Goal: Task Accomplishment & Management: Use online tool/utility

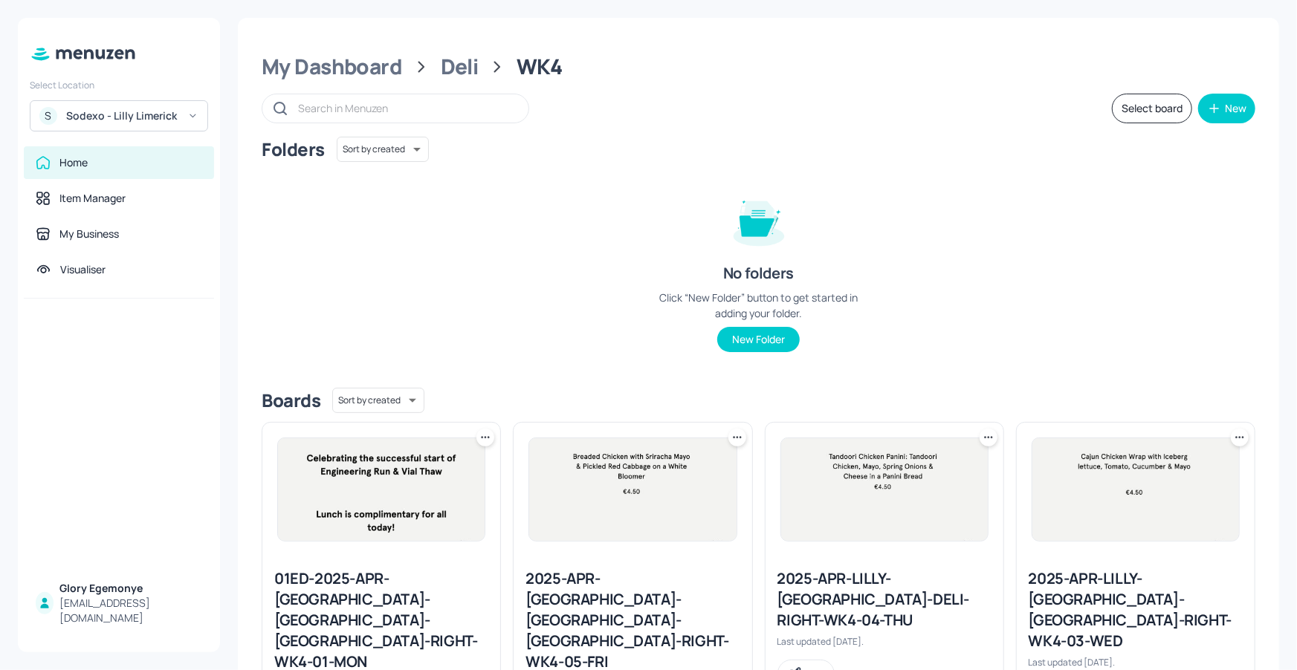
click at [181, 117] on div "S Sodexo - Lilly Limerick" at bounding box center [119, 115] width 178 height 31
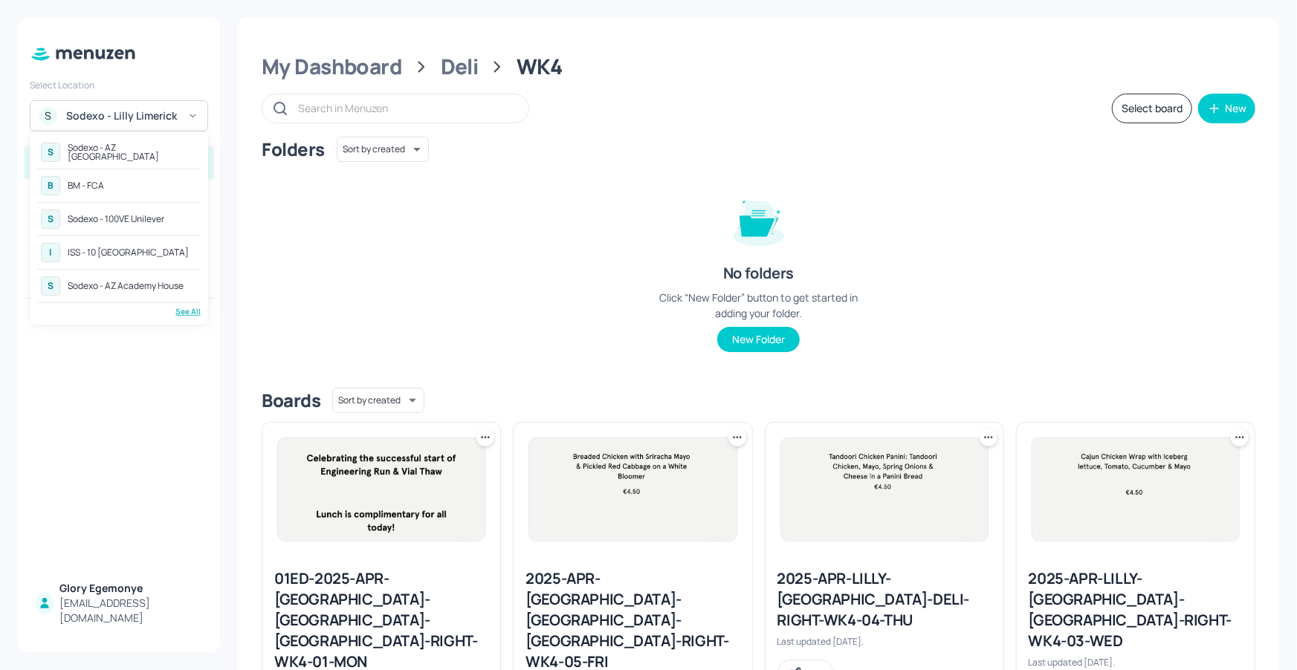
click at [177, 312] on div "See All" at bounding box center [118, 311] width 163 height 11
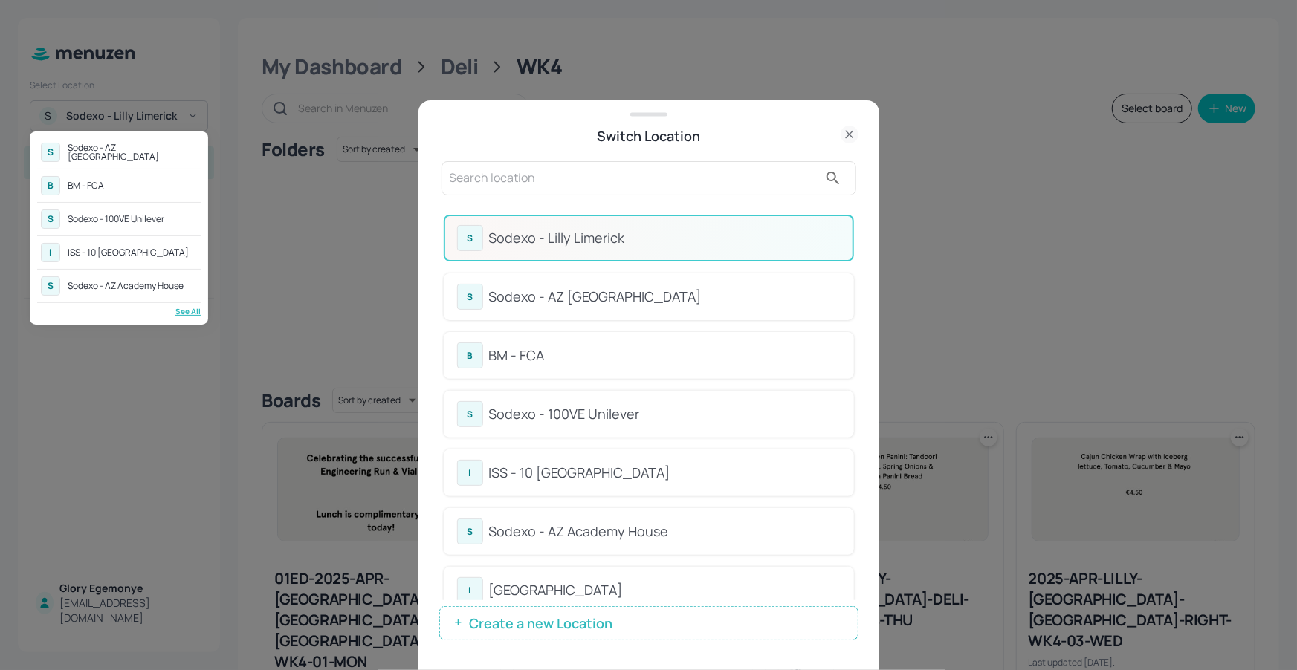
click at [674, 201] on div at bounding box center [648, 335] width 1297 height 670
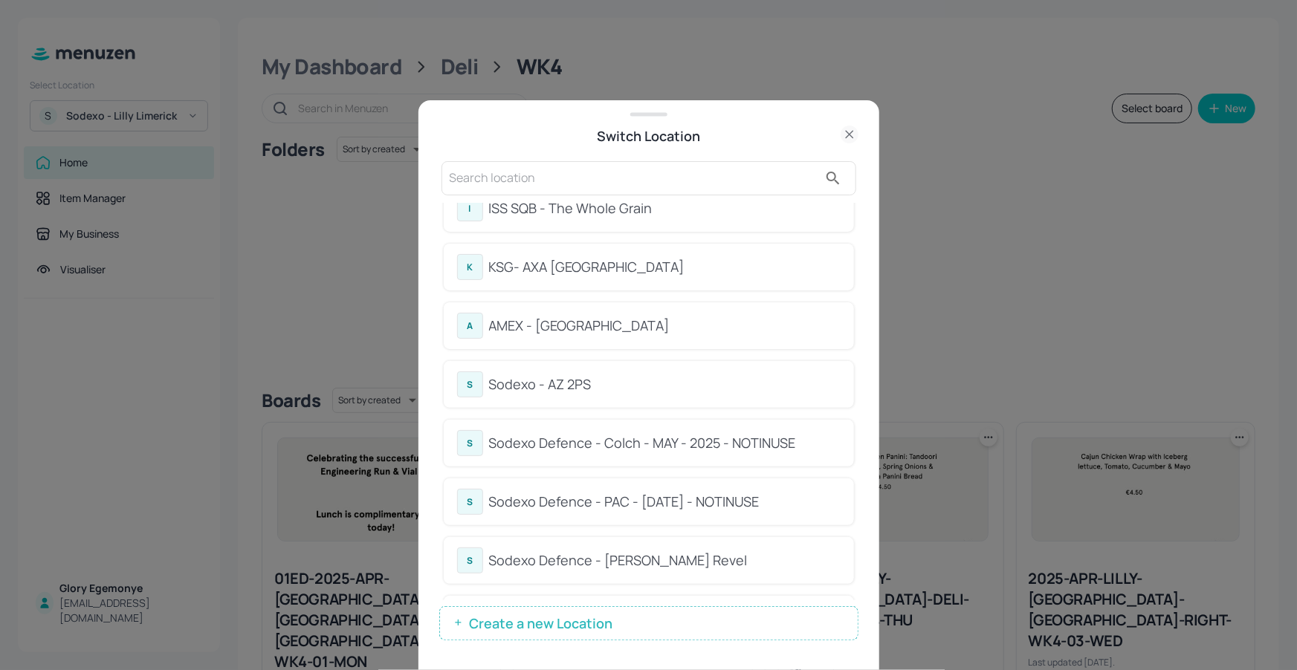
scroll to position [618, 0]
click at [553, 267] on div "KSG- AXA [GEOGRAPHIC_DATA]" at bounding box center [664, 266] width 351 height 20
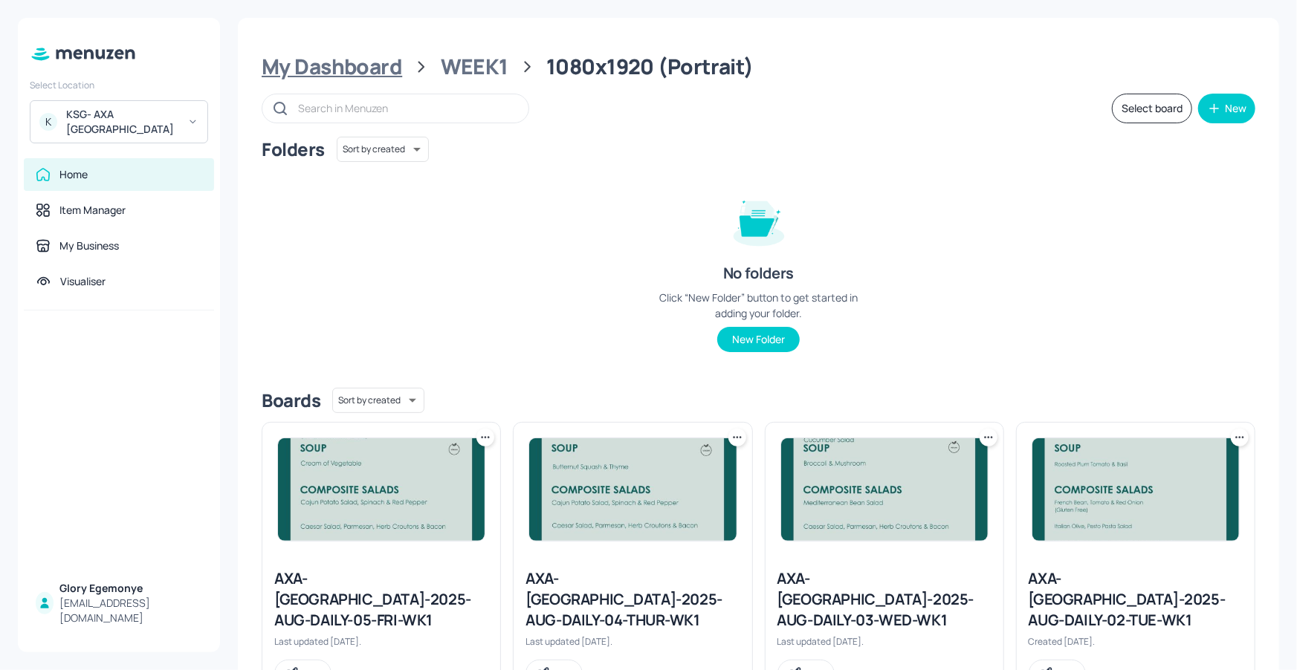
click at [375, 67] on div "My Dashboard" at bounding box center [332, 66] width 140 height 27
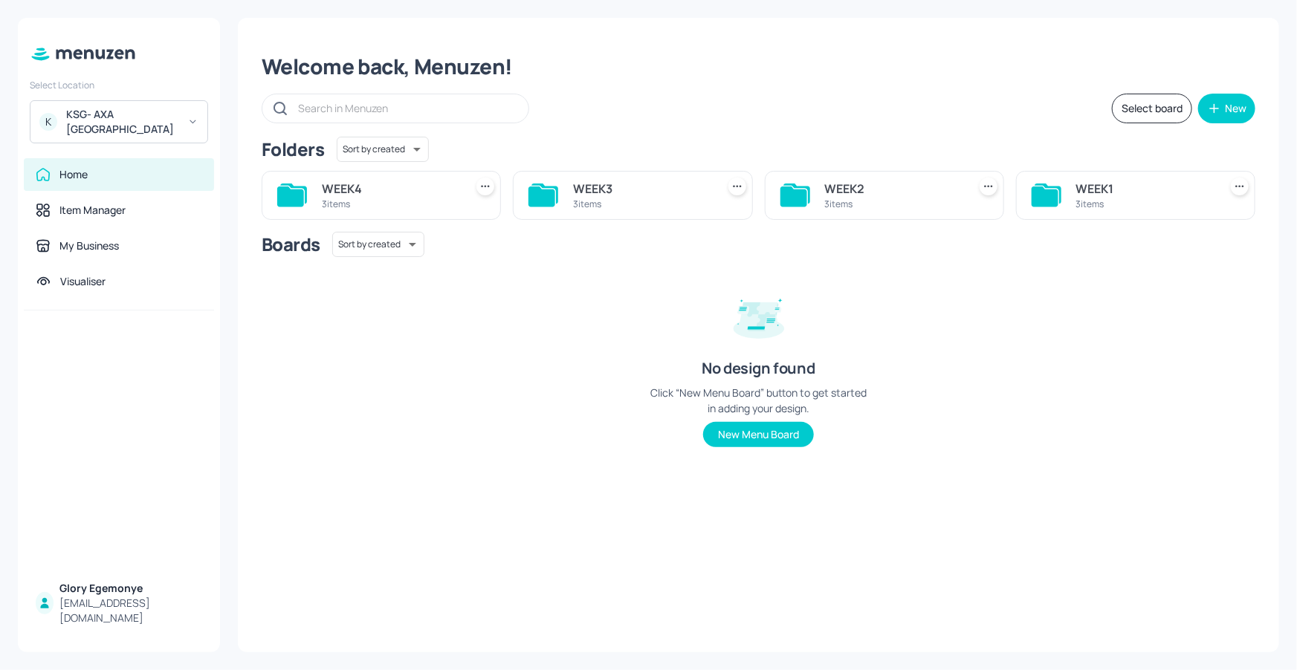
click at [790, 191] on icon at bounding box center [793, 196] width 27 height 20
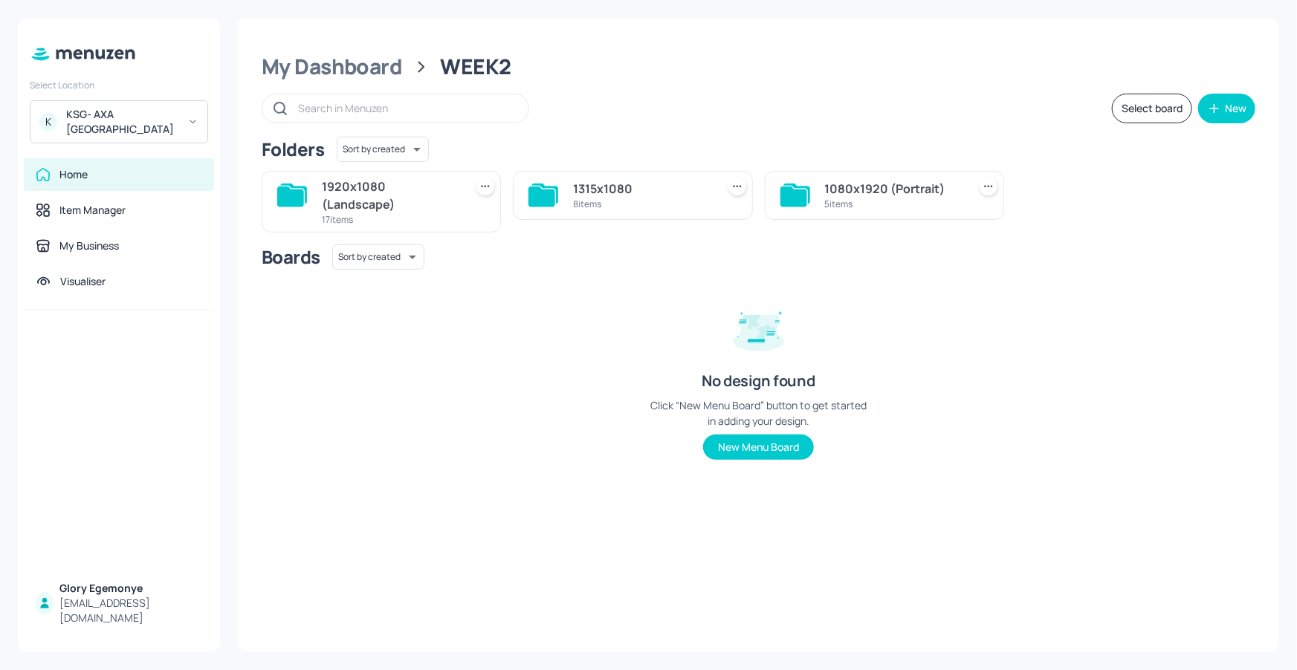
click at [293, 195] on icon at bounding box center [290, 196] width 27 height 20
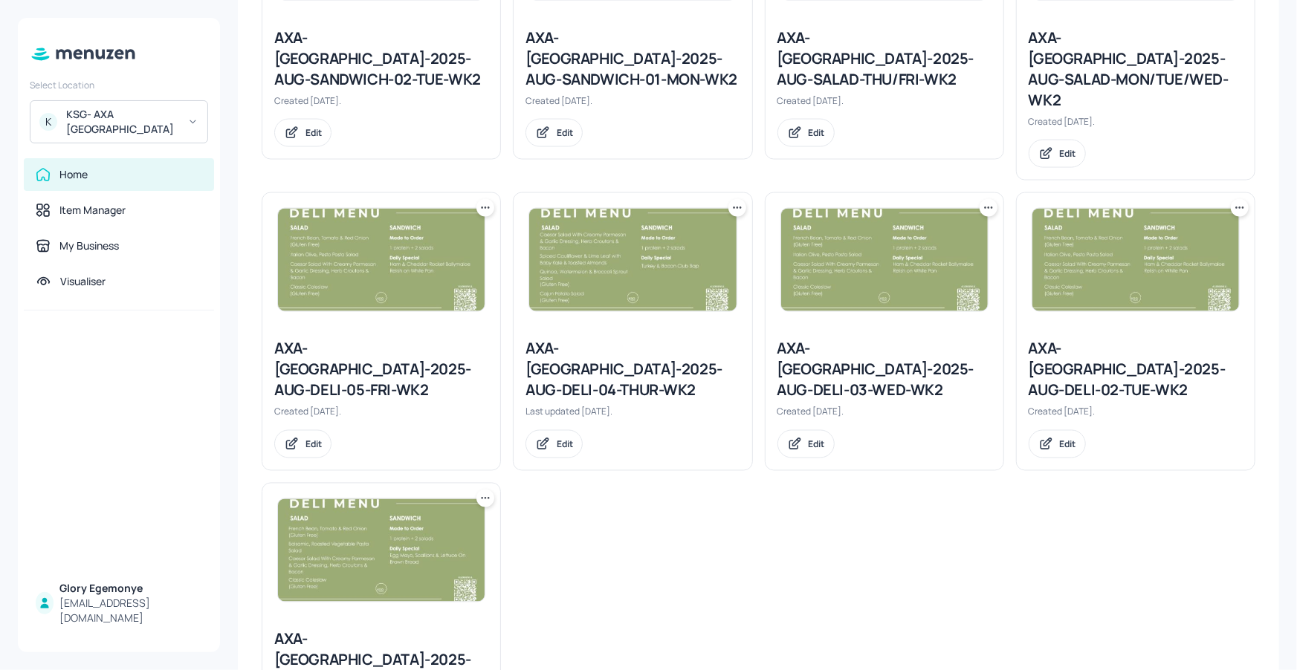
scroll to position [1123, 0]
click at [377, 629] on div "AXA-DUBLIN-2025-AUG-DELI-01-MON-WK2" at bounding box center [381, 660] width 214 height 62
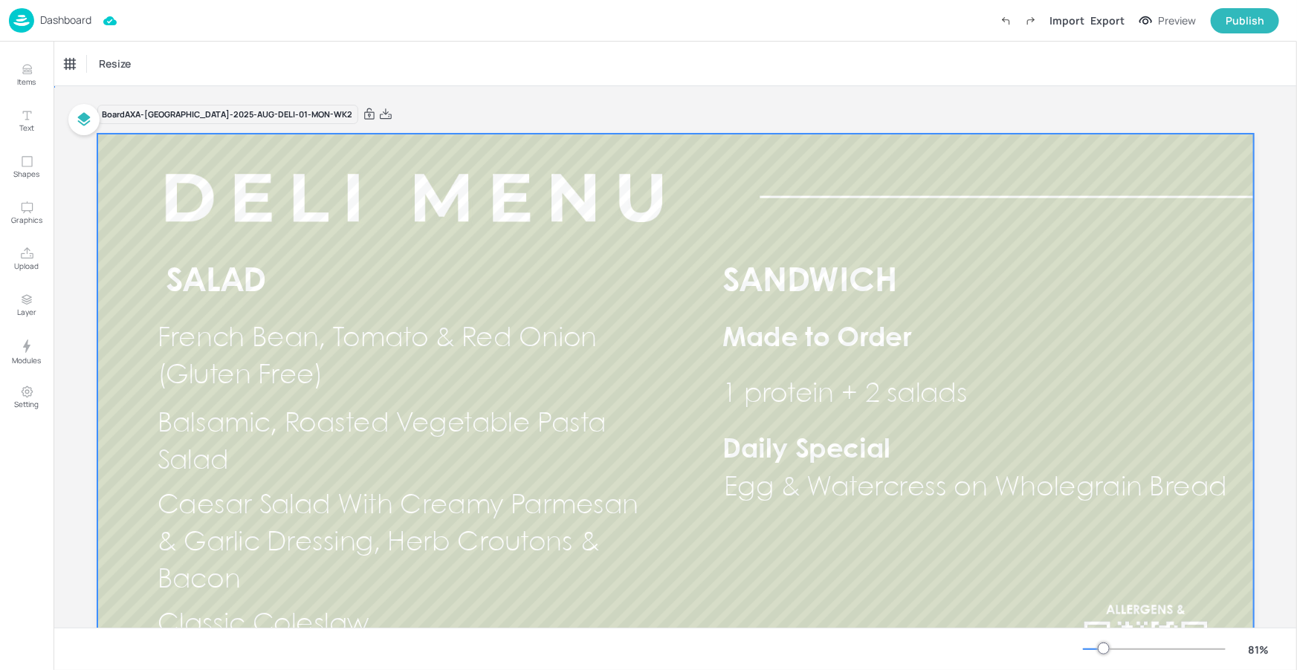
click at [520, 299] on div at bounding box center [675, 459] width 1156 height 650
click at [1091, 650] on div at bounding box center [1154, 649] width 143 height 12
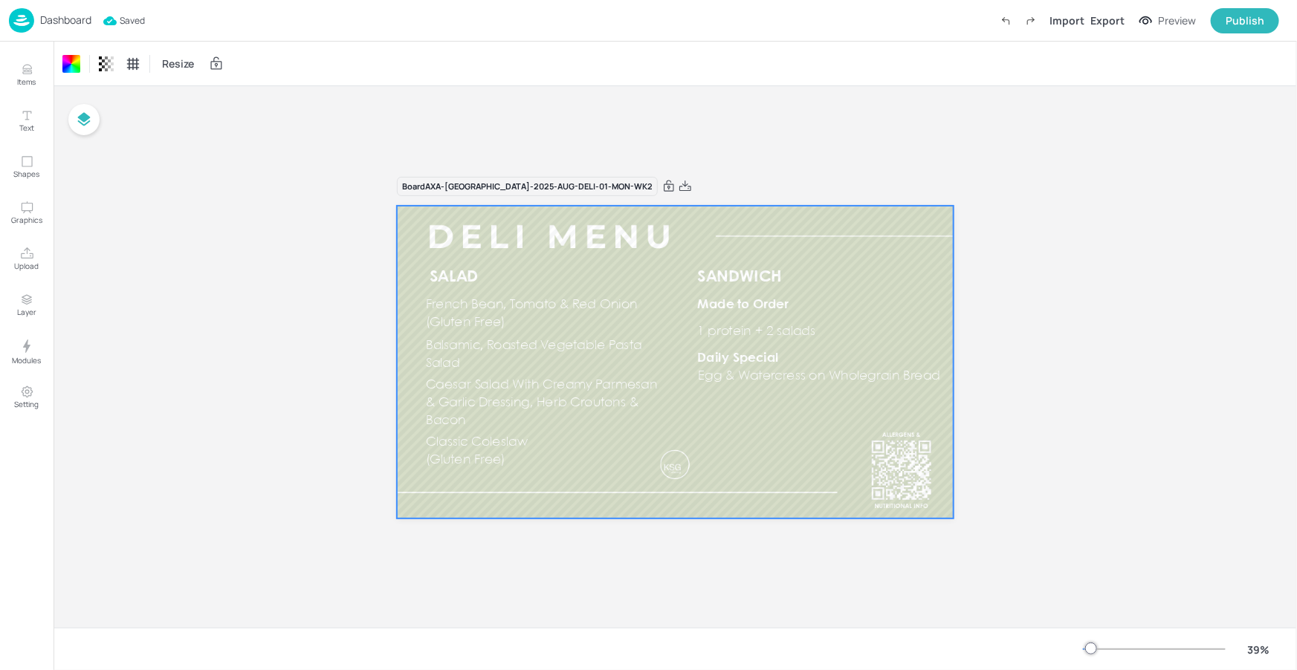
click at [1094, 646] on div at bounding box center [1091, 649] width 12 height 12
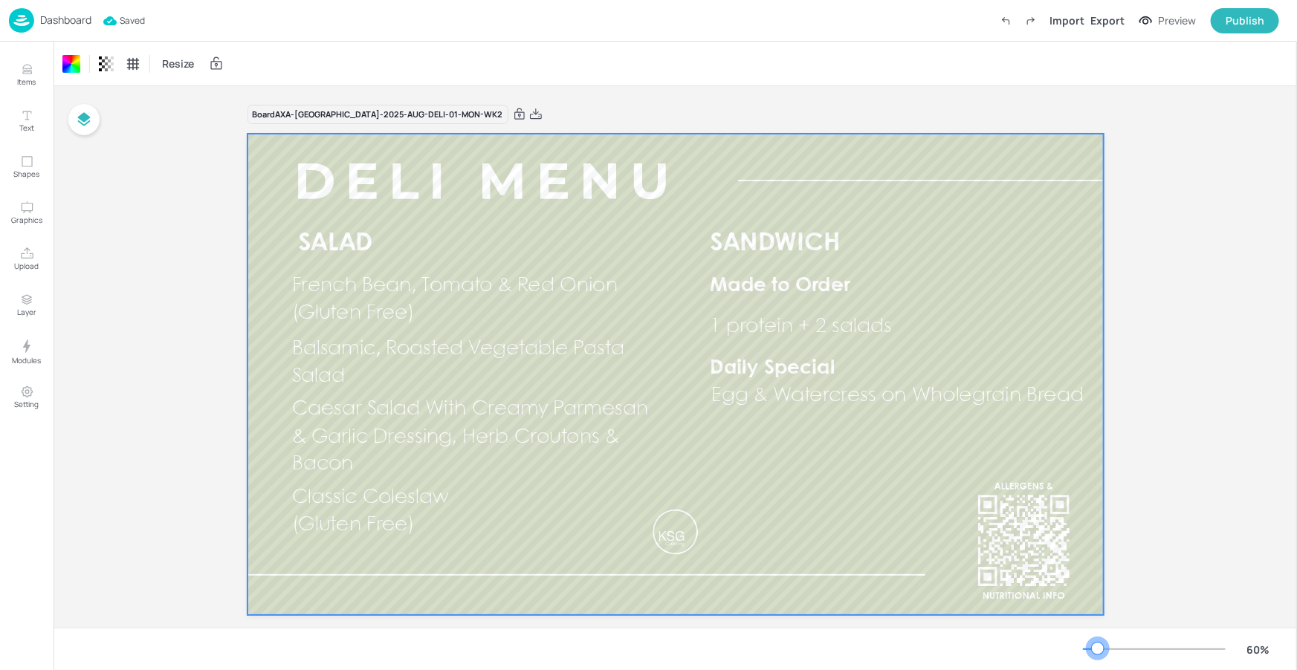
click at [1097, 646] on div at bounding box center [1097, 649] width 12 height 12
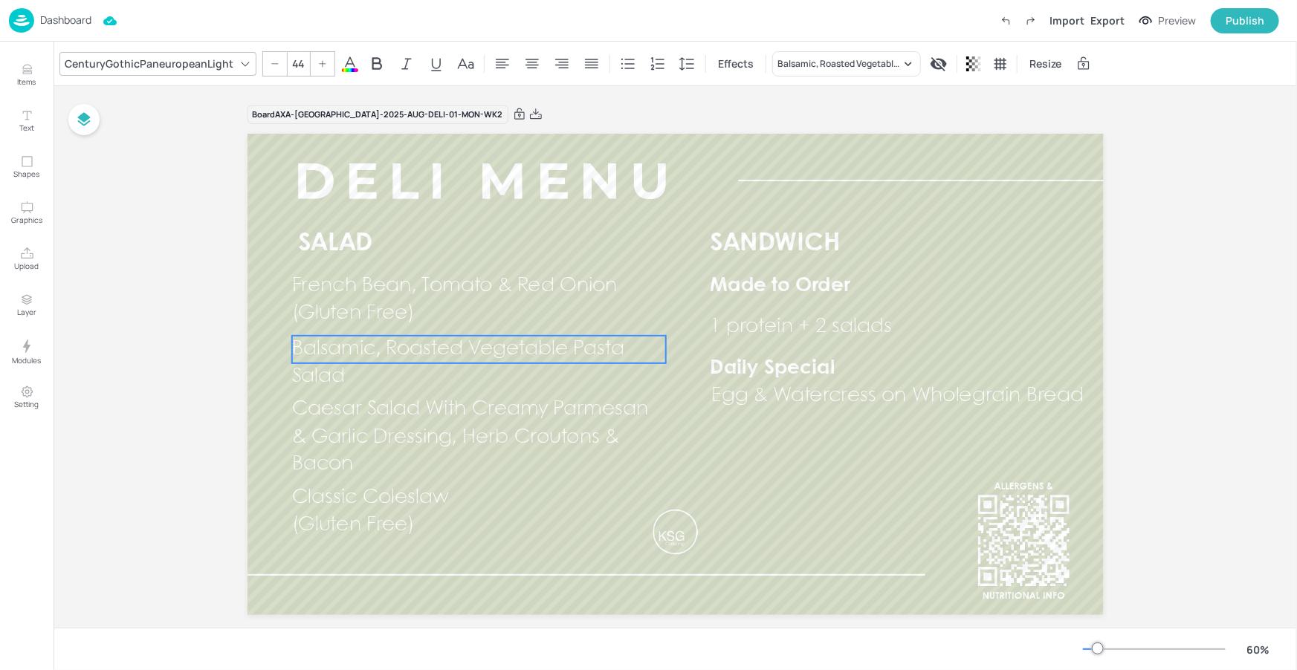
click at [525, 360] on p "Balsamic, Roasted Vegetable Pasta Salad" at bounding box center [478, 363] width 374 height 55
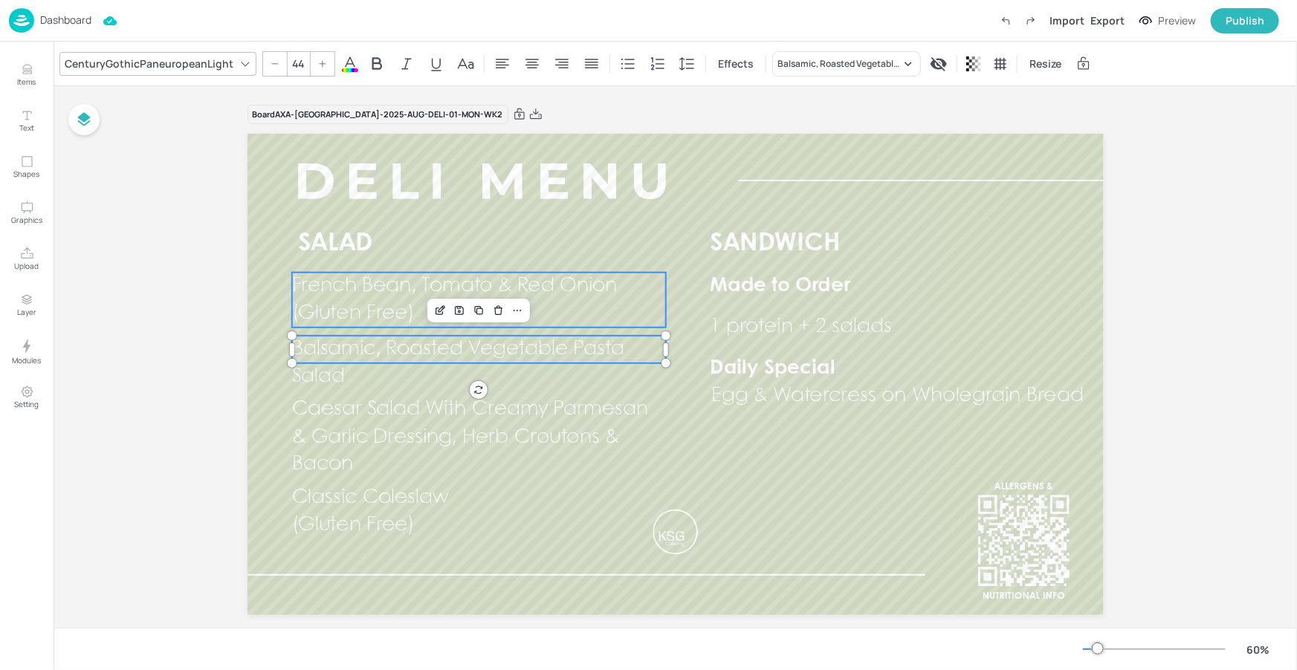
click at [542, 291] on span "French Bean, Tomato & Red Onion" at bounding box center [453, 285] width 325 height 19
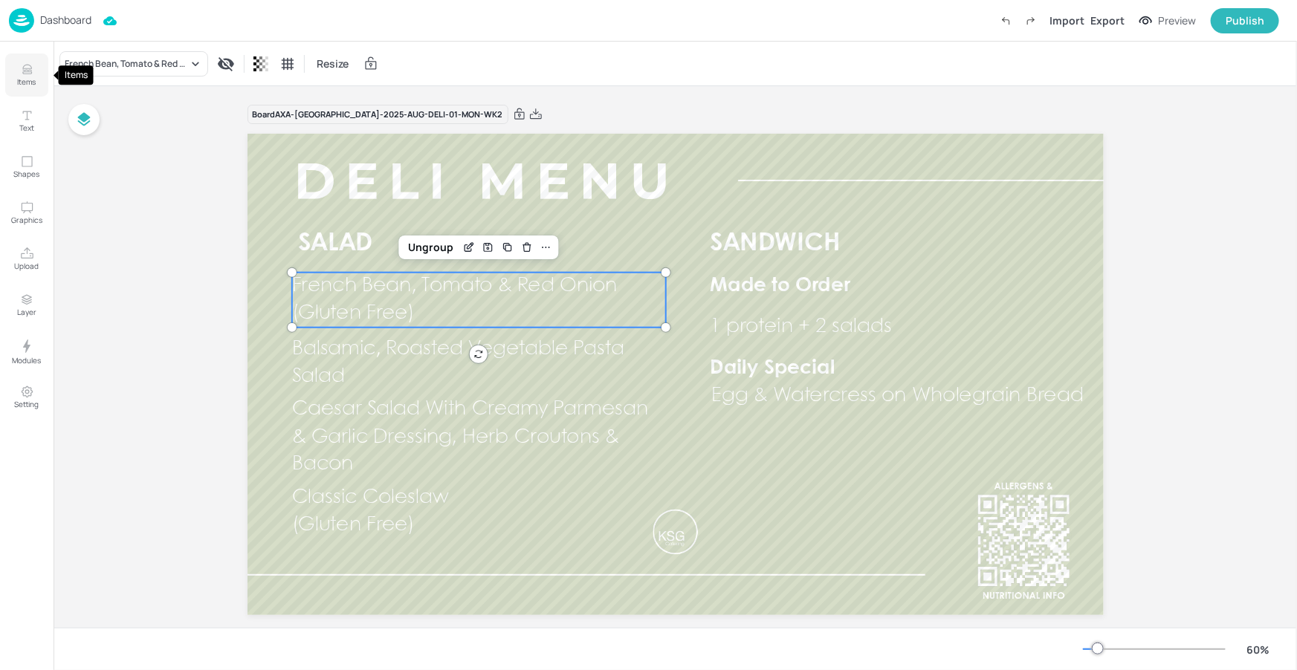
click at [25, 73] on icon "Items" at bounding box center [27, 69] width 14 height 14
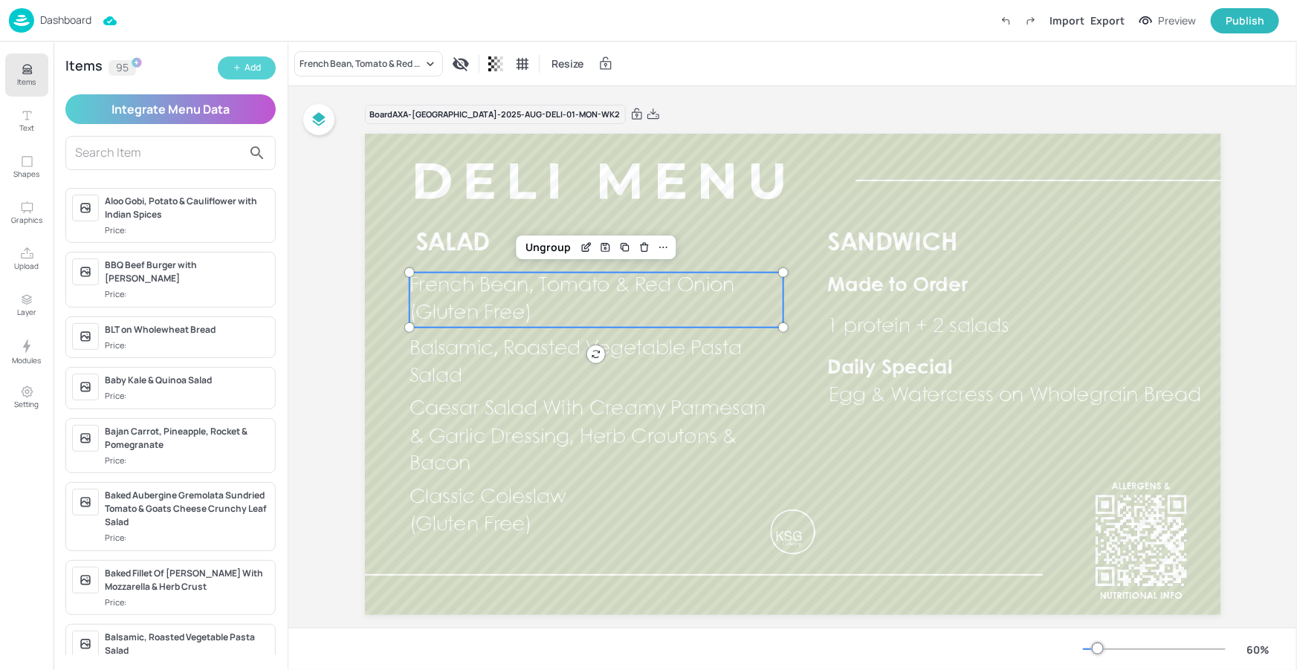
click at [221, 67] on button "Add" at bounding box center [247, 67] width 58 height 23
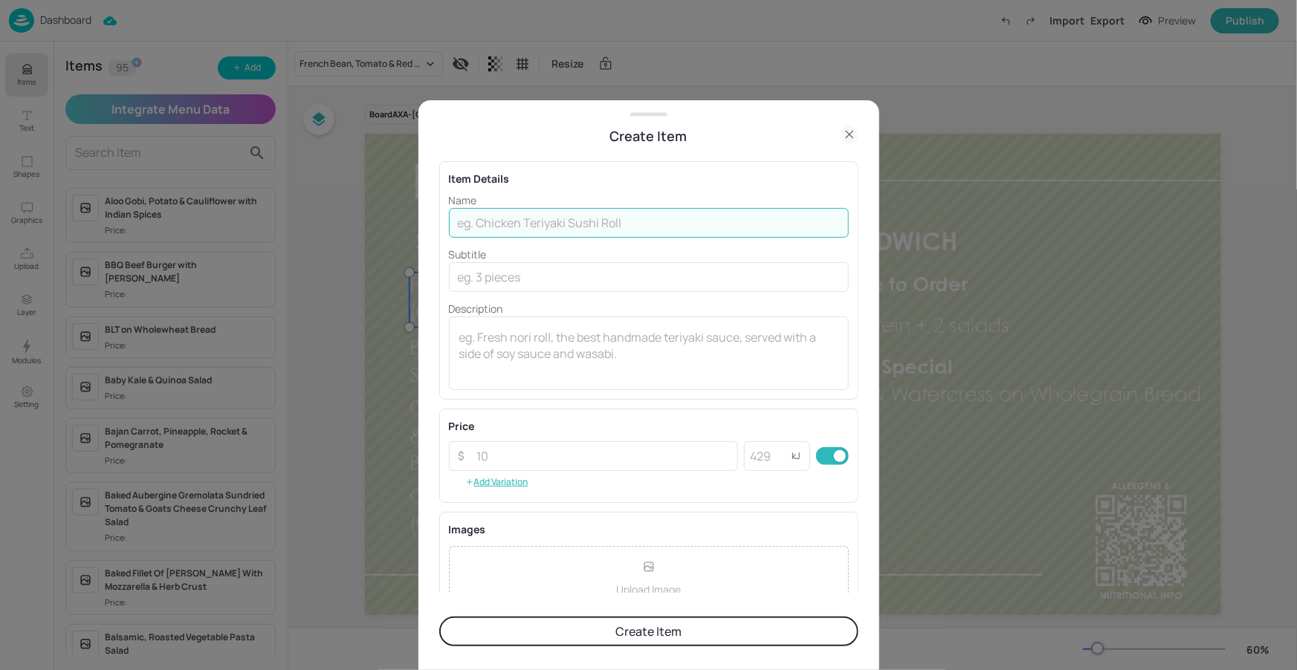
click at [493, 221] on input "text" at bounding box center [649, 223] width 400 height 30
paste input "Garden Roast Vegetable & Chickpea Salad"
type input "Garden Roast Vegetable & Chickpea Salad"
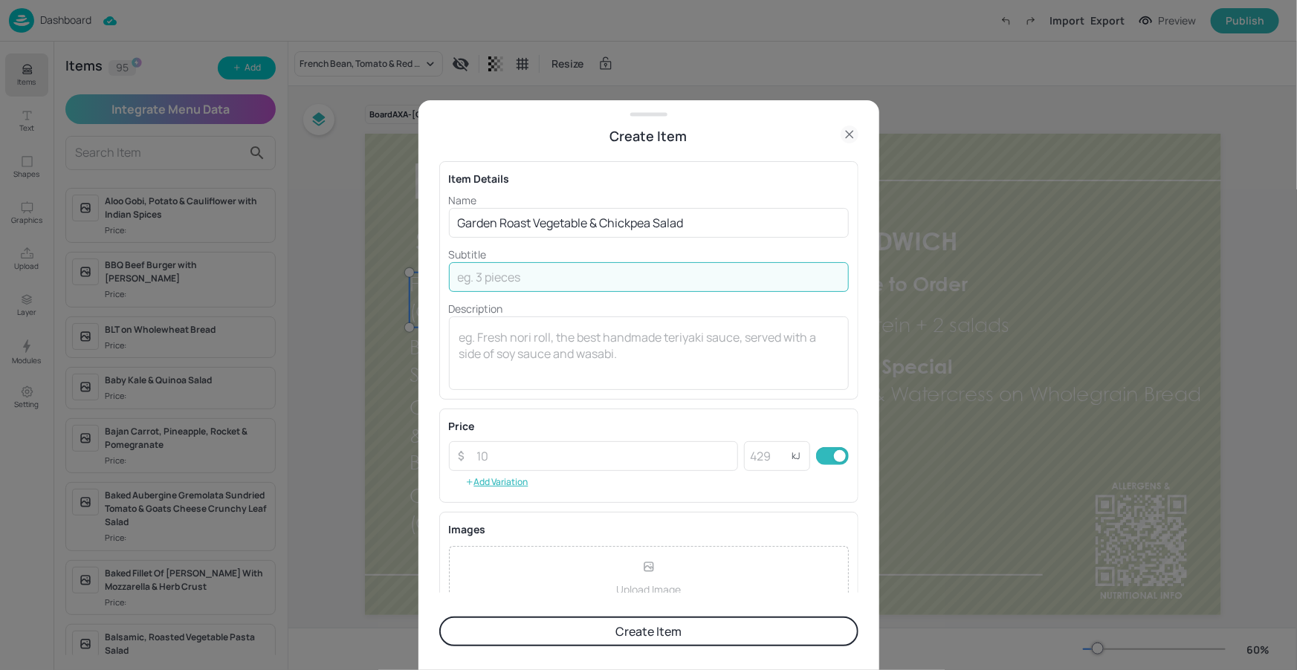
drag, startPoint x: 535, startPoint y: 282, endPoint x: 475, endPoint y: 306, distance: 64.7
click at [535, 282] on input "text" at bounding box center [649, 277] width 400 height 30
paste input "(Gluten Free)"
type input "(Gluten Free)"
drag, startPoint x: 553, startPoint y: 305, endPoint x: 554, endPoint y: 320, distance: 14.9
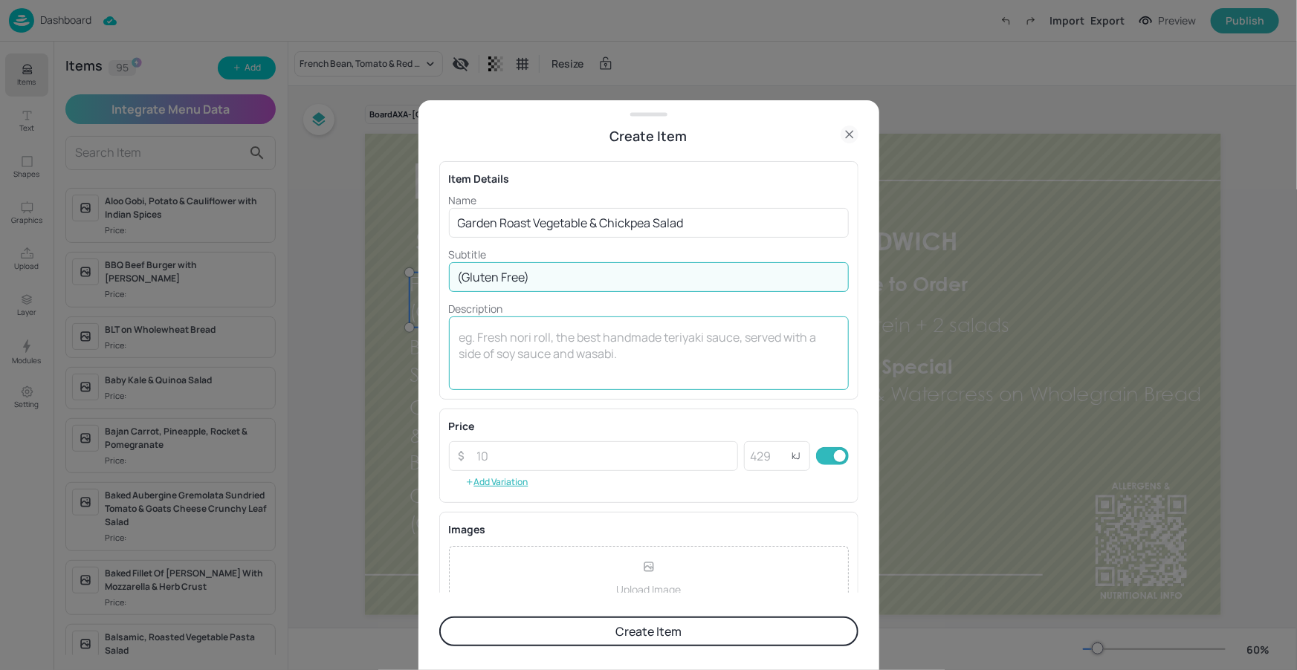
click at [554, 305] on p "Description" at bounding box center [649, 309] width 400 height 16
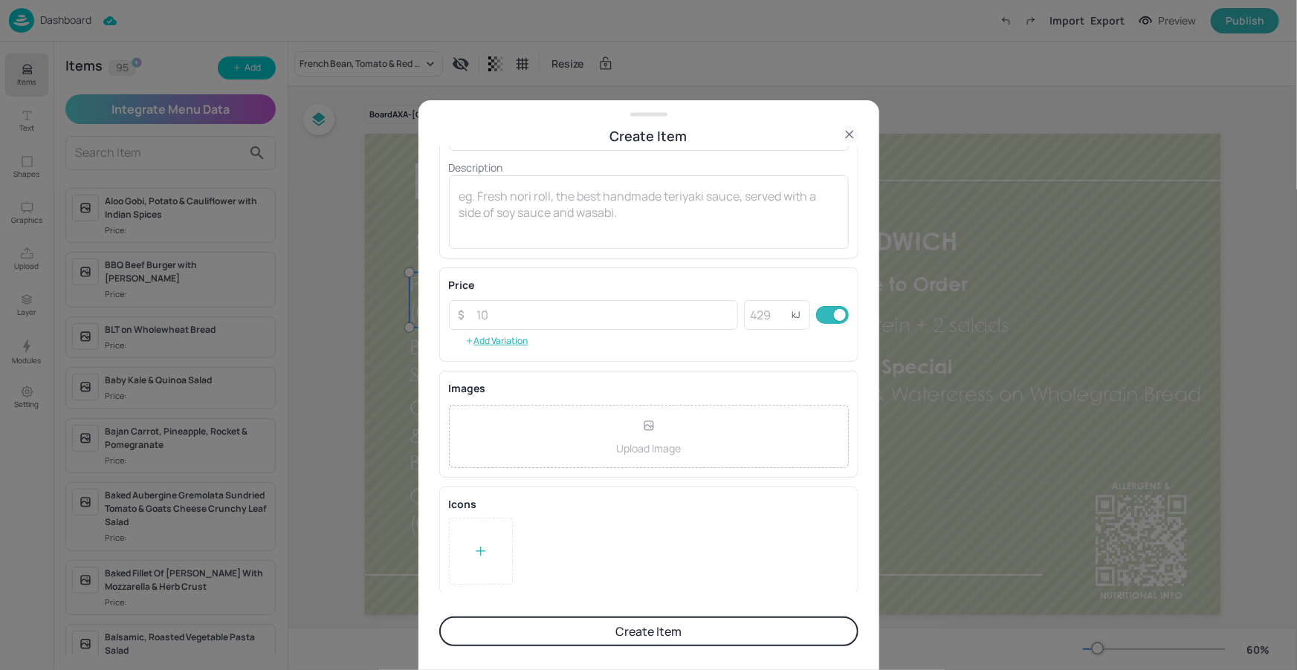
click at [504, 624] on button "Create Item" at bounding box center [648, 632] width 419 height 30
click at [262, 66] on div at bounding box center [648, 335] width 1297 height 670
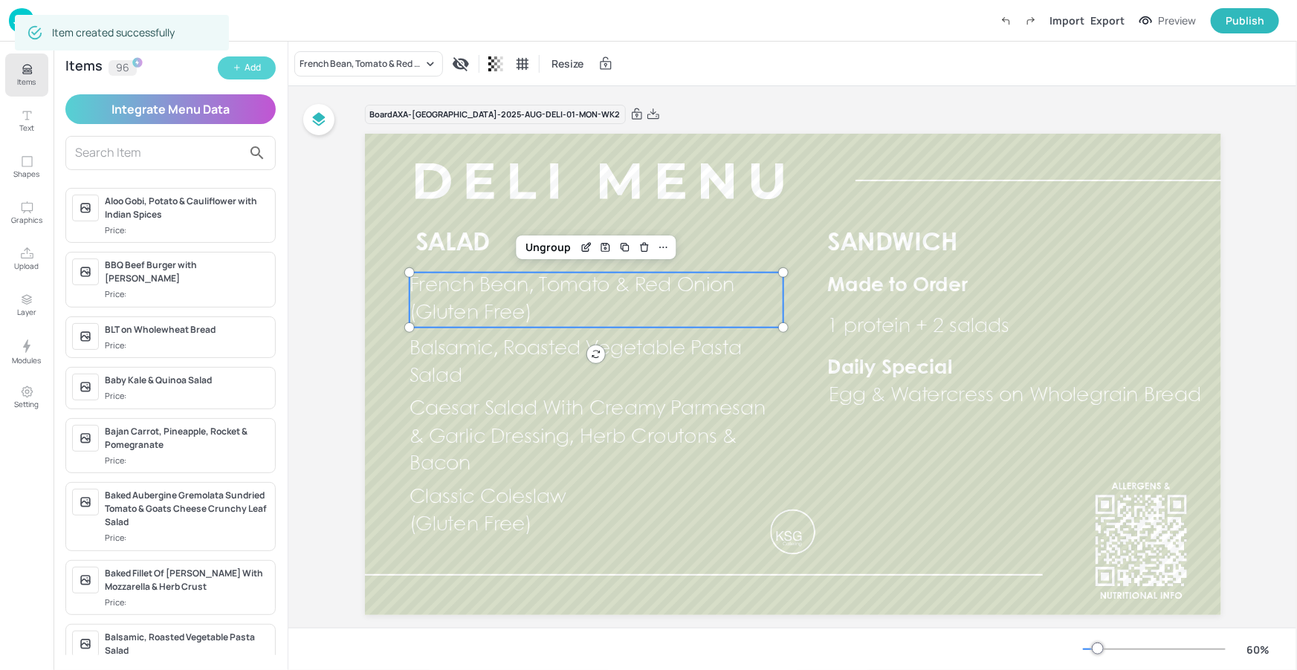
scroll to position [141, 0]
click at [261, 68] on button "Add" at bounding box center [247, 67] width 58 height 23
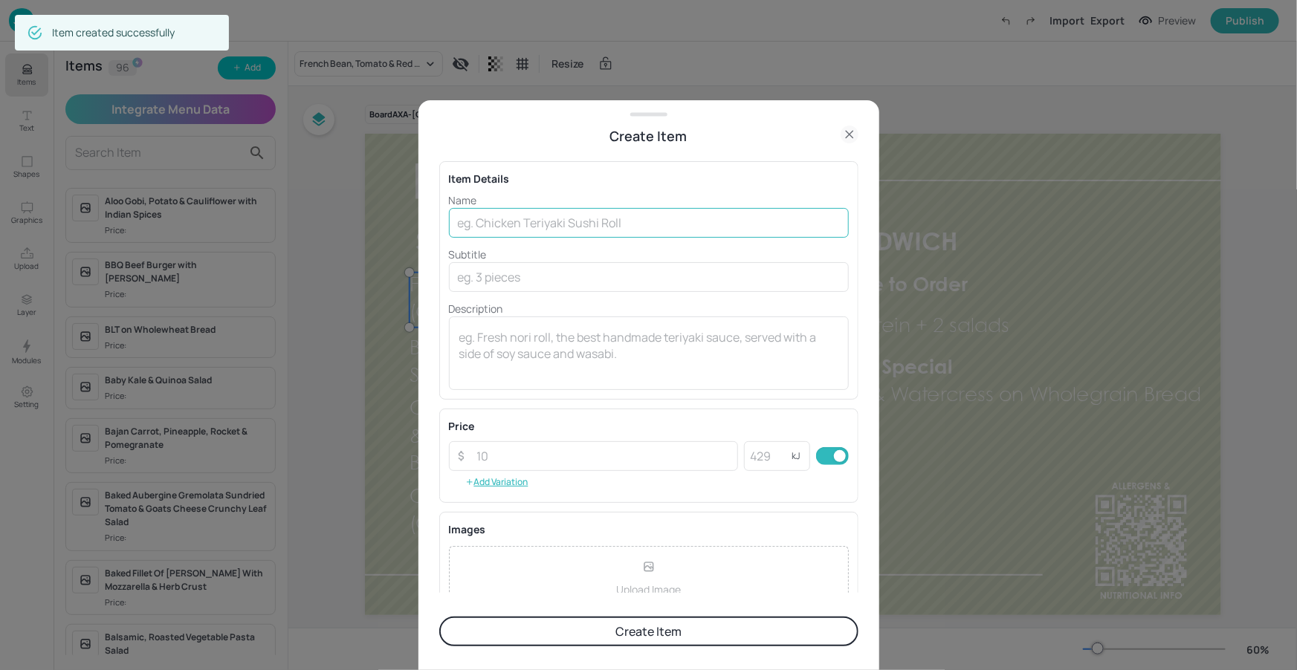
click at [628, 222] on input "text" at bounding box center [649, 223] width 400 height 30
paste input "Greek Salad"
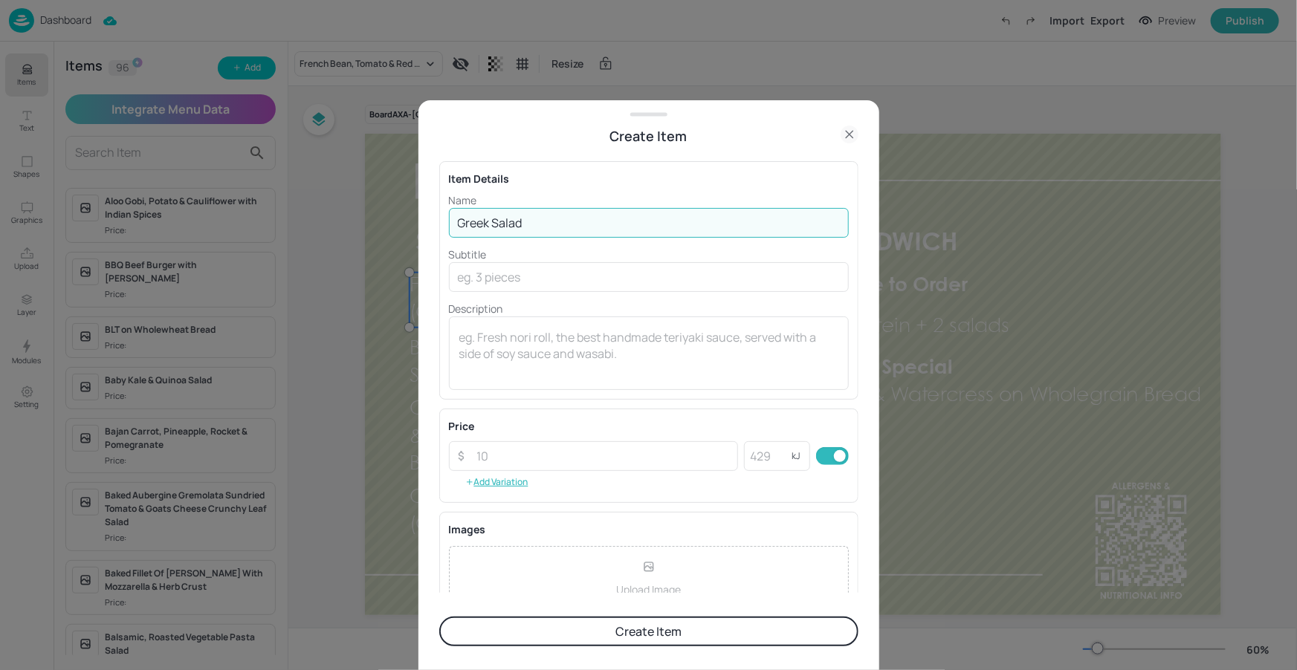
type input "Greek Salad"
click at [529, 636] on button "Create Item" at bounding box center [648, 632] width 419 height 30
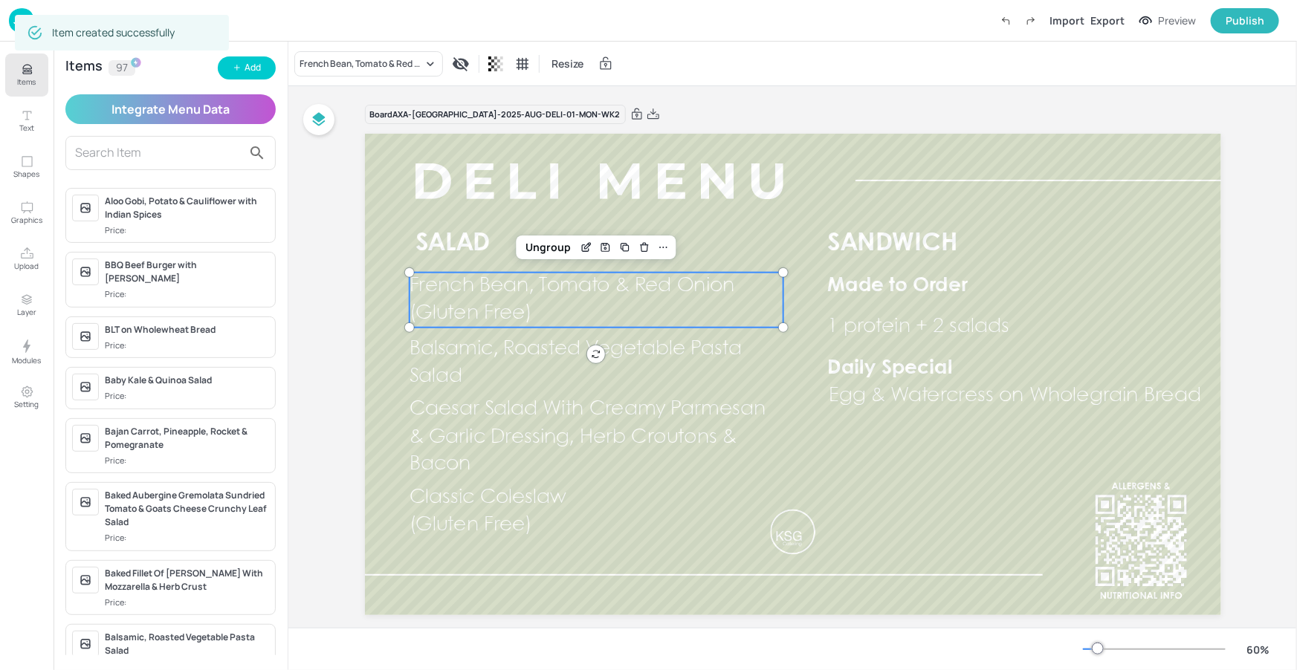
click at [570, 292] on span "French Bean, Tomato & Red Onion" at bounding box center [571, 285] width 325 height 19
click at [395, 74] on div "French Bean, Tomato & Red Onion" at bounding box center [368, 63] width 149 height 25
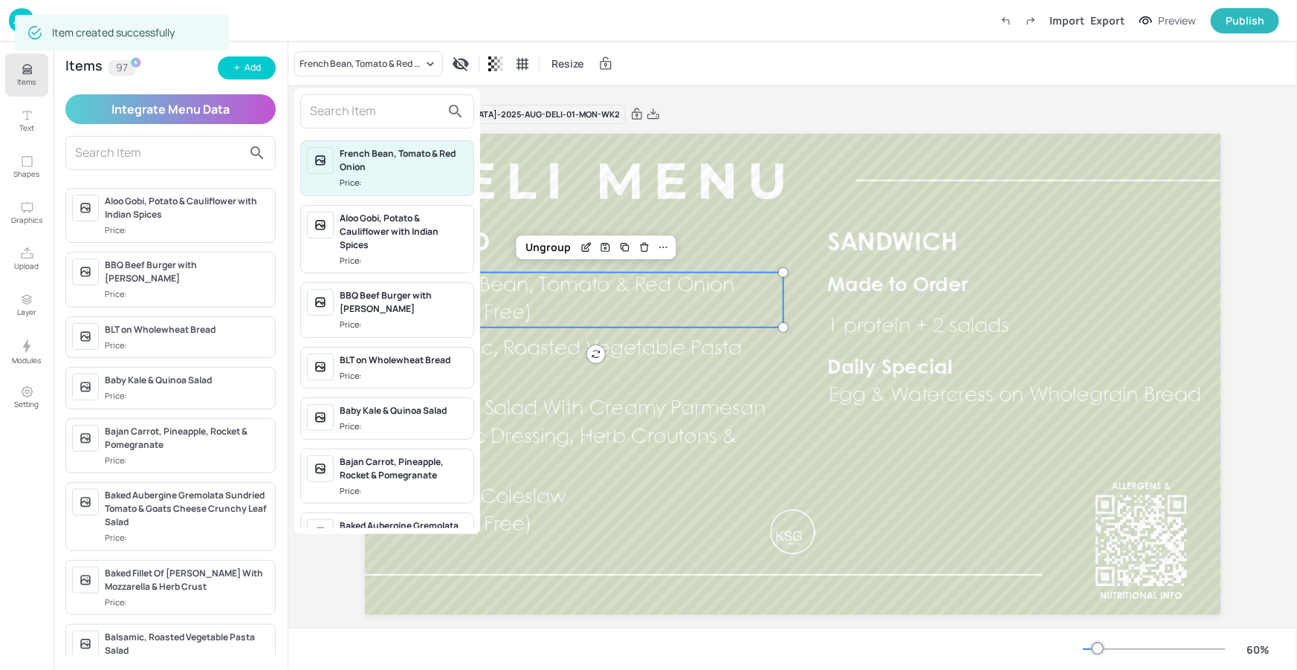
click at [382, 108] on input "text" at bounding box center [375, 112] width 131 height 24
type input "f"
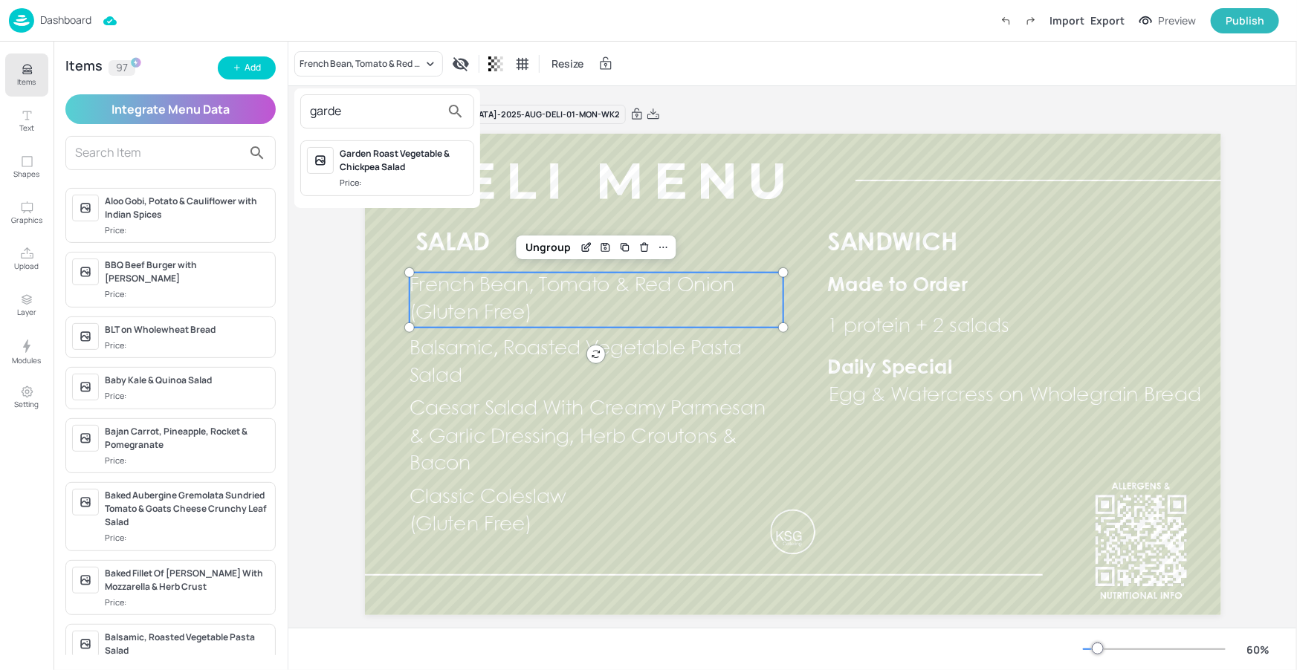
type input "garde"
click at [356, 155] on div "Garden Roast Vegetable & Chickpea Salad" at bounding box center [404, 160] width 128 height 27
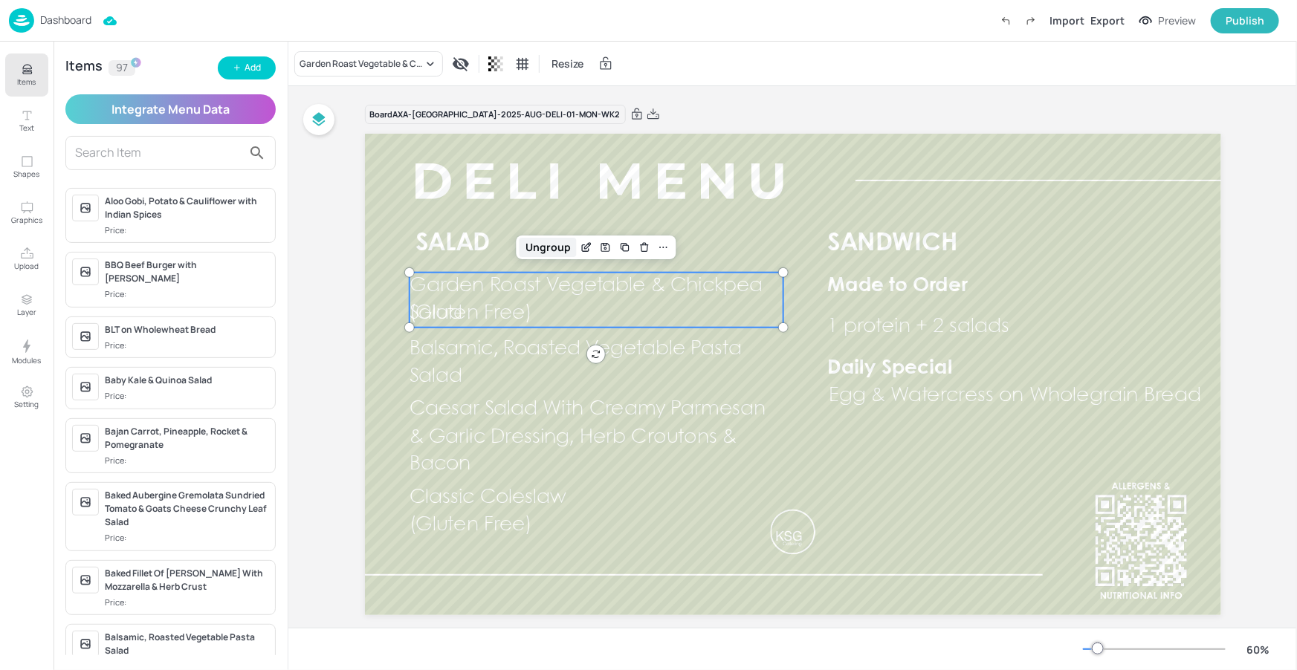
click at [551, 244] on div "Ungroup" at bounding box center [547, 247] width 57 height 19
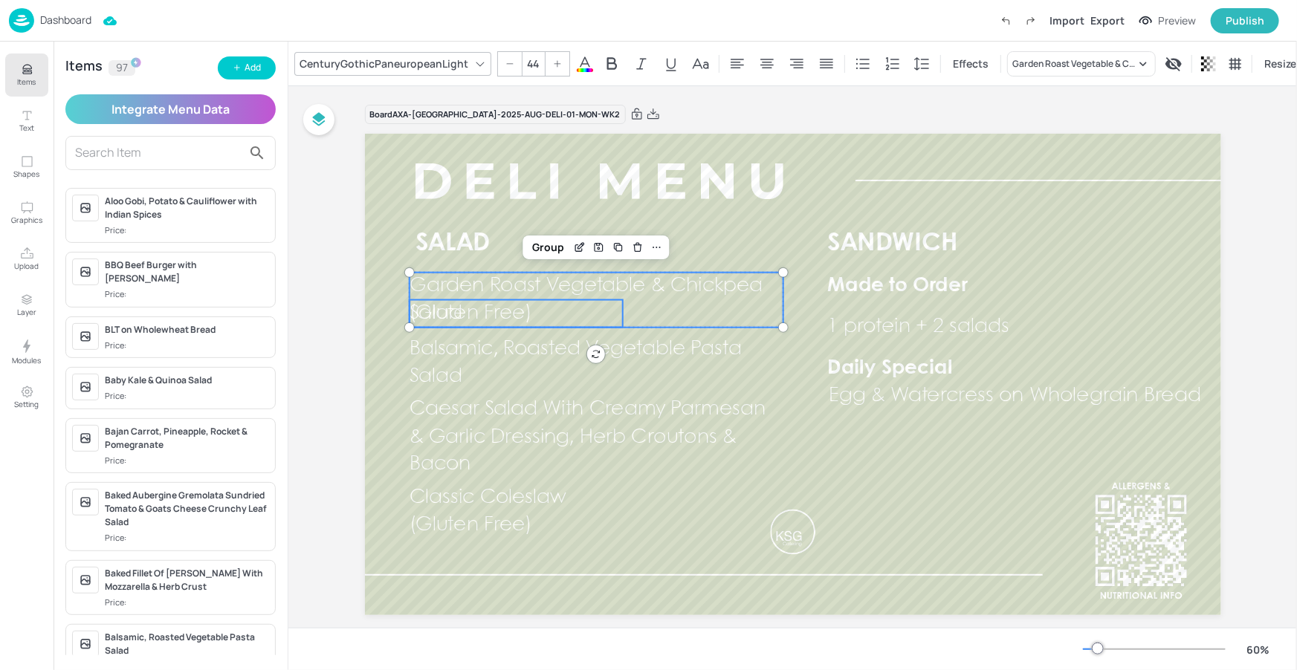
click at [519, 314] on span "(Gluten Free)" at bounding box center [470, 313] width 122 height 19
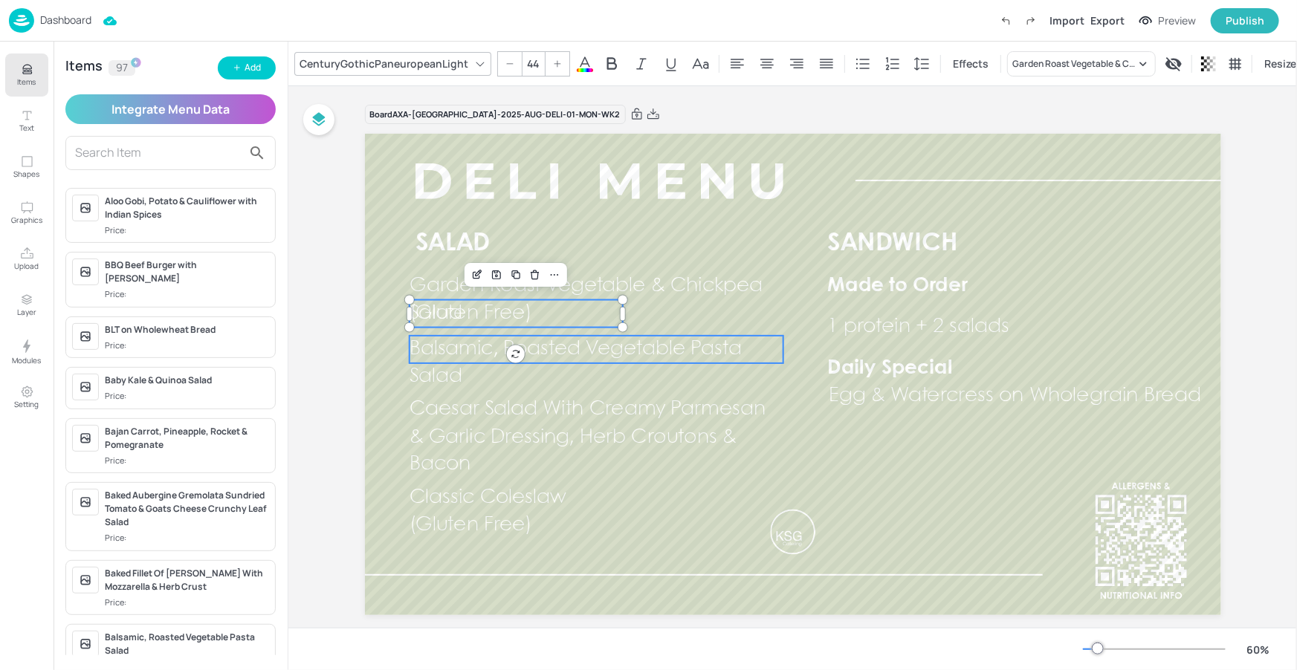
type input "44"
click at [638, 349] on span "Balsamic, Roasted Vegetable Pasta Salad" at bounding box center [575, 363] width 332 height 46
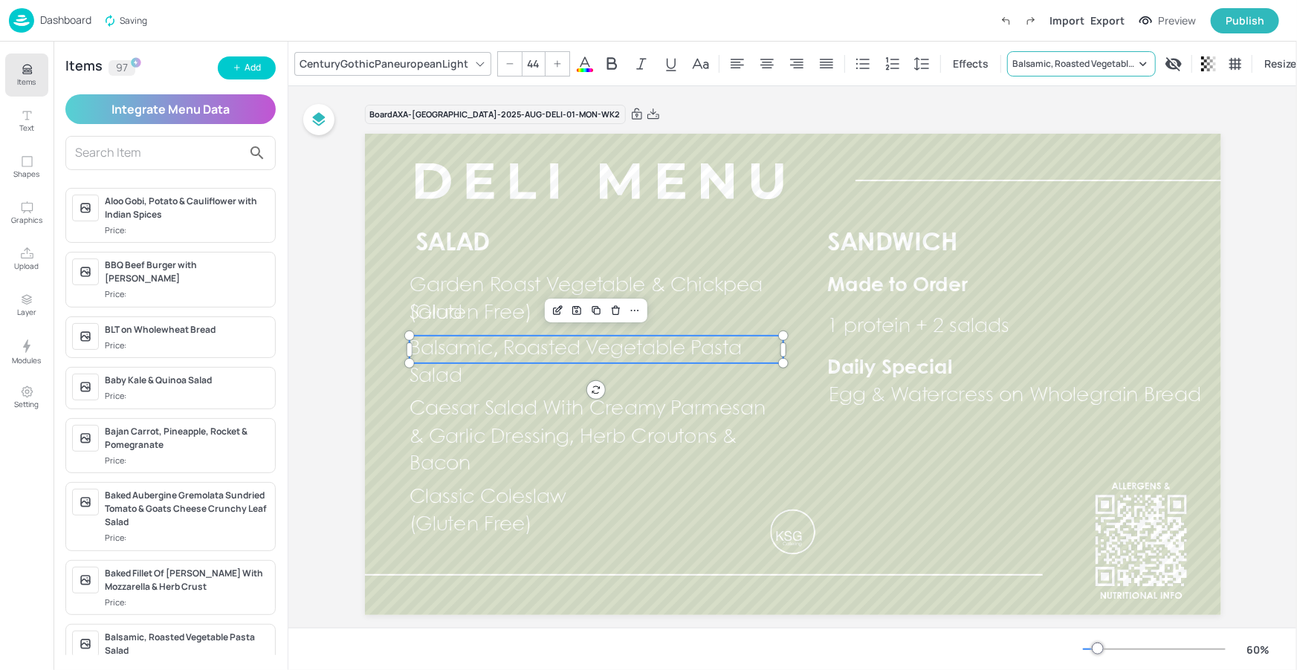
click at [1036, 57] on div "Balsamic, Roasted Vegetable Pasta Salad" at bounding box center [1073, 63] width 123 height 13
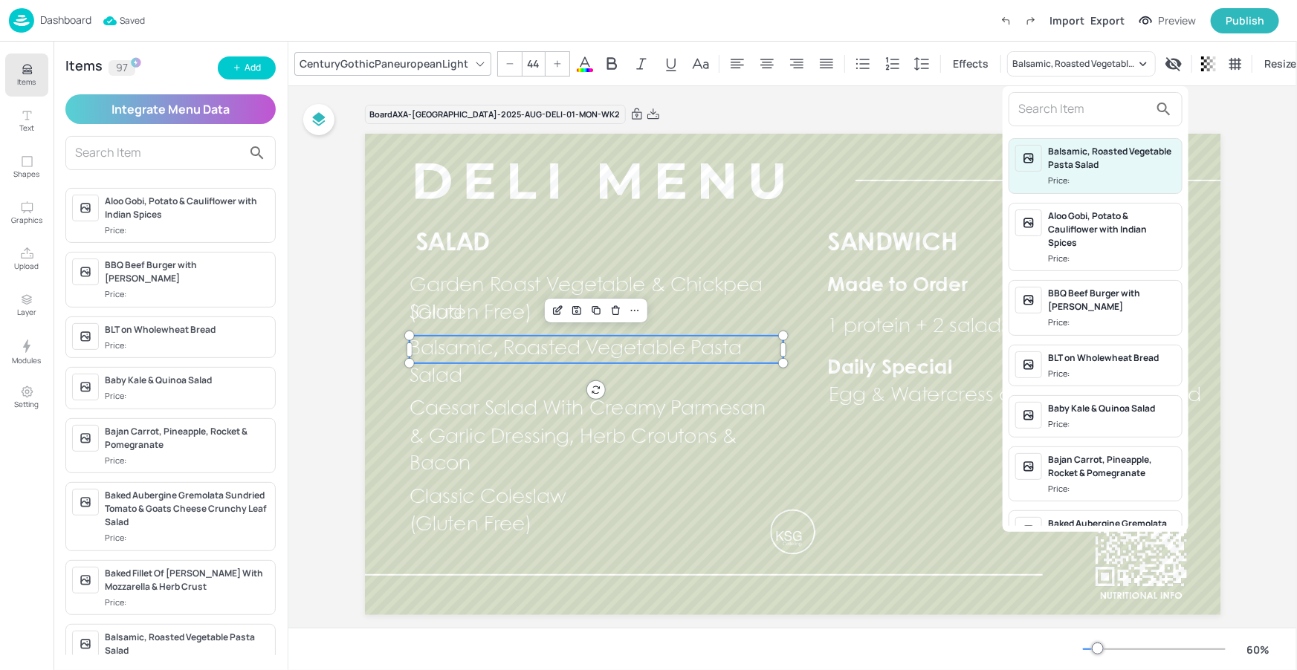
click at [1112, 112] on input "text" at bounding box center [1083, 109] width 131 height 24
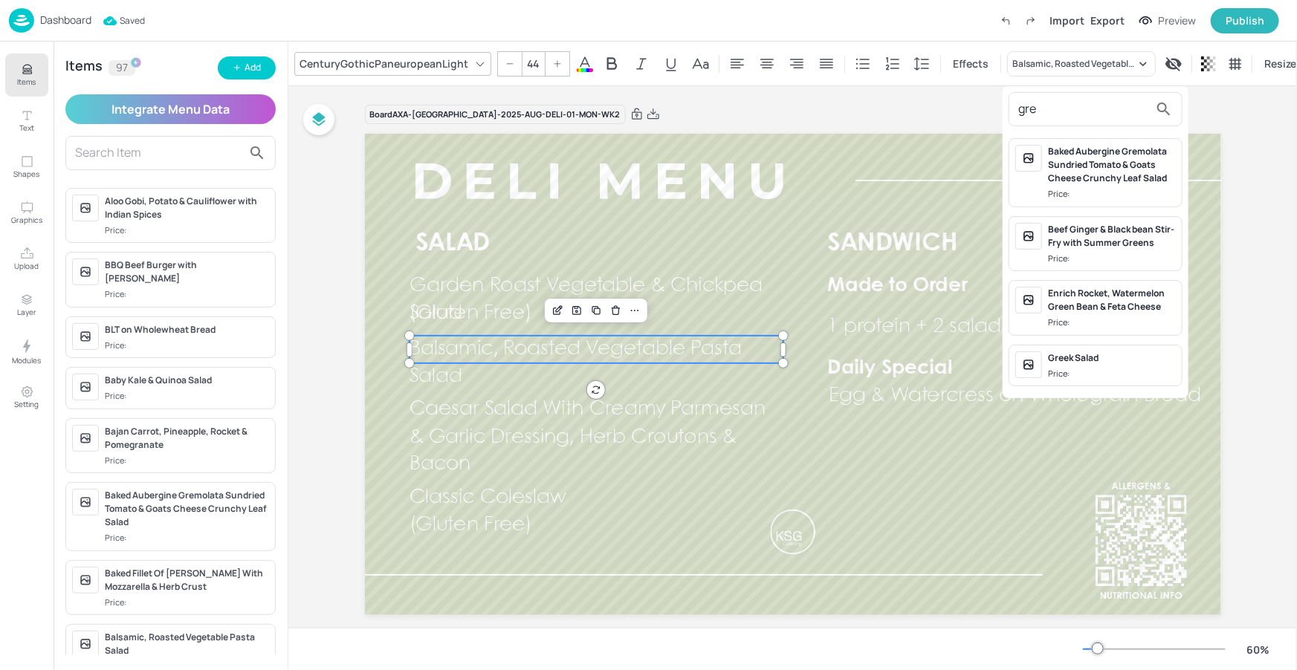
type input "gre"
click at [1072, 352] on div "Greek Salad" at bounding box center [1112, 357] width 128 height 13
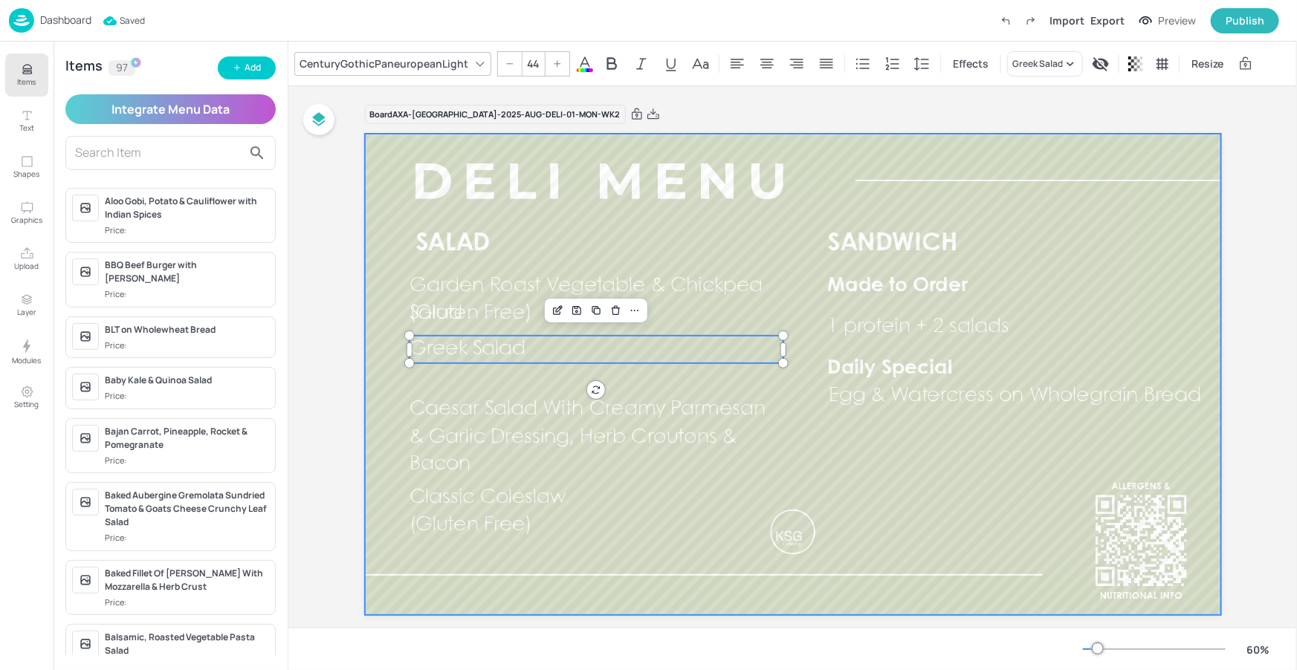
click at [612, 386] on div at bounding box center [793, 374] width 856 height 481
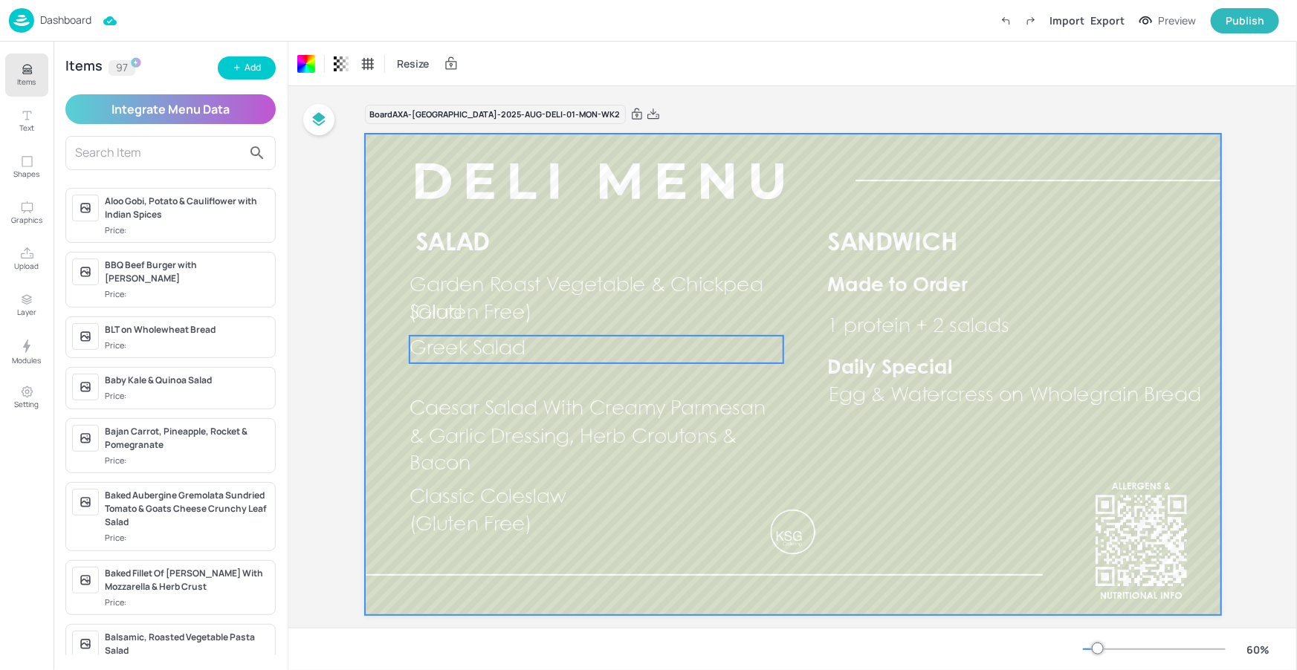
click at [603, 354] on p "Greek Salad" at bounding box center [596, 349] width 374 height 27
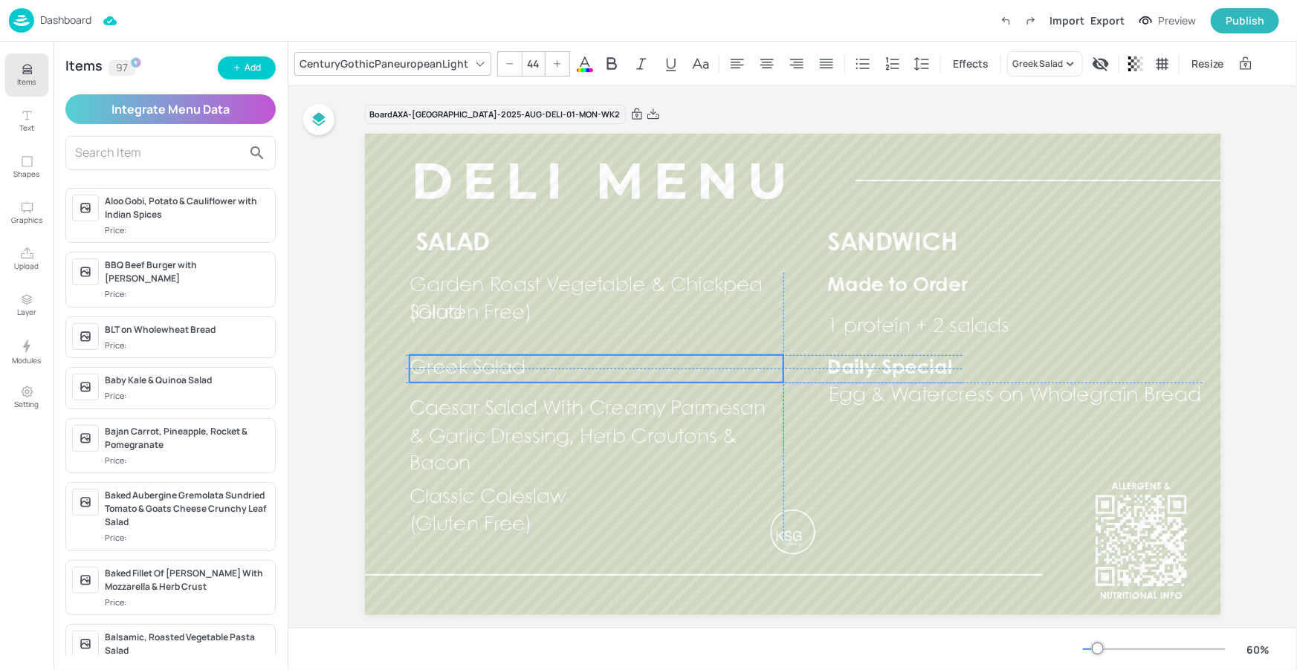
drag, startPoint x: 606, startPoint y: 351, endPoint x: 603, endPoint y: 370, distance: 18.8
click at [603, 370] on p "Greek Salad" at bounding box center [596, 368] width 374 height 27
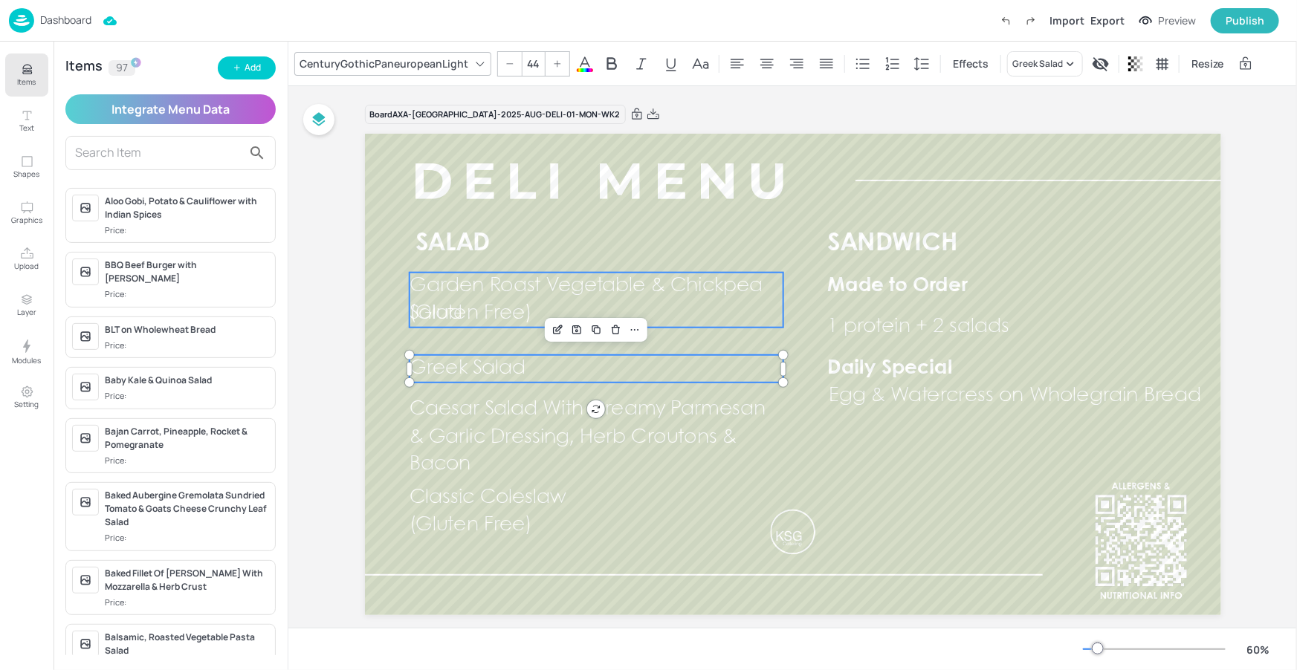
type input "44"
click at [638, 285] on span "Garden Roast Vegetable & Chickpea Salad" at bounding box center [586, 299] width 354 height 46
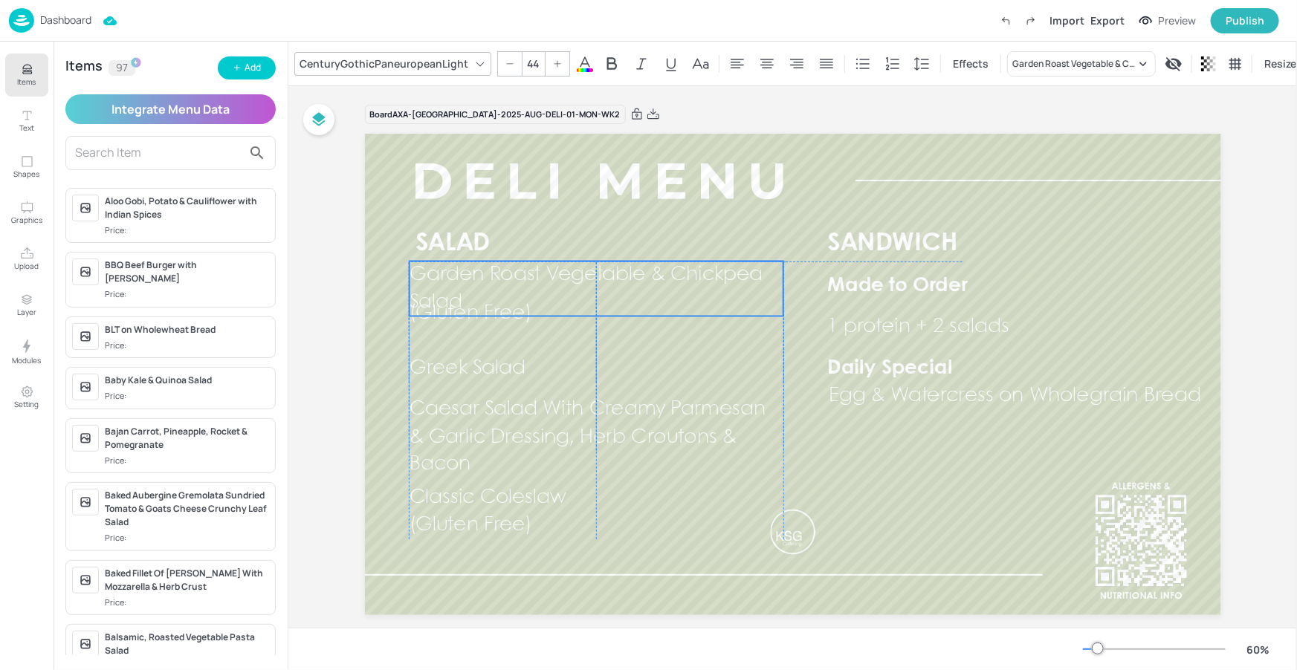
drag, startPoint x: 493, startPoint y: 322, endPoint x: 496, endPoint y: 312, distance: 10.6
click at [496, 312] on span "(Gluten Free)" at bounding box center [470, 313] width 122 height 19
click at [505, 320] on span "(Gluten Free)" at bounding box center [470, 313] width 122 height 19
drag, startPoint x: 505, startPoint y: 322, endPoint x: 504, endPoint y: 335, distance: 13.4
click at [504, 335] on span "(Gluten Free)" at bounding box center [470, 329] width 122 height 19
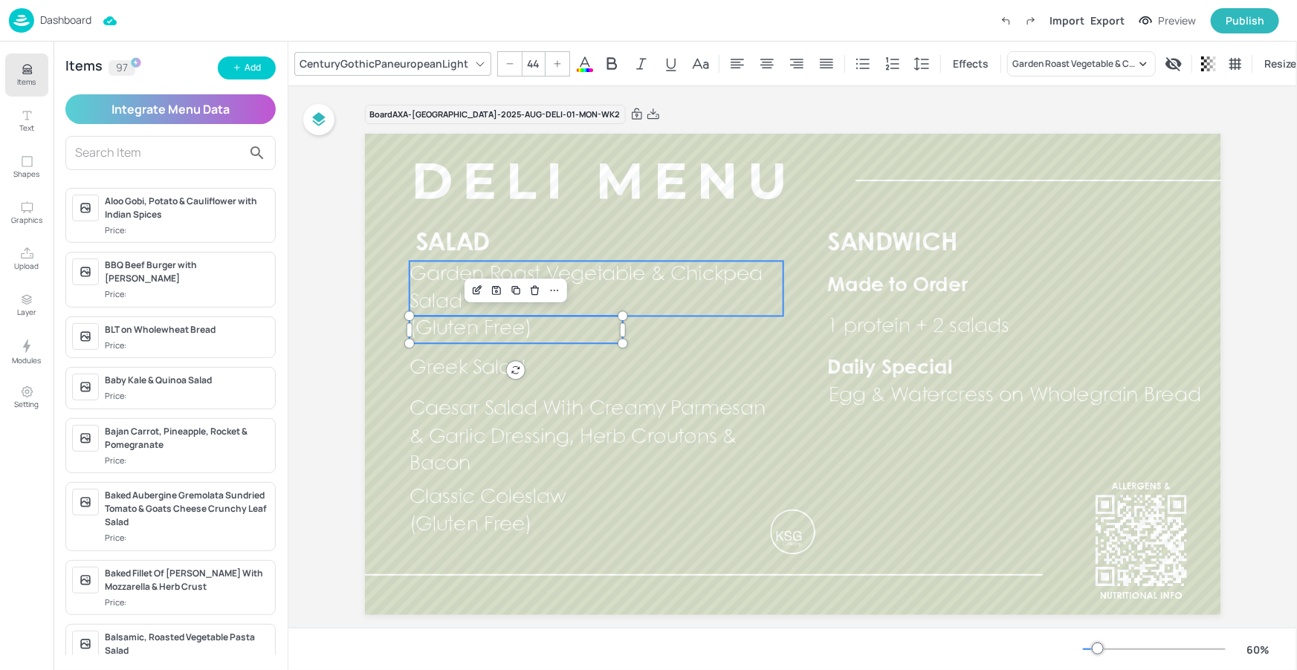
click at [591, 293] on p "Garden Roast Vegetable & Chickpea Salad" at bounding box center [596, 289] width 374 height 55
click at [555, 232] on div "Group" at bounding box center [548, 236] width 44 height 19
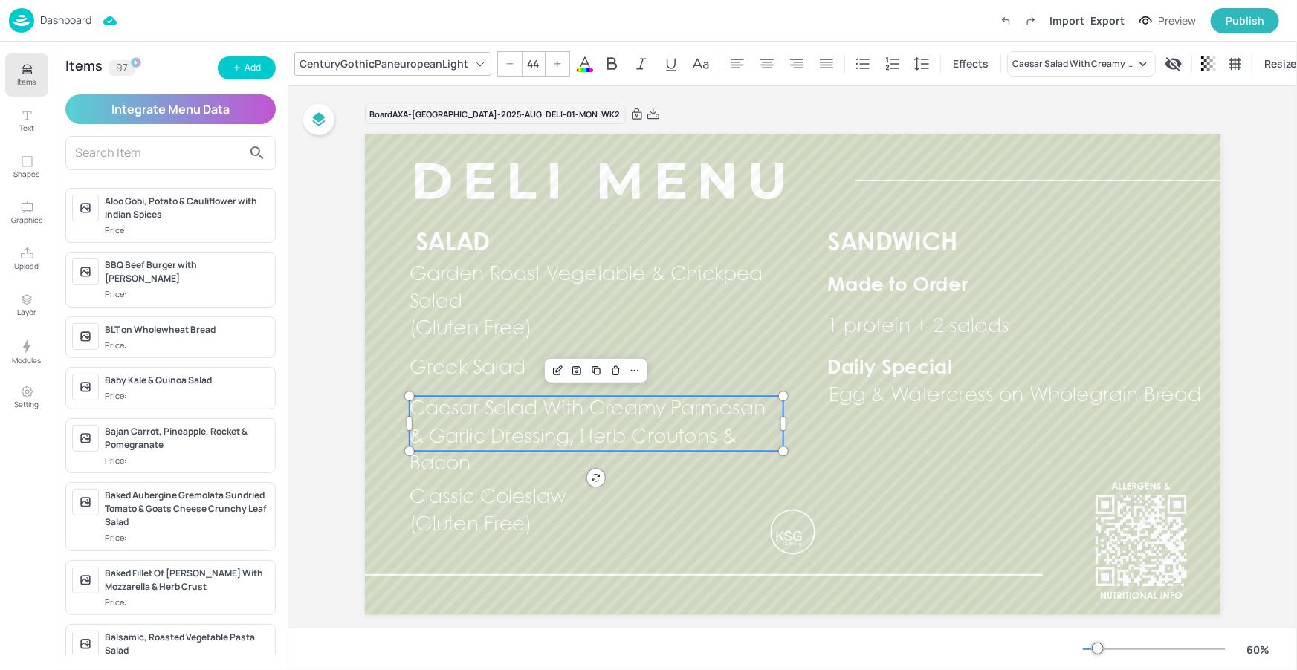
click at [633, 422] on p "Caesar Salad With Creamy Parmesan & Garlic Dressing, Herb Croutons & Bacon" at bounding box center [596, 437] width 374 height 82
click at [707, 519] on div "Classic Coleslaw (Gluten Free)" at bounding box center [596, 511] width 374 height 55
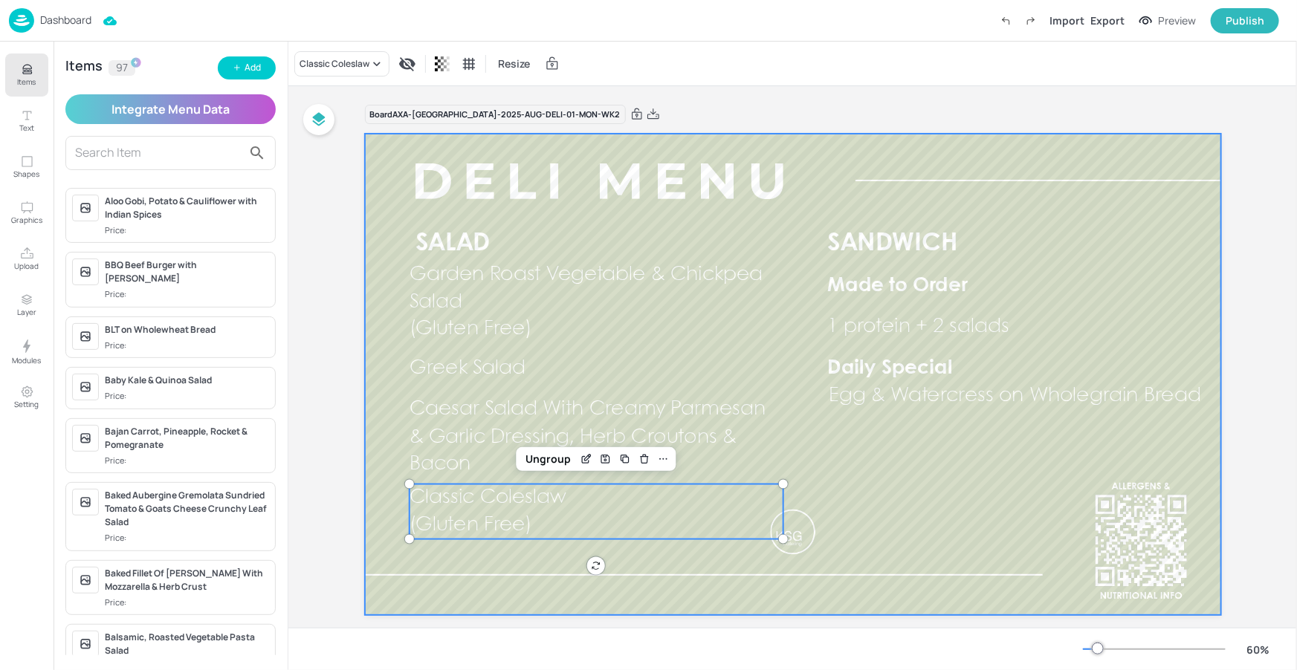
click at [896, 481] on div at bounding box center [793, 374] width 856 height 481
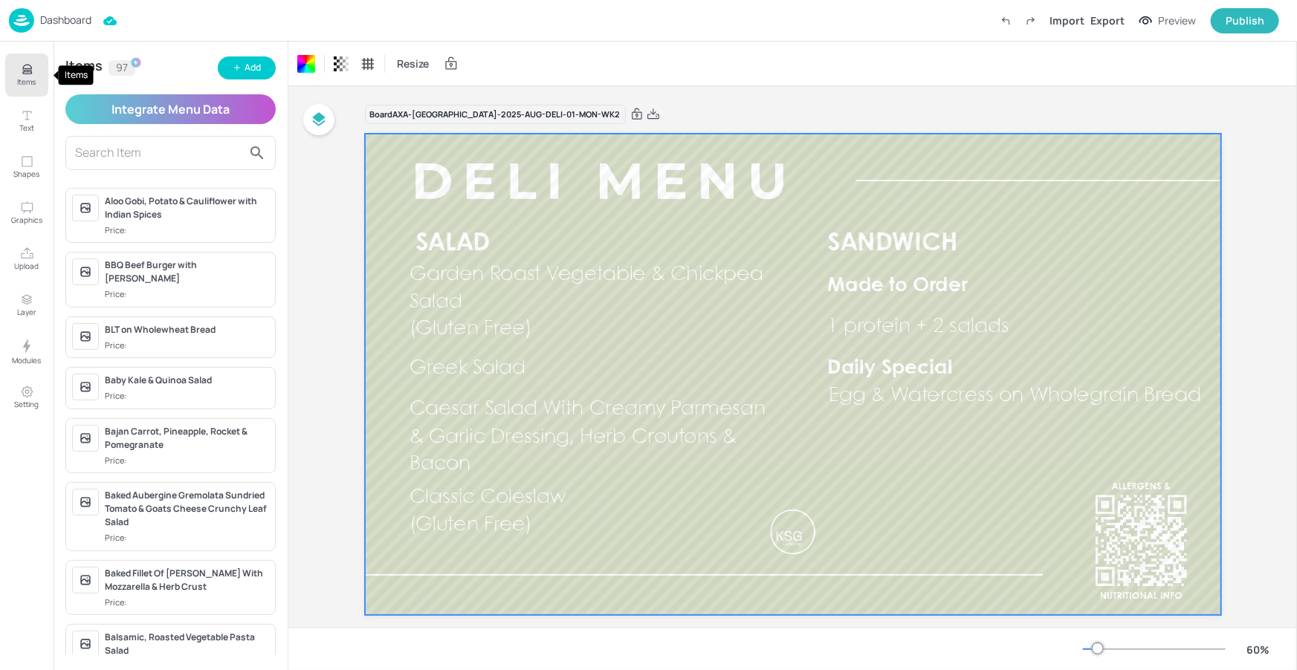
click at [30, 68] on icon "Items" at bounding box center [27, 69] width 14 height 14
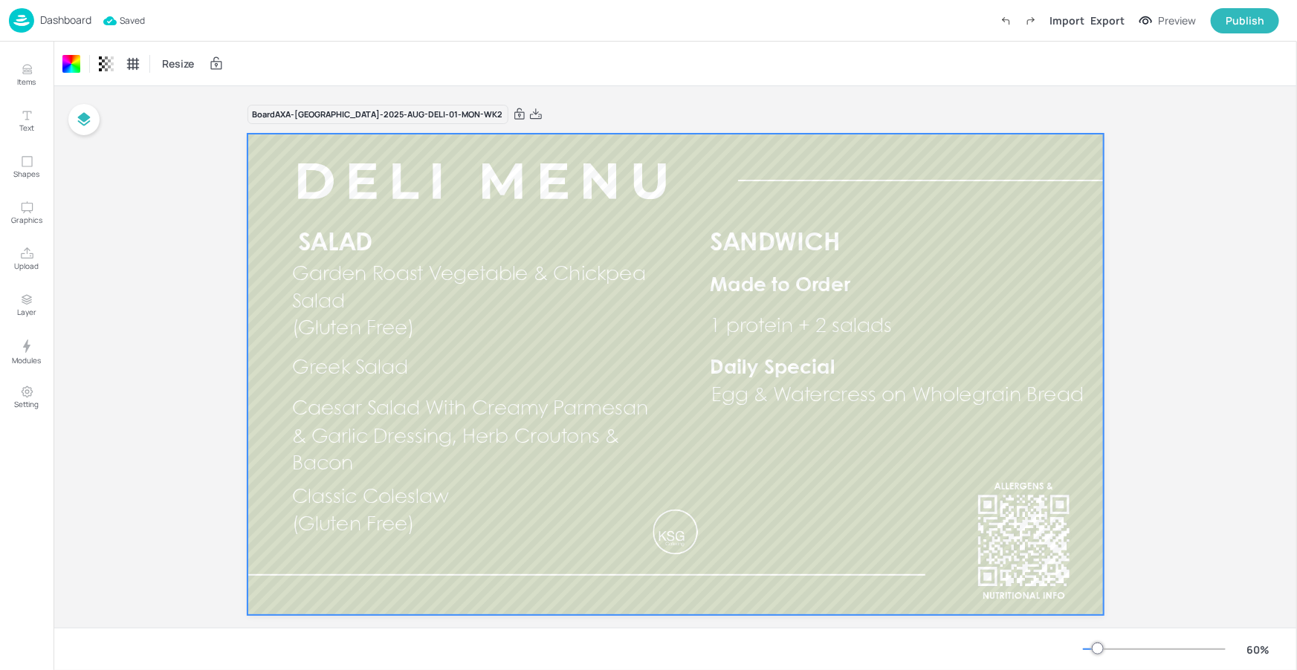
click at [81, 19] on p "Dashboard" at bounding box center [65, 20] width 51 height 10
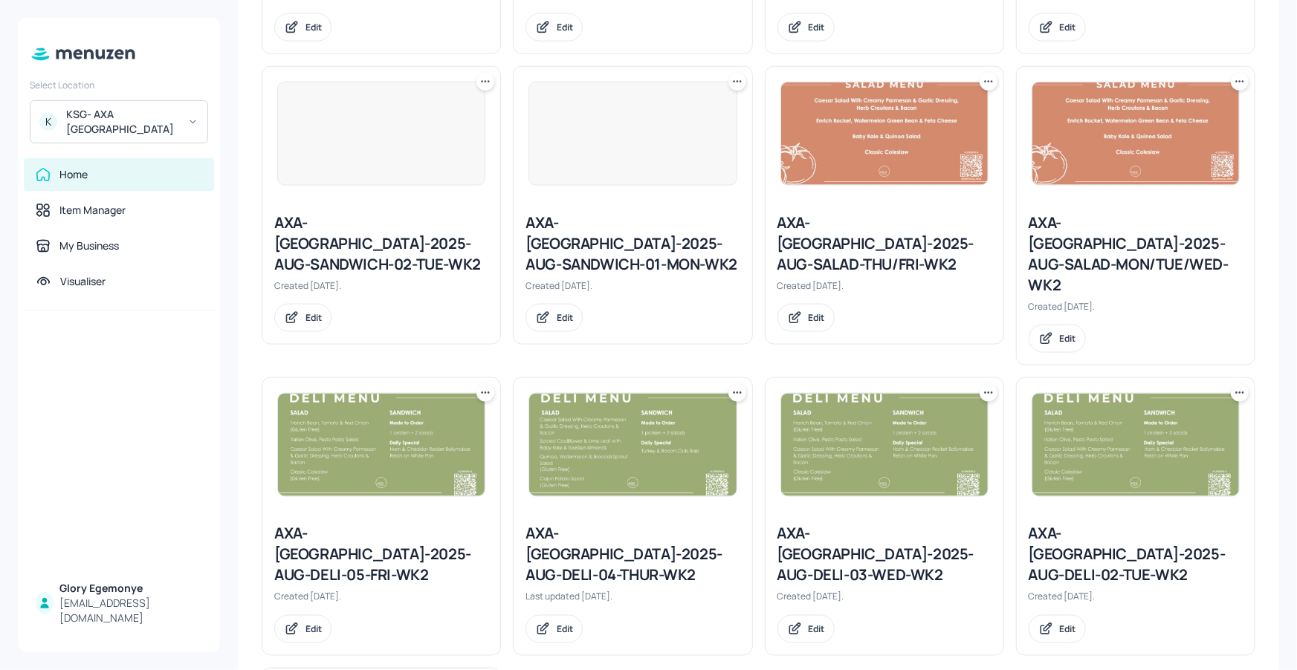
scroll to position [941, 0]
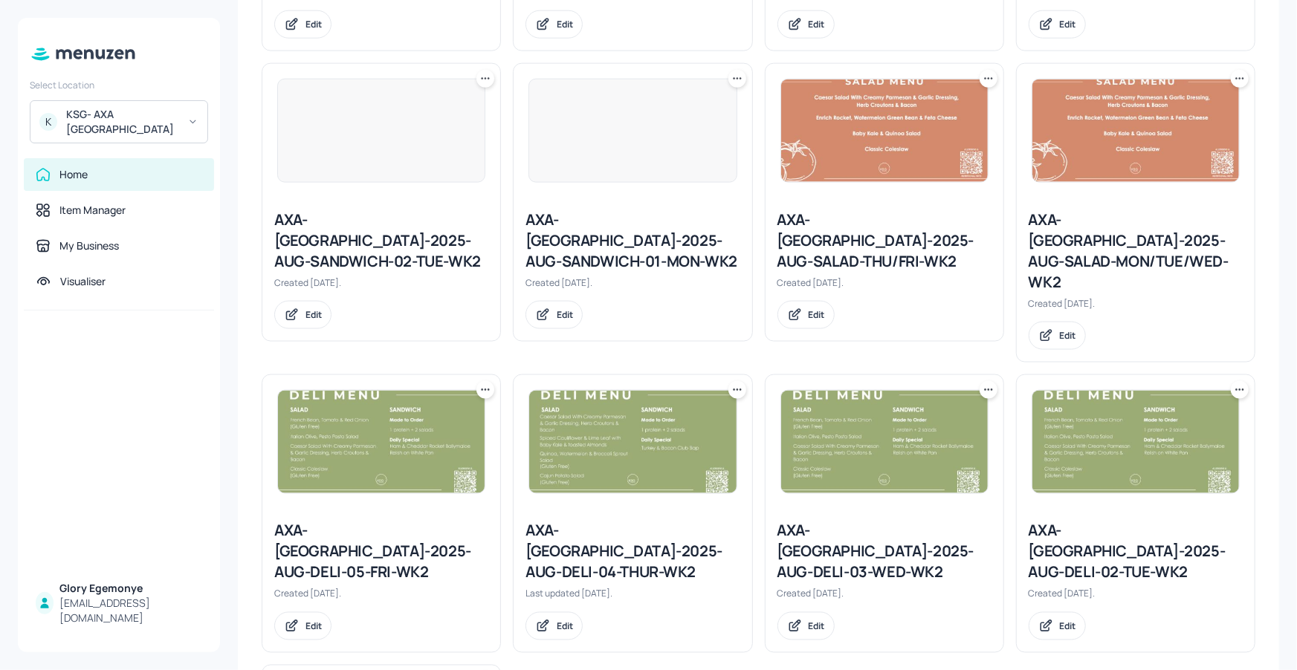
click at [1101, 521] on div "AXA-DUBLIN-2025-AUG-DELI-02-TUE-WK2" at bounding box center [1135, 552] width 214 height 62
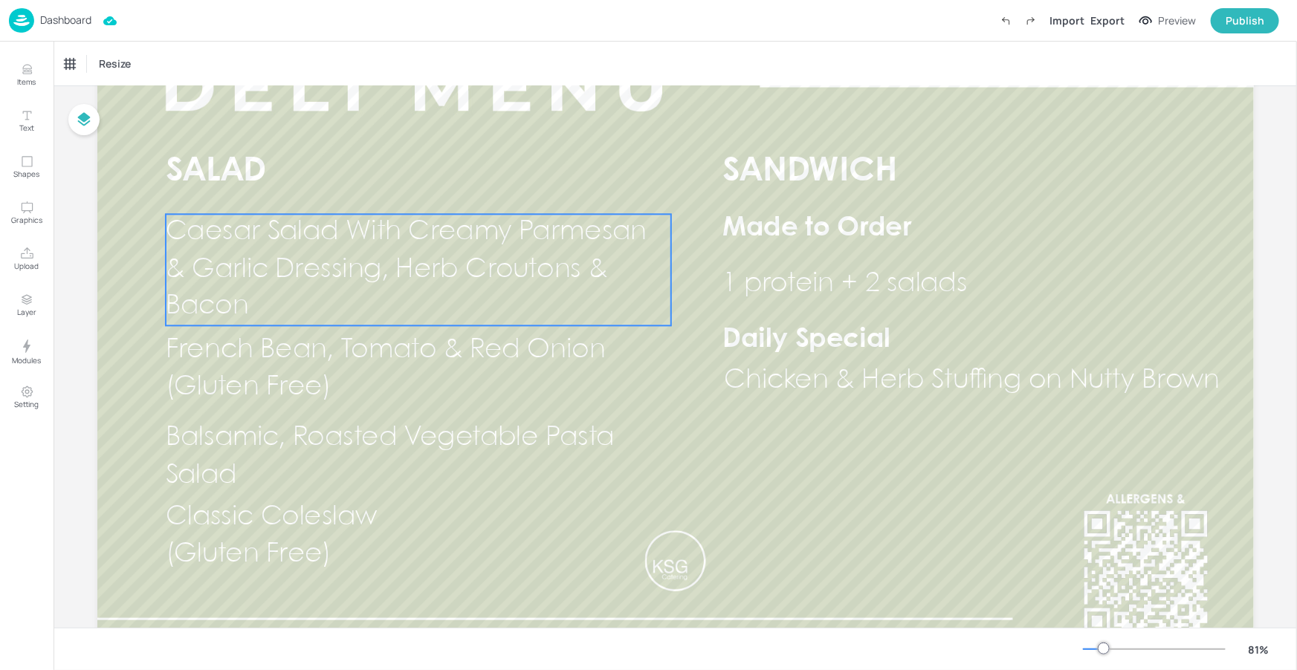
scroll to position [111, 0]
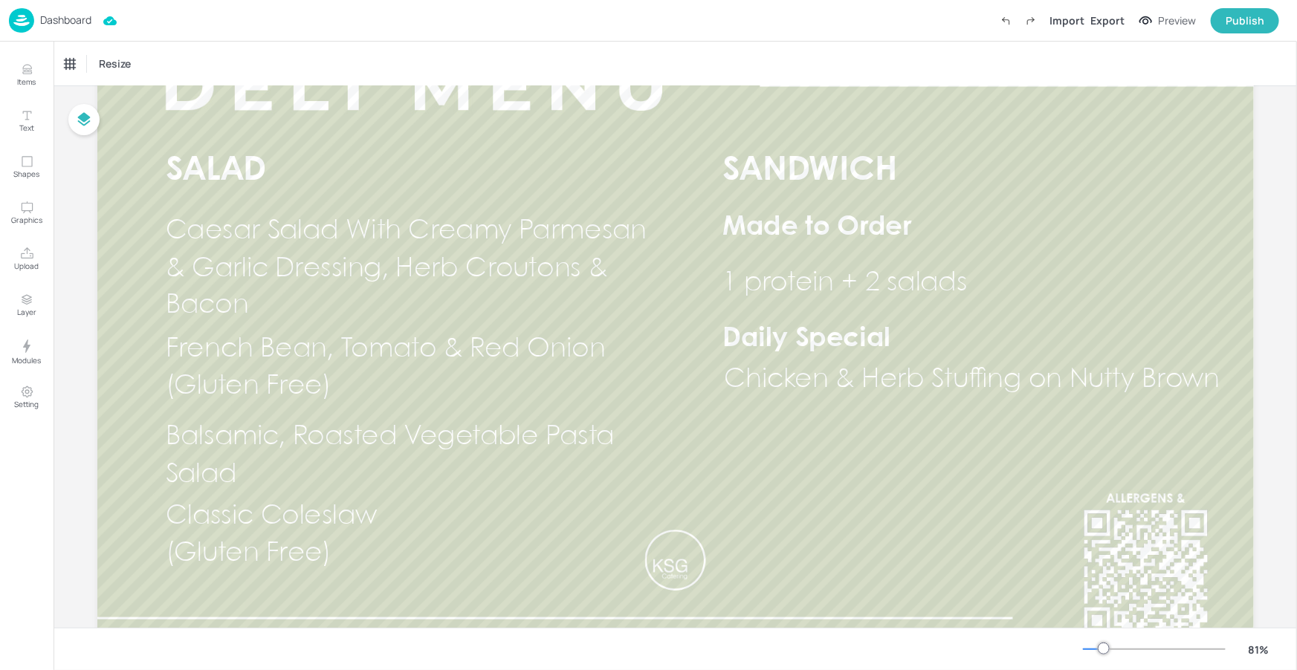
click at [1091, 647] on div at bounding box center [1154, 649] width 143 height 12
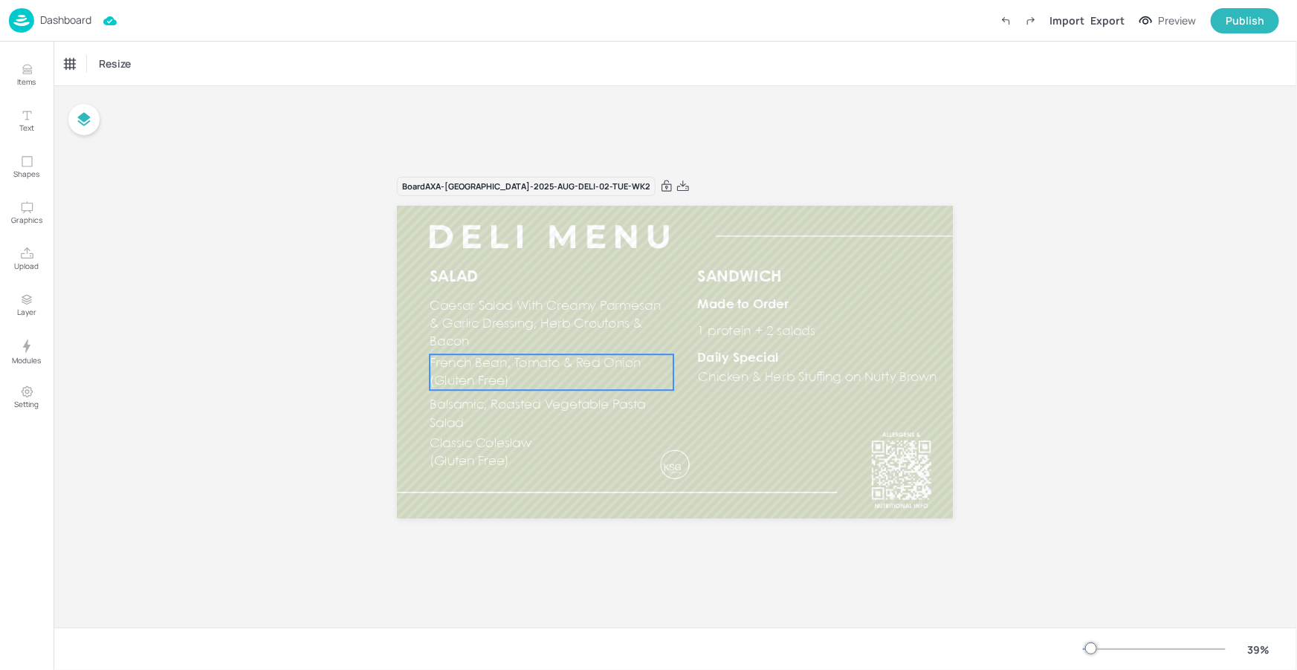
click at [556, 354] on p "French Bean, Tomato & Red Onion" at bounding box center [550, 363] width 243 height 18
click at [154, 46] on div "French Bean, Tomato & Red Onion Resize" at bounding box center [674, 64] width 1243 height 44
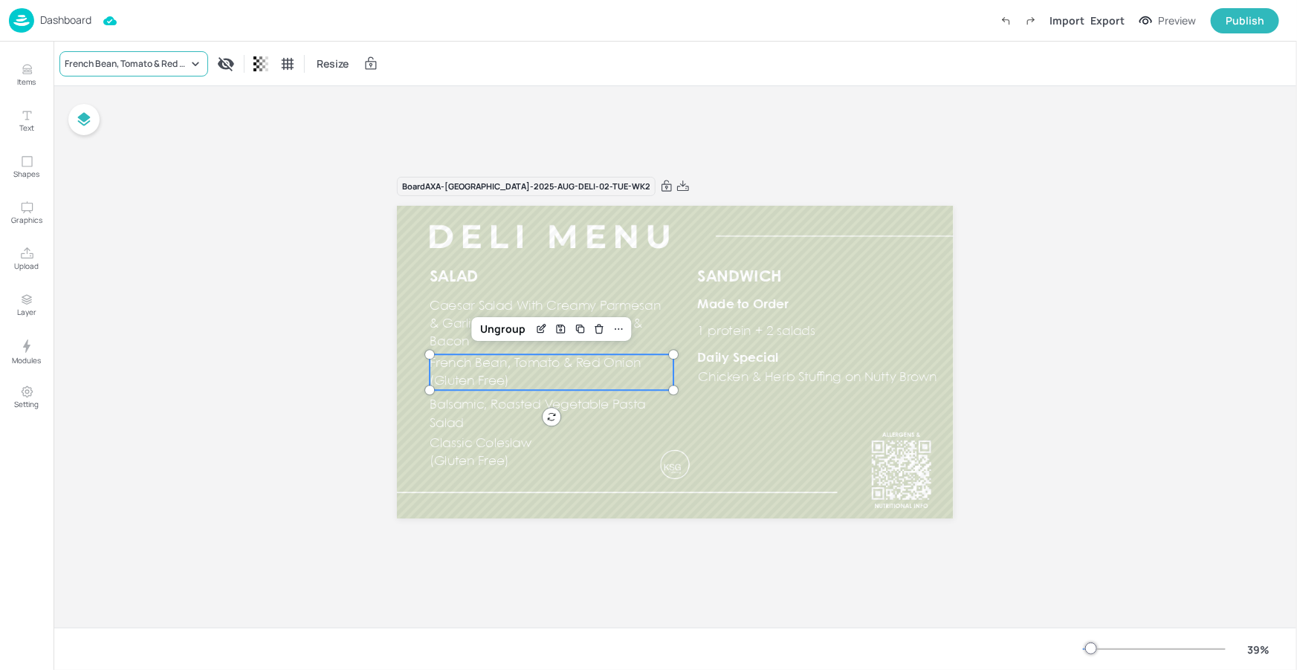
click at [159, 61] on div "French Bean, Tomato & Red Onion" at bounding box center [126, 63] width 123 height 13
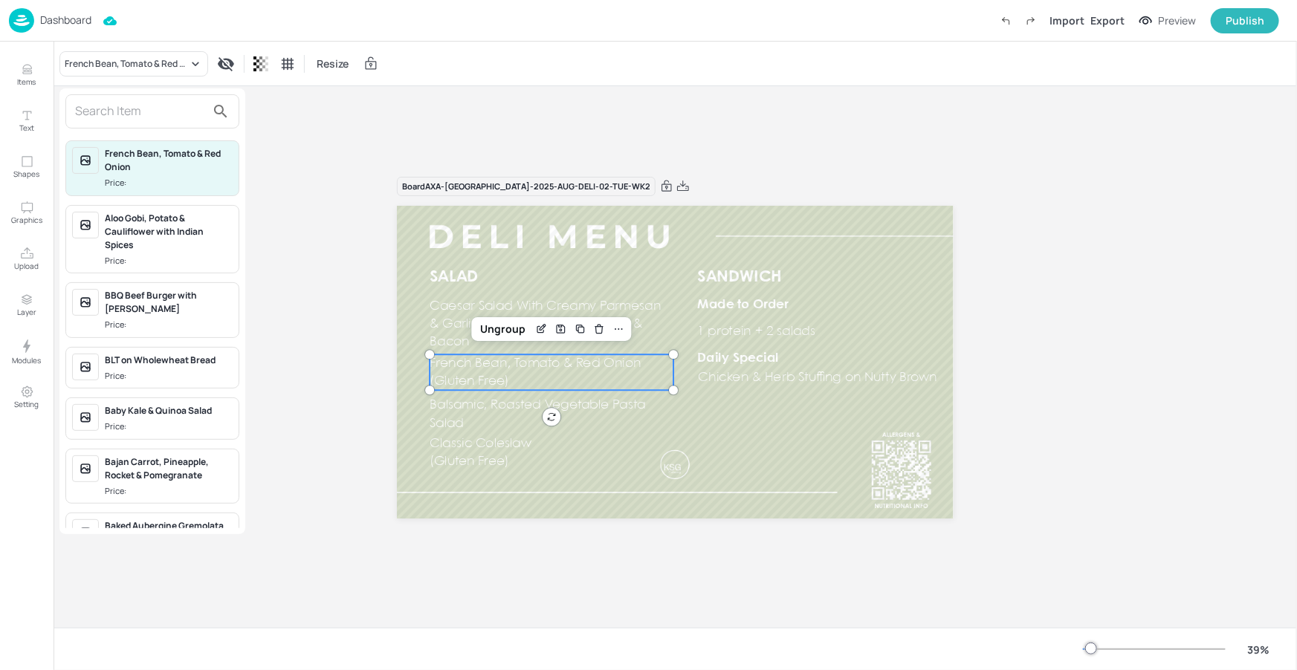
click at [152, 98] on div at bounding box center [152, 111] width 174 height 34
click at [152, 110] on input "text" at bounding box center [140, 112] width 131 height 24
click at [450, 335] on div at bounding box center [648, 335] width 1297 height 670
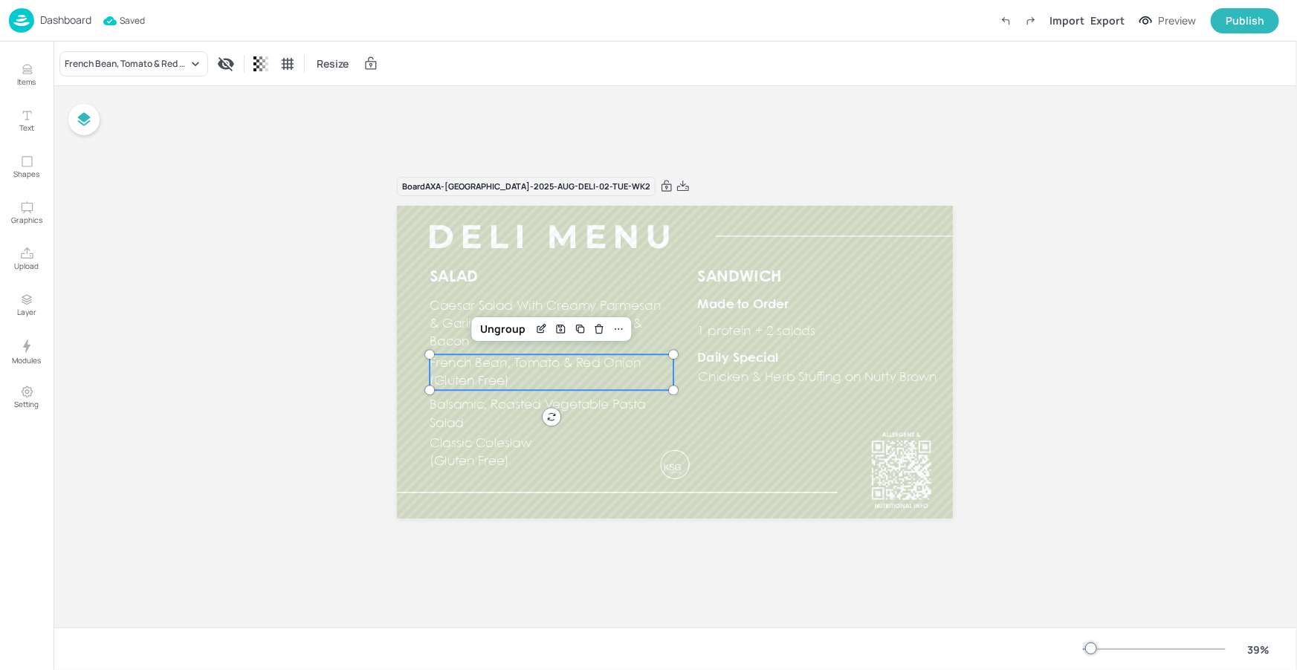
click at [450, 327] on div "French Bean, Tomato & Red Onion Price: Aloo Gobi, Potato & Cauliflower with Ind…" at bounding box center [648, 338] width 1297 height 664
click at [452, 317] on p "Caesar Salad With Creamy Parmesan & Garlic Dressing, Herb Croutons & Bacon" at bounding box center [550, 324] width 243 height 53
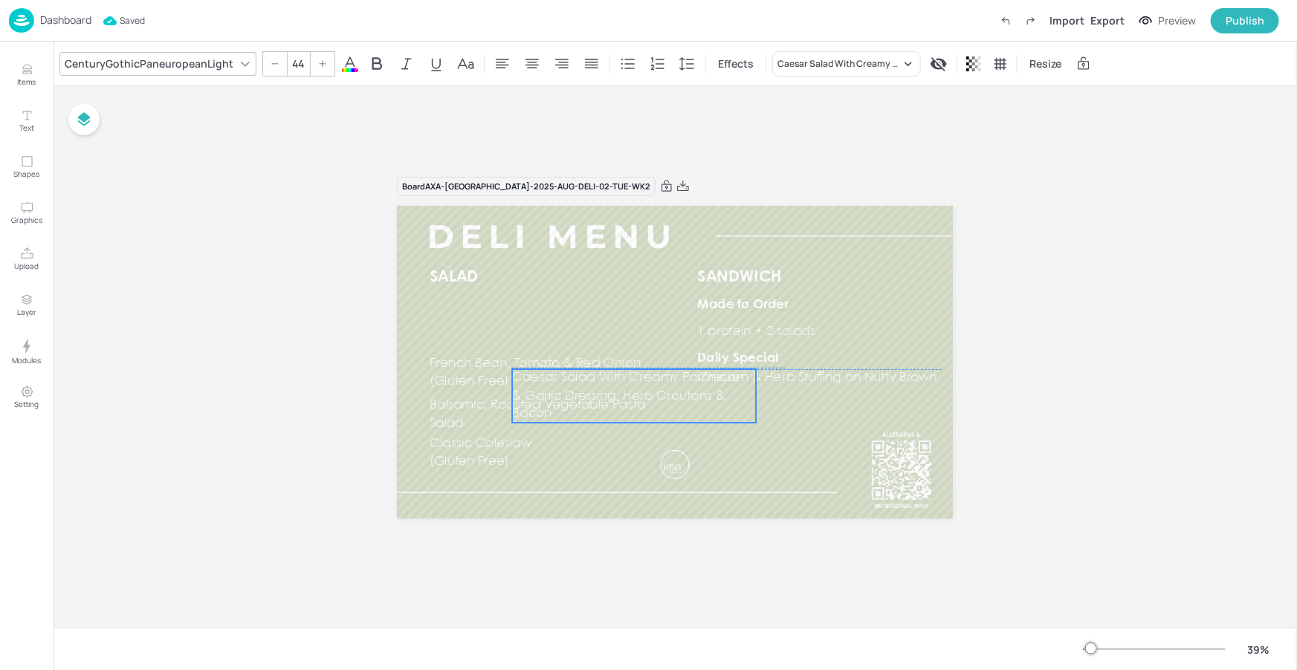
drag, startPoint x: 462, startPoint y: 317, endPoint x: 461, endPoint y: 381, distance: 63.9
click at [545, 206] on div "SALAD SANDWICH Made to Order Daily Special 1 protein + 2 salads Chicken & Herb …" at bounding box center [675, 206] width 556 height 0
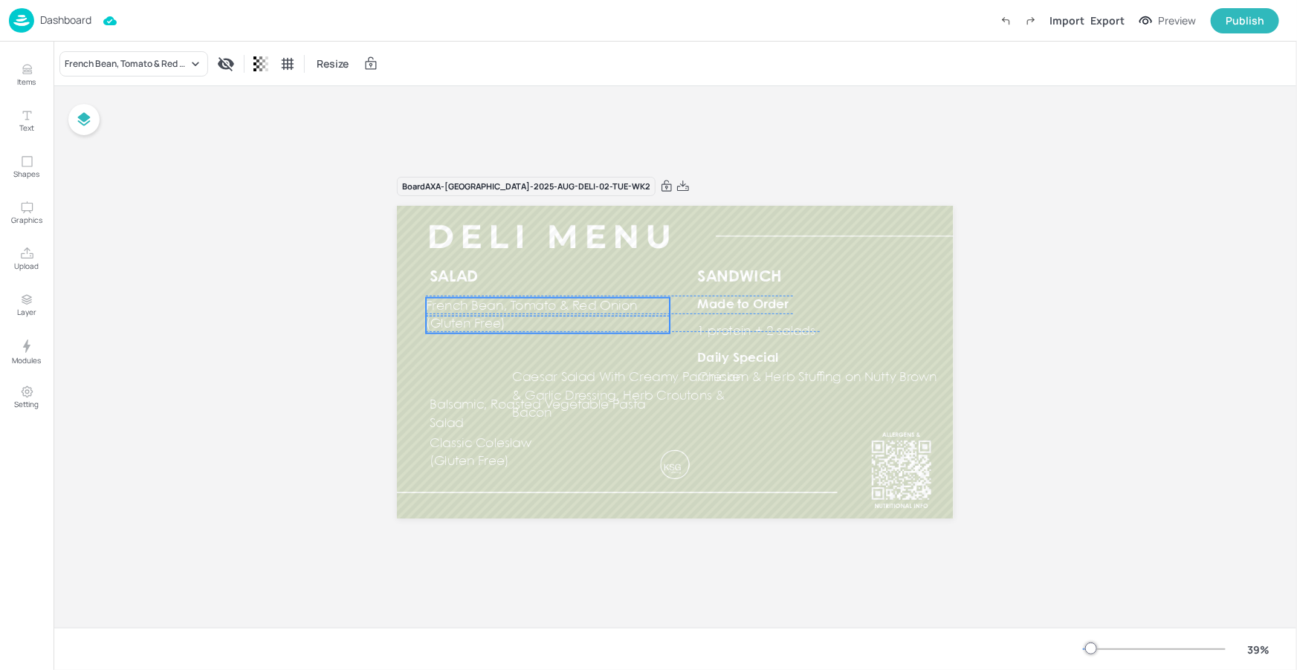
drag, startPoint x: 461, startPoint y: 380, endPoint x: 457, endPoint y: 321, distance: 58.8
click at [457, 321] on span "(Gluten Free)" at bounding box center [465, 324] width 79 height 12
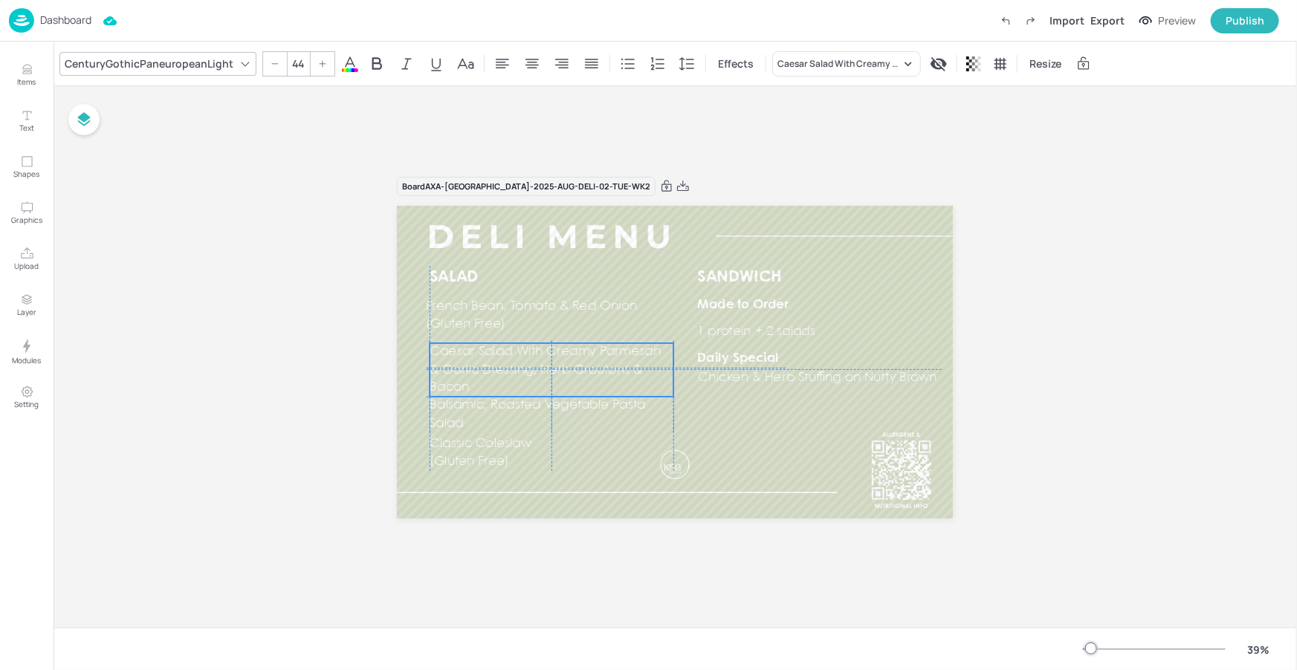
drag, startPoint x: 540, startPoint y: 386, endPoint x: 464, endPoint y: 362, distance: 80.1
click at [464, 362] on p "Caesar Salad With Creamy Parmesan & Garlic Dressing, Herb Croutons & Bacon" at bounding box center [550, 369] width 243 height 53
drag, startPoint x: 474, startPoint y: 414, endPoint x: 497, endPoint y: 369, distance: 50.2
click at [586, 386] on p "Balsamic, Roasted Vegetable Pasta Salad" at bounding box center [663, 388] width 243 height 36
drag, startPoint x: 488, startPoint y: 369, endPoint x: 482, endPoint y: 398, distance: 30.3
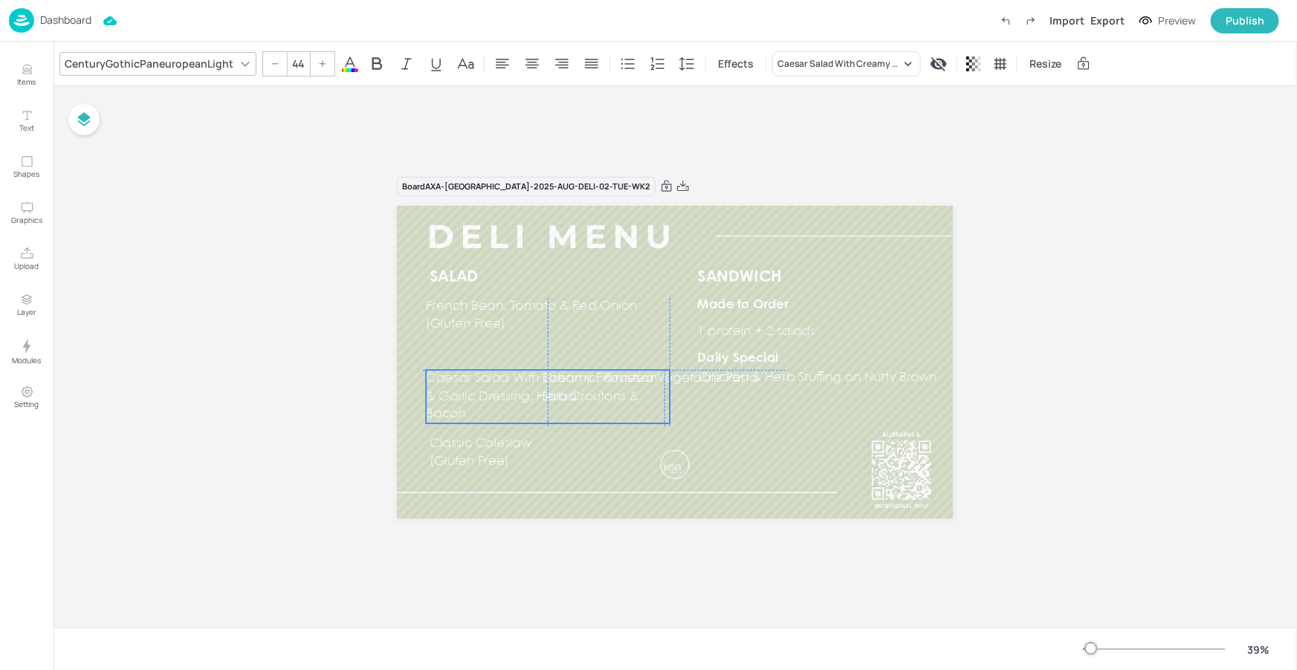
click at [482, 398] on p "Caesar Salad With Creamy Parmesan & Garlic Dressing, Herb Croutons & Bacon" at bounding box center [547, 396] width 243 height 53
drag, startPoint x: 690, startPoint y: 377, endPoint x: 574, endPoint y: 352, distance: 118.6
click at [574, 352] on p "Balsamic, Roasted Vegetable Pasta Salad" at bounding box center [547, 355] width 243 height 36
click at [594, 392] on p "Caesar Salad With Creamy Parmesan & Garlic Dressing, Herb Croutons & Bacon" at bounding box center [550, 404] width 243 height 53
type input "44"
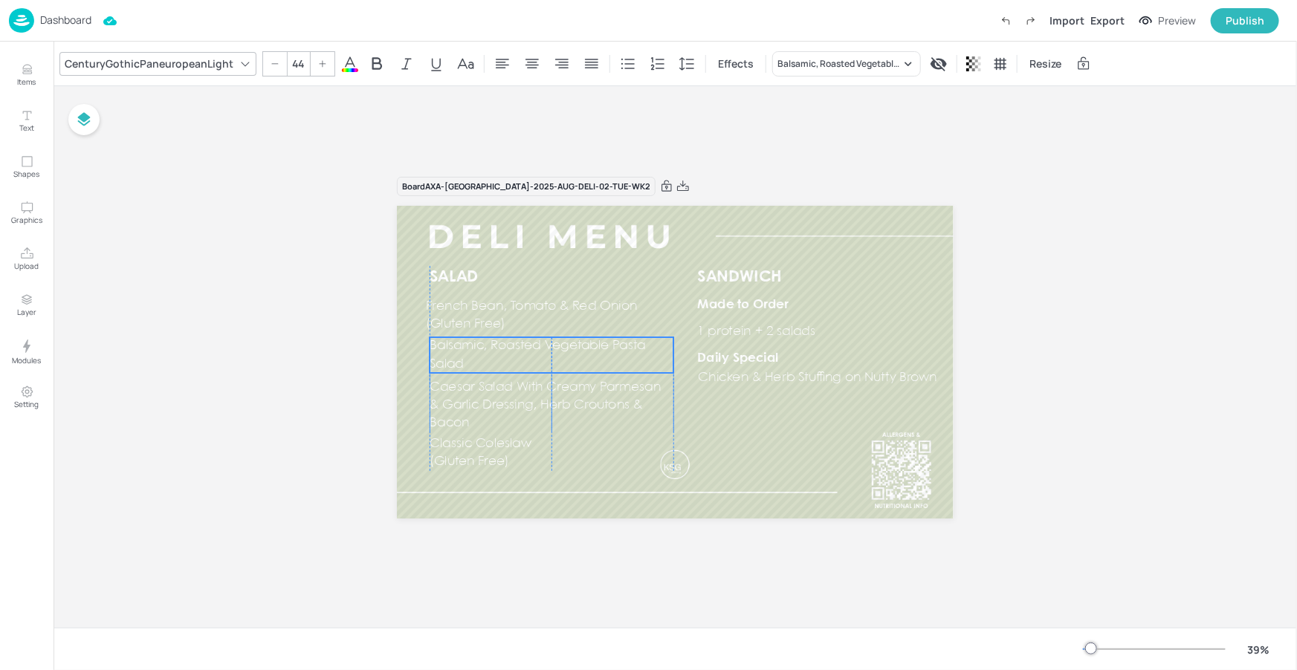
click at [614, 347] on span "Balsamic, Roasted Vegetable Pasta Salad" at bounding box center [537, 355] width 216 height 30
click at [647, 311] on p "French Bean, Tomato & Red Onion" at bounding box center [547, 307] width 243 height 18
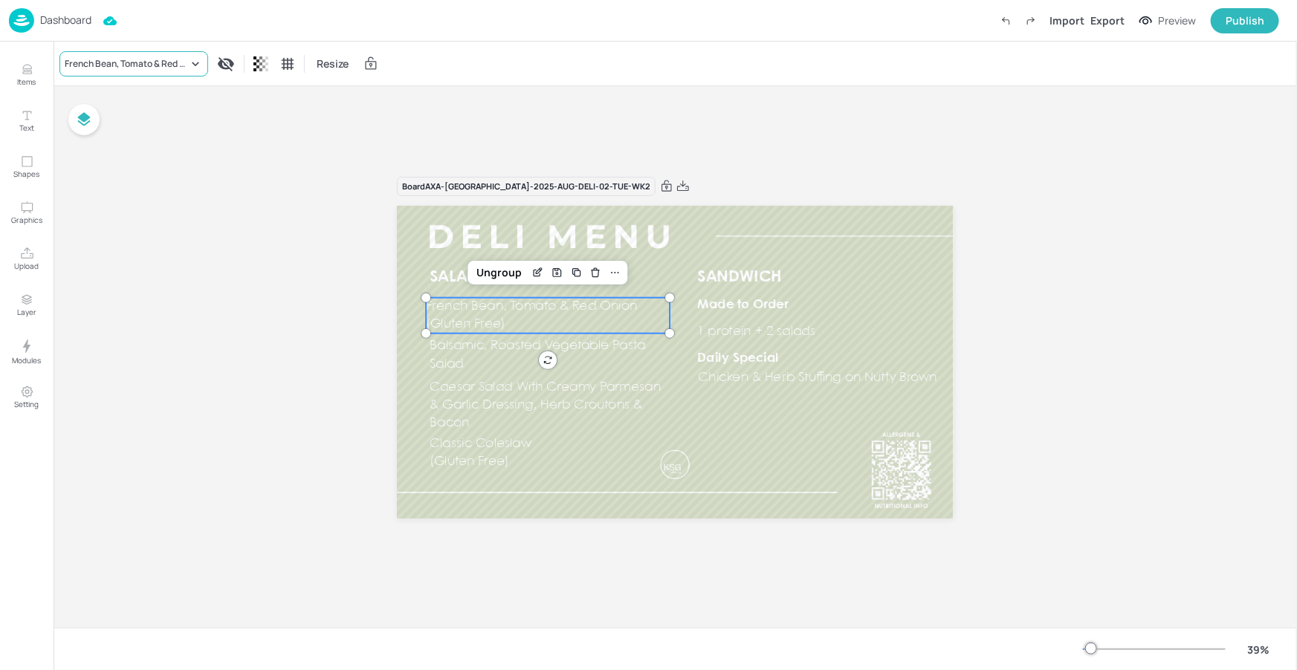
click at [172, 56] on div "French Bean, Tomato & Red Onion" at bounding box center [133, 63] width 149 height 25
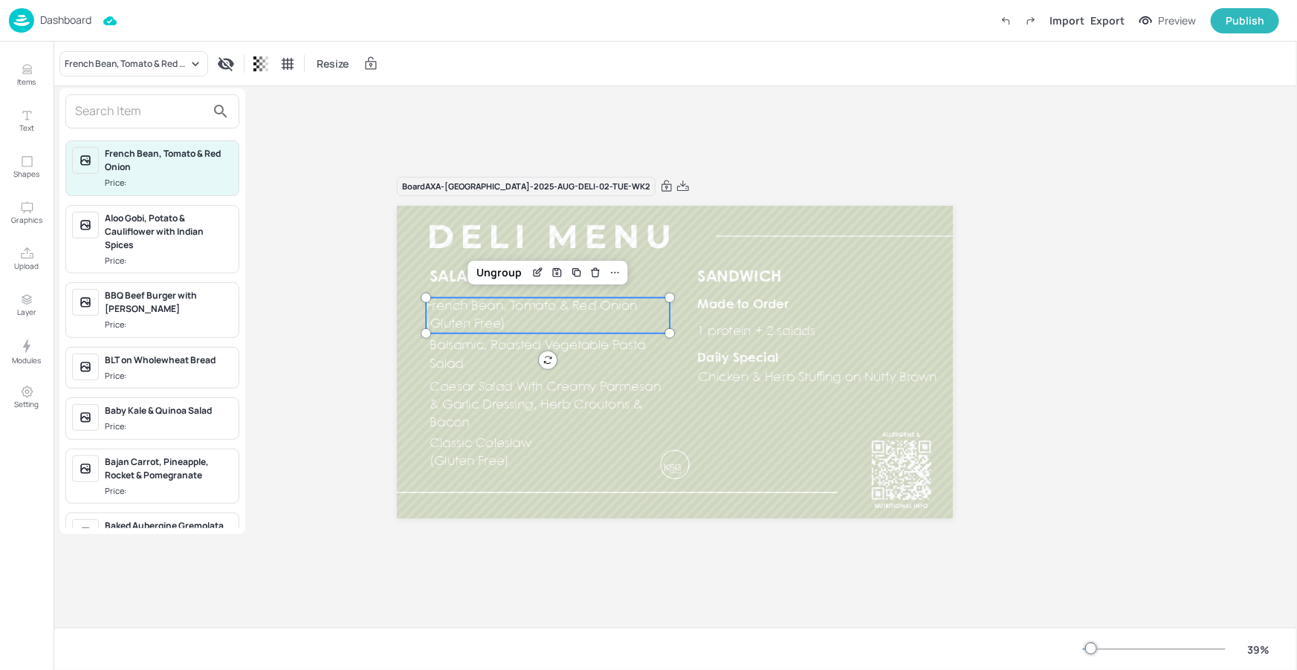
click at [174, 114] on input "text" at bounding box center [140, 112] width 131 height 24
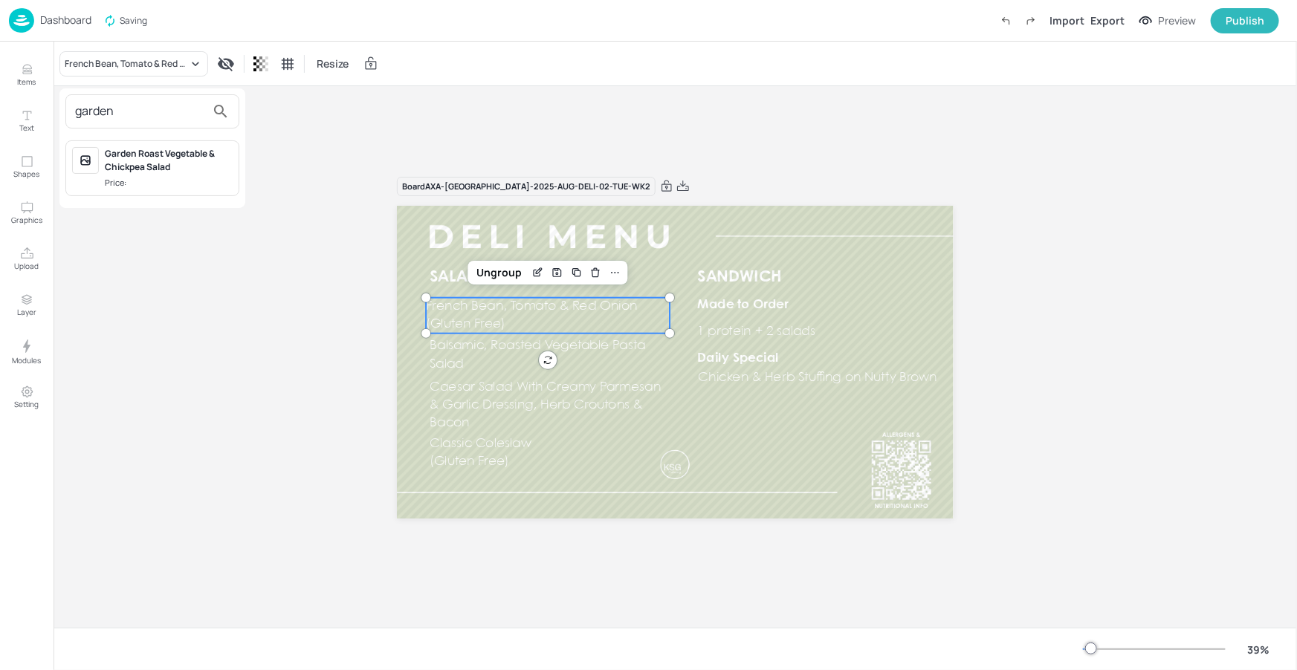
type input "garden"
click at [165, 189] on div "Garden Roast Vegetable & Chickpea Salad Price:" at bounding box center [152, 168] width 174 height 56
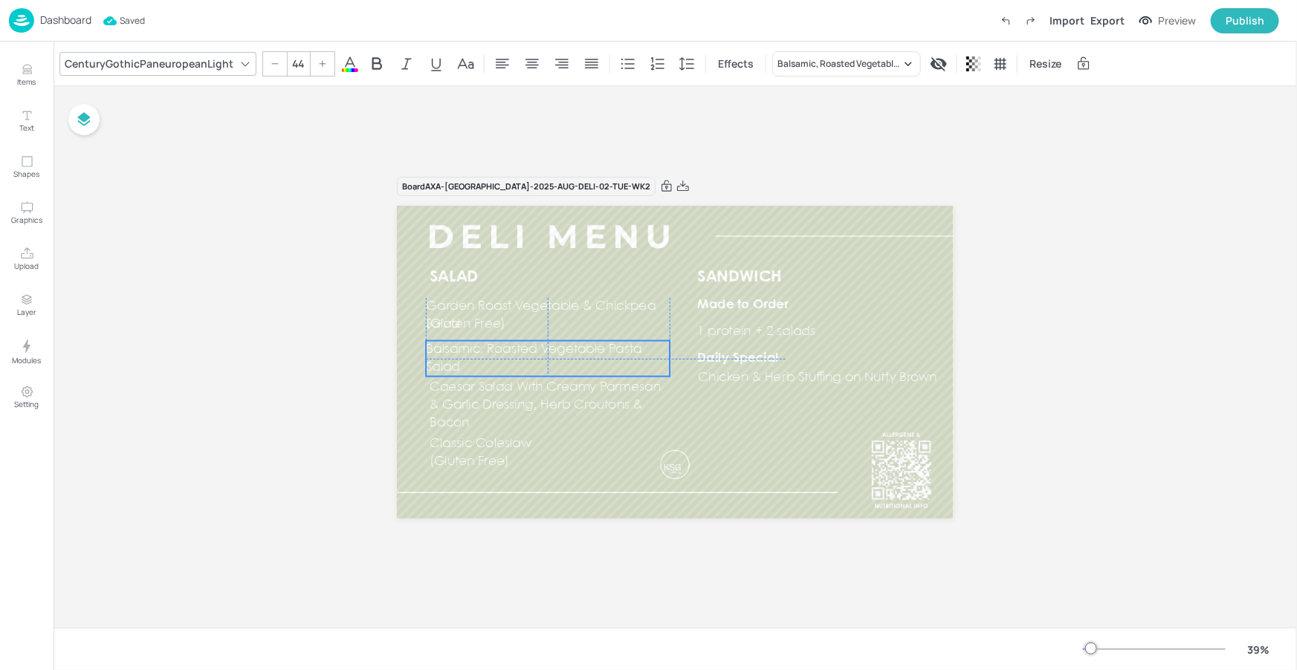
click at [588, 348] on span "Balsamic, Roasted Vegetable Pasta Salad" at bounding box center [534, 358] width 216 height 30
click at [813, 61] on div "Balsamic, Roasted Vegetable Pasta Salad" at bounding box center [838, 63] width 123 height 13
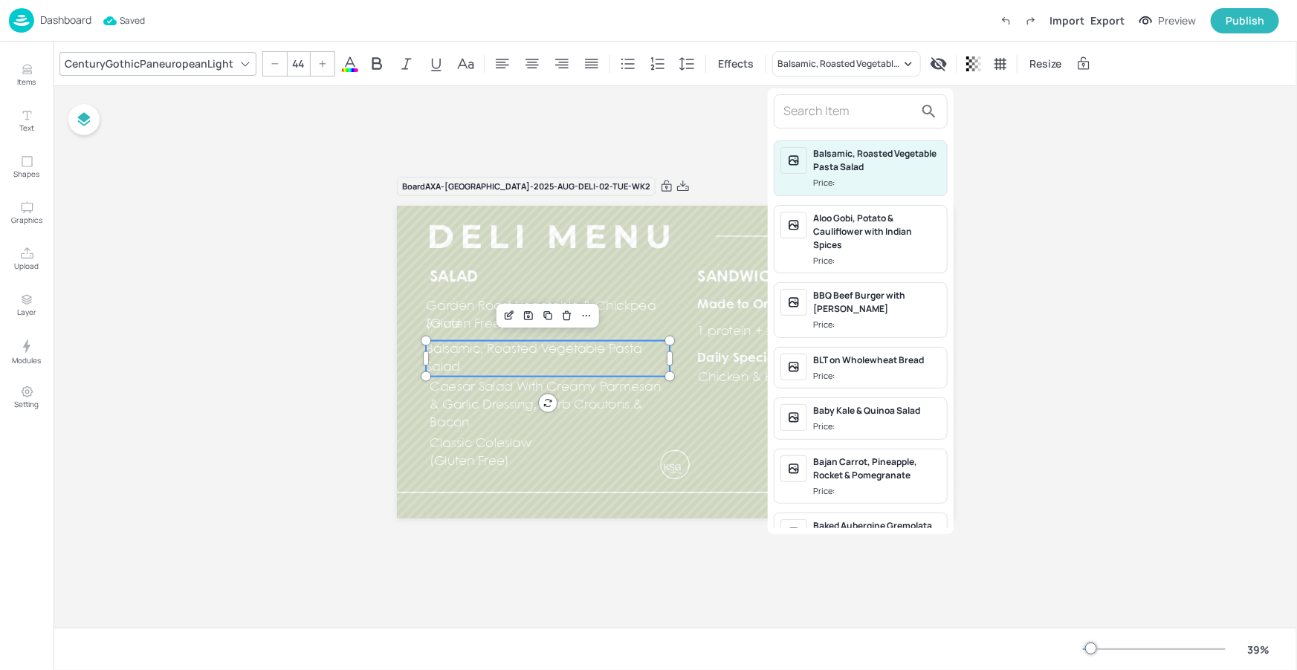
click at [814, 117] on input "text" at bounding box center [848, 112] width 131 height 24
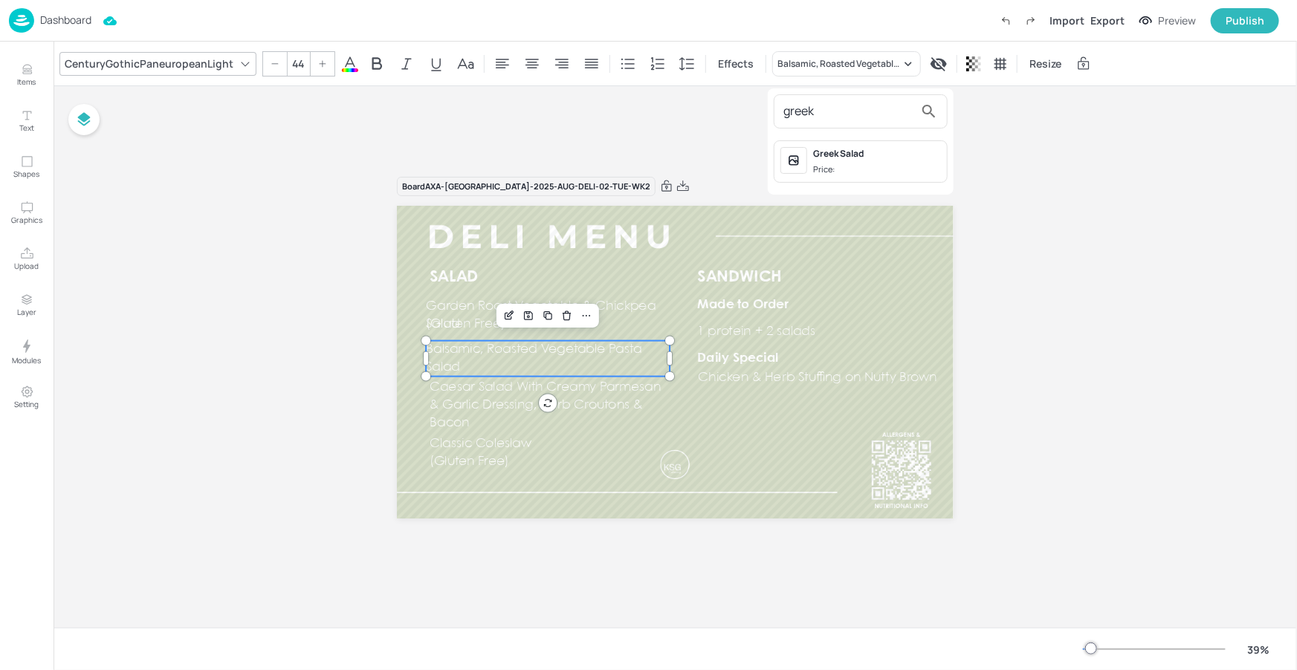
type input "greek"
click at [824, 147] on div "Greek Salad" at bounding box center [877, 153] width 128 height 13
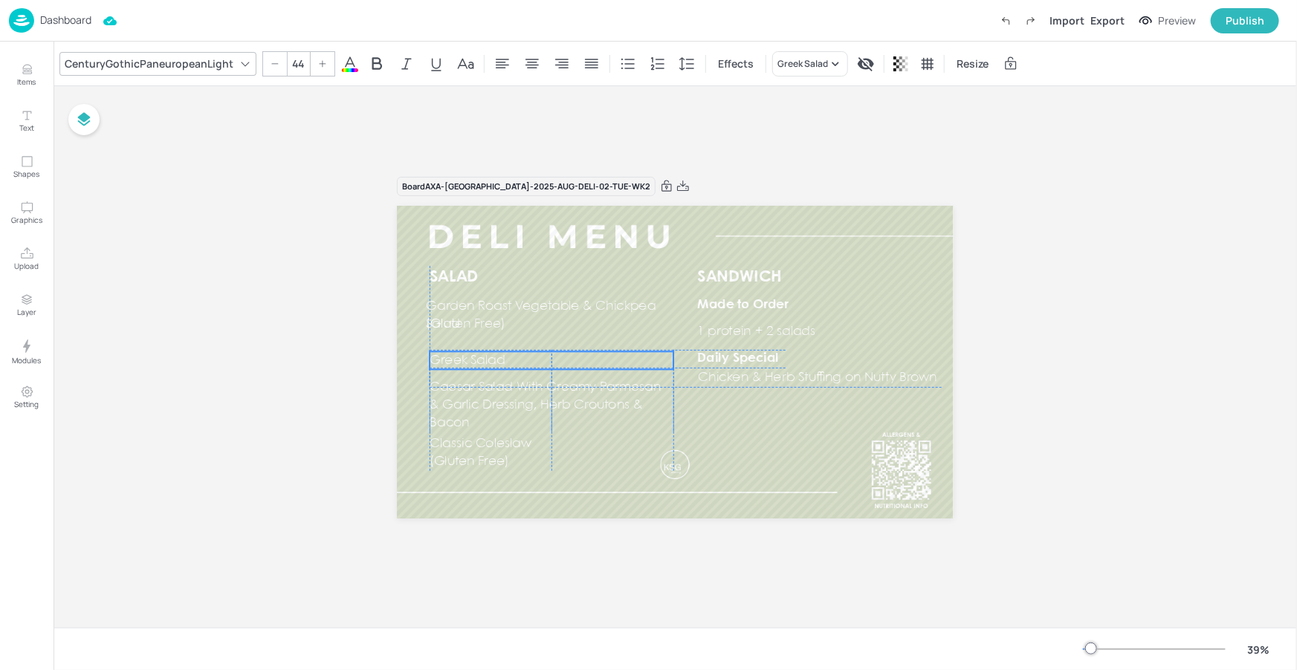
drag, startPoint x: 601, startPoint y: 348, endPoint x: 605, endPoint y: 357, distance: 9.7
click at [605, 357] on p "Greek Salad" at bounding box center [550, 360] width 243 height 18
click at [597, 302] on span "Garden Roast Vegetable & Chickpea Salad" at bounding box center [541, 315] width 230 height 30
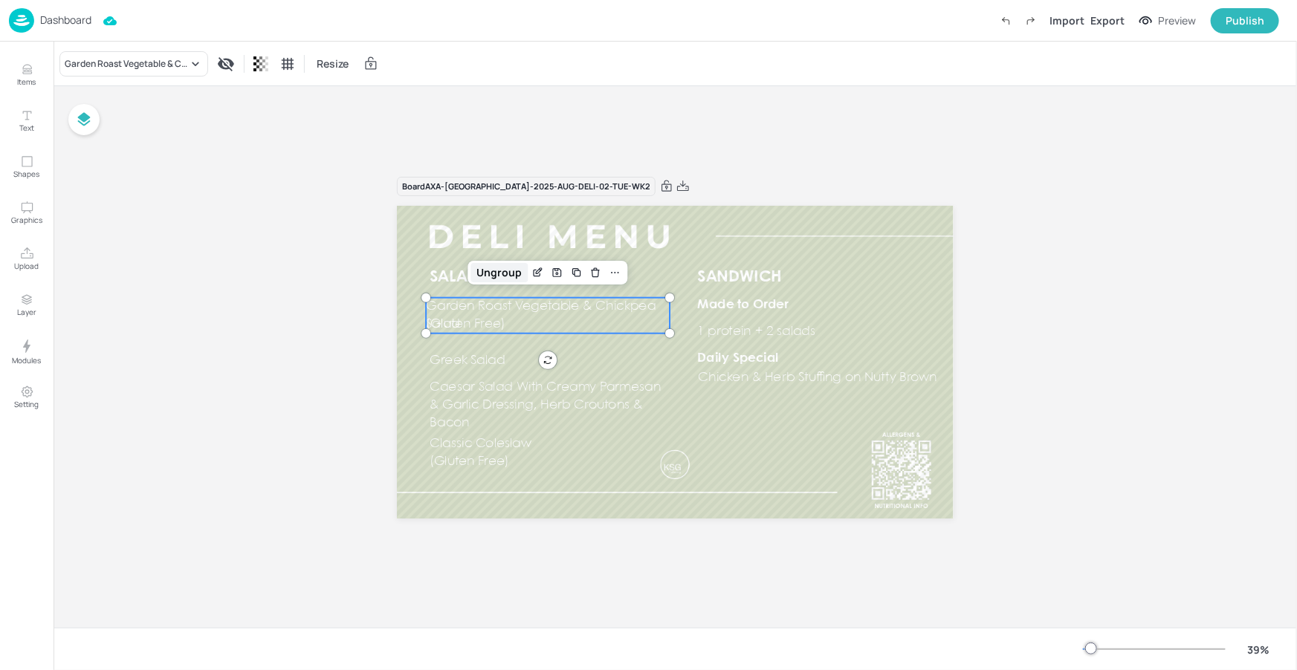
click at [507, 270] on div "Ungroup" at bounding box center [499, 272] width 57 height 19
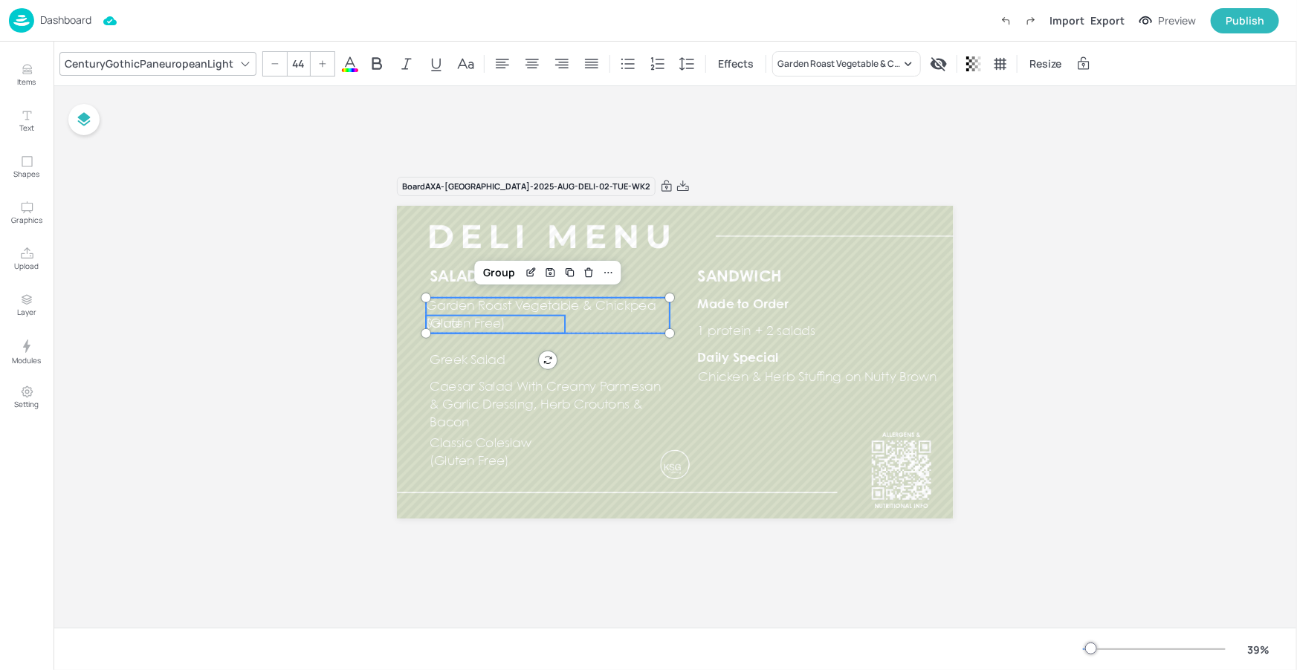
click at [497, 326] on span "(Gluten Free)" at bounding box center [465, 324] width 79 height 12
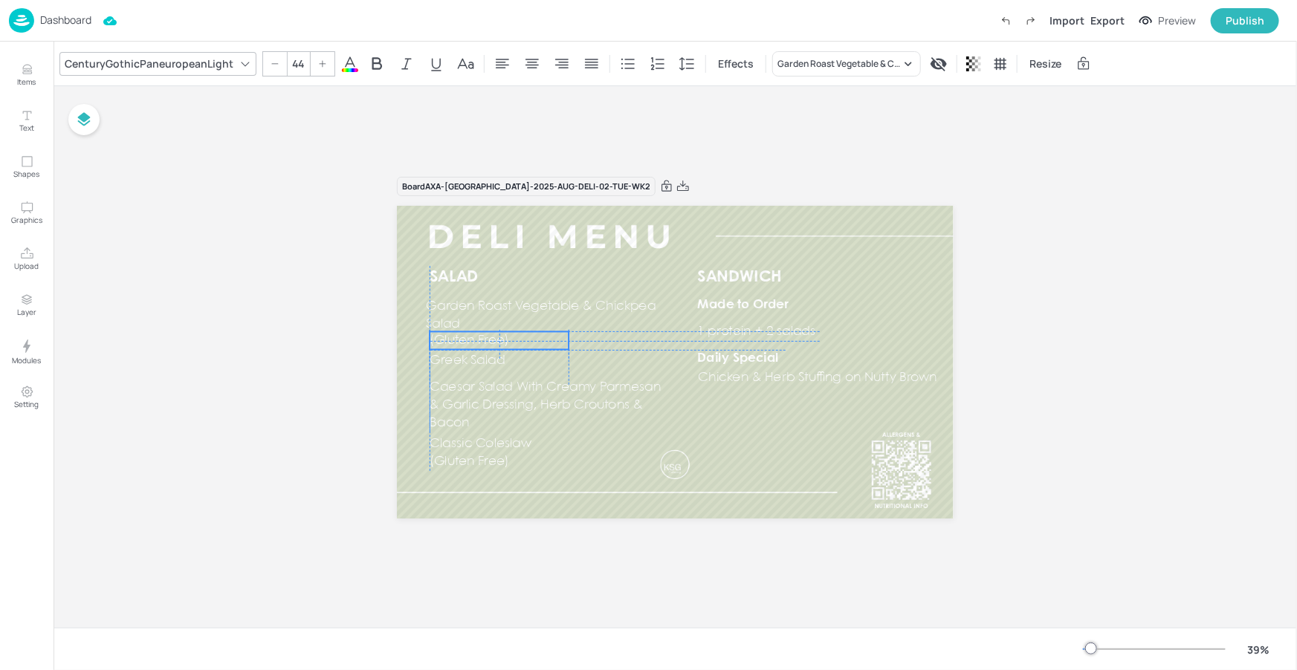
drag, startPoint x: 498, startPoint y: 326, endPoint x: 502, endPoint y: 340, distance: 14.8
click at [502, 340] on span "(Gluten Free)" at bounding box center [468, 340] width 79 height 12
type input "44"
click at [574, 306] on span "Garden Roast Vegetable & Chickpea Salad" at bounding box center [544, 315] width 230 height 30
click at [561, 316] on p "Garden Roast Vegetable & Chickpea Salad" at bounding box center [550, 316] width 243 height 36
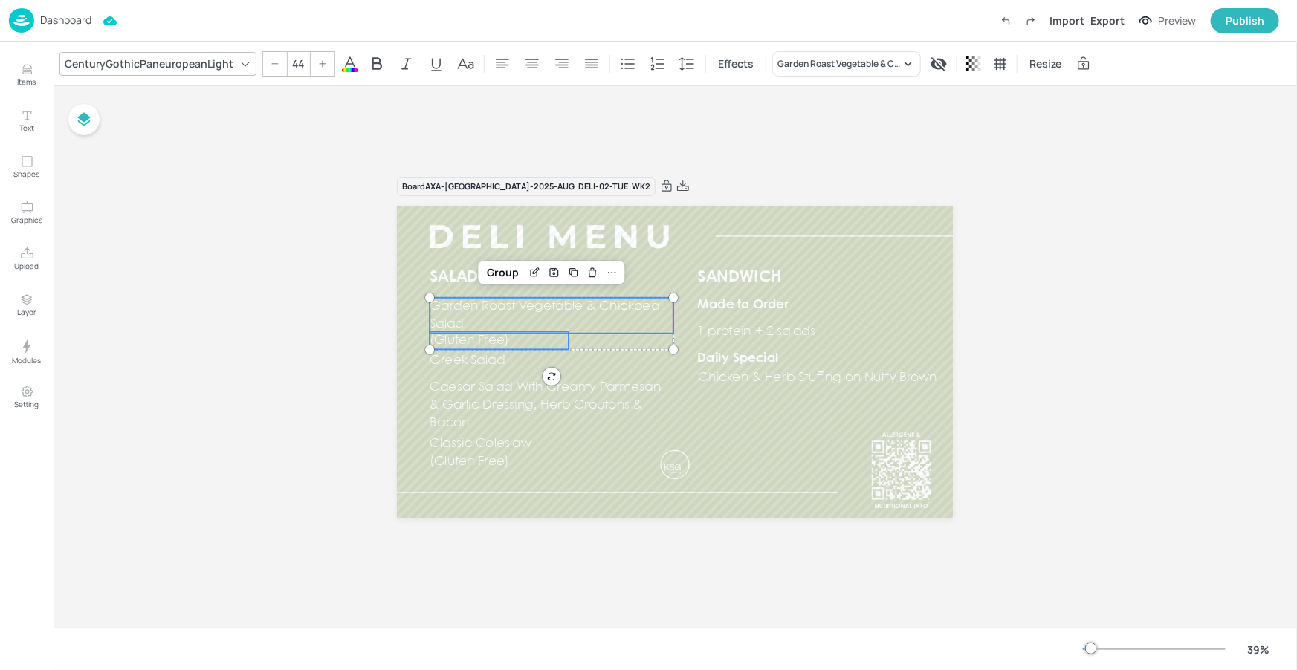
drag, startPoint x: 522, startPoint y: 340, endPoint x: 523, endPoint y: 322, distance: 17.2
click at [522, 340] on p "(Gluten Free)" at bounding box center [498, 340] width 139 height 18
click at [507, 275] on div "Group" at bounding box center [503, 272] width 44 height 19
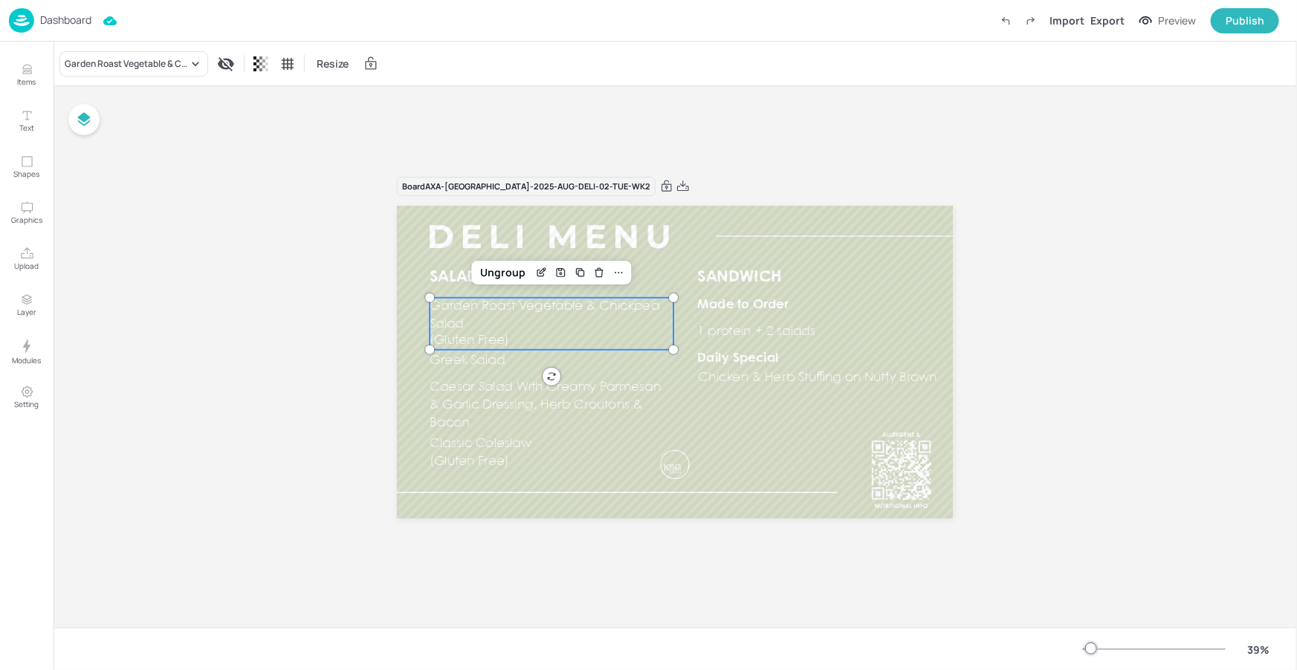
click at [751, 536] on div at bounding box center [675, 537] width 556 height 37
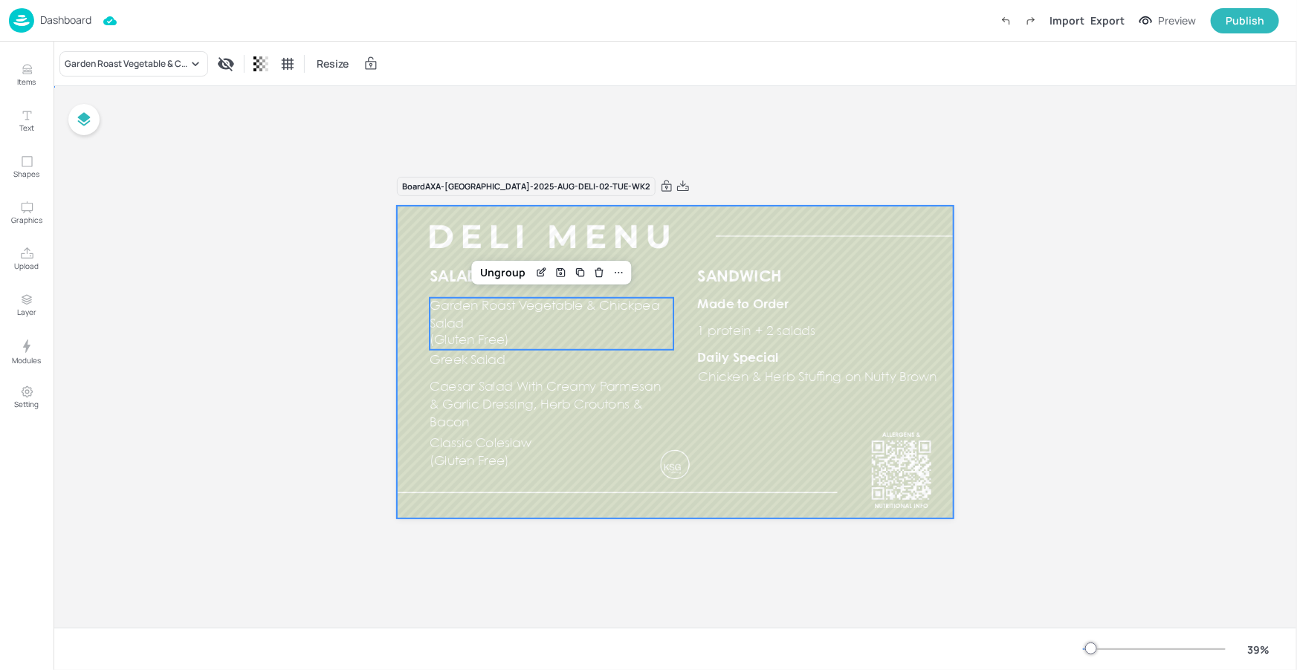
click at [742, 488] on div at bounding box center [675, 362] width 556 height 313
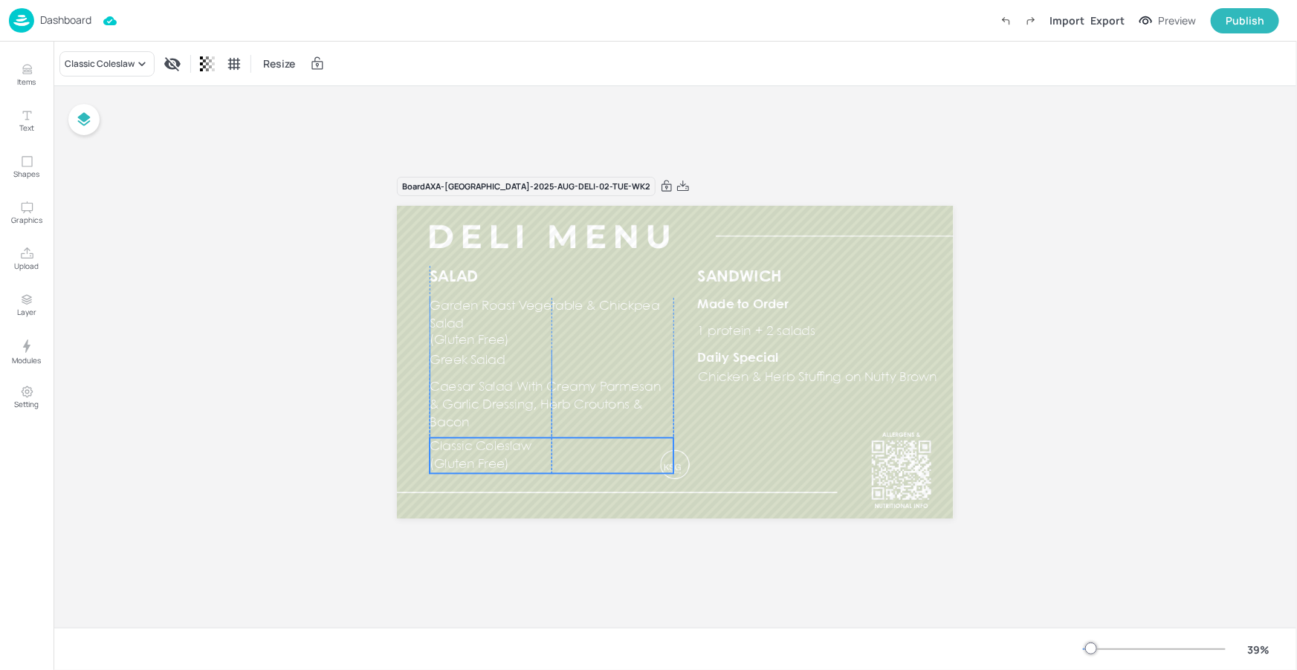
click at [490, 447] on span "Classic Coleslaw" at bounding box center [480, 447] width 102 height 12
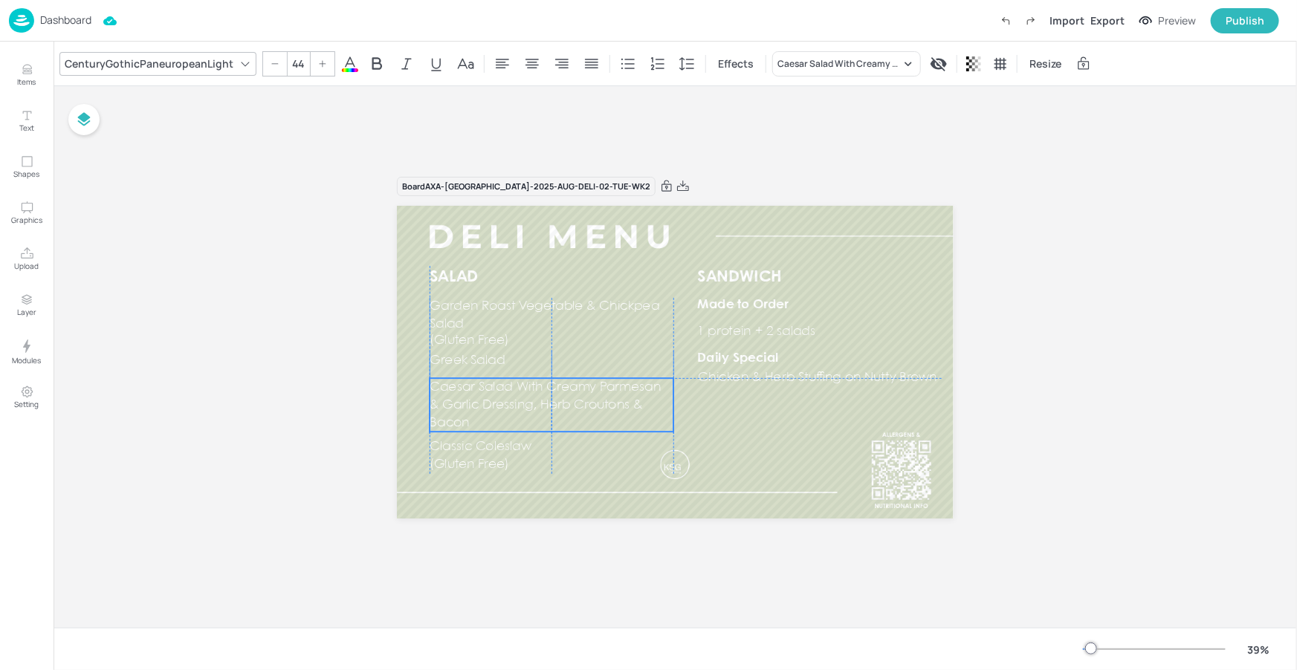
click at [497, 391] on span "Caesar Salad With Creamy Parmesan & Garlic Dressing, Herb Croutons & Bacon" at bounding box center [545, 405] width 232 height 48
type input "44"
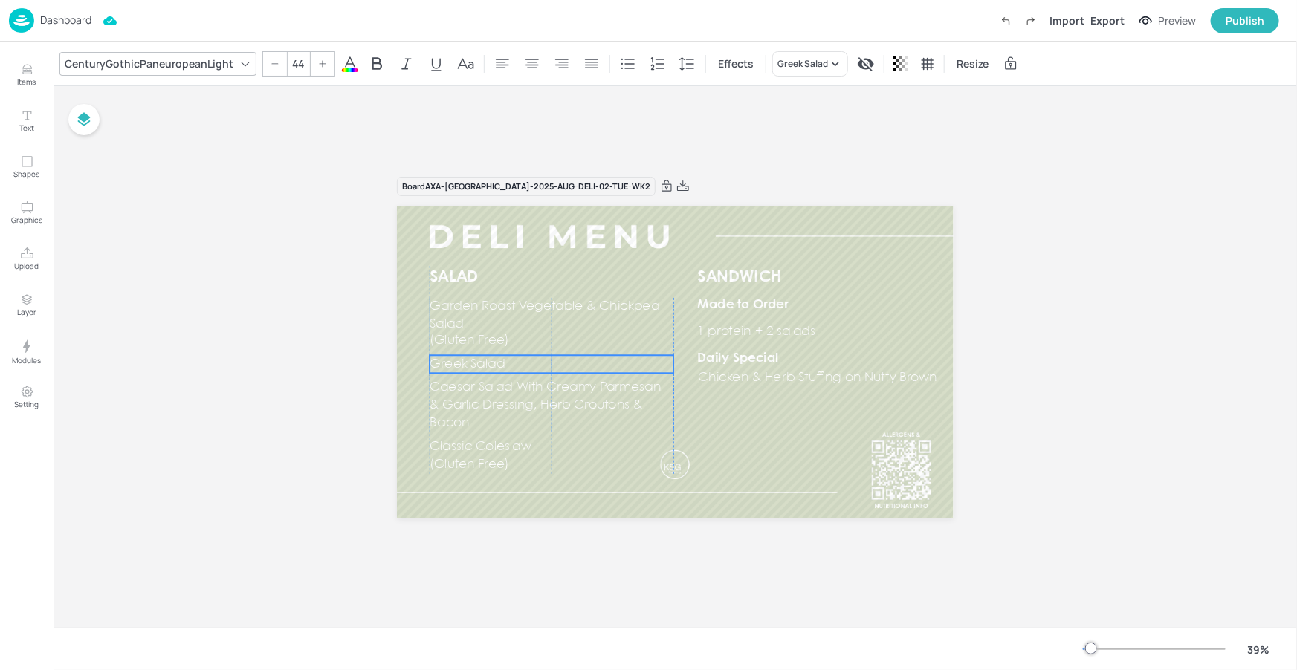
click at [493, 361] on span "Greek Salad" at bounding box center [466, 364] width 75 height 12
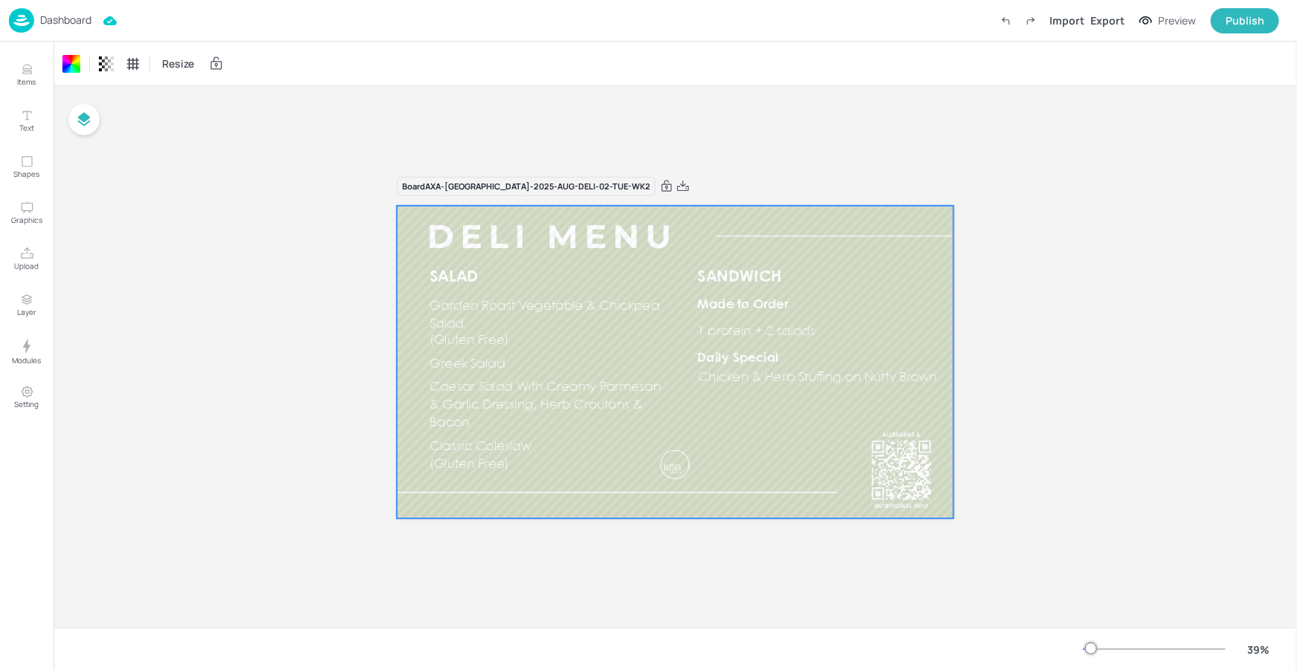
click at [769, 148] on div "Board AXA-DUBLIN-2025-AUG-DELI-02-TUE-WK2 SALAD SANDWICH Made to Order Daily Sp…" at bounding box center [674, 357] width 1243 height 542
click at [27, 77] on p "Items" at bounding box center [27, 82] width 19 height 10
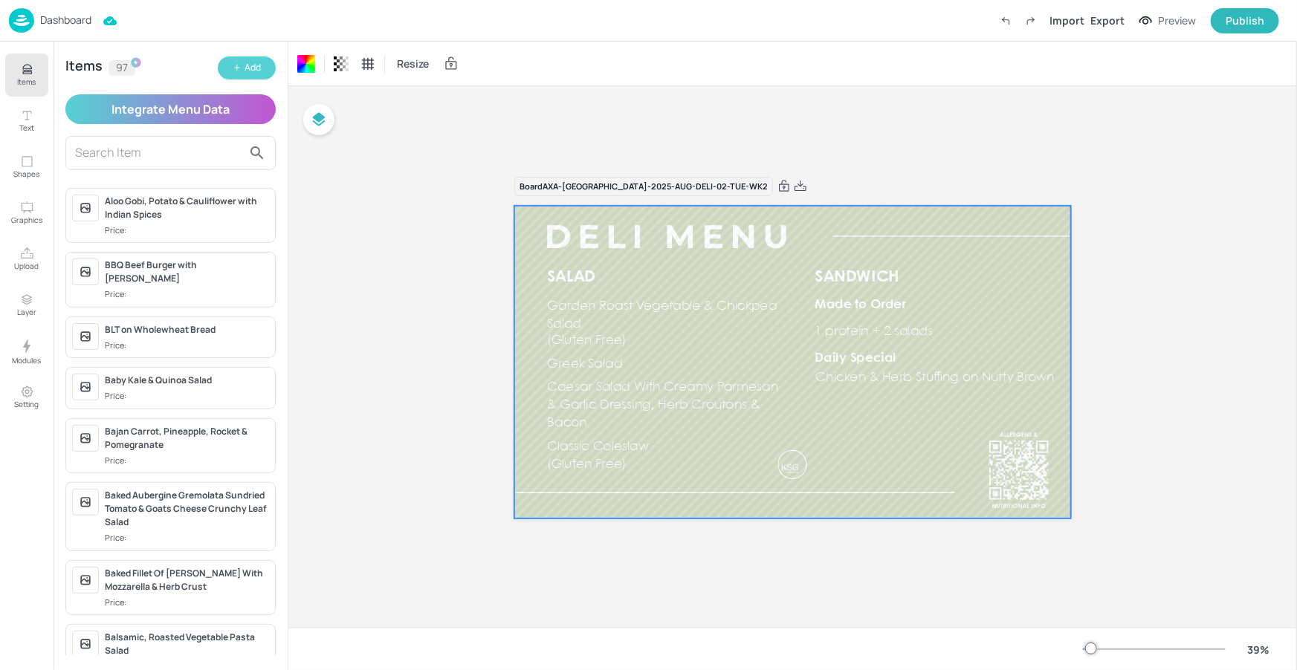
click at [250, 63] on div "Add" at bounding box center [252, 68] width 16 height 14
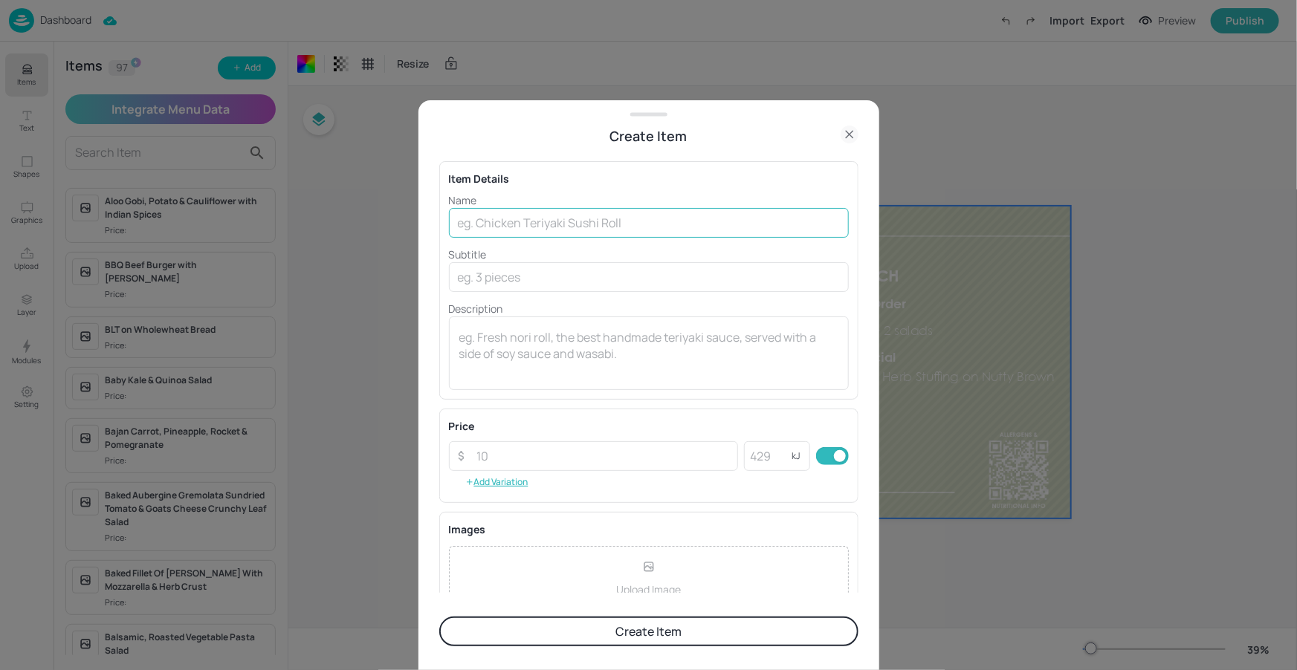
click at [594, 214] on input "text" at bounding box center [649, 223] width 400 height 30
paste input "Ploughman’s Sandwich"
type input "Ploughman’s Sandwich"
click at [583, 618] on button "Create Item" at bounding box center [648, 632] width 419 height 30
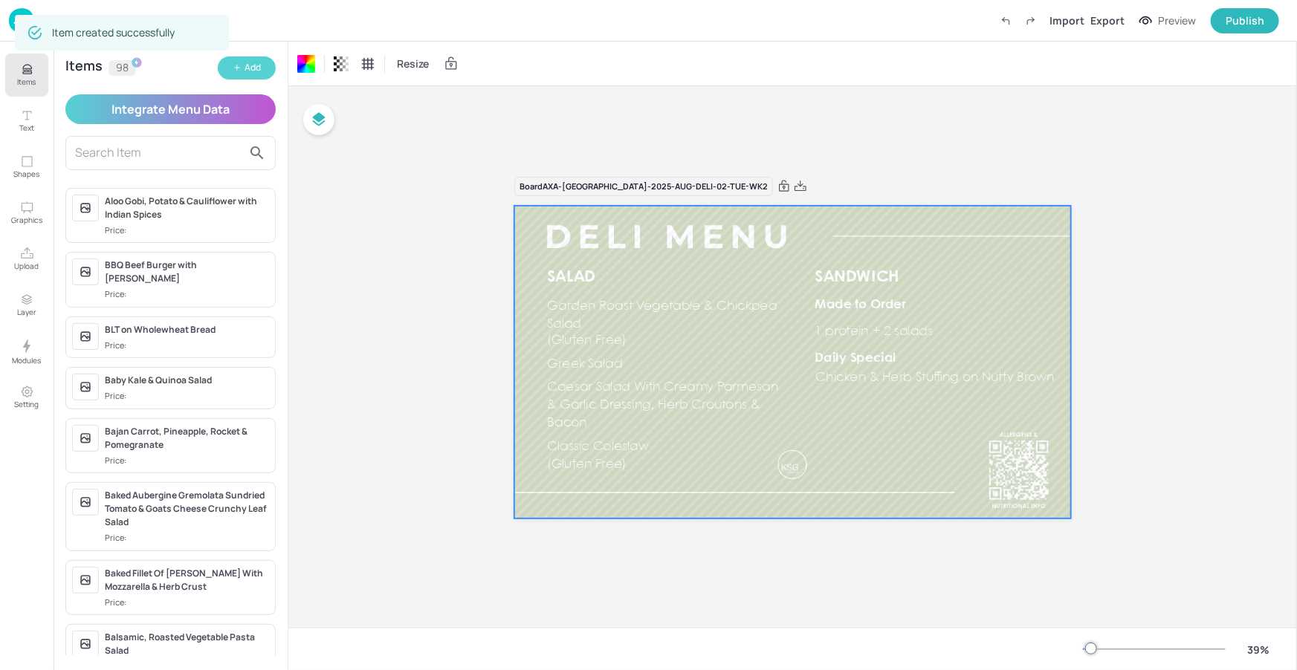
click at [252, 73] on div "Add" at bounding box center [252, 68] width 16 height 14
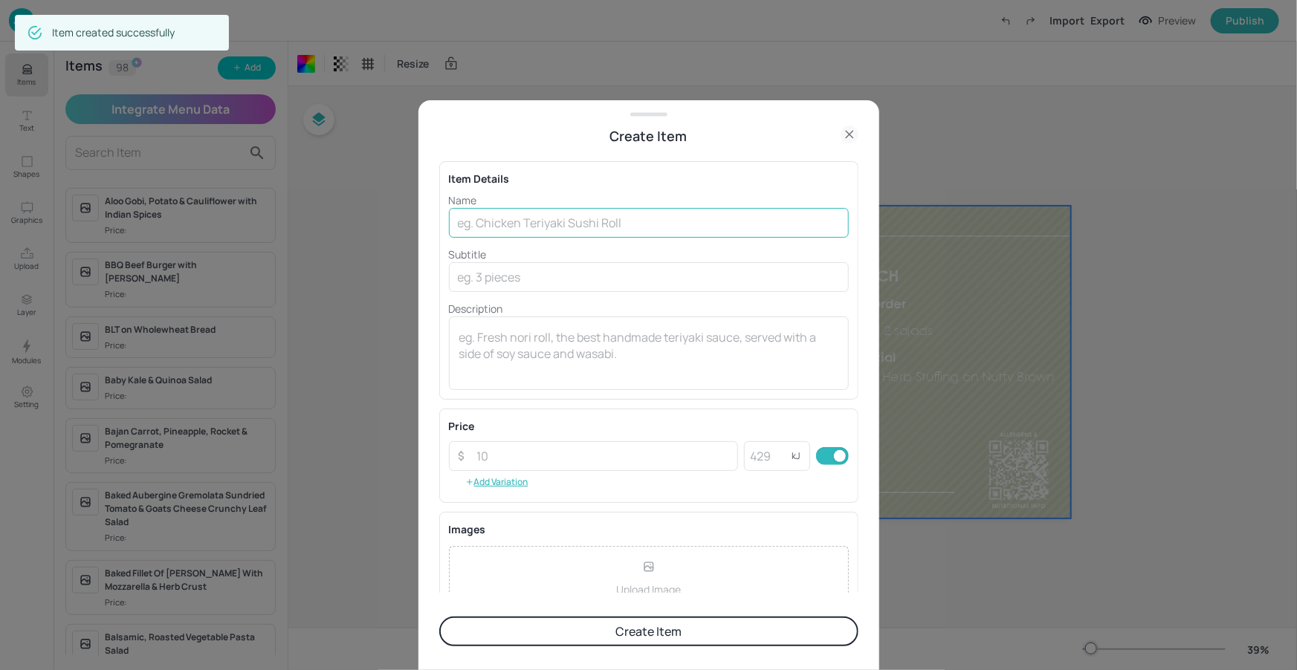
click at [496, 228] on input "text" at bounding box center [649, 223] width 400 height 30
paste input "Gourmet Roast Chicken & Bacon with Herb Dressing on Brown Bread"
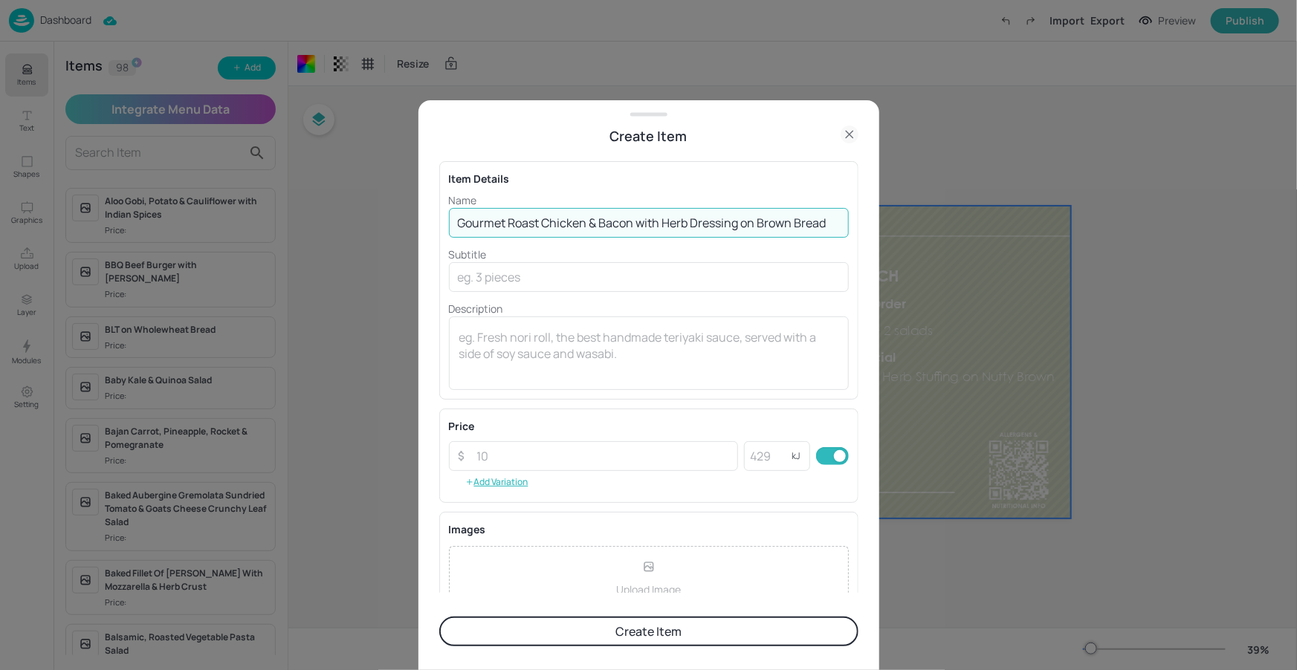
type input "Gourmet Roast Chicken & Bacon with Herb Dressing on Brown Bread"
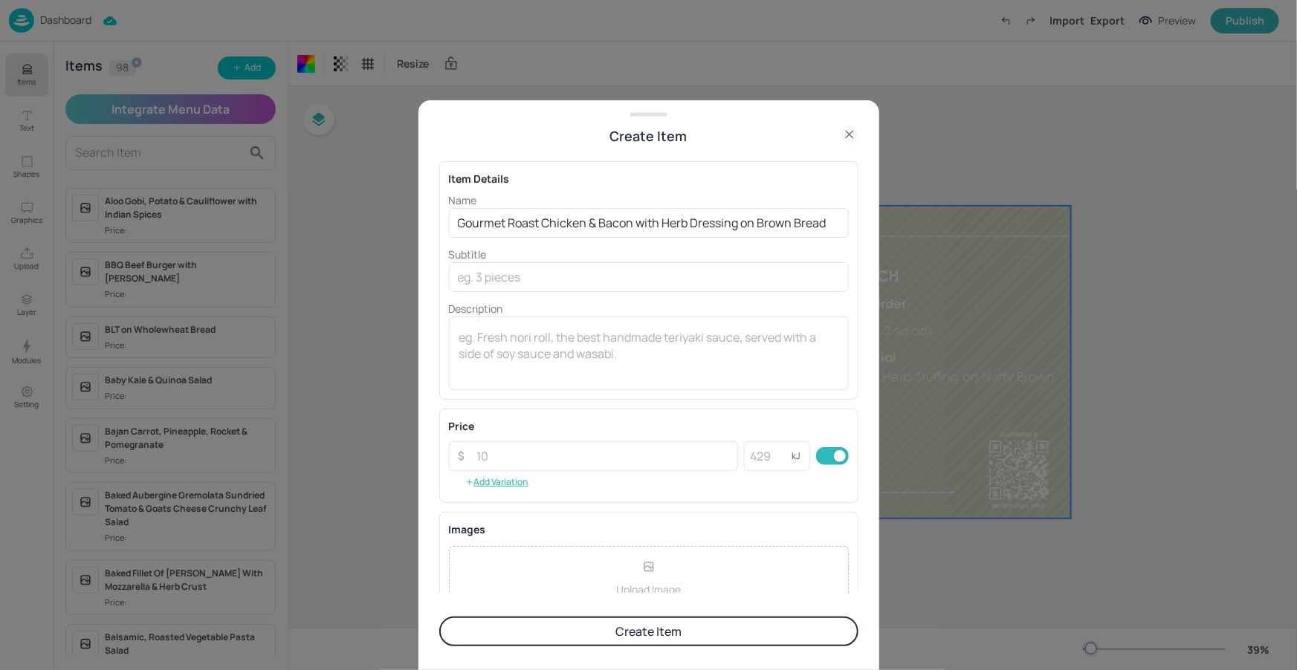
click at [689, 626] on button "Create Item" at bounding box center [648, 632] width 419 height 30
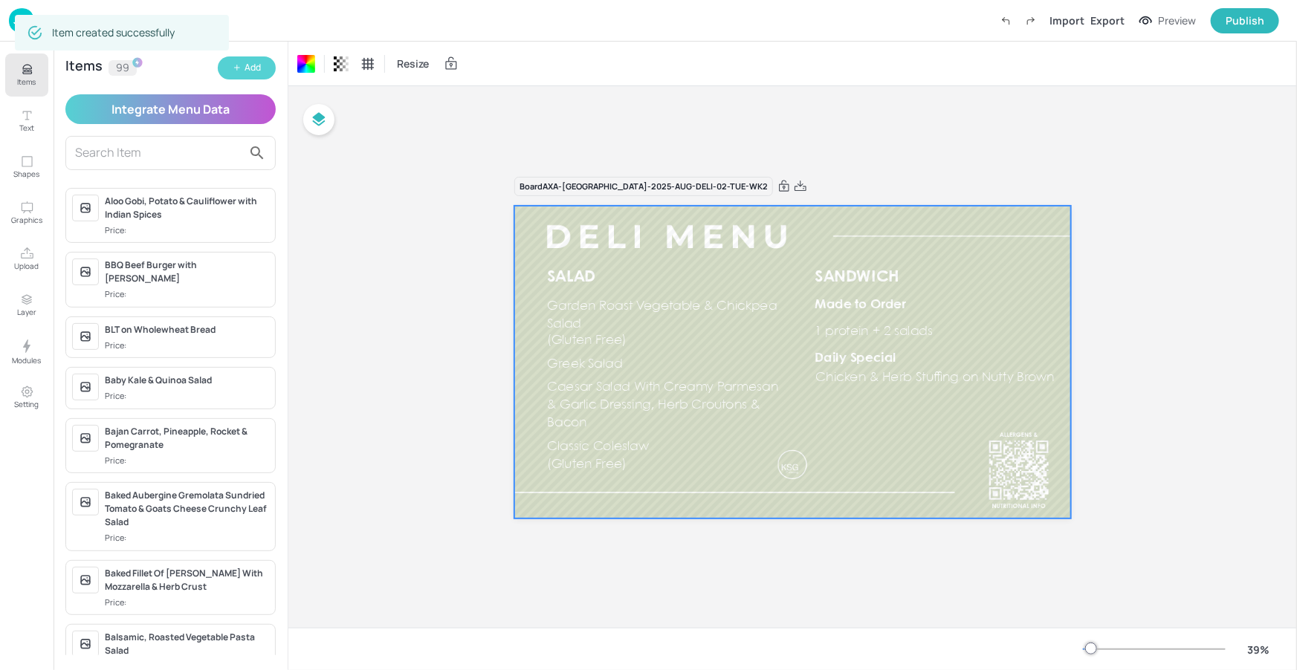
click at [237, 63] on icon "button" at bounding box center [237, 67] width 9 height 9
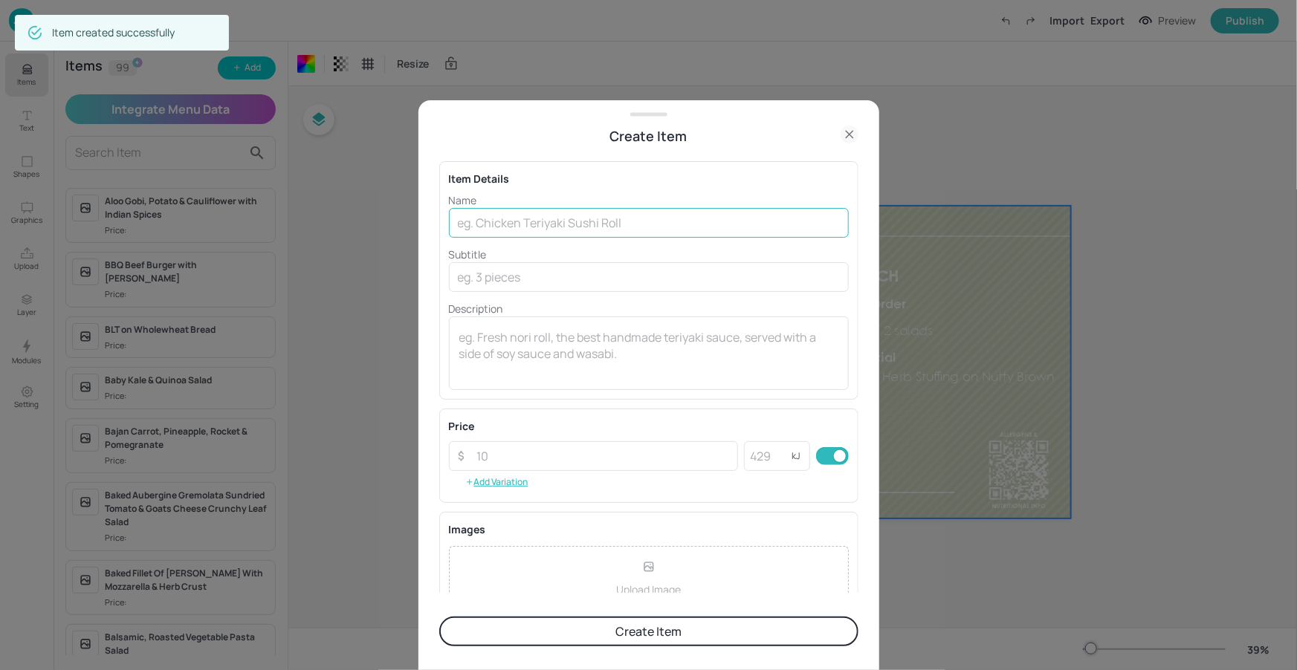
click at [668, 228] on input "text" at bounding box center [649, 223] width 400 height 30
paste input "Roast Turkey & Crispy Bacon Club, Soft Roll"
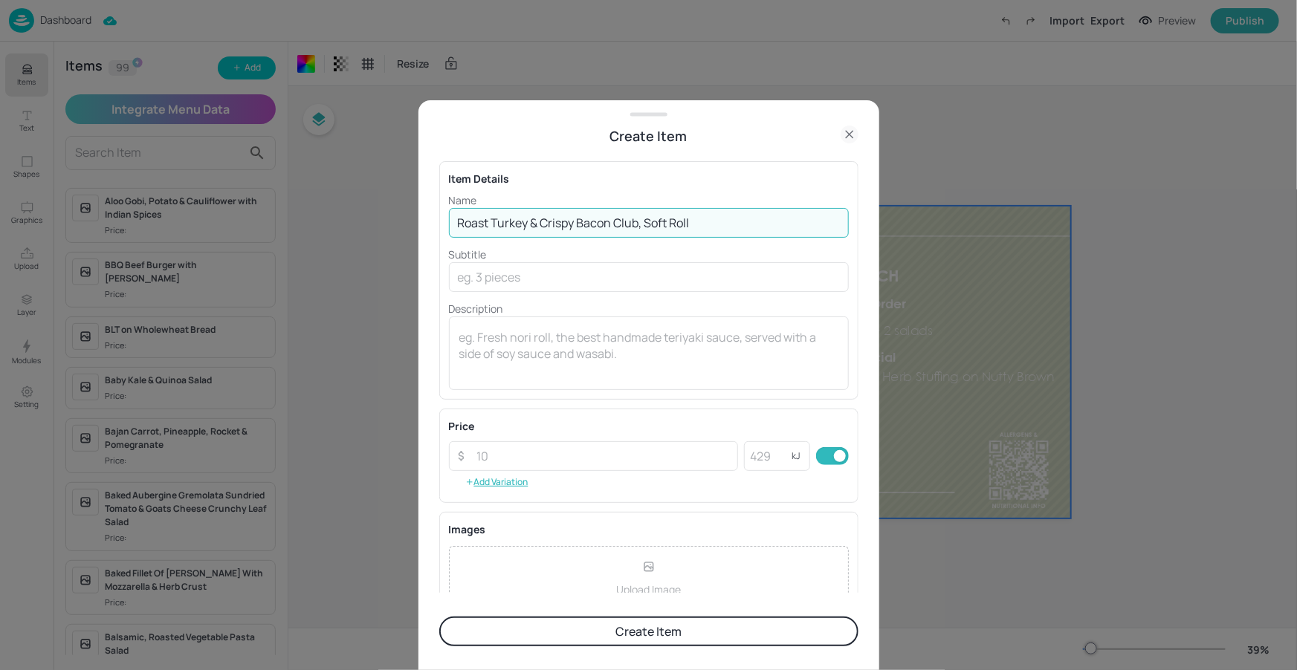
type input "Roast Turkey & Crispy Bacon Club, Soft Roll"
click at [646, 632] on button "Create Item" at bounding box center [648, 632] width 419 height 30
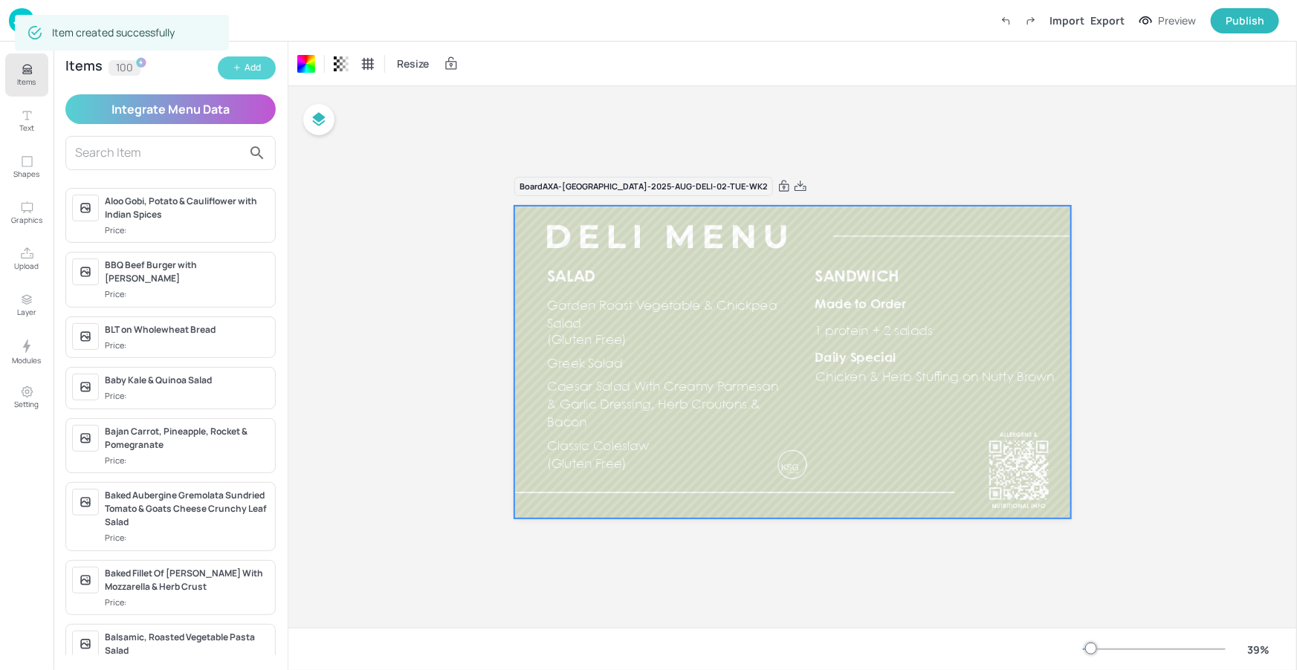
click at [253, 66] on div "Add" at bounding box center [252, 68] width 16 height 14
click at [230, 68] on button "Add" at bounding box center [247, 67] width 58 height 23
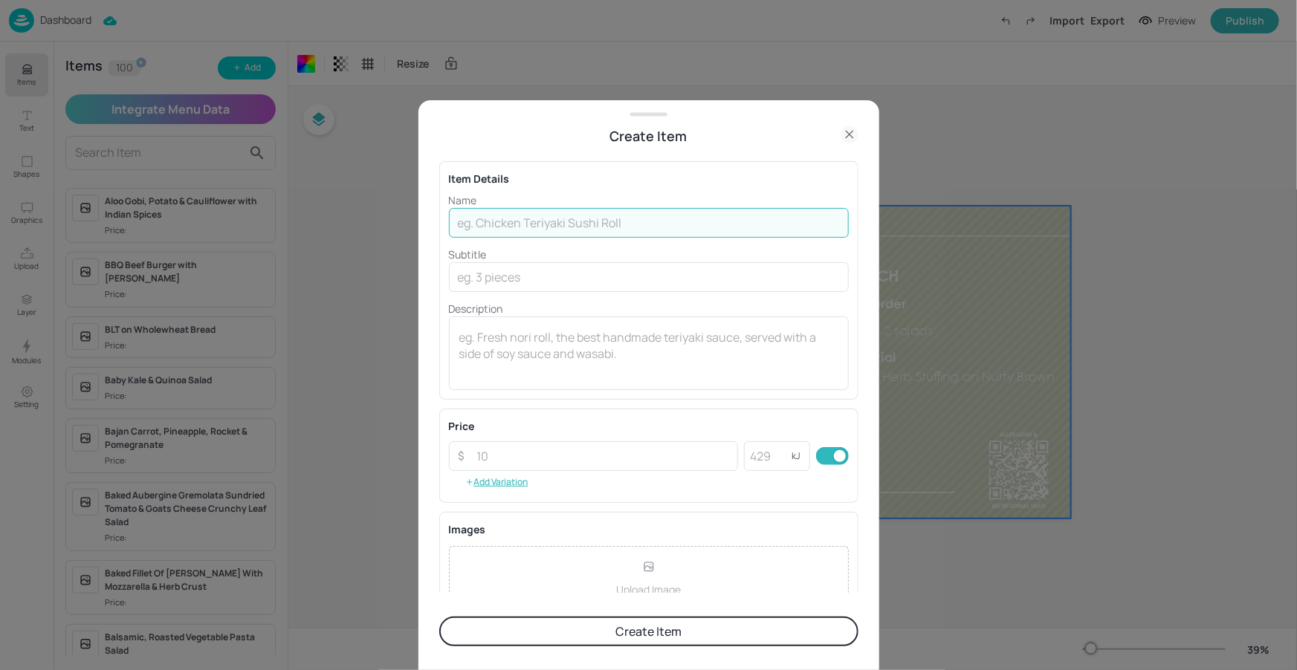
click at [666, 227] on input "text" at bounding box center [649, 223] width 400 height 30
paste input "Artisan Brown Sandwich with Egg & Scallion"
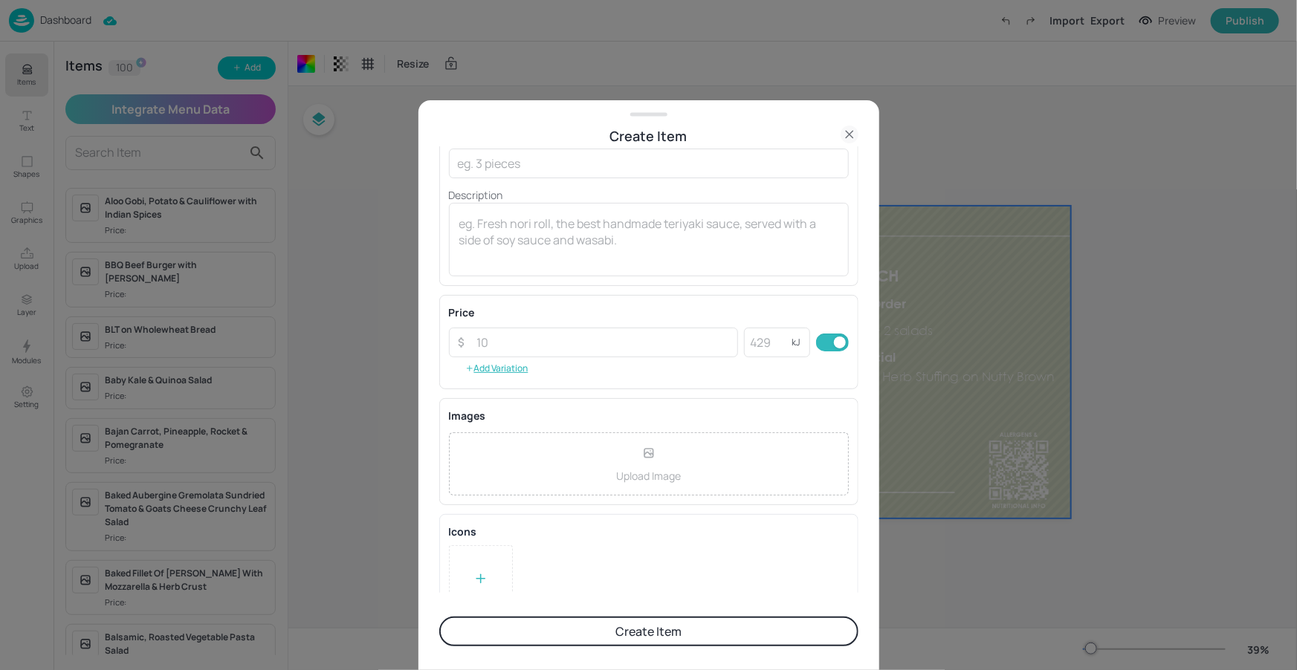
scroll to position [141, 0]
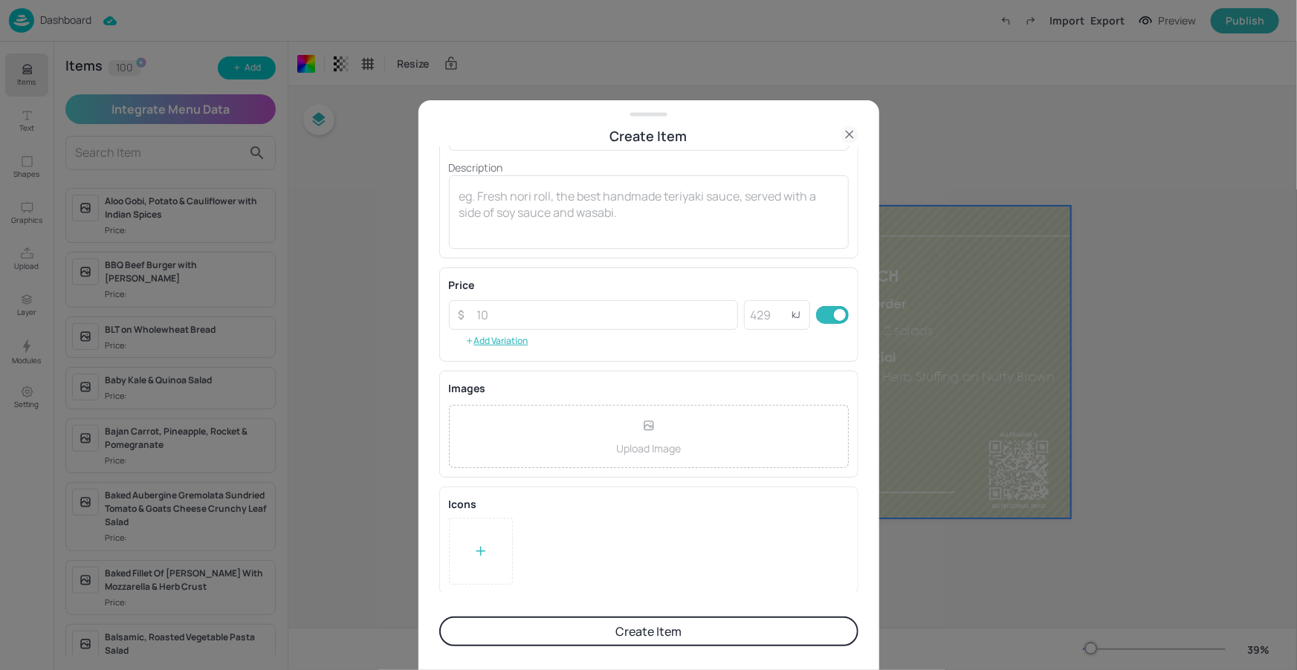
type input "Artisan Brown Sandwich with Egg & Scallion"
click at [672, 640] on button "Create Item" at bounding box center [648, 632] width 419 height 30
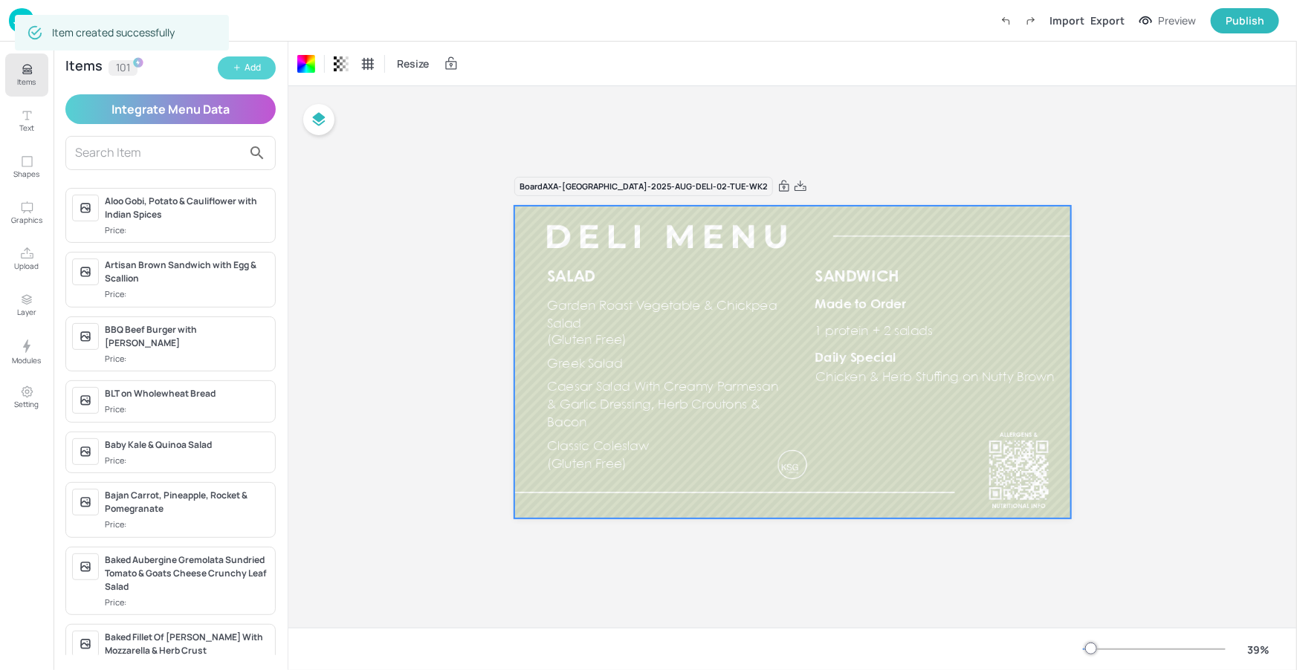
click at [268, 75] on button "Add" at bounding box center [247, 67] width 58 height 23
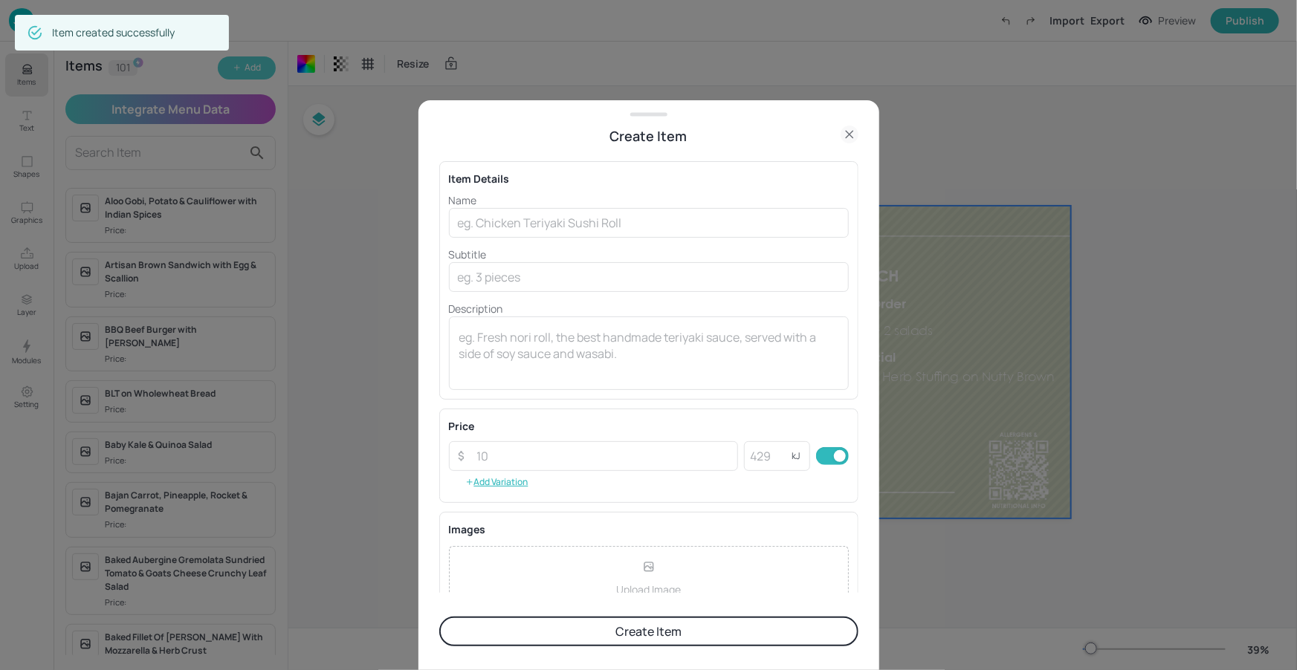
click at [268, 75] on div at bounding box center [648, 335] width 1297 height 670
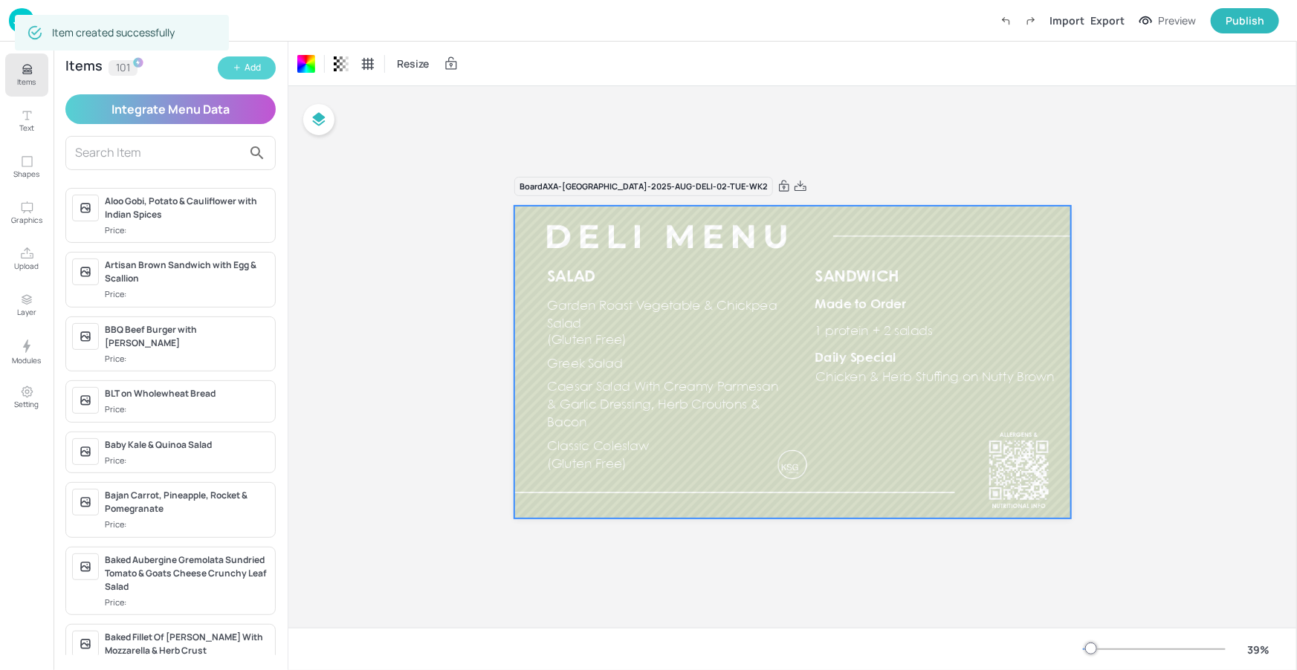
click at [265, 74] on button "Add" at bounding box center [247, 67] width 58 height 23
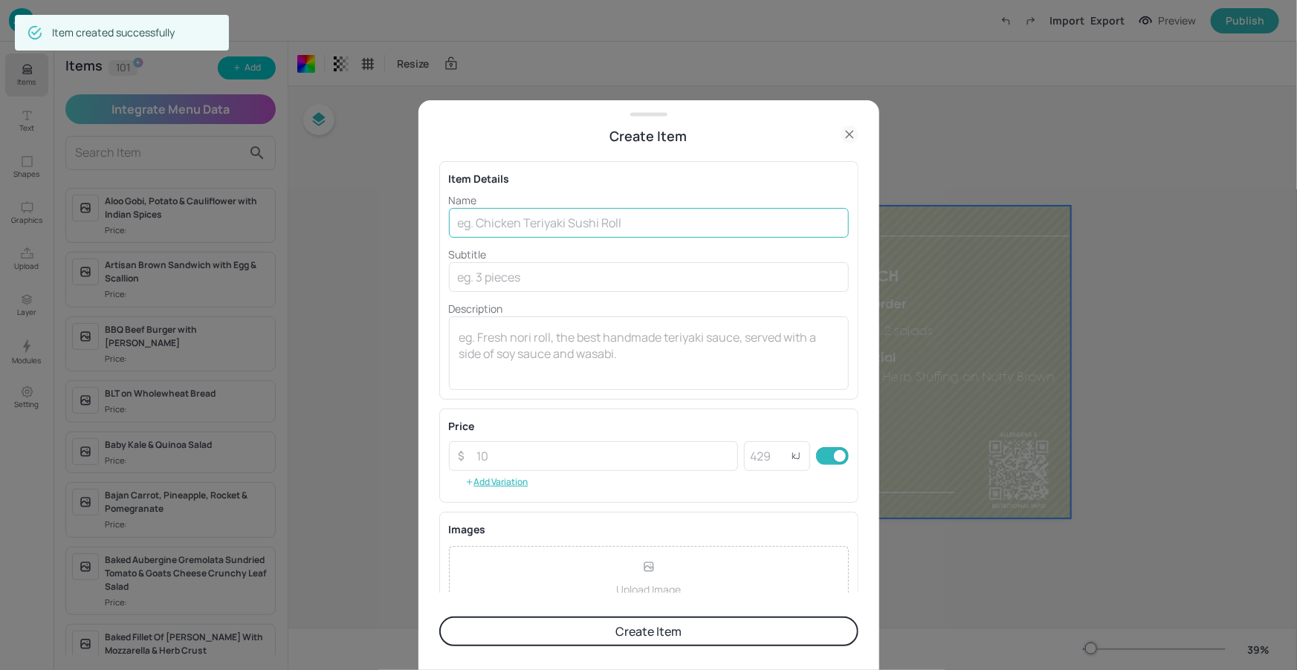
click at [629, 209] on input "text" at bounding box center [649, 223] width 400 height 30
paste input "Gourmet Pastrami on Artisan Ciabatta"
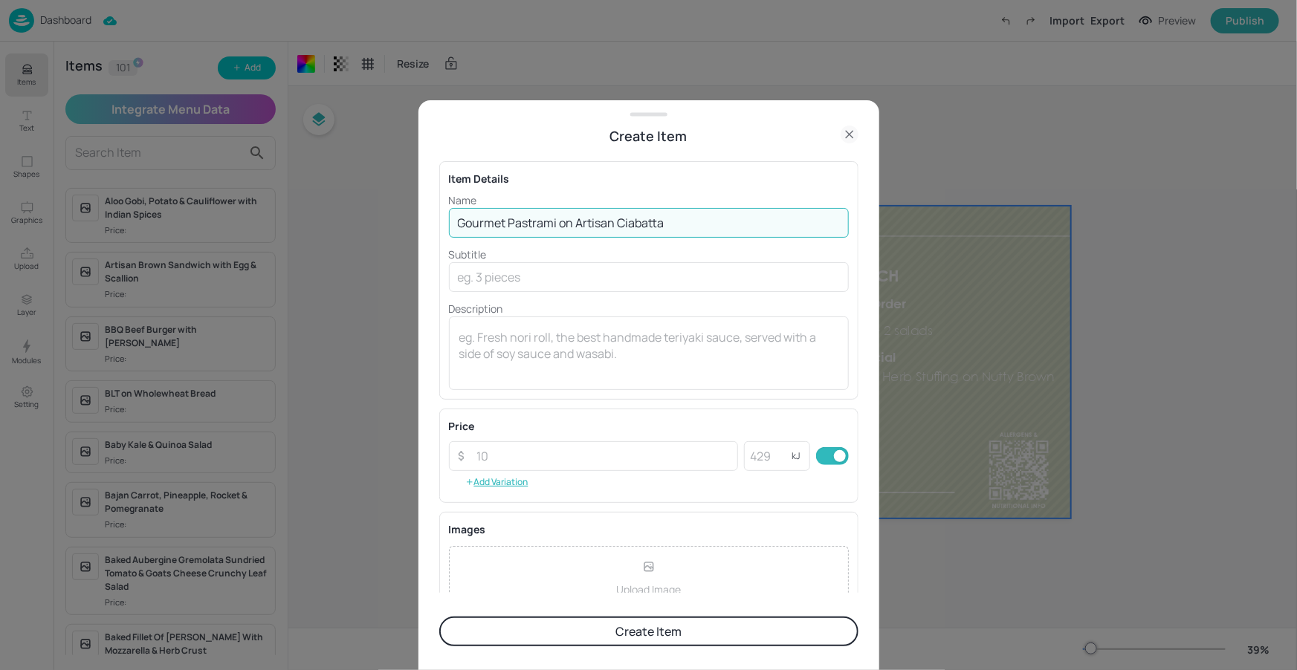
type input "Gourmet Pastrami on Artisan Ciabatta"
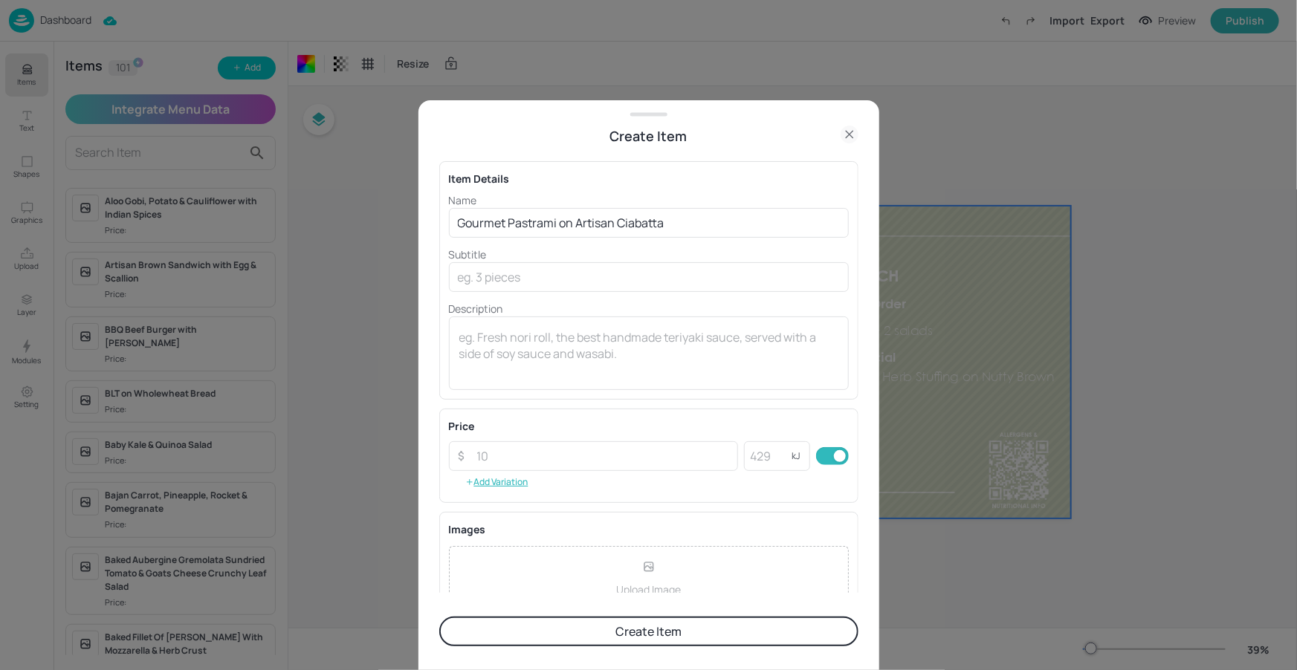
click at [614, 639] on button "Create Item" at bounding box center [648, 632] width 419 height 30
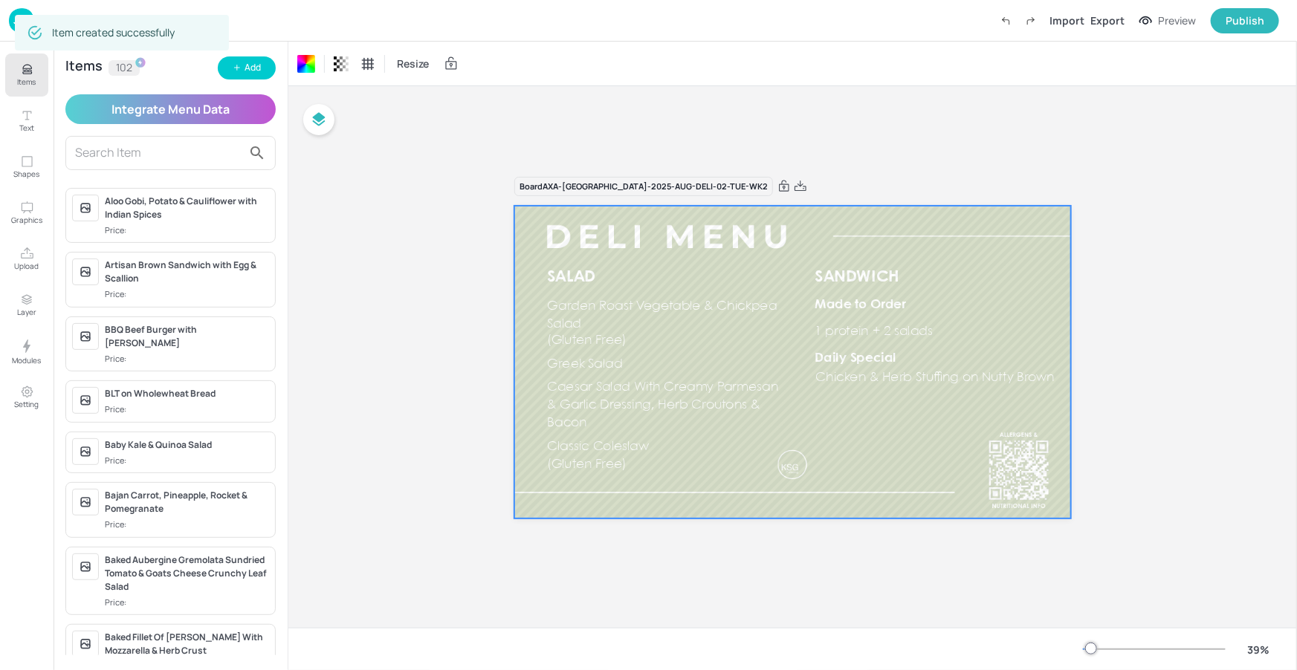
click at [802, 91] on div at bounding box center [648, 335] width 1297 height 670
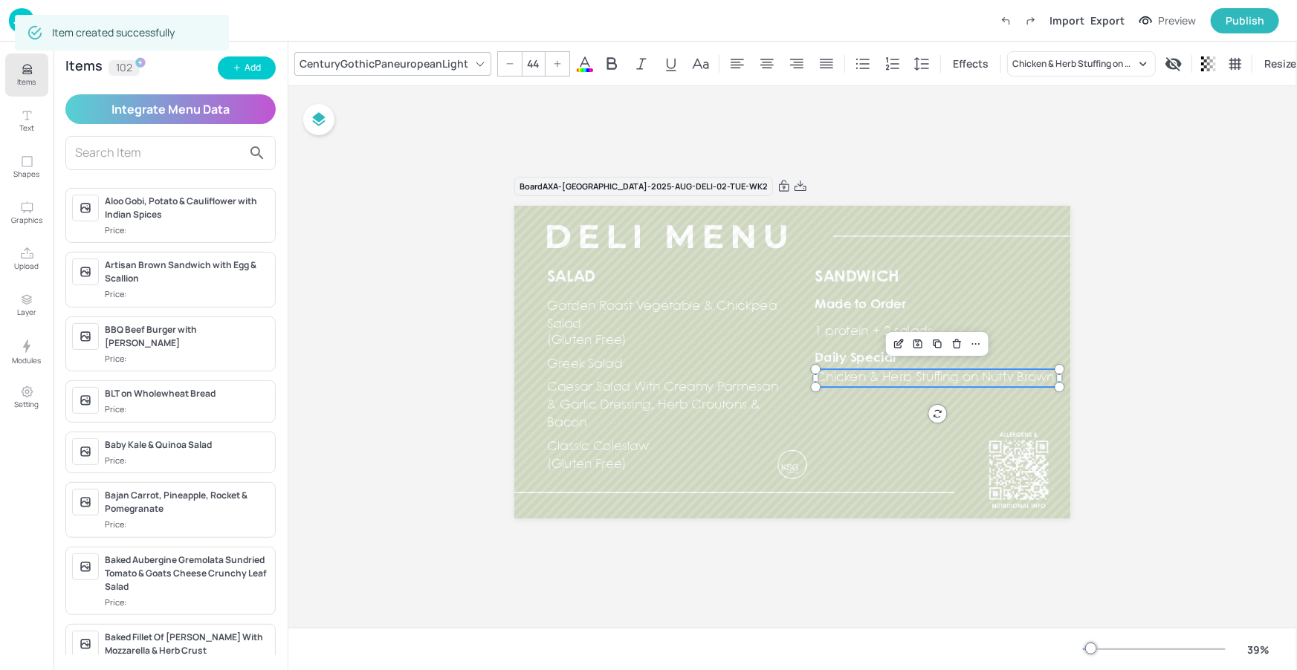
click at [846, 385] on p "Chicken & Herb Stuffing on Nutty Brown" at bounding box center [937, 378] width 243 height 18
click at [1036, 72] on div "Chicken & Herb Stuffing on Nutty Brown" at bounding box center [1081, 63] width 149 height 25
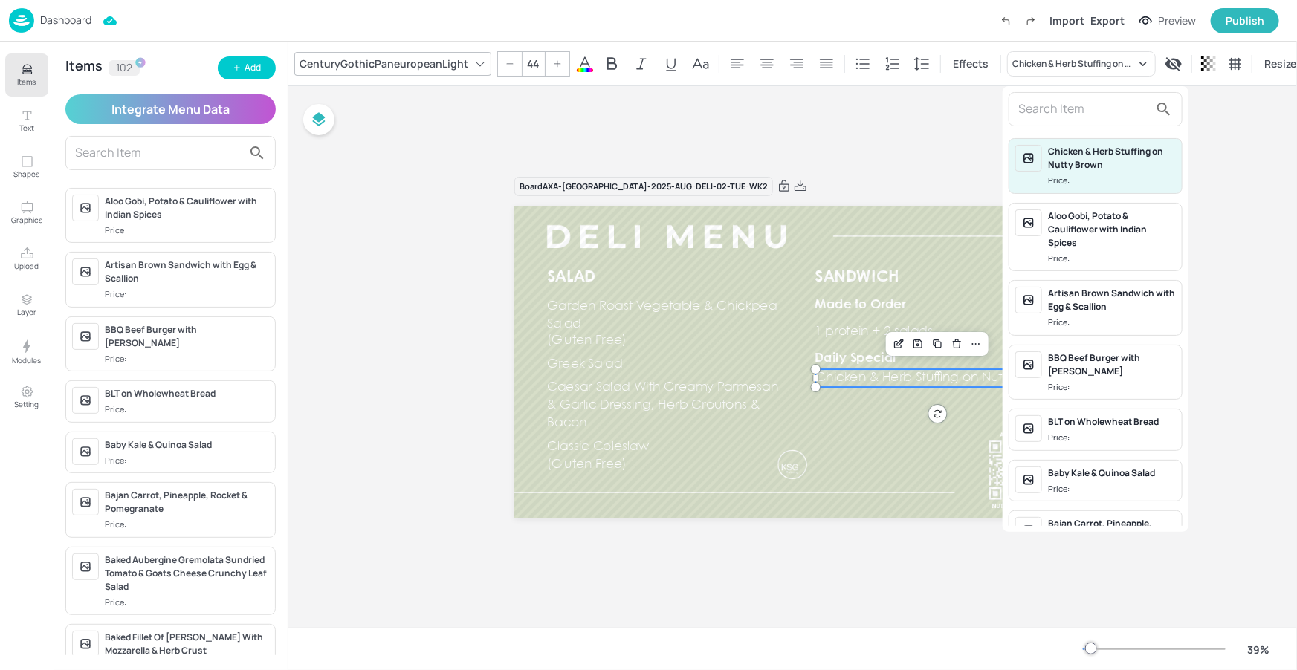
click at [1018, 106] on input "text" at bounding box center [1083, 109] width 131 height 24
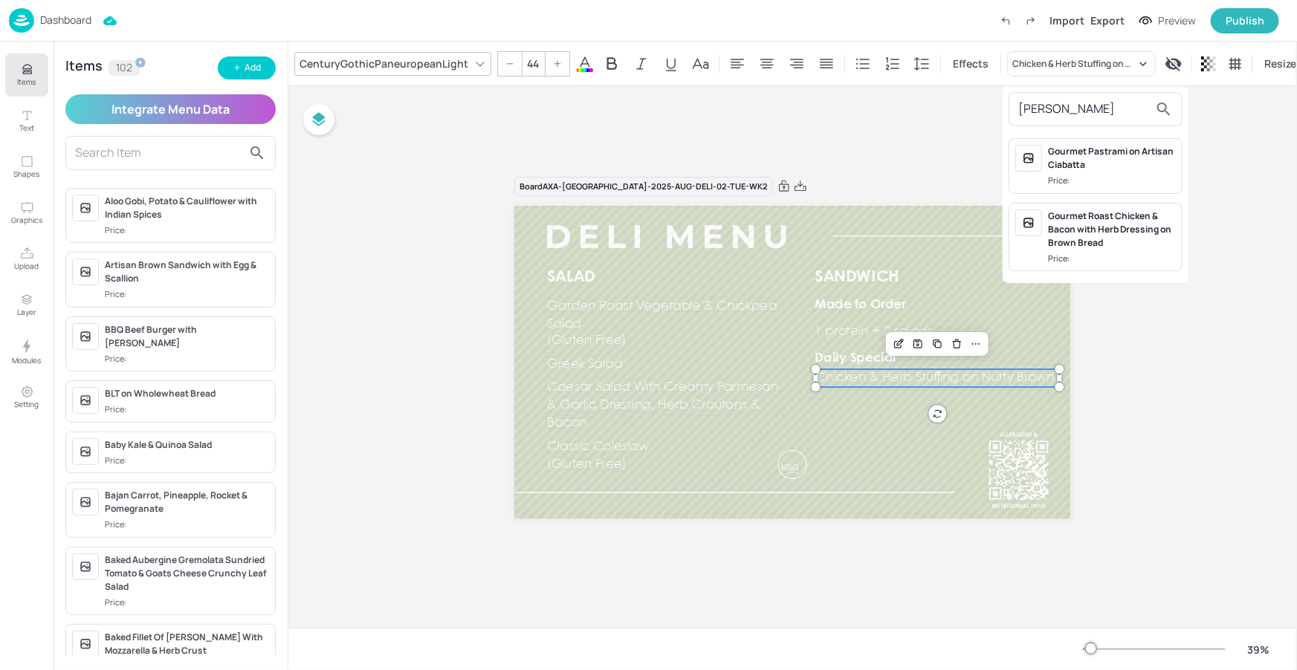
type input "gour"
click at [1088, 217] on div "Gourmet Roast Chicken & Bacon with Herb Dressing on Brown Bread" at bounding box center [1112, 230] width 128 height 40
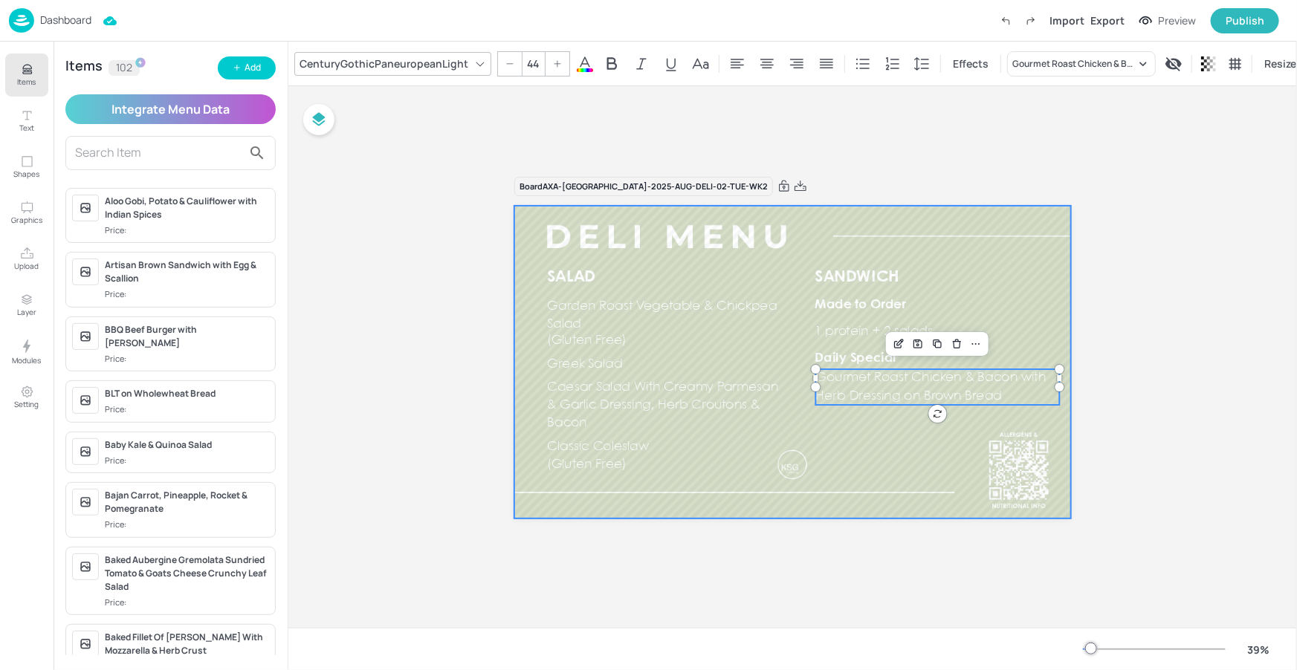
click at [1042, 331] on div at bounding box center [792, 362] width 556 height 313
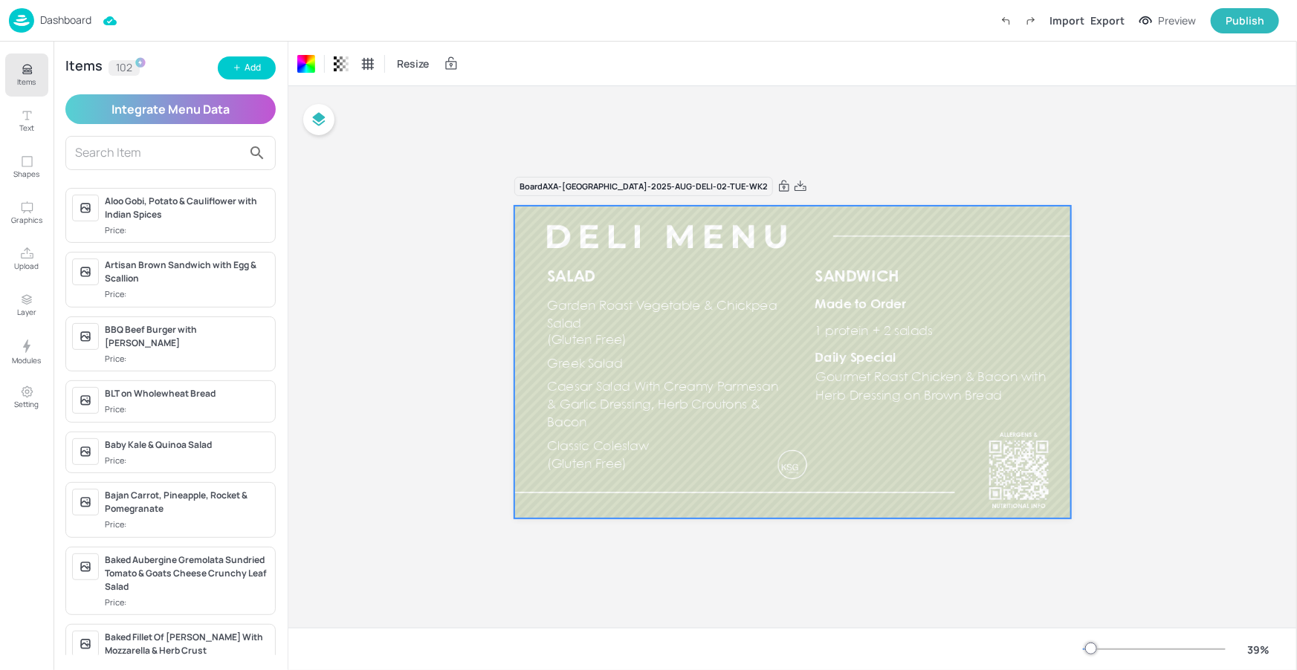
click at [38, 74] on button "Items" at bounding box center [26, 74] width 43 height 43
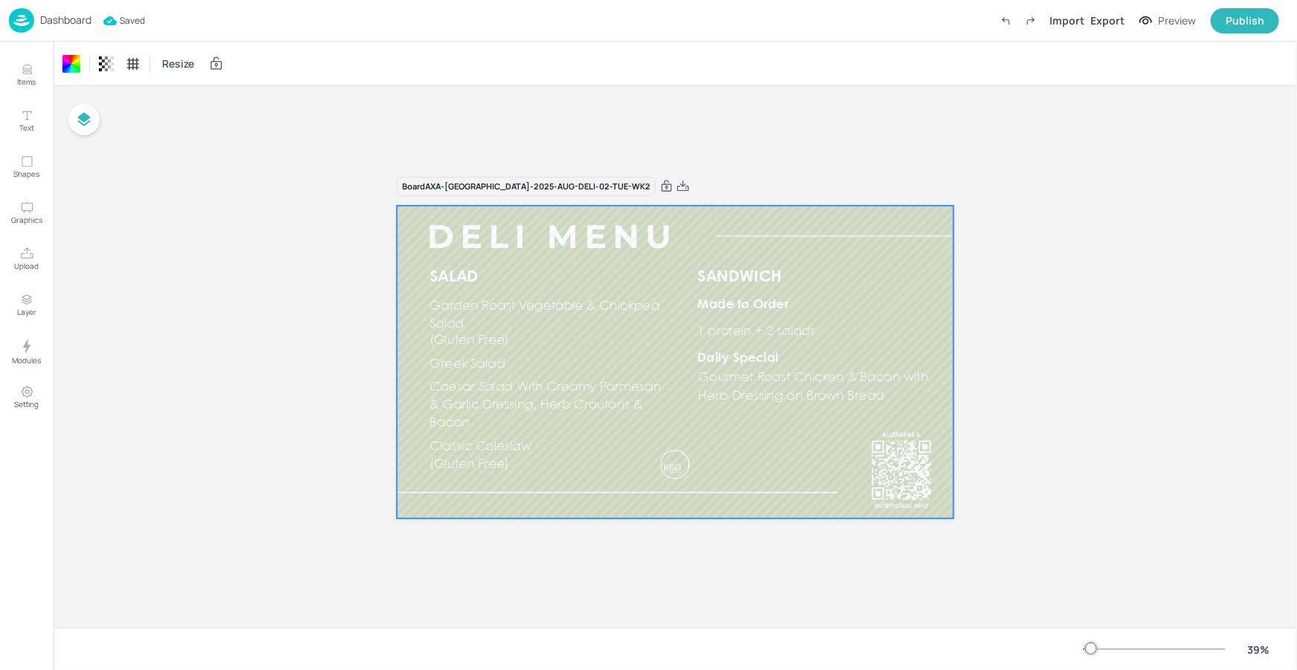
click at [74, 16] on p "Dashboard" at bounding box center [65, 20] width 51 height 10
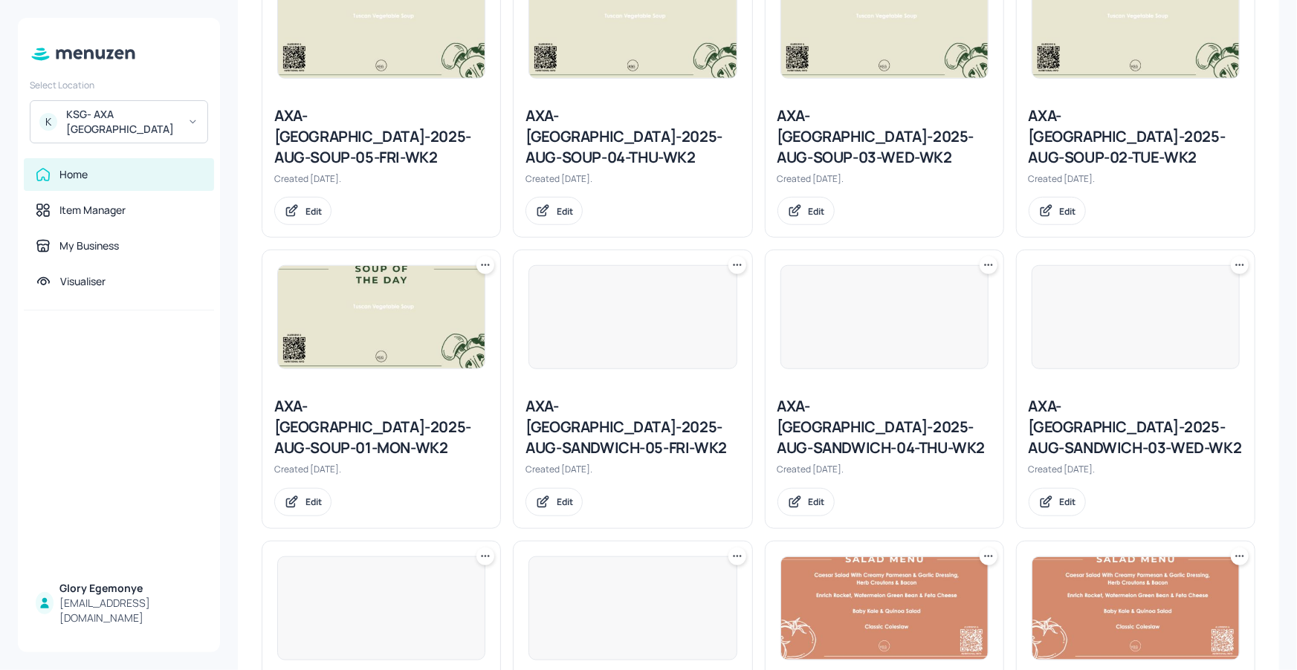
scroll to position [1123, 0]
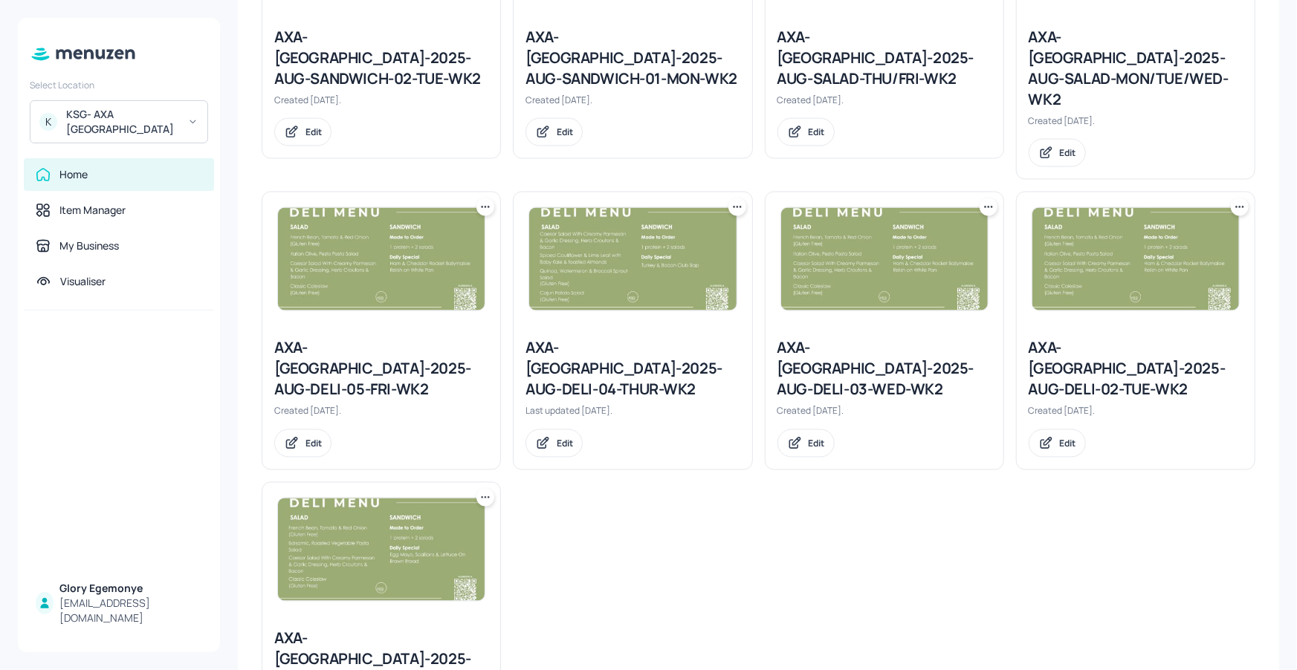
click at [371, 629] on div "AXA-DUBLIN-2025-AUG-DELI-01-MON-WK2" at bounding box center [381, 660] width 214 height 62
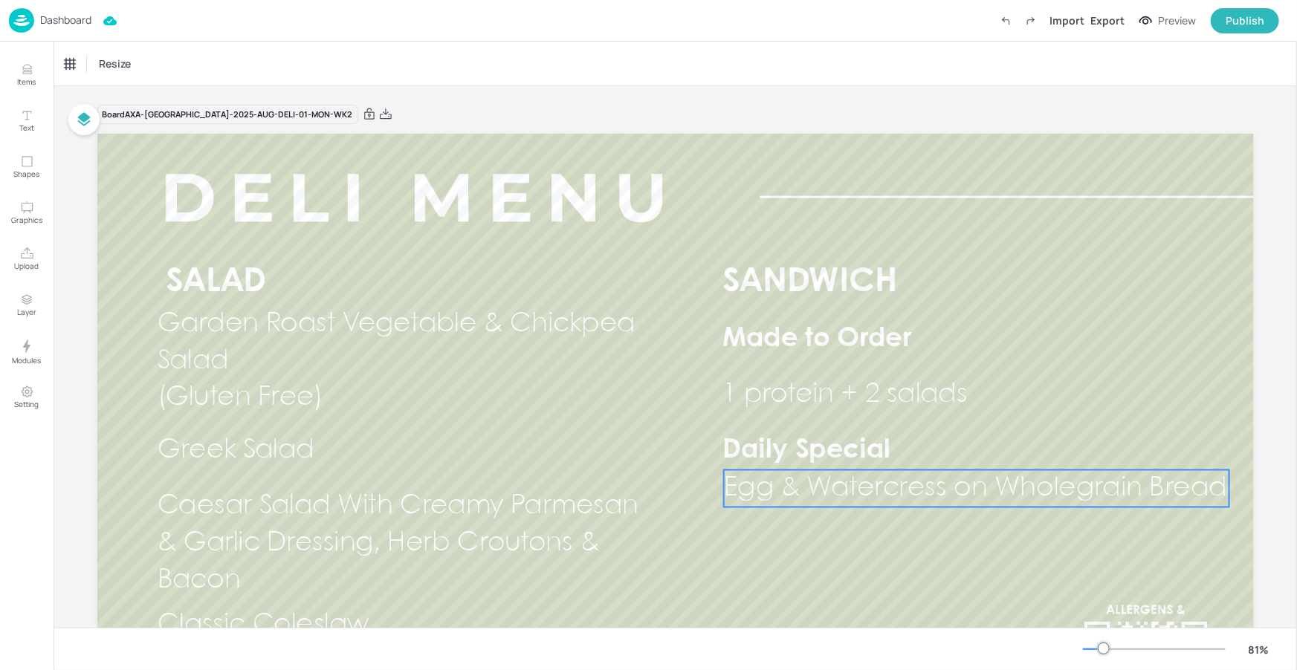
click at [967, 479] on span "Egg & Watercress on Wholegrain Bread" at bounding box center [974, 488] width 503 height 25
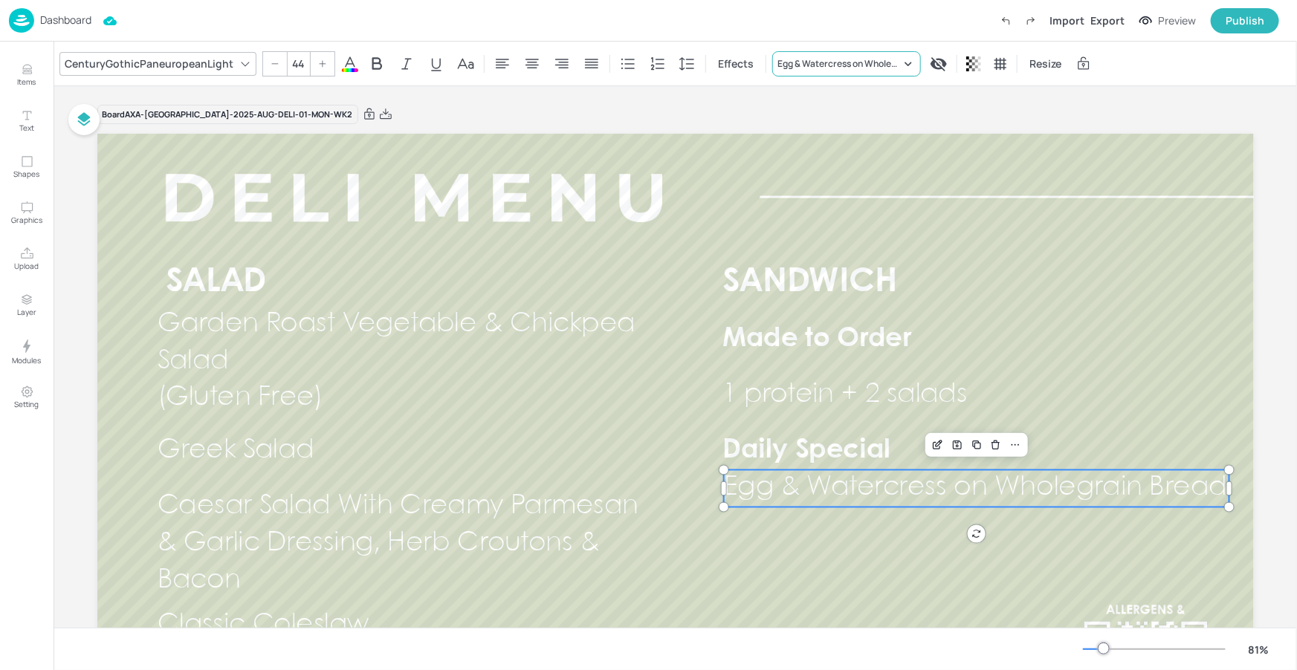
click at [901, 65] on icon at bounding box center [908, 63] width 15 height 15
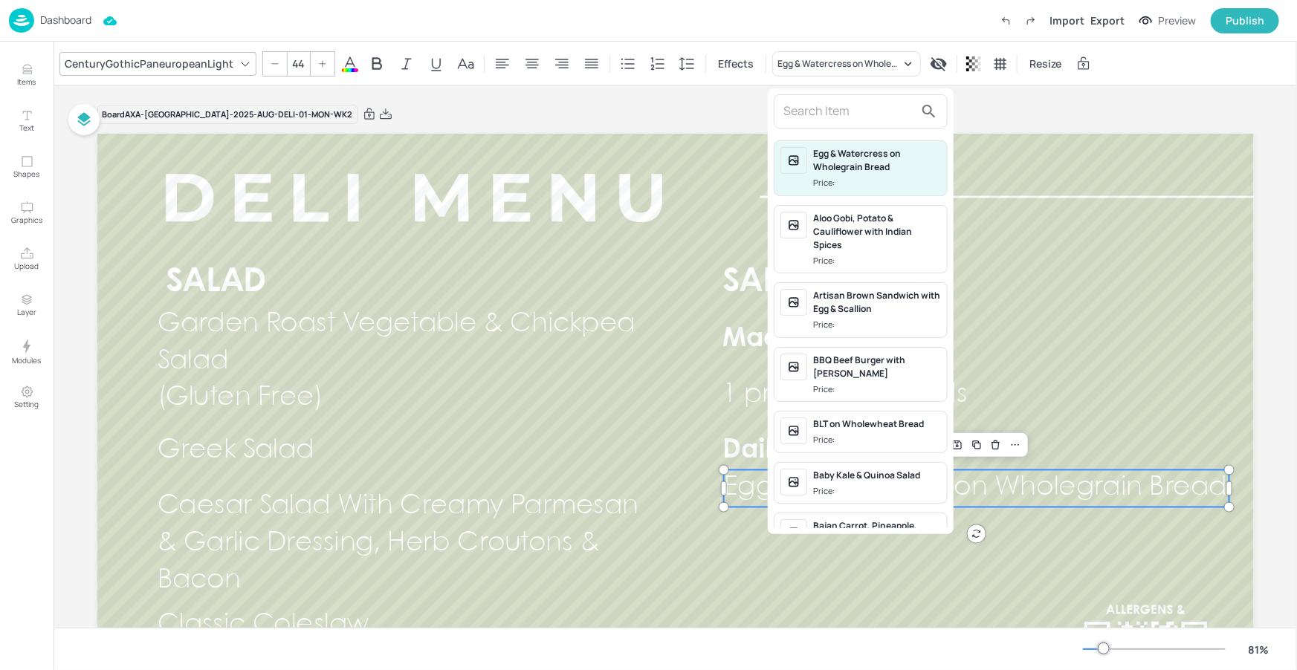
click at [843, 114] on input "text" at bounding box center [848, 112] width 131 height 24
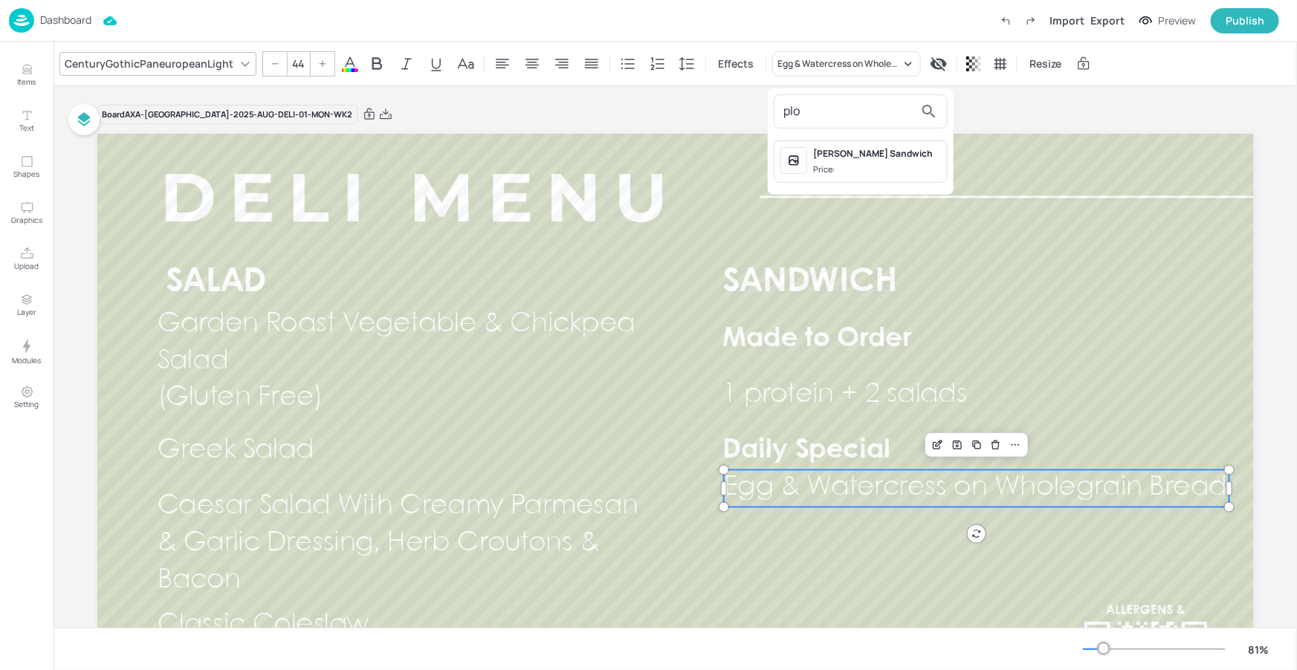
type input "plo"
click at [927, 176] on div "Ploughman’s Sandwich Price:" at bounding box center [860, 161] width 174 height 42
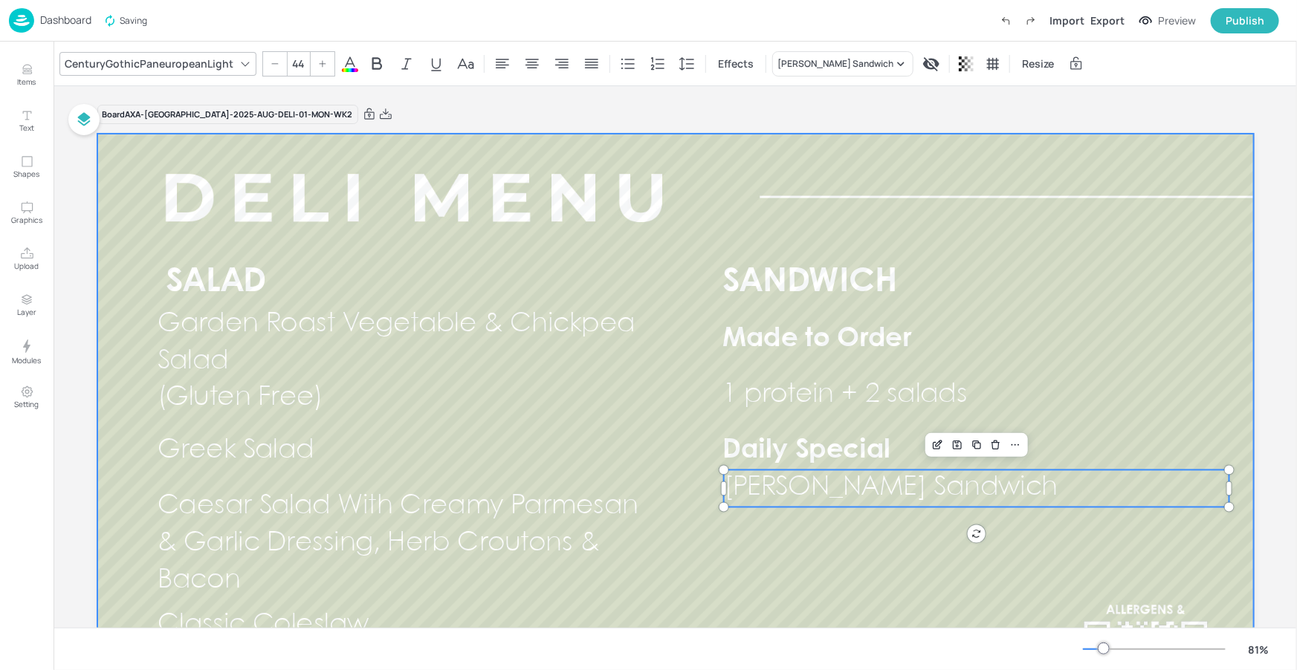
click at [993, 217] on div at bounding box center [675, 459] width 1156 height 650
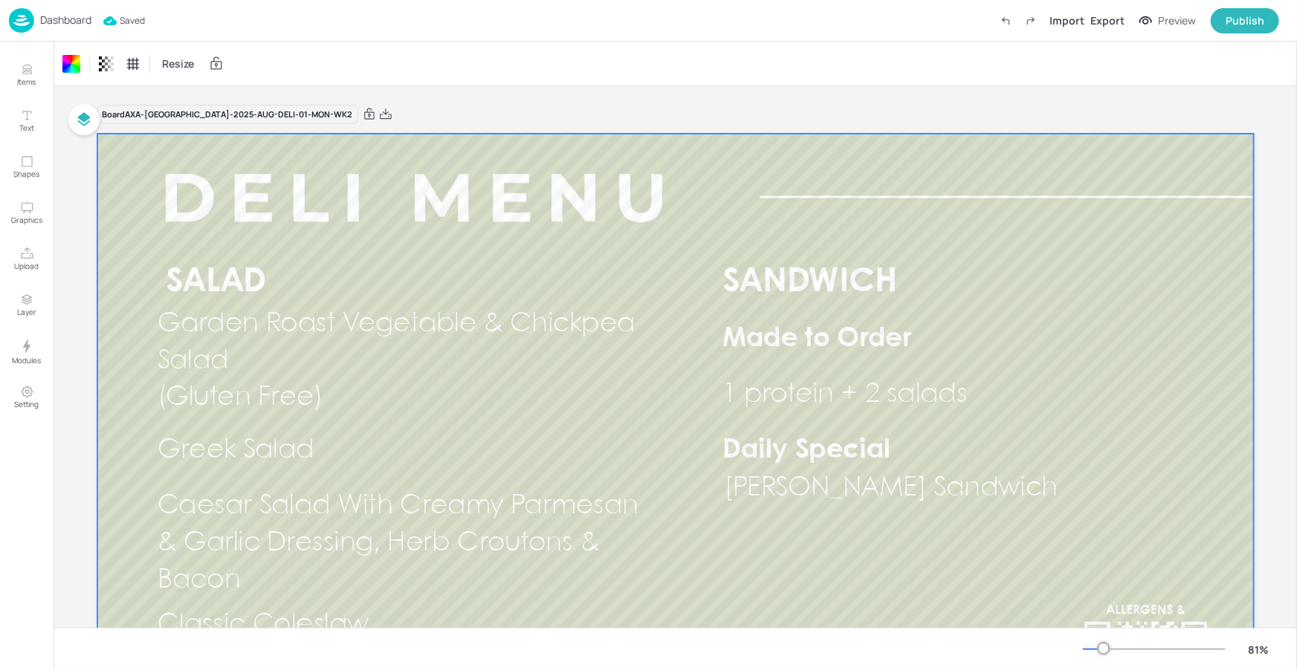
click at [86, 16] on p "Dashboard" at bounding box center [65, 20] width 51 height 10
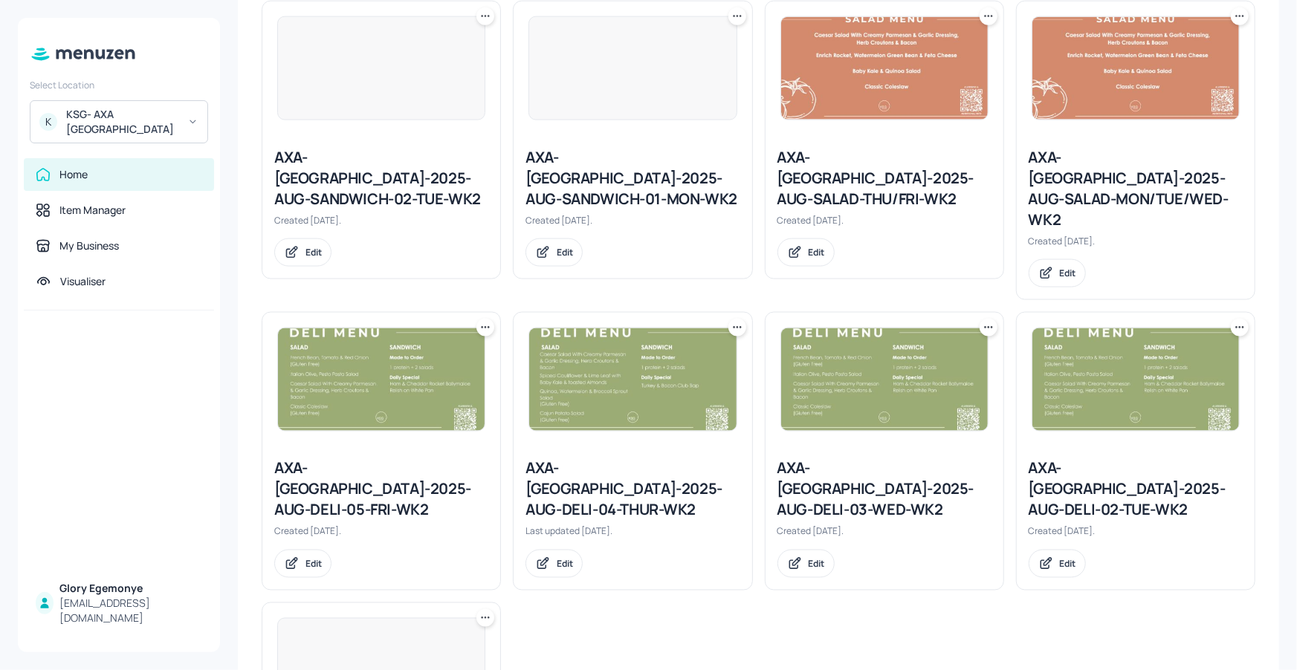
scroll to position [1123, 0]
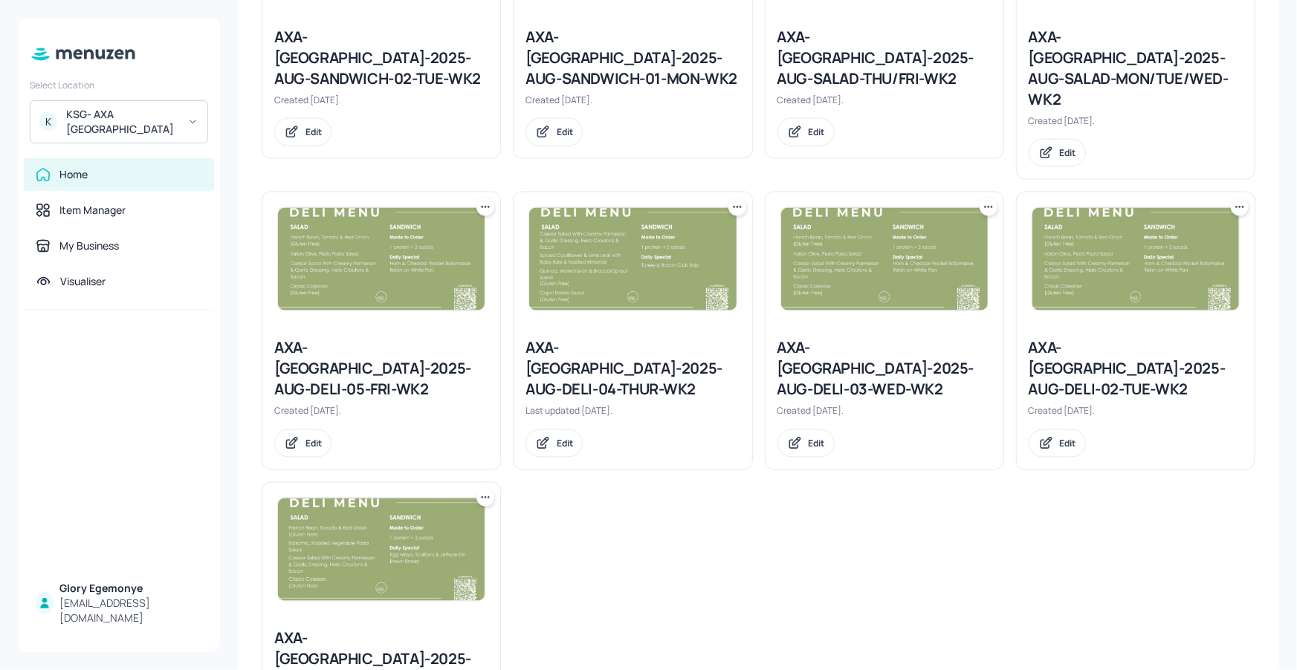
click at [853, 338] on div "AXA-DUBLIN-2025-AUG-DELI-03-WED-WK2" at bounding box center [884, 369] width 214 height 62
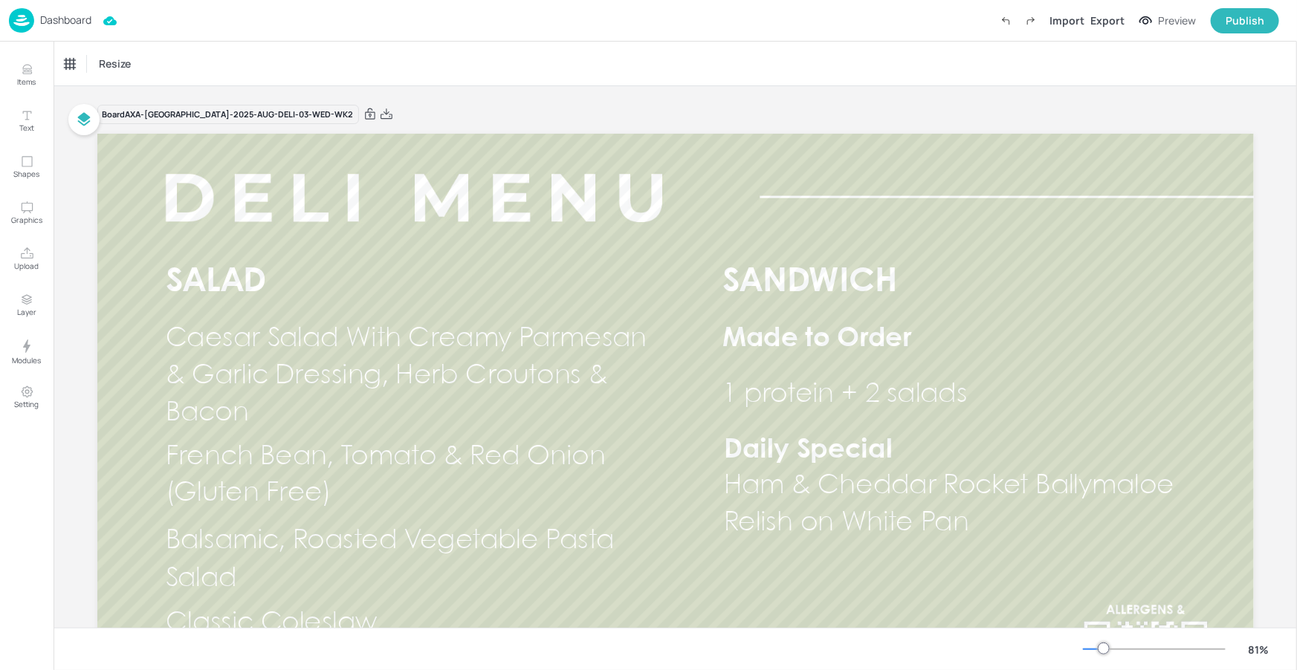
click at [1098, 647] on div at bounding box center [1103, 649] width 12 height 12
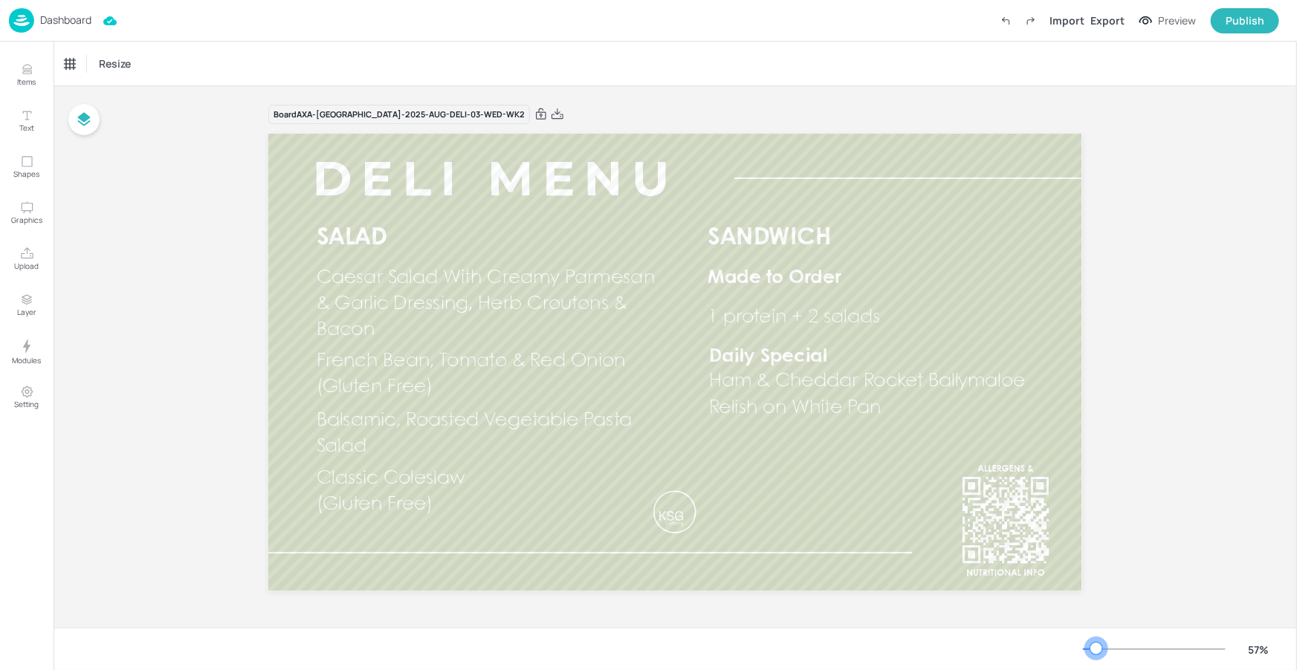
click at [1097, 648] on div at bounding box center [1096, 649] width 12 height 12
click at [451, 296] on span "Caesar Salad With Creamy Parmesan & Garlic Dressing, Herb Croutons & Bacon" at bounding box center [486, 304] width 338 height 70
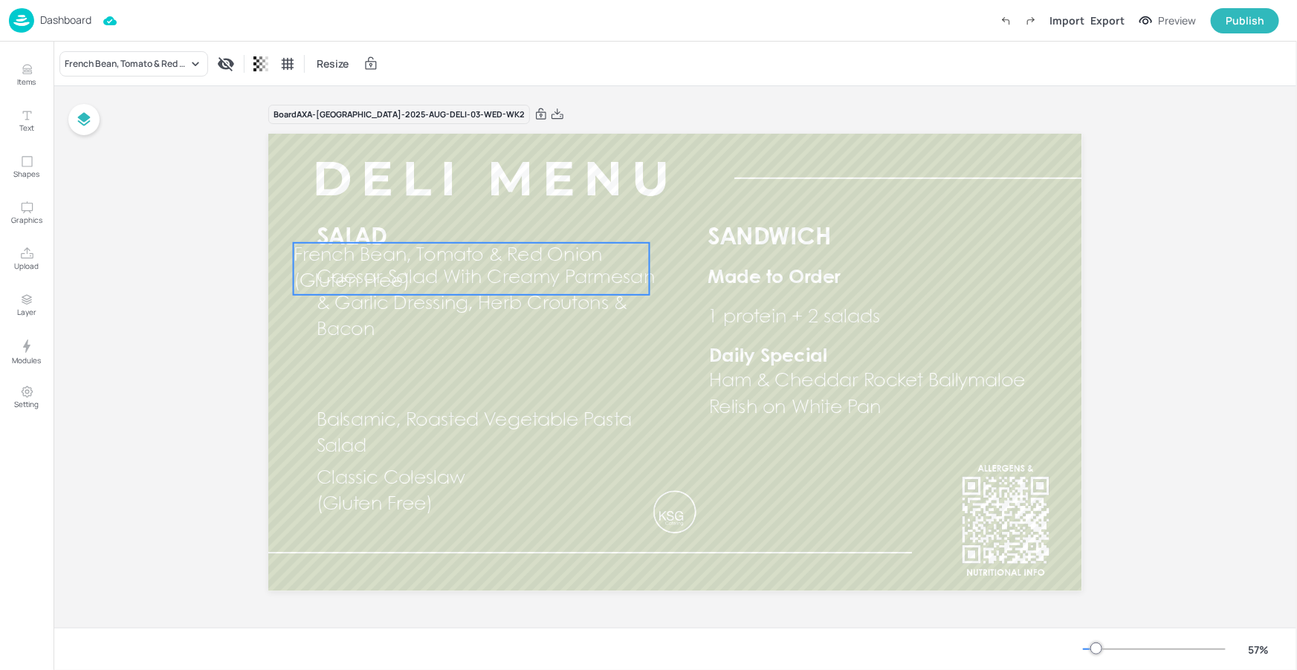
drag, startPoint x: 423, startPoint y: 364, endPoint x: 419, endPoint y: 290, distance: 74.4
click at [401, 257] on span "French Bean, Tomato & Red Onion" at bounding box center [447, 256] width 309 height 18
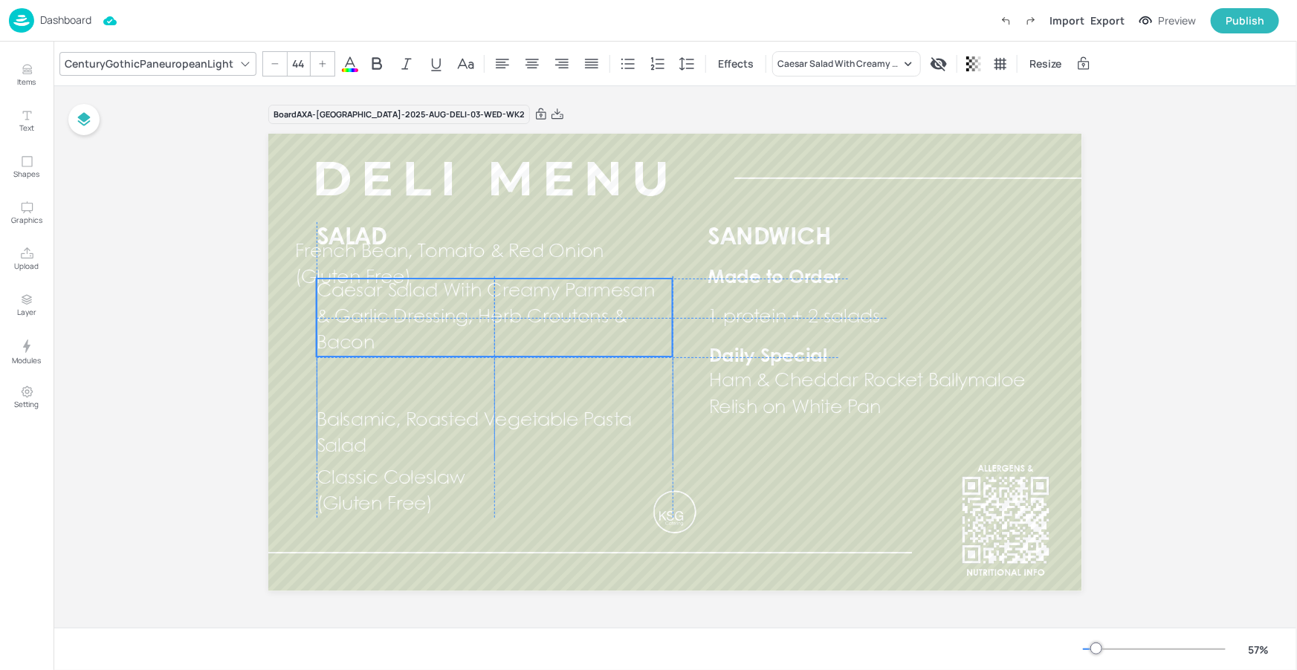
drag, startPoint x: 433, startPoint y: 330, endPoint x: 429, endPoint y: 362, distance: 32.2
click at [429, 352] on span "Caesar Salad With Creamy Parmesan & Garlic Dressing, Herb Croutons & Bacon" at bounding box center [486, 317] width 338 height 70
drag, startPoint x: 435, startPoint y: 388, endPoint x: 429, endPoint y: 307, distance: 81.2
click at [429, 307] on p "Balsamic, Roasted Vegetable Pasta Salad" at bounding box center [495, 331] width 356 height 52
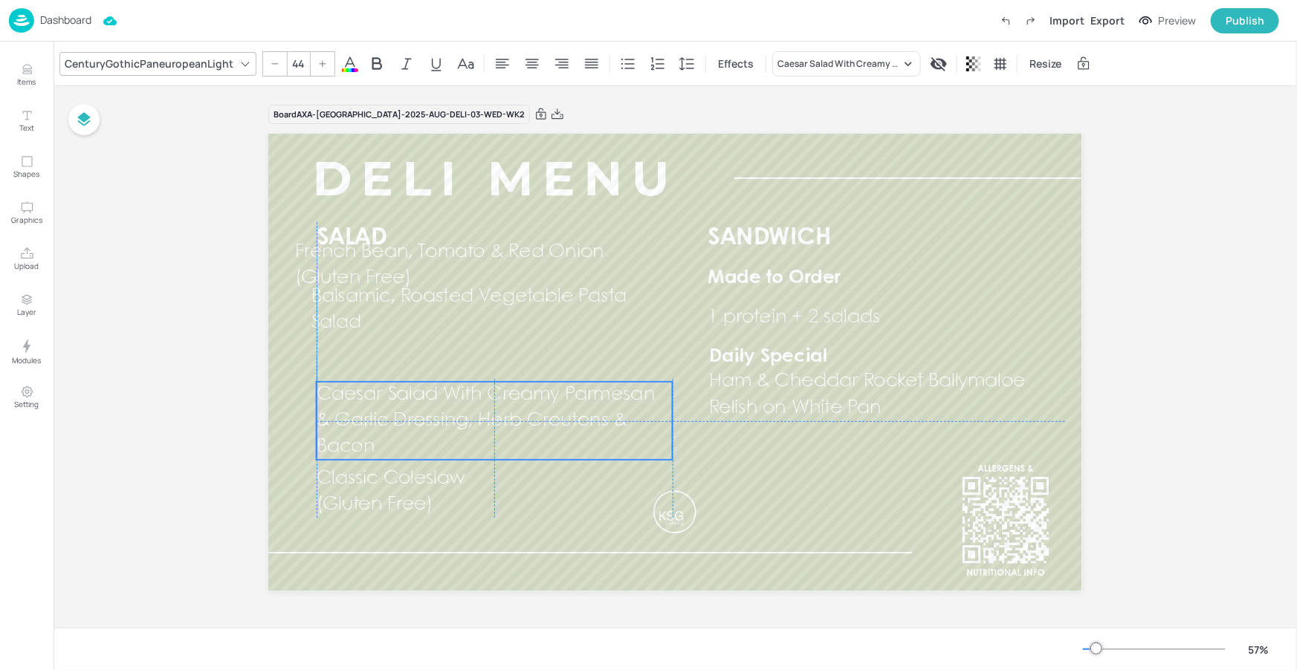
drag, startPoint x: 414, startPoint y: 360, endPoint x: 419, endPoint y: 421, distance: 61.1
click at [419, 421] on span "Caesar Salad With Creamy Parmesan & Garlic Dressing, Herb Croutons & Bacon" at bounding box center [486, 421] width 338 height 70
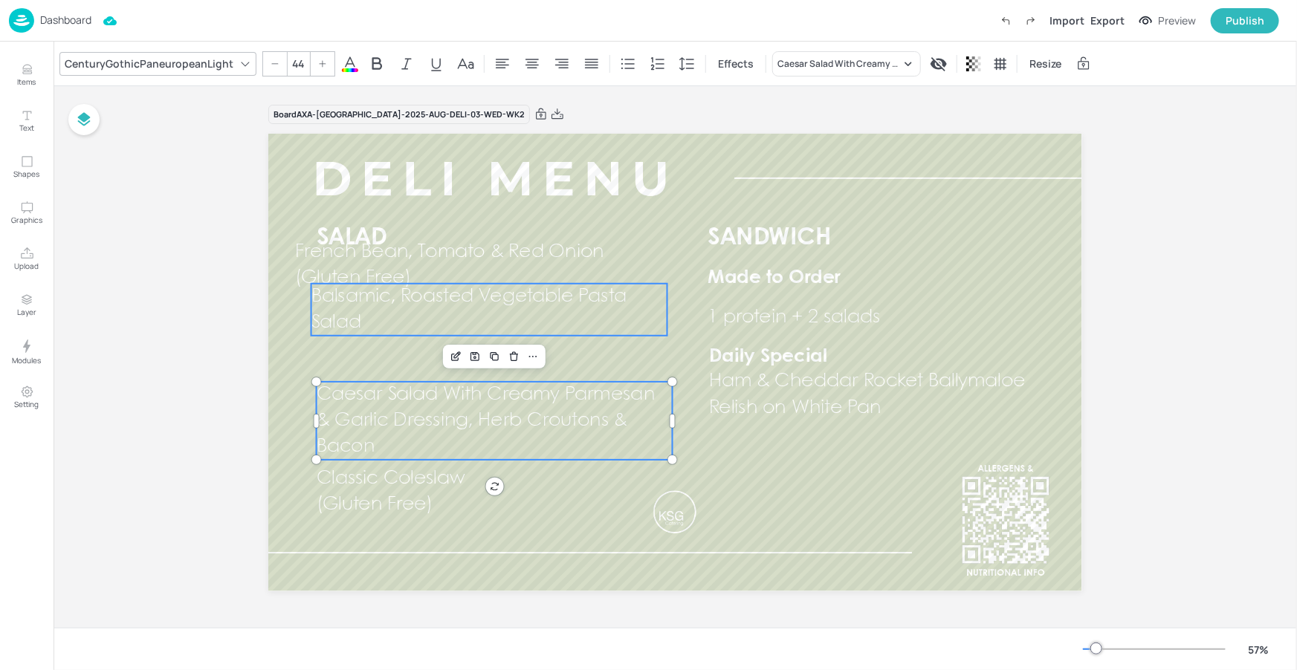
type input "44"
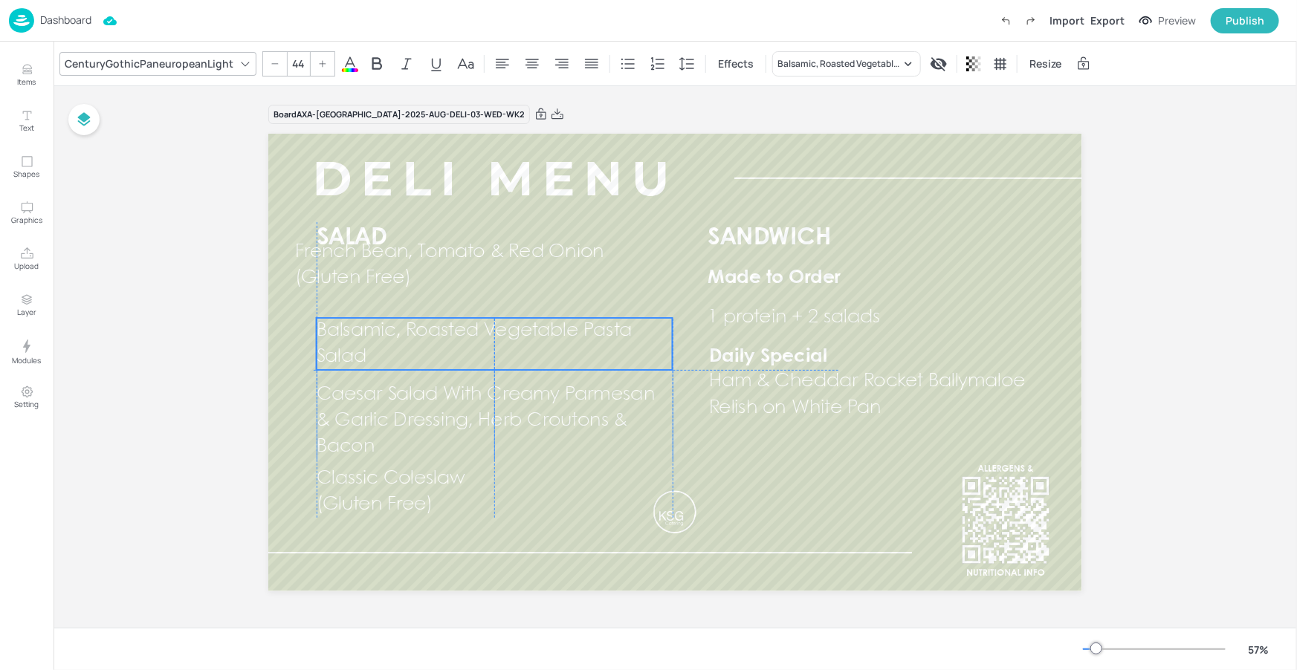
drag, startPoint x: 432, startPoint y: 299, endPoint x: 447, endPoint y: 319, distance: 25.4
click at [434, 334] on span "Balsamic, Roasted Vegetable Pasta Salad" at bounding box center [475, 344] width 316 height 44
click at [799, 72] on div "Balsamic, Roasted Vegetable Pasta Salad" at bounding box center [846, 63] width 149 height 25
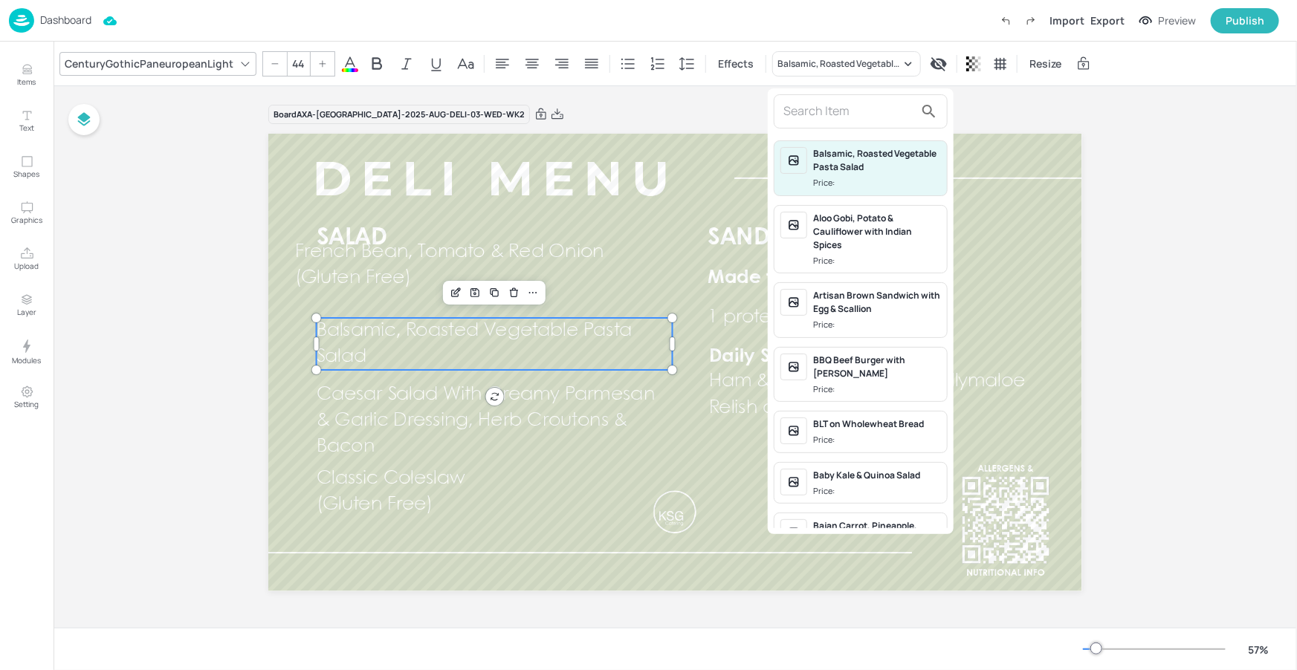
click at [796, 109] on input "text" at bounding box center [848, 112] width 131 height 24
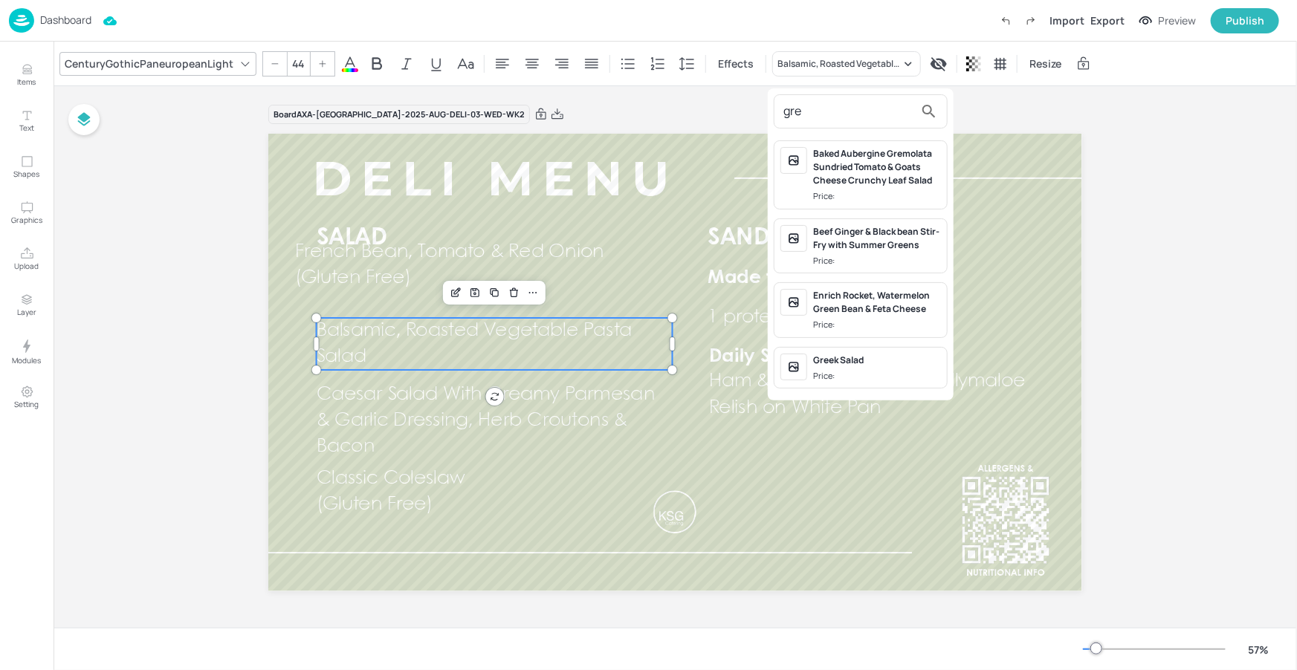
type input "gre"
click at [843, 360] on div "Greek Salad" at bounding box center [877, 360] width 128 height 13
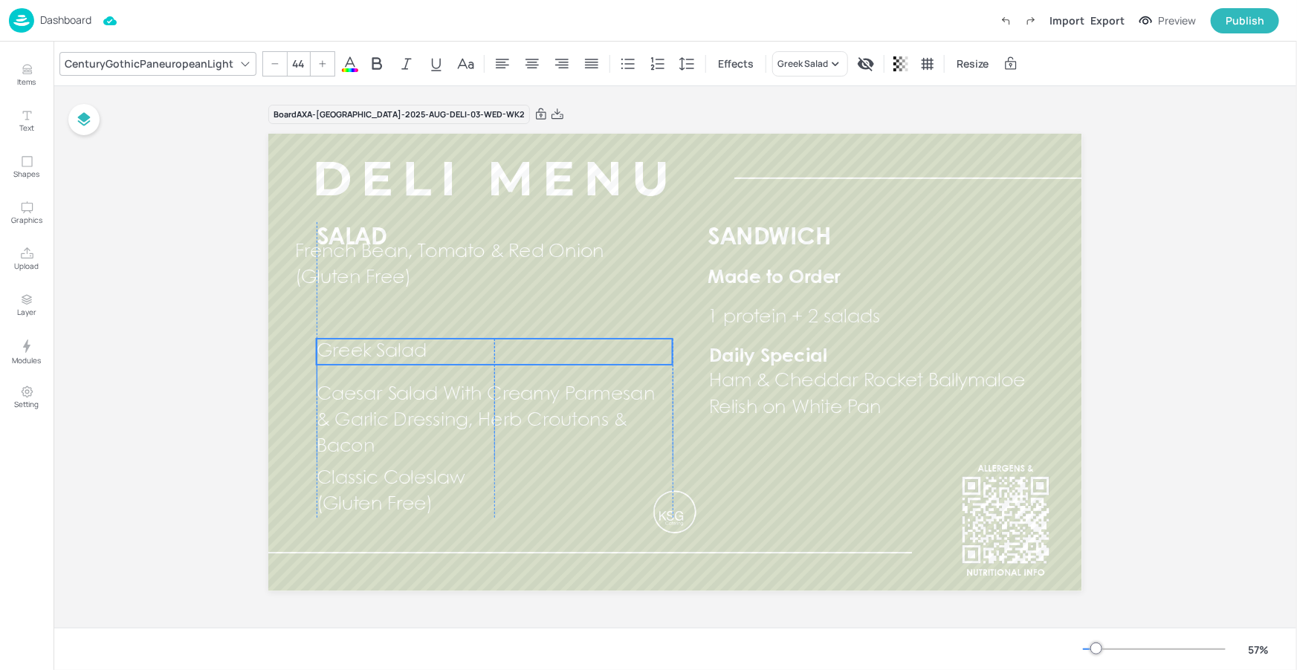
drag, startPoint x: 375, startPoint y: 336, endPoint x: 377, endPoint y: 354, distance: 17.9
click at [377, 357] on span "Greek Salad" at bounding box center [372, 352] width 110 height 18
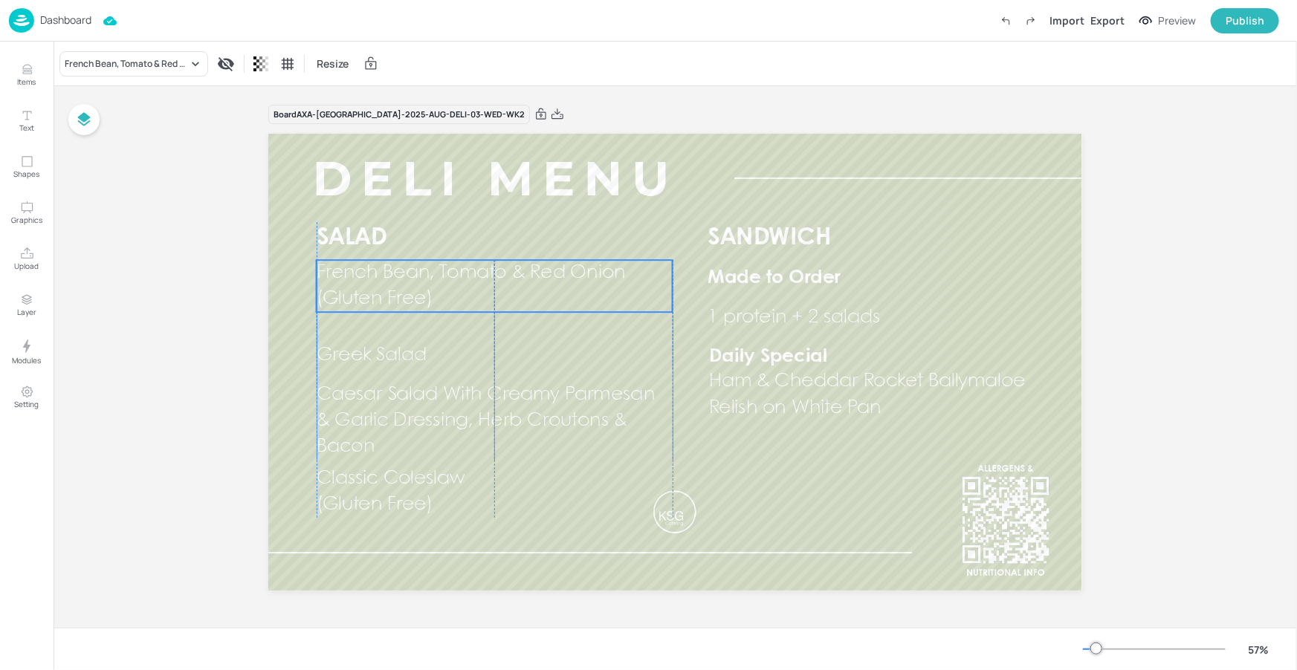
drag, startPoint x: 398, startPoint y: 282, endPoint x: 419, endPoint y: 298, distance: 26.0
click at [419, 304] on span "(Gluten Free)" at bounding box center [375, 299] width 116 height 18
click at [146, 62] on div "French Bean, Tomato & Red Onion" at bounding box center [126, 63] width 123 height 13
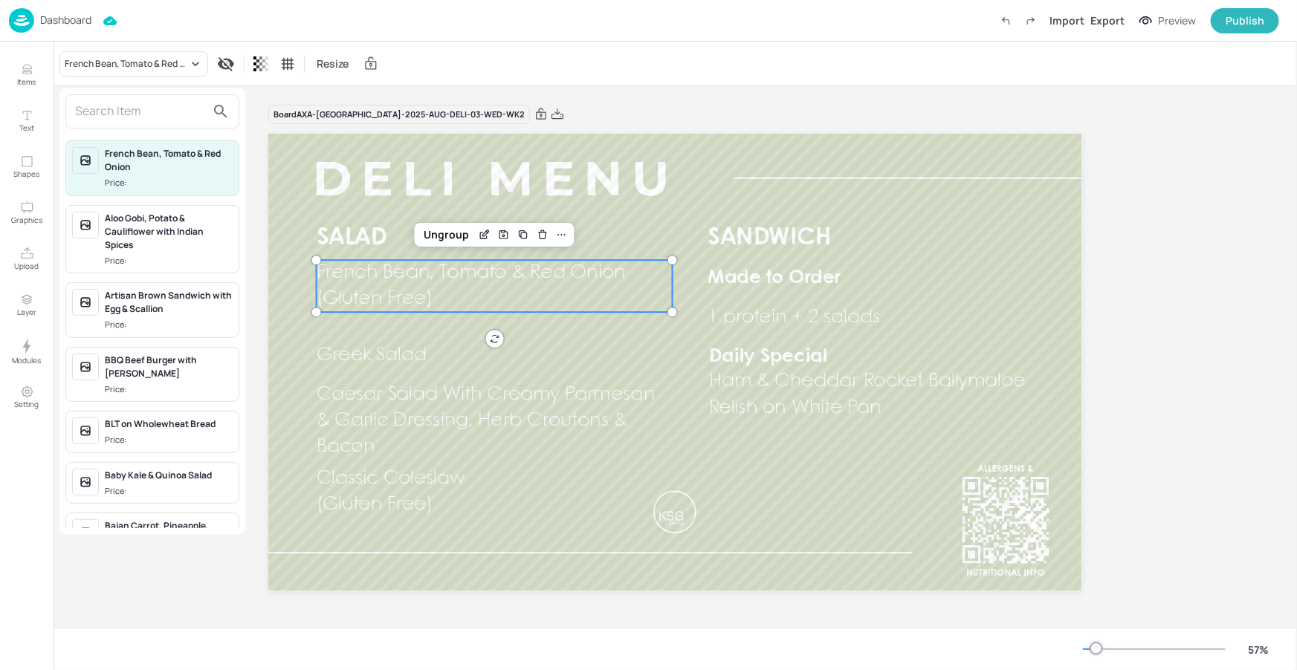
click at [172, 105] on input "text" at bounding box center [140, 112] width 131 height 24
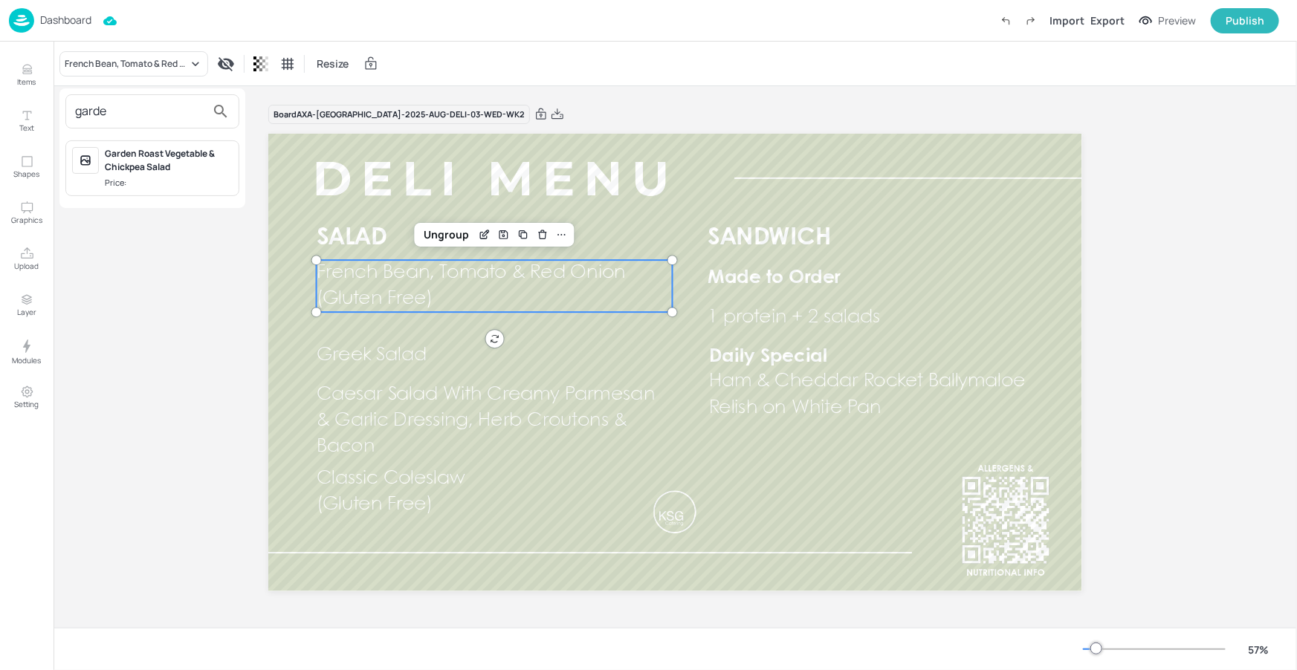
type input "garde"
drag, startPoint x: 181, startPoint y: 136, endPoint x: 183, endPoint y: 146, distance: 10.6
click at [181, 137] on div "Garden Roast Vegetable & Chickpea Salad Price:" at bounding box center [152, 168] width 186 height 68
click at [179, 152] on div "Garden Roast Vegetable & Chickpea Salad" at bounding box center [169, 160] width 128 height 27
click at [451, 231] on div "Ungroup" at bounding box center [446, 234] width 57 height 19
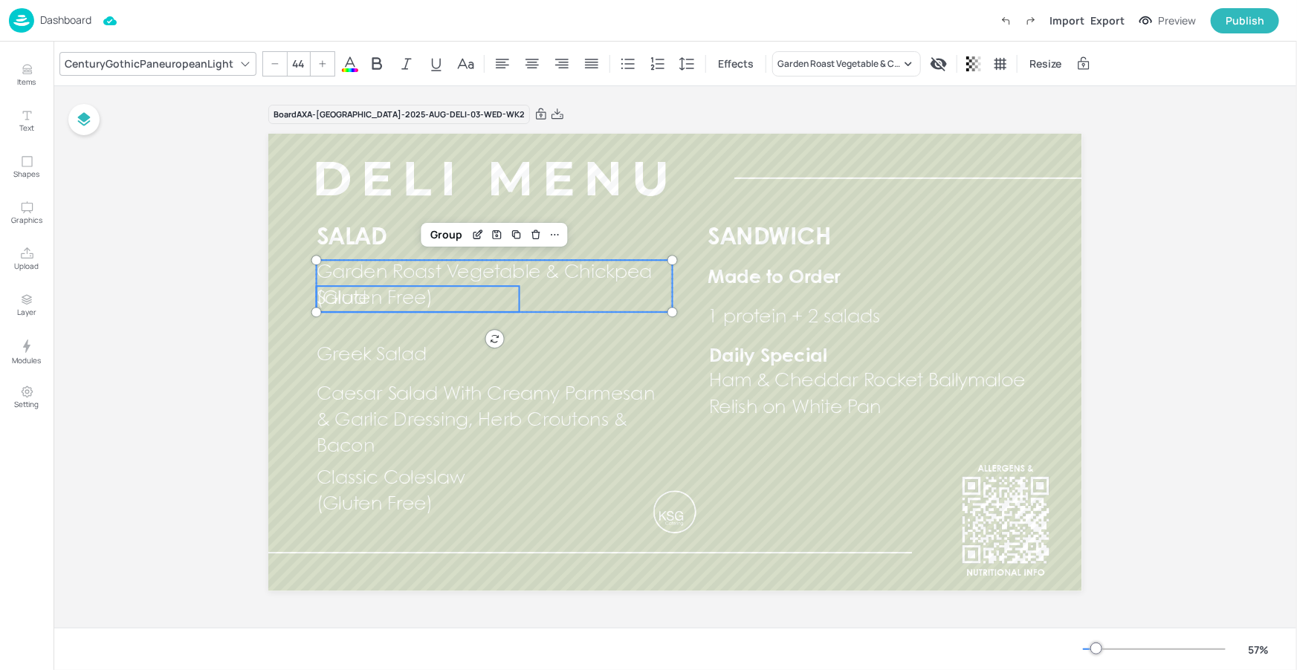
click at [398, 304] on span "(Gluten Free)" at bounding box center [375, 299] width 116 height 18
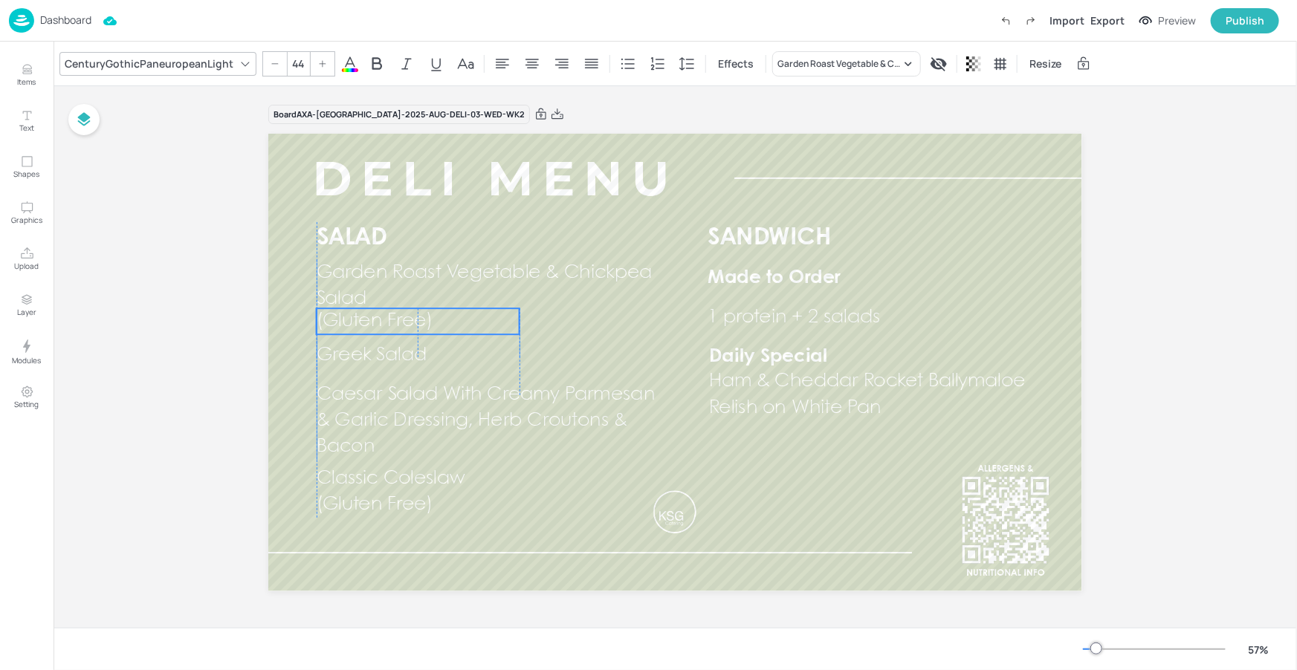
drag, startPoint x: 399, startPoint y: 302, endPoint x: 400, endPoint y: 325, distance: 22.3
click at [400, 325] on span "(Gluten Free)" at bounding box center [375, 321] width 116 height 18
click at [447, 281] on div at bounding box center [456, 282] width 19 height 19
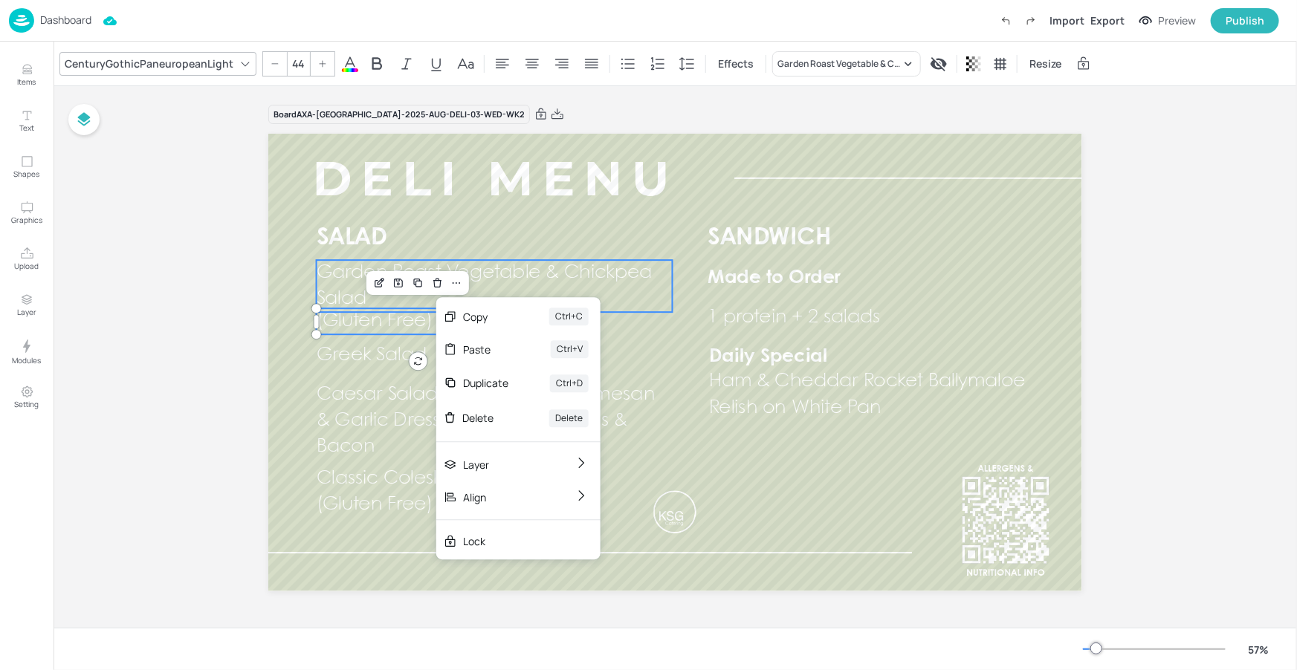
click at [498, 275] on span "Garden Roast Vegetable & Chickpea Salad" at bounding box center [485, 286] width 336 height 44
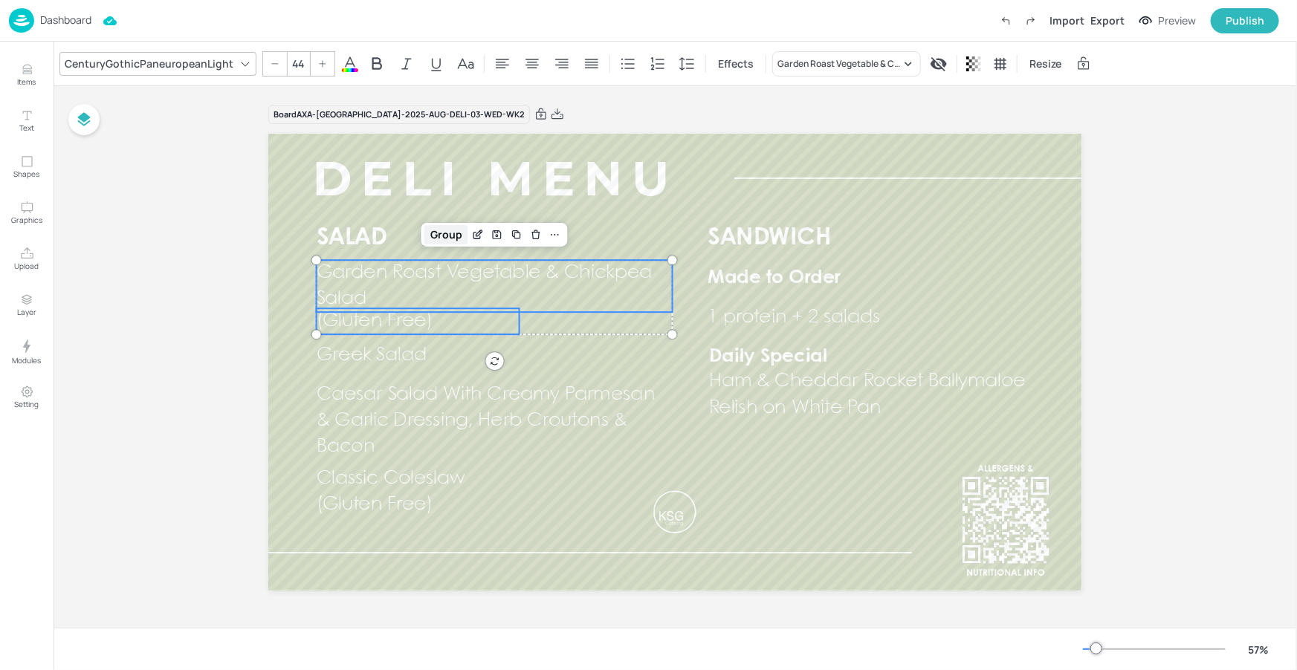
click at [441, 231] on div "Group" at bounding box center [446, 234] width 44 height 19
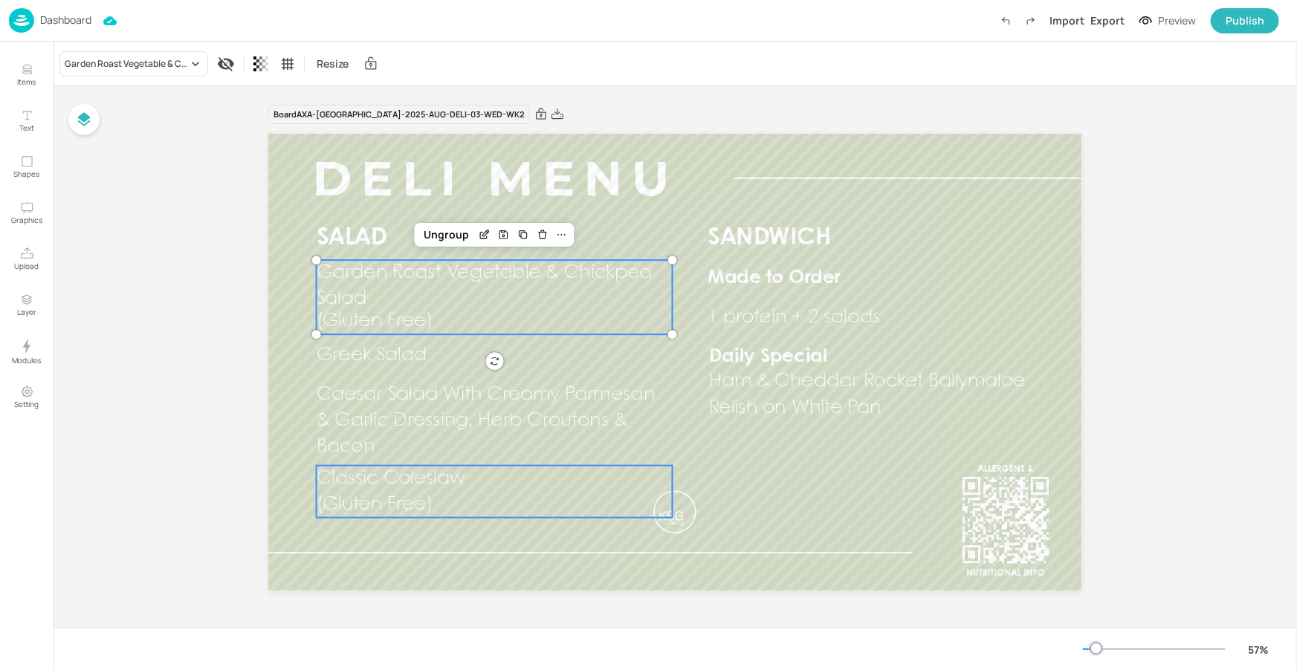
click at [615, 506] on div "Classic Coleslaw (Gluten Free)" at bounding box center [495, 492] width 356 height 52
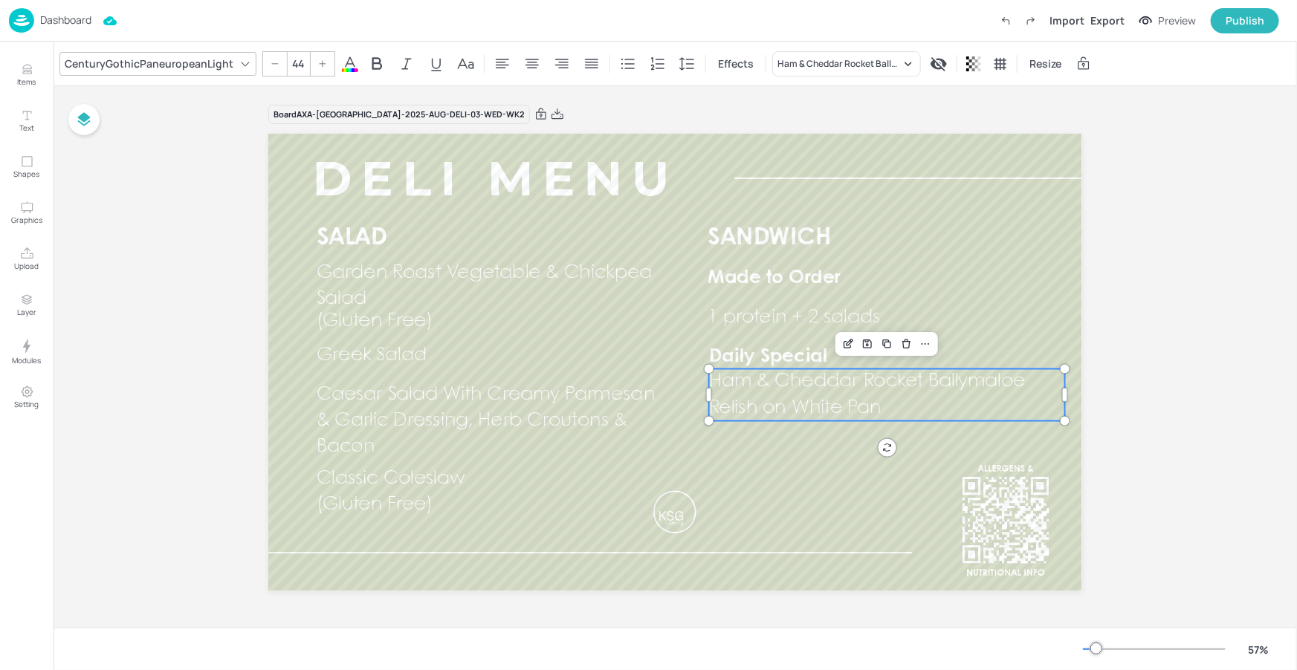
click at [884, 415] on p "Ham & Cheddar Rocket Ballymaloe Relish on White Pan" at bounding box center [887, 395] width 356 height 52
click at [863, 65] on div "Ham & Cheddar Rocket Ballymaloe Relish on White Pan" at bounding box center [838, 63] width 123 height 13
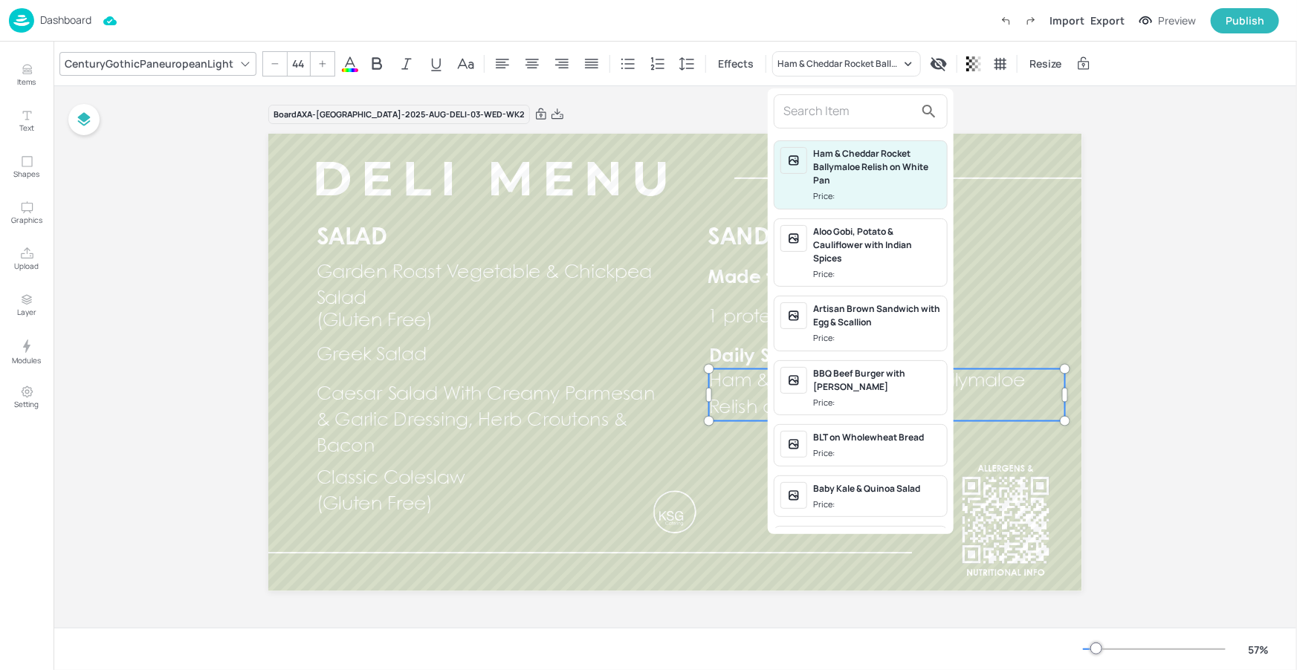
click at [849, 104] on input "text" at bounding box center [848, 112] width 131 height 24
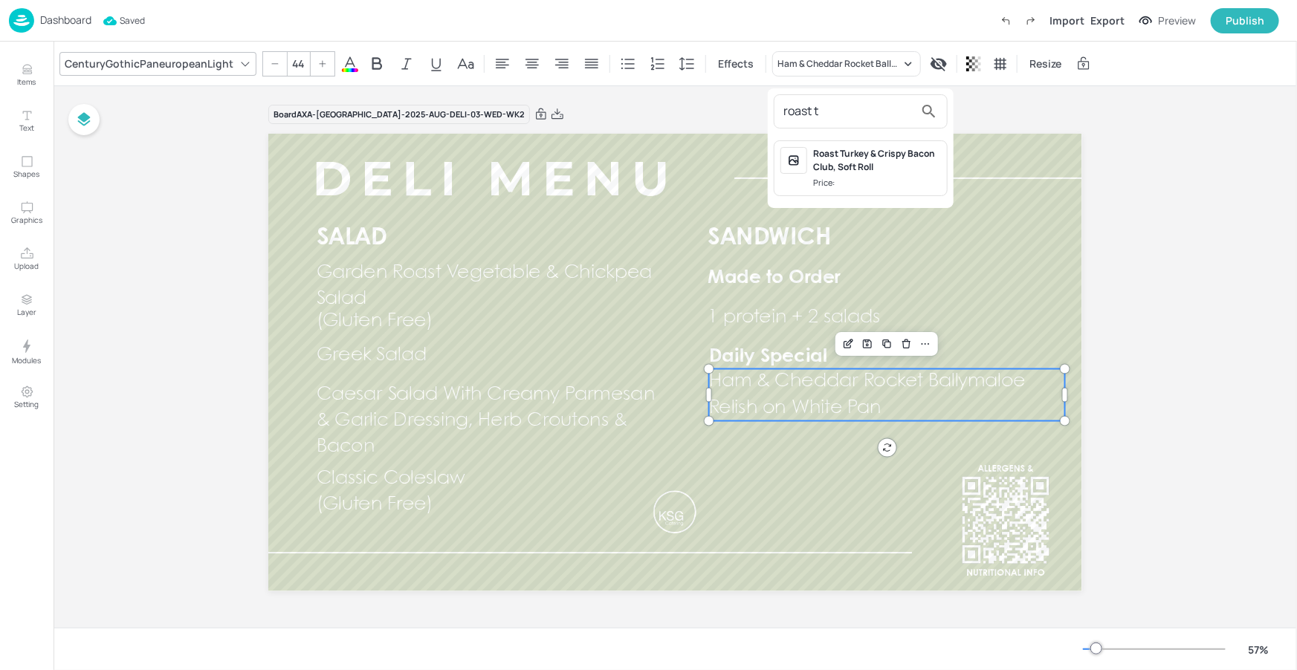
type input "roast t"
click at [848, 155] on div "Roast Turkey & Crispy Bacon Club, Soft Roll" at bounding box center [877, 160] width 128 height 27
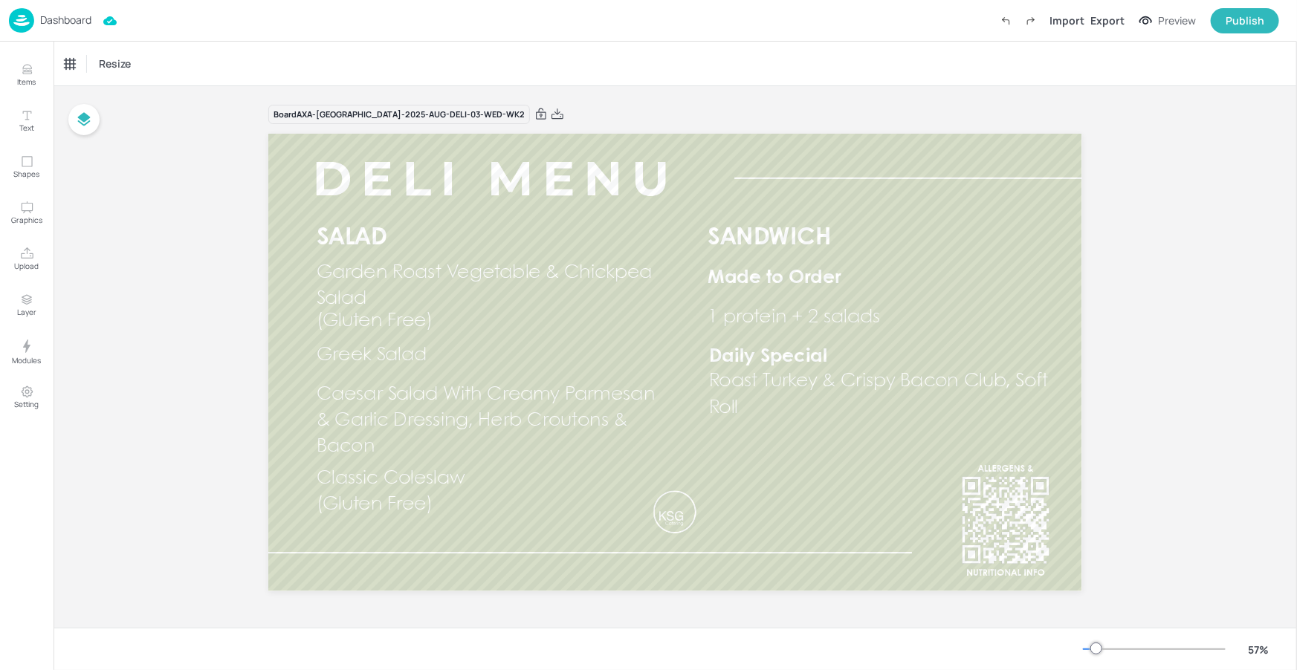
click at [79, 15] on p "Dashboard" at bounding box center [65, 20] width 51 height 10
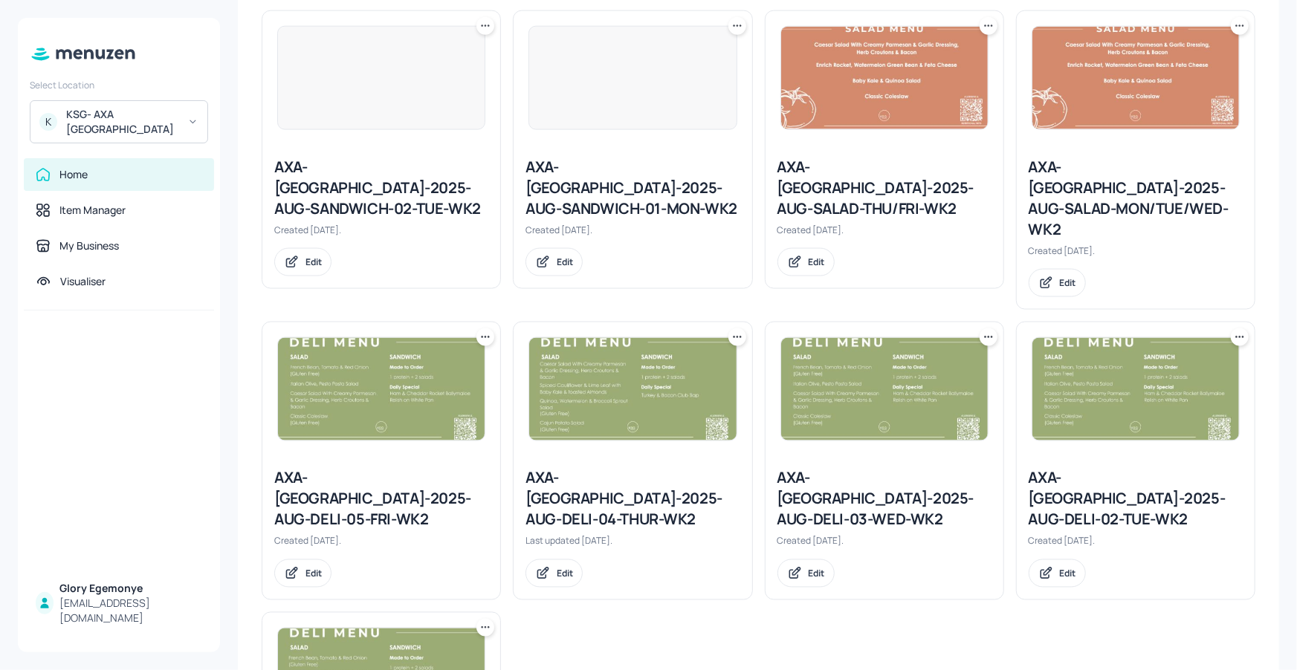
scroll to position [1123, 0]
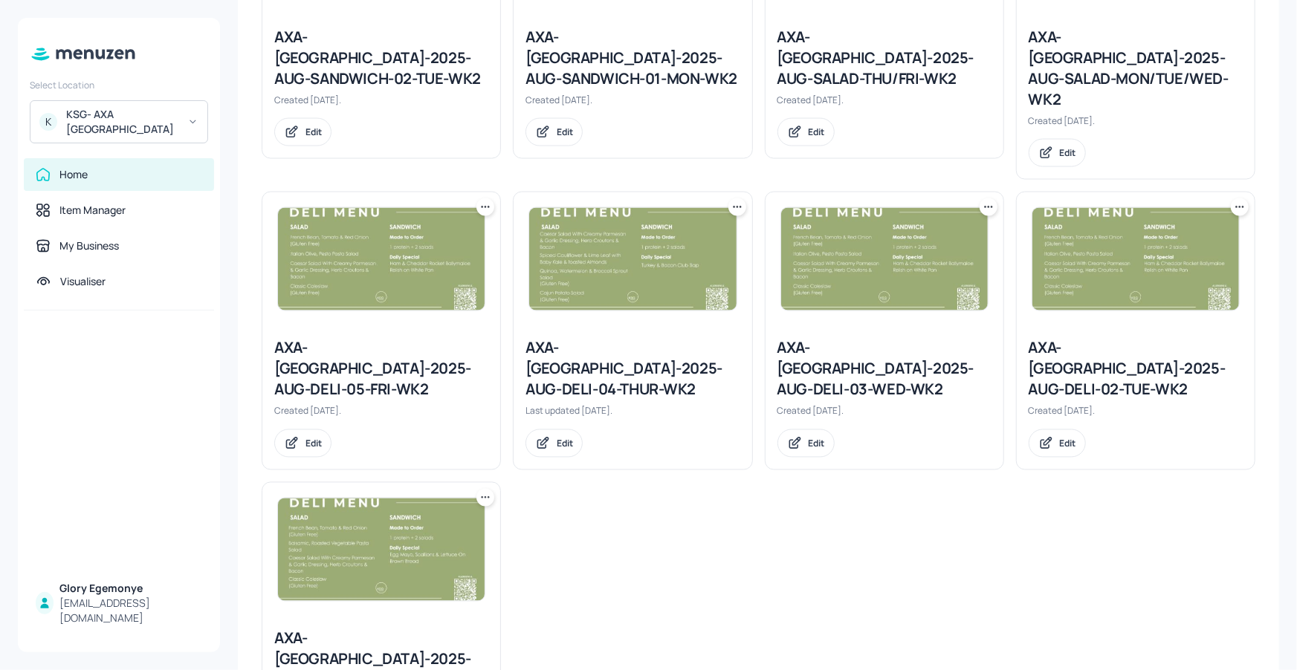
click at [637, 338] on div "AXA-DUBLIN-2025-AUG-DELI-04-THUR-WK2" at bounding box center [632, 369] width 214 height 62
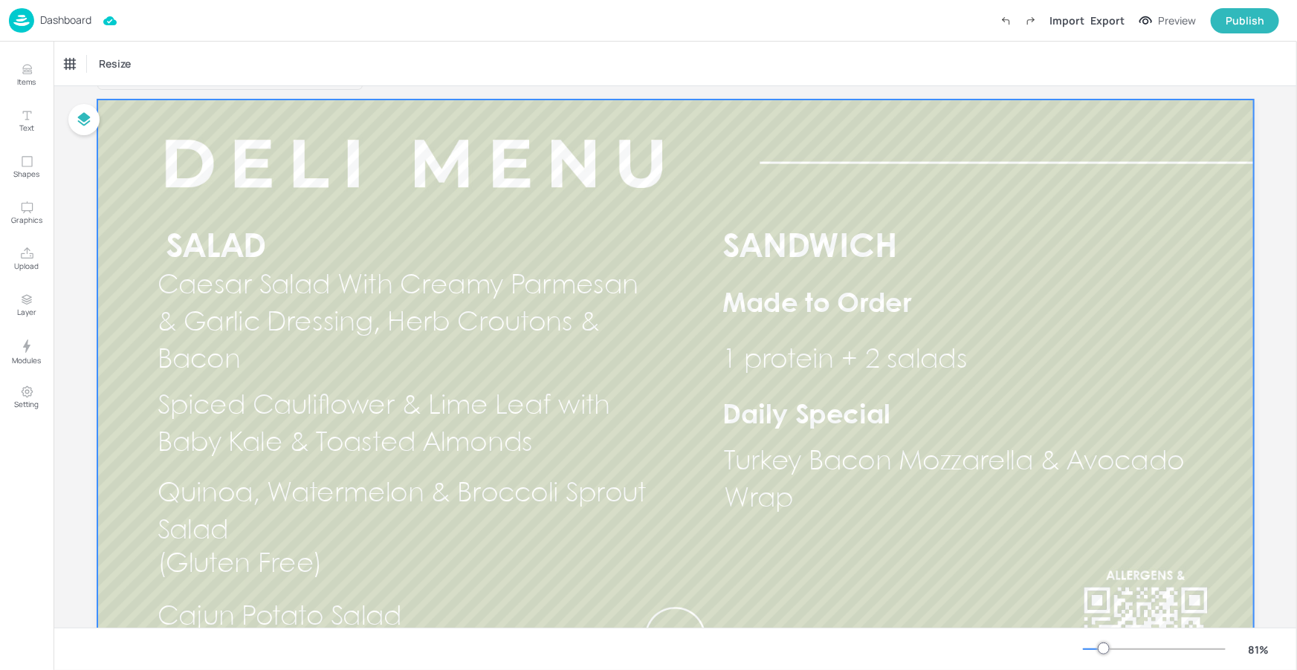
scroll to position [37, 0]
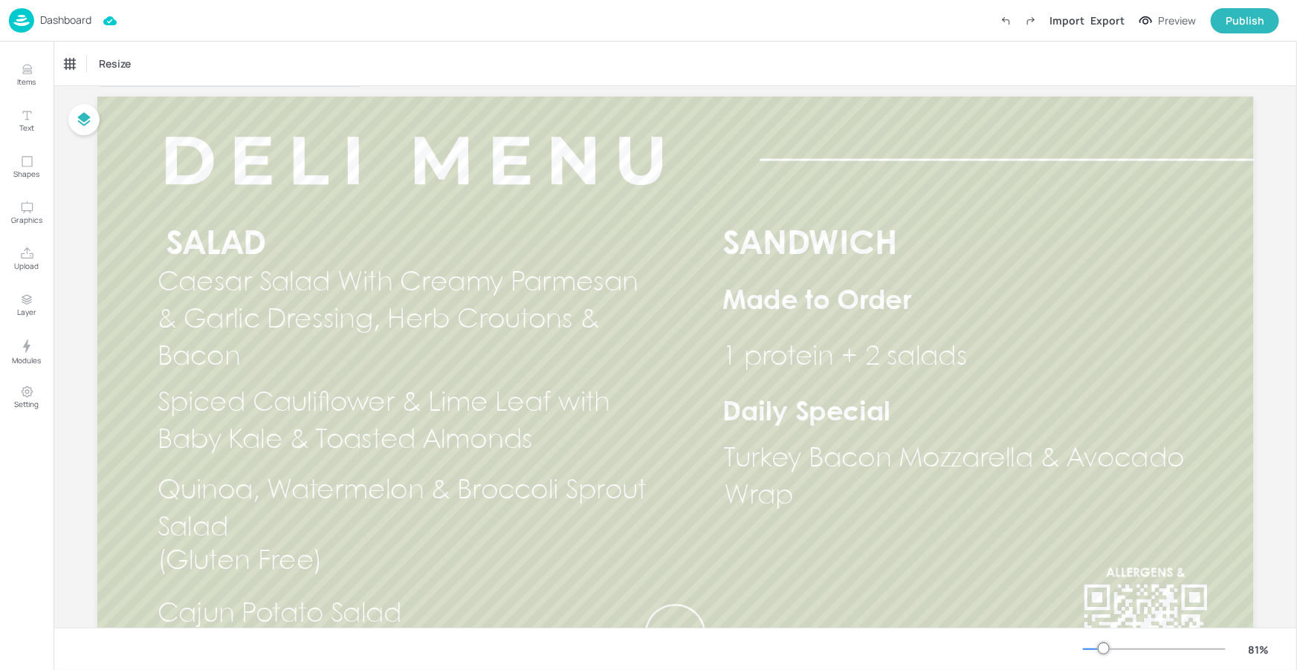
click at [1090, 645] on div at bounding box center [1154, 649] width 143 height 12
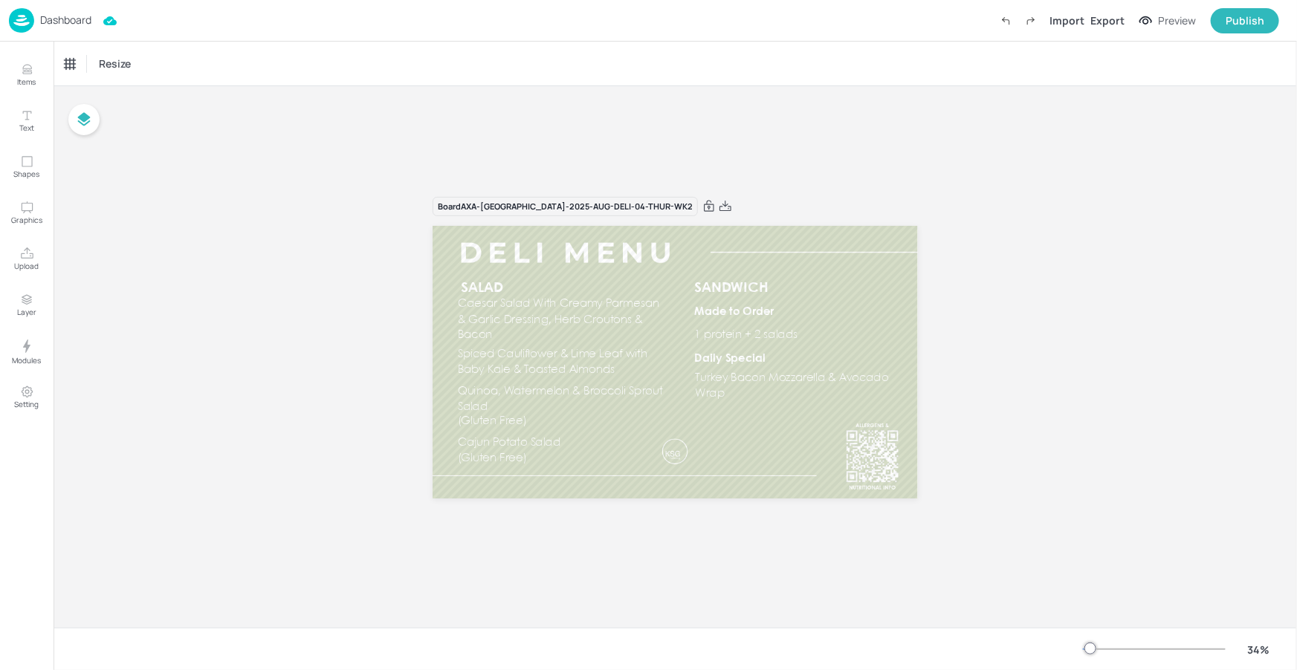
click at [1094, 646] on div at bounding box center [1090, 649] width 12 height 12
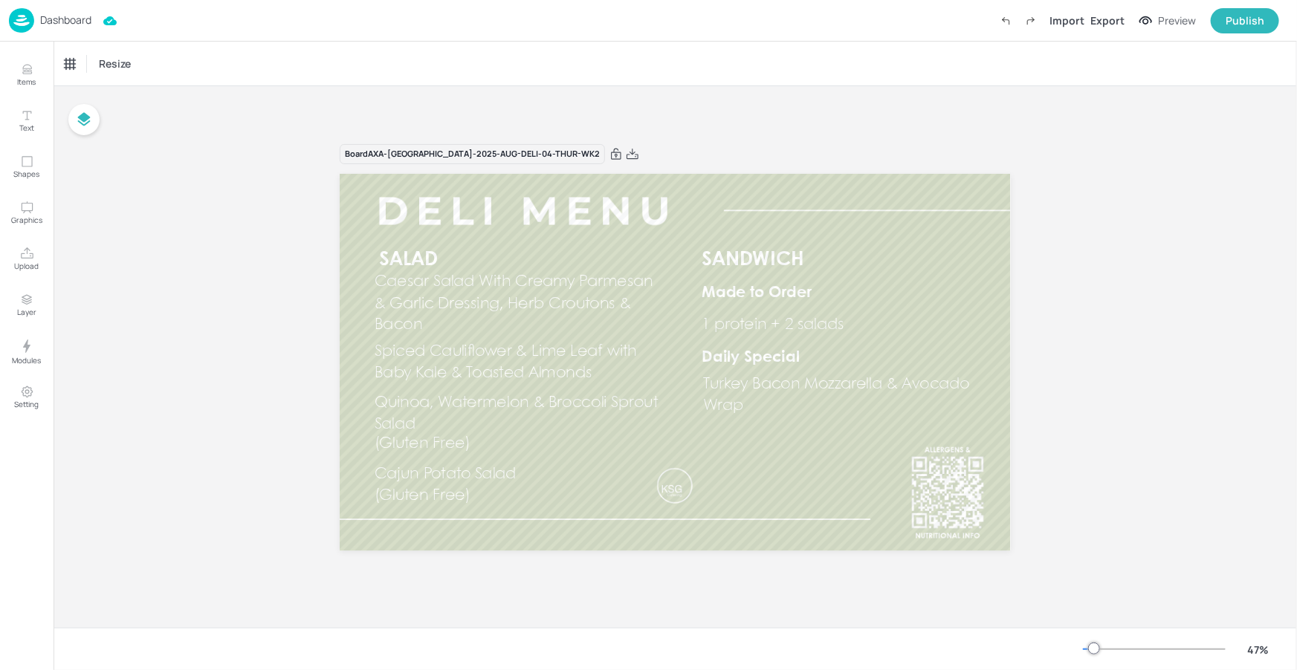
click at [1097, 648] on div at bounding box center [1094, 649] width 12 height 12
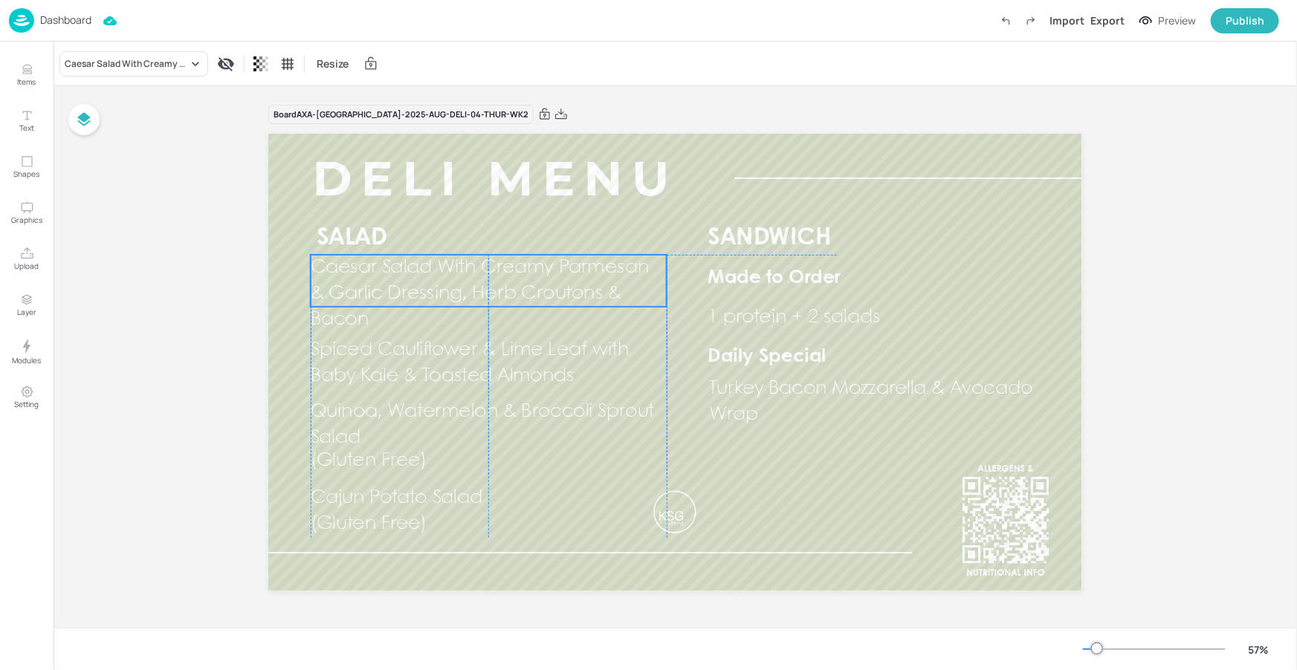
click at [496, 268] on span "Caesar Salad With Creamy Parmesan & Garlic Dressing, Herb Croutons & Bacon" at bounding box center [480, 294] width 338 height 70
click at [42, 70] on button "Items" at bounding box center [26, 74] width 43 height 43
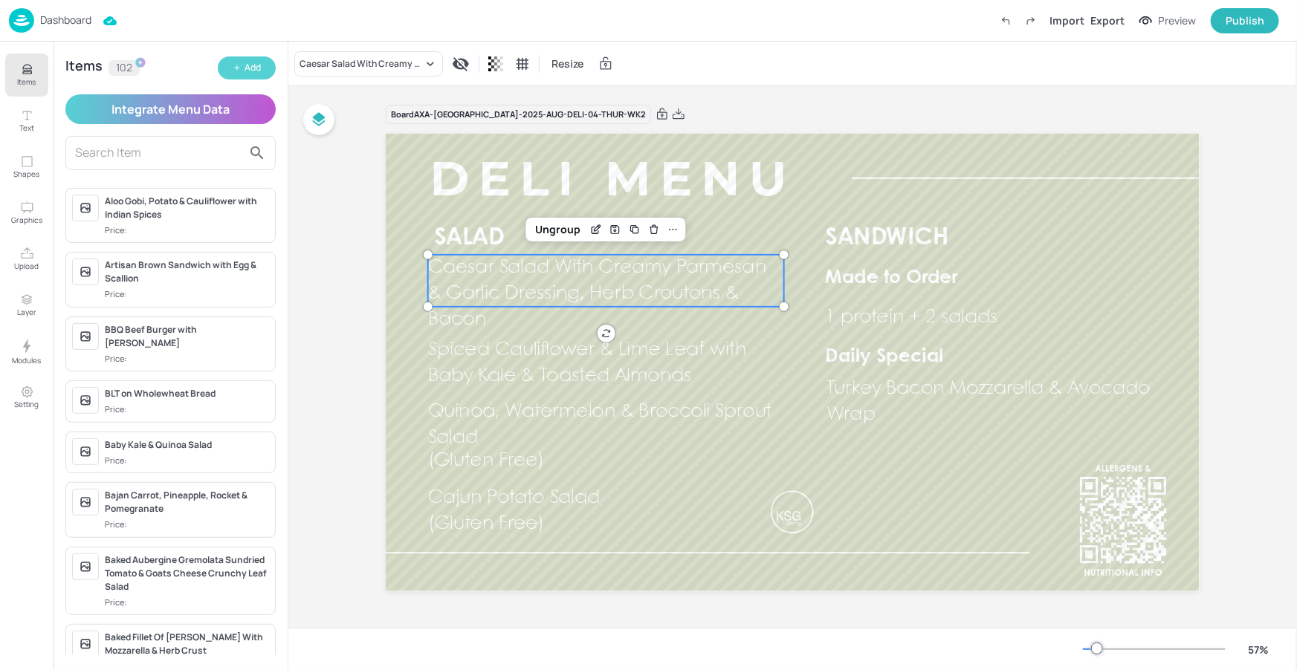
click at [239, 69] on icon "button" at bounding box center [237, 67] width 9 height 9
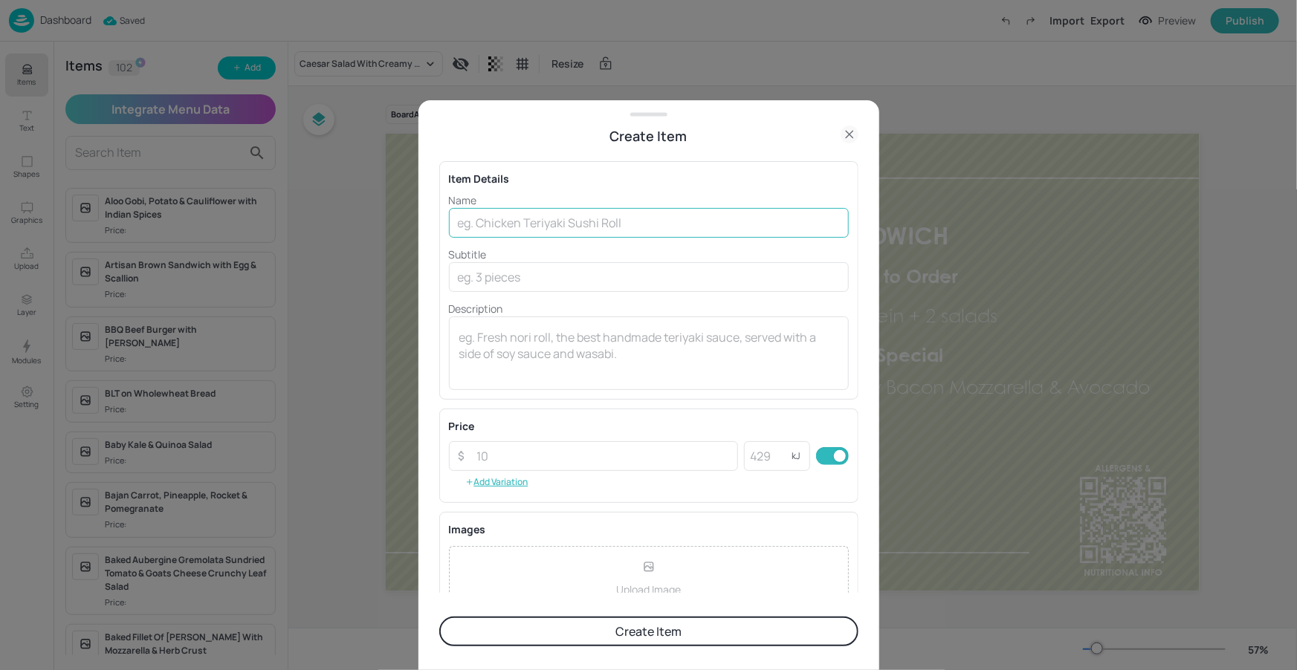
click at [545, 231] on input "text" at bounding box center [649, 223] width 400 height 30
paste input "Potato, Dill & Spring Onion"
type input "Potato, Dill & Spring Onion"
click at [519, 277] on input "text" at bounding box center [649, 277] width 400 height 30
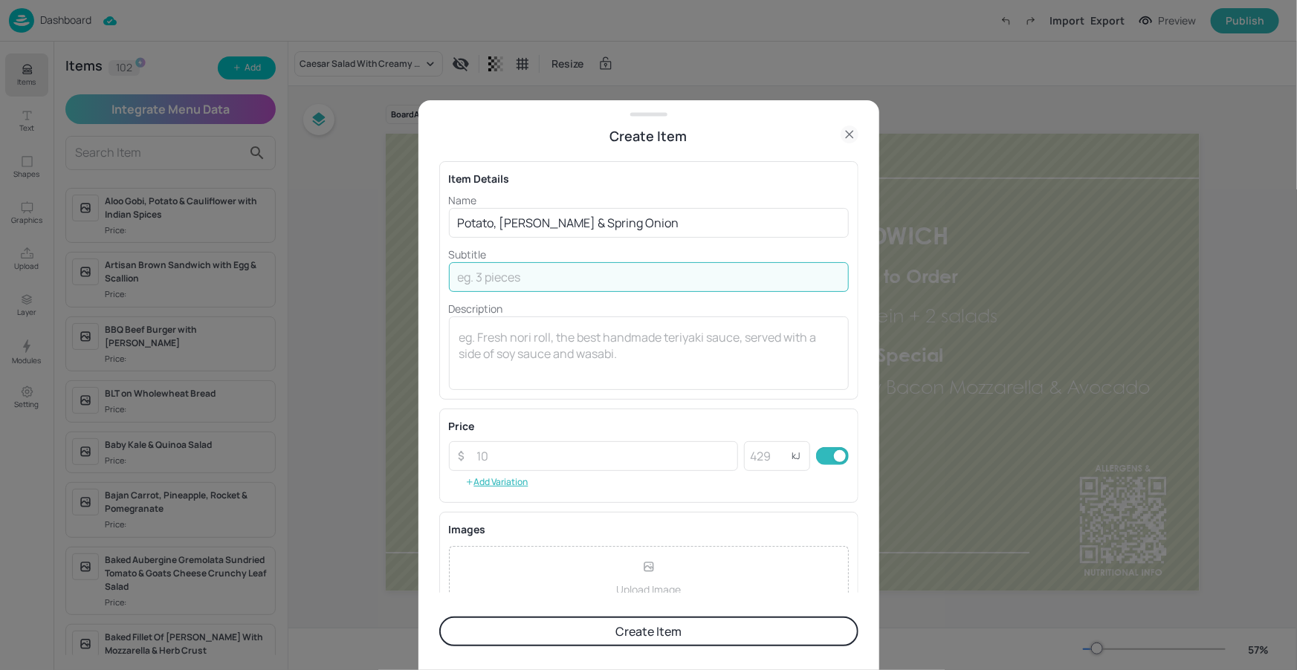
paste input "(Gluten Free)"
type input "(Gluten Free)"
click at [599, 236] on input "Potato, Dill & Spring Onion" at bounding box center [649, 223] width 400 height 30
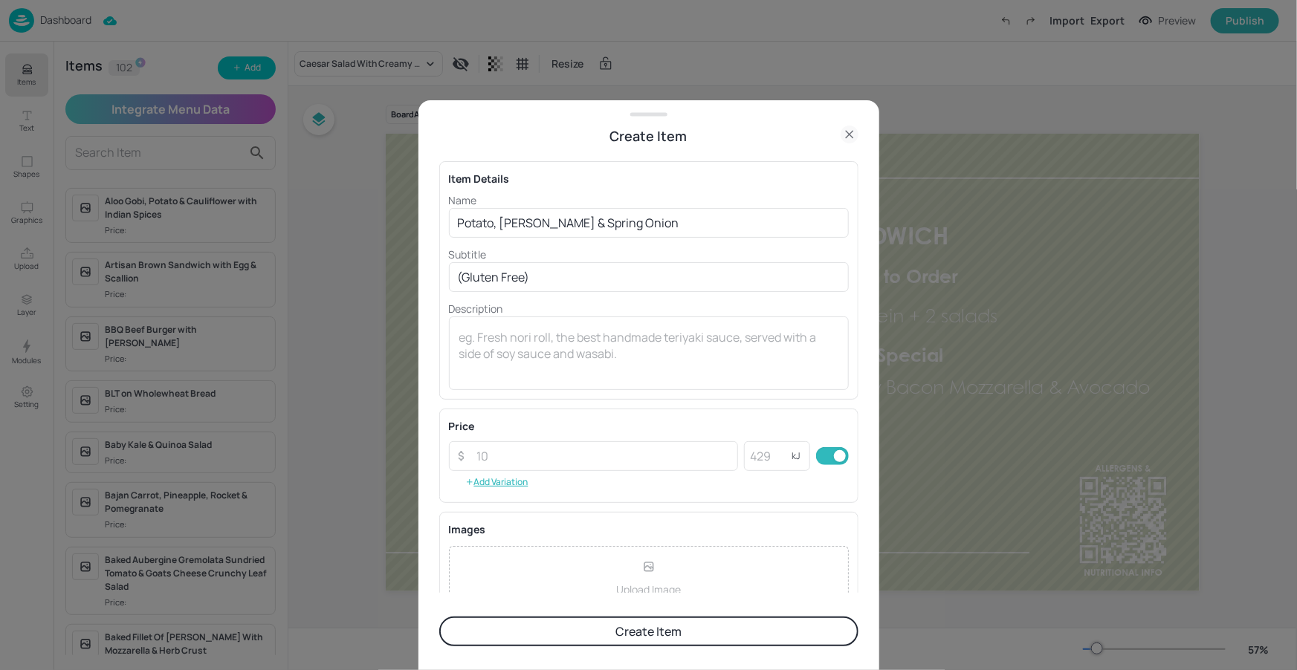
click at [589, 249] on p "Subtitle" at bounding box center [649, 255] width 400 height 16
click at [591, 631] on button "Create Item" at bounding box center [648, 632] width 419 height 30
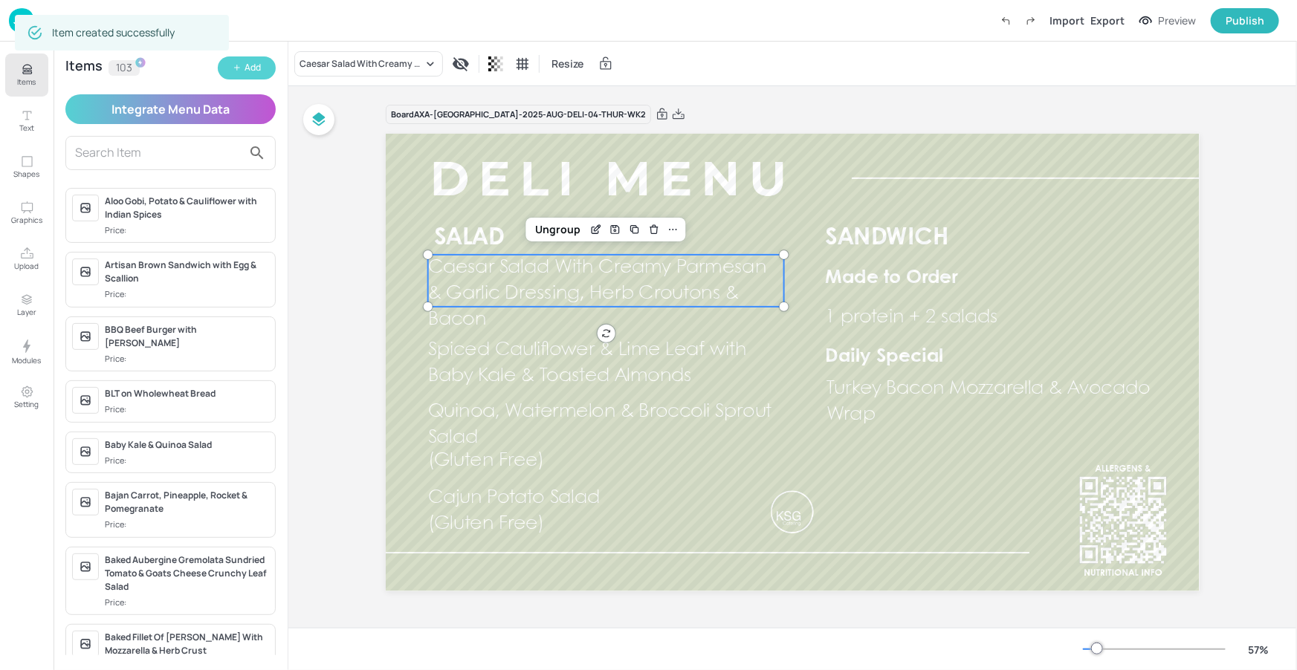
click at [269, 68] on button "Add" at bounding box center [247, 67] width 58 height 23
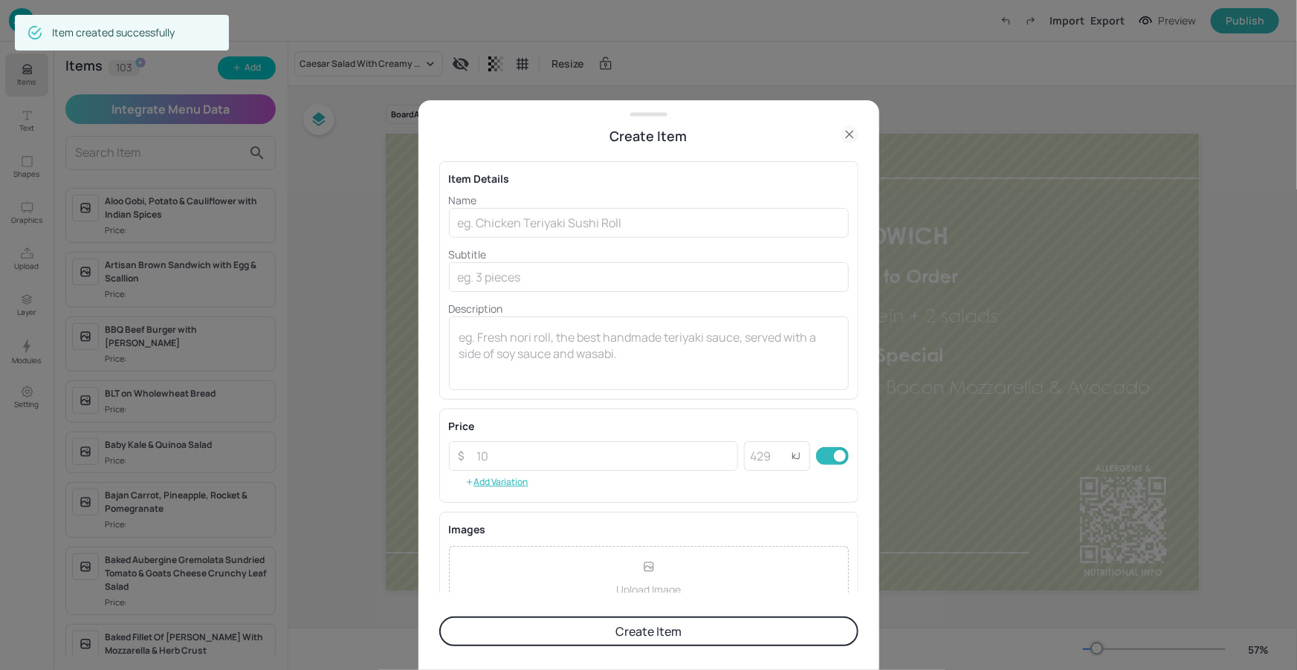
click at [470, 155] on div "Item Details Name ​ Subtitle ​ Description x ​ Price ​ ​ kJ ​ Add Variation Ima…" at bounding box center [648, 369] width 419 height 447
click at [491, 247] on p "Subtitle" at bounding box center [649, 255] width 400 height 16
click at [496, 232] on input "text" at bounding box center [649, 223] width 400 height 30
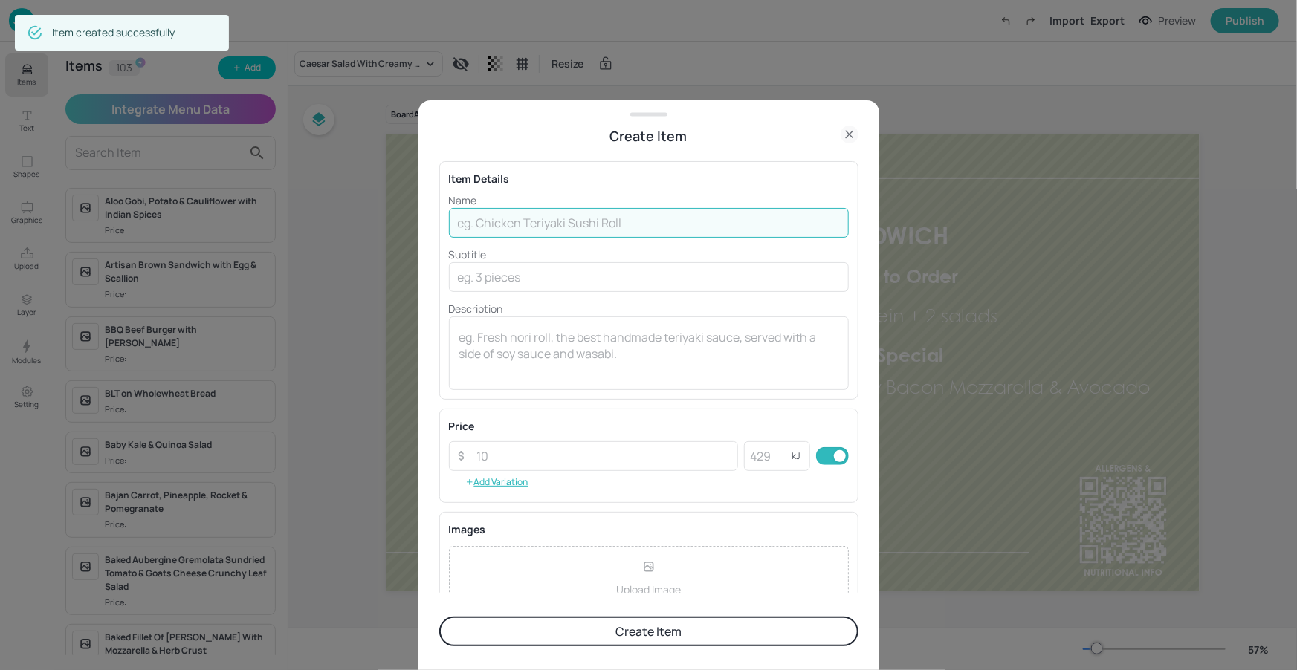
paste input "Lime & Coriander Brown Rice Salad"
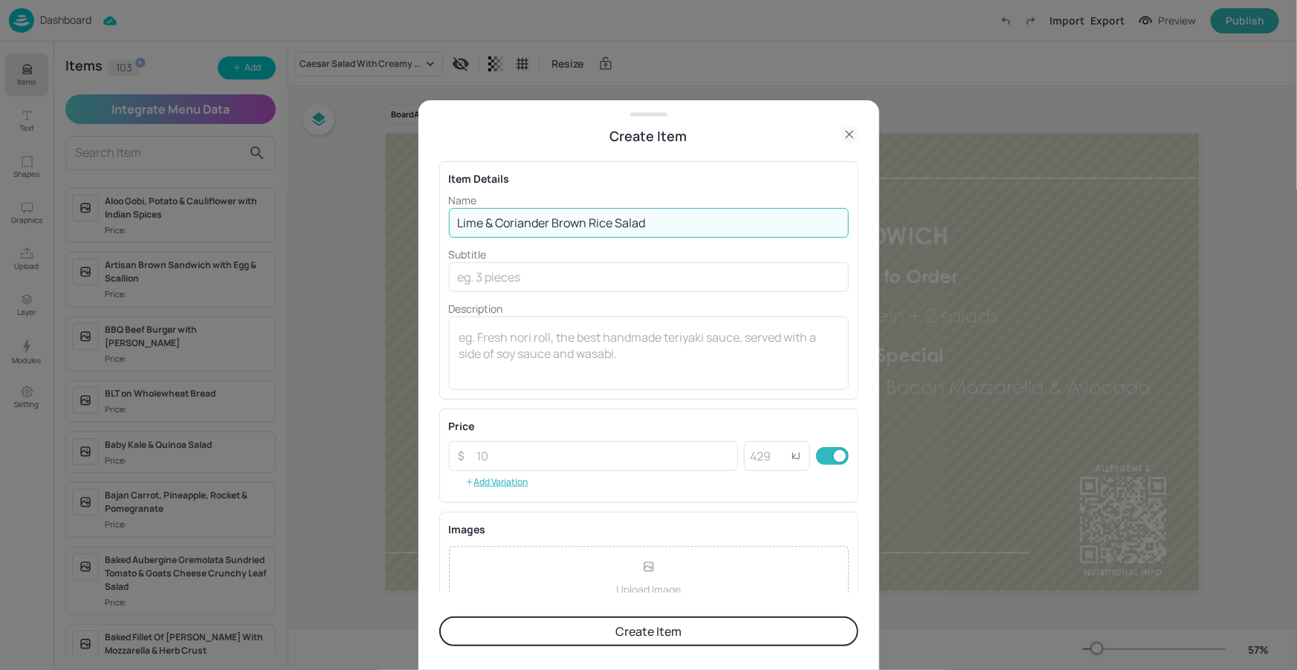
type input "Lime & Coriander Brown Rice Salad"
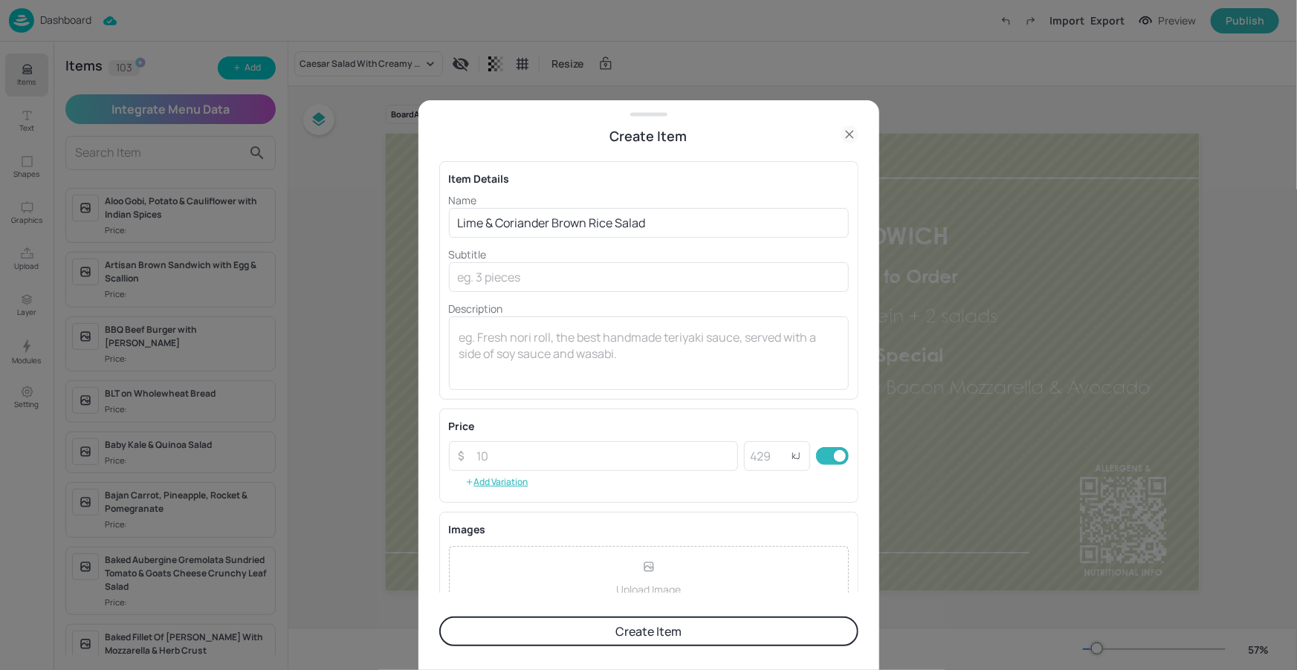
click at [584, 623] on button "Create Item" at bounding box center [648, 632] width 419 height 30
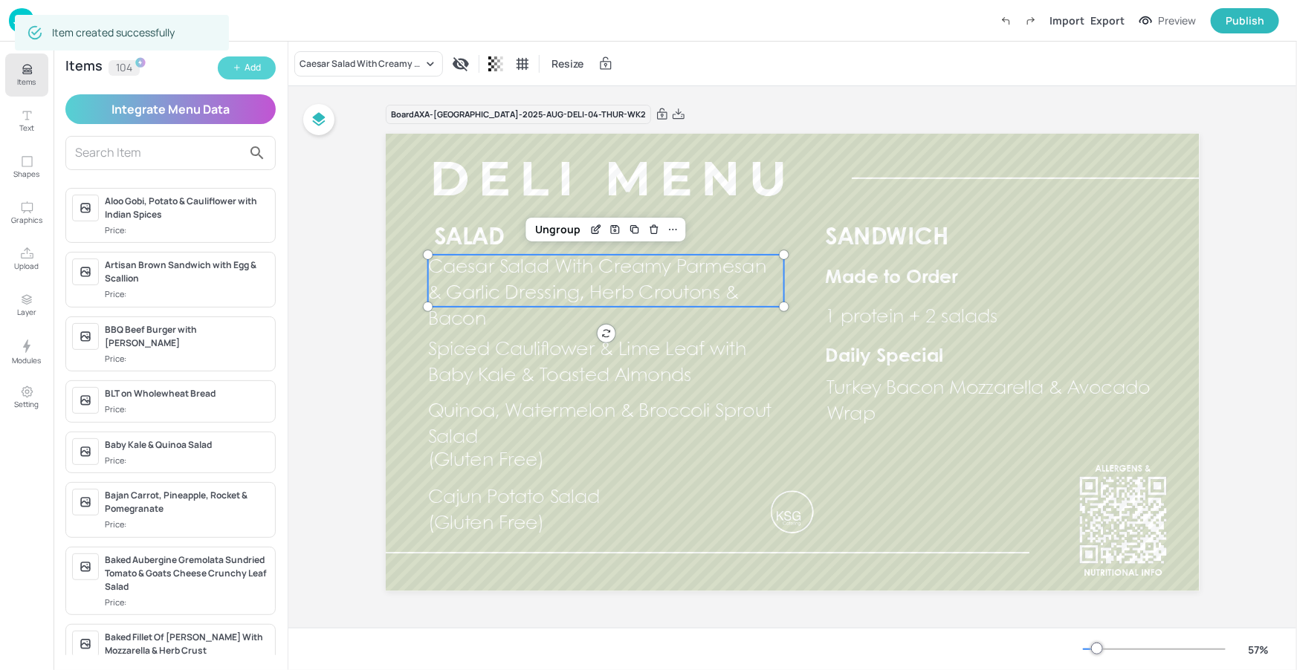
click at [251, 64] on div "Add" at bounding box center [252, 68] width 16 height 14
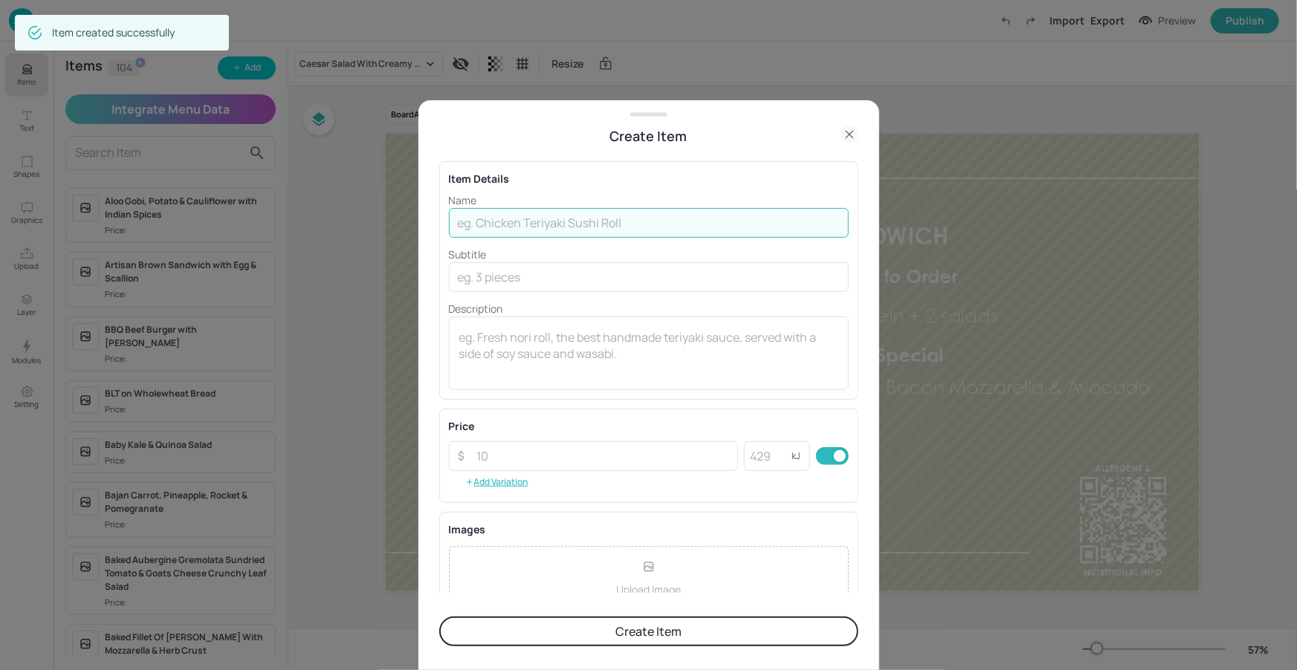
click at [491, 210] on input "text" at bounding box center [649, 223] width 400 height 30
paste input "Creole Coleslaw"
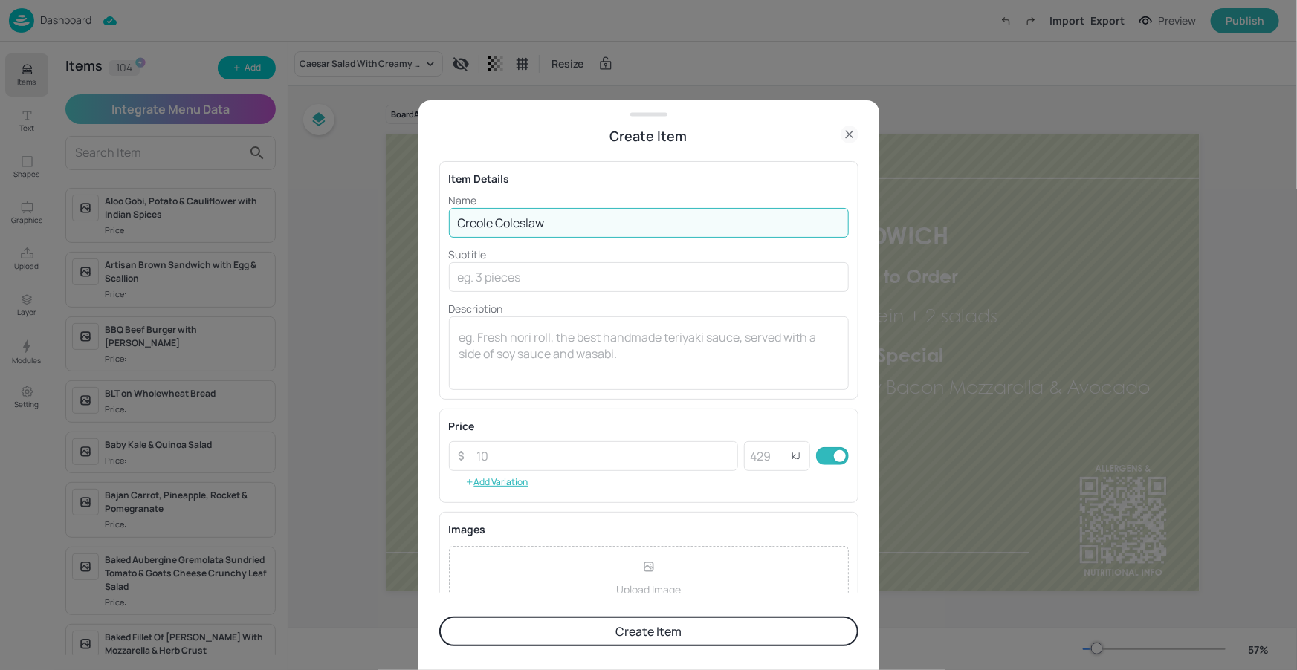
type input "Creole Coleslaw"
click at [539, 281] on input "text" at bounding box center [649, 277] width 400 height 30
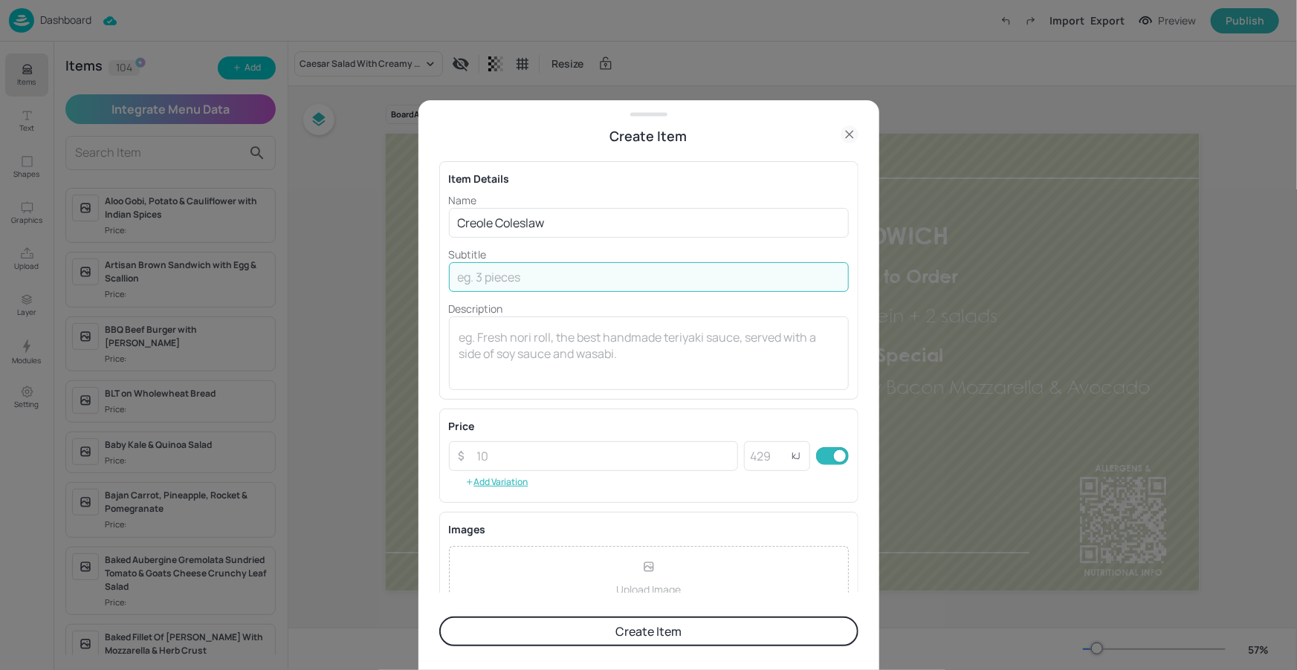
paste input "(Gluten Free)"
type input "(Gluten Free)"
click at [620, 251] on p "Subtitle" at bounding box center [649, 255] width 400 height 16
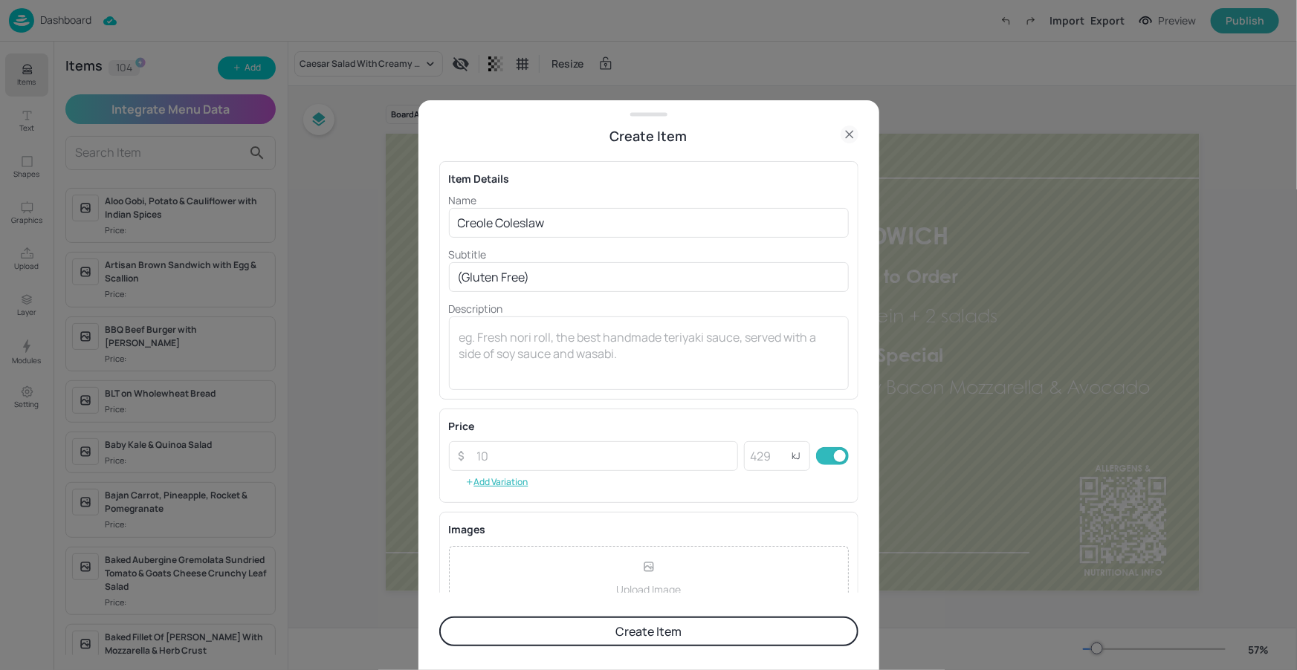
click at [666, 633] on button "Create Item" at bounding box center [648, 632] width 419 height 30
click at [927, 491] on div at bounding box center [648, 335] width 1297 height 670
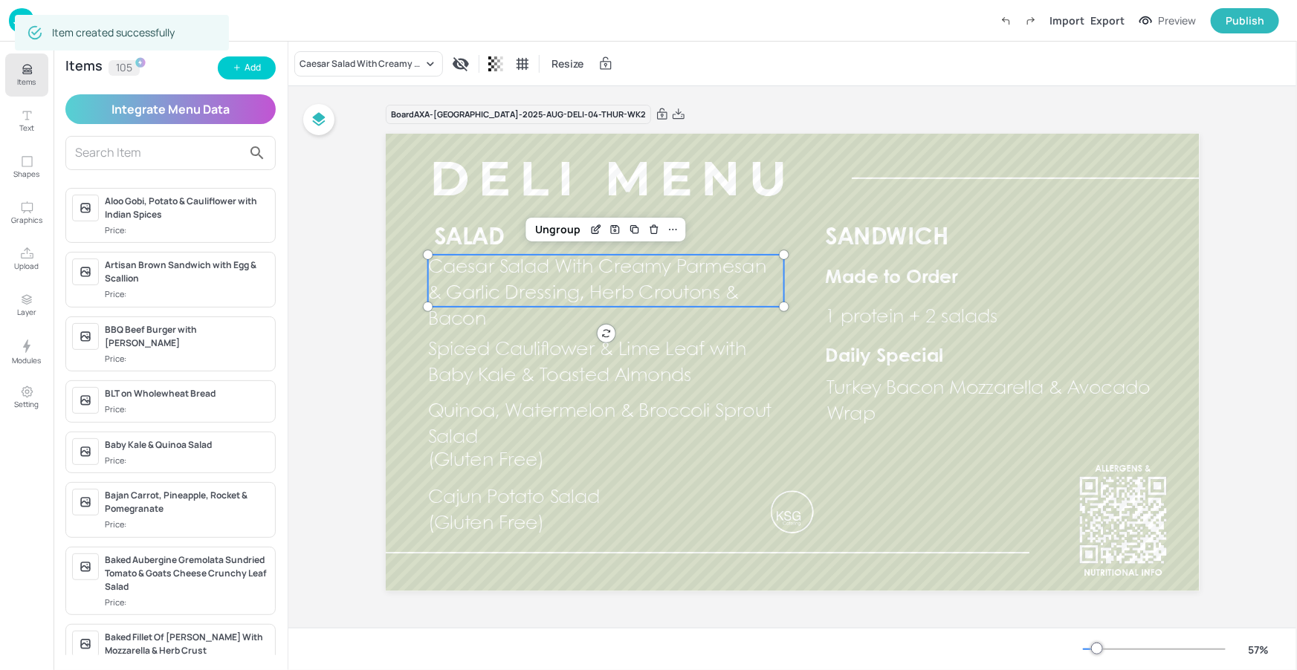
drag, startPoint x: 0, startPoint y: 68, endPoint x: 10, endPoint y: 71, distance: 10.6
click at [0, 67] on div "Items Text Shapes Graphics Upload Layer Modules Setting" at bounding box center [26, 356] width 53 height 629
click at [20, 74] on icon "Items" at bounding box center [27, 69] width 14 height 14
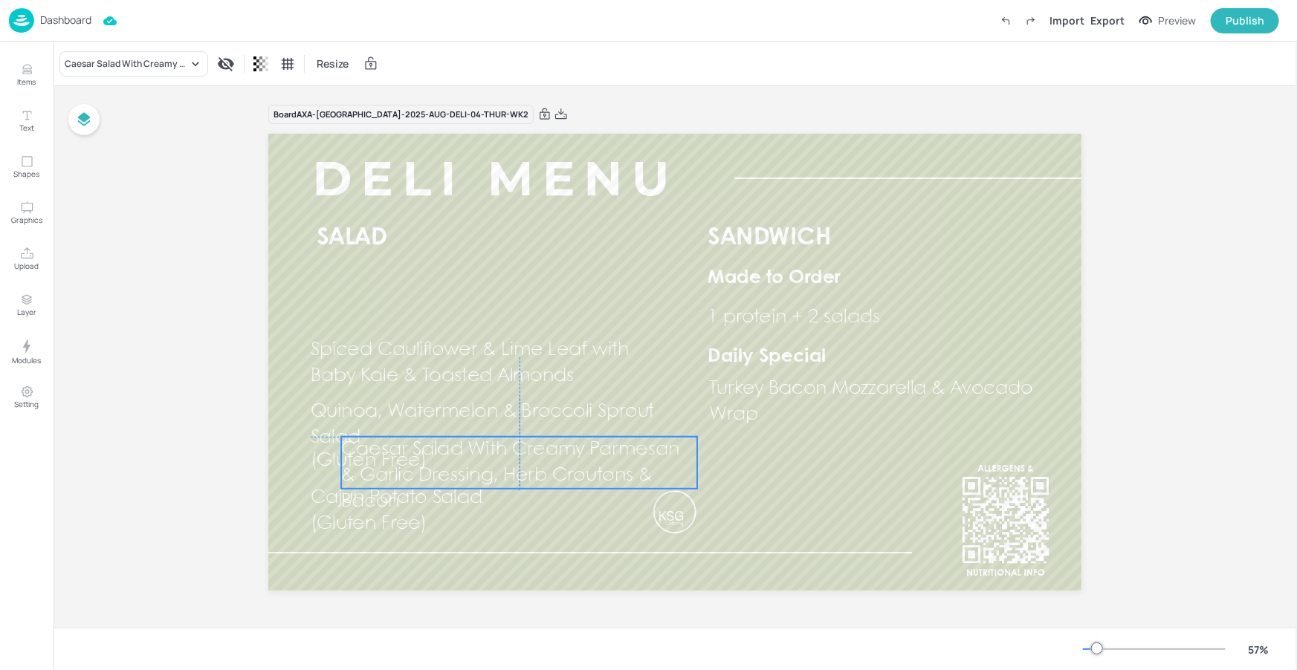
drag, startPoint x: 467, startPoint y: 287, endPoint x: 507, endPoint y: 426, distance: 144.4
click at [498, 472] on span "Caesar Salad With Creamy Parmesan & Garlic Dressing, Herb Croutons & Bacon" at bounding box center [511, 476] width 338 height 70
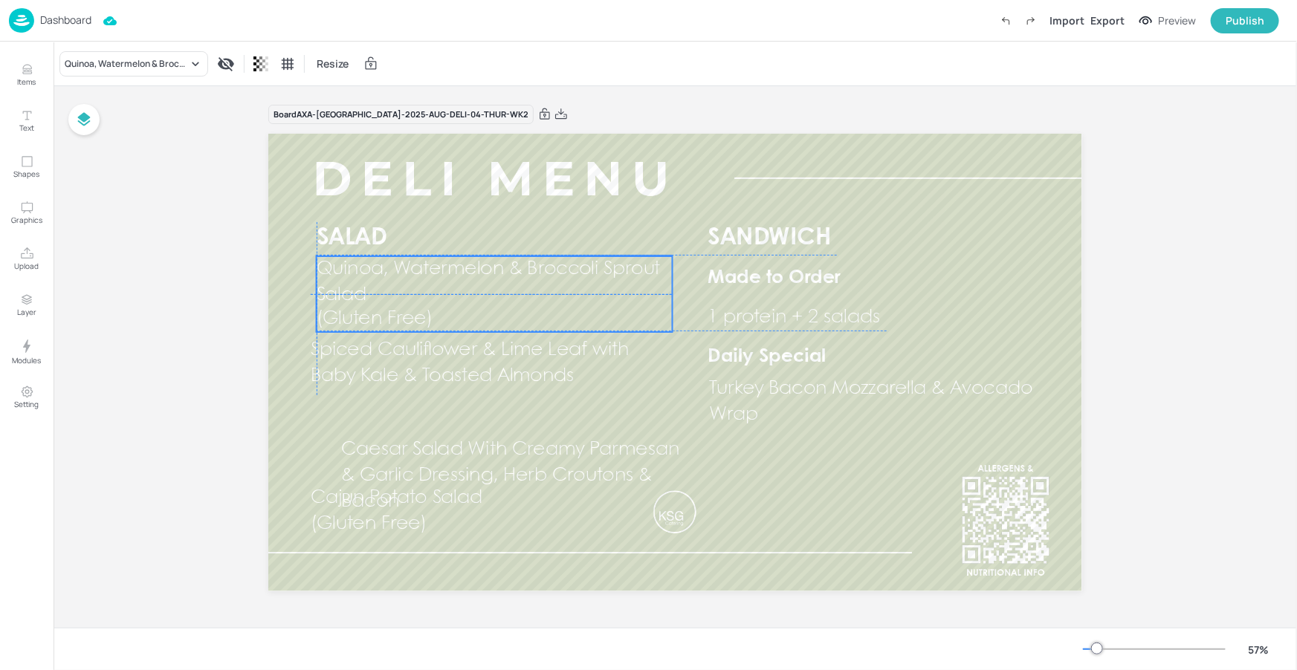
drag, startPoint x: 399, startPoint y: 410, endPoint x: 404, endPoint y: 267, distance: 143.5
click at [404, 267] on span "Quinoa, Watermelon & Broccoli Sprout Salad" at bounding box center [489, 282] width 344 height 44
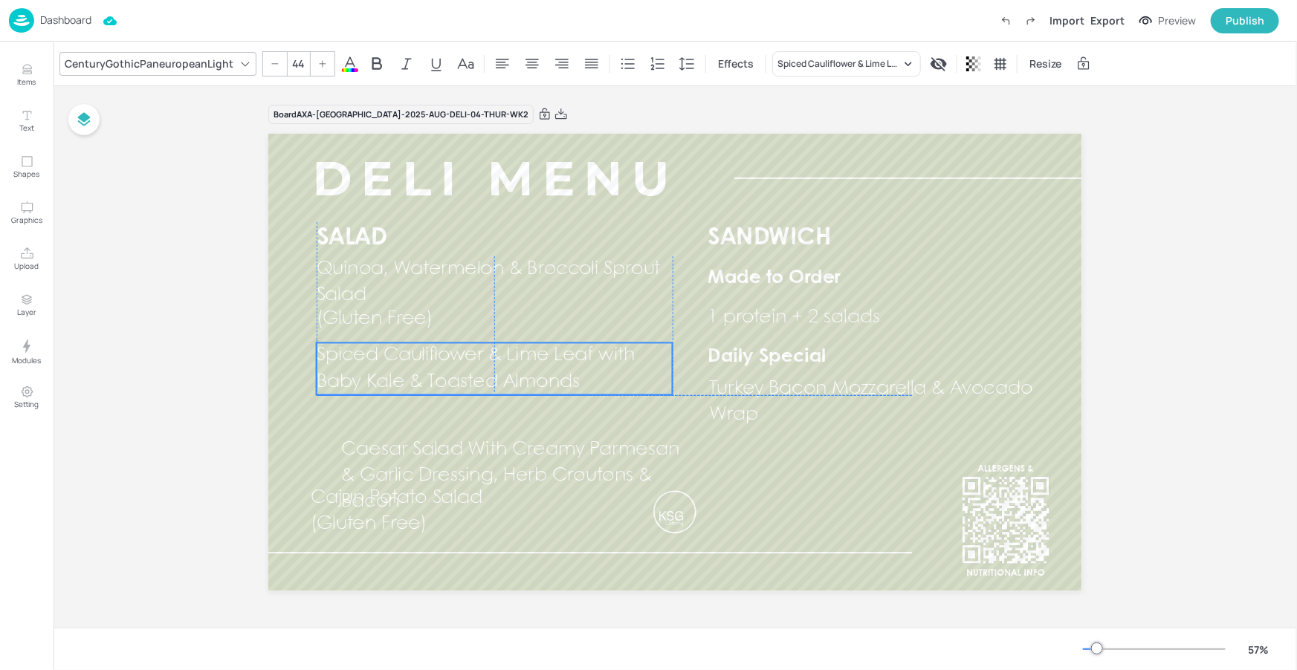
drag, startPoint x: 398, startPoint y: 347, endPoint x: 406, endPoint y: 350, distance: 8.0
click at [406, 350] on span "Spiced Cauliflower & Lime Leaf with Baby Kale & Toasted Almonds" at bounding box center [476, 369] width 319 height 44
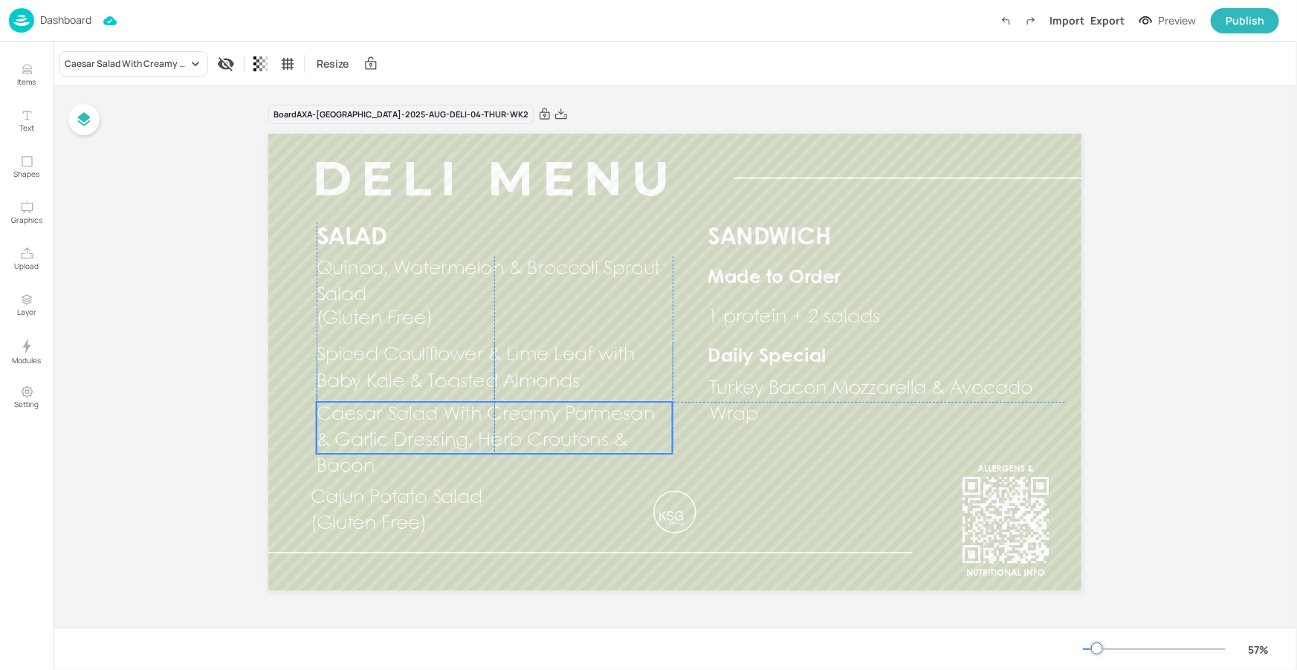
drag, startPoint x: 387, startPoint y: 426, endPoint x: 376, endPoint y: 414, distance: 16.3
click at [376, 414] on span "Caesar Salad With Creamy Parmesan & Garlic Dressing, Herb Croutons & Bacon" at bounding box center [486, 441] width 338 height 70
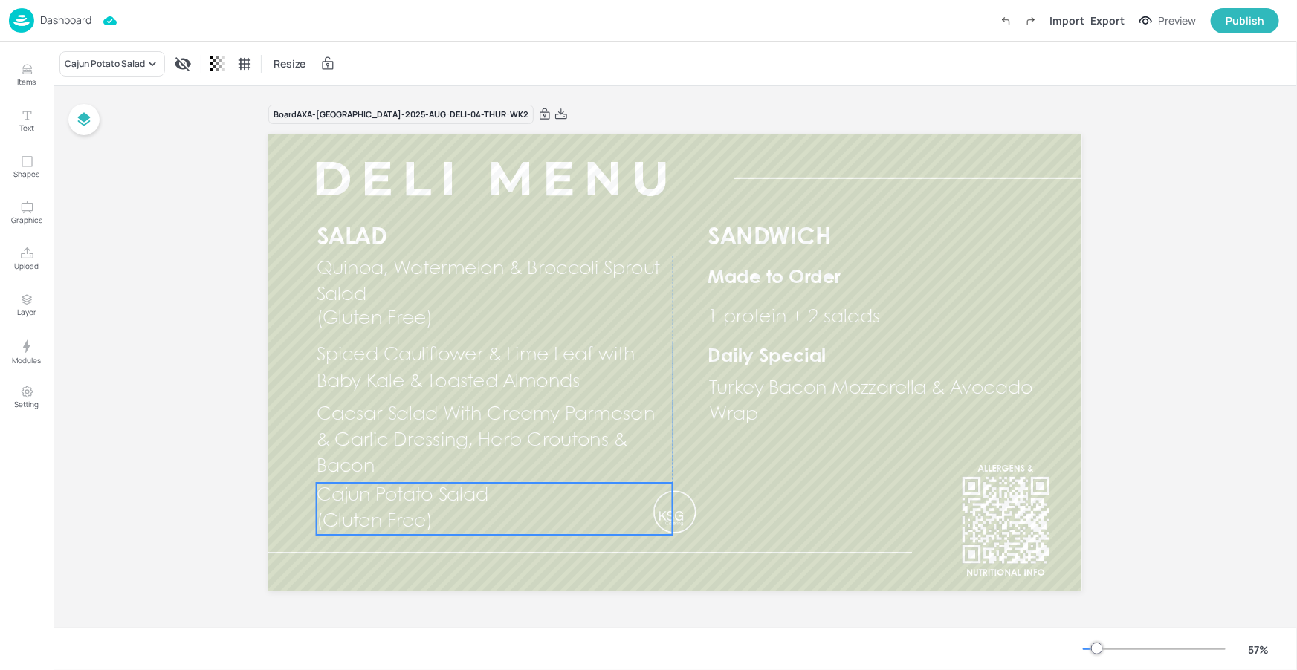
drag, startPoint x: 357, startPoint y: 493, endPoint x: 366, endPoint y: 491, distance: 9.2
click at [366, 491] on span "Cajun Potato Salad" at bounding box center [403, 496] width 172 height 18
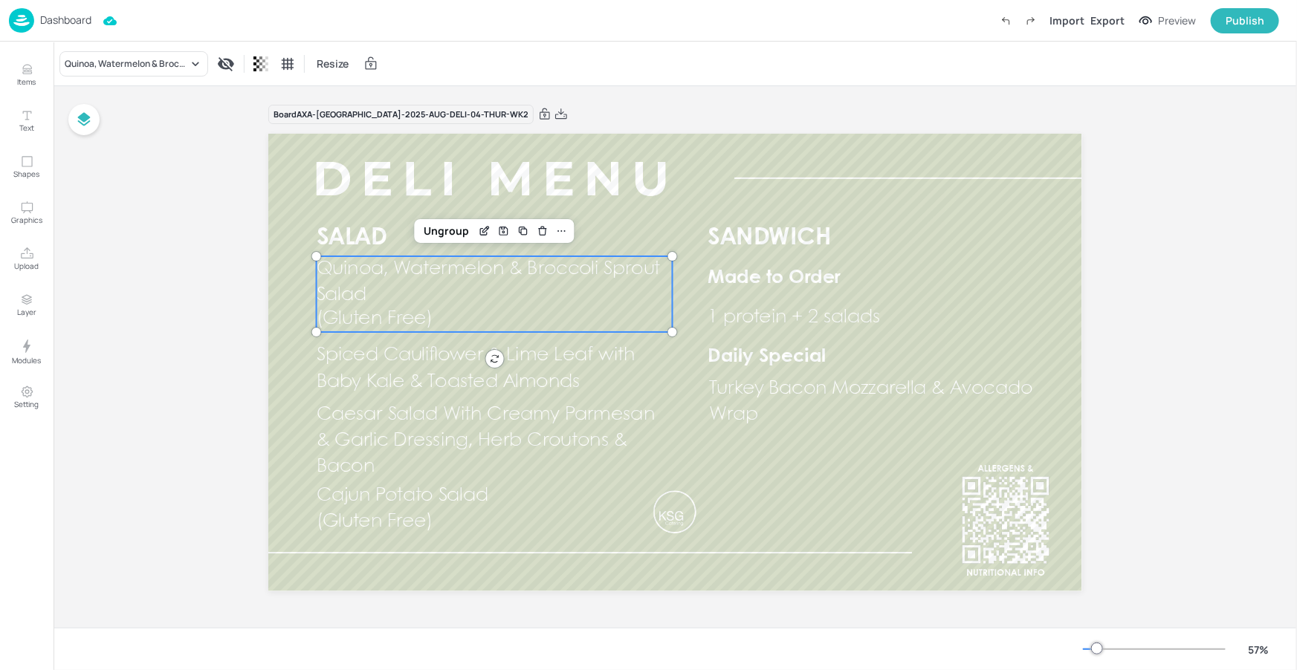
click at [409, 266] on span "Quinoa, Watermelon & Broccoli Sprout Salad" at bounding box center [489, 282] width 344 height 44
click at [182, 71] on div "Quinoa, Watermelon & Broccoli Sprout Salad" at bounding box center [133, 63] width 149 height 25
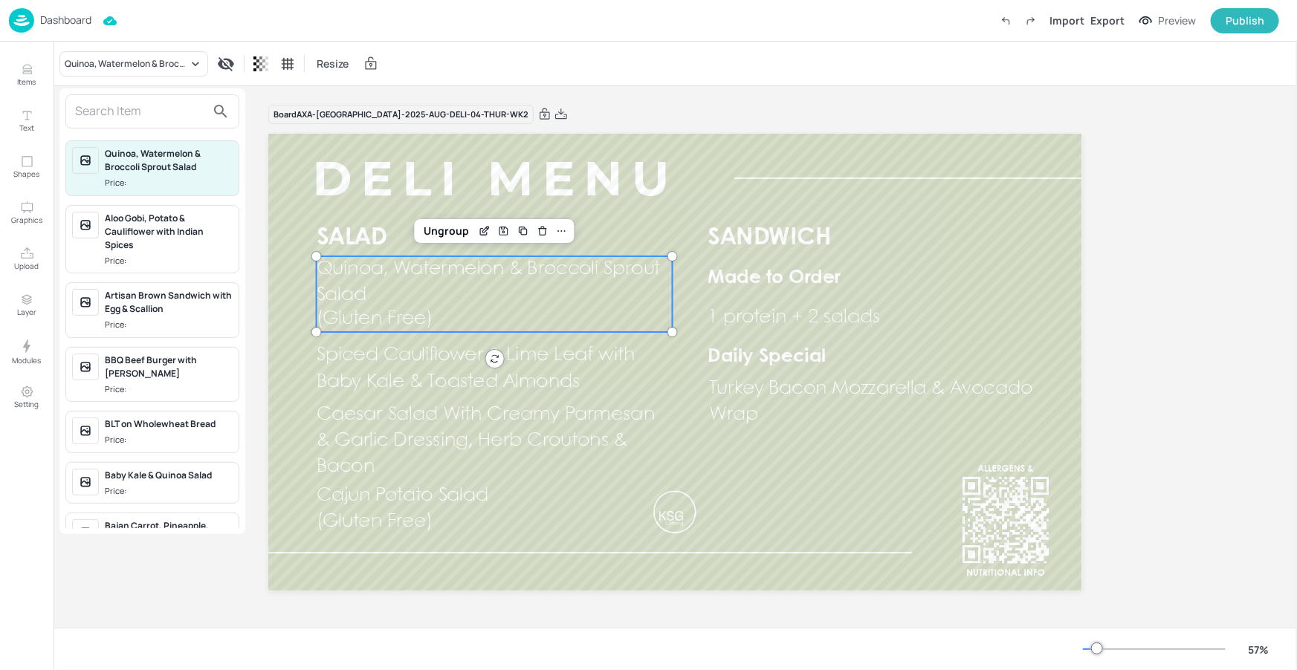
click at [187, 113] on input "text" at bounding box center [140, 112] width 131 height 24
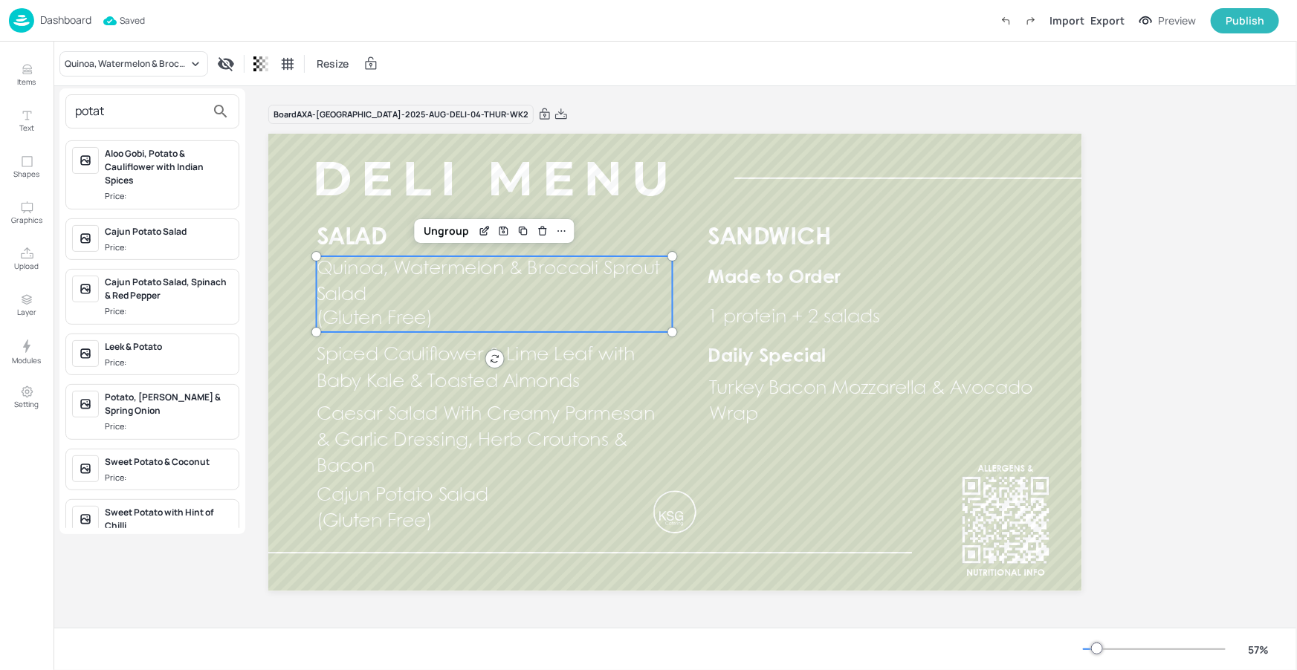
type input "potat"
click at [158, 403] on div "Potato, Dill & Spring Onion Price:" at bounding box center [169, 412] width 128 height 42
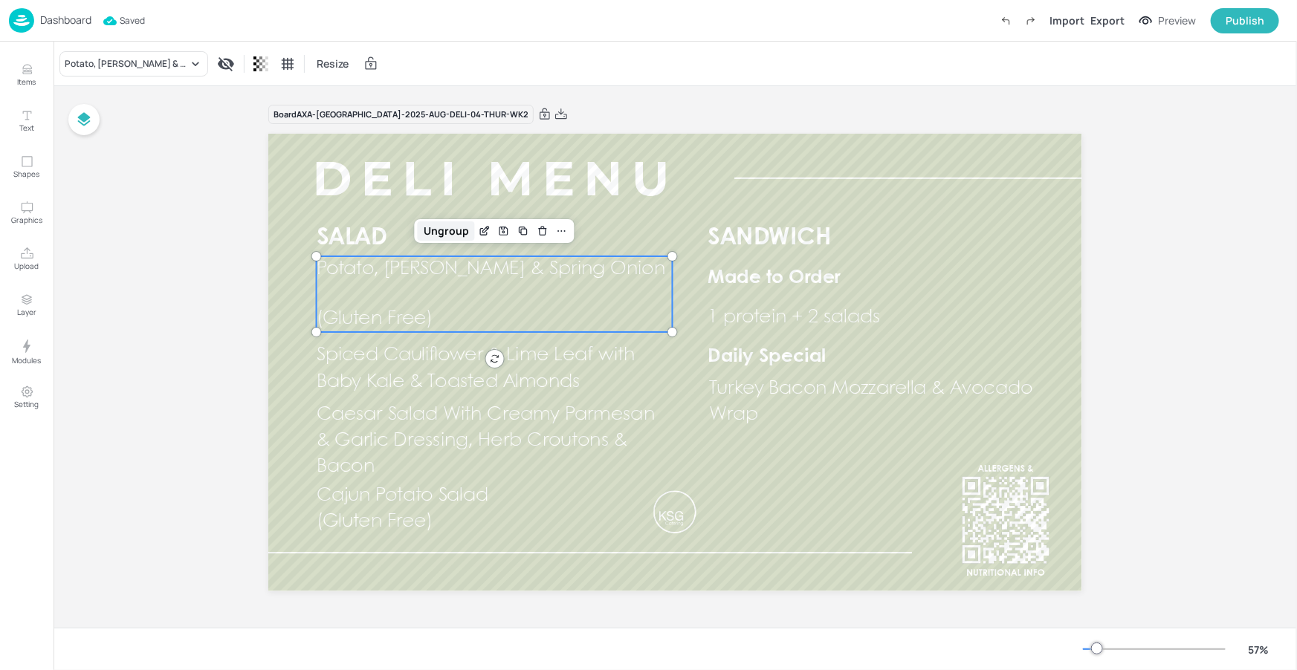
click at [455, 226] on div "Ungroup" at bounding box center [446, 230] width 57 height 19
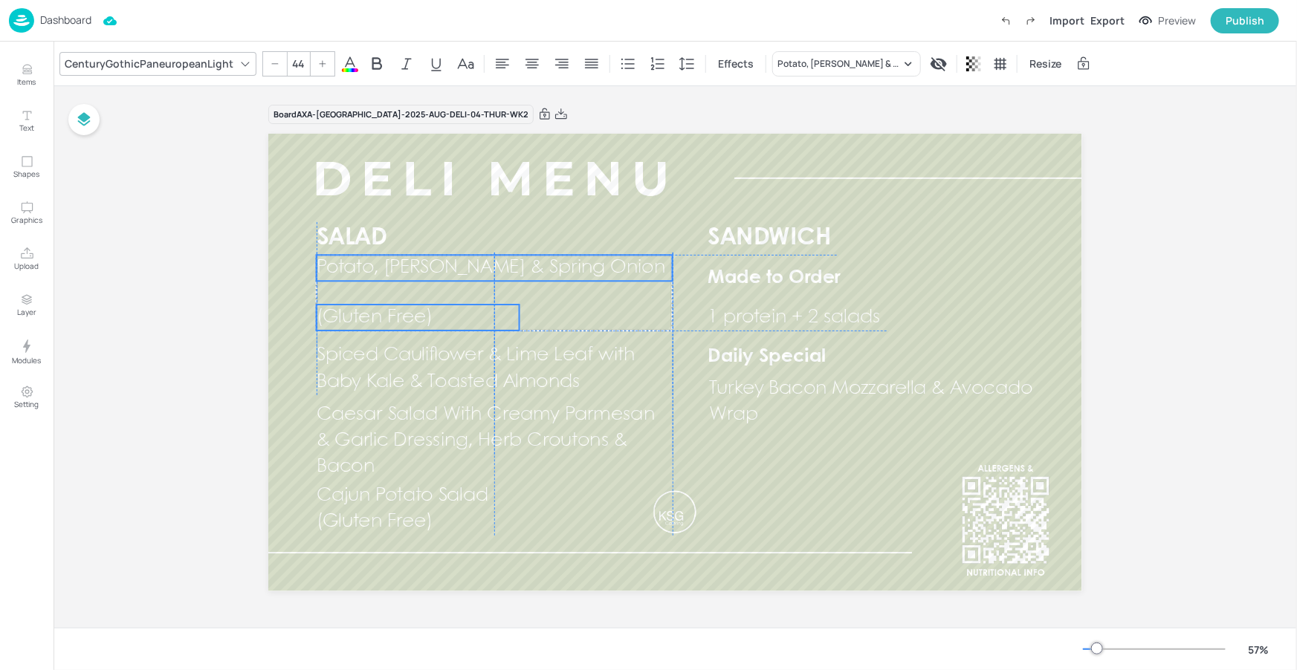
click at [397, 309] on span "(Gluten Free)" at bounding box center [375, 317] width 116 height 18
click at [395, 314] on span "(Gluten Free)" at bounding box center [375, 317] width 116 height 18
drag, startPoint x: 395, startPoint y: 309, endPoint x: 395, endPoint y: 292, distance: 17.1
click at [395, 292] on span "(Gluten Free)" at bounding box center [375, 294] width 116 height 18
click at [450, 274] on span "Potato, Dill & Spring Onion" at bounding box center [491, 268] width 349 height 18
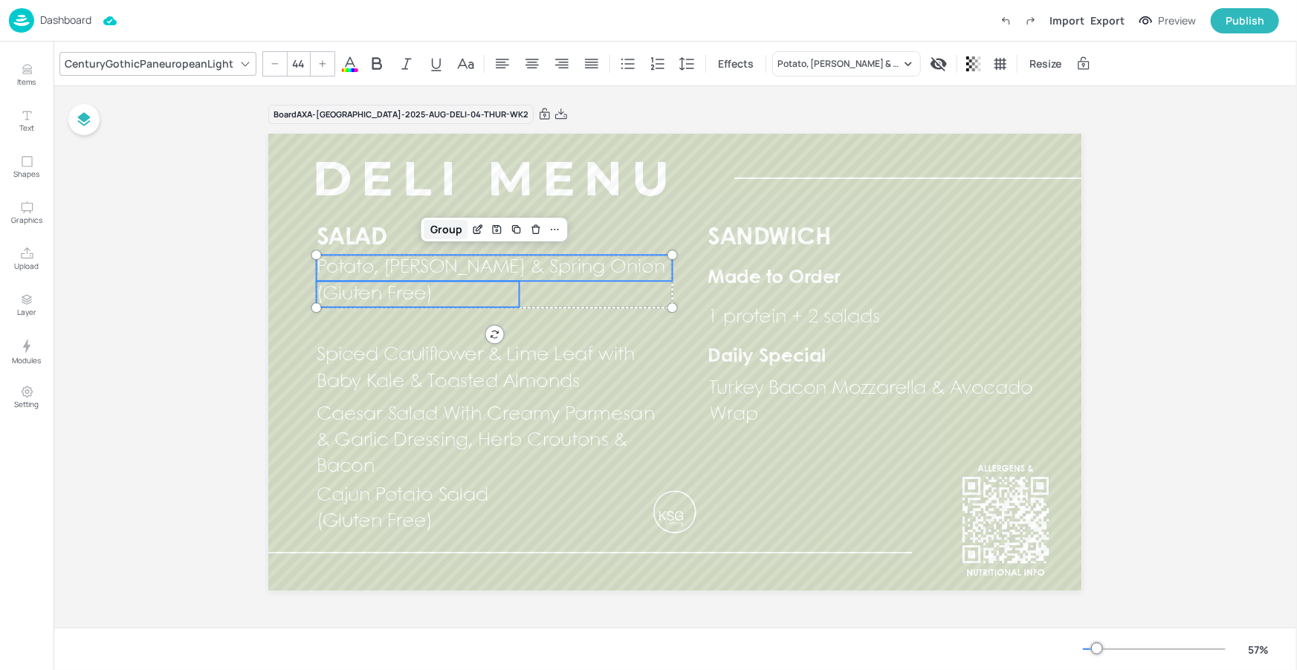
click at [450, 230] on div "Group" at bounding box center [446, 229] width 44 height 19
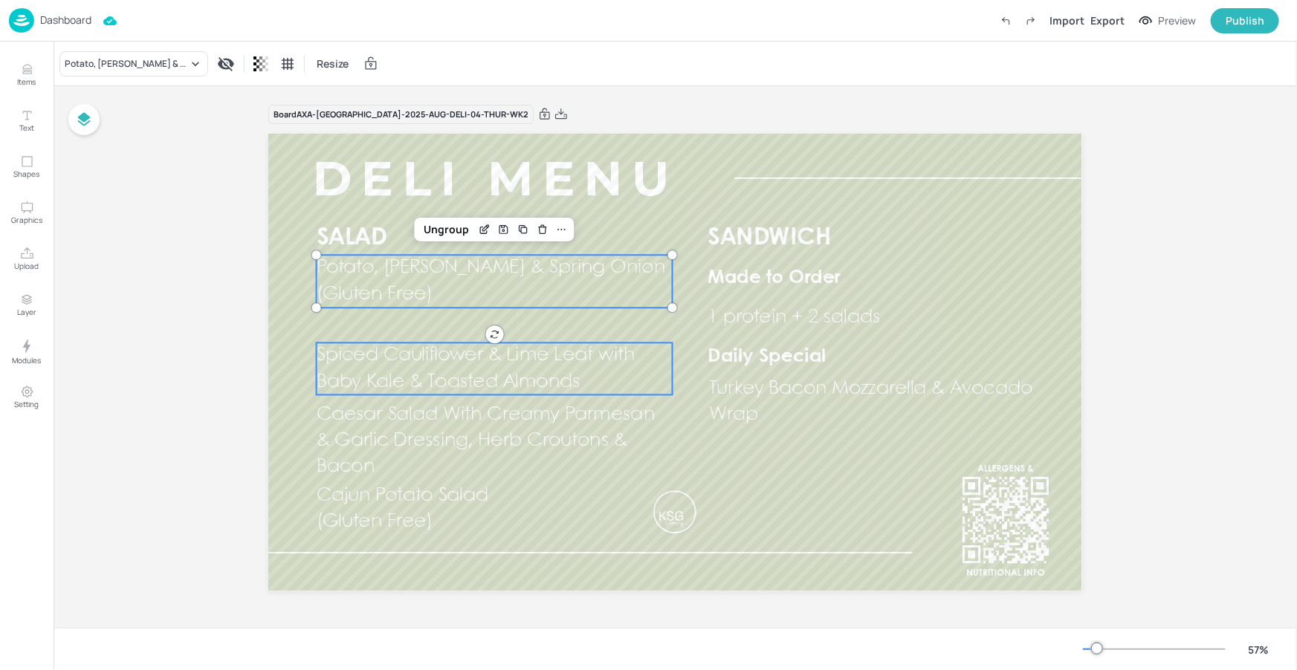
click at [424, 367] on p "Spiced Cauliflower & Lime Leaf with Baby Kale & Toasted Almonds" at bounding box center [495, 369] width 356 height 52
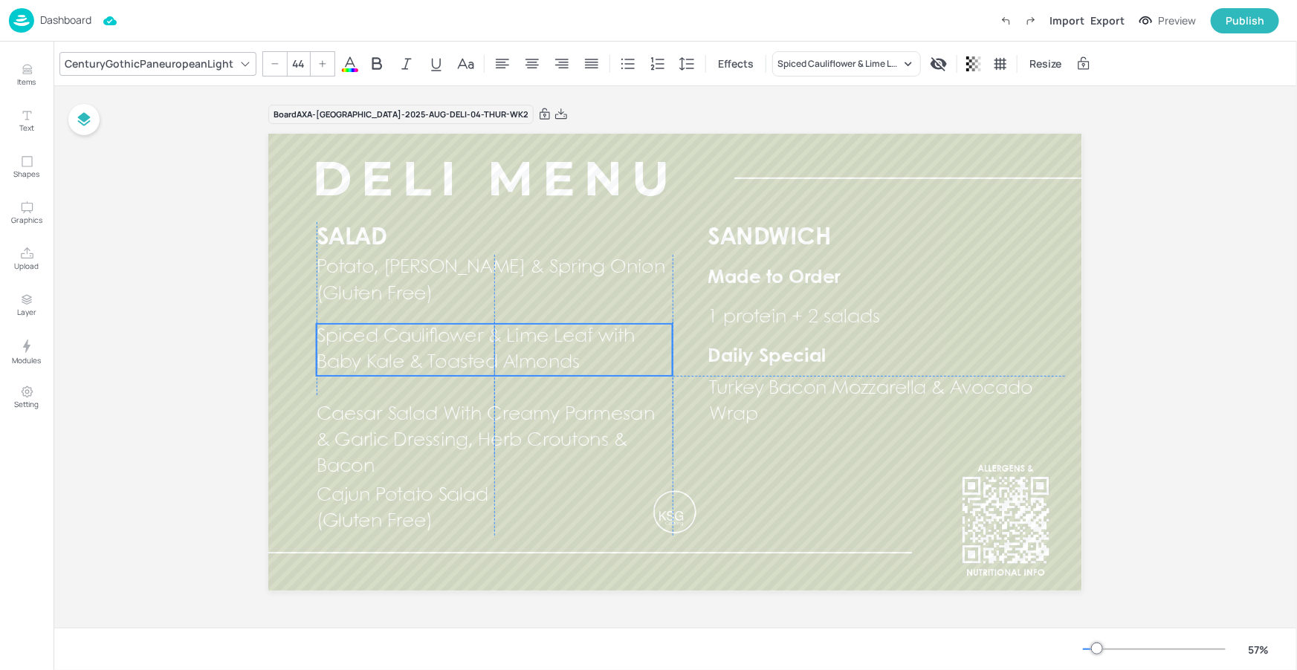
drag, startPoint x: 425, startPoint y: 360, endPoint x: 425, endPoint y: 344, distance: 15.6
click at [425, 344] on p "Spiced Cauliflower & Lime Leaf with Baby Kale & Toasted Almonds" at bounding box center [495, 350] width 356 height 52
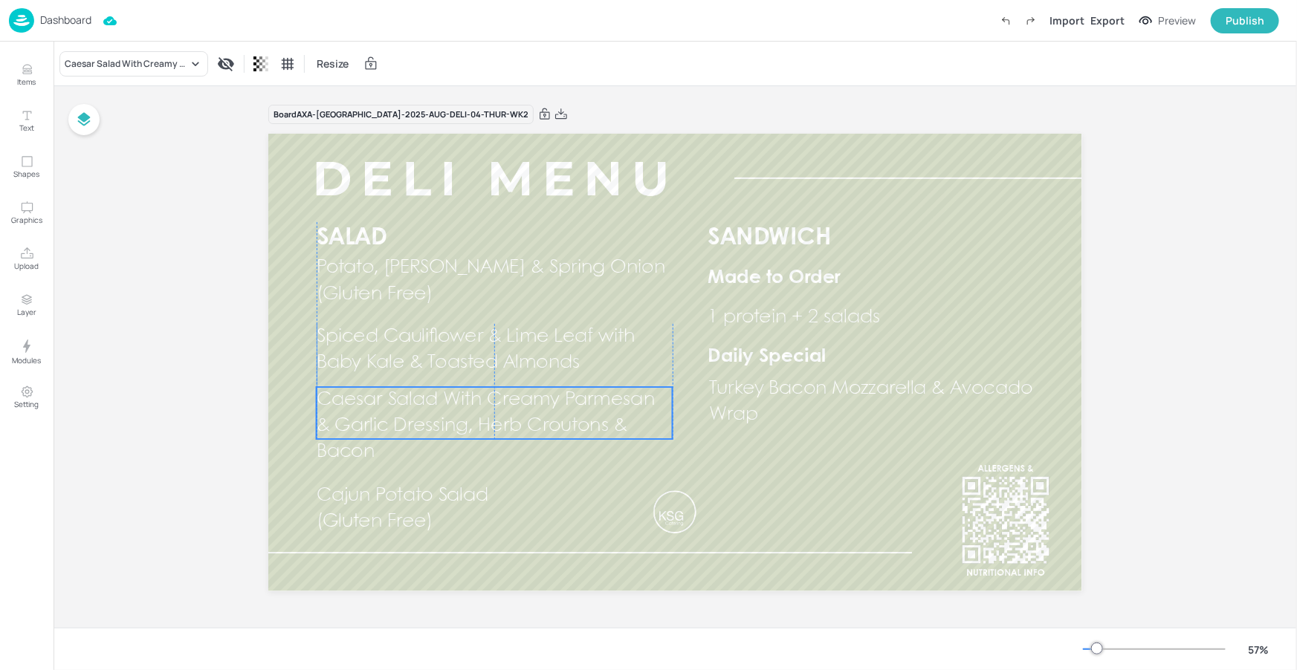
drag, startPoint x: 418, startPoint y: 410, endPoint x: 418, endPoint y: 396, distance: 14.1
click at [418, 396] on span "Caesar Salad With Creamy Parmesan & Garlic Dressing, Herb Croutons & Bacon" at bounding box center [486, 426] width 338 height 70
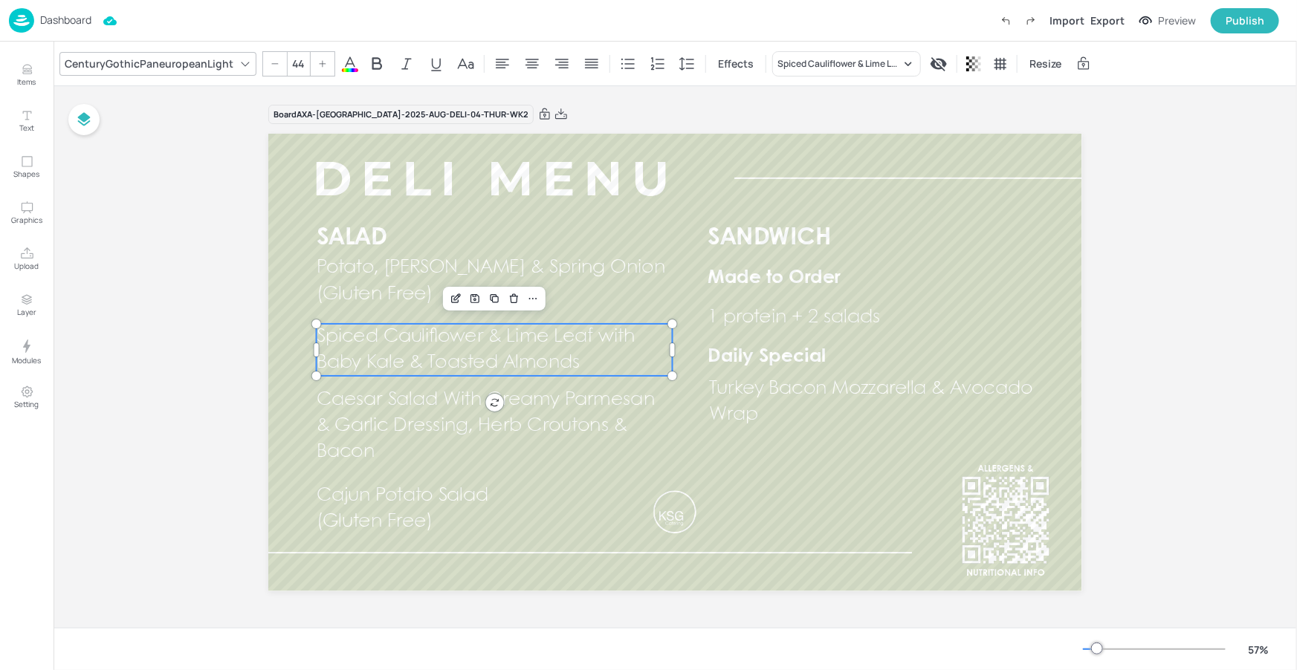
click at [391, 348] on p "Spiced Cauliflower & Lime Leaf with Baby Kale & Toasted Almonds" at bounding box center [495, 350] width 356 height 52
click at [802, 63] on div "Spiced Cauliflower & Lime Leaf with Baby Kale & Toasted Almonds" at bounding box center [838, 63] width 123 height 13
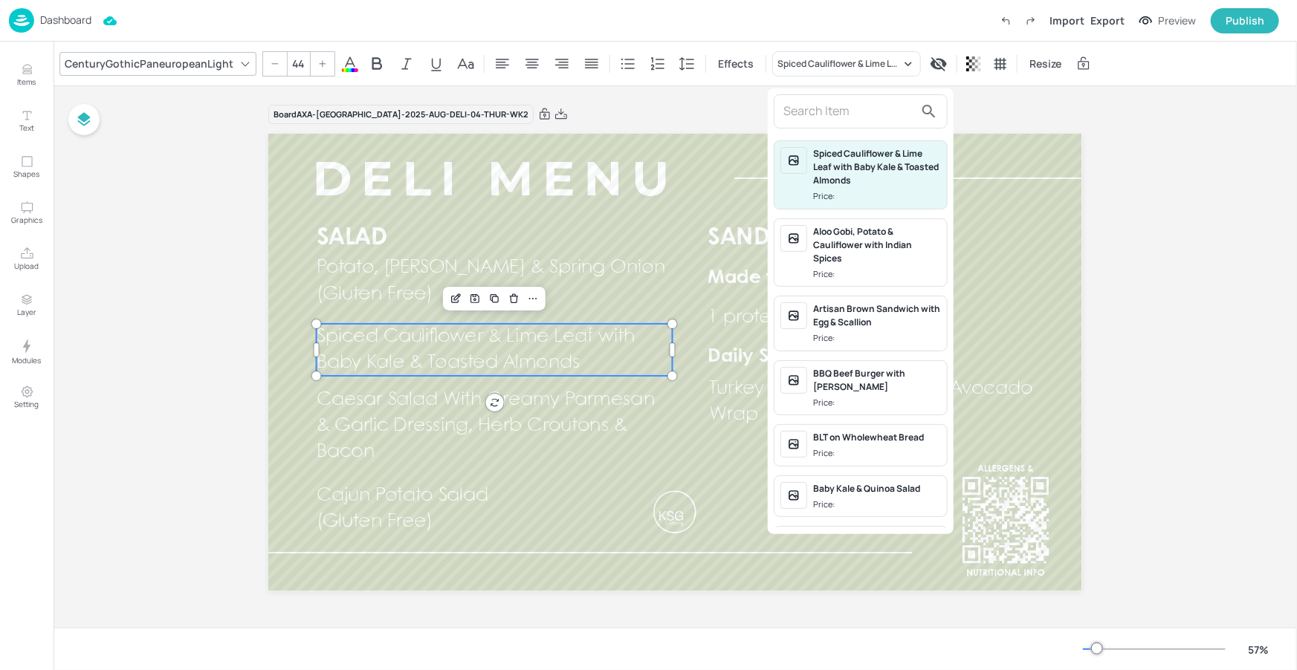
click at [805, 111] on input "text" at bounding box center [848, 112] width 131 height 24
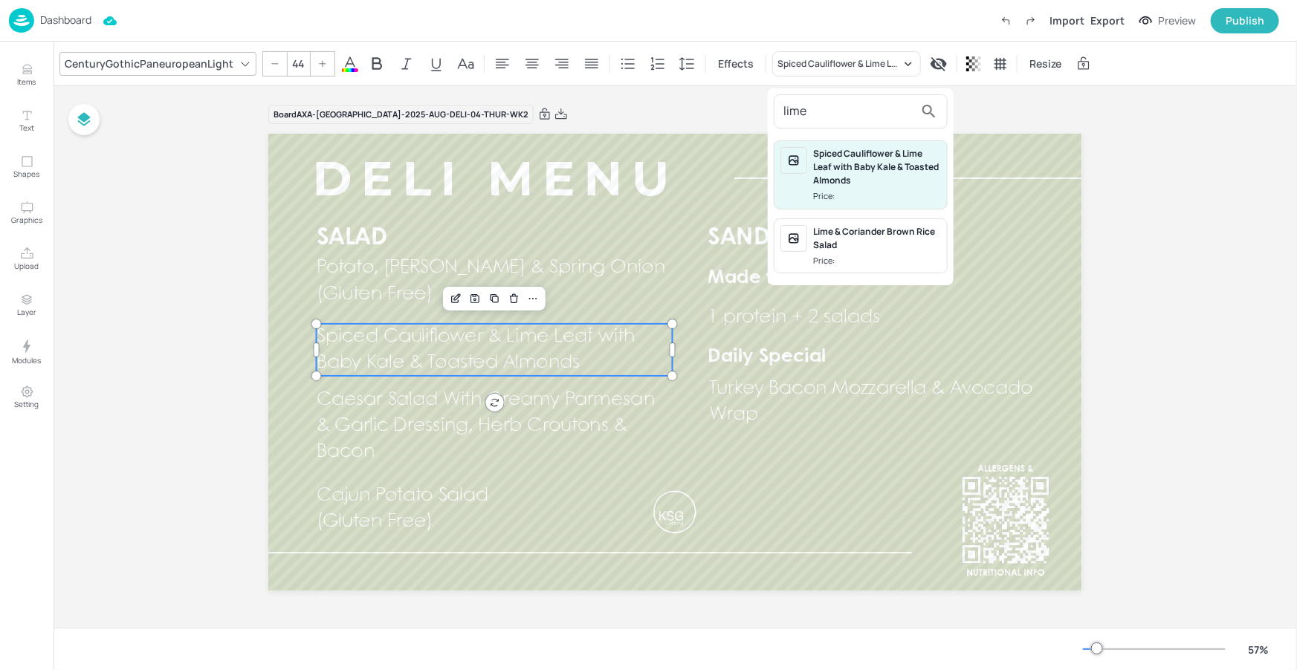
type input "lime"
click at [852, 223] on div "Lime & Coriander Brown Rice Salad Price:" at bounding box center [860, 246] width 174 height 56
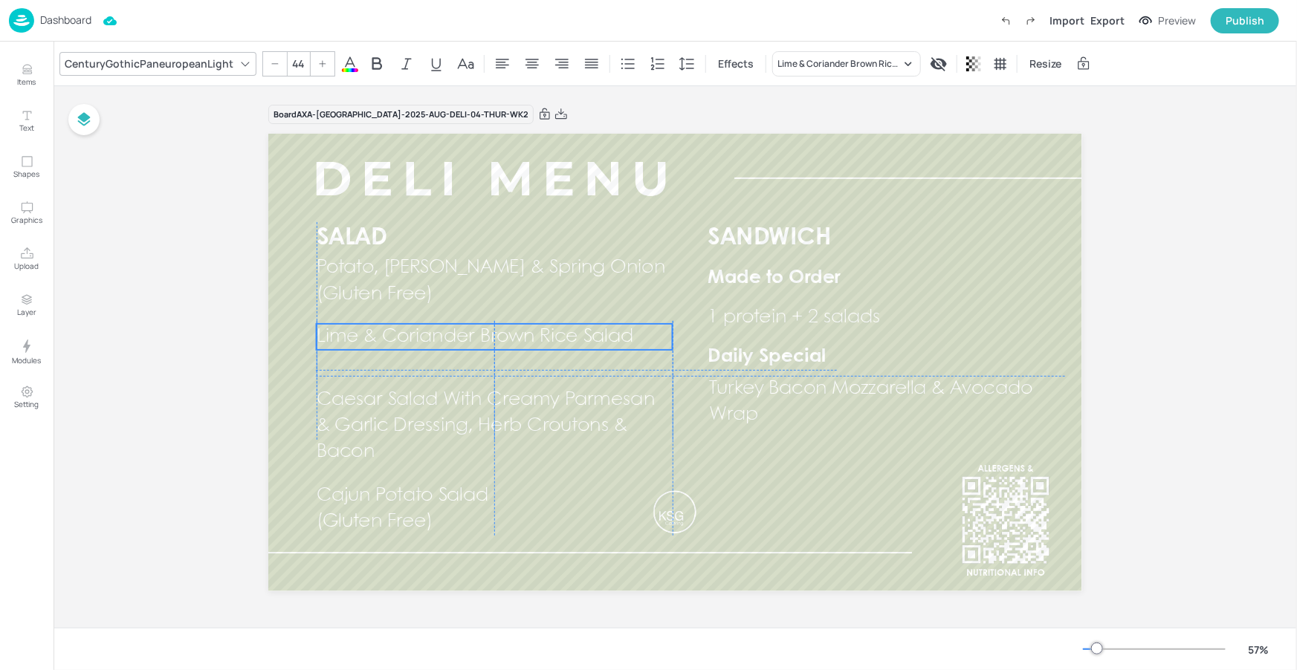
click at [476, 328] on span "Lime & Coriander Brown Rice Salad" at bounding box center [475, 337] width 317 height 18
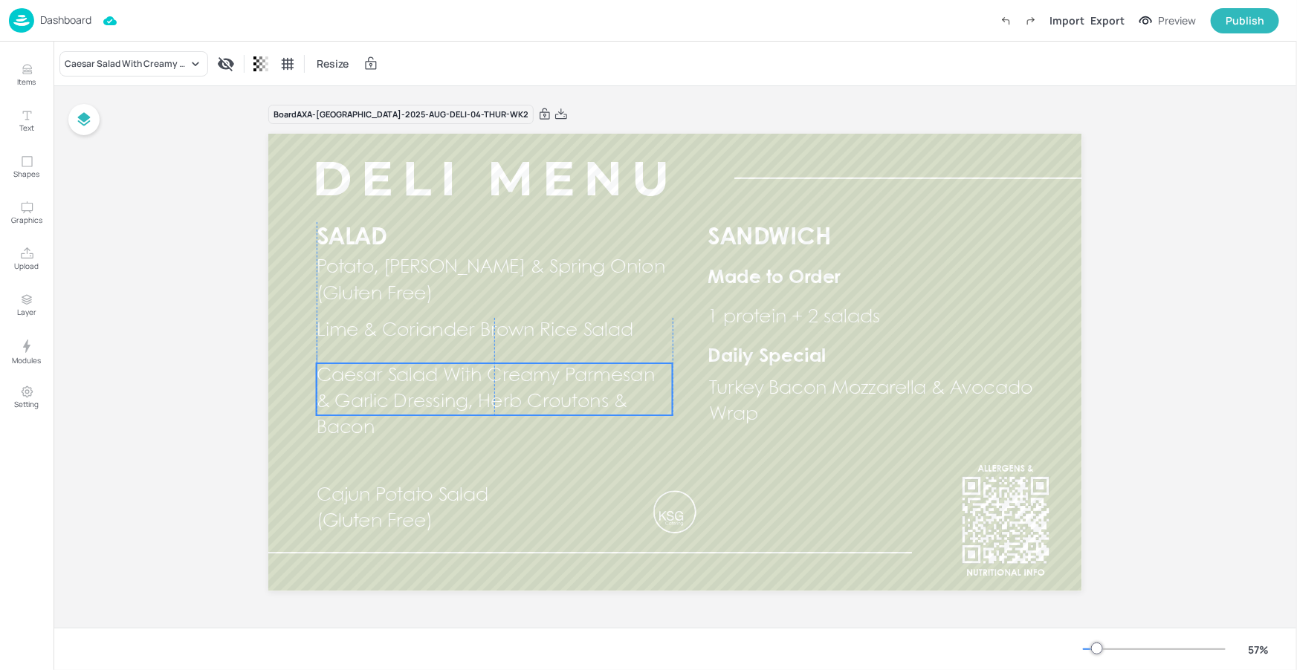
drag, startPoint x: 448, startPoint y: 390, endPoint x: 445, endPoint y: 368, distance: 22.5
click at [445, 368] on span "Caesar Salad With Creamy Parmesan & Garlic Dressing, Herb Croutons & Bacon" at bounding box center [486, 402] width 338 height 70
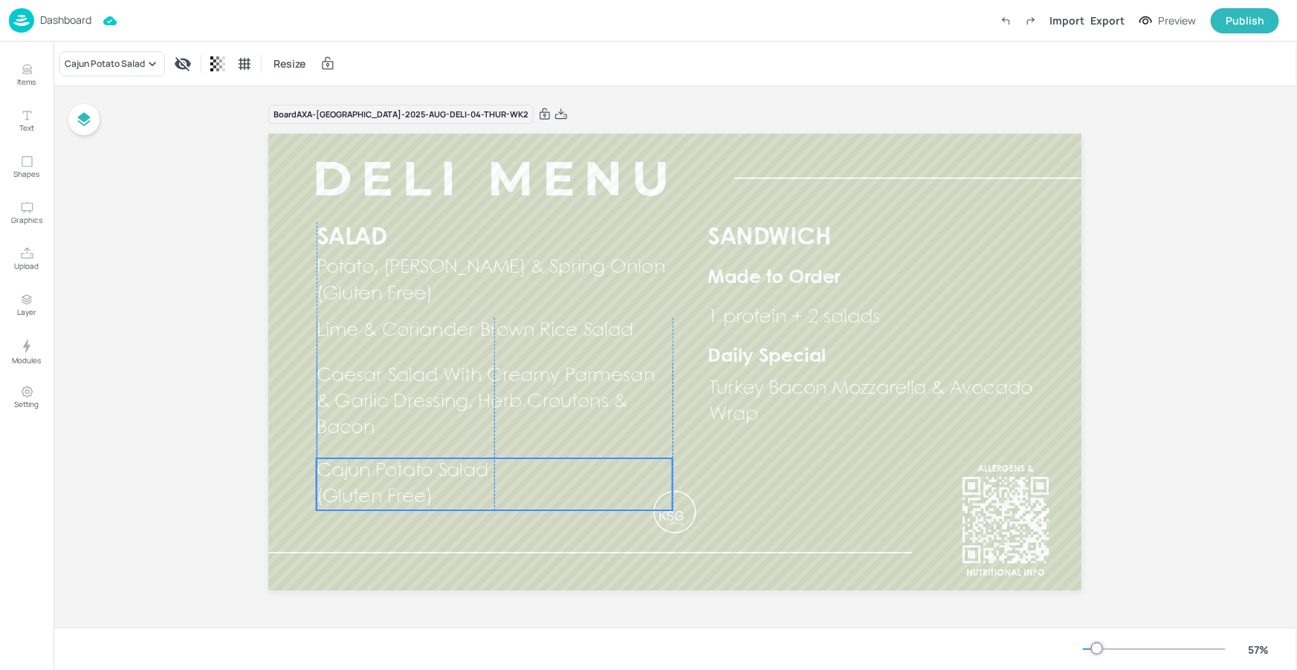
drag, startPoint x: 421, startPoint y: 495, endPoint x: 420, endPoint y: 470, distance: 24.5
click at [420, 470] on span "Cajun Potato Salad" at bounding box center [403, 471] width 172 height 18
click at [413, 478] on span "Cajun Potato Salad" at bounding box center [403, 471] width 172 height 18
click at [103, 68] on div "Cajun Potato Salad" at bounding box center [105, 63] width 80 height 13
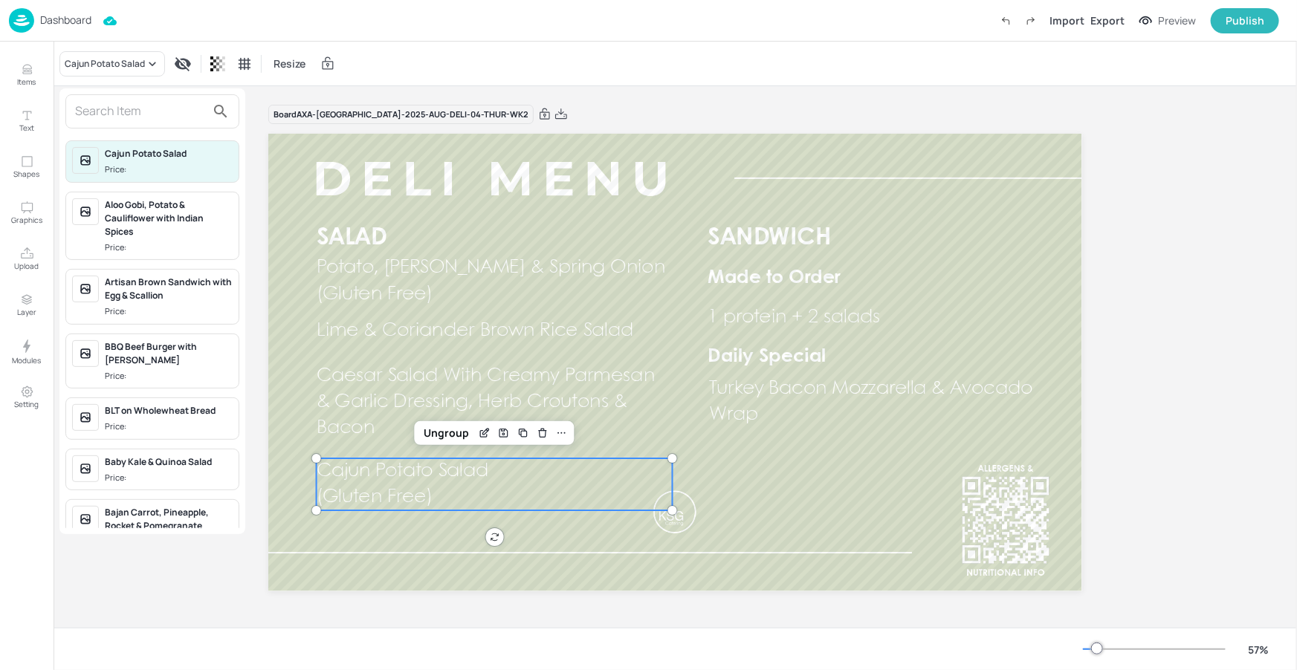
click at [155, 117] on input "text" at bounding box center [140, 112] width 131 height 24
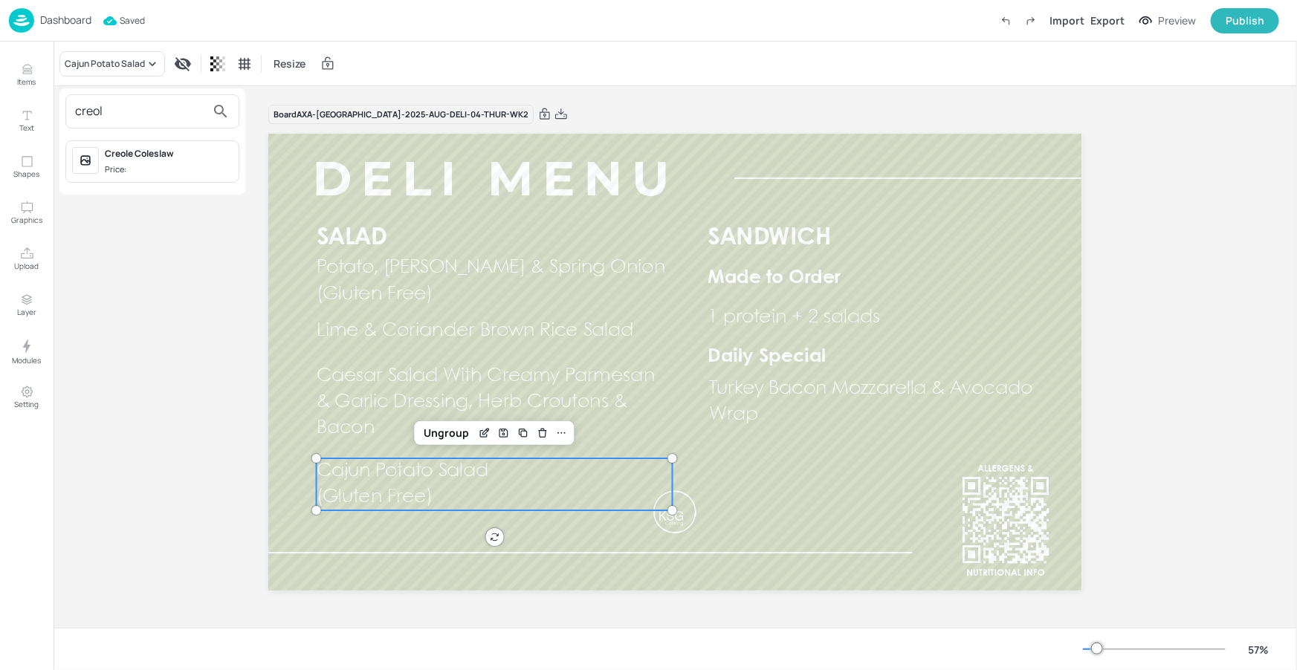
type input "creol"
click at [186, 164] on span "Price:" at bounding box center [169, 169] width 128 height 13
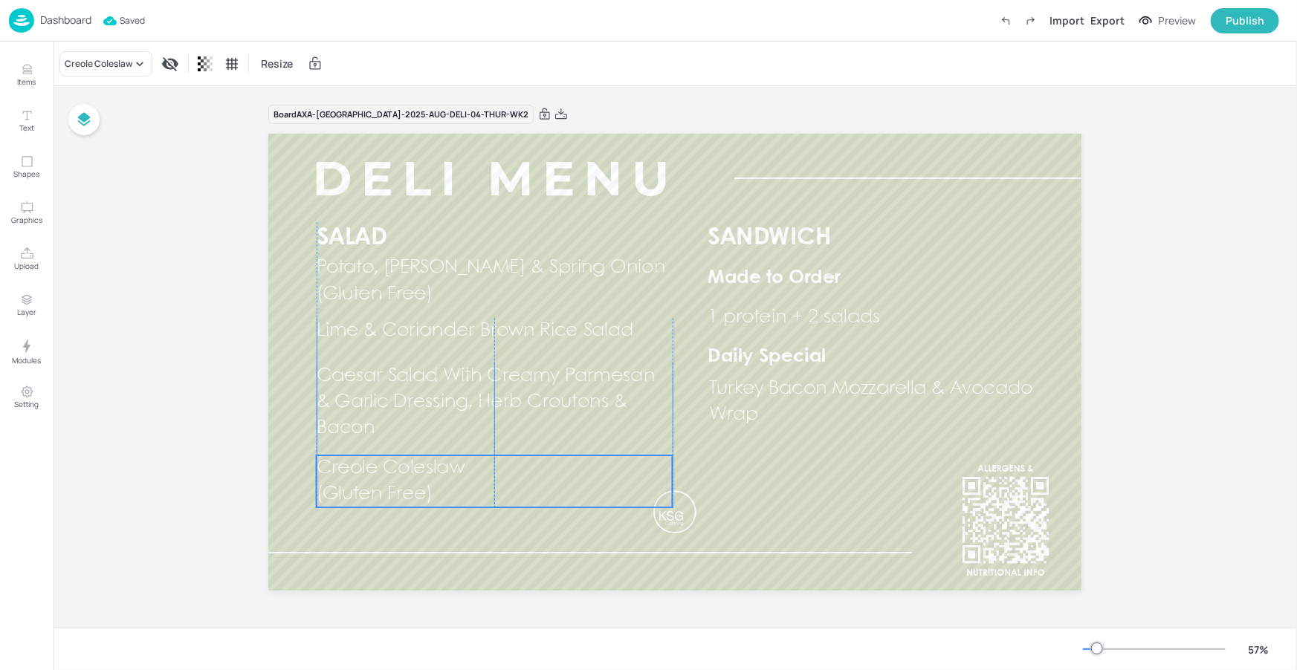
click at [481, 484] on p "(Gluten Free)" at bounding box center [418, 494] width 203 height 26
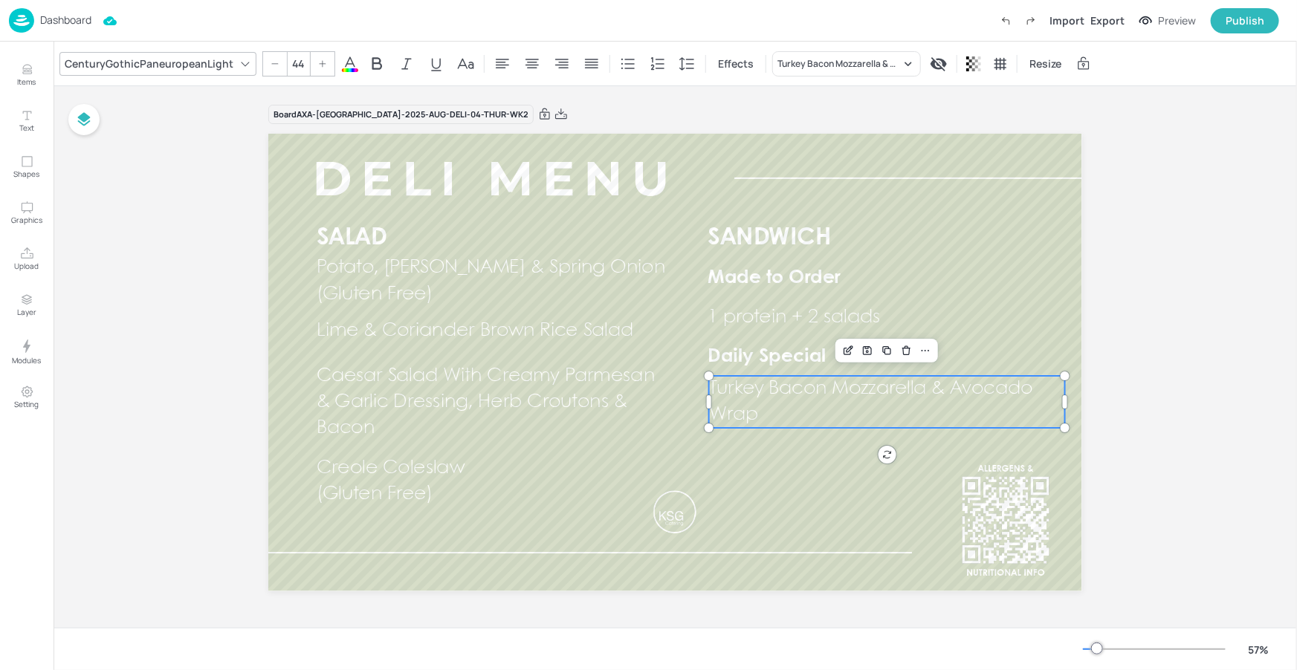
click at [869, 382] on span "Turkey Bacon Mozzarella & Avocado Wrap" at bounding box center [871, 402] width 324 height 44
click at [851, 69] on div "Turkey Bacon Mozzarella & Avocado Wrap" at bounding box center [838, 63] width 123 height 13
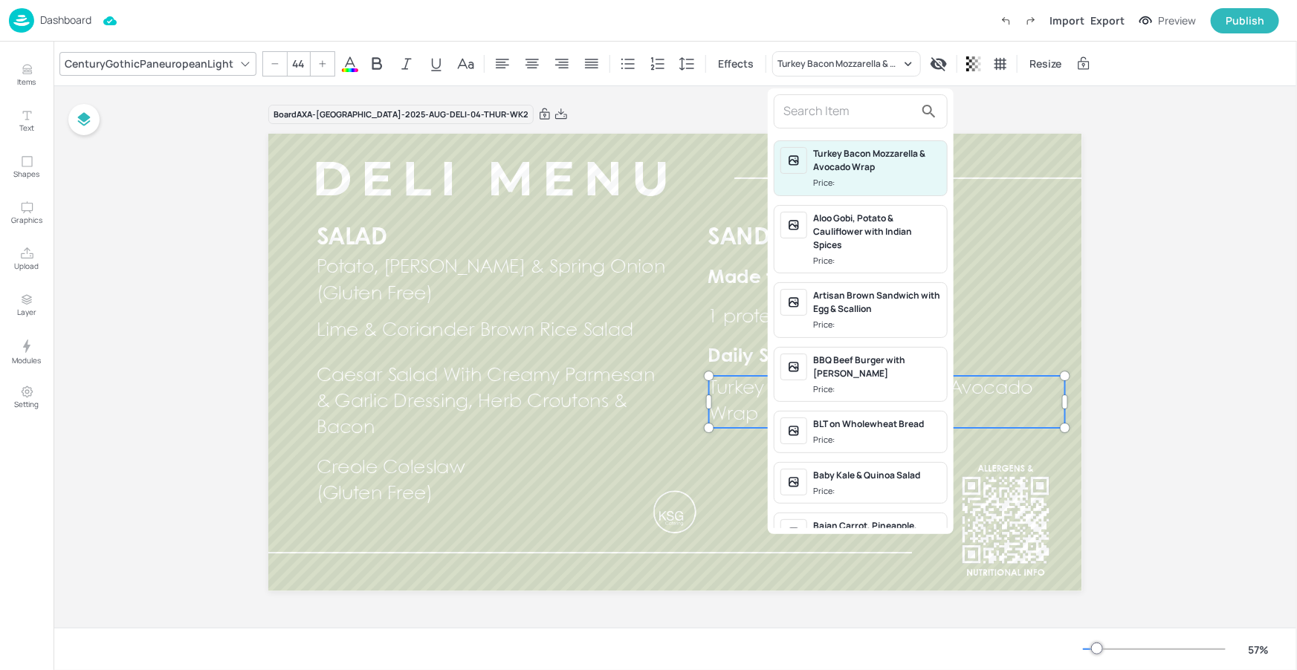
drag, startPoint x: 817, startPoint y: 111, endPoint x: 796, endPoint y: 109, distance: 20.2
click at [817, 111] on input "text" at bounding box center [848, 112] width 131 height 24
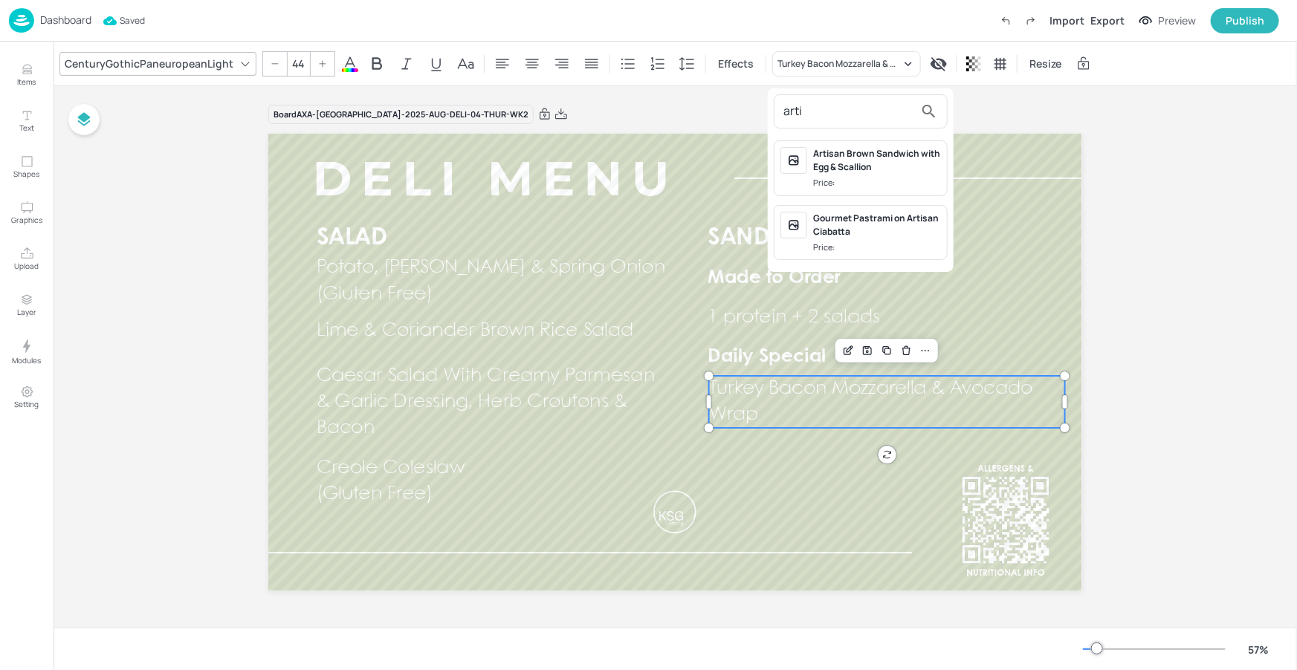
type input "arti"
click at [867, 165] on div "Artisan Brown Sandwich with Egg & Scallion" at bounding box center [877, 160] width 128 height 27
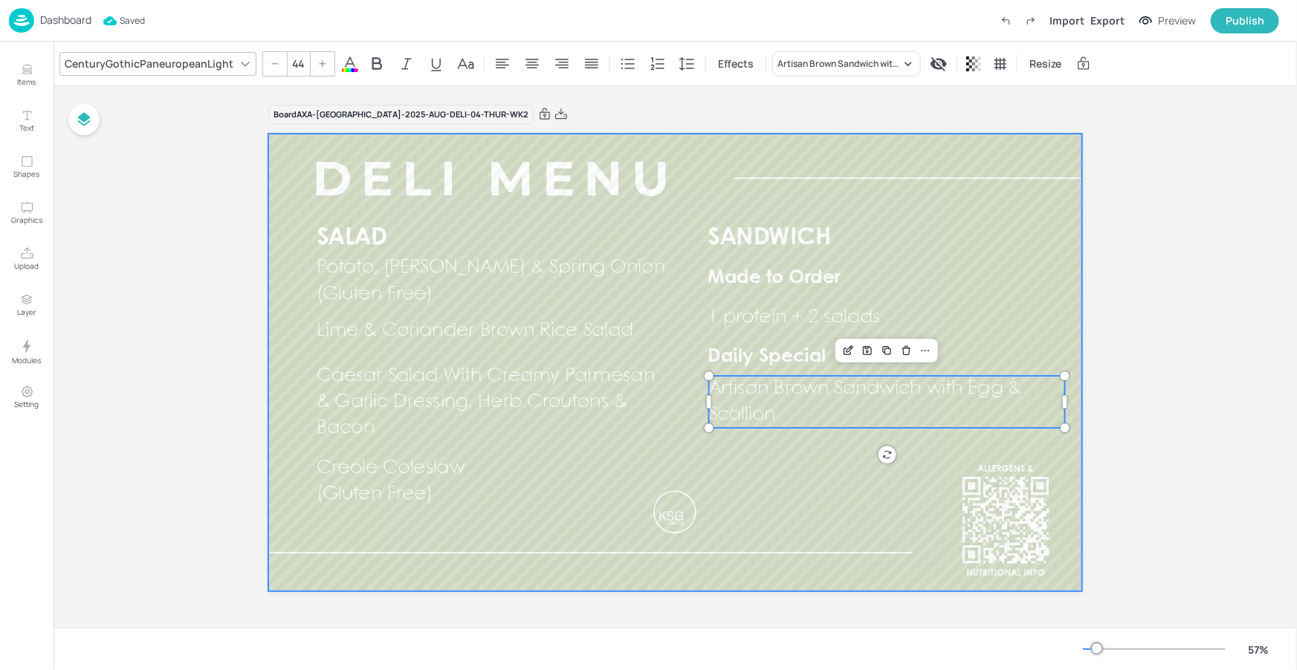
click at [770, 487] on div at bounding box center [674, 363] width 813 height 458
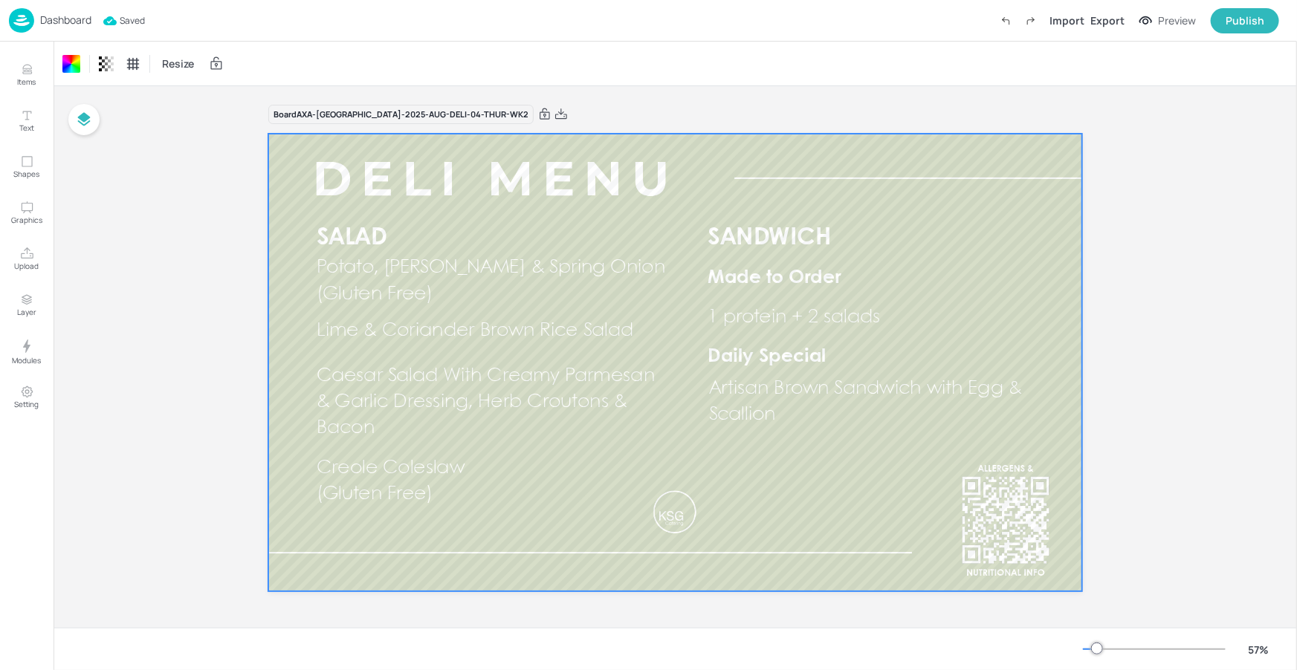
click at [74, 22] on p "Dashboard" at bounding box center [65, 20] width 51 height 10
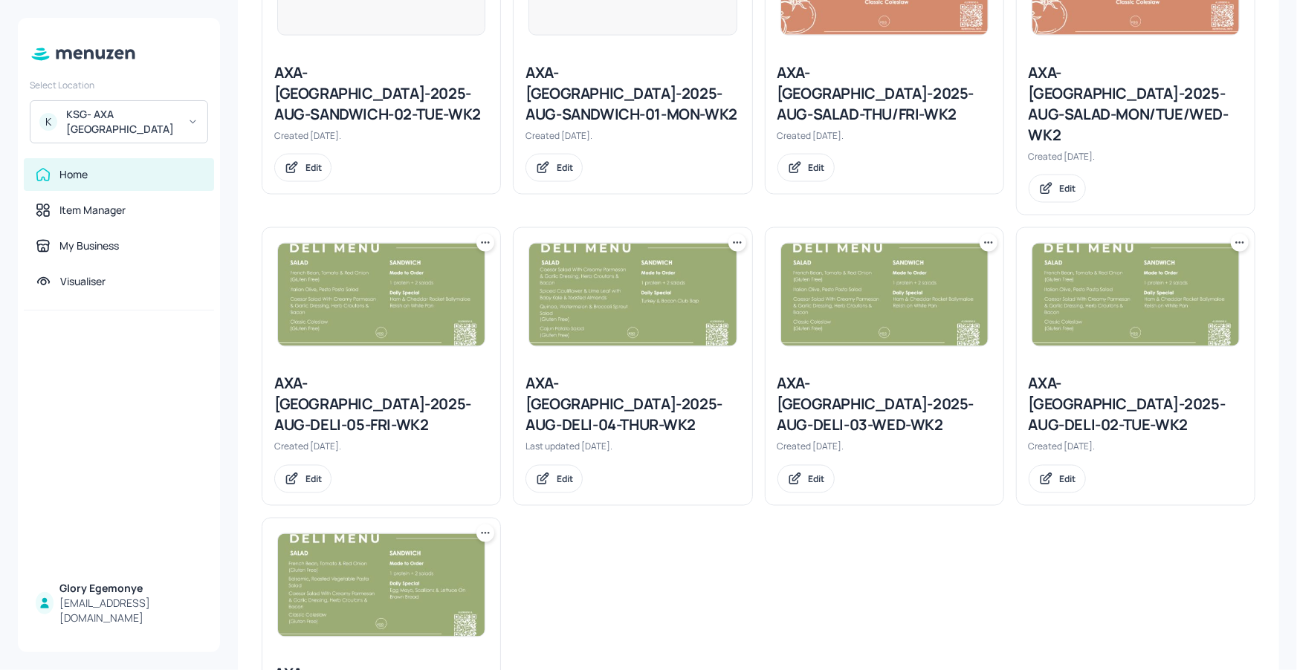
scroll to position [1091, 0]
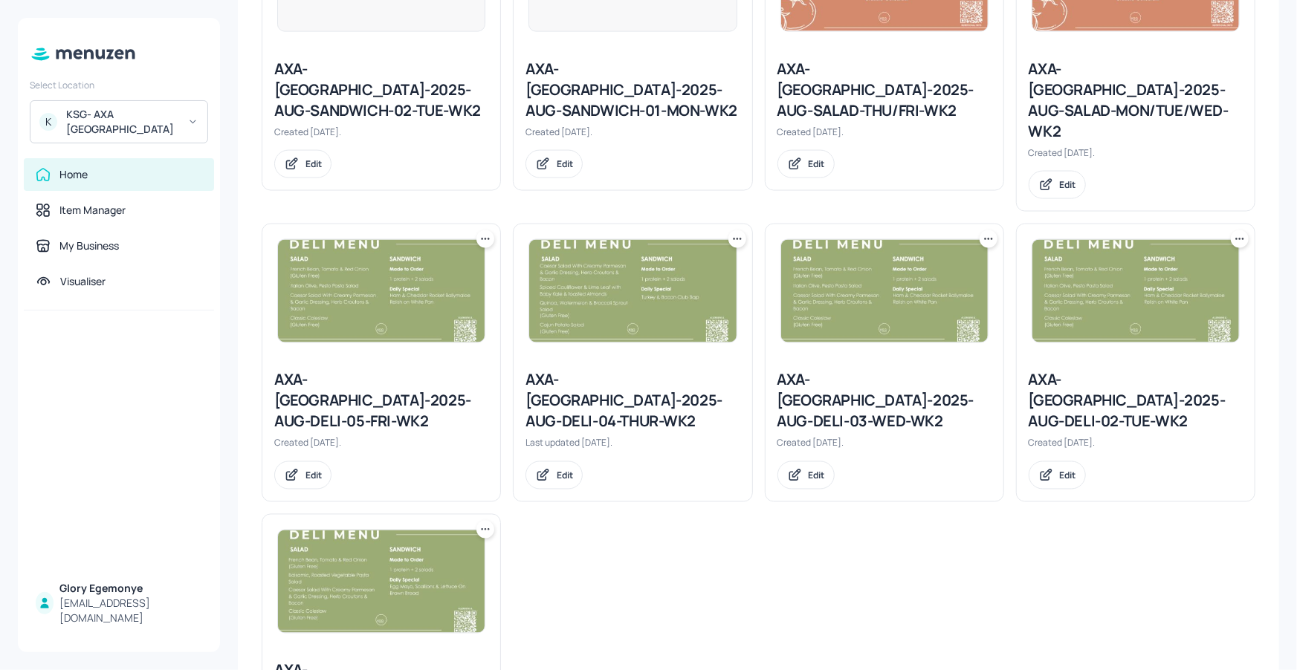
click at [374, 370] on div "AXA-DUBLIN-2025-AUG-DELI-05-FRI-WK2" at bounding box center [381, 401] width 214 height 62
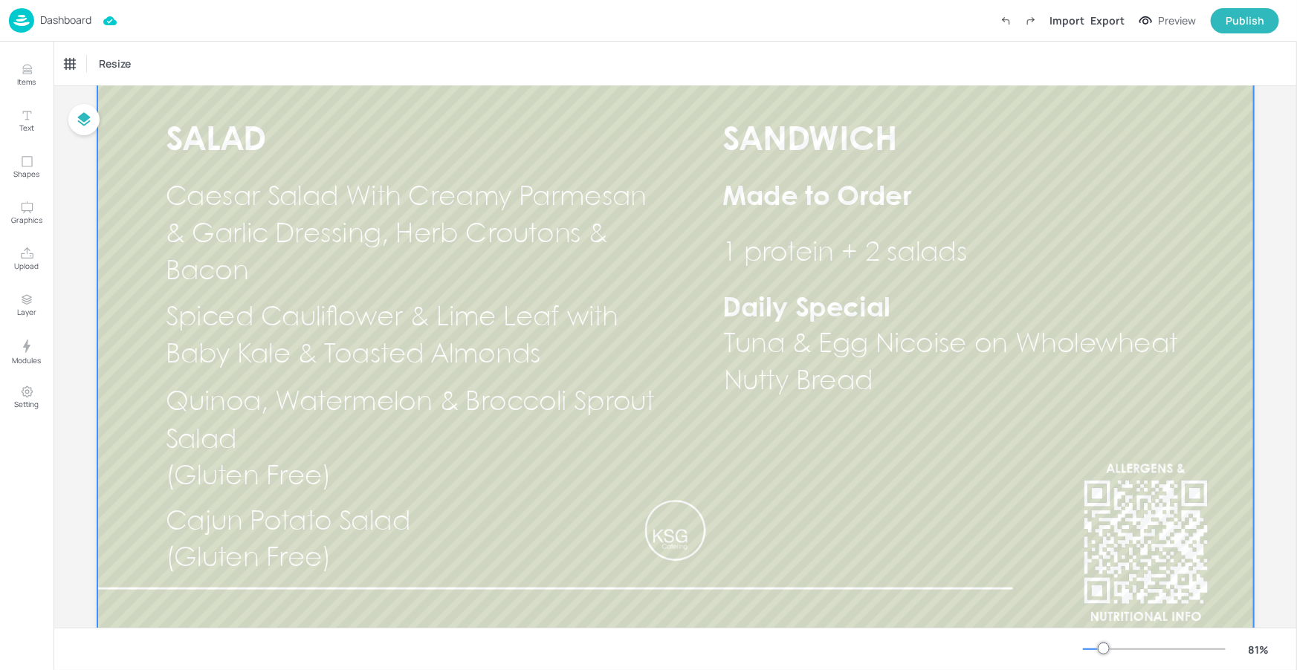
scroll to position [142, 0]
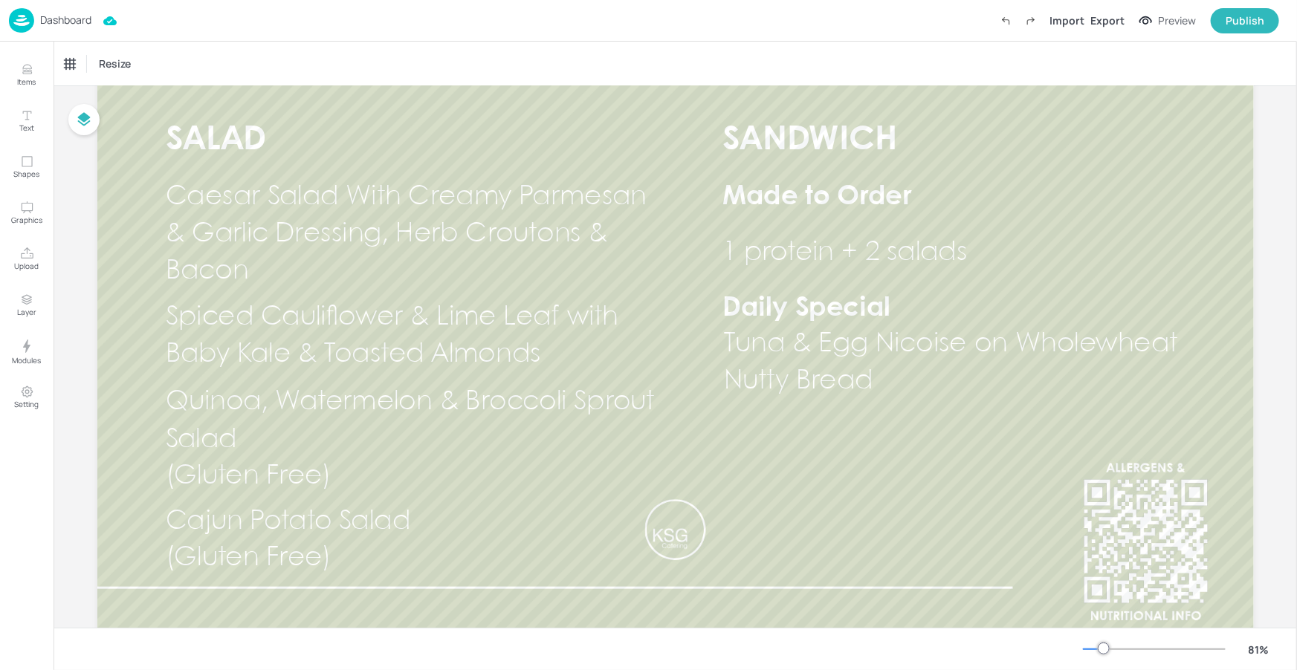
click at [1091, 647] on div at bounding box center [1154, 649] width 143 height 12
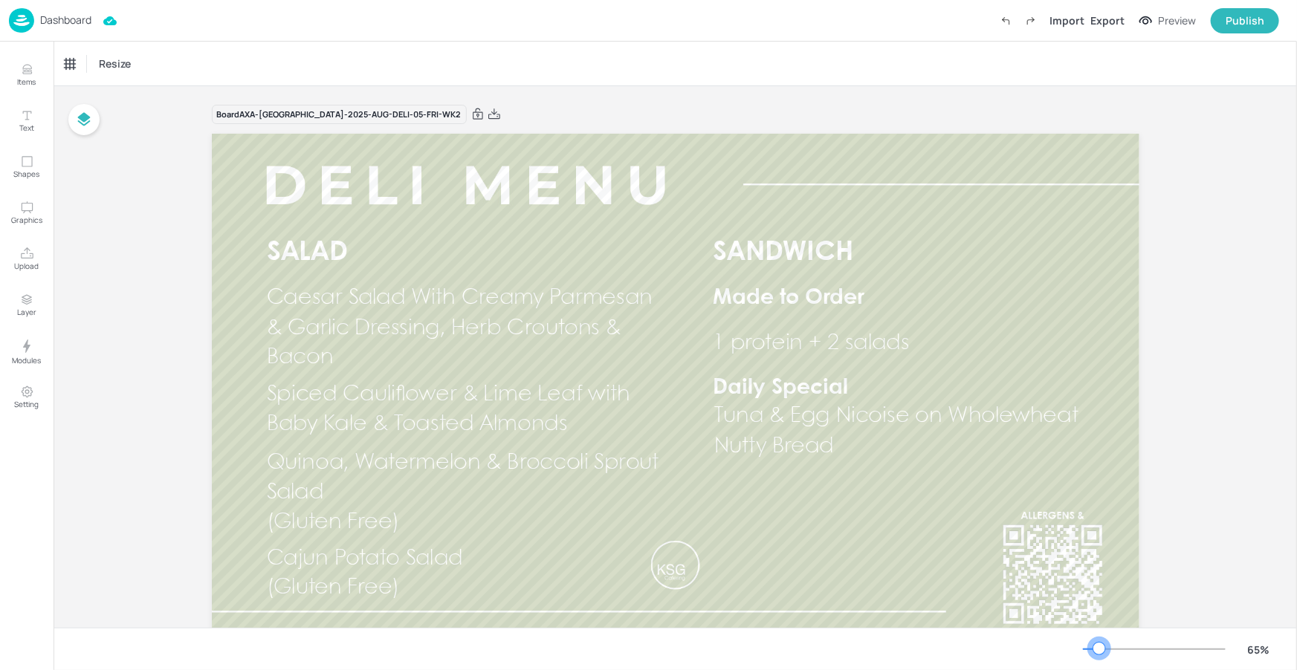
click at [1099, 645] on div at bounding box center [1154, 649] width 143 height 12
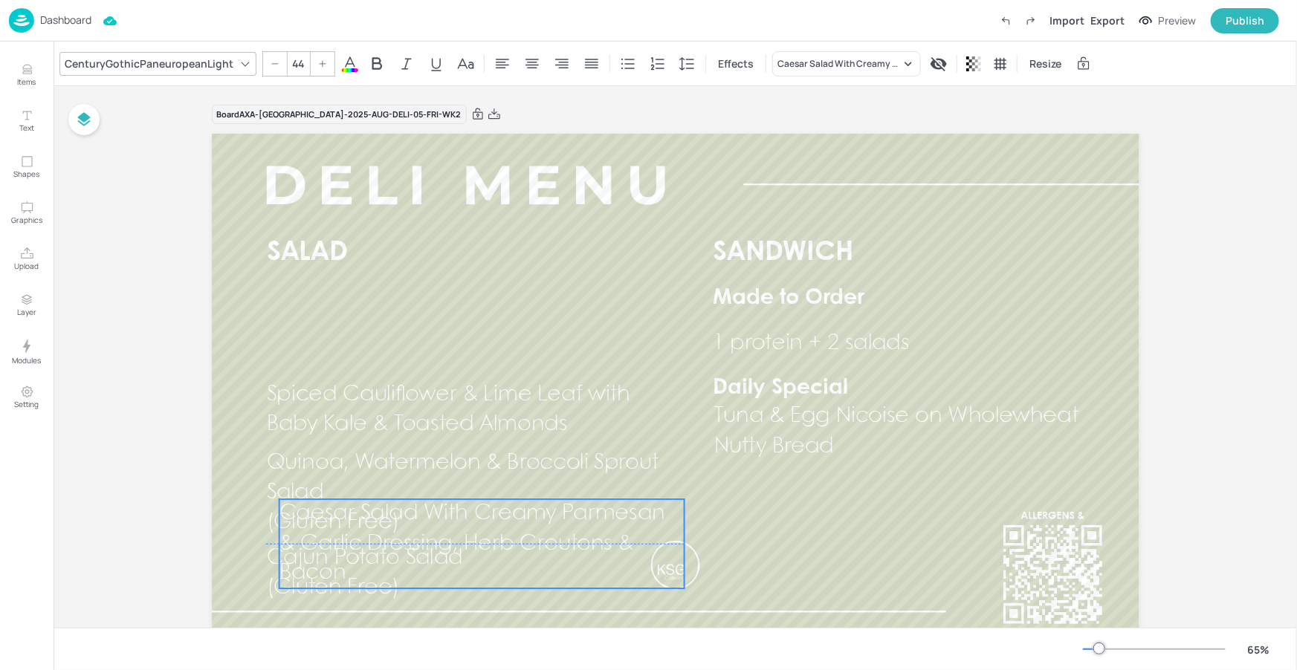
drag, startPoint x: 523, startPoint y: 341, endPoint x: 536, endPoint y: 554, distance: 213.6
click at [536, 134] on div "SALAD SANDWICH Made to Order Daily Special 1 protein + 2 salads Tuna & Egg Nico…" at bounding box center [675, 134] width 927 height 0
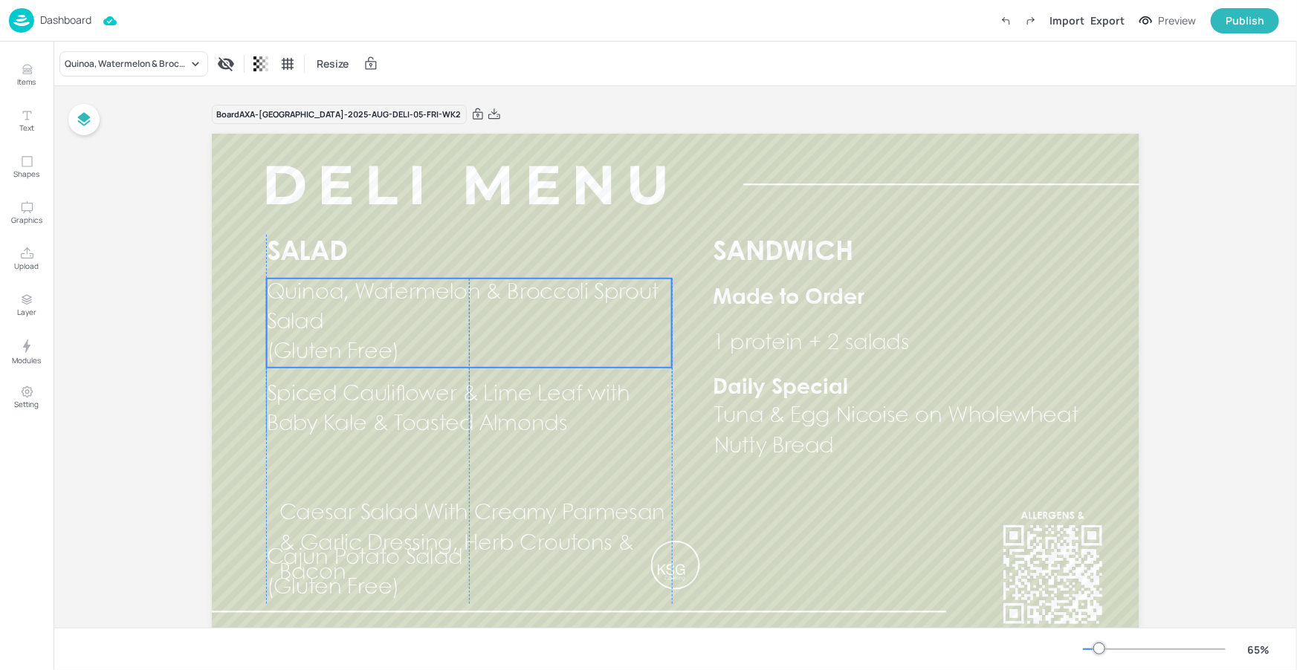
drag, startPoint x: 580, startPoint y: 469, endPoint x: 580, endPoint y: 299, distance: 169.4
click at [580, 299] on span "Quinoa, Watermelon & Broccoli Sprout Salad" at bounding box center [462, 308] width 392 height 50
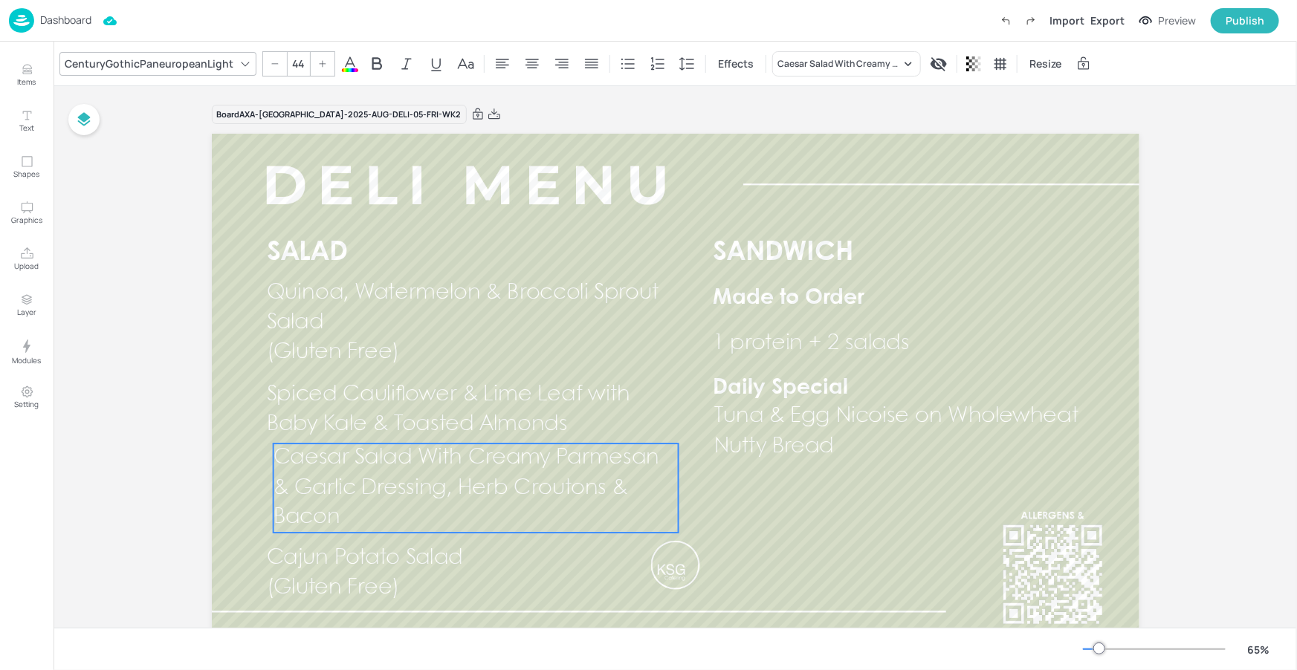
drag, startPoint x: 502, startPoint y: 521, endPoint x: 496, endPoint y: 471, distance: 50.1
click at [496, 471] on p "Caesar Salad With Creamy Parmesan & Garlic Dressing, Herb Croutons & Bacon" at bounding box center [476, 488] width 406 height 89
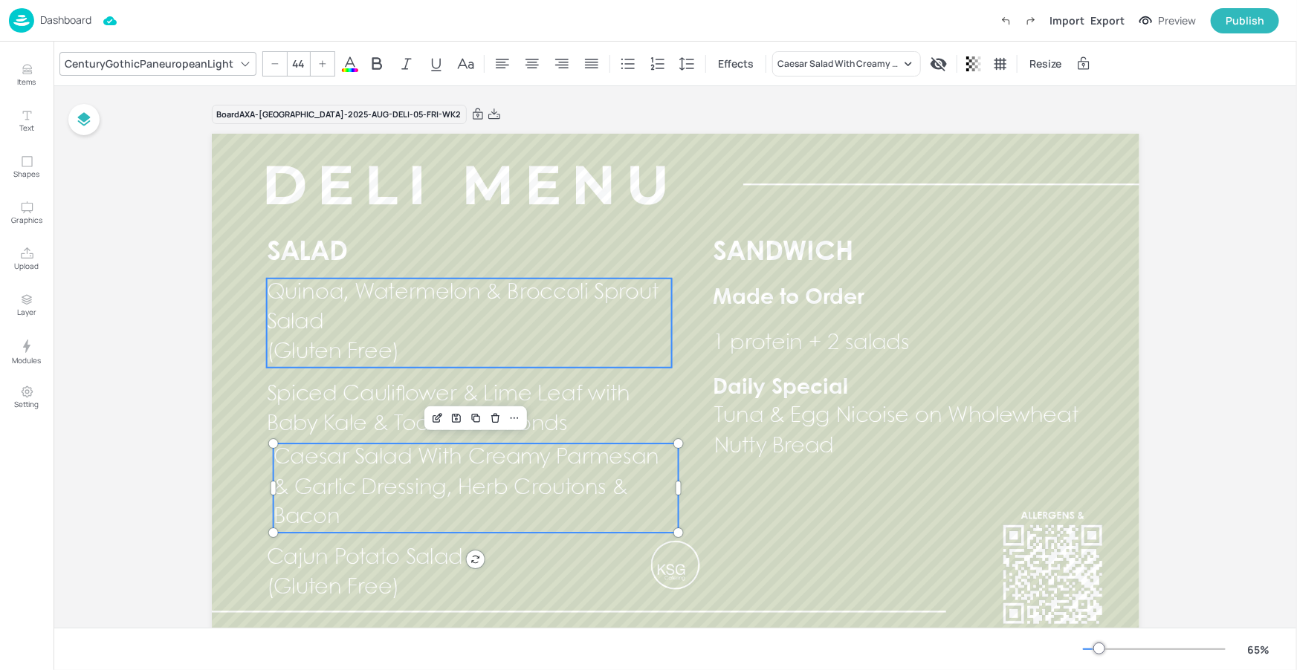
click at [524, 329] on p "Quinoa, Watermelon & Broccoli Sprout Salad" at bounding box center [469, 308] width 406 height 59
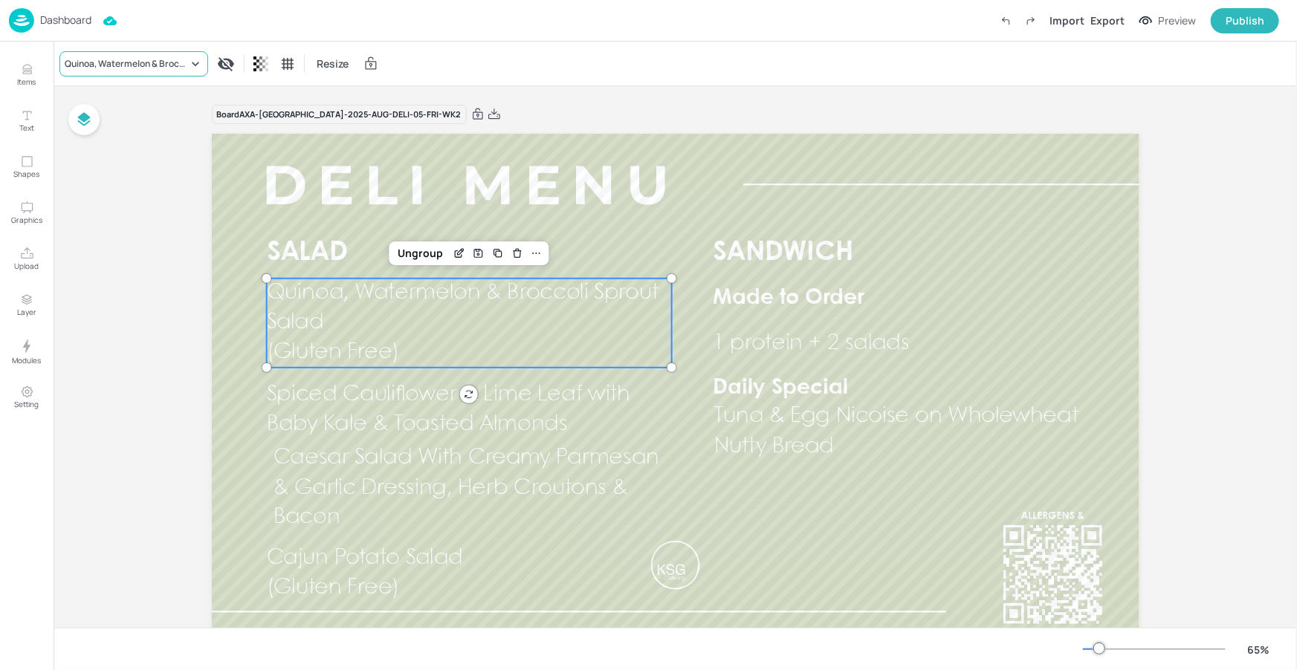
click at [156, 64] on div "Quinoa, Watermelon & Broccoli Sprout Salad" at bounding box center [126, 63] width 123 height 13
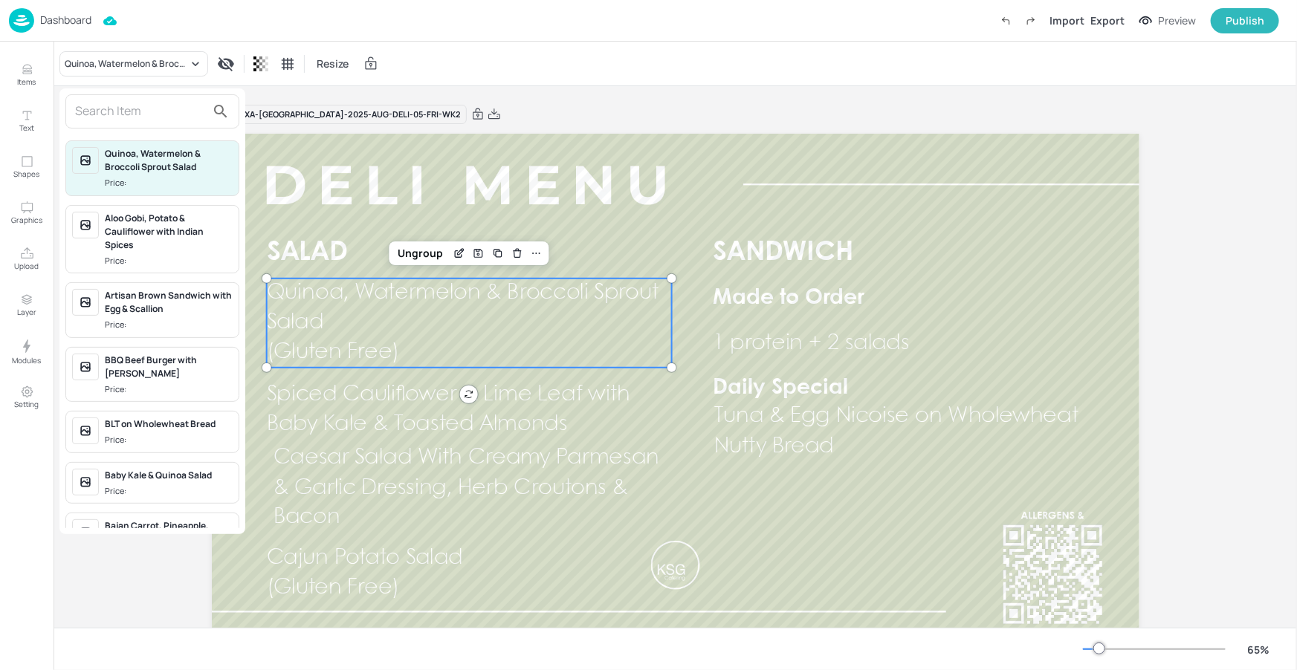
click at [166, 113] on input "text" at bounding box center [140, 112] width 131 height 24
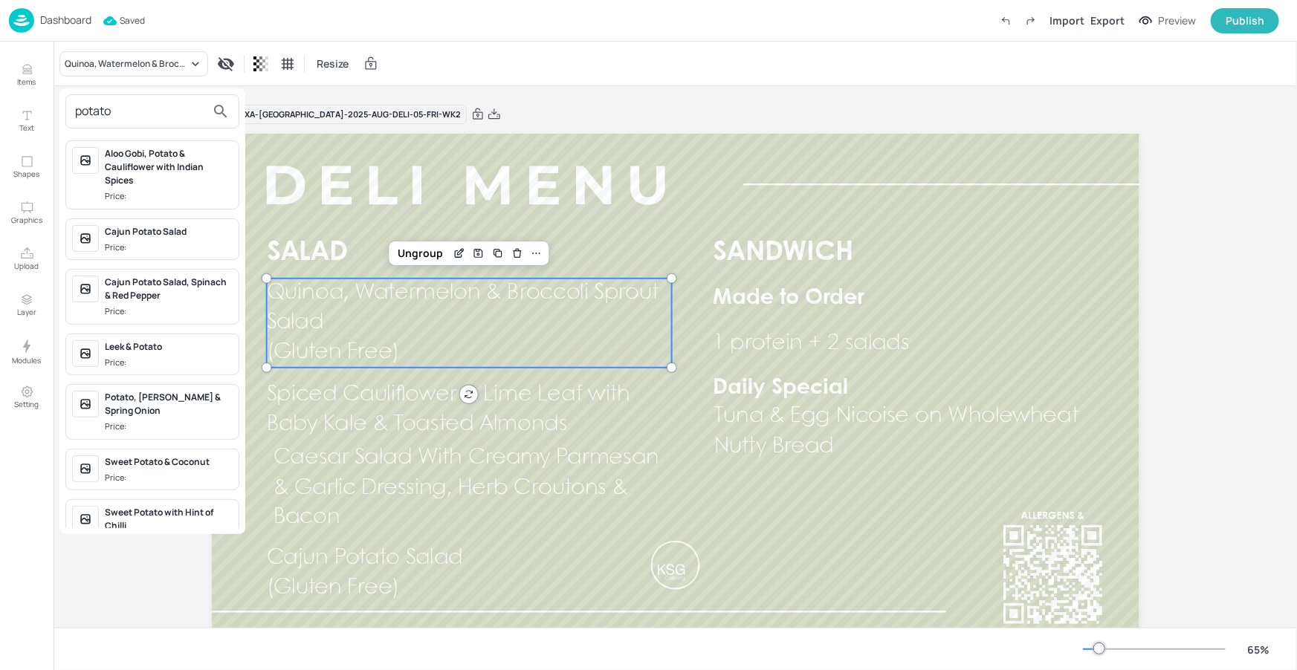
type input "potato"
click at [195, 421] on span "Price:" at bounding box center [169, 427] width 128 height 13
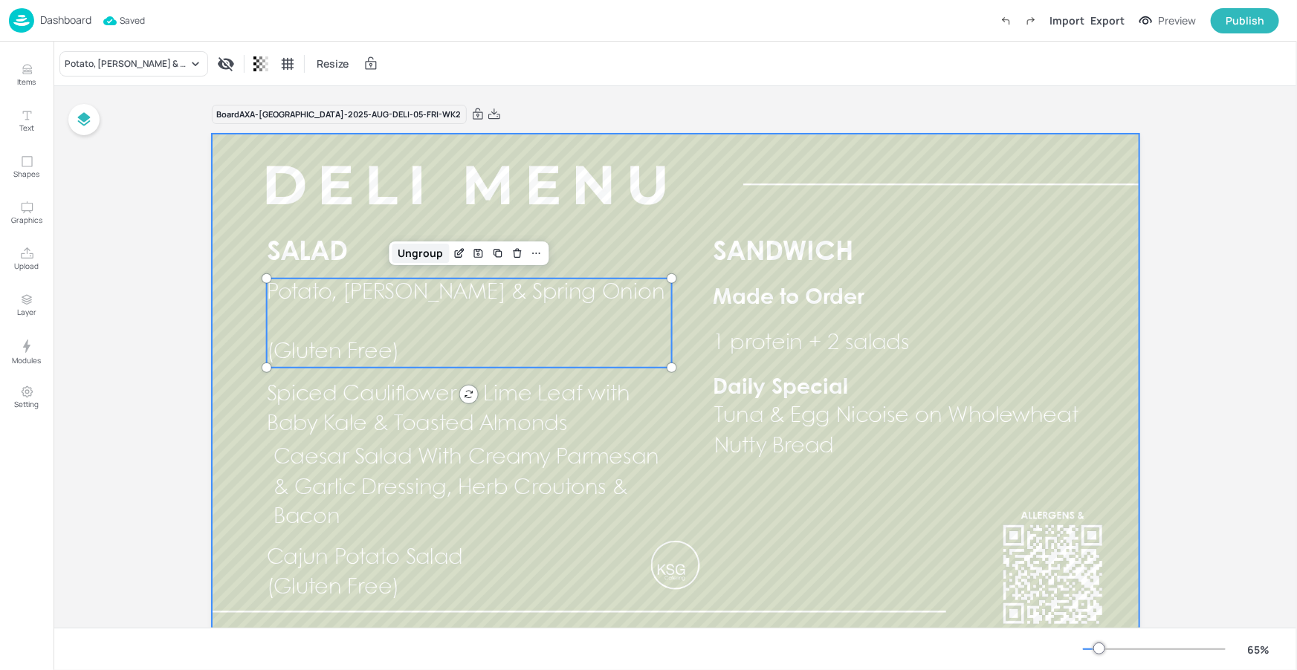
click at [413, 248] on div "Ungroup" at bounding box center [420, 253] width 57 height 19
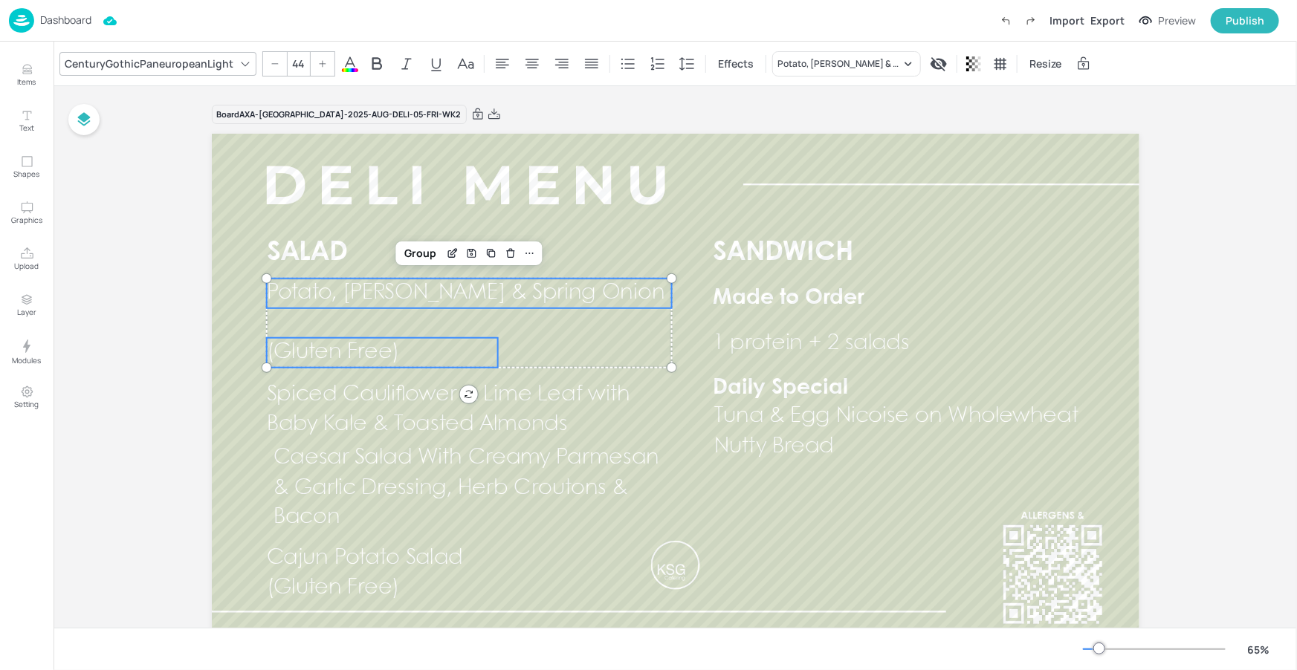
click at [356, 348] on span "(Gluten Free)" at bounding box center [332, 353] width 132 height 20
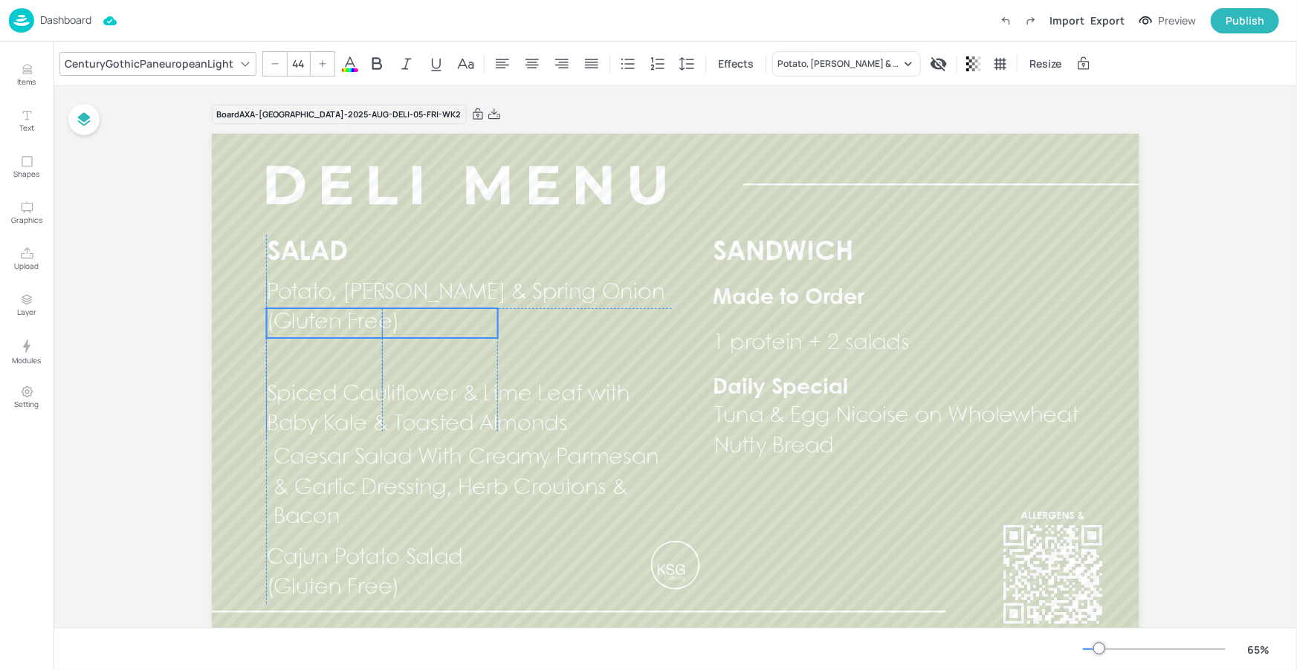
drag, startPoint x: 357, startPoint y: 343, endPoint x: 354, endPoint y: 317, distance: 26.1
click at [354, 317] on span "(Gluten Free)" at bounding box center [332, 323] width 132 height 20
click at [312, 293] on span "Potato, Dill & Spring Onion" at bounding box center [465, 293] width 398 height 20
click at [408, 254] on div "Group" at bounding box center [421, 253] width 44 height 19
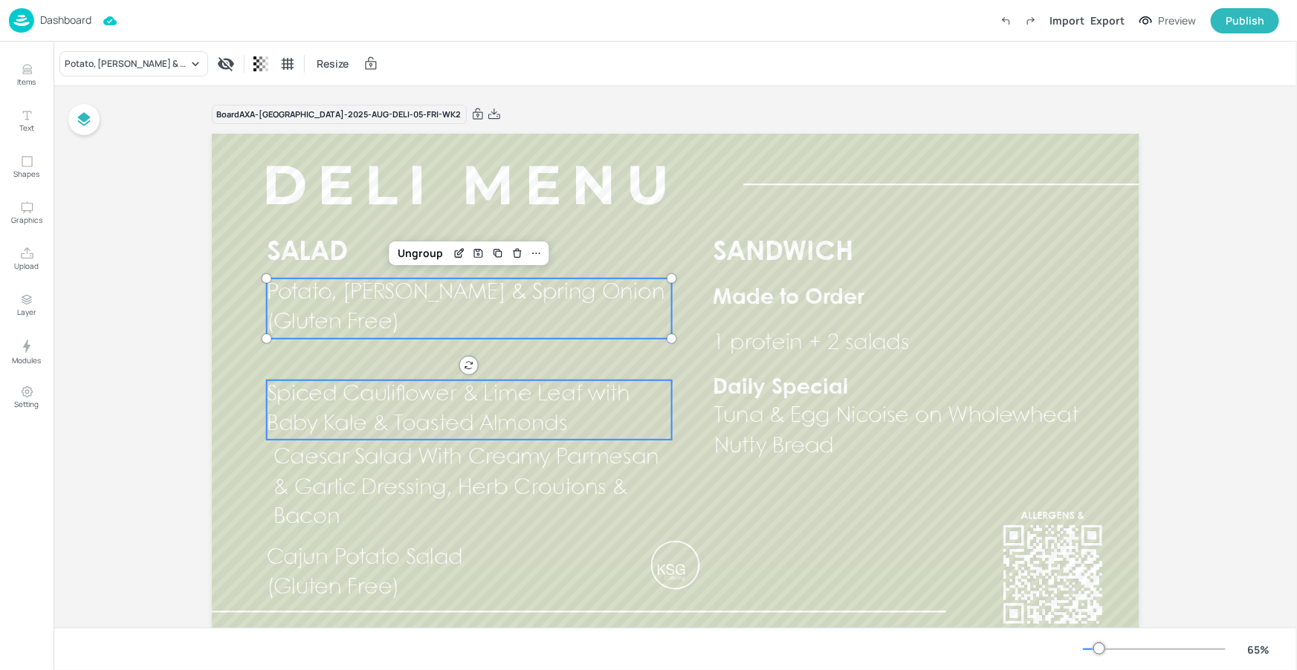
click at [320, 400] on span "Spiced Cauliflower & Lime Leaf with Baby Kale & Toasted Almonds" at bounding box center [447, 410] width 363 height 50
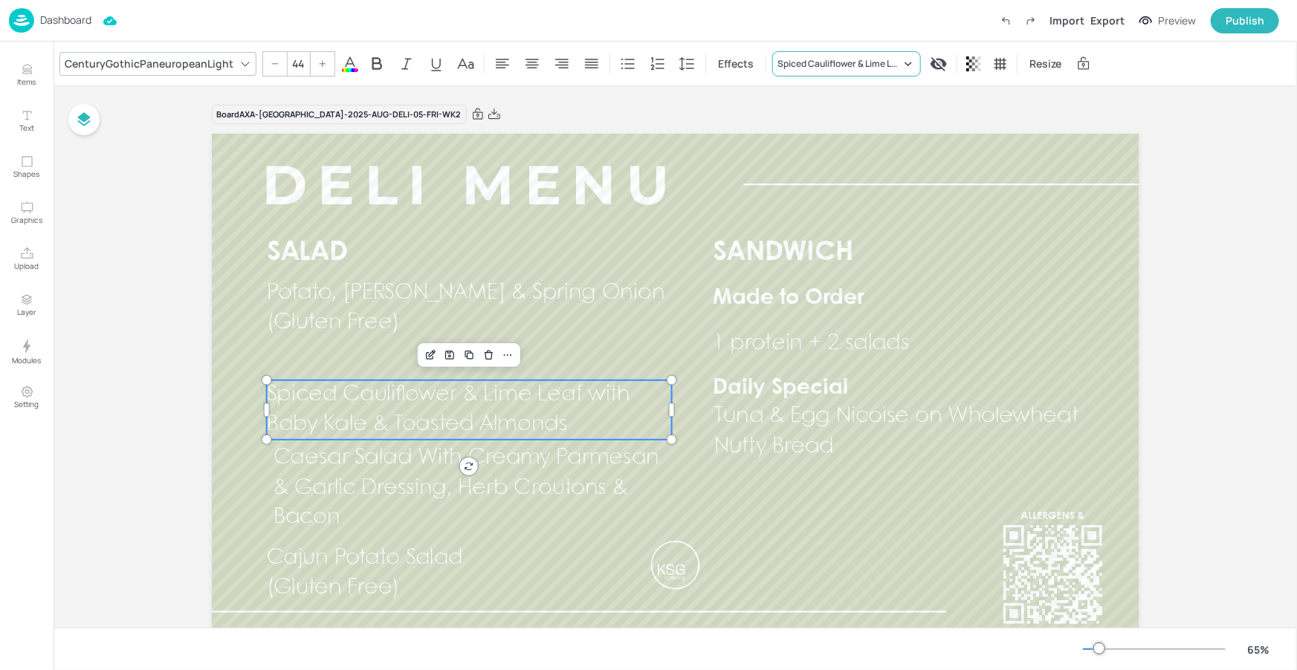
click at [795, 71] on div "Spiced Cauliflower & Lime Leaf with Baby Kale & Toasted Almonds" at bounding box center [846, 63] width 149 height 25
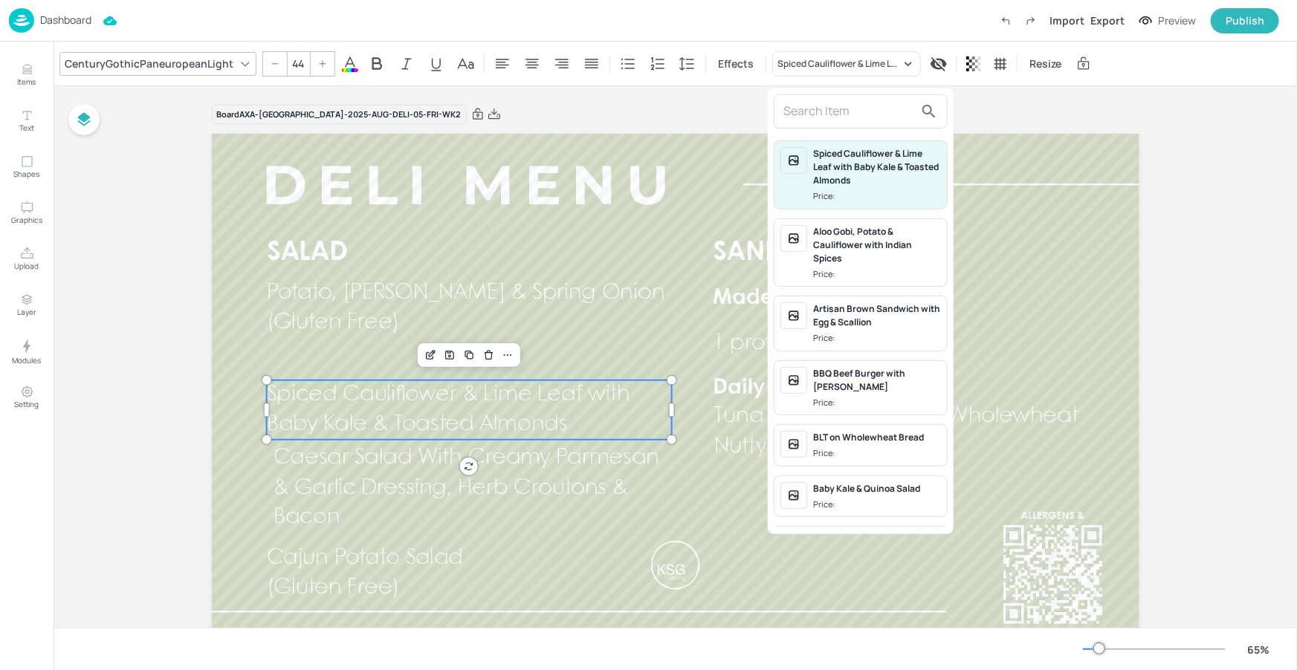
click at [794, 115] on input "text" at bounding box center [848, 112] width 131 height 24
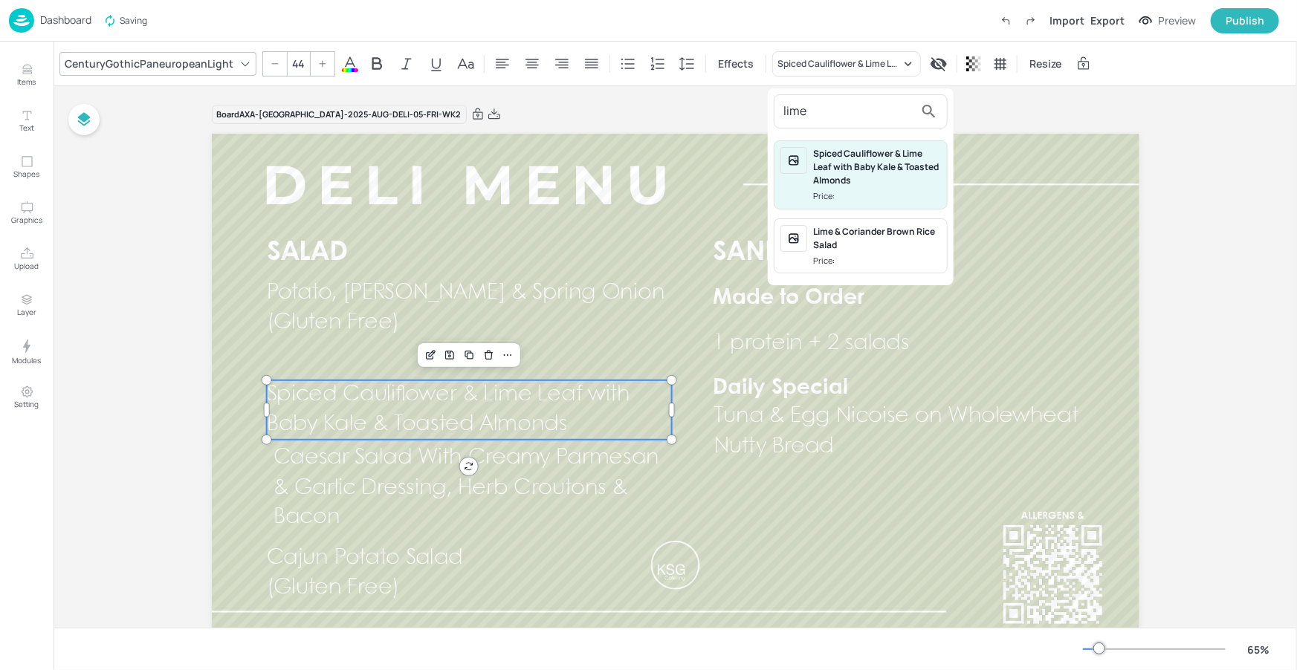
type input "lime"
drag, startPoint x: 843, startPoint y: 247, endPoint x: 734, endPoint y: 320, distance: 131.1
click at [843, 247] on div "Lime & Coriander Brown Rice Salad" at bounding box center [877, 238] width 128 height 27
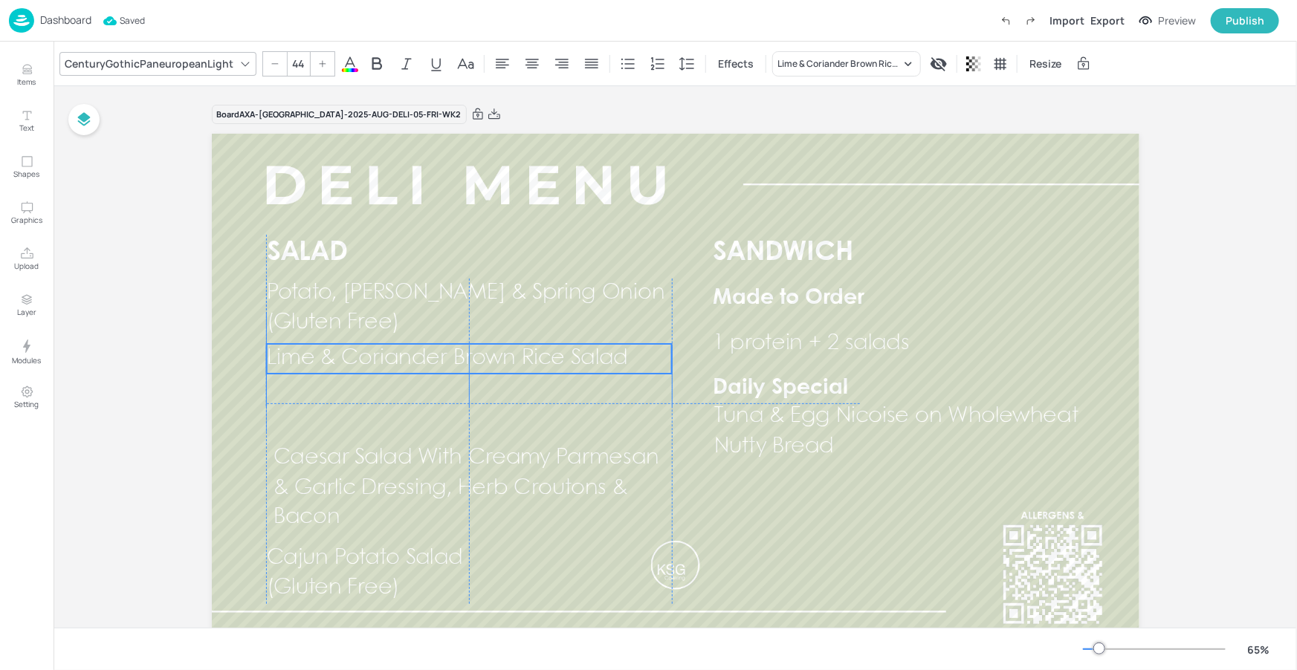
drag, startPoint x: 481, startPoint y: 395, endPoint x: 481, endPoint y: 361, distance: 33.4
click at [481, 361] on span "Lime & Coriander Brown Rice Salad" at bounding box center [446, 358] width 361 height 20
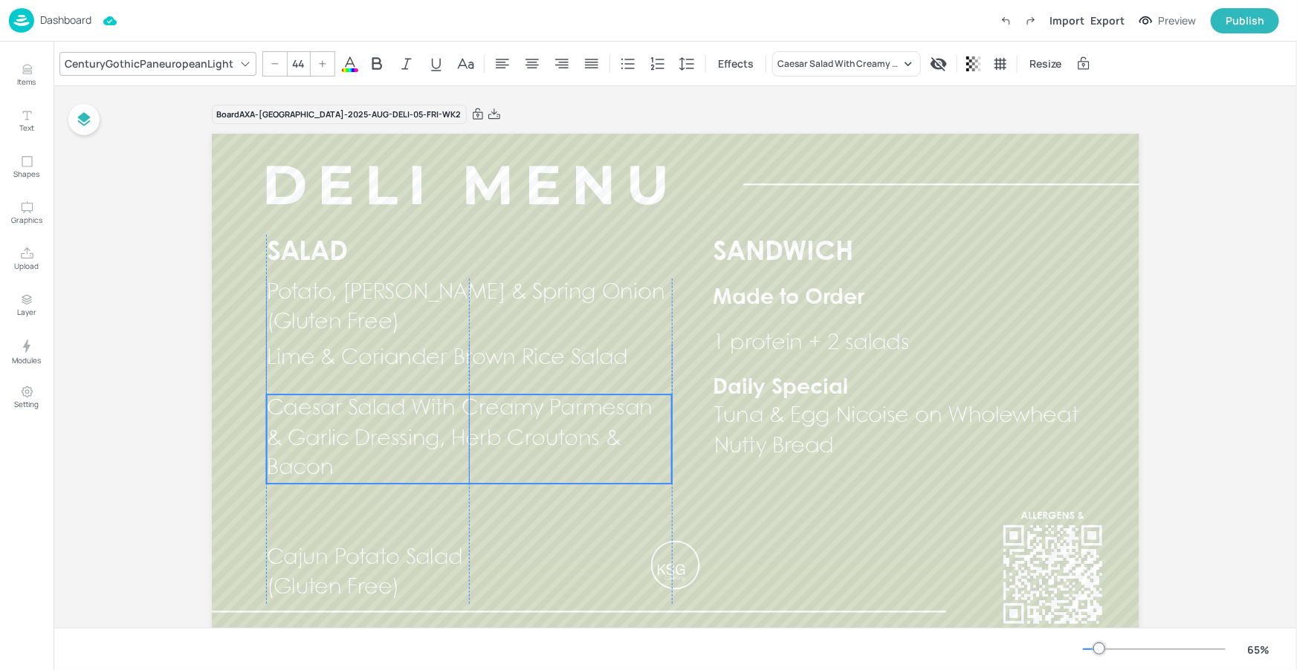
click at [468, 412] on span "Caesar Salad With Creamy Parmesan & Garlic Dressing, Herb Croutons & Bacon" at bounding box center [459, 438] width 386 height 79
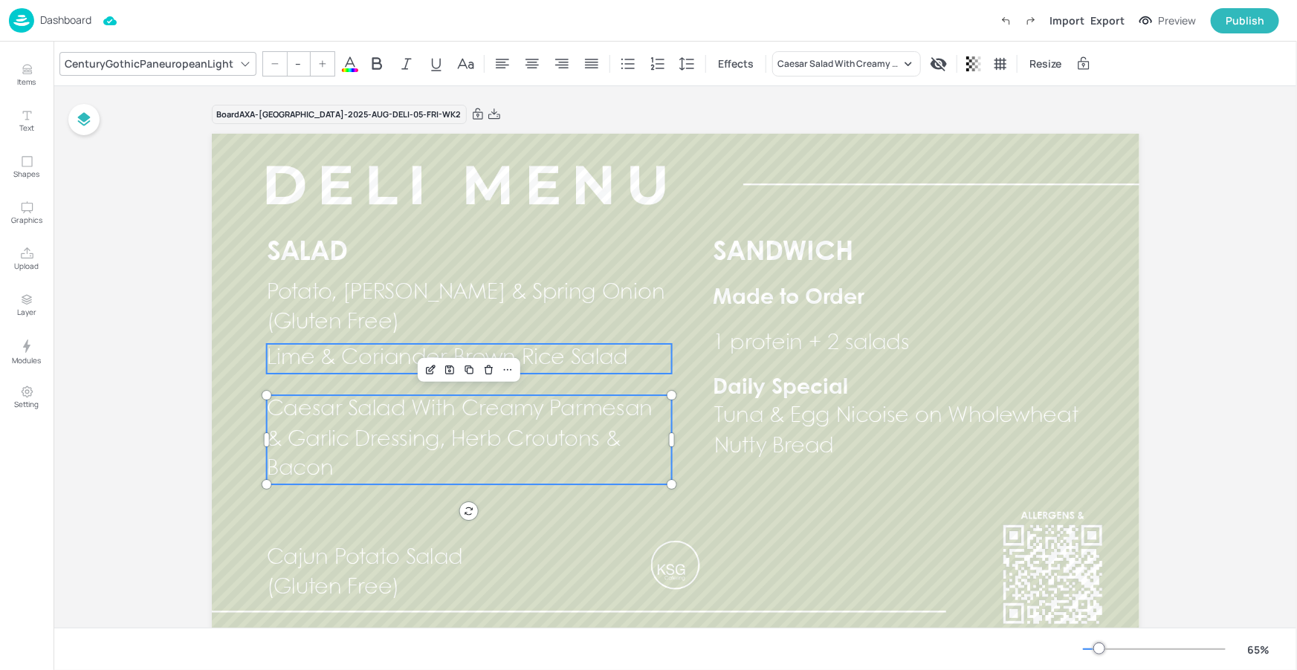
type input "44"
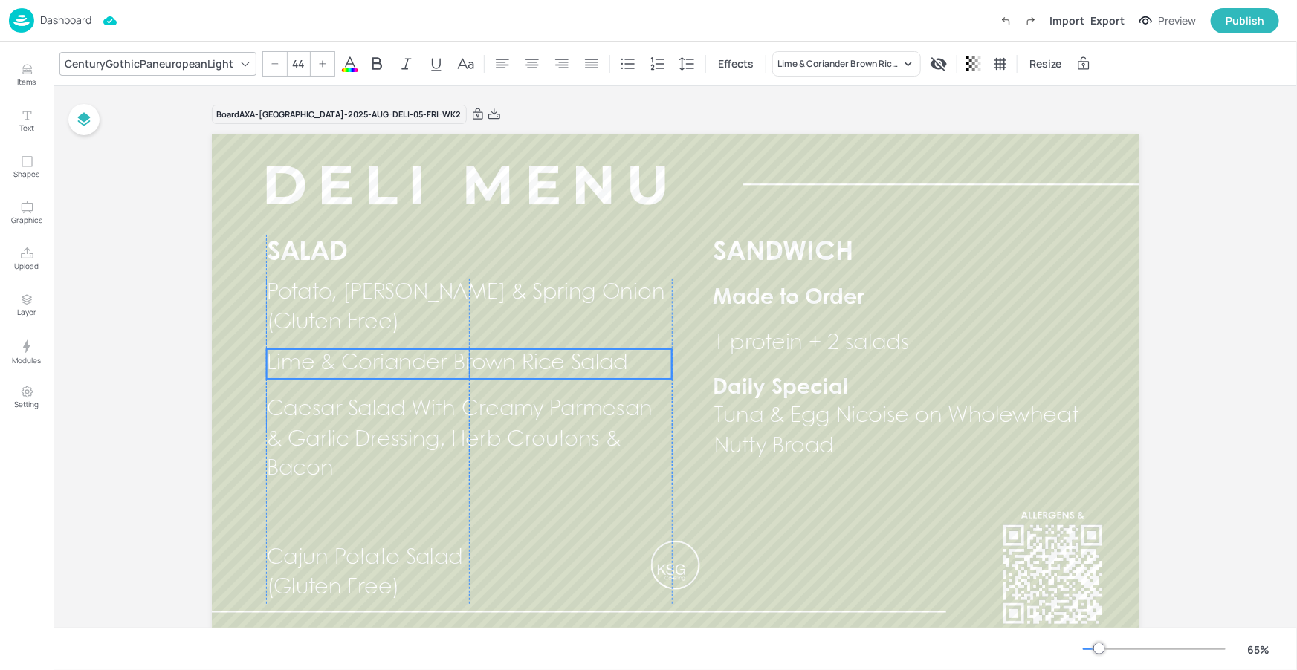
click at [526, 356] on span "Lime & Coriander Brown Rice Salad" at bounding box center [446, 364] width 361 height 20
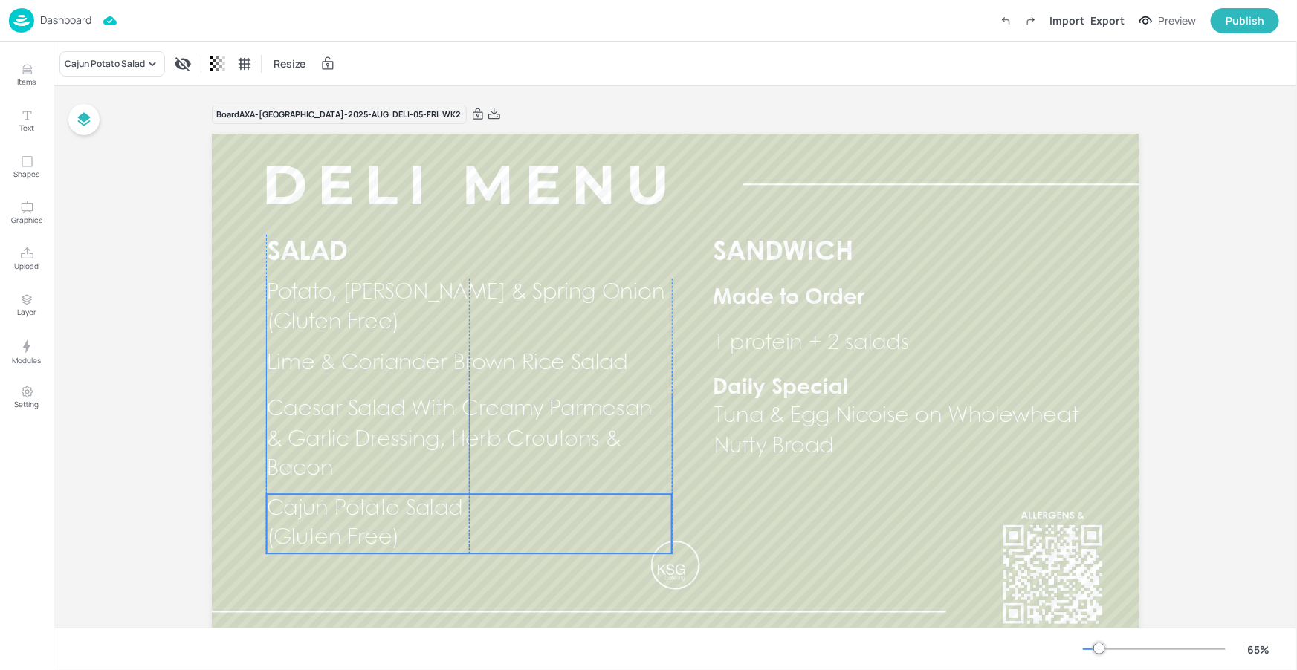
drag, startPoint x: 436, startPoint y: 558, endPoint x: 438, endPoint y: 508, distance: 49.8
click at [438, 508] on span "Cajun Potato Salad" at bounding box center [364, 509] width 196 height 20
click at [143, 74] on div "Cajun Potato Salad" at bounding box center [112, 63] width 106 height 25
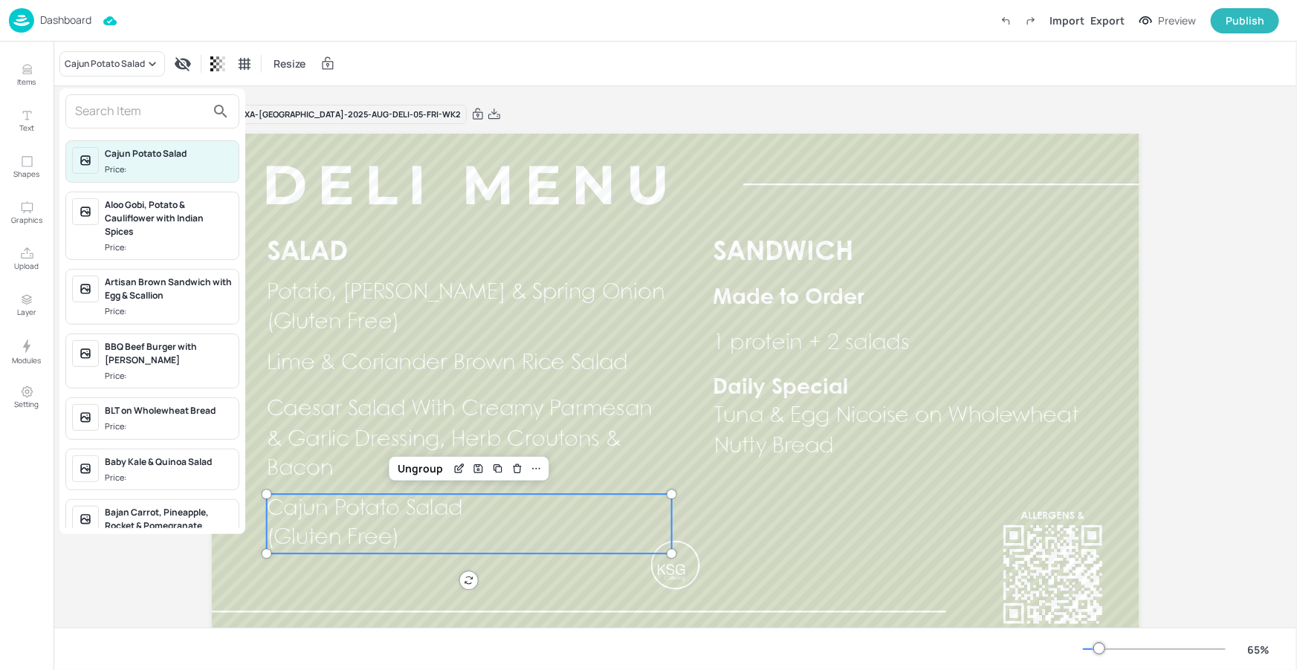
click at [169, 107] on input "text" at bounding box center [140, 112] width 131 height 24
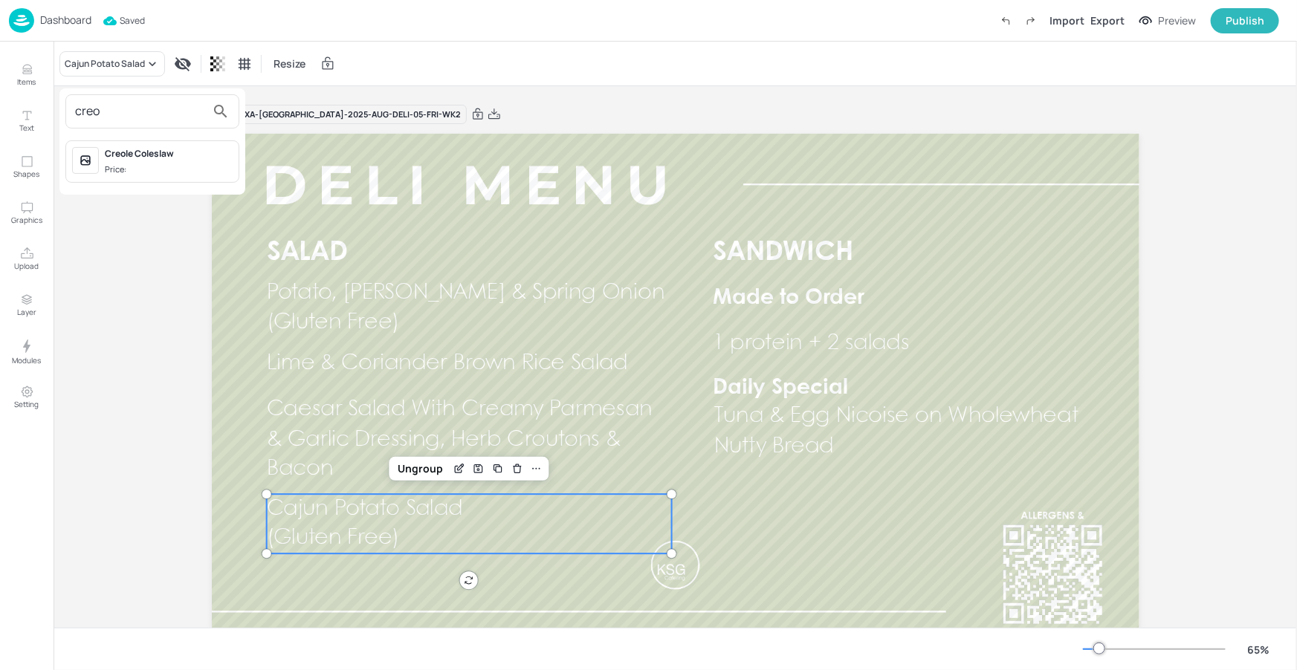
type input "creo"
click at [160, 169] on span "Price:" at bounding box center [169, 169] width 128 height 13
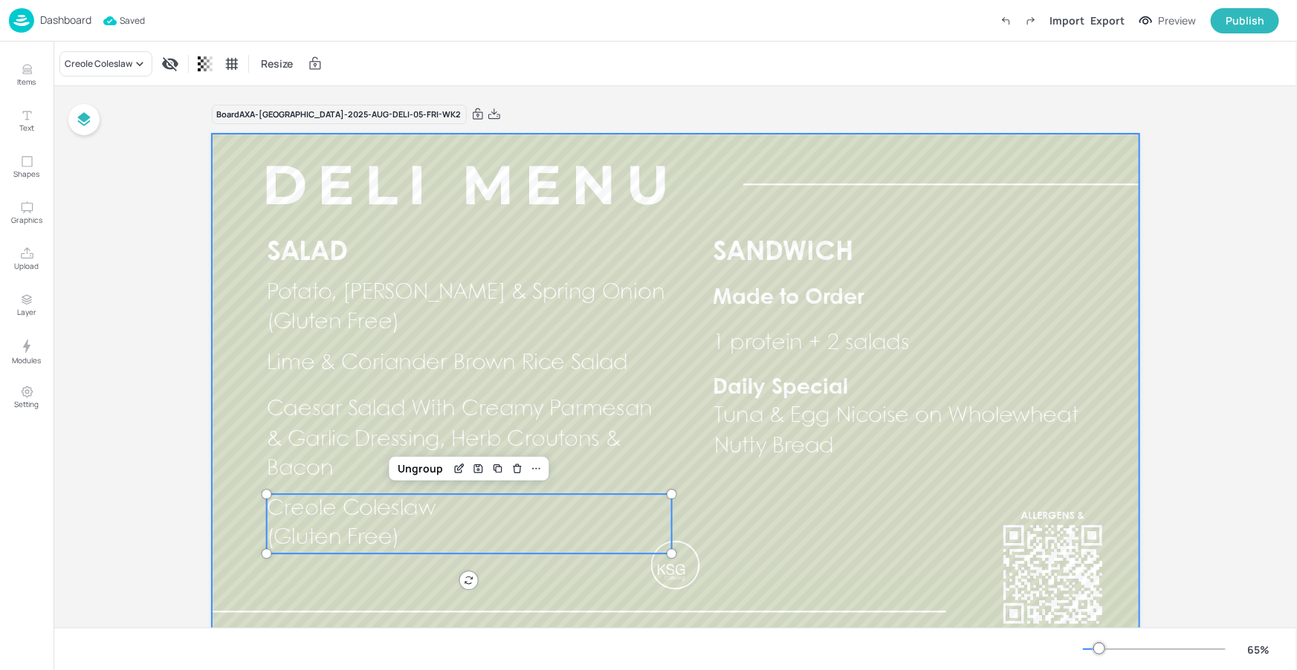
click at [675, 581] on div at bounding box center [675, 395] width 927 height 522
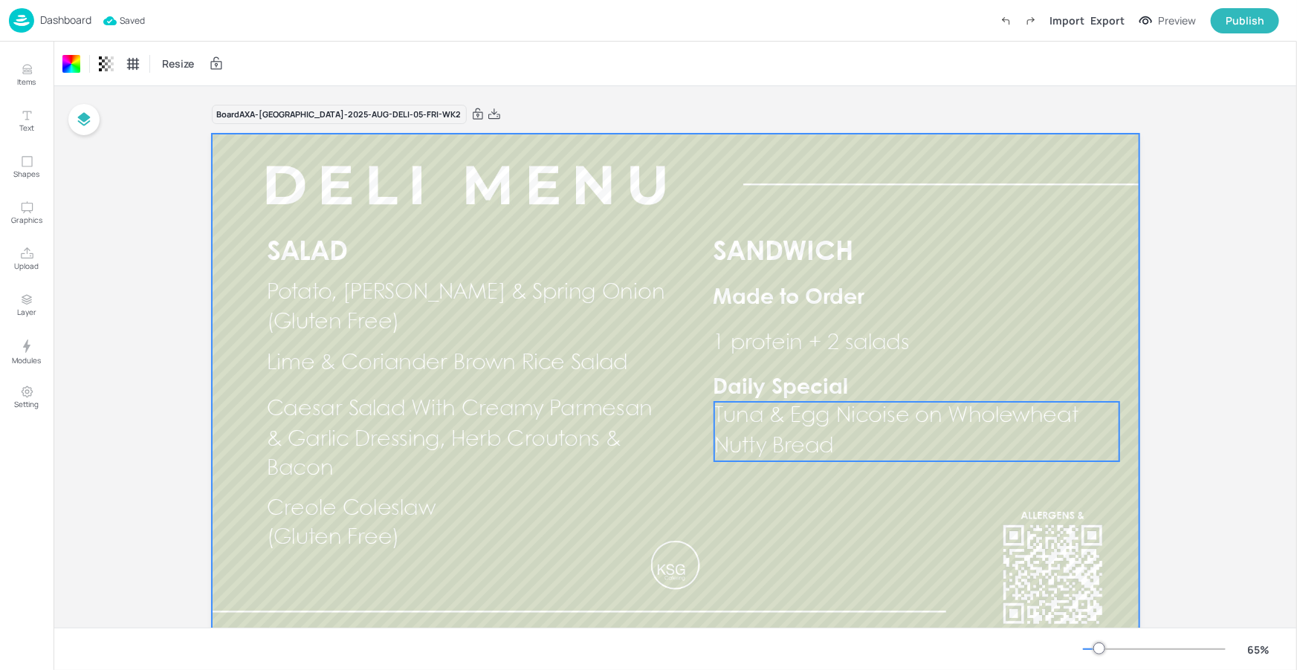
click at [789, 415] on span "Tuna & Egg Nicoise on Wholewheat Nutty Bread" at bounding box center [896, 431] width 364 height 50
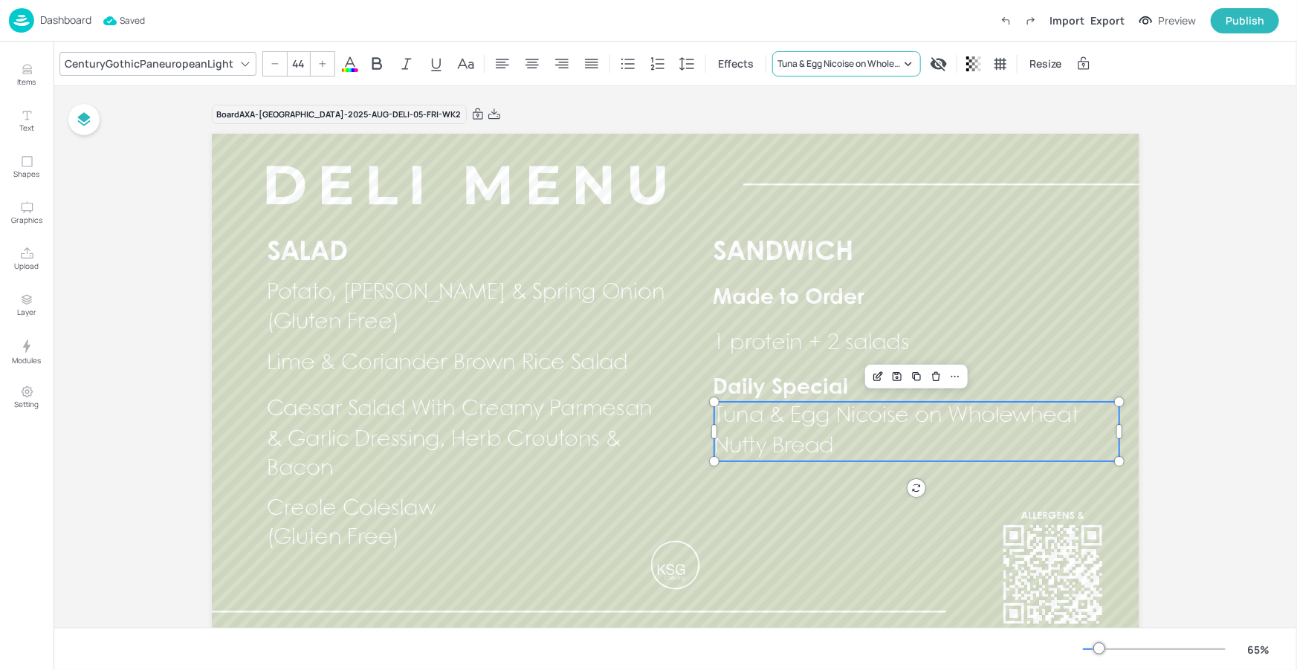
click at [846, 74] on div "Tuna & Egg Nicoise on Wholewheat Nutty Bread" at bounding box center [846, 63] width 149 height 25
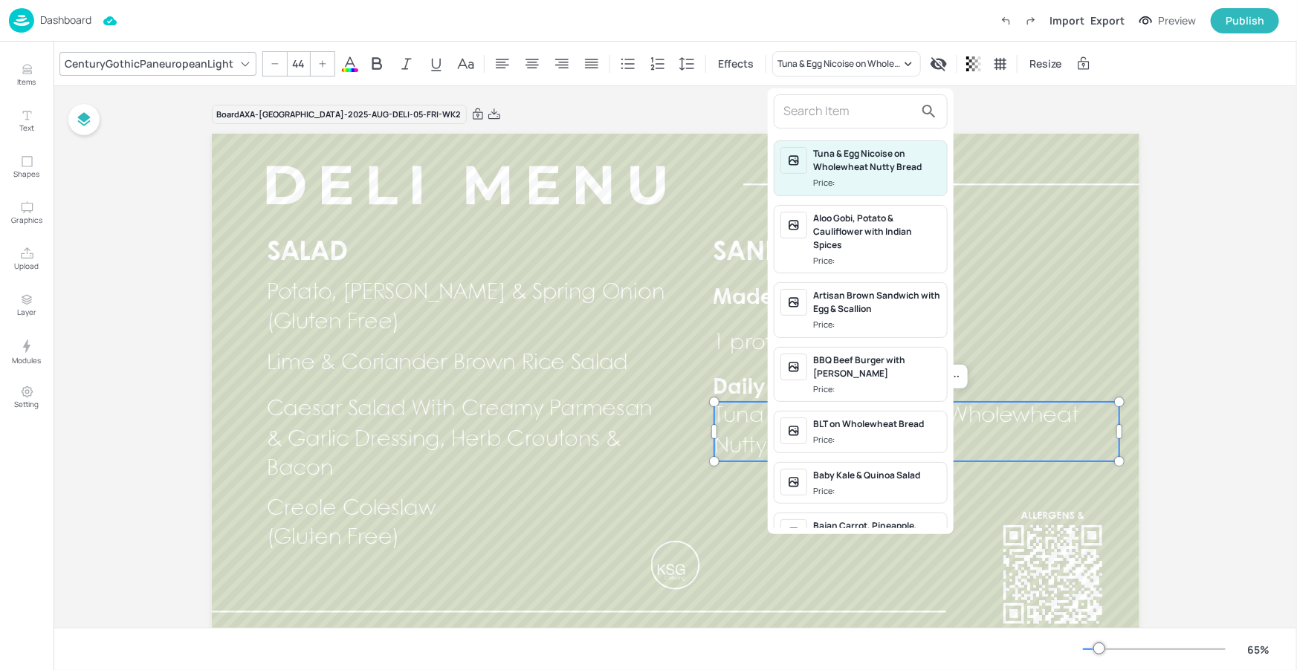
click at [834, 109] on input "text" at bounding box center [848, 112] width 131 height 24
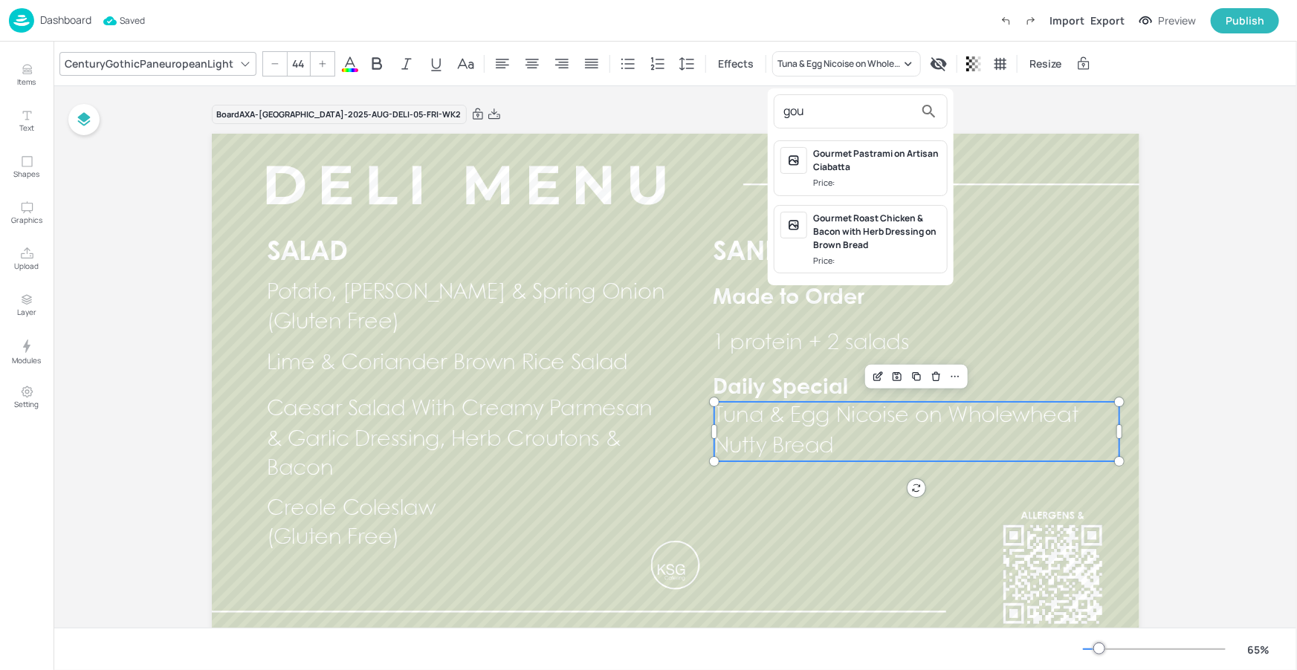
type input "gou"
click at [865, 220] on div "Gourmet Roast Chicken & Bacon with Herb Dressing on Brown Bread" at bounding box center [877, 232] width 128 height 40
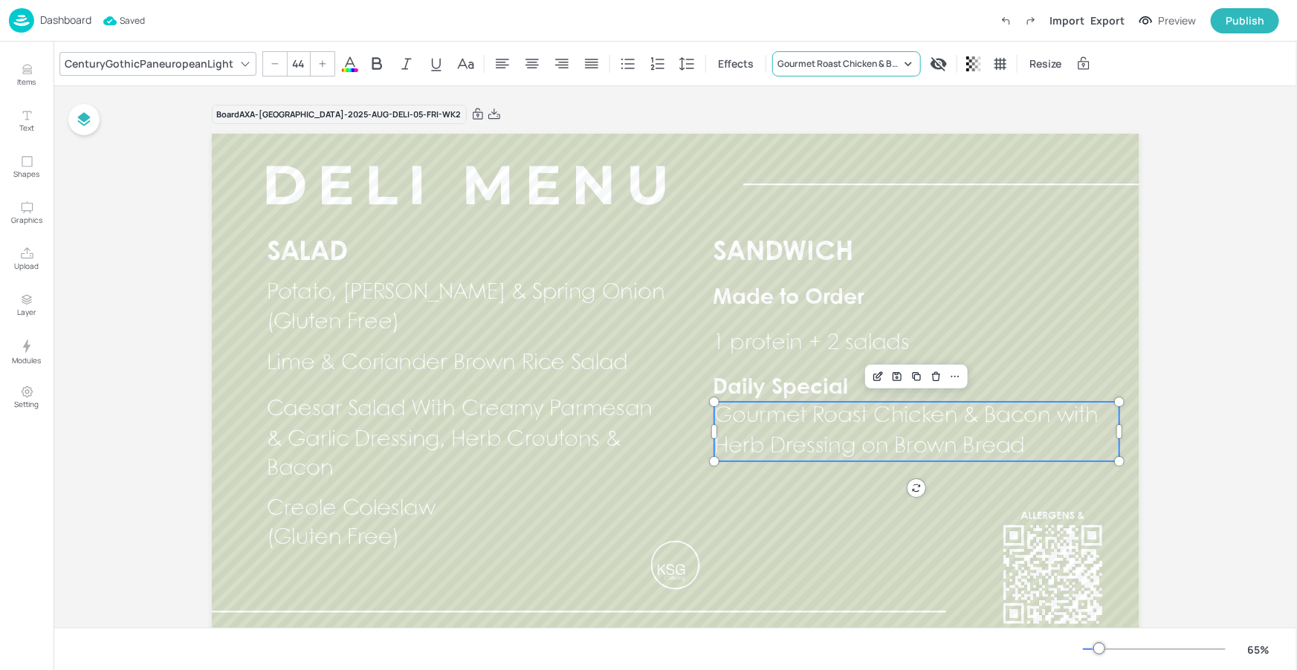
click at [860, 59] on div "Gourmet Roast Chicken & Bacon with Herb Dressing on Brown Bread" at bounding box center [838, 63] width 123 height 13
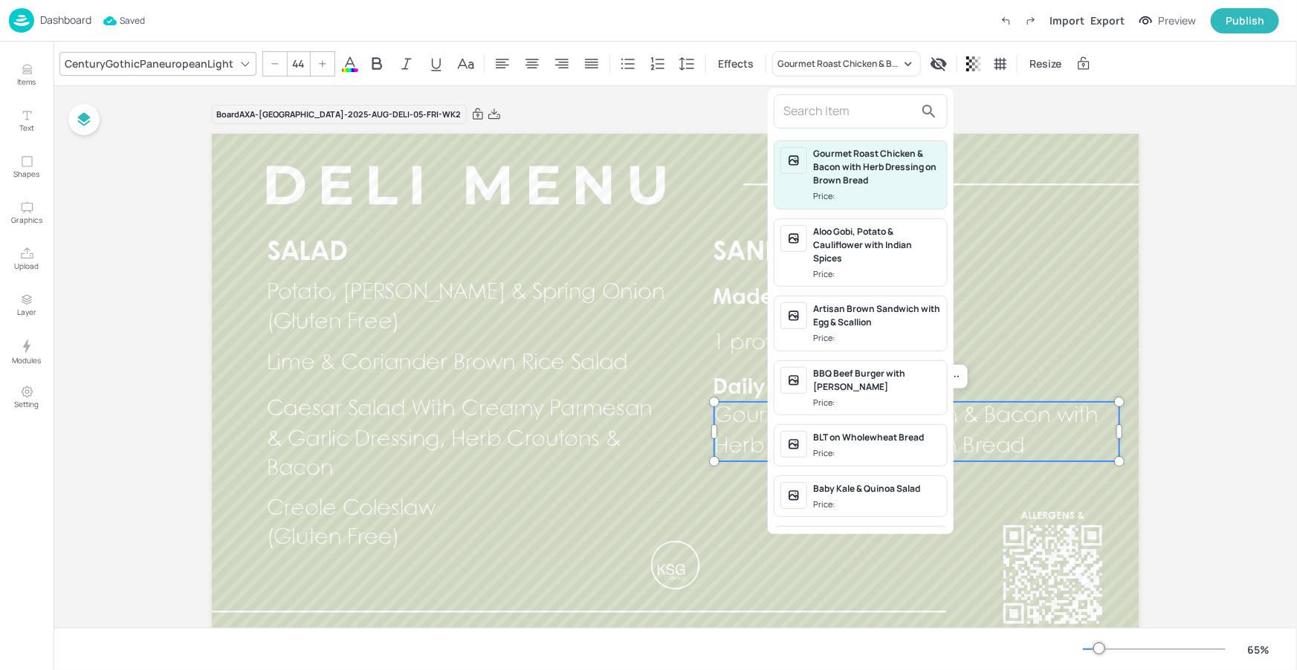
click at [815, 114] on input "text" at bounding box center [848, 112] width 131 height 24
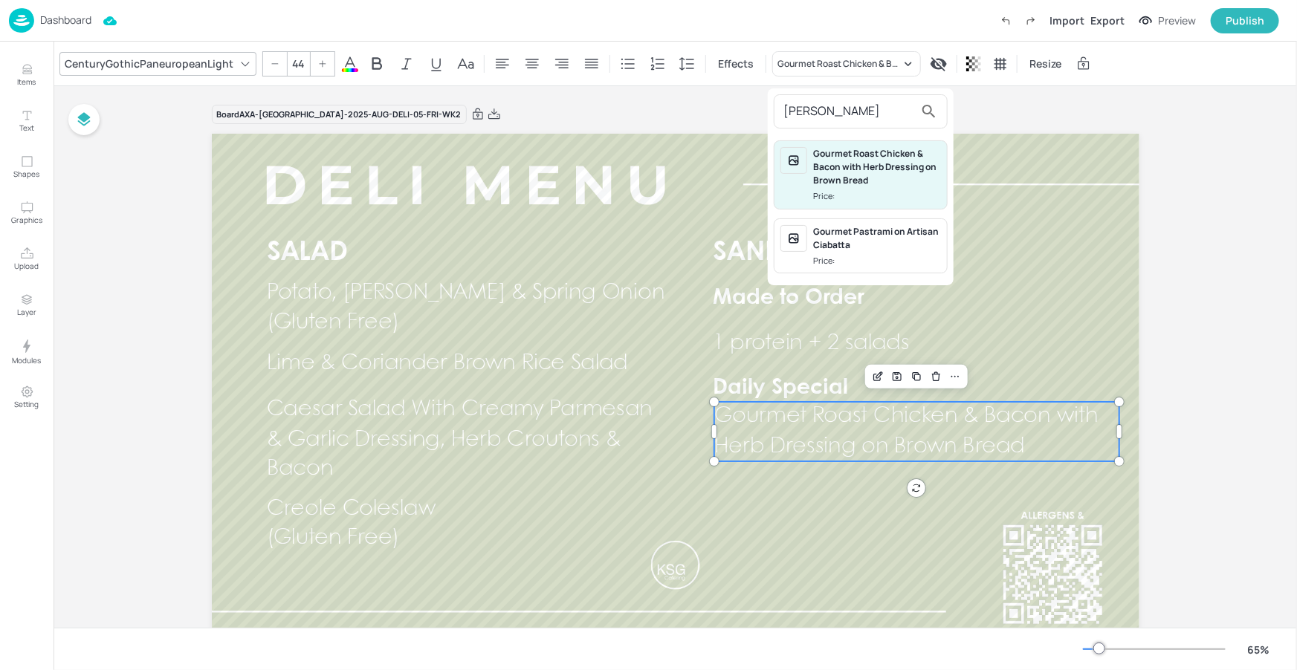
type input "gour"
click at [874, 257] on span "Price:" at bounding box center [877, 261] width 128 height 13
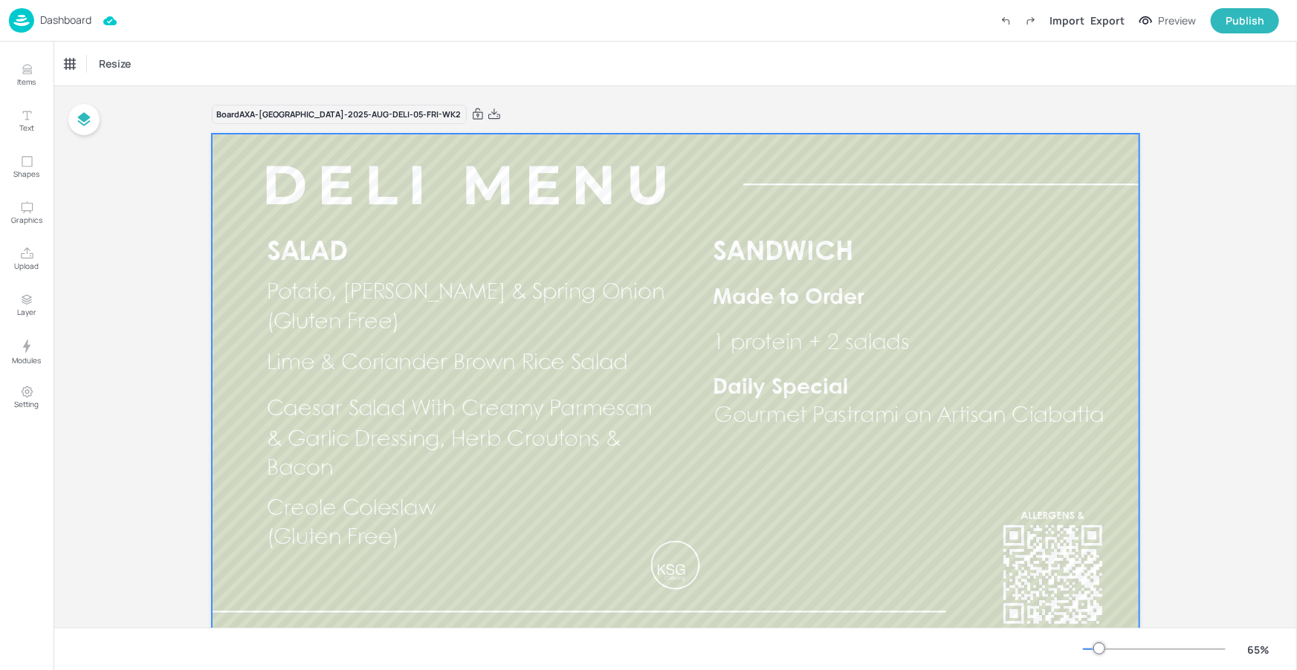
click at [847, 498] on div at bounding box center [675, 395] width 927 height 522
click at [61, 22] on p "Dashboard" at bounding box center [65, 20] width 51 height 10
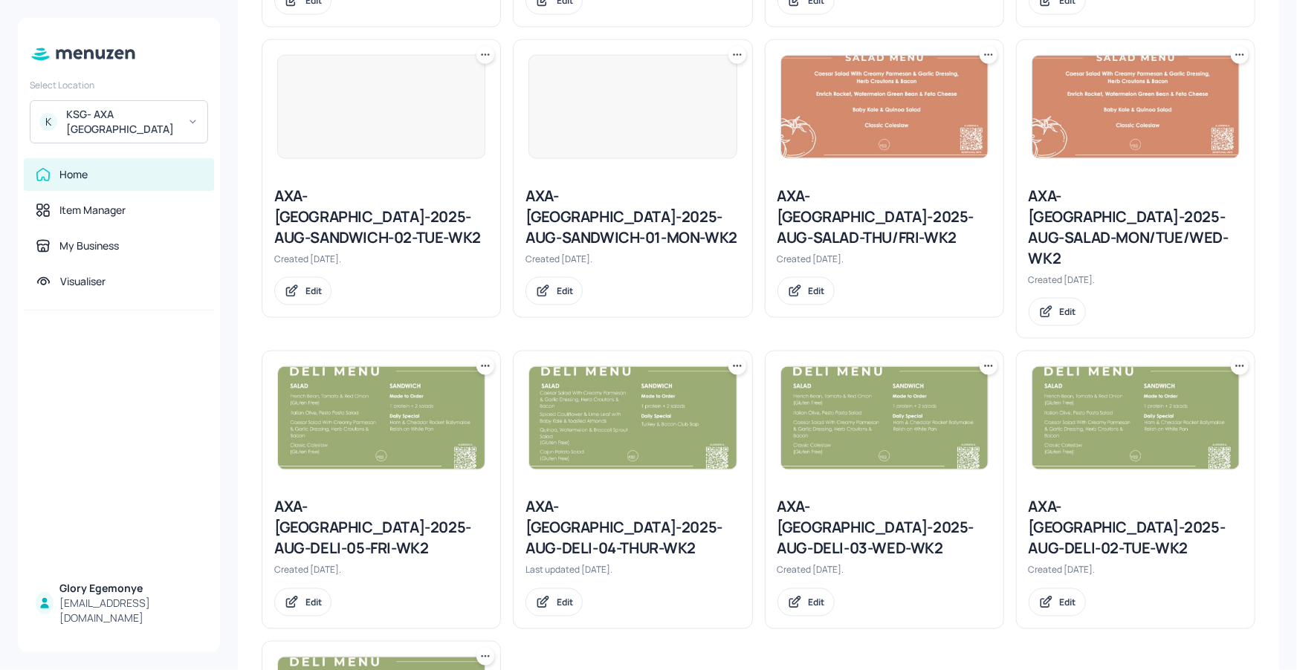
scroll to position [755, 0]
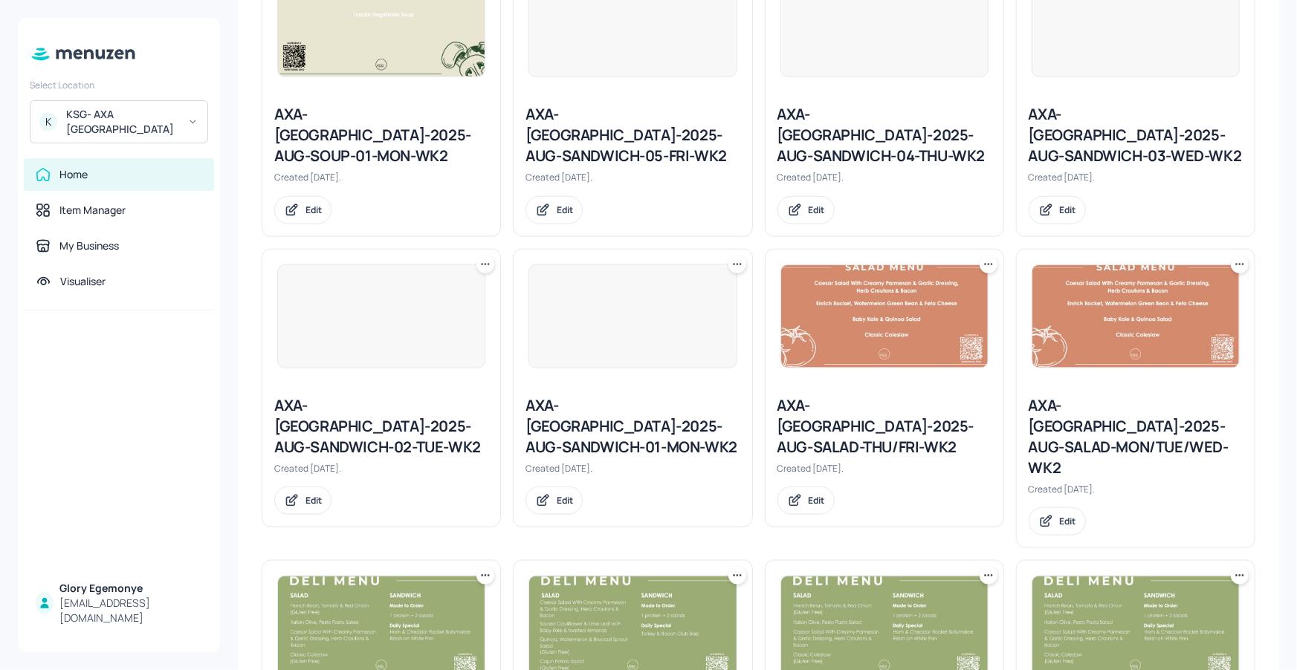
click at [1088, 395] on div "AXA-DUBLIN-2025-AUG-SALAD-MON/TUE/WED-WK2" at bounding box center [1135, 436] width 214 height 83
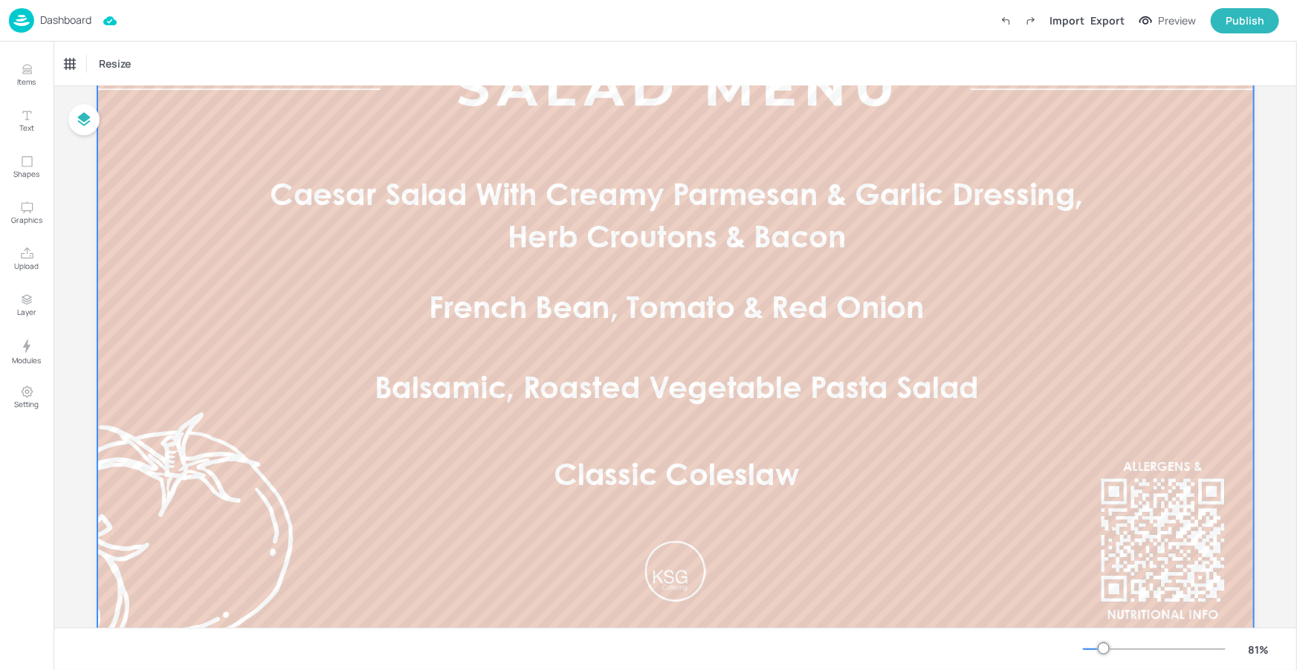
scroll to position [88, 0]
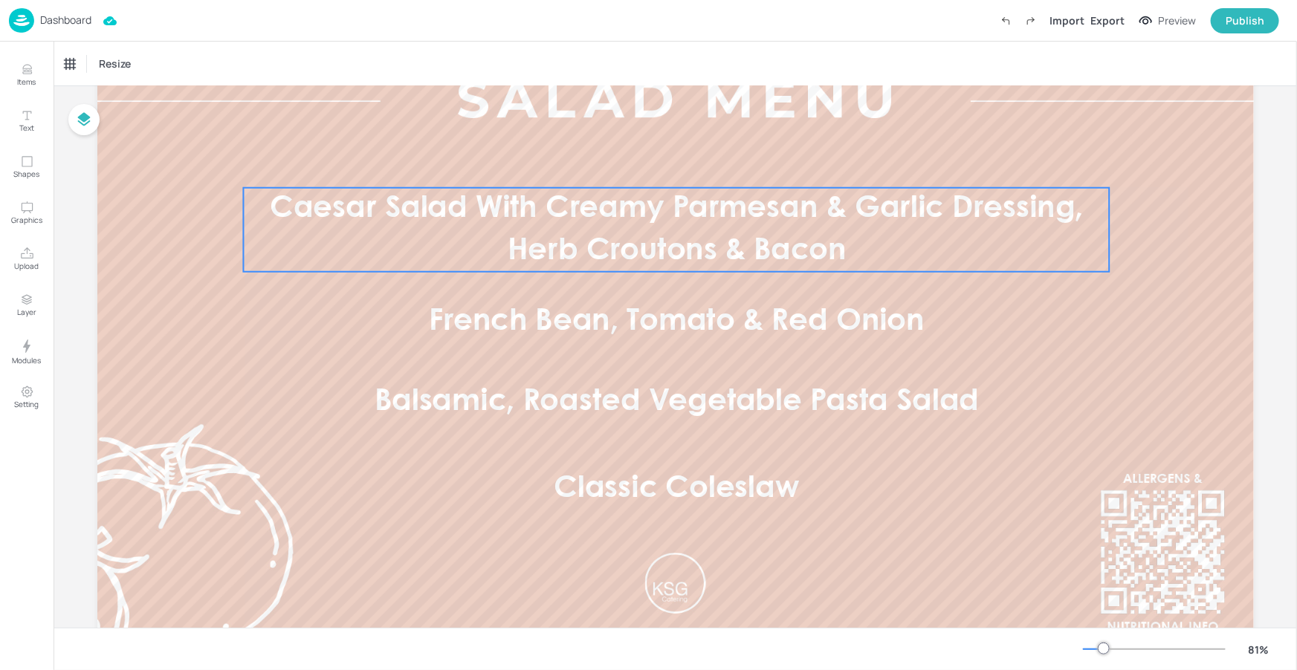
click at [668, 230] on p "Caesar Salad With Creamy Parmesan & Garlic Dressing, Herb Croutons & Bacon" at bounding box center [676, 230] width 866 height 84
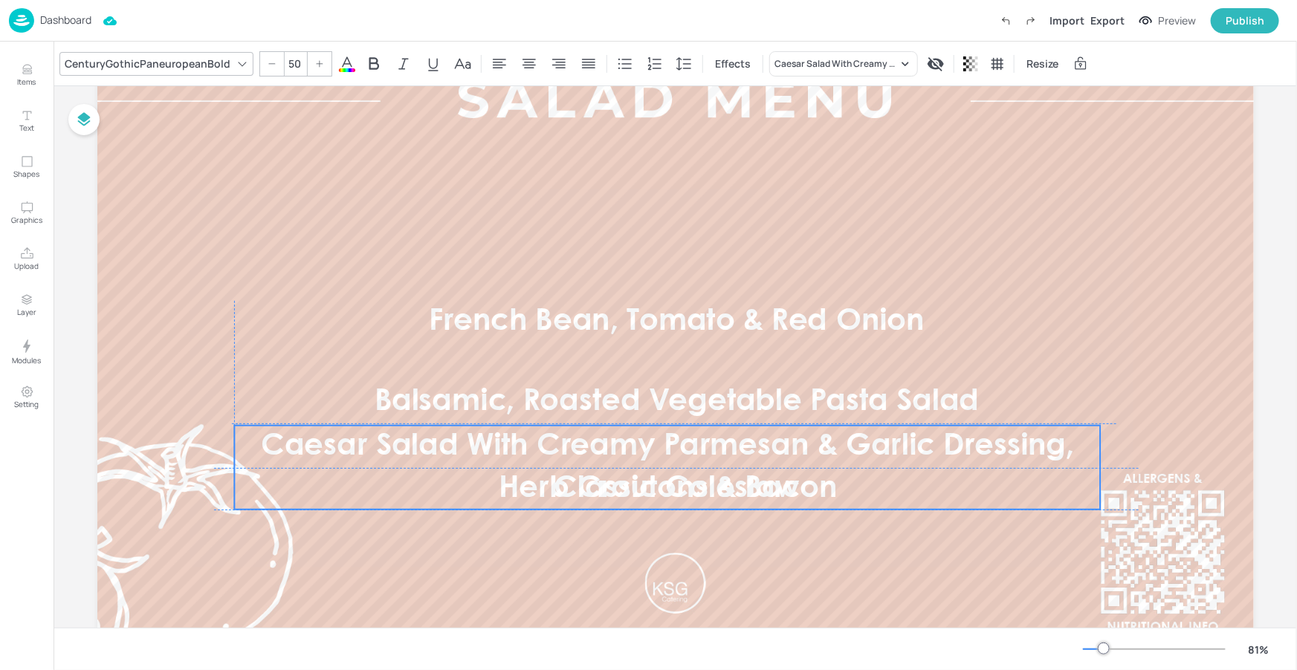
drag, startPoint x: 671, startPoint y: 225, endPoint x: 669, endPoint y: 417, distance: 191.7
click at [660, 461] on p "Caesar Salad With Creamy Parmesan & Garlic Dressing, Herb Croutons & Bacon" at bounding box center [667, 468] width 866 height 84
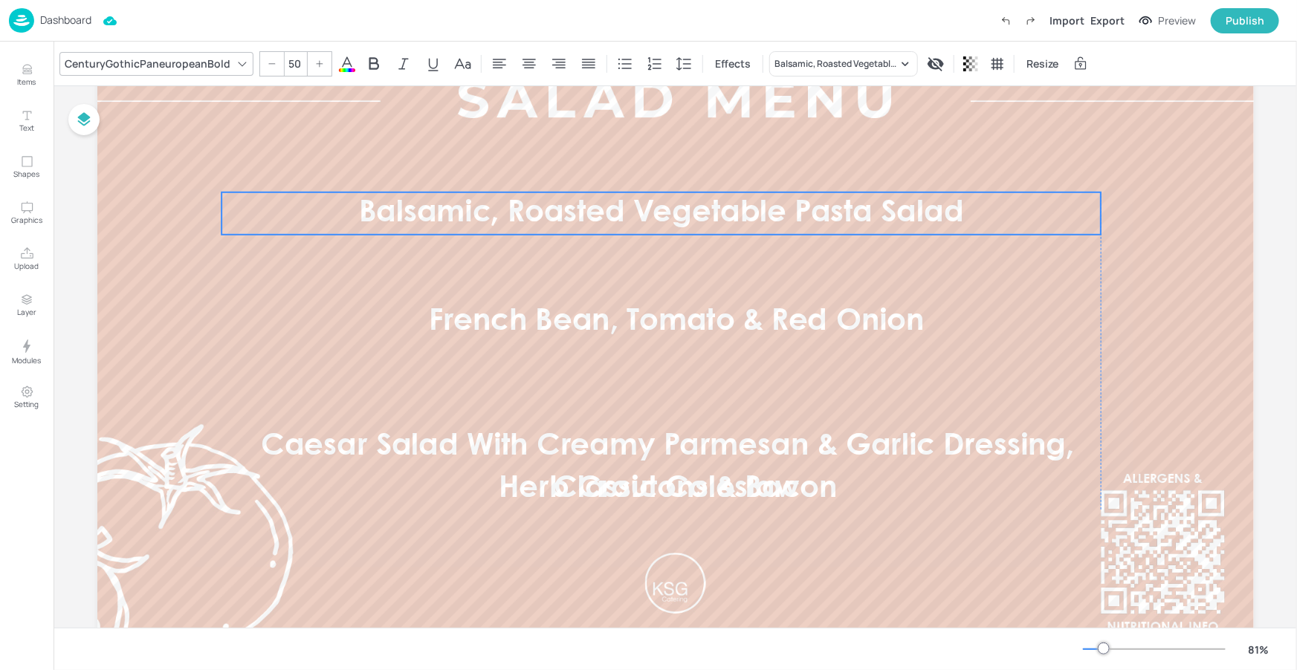
drag, startPoint x: 761, startPoint y: 386, endPoint x: 737, endPoint y: 265, distance: 123.4
click at [745, 198] on p "Balsamic, Roasted Vegetable Pasta Salad" at bounding box center [660, 213] width 879 height 42
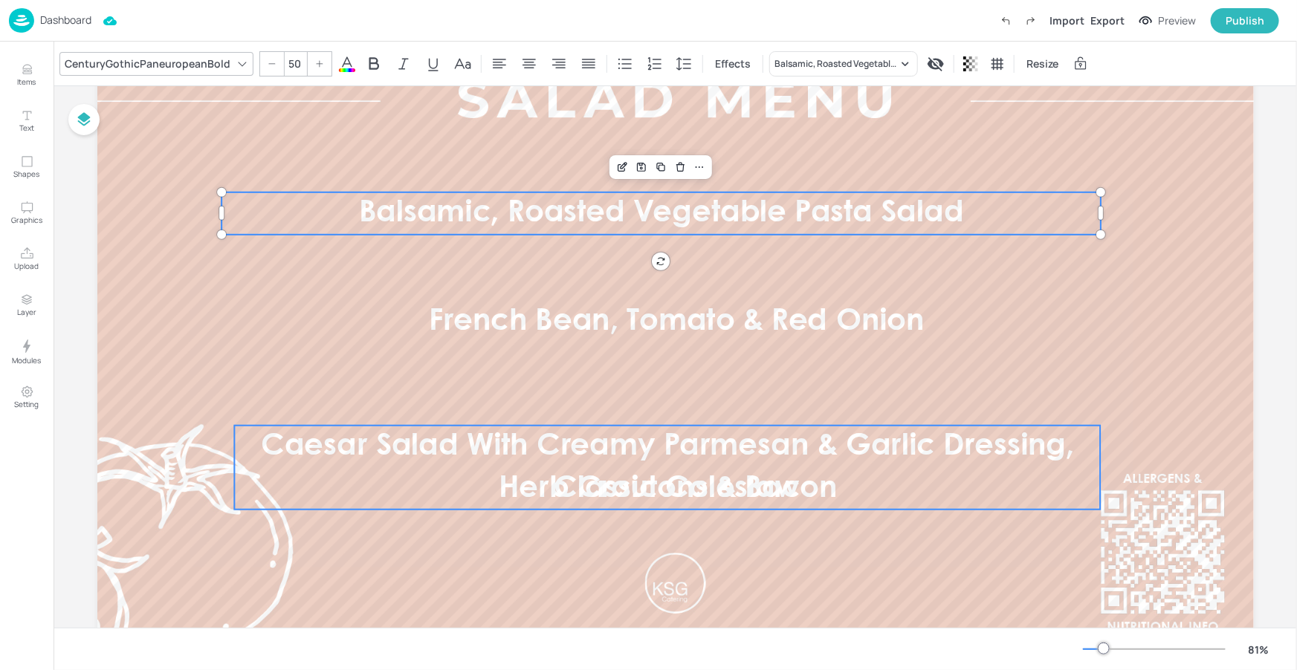
type input "50"
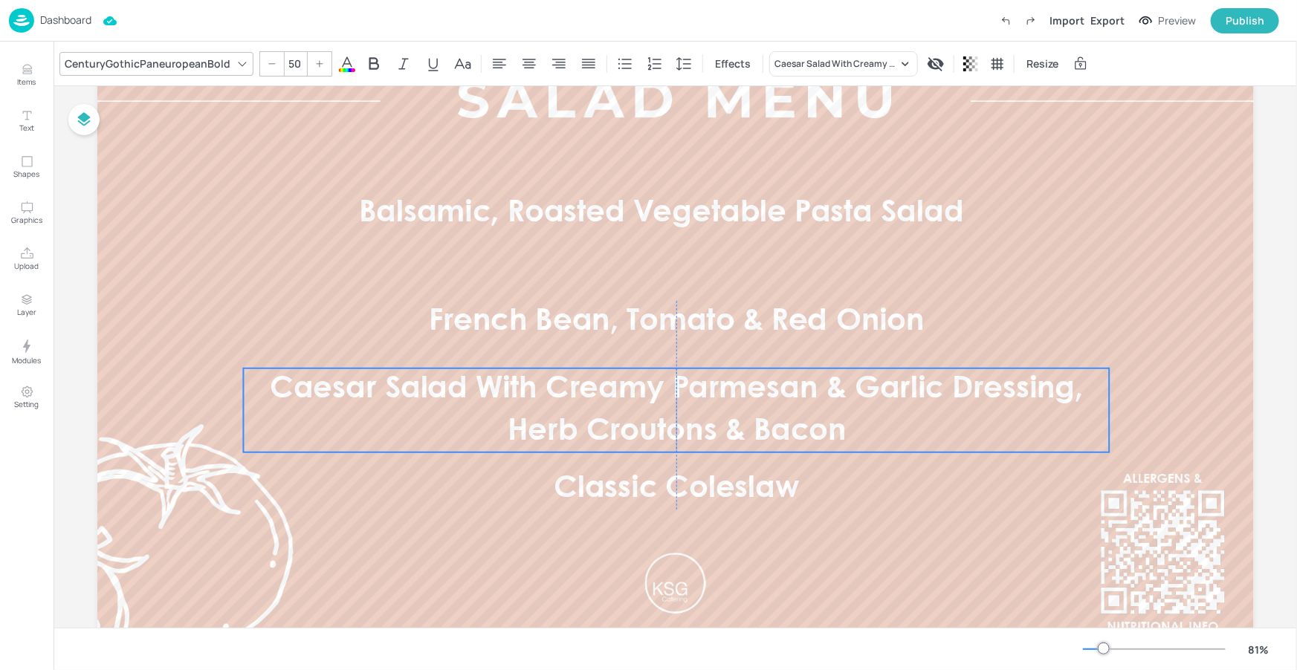
drag, startPoint x: 701, startPoint y: 444, endPoint x: 707, endPoint y: 397, distance: 47.2
click at [707, 397] on span "Caesar Salad With Creamy Parmesan & Garlic Dressing, Herb Croutons & Bacon" at bounding box center [677, 410] width 814 height 71
click at [88, 23] on p "Dashboard" at bounding box center [65, 20] width 51 height 10
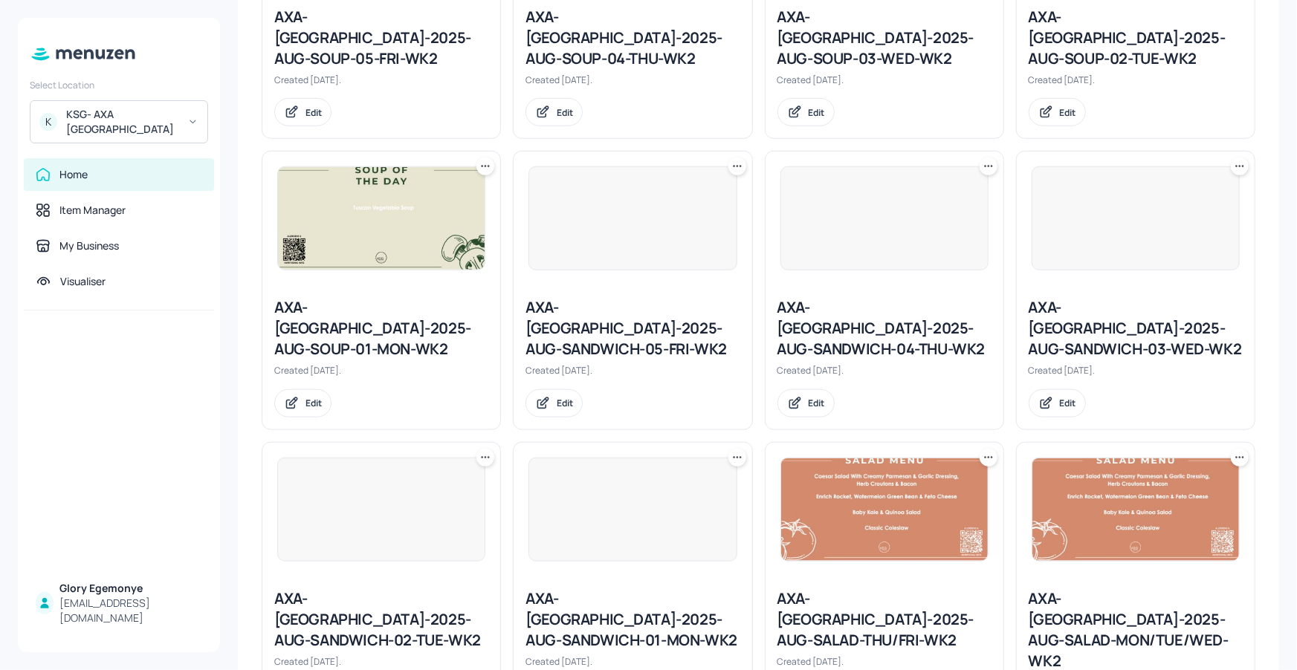
scroll to position [732, 0]
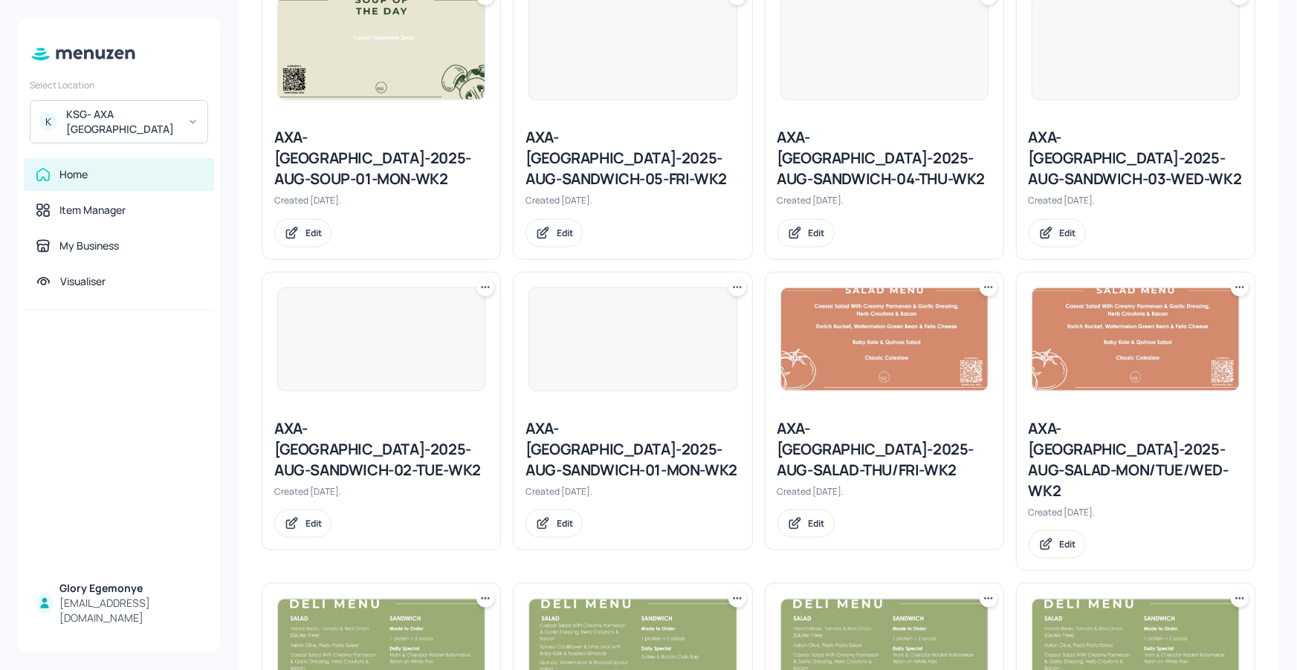
click at [1098, 418] on div "AXA-DUBLIN-2025-AUG-SALAD-MON/TUE/WED-WK2" at bounding box center [1135, 459] width 214 height 83
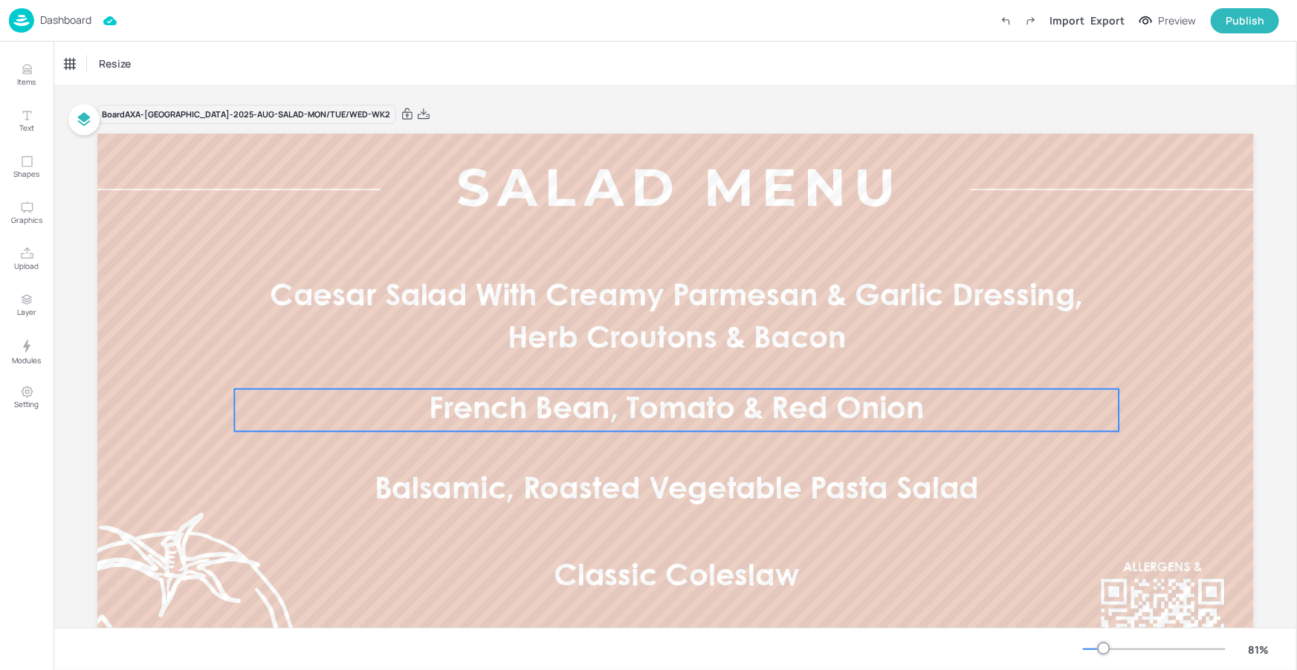
click at [642, 423] on span "French Bean, Tomato & Red Onion" at bounding box center [677, 410] width 496 height 29
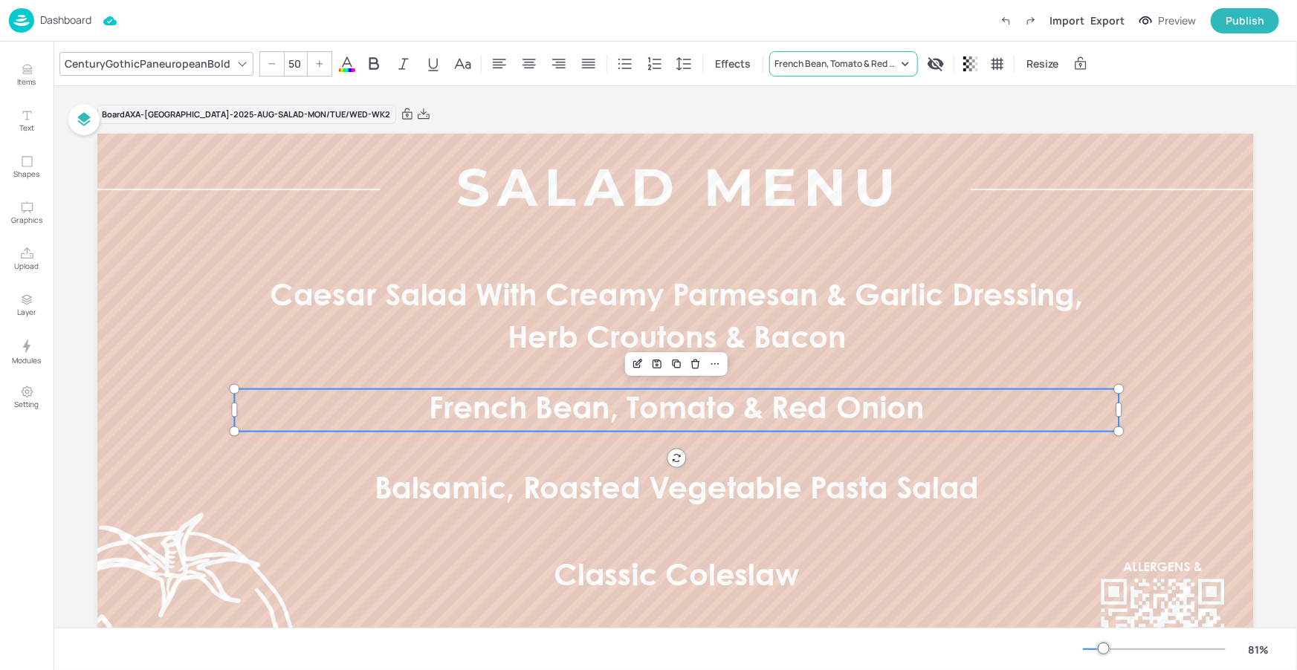
click at [826, 76] on div "French Bean, Tomato & Red Onion" at bounding box center [843, 63] width 149 height 25
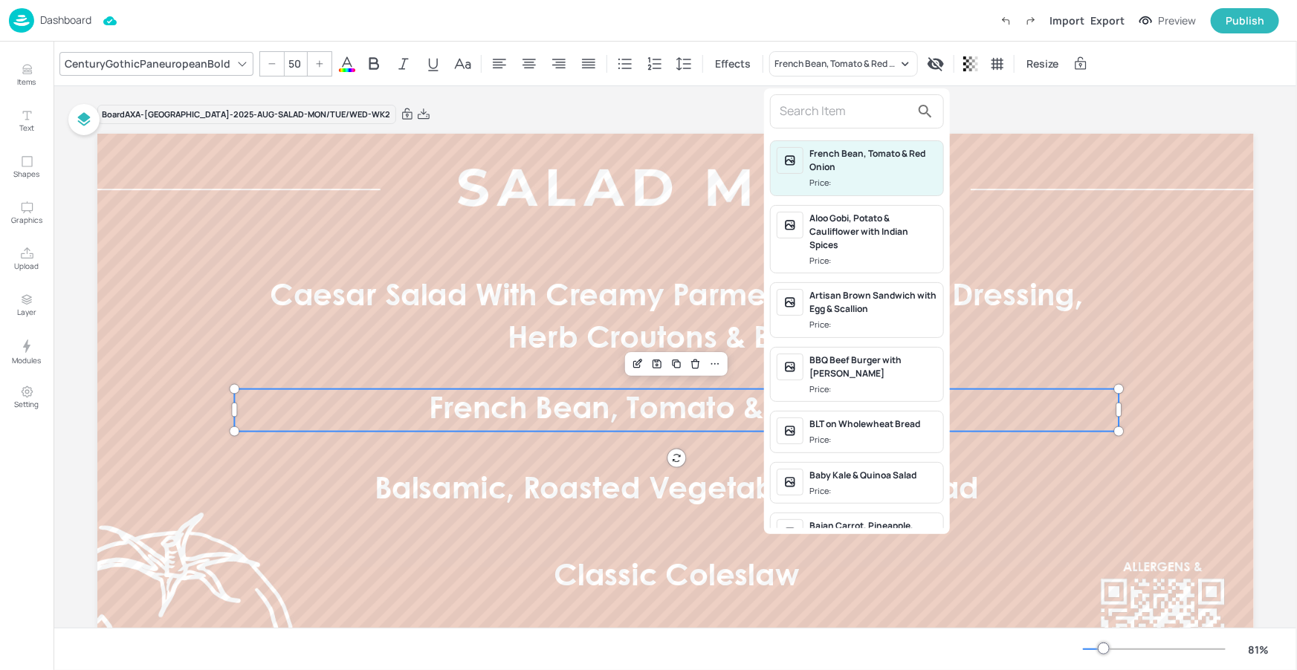
click at [818, 117] on input "text" at bounding box center [844, 112] width 131 height 24
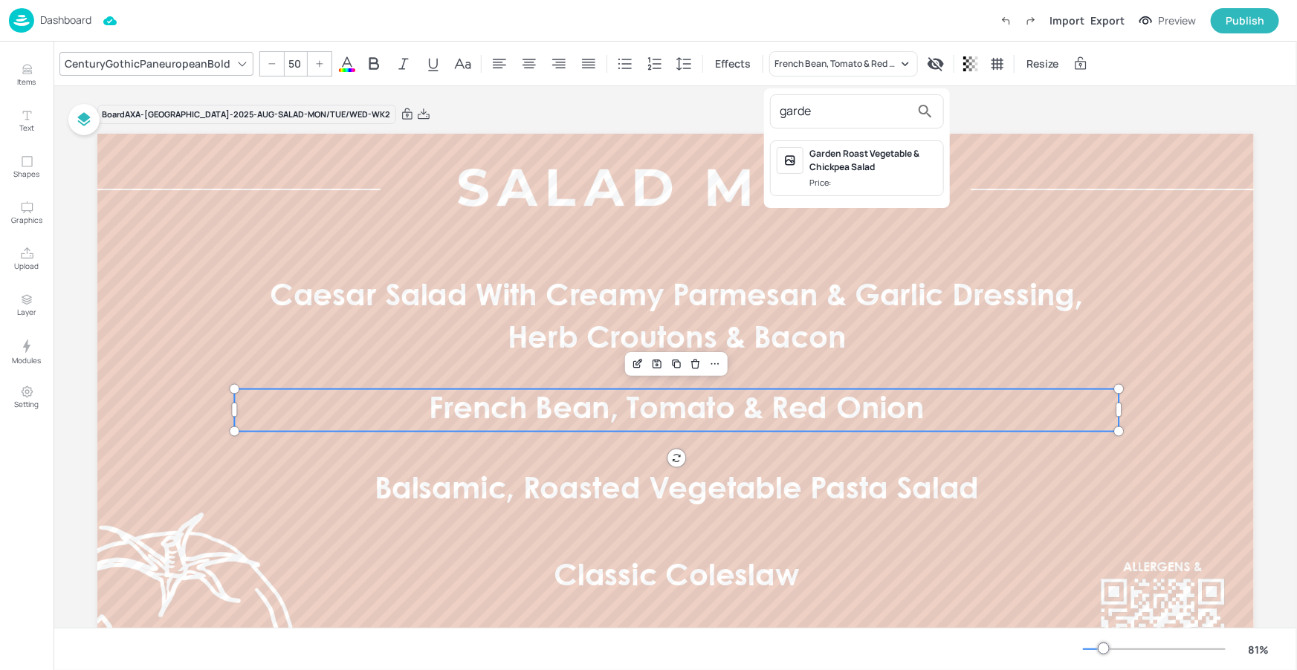
type input "garde"
click at [846, 144] on div "Garden Roast Vegetable & Chickpea Salad Price:" at bounding box center [857, 168] width 174 height 56
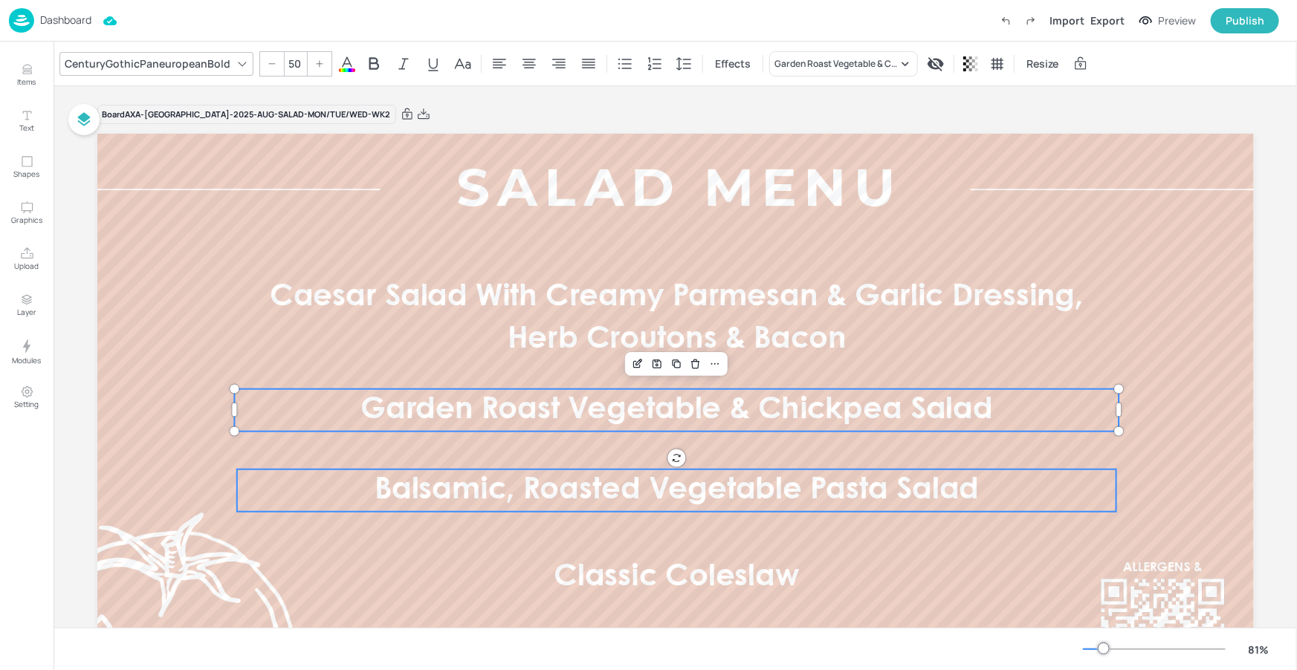
type input "50"
click at [731, 489] on span "Balsamic, Roasted Vegetable Pasta Salad" at bounding box center [676, 490] width 605 height 29
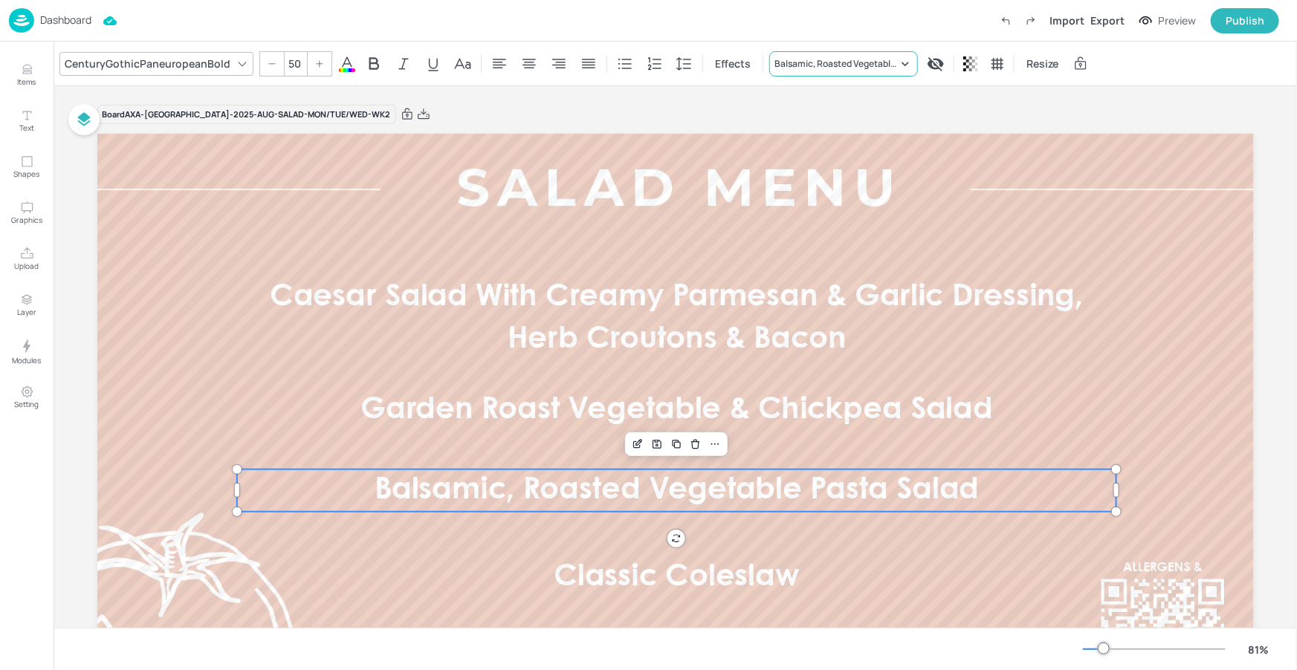
click at [869, 68] on div "Balsamic, Roasted Vegetable Pasta Salad" at bounding box center [835, 63] width 123 height 13
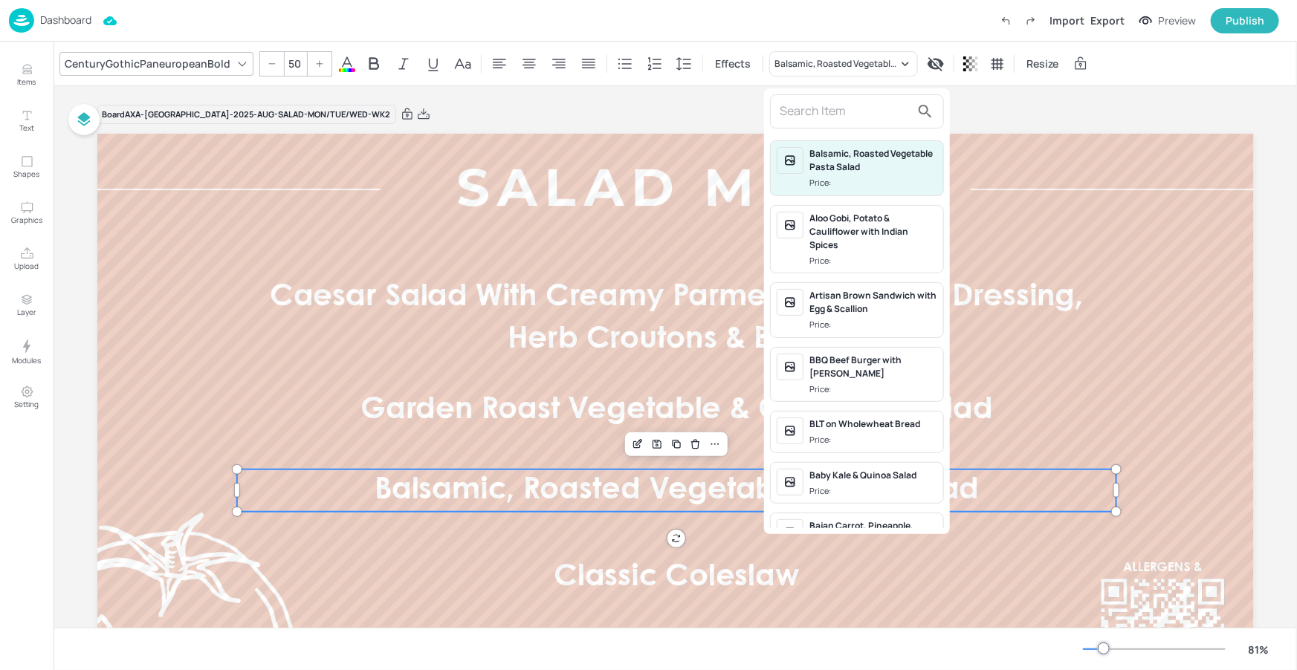
click at [859, 116] on input "text" at bounding box center [844, 112] width 131 height 24
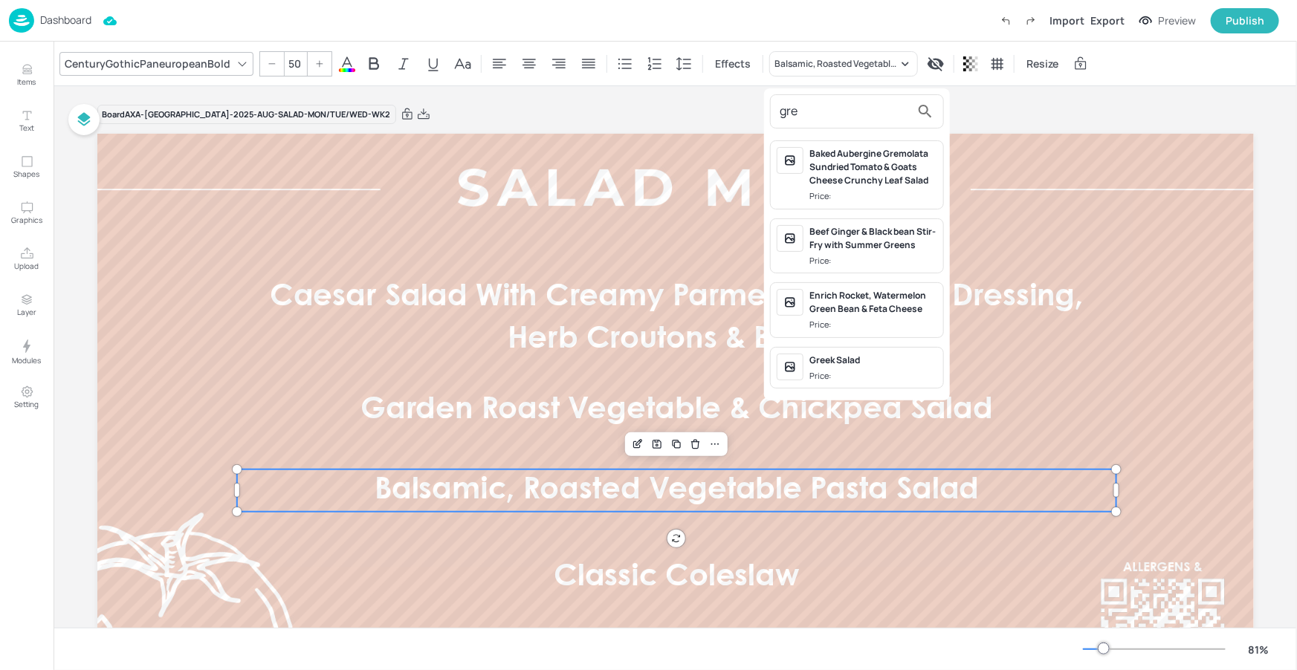
type input "gre"
click at [842, 351] on div "Greek Salad Price:" at bounding box center [857, 368] width 174 height 42
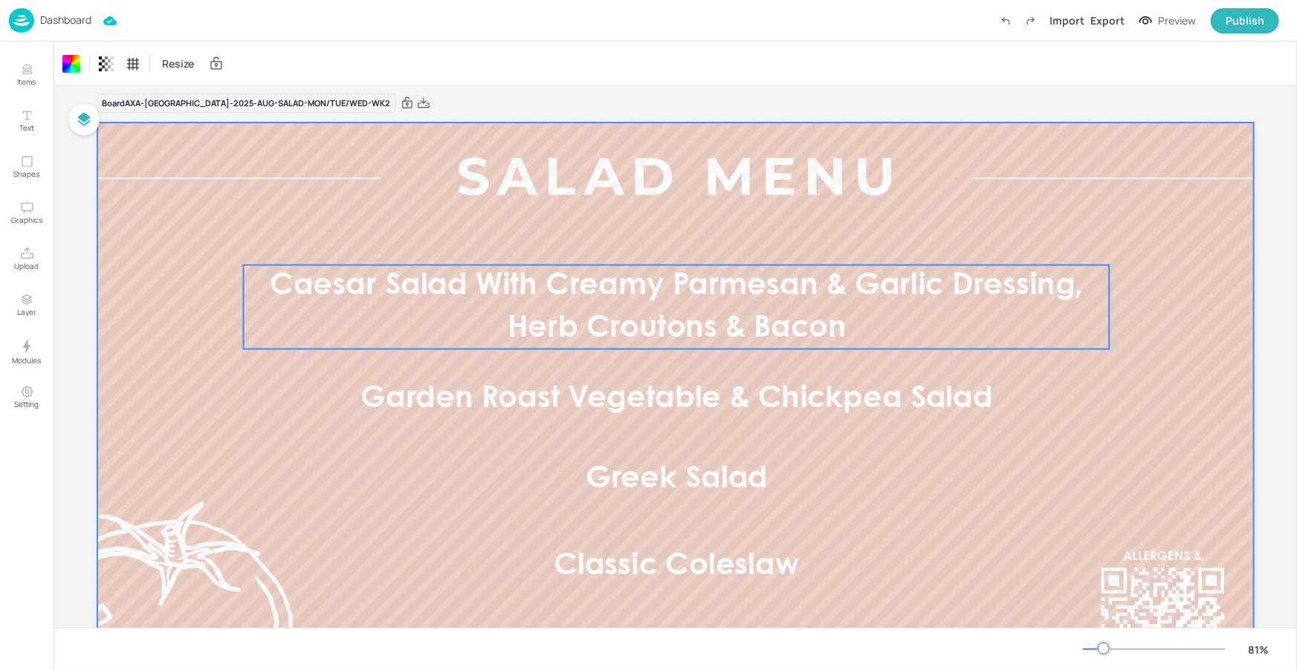
scroll to position [14, 0]
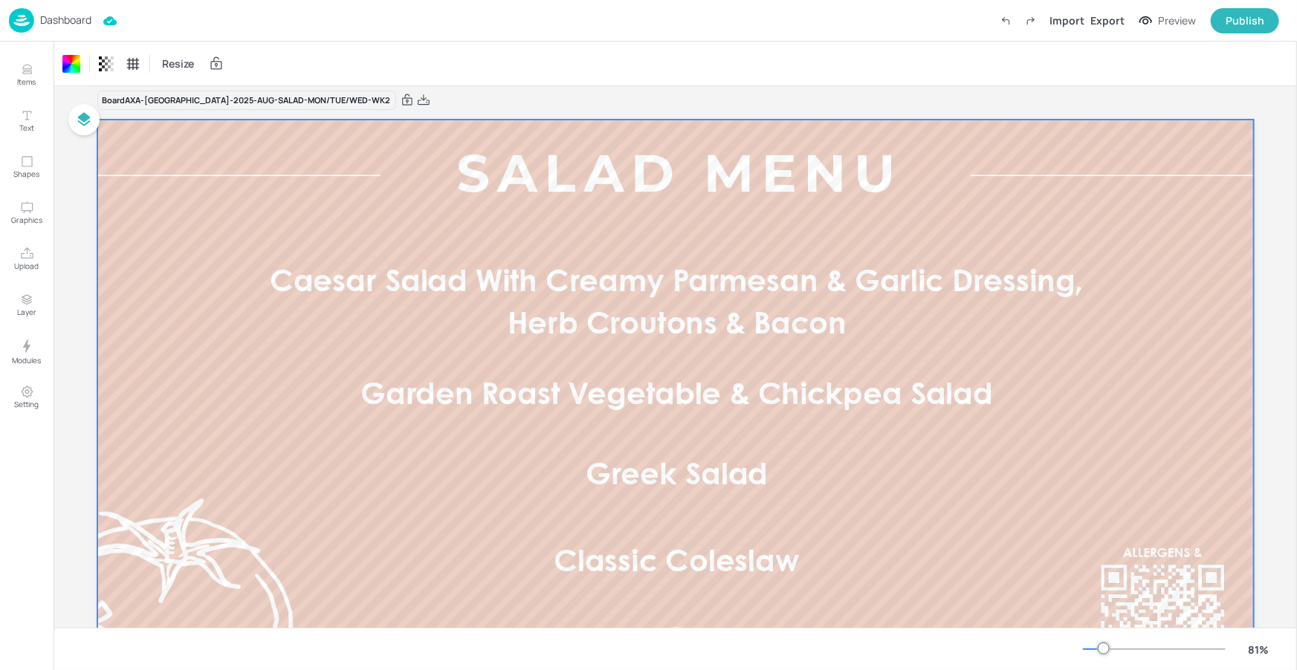
click at [88, 24] on p "Dashboard" at bounding box center [65, 20] width 51 height 10
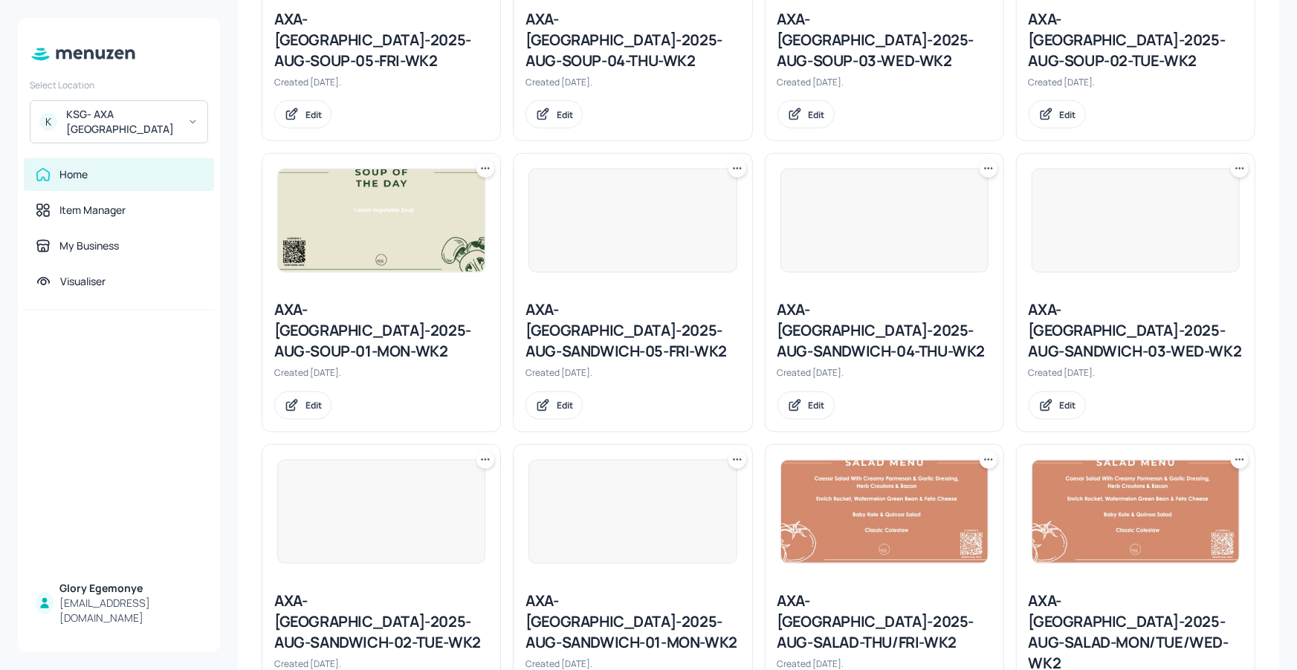
scroll to position [568, 0]
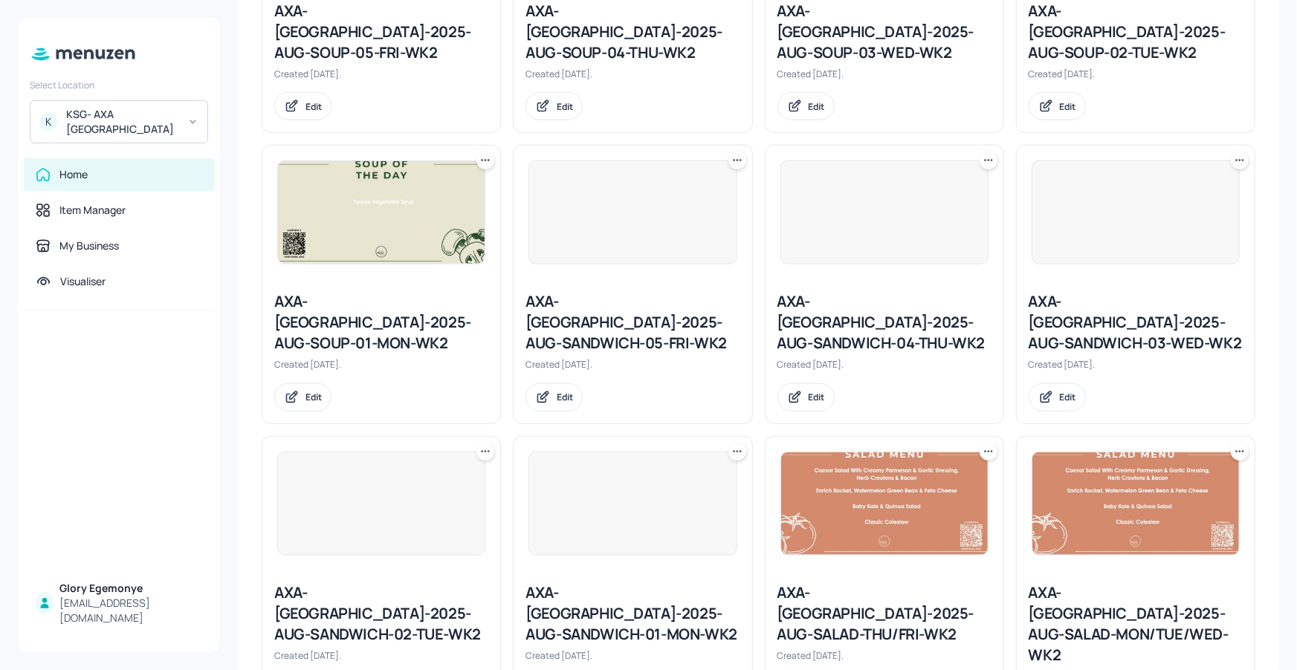
drag, startPoint x: 862, startPoint y: 517, endPoint x: 852, endPoint y: 543, distance: 27.7
click at [862, 517] on div at bounding box center [884, 504] width 238 height 134
click at [852, 583] on div "AXA-DUBLIN-2025-AUG-SALAD-THU/FRI-WK2" at bounding box center [884, 614] width 214 height 62
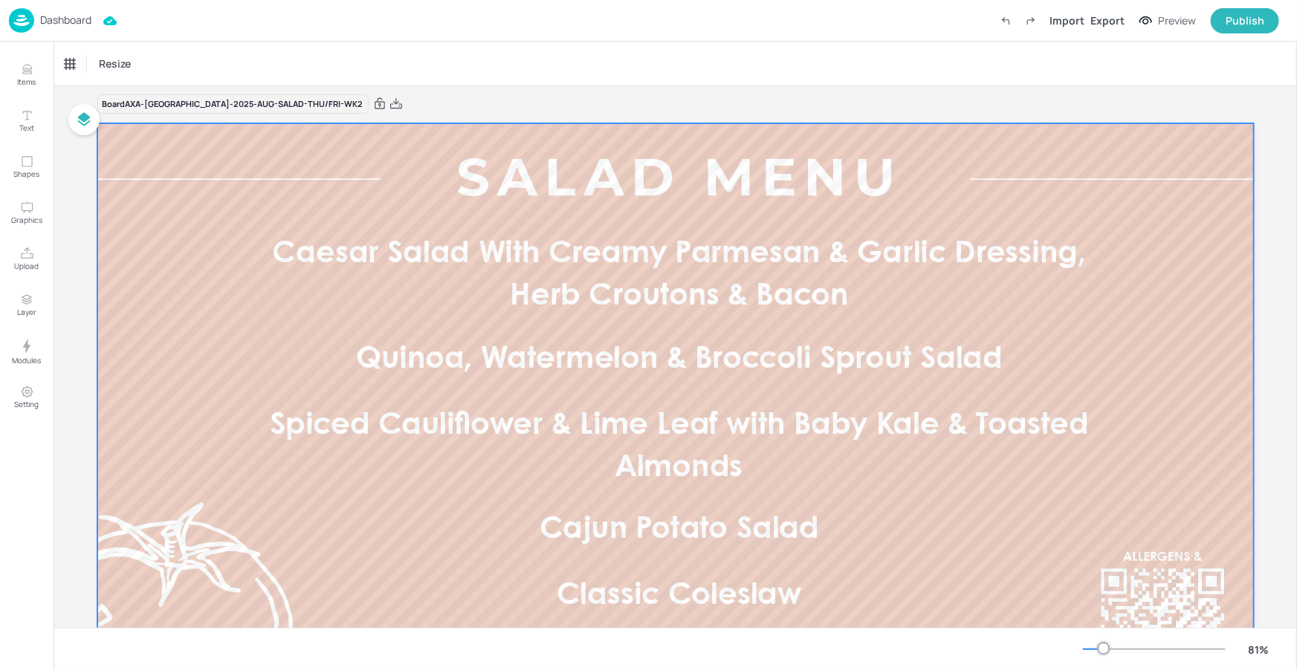
scroll to position [23, 0]
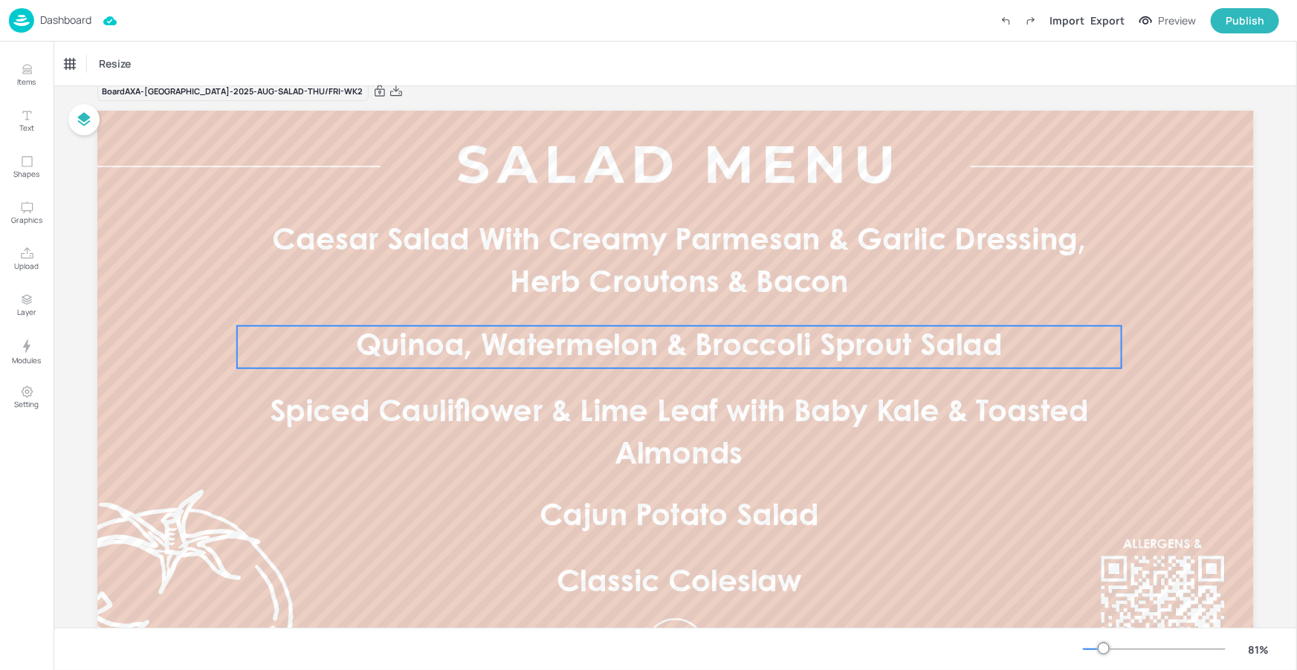
click at [755, 333] on span "Quinoa, Watermelon & Broccoli Sprout Salad" at bounding box center [678, 347] width 646 height 29
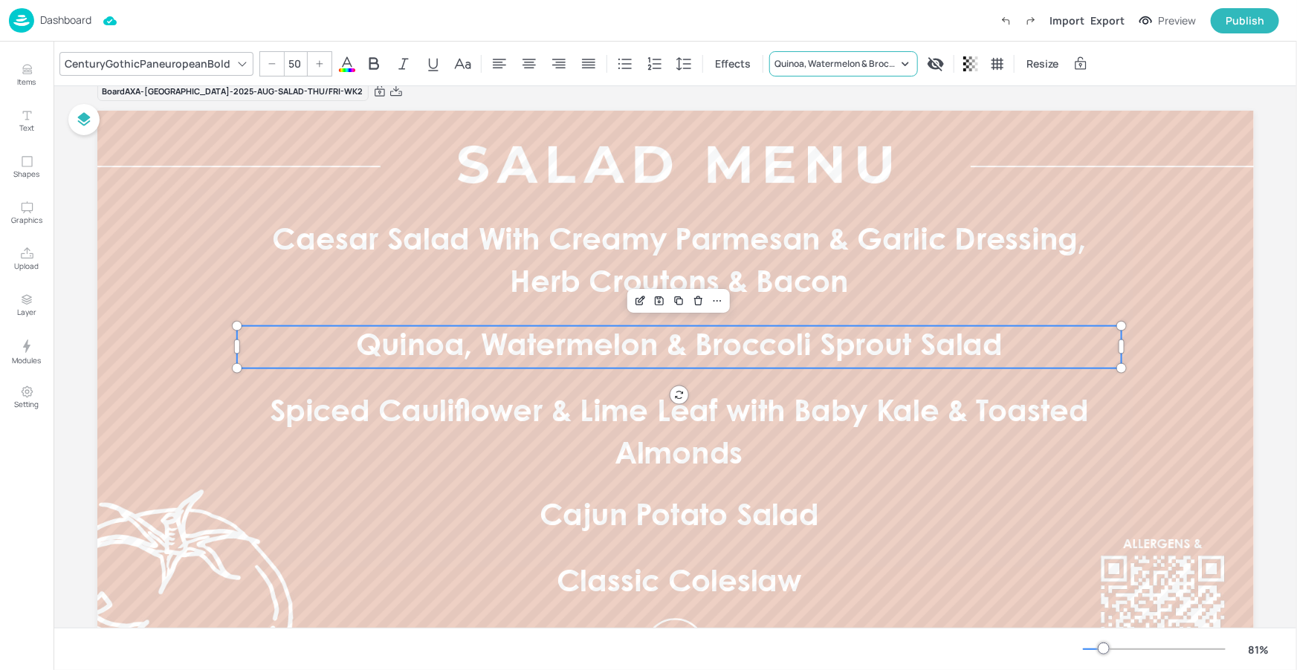
click at [889, 66] on div "Quinoa, Watermelon & Broccoli Sprout Salad" at bounding box center [835, 63] width 123 height 13
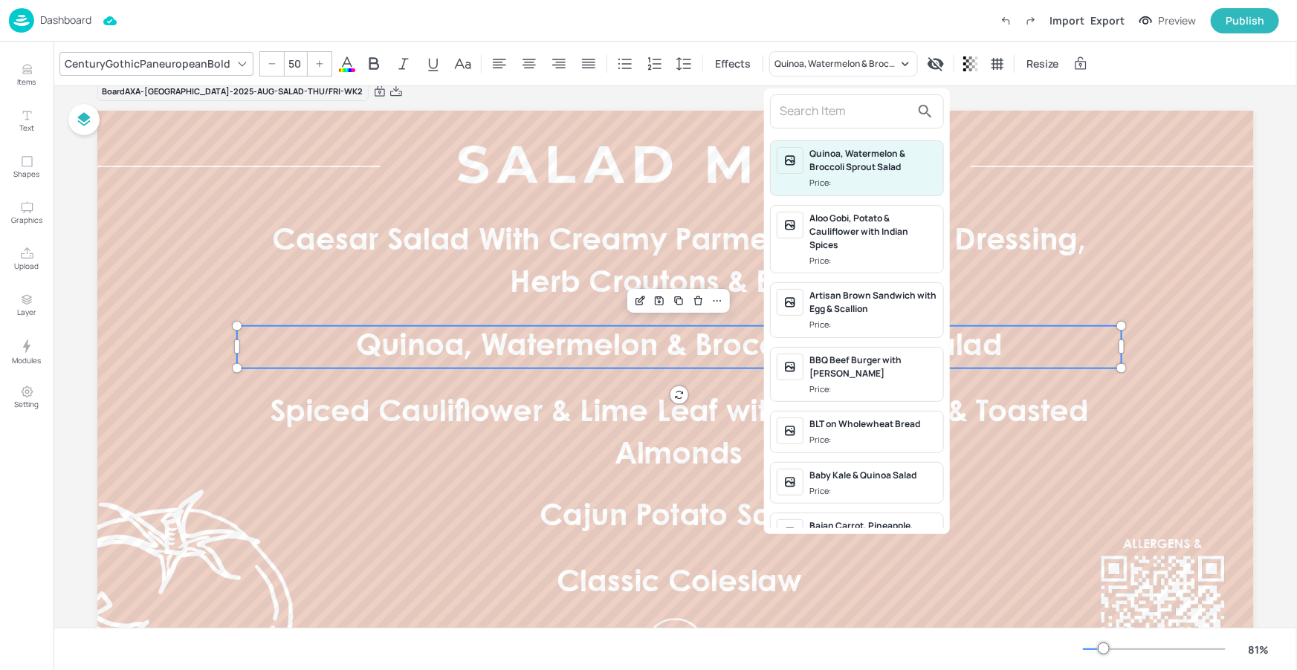
click at [815, 111] on input "text" at bounding box center [844, 112] width 131 height 24
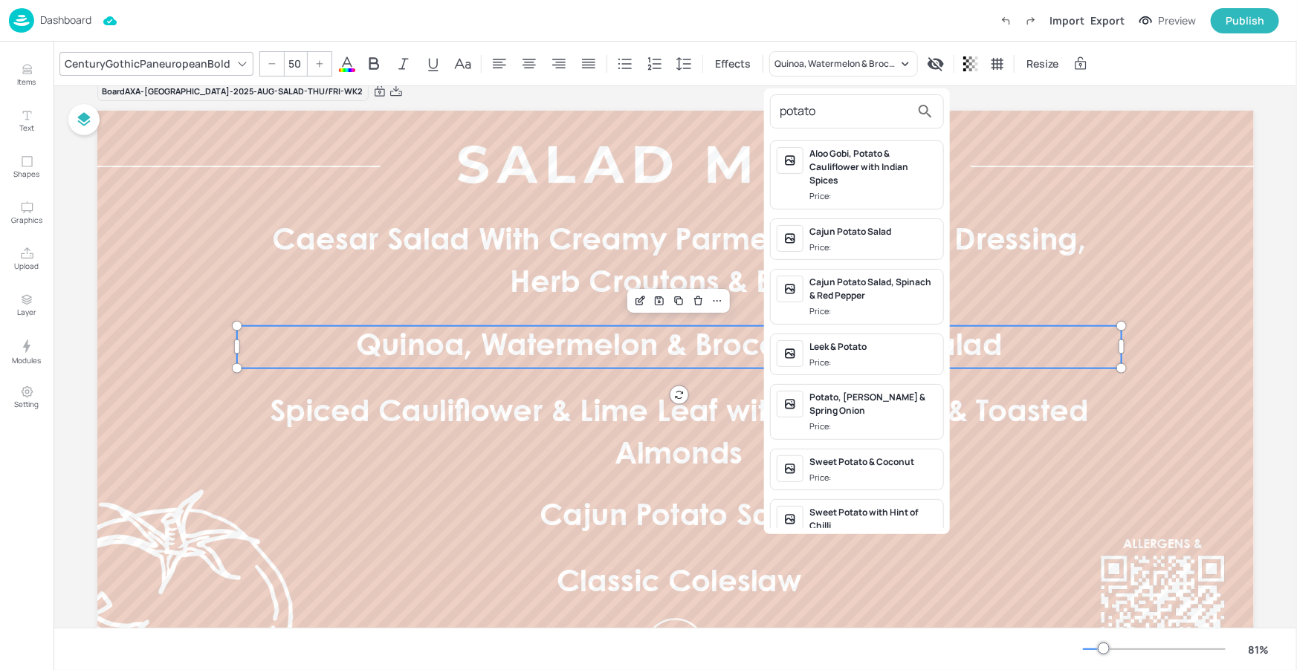
type input "potato"
click at [895, 421] on span "Price:" at bounding box center [873, 427] width 128 height 13
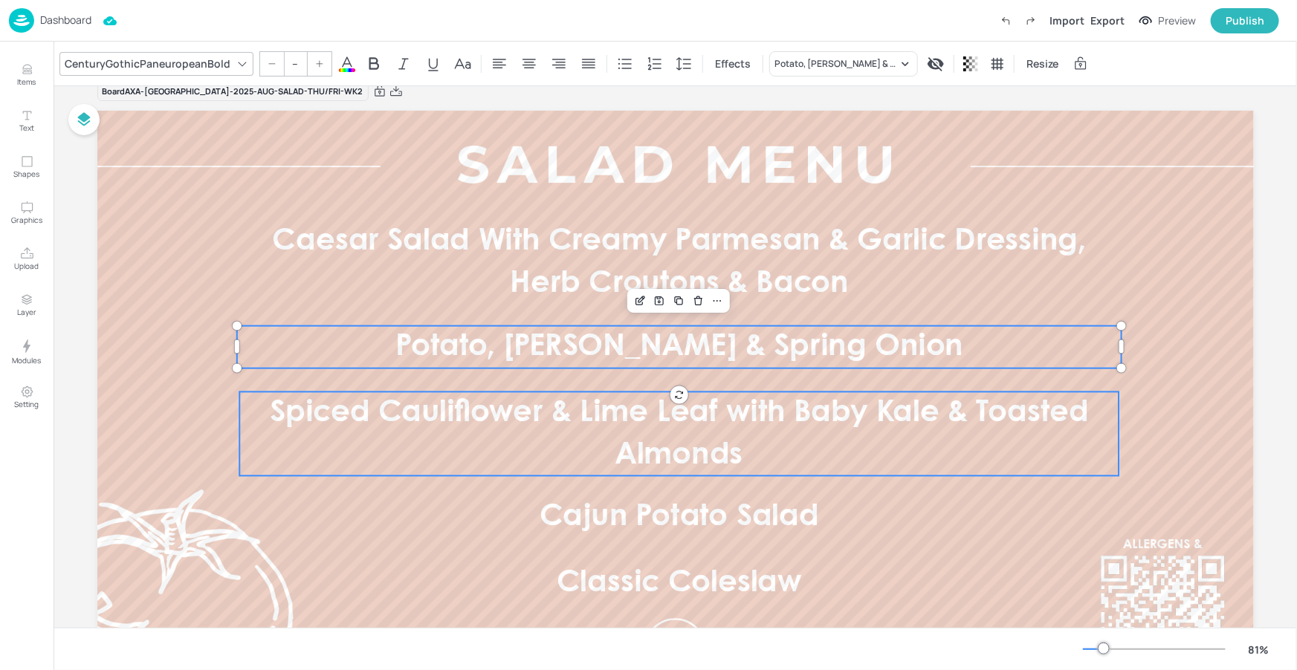
type input "50"
click at [732, 408] on span "Spiced Cauliflower & Lime Leaf with Baby Kale & Toasted Almonds" at bounding box center [678, 433] width 819 height 71
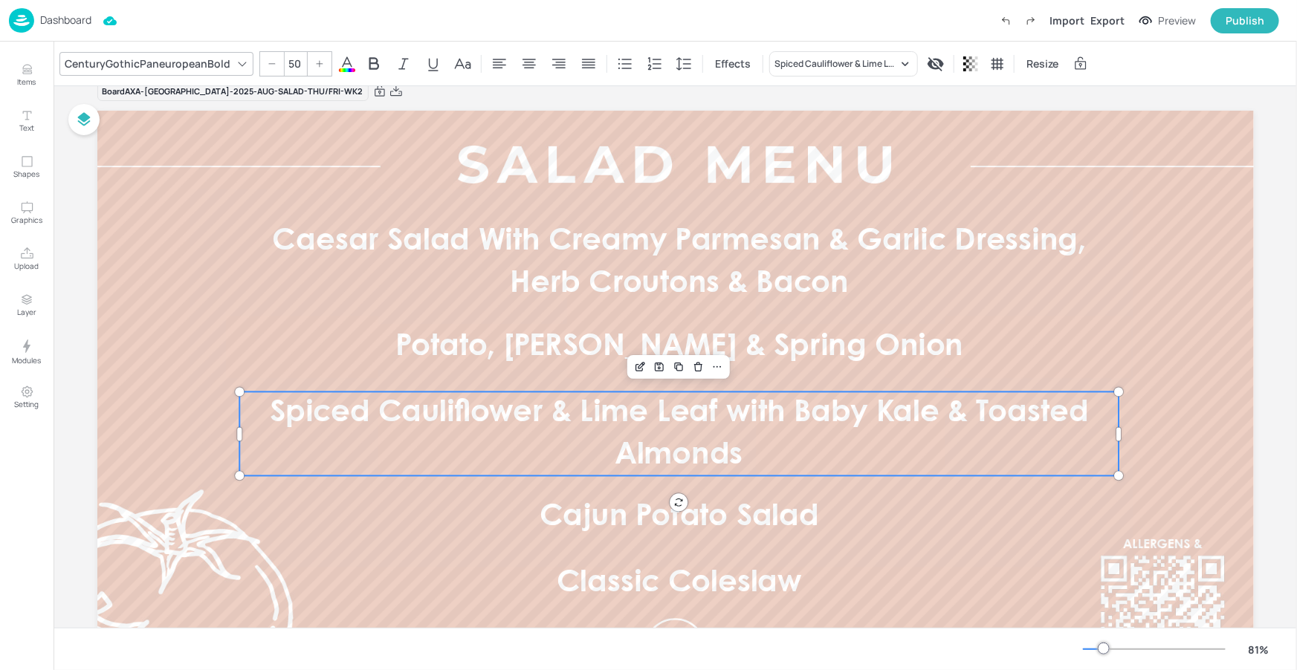
click at [788, 49] on div "CenturyGothicPaneuropeanBold 50 Effects Spiced Cauliflower & Lime Leaf with Bab…" at bounding box center [674, 64] width 1243 height 44
click at [796, 62] on div "Spiced Cauliflower & Lime Leaf with Baby Kale & Toasted Almonds" at bounding box center [835, 63] width 123 height 13
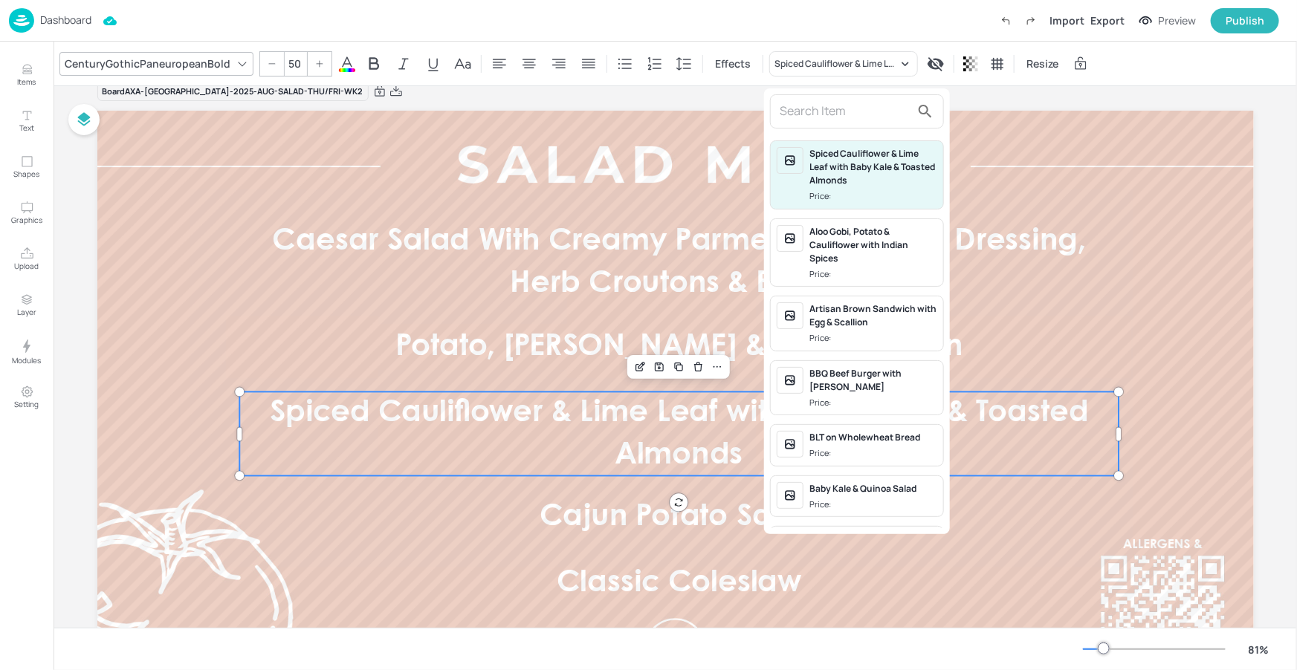
click at [794, 111] on input "text" at bounding box center [844, 112] width 131 height 24
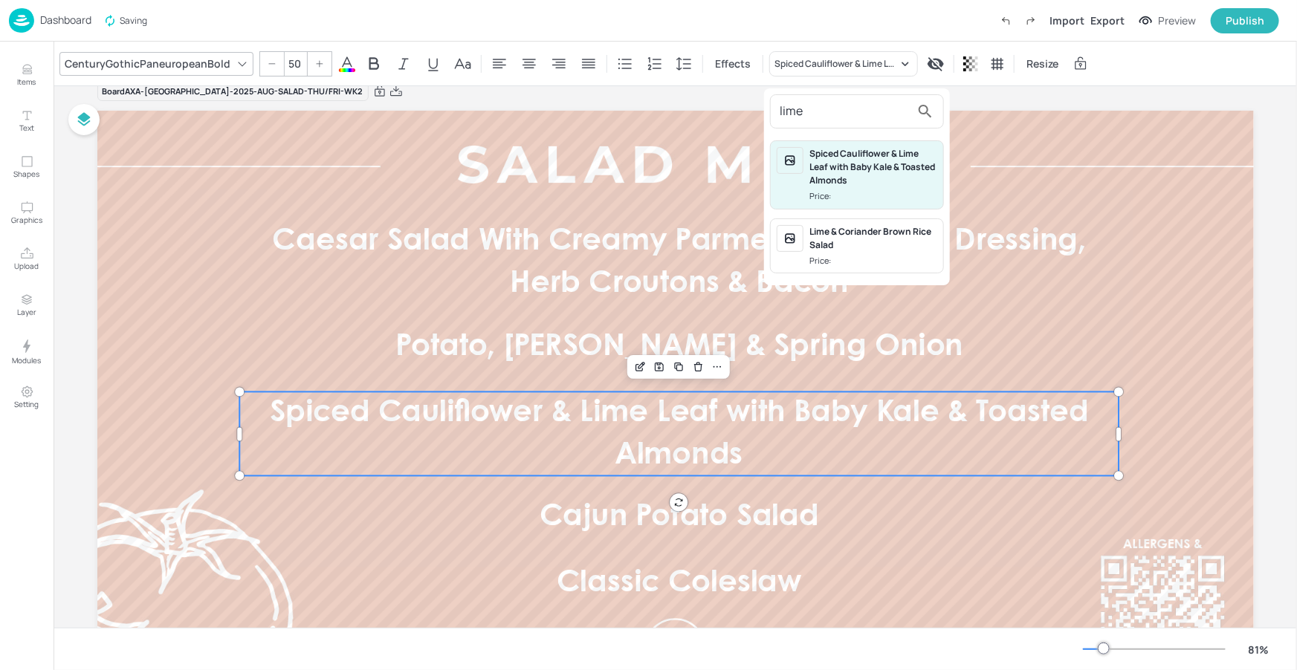
type input "lime"
click at [857, 227] on div "Lime & Coriander Brown Rice Salad" at bounding box center [873, 238] width 128 height 27
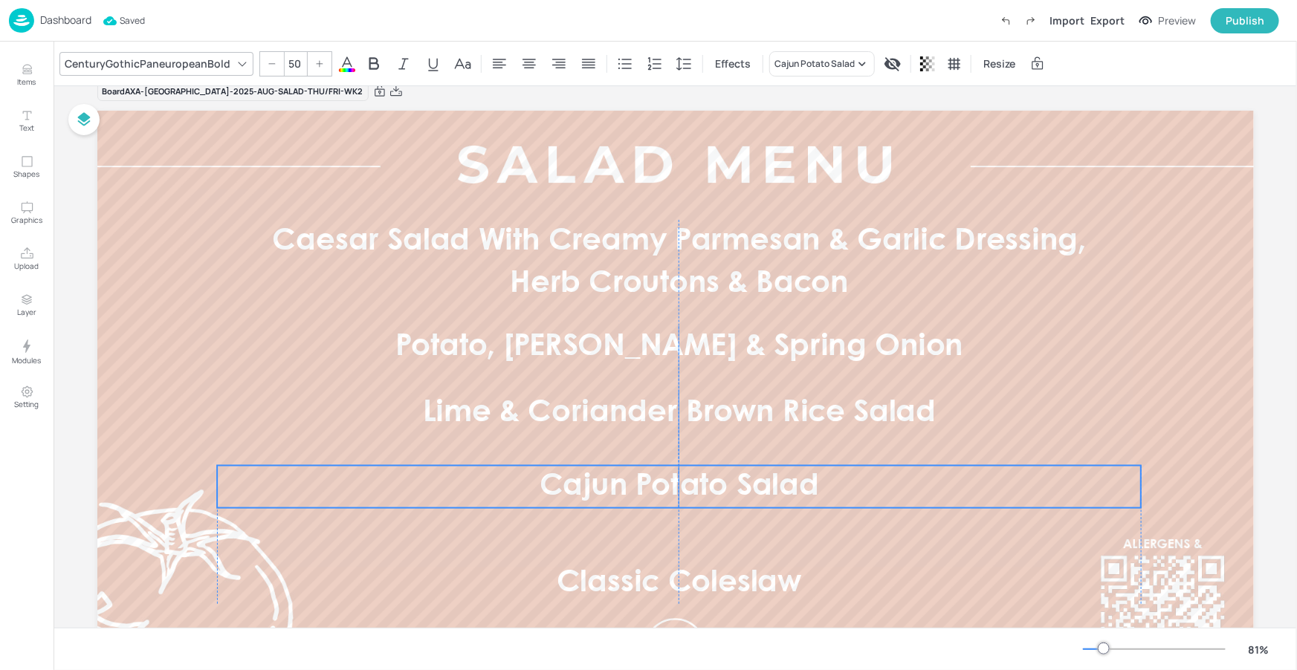
drag, startPoint x: 724, startPoint y: 510, endPoint x: 723, endPoint y: 479, distance: 30.5
click at [724, 479] on span "Cajun Potato Salad" at bounding box center [678, 487] width 279 height 29
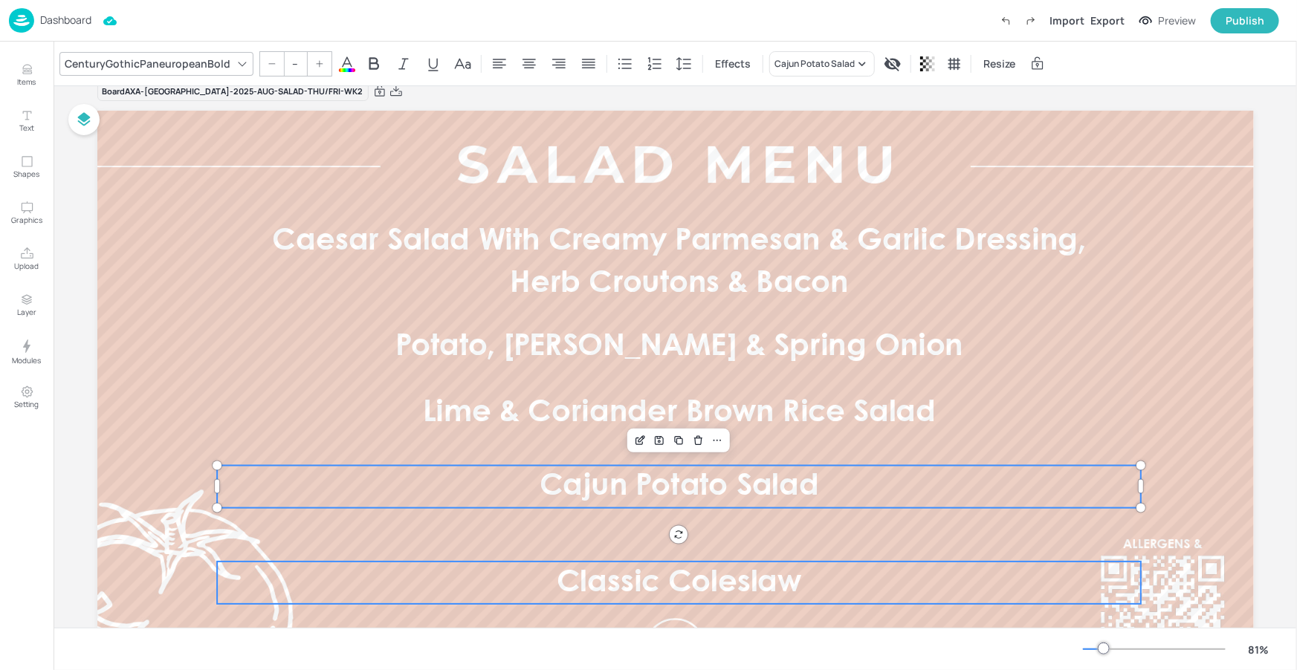
type input "50"
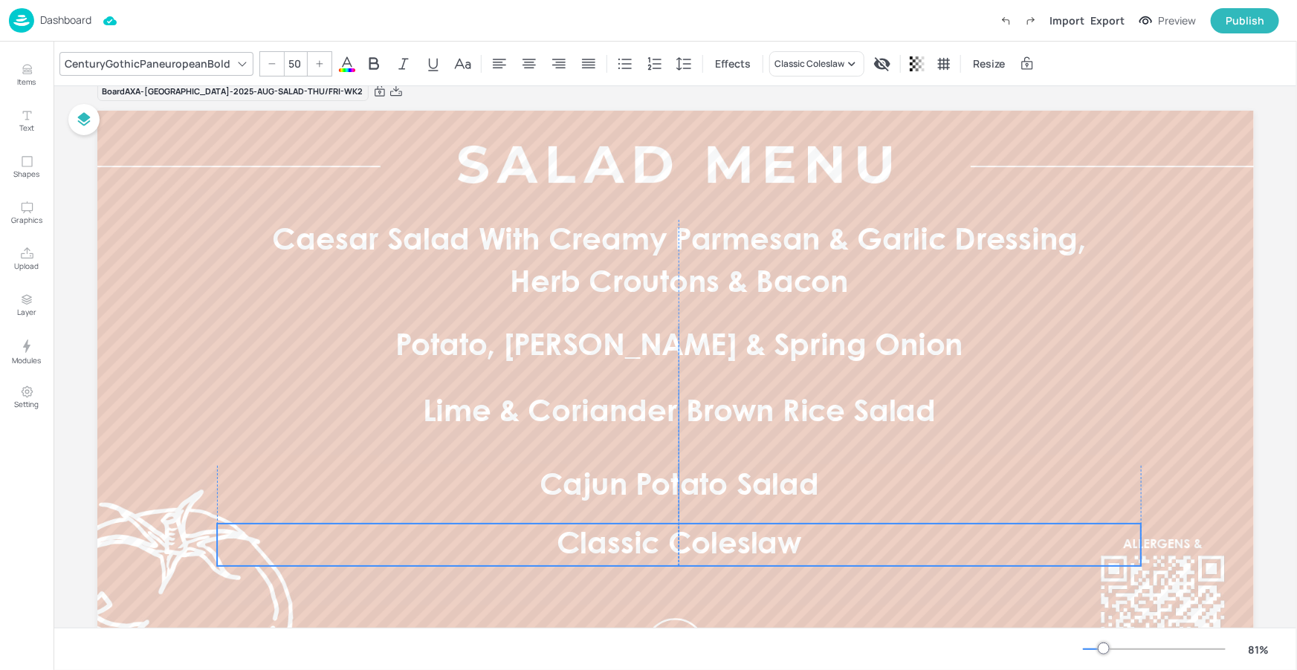
drag, startPoint x: 718, startPoint y: 571, endPoint x: 718, endPoint y: 533, distance: 37.2
click at [718, 533] on span "Classic Coleslaw" at bounding box center [678, 544] width 245 height 29
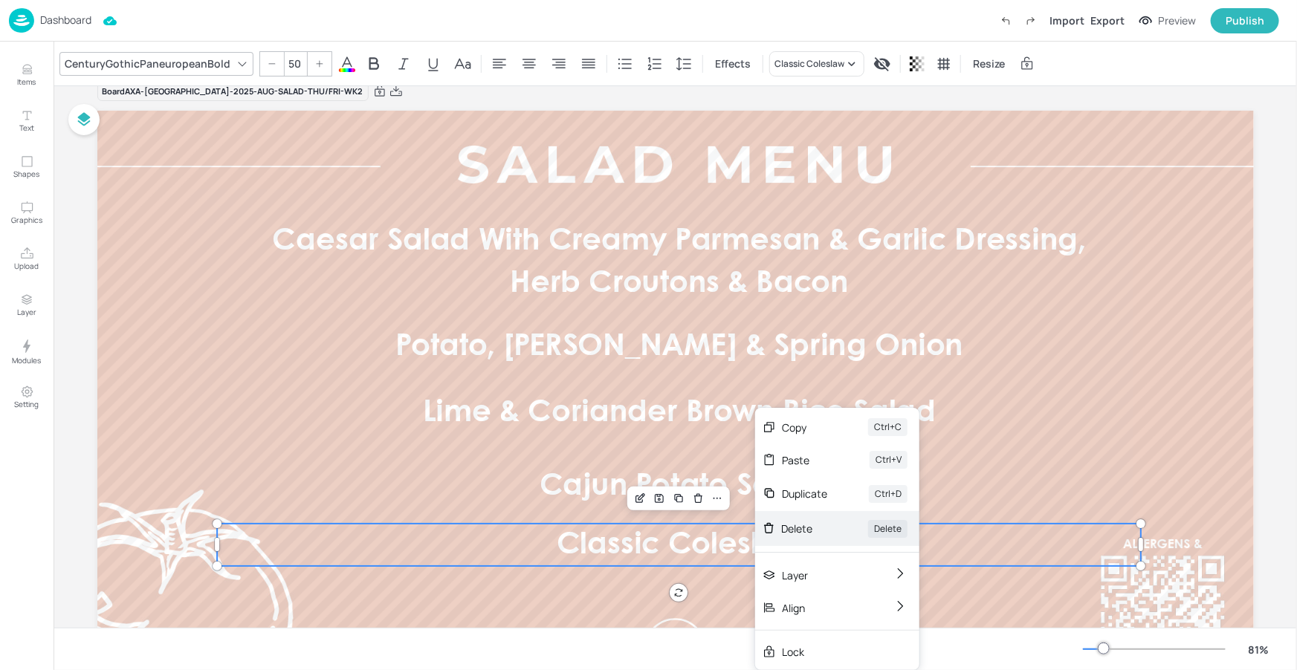
click at [798, 527] on div "Delete" at bounding box center [803, 529] width 45 height 16
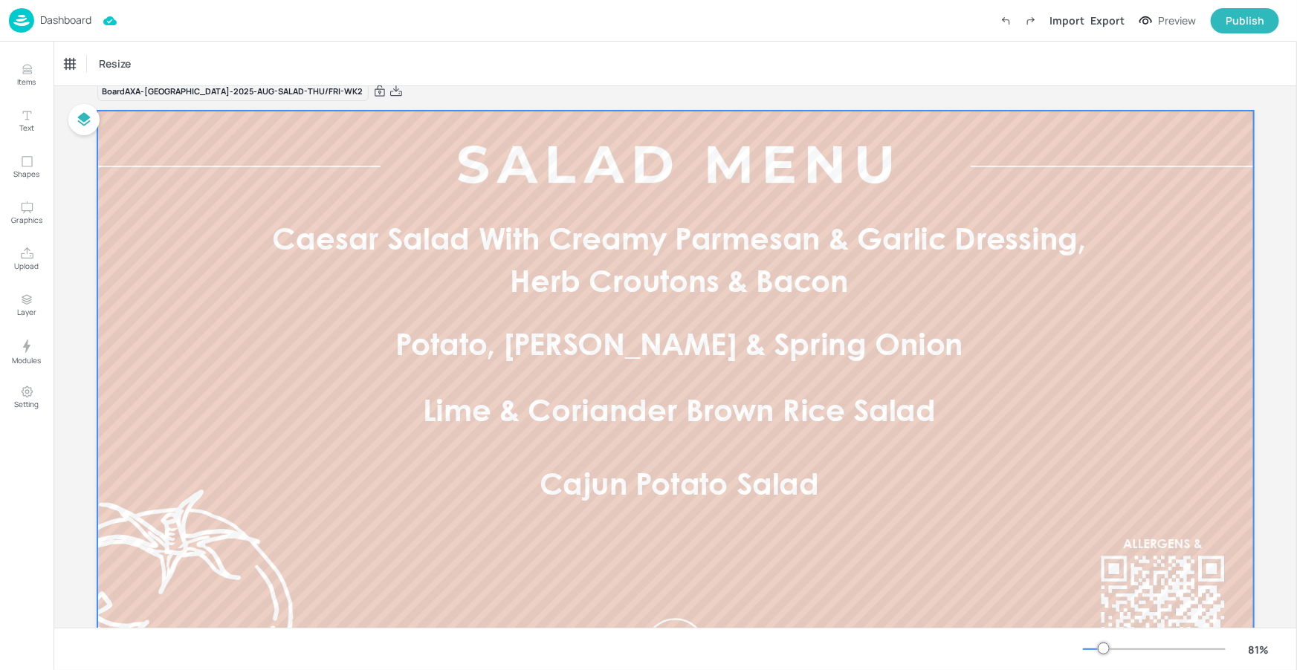
click at [751, 490] on span "Cajun Potato Salad" at bounding box center [678, 487] width 279 height 29
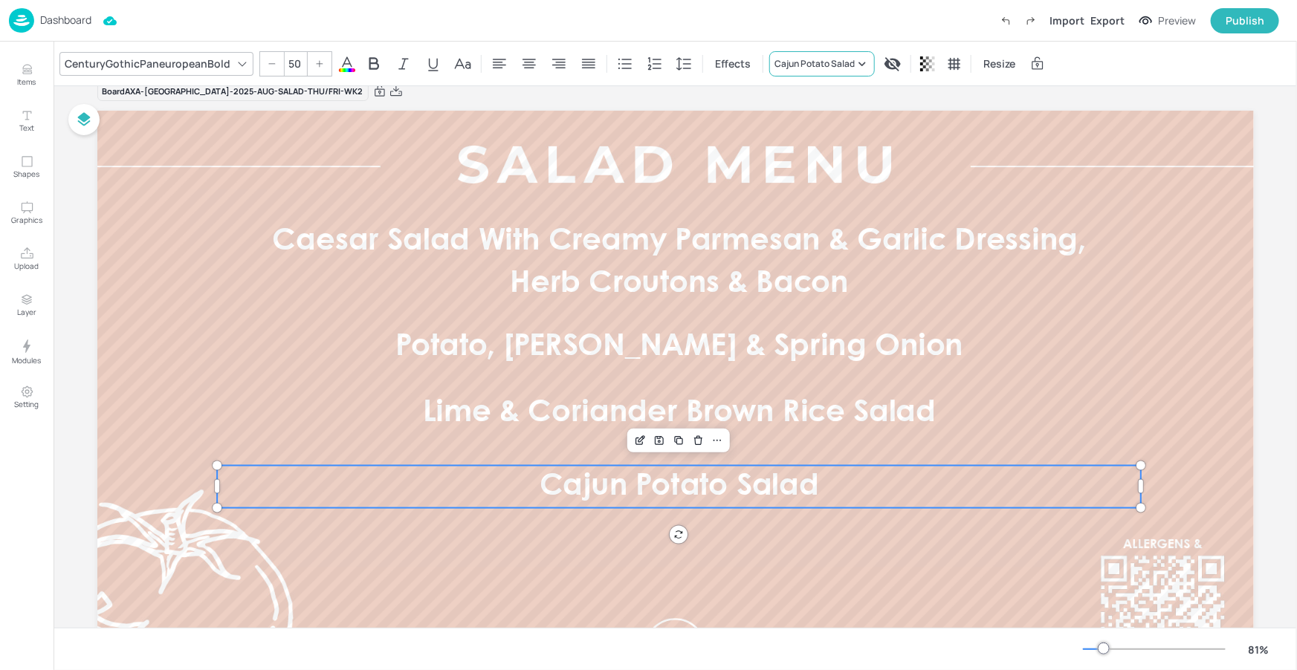
click at [779, 64] on div "Cajun Potato Salad" at bounding box center [814, 63] width 80 height 13
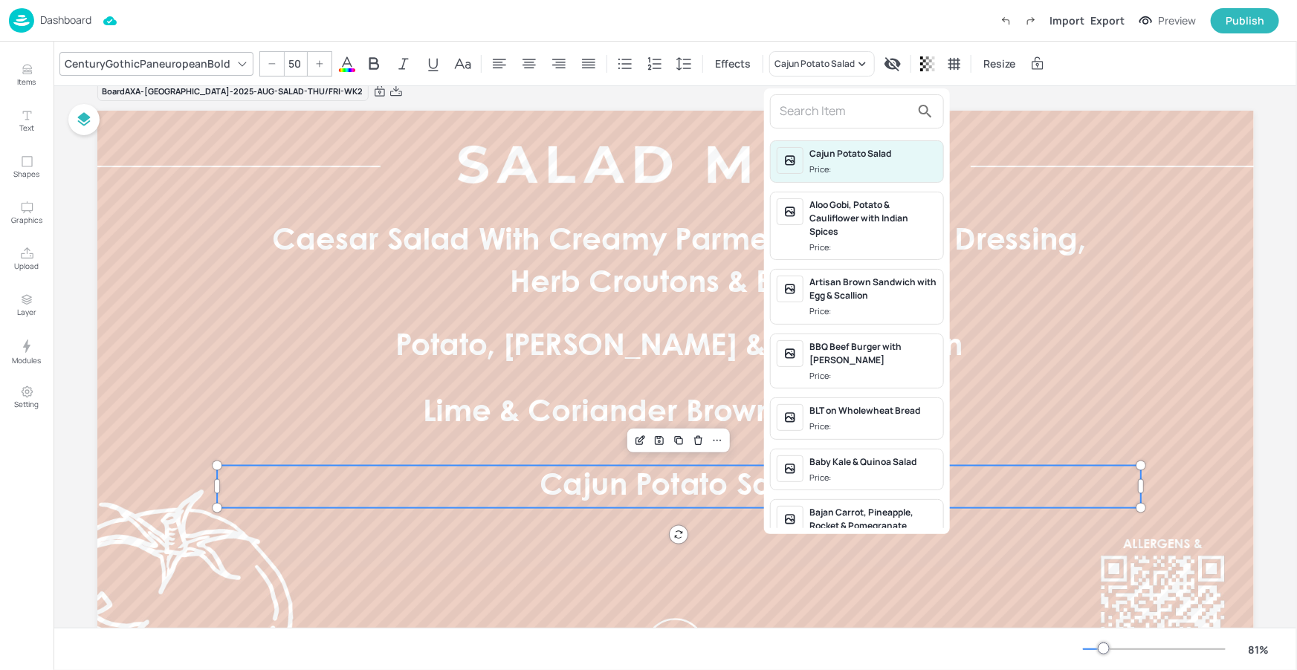
drag, startPoint x: 805, startPoint y: 108, endPoint x: 792, endPoint y: 115, distance: 15.0
click at [805, 109] on input "text" at bounding box center [844, 112] width 131 height 24
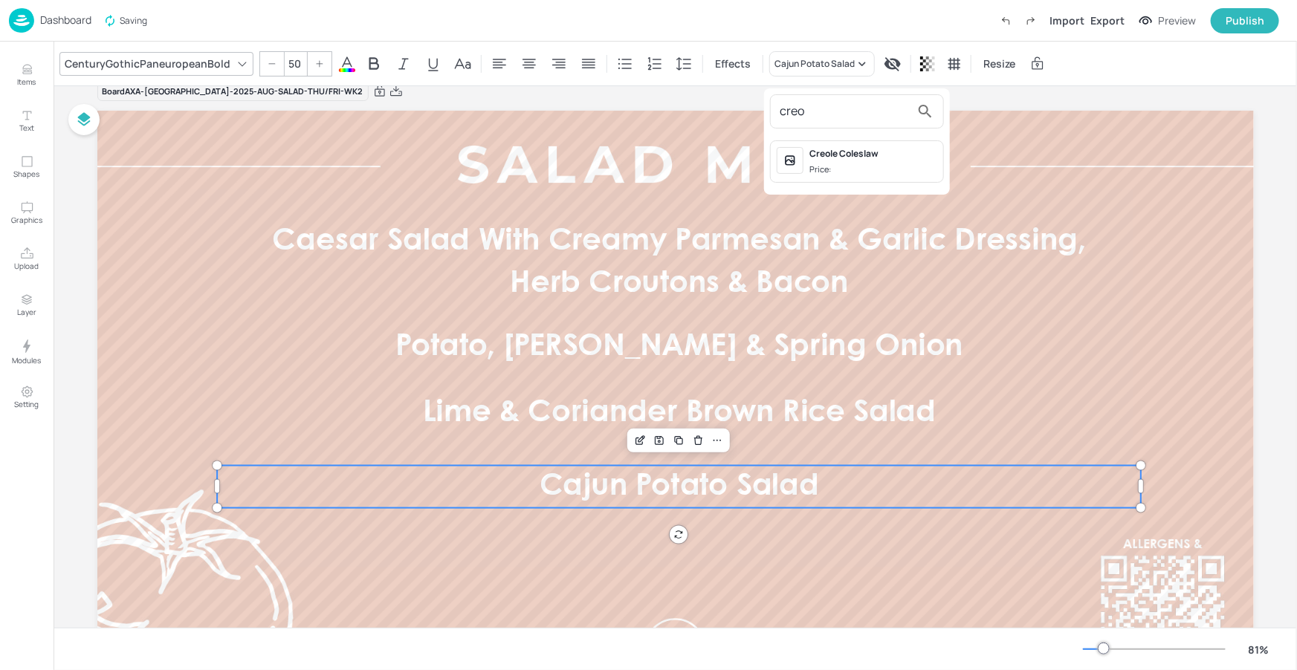
type input "creo"
click at [802, 164] on div at bounding box center [789, 160] width 27 height 27
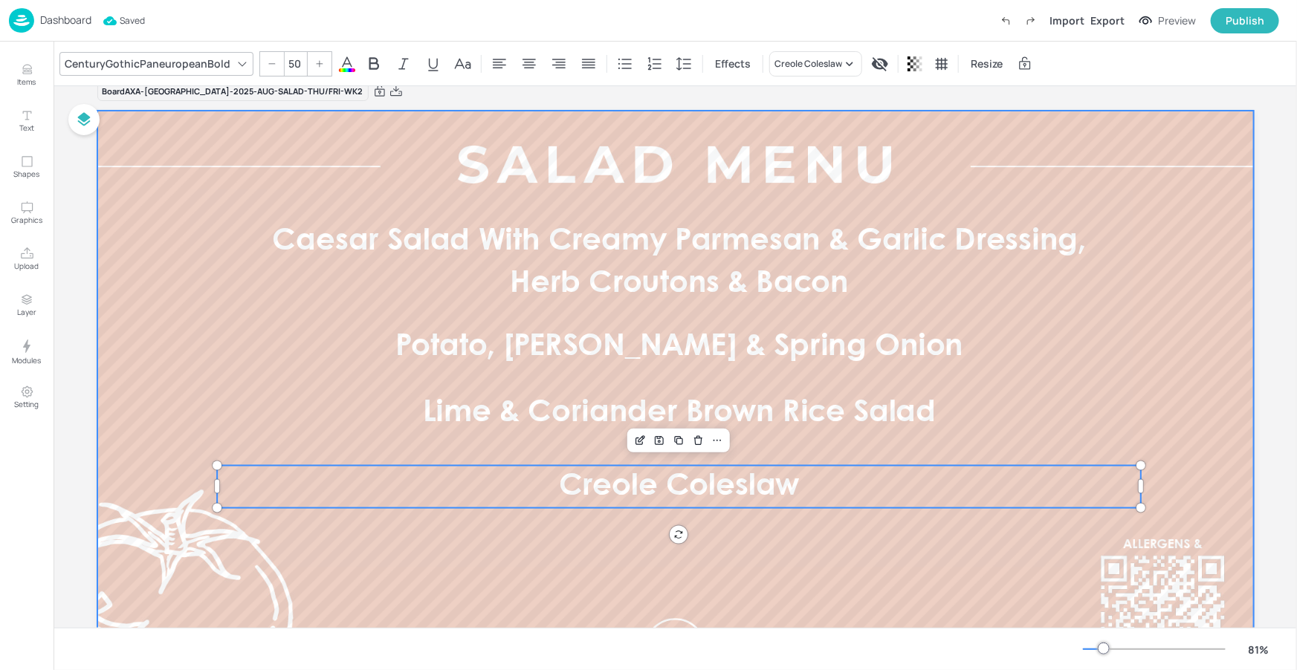
click at [864, 594] on div at bounding box center [675, 436] width 1156 height 650
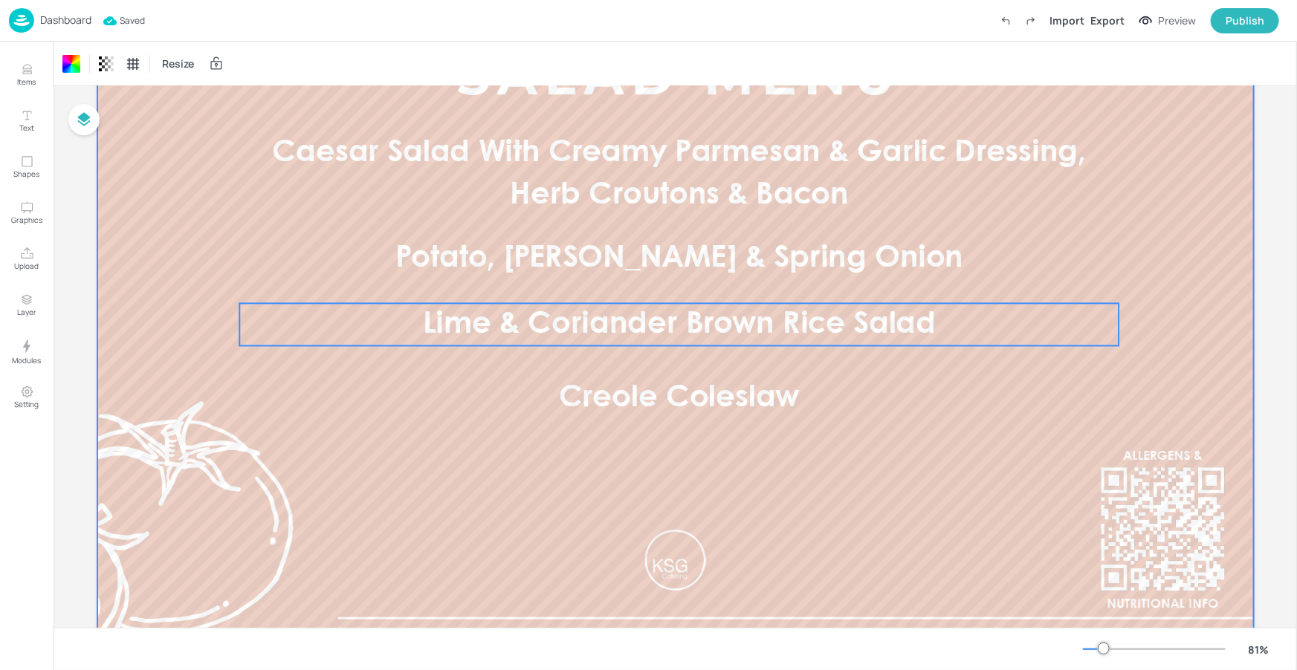
scroll to position [120, 0]
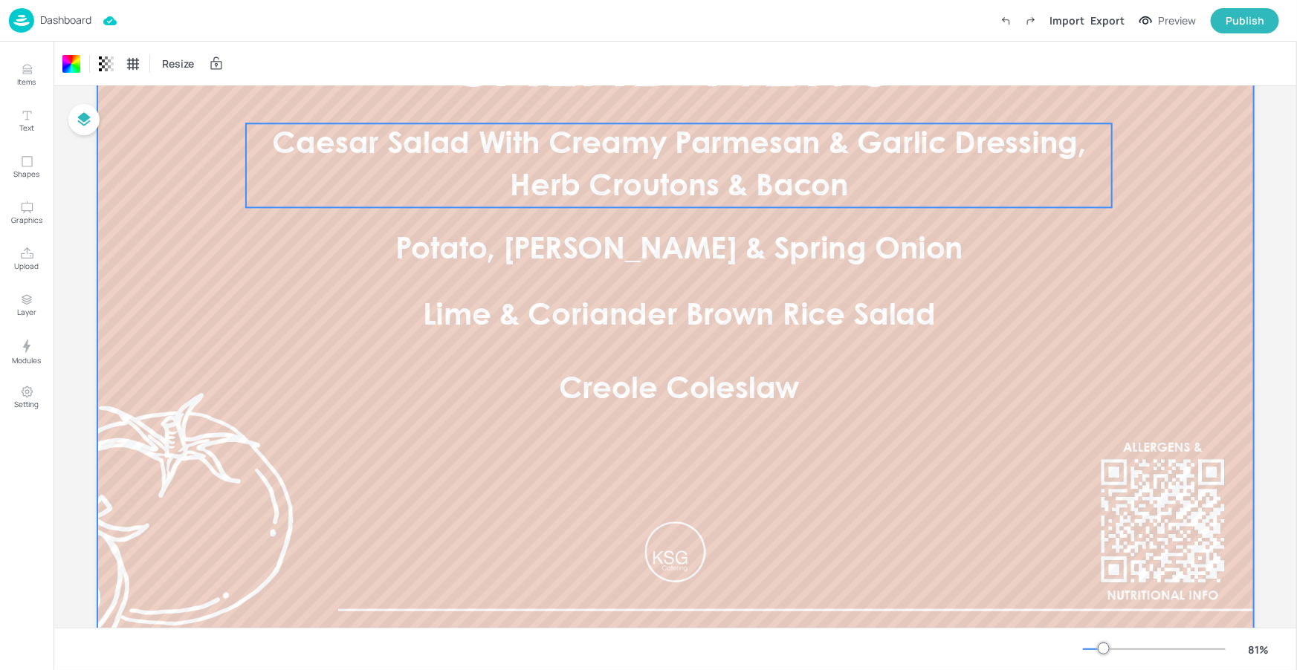
click at [874, 171] on p "Caesar Salad With Creamy Parmesan & Garlic Dressing, Herb Croutons & Bacon" at bounding box center [678, 165] width 866 height 84
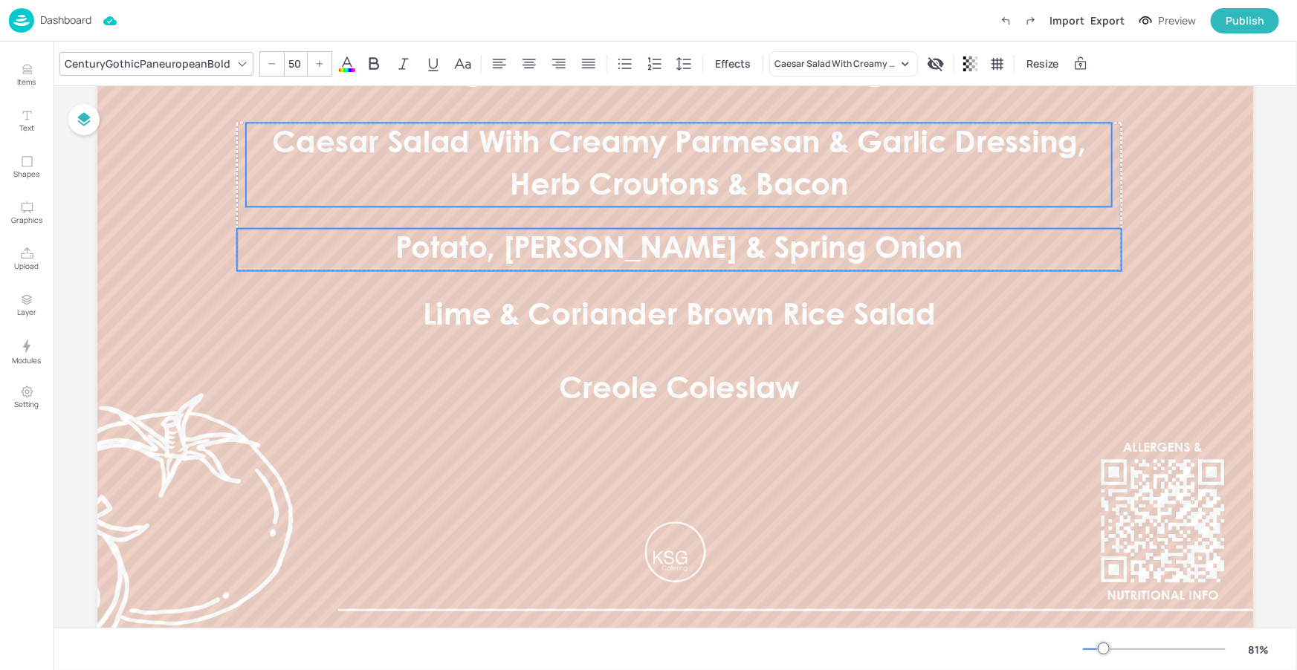
click at [851, 244] on span "Potato, Dill & Spring Onion" at bounding box center [679, 250] width 568 height 29
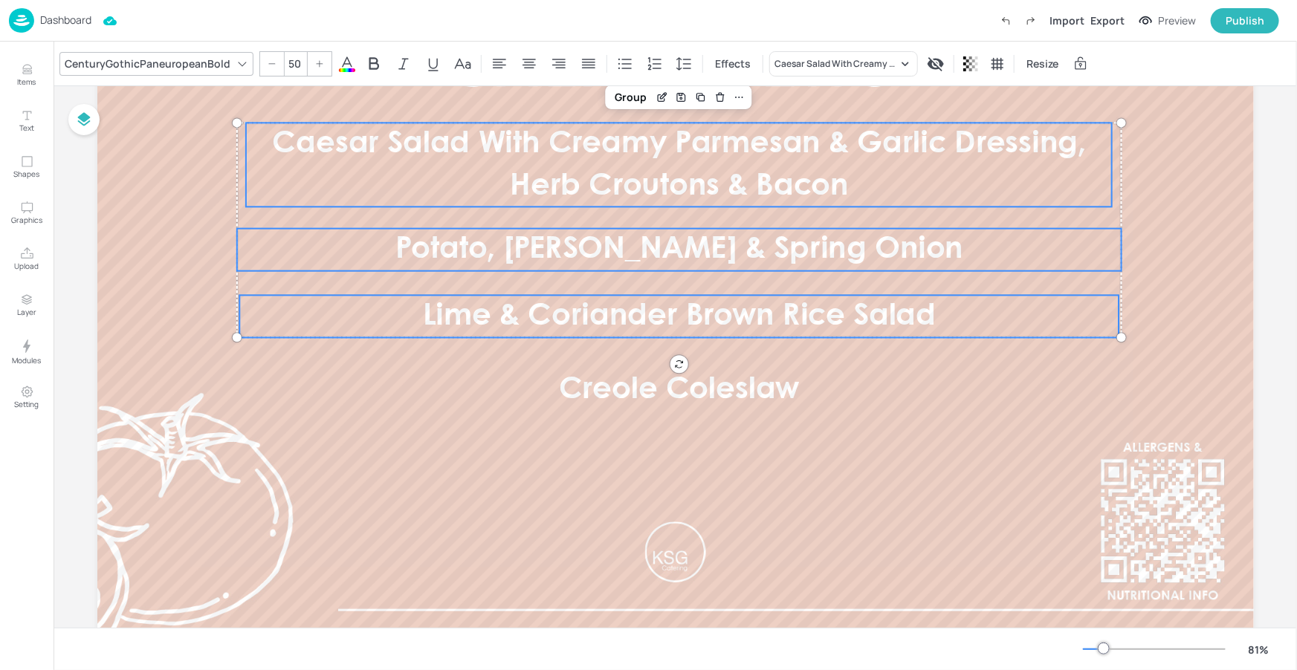
click at [839, 311] on span "Lime & Coriander Brown Rice Salad" at bounding box center [678, 316] width 513 height 29
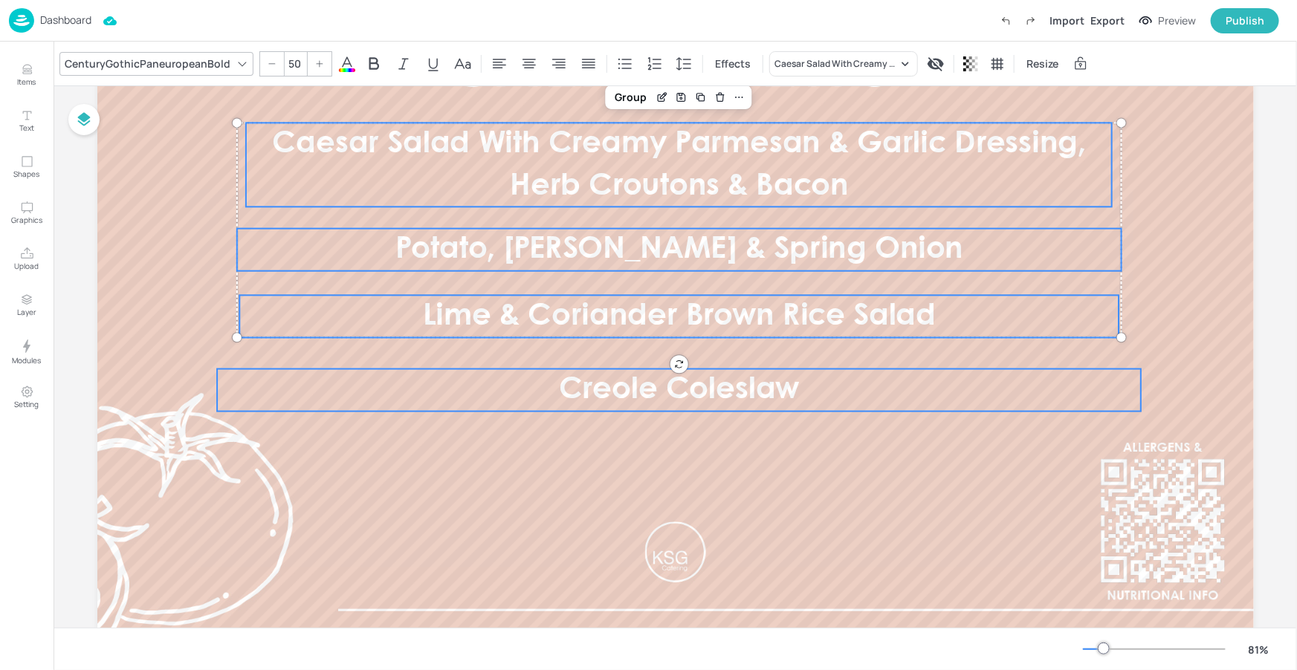
click at [801, 373] on p "Creole Coleslaw" at bounding box center [679, 390] width 924 height 42
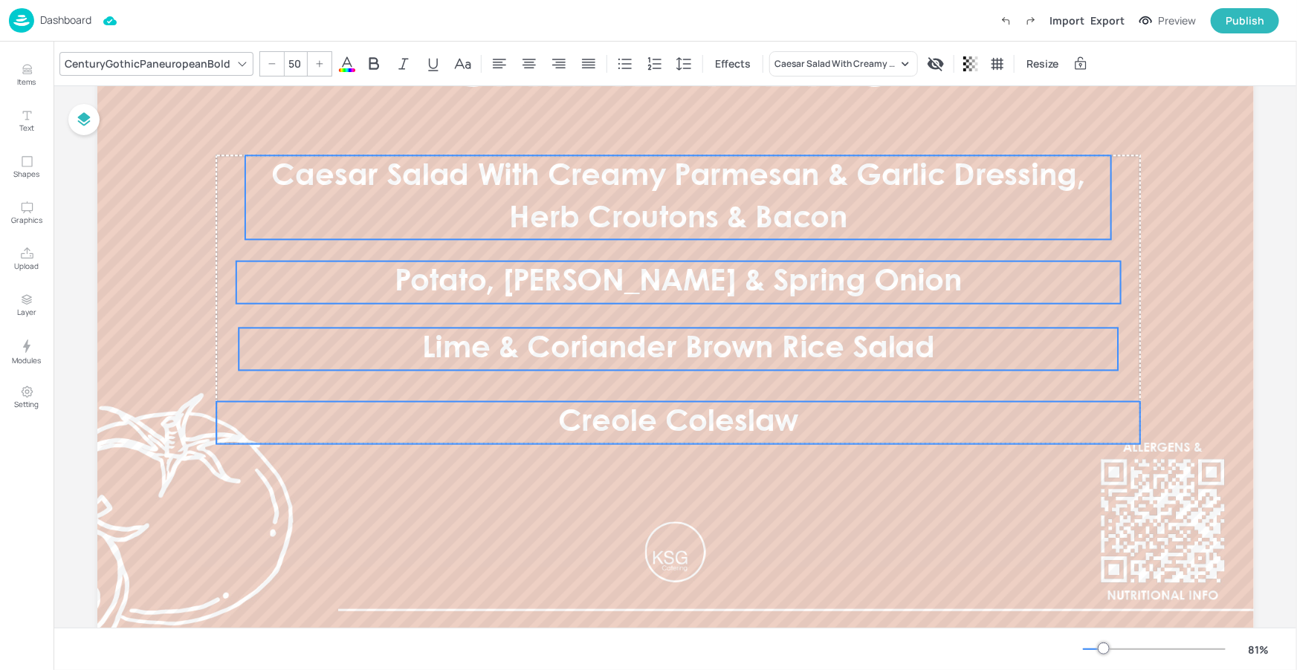
drag, startPoint x: 837, startPoint y: 262, endPoint x: 837, endPoint y: 295, distance: 33.4
click at [837, 295] on span "Potato, Dill & Spring Onion" at bounding box center [678, 282] width 568 height 29
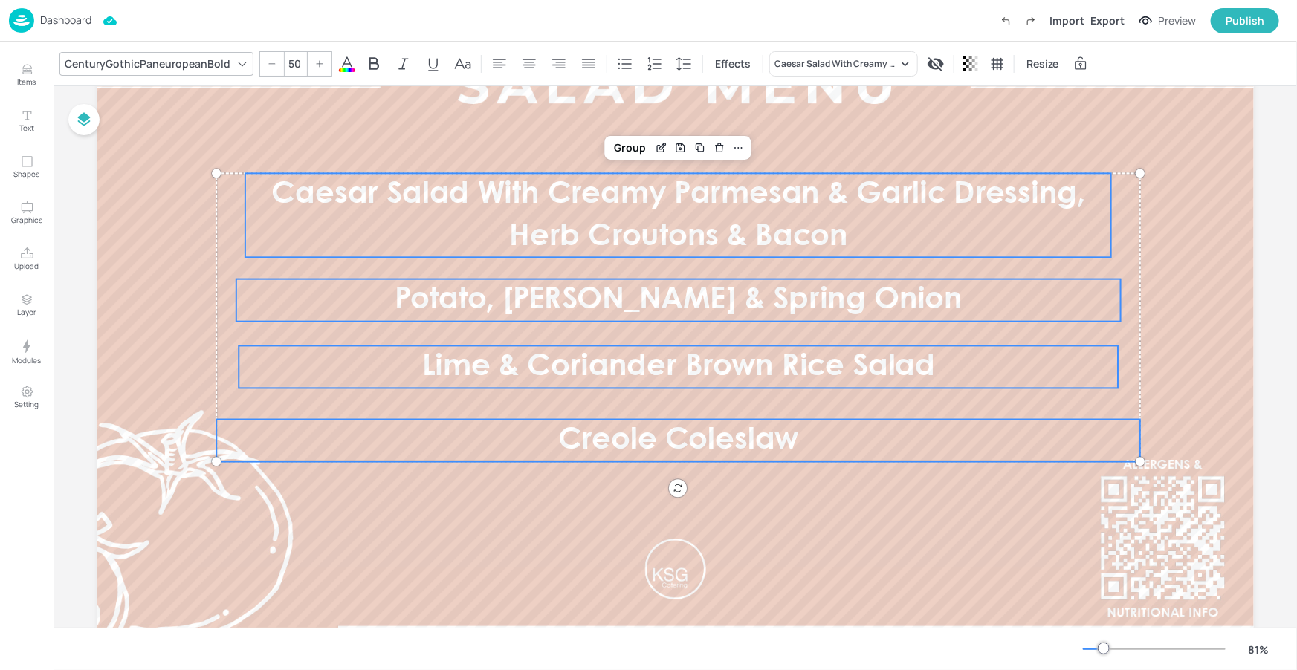
scroll to position [95, 0]
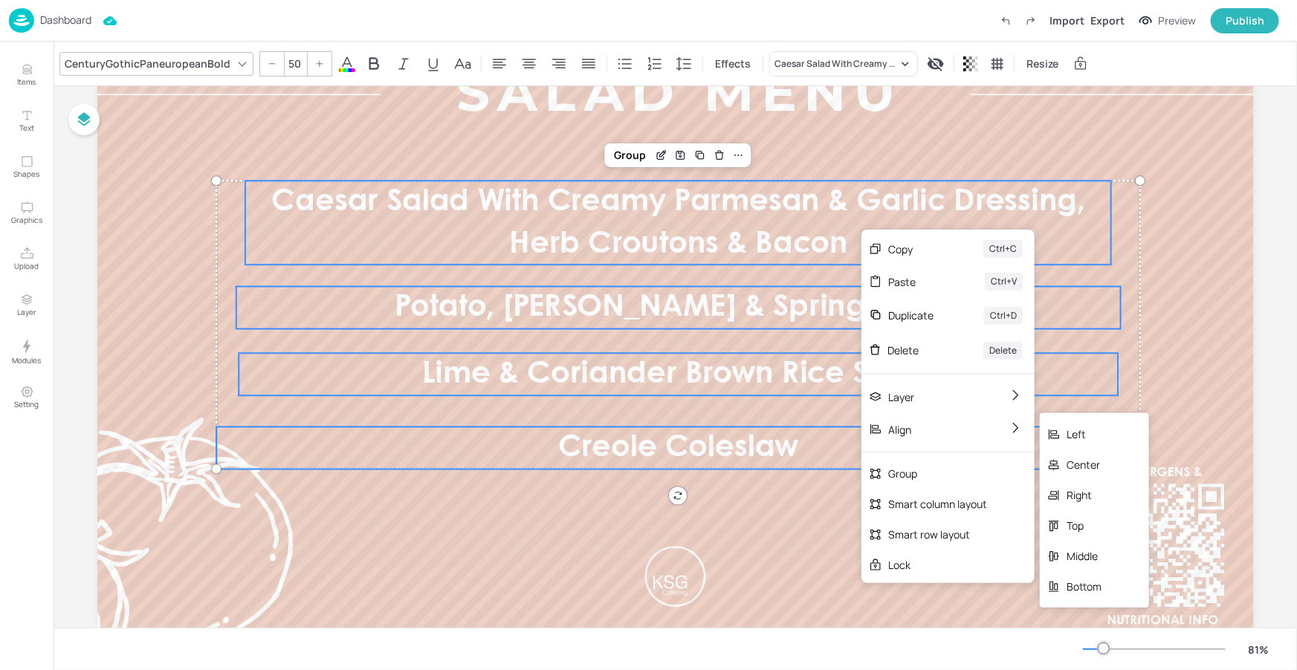
click at [1065, 455] on div "Center" at bounding box center [1093, 465] width 109 height 30
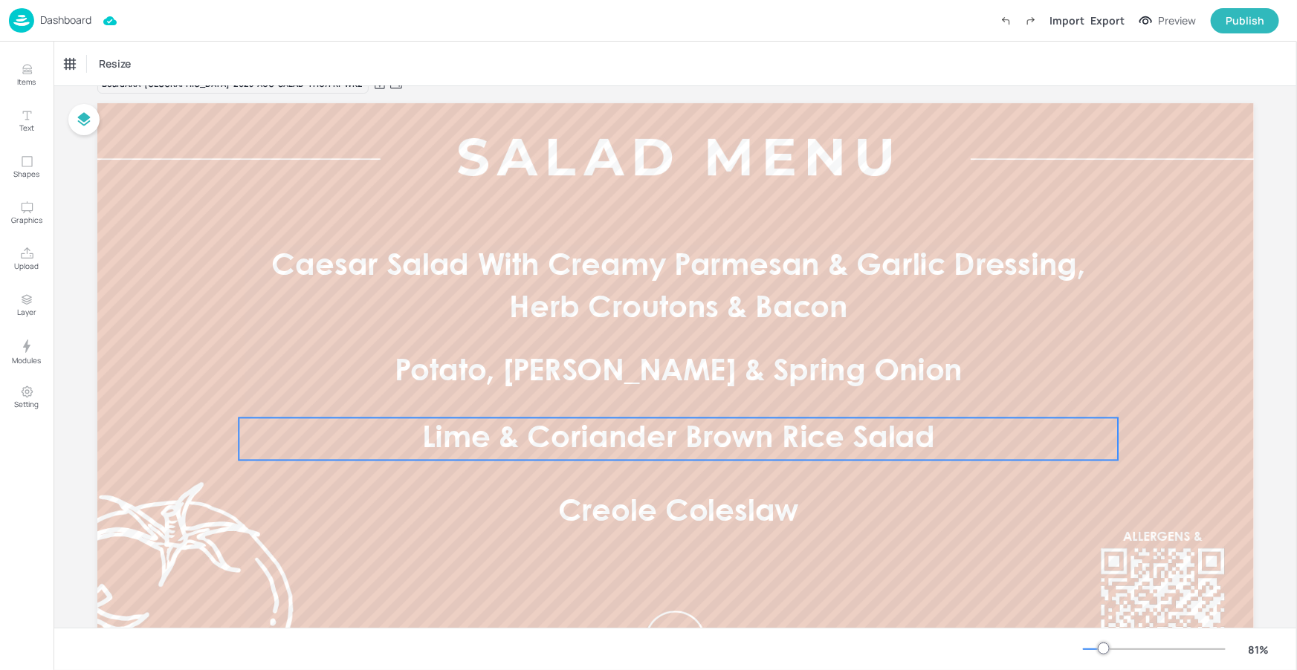
scroll to position [0, 0]
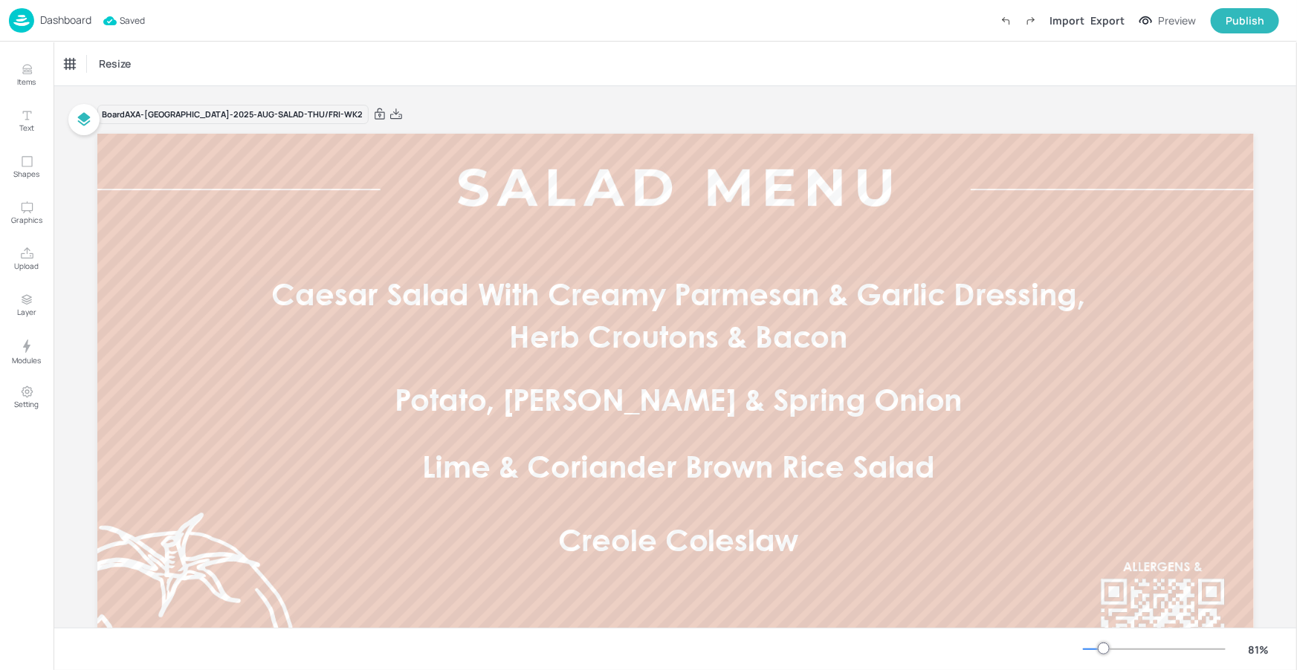
click at [69, 18] on p "Dashboard" at bounding box center [65, 20] width 51 height 10
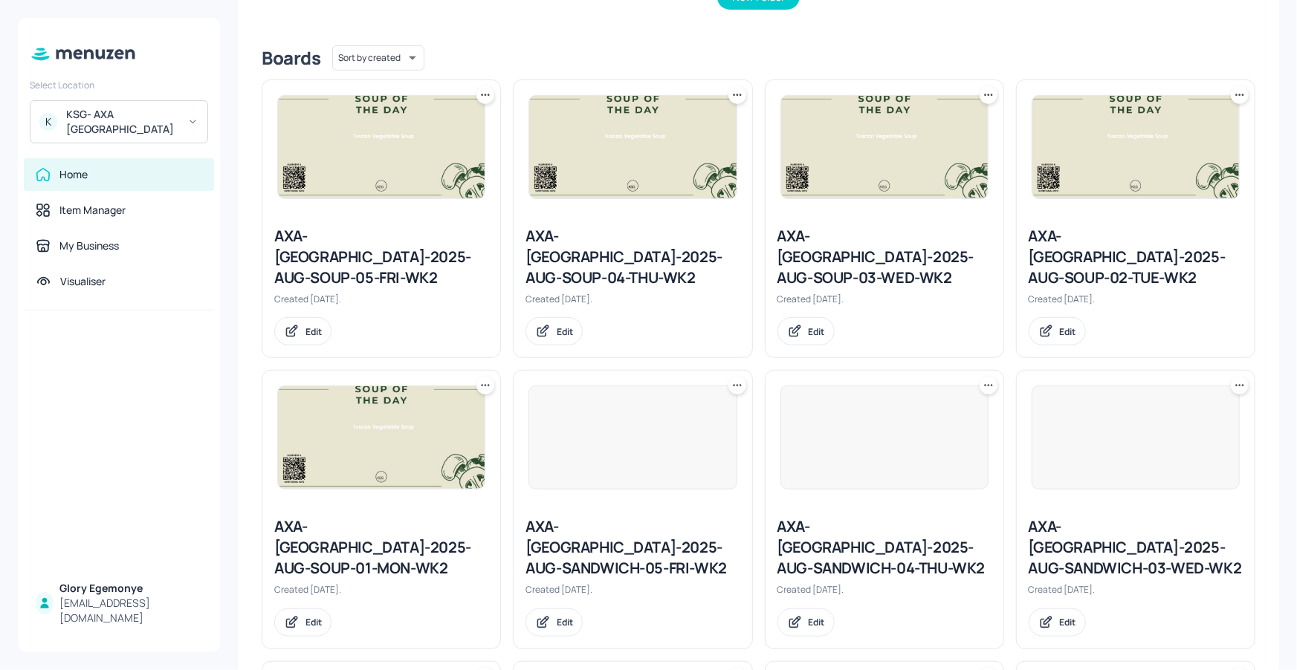
scroll to position [508, 0]
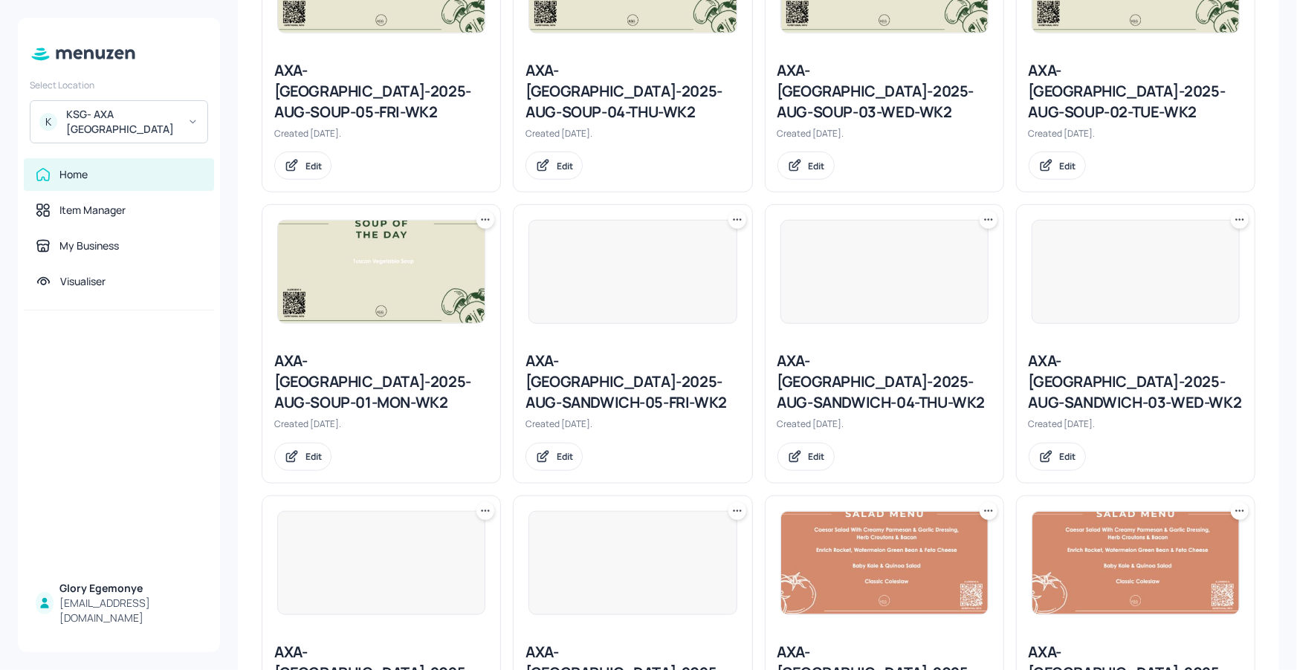
click at [387, 351] on div "AXA-DUBLIN-2025-AUG-SOUP-01-MON-WK2" at bounding box center [381, 382] width 214 height 62
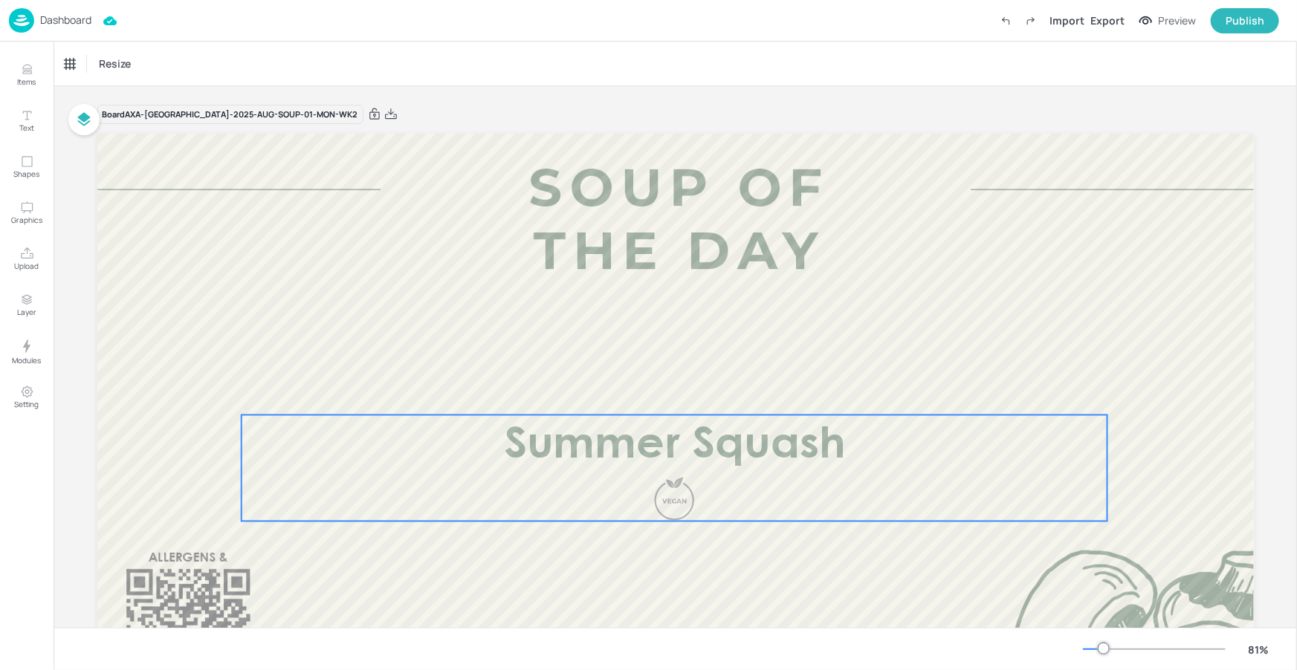
click at [650, 459] on span "Summer Squash" at bounding box center [675, 446] width 342 height 42
click at [27, 79] on p "Items" at bounding box center [27, 82] width 19 height 10
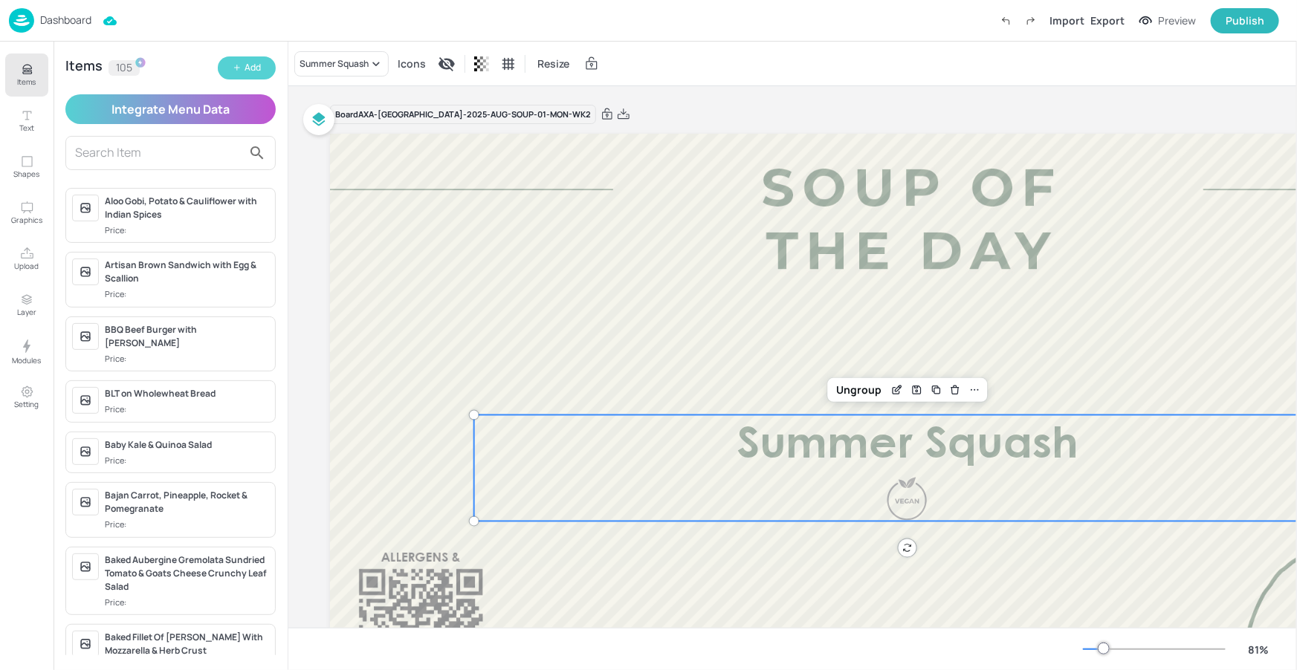
click at [263, 64] on button "Add" at bounding box center [247, 67] width 58 height 23
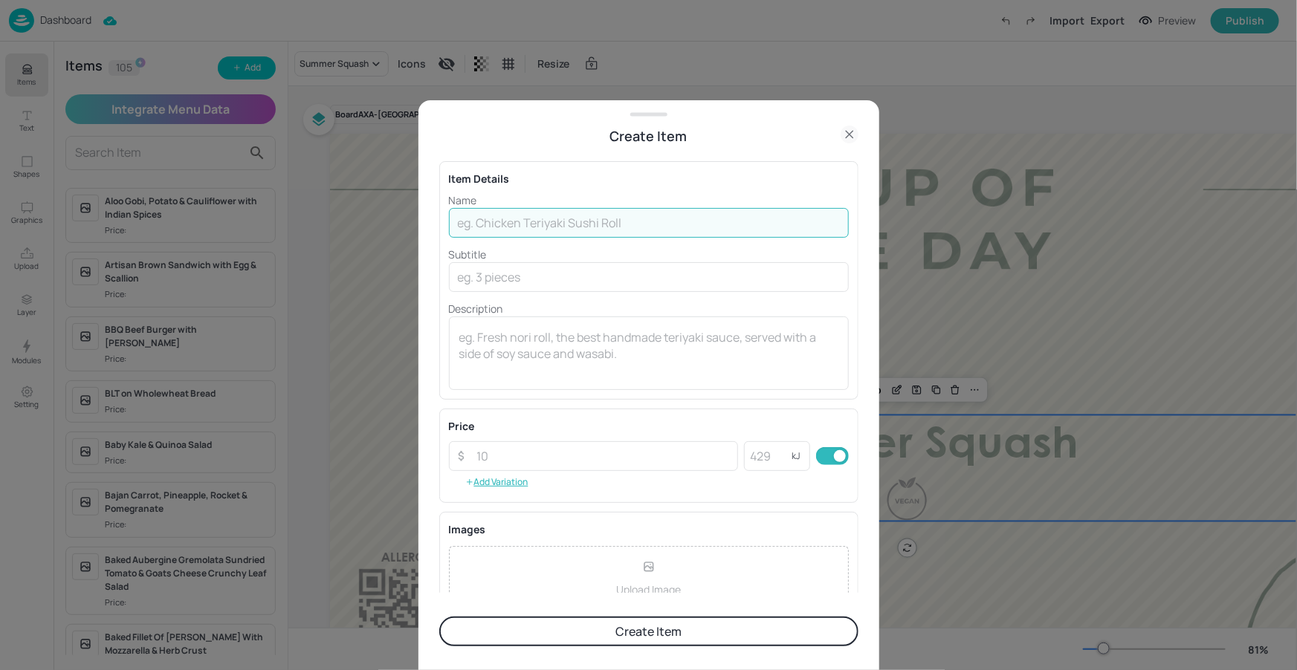
click at [552, 219] on input "text" at bounding box center [649, 223] width 400 height 30
paste input "Velouté of Carrot & Parsnip"
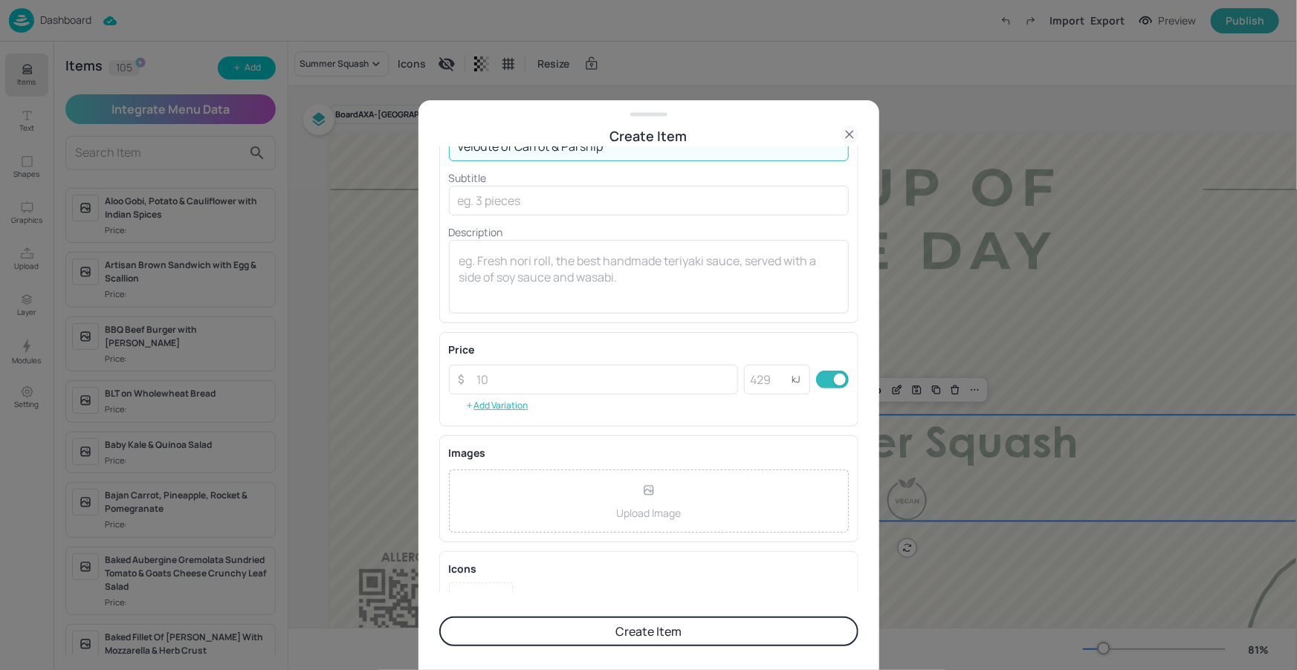
scroll to position [141, 0]
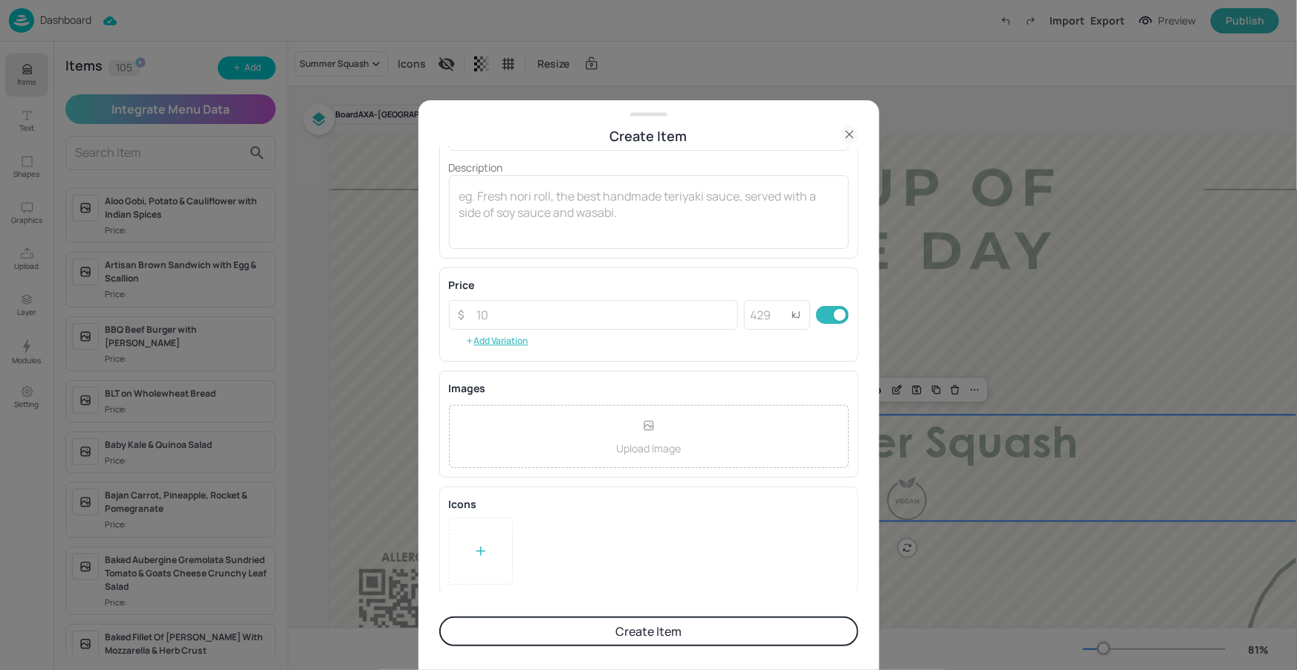
type input "Velouté of Carrot & Parsnip"
click at [511, 551] on div at bounding box center [481, 551] width 64 height 67
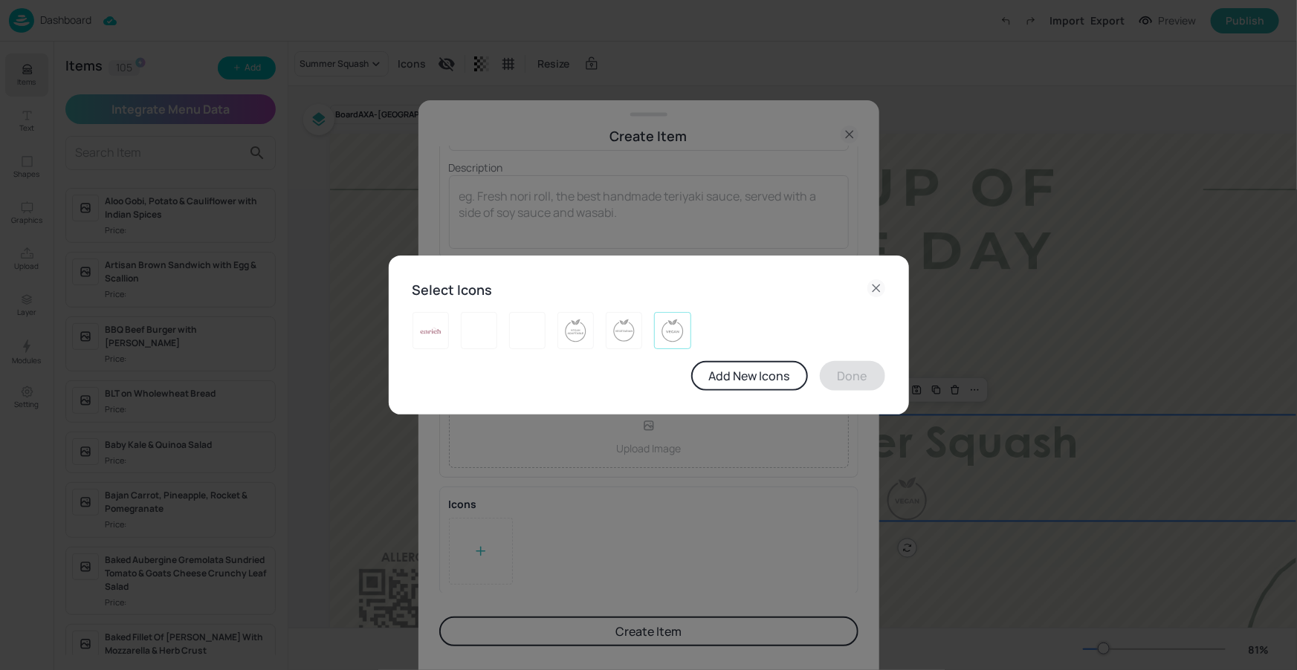
click at [680, 332] on img at bounding box center [672, 331] width 23 height 24
click at [857, 379] on button "Done" at bounding box center [852, 376] width 65 height 30
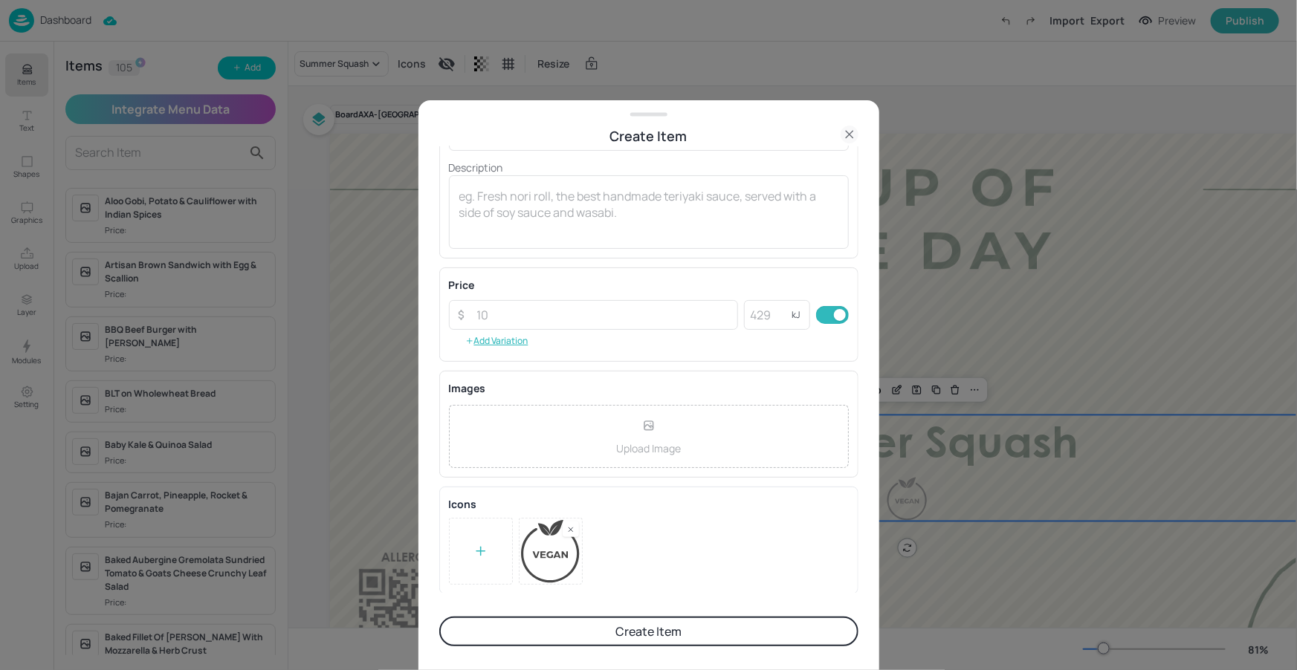
click at [609, 626] on button "Create Item" at bounding box center [648, 632] width 419 height 30
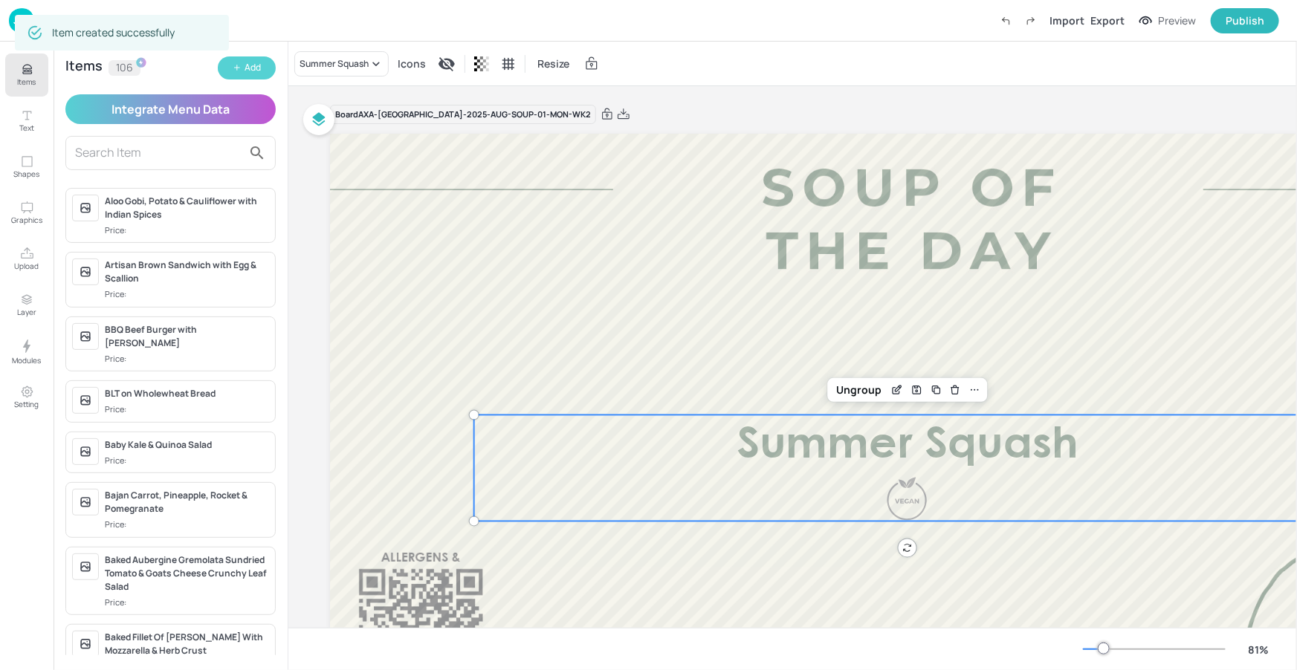
click at [262, 60] on button "Add" at bounding box center [247, 67] width 58 height 23
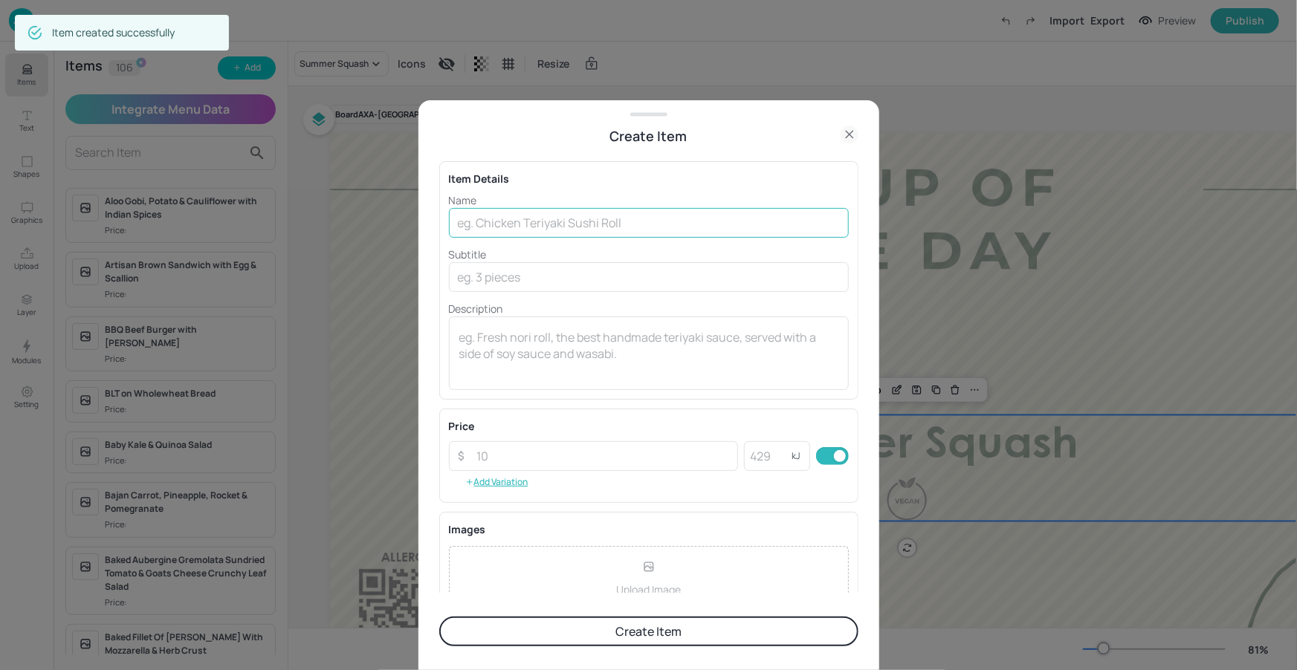
click at [568, 220] on input "text" at bounding box center [649, 223] width 400 height 30
paste input "Creamed Leek & Potato Purée"
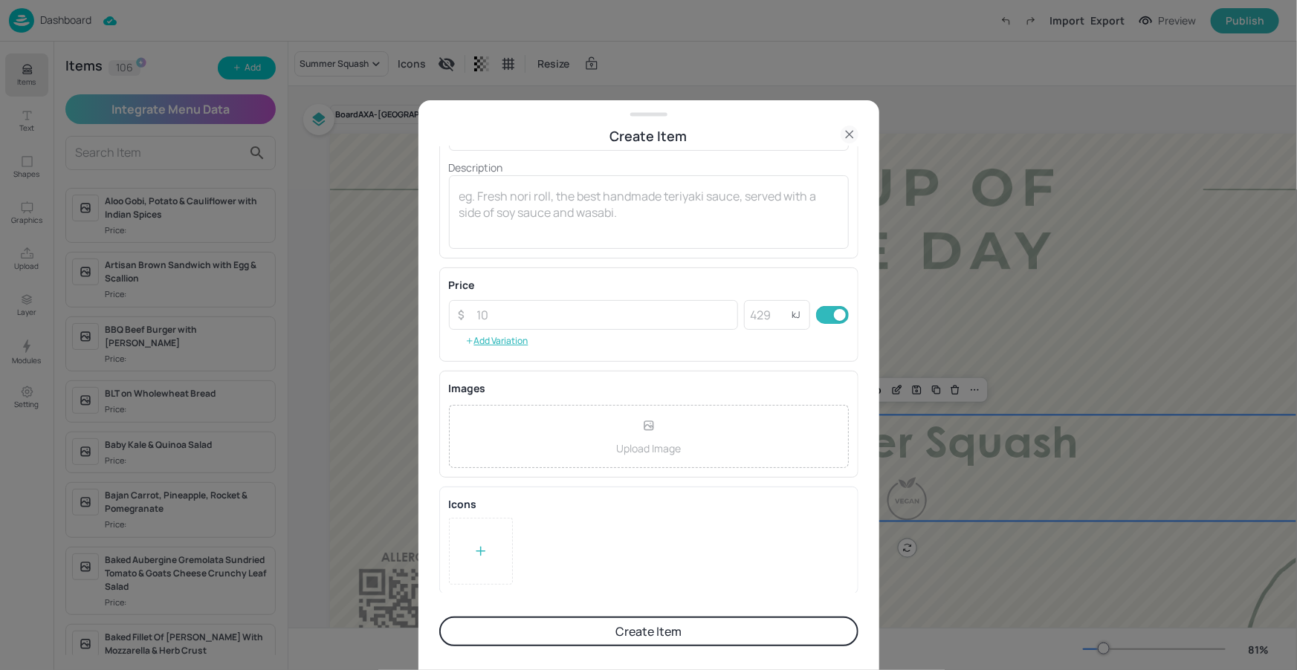
type input "Creamed Leek & Potato Purée"
click at [458, 562] on div at bounding box center [481, 551] width 64 height 67
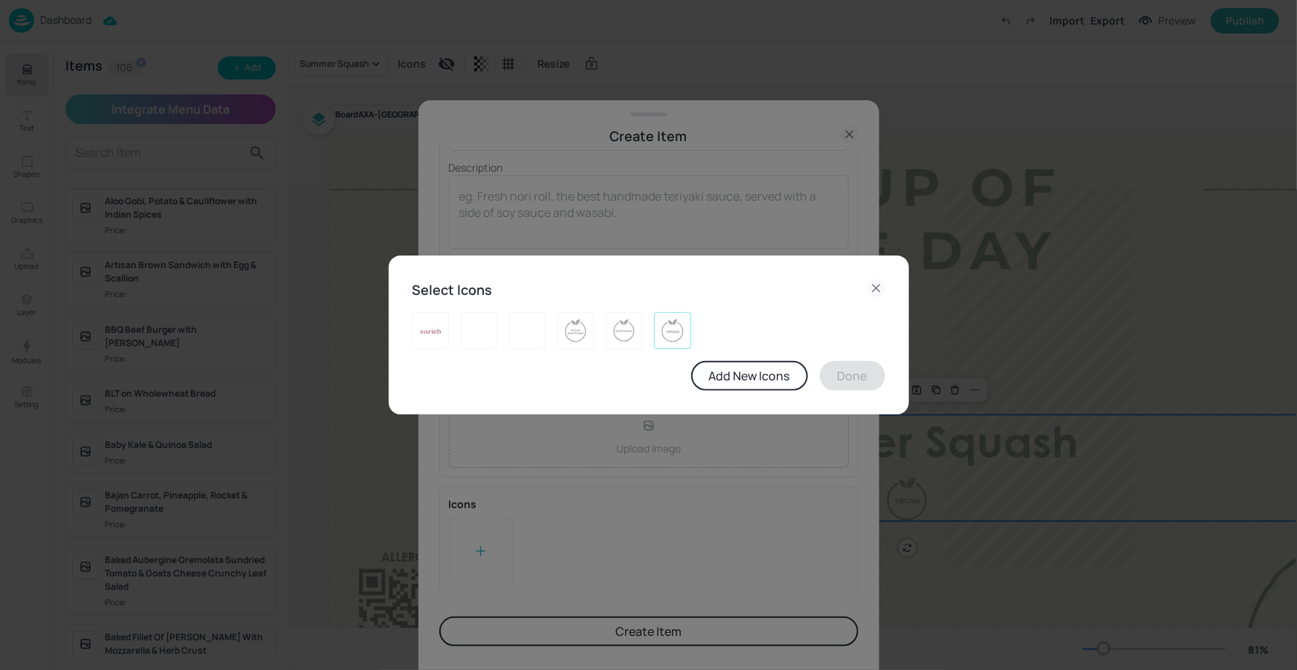
click at [674, 328] on img at bounding box center [672, 331] width 23 height 24
click at [875, 374] on button "Done" at bounding box center [852, 376] width 65 height 30
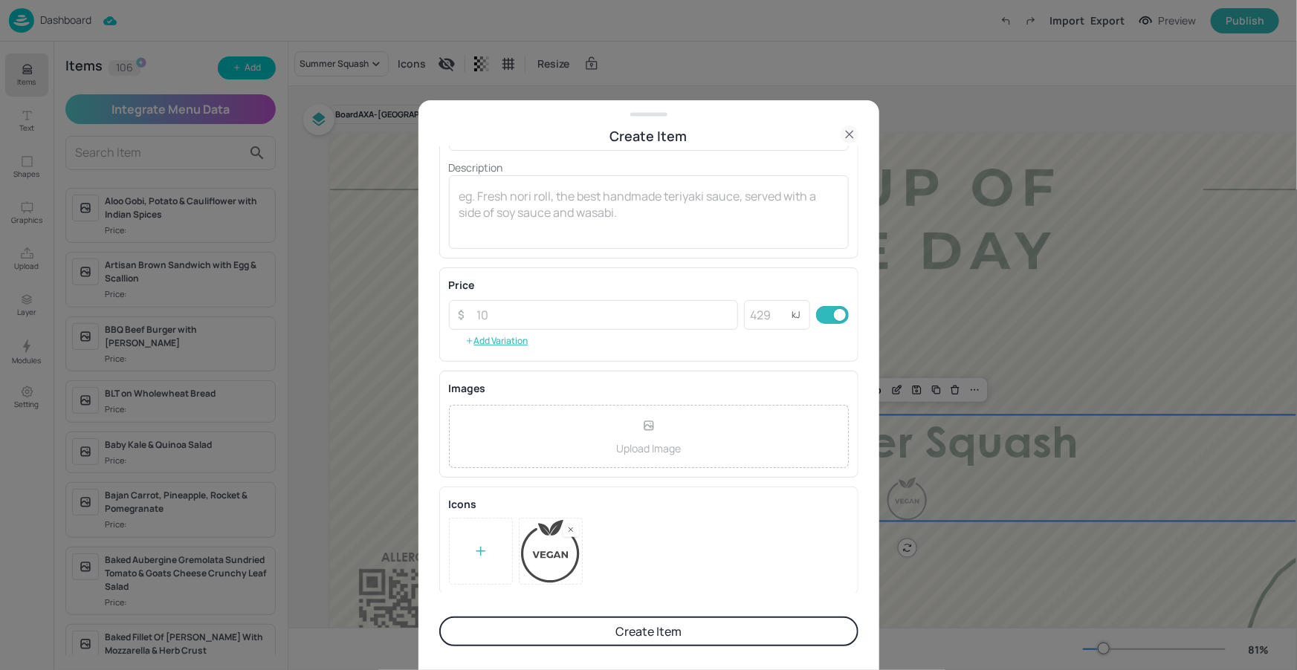
click at [655, 620] on button "Create Item" at bounding box center [648, 632] width 419 height 30
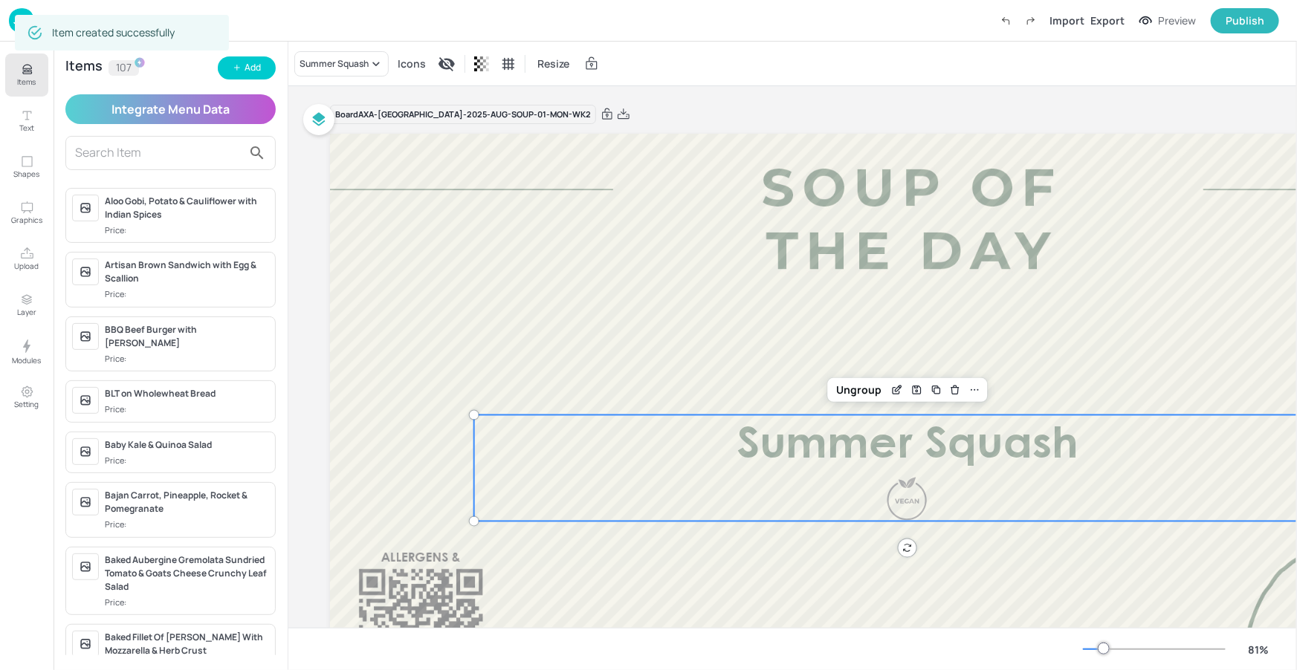
click at [275, 83] on div "Items 107 Add Integrate Menu Data Aloo Gobi, Potato & Cauliflower with Indian S…" at bounding box center [170, 356] width 234 height 629
click at [271, 82] on div "Items 107 Add Integrate Menu Data Aloo Gobi, Potato & Cauliflower with Indian S…" at bounding box center [170, 356] width 234 height 629
click at [265, 71] on button "Add" at bounding box center [247, 67] width 58 height 23
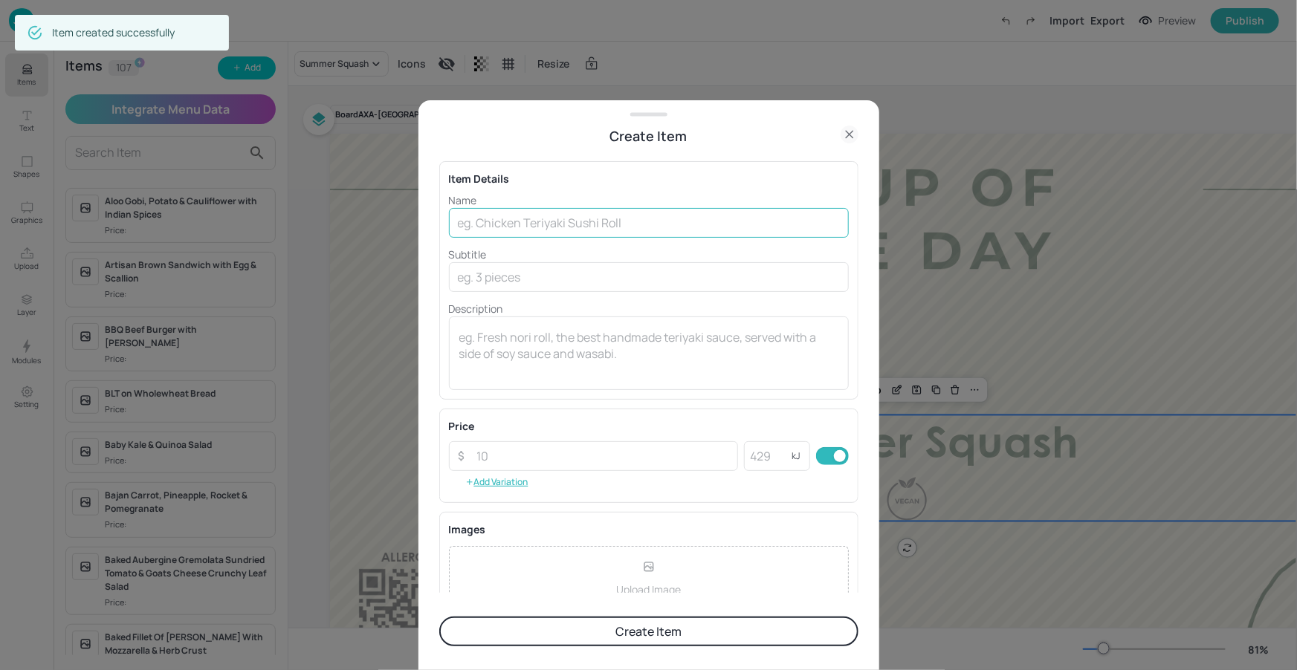
drag, startPoint x: 561, startPoint y: 196, endPoint x: 564, endPoint y: 228, distance: 32.1
click at [562, 197] on p "Name" at bounding box center [649, 200] width 400 height 16
click at [564, 228] on input "text" at bounding box center [649, 223] width 400 height 30
paste input "Roasted Plum Tomato & Basil"
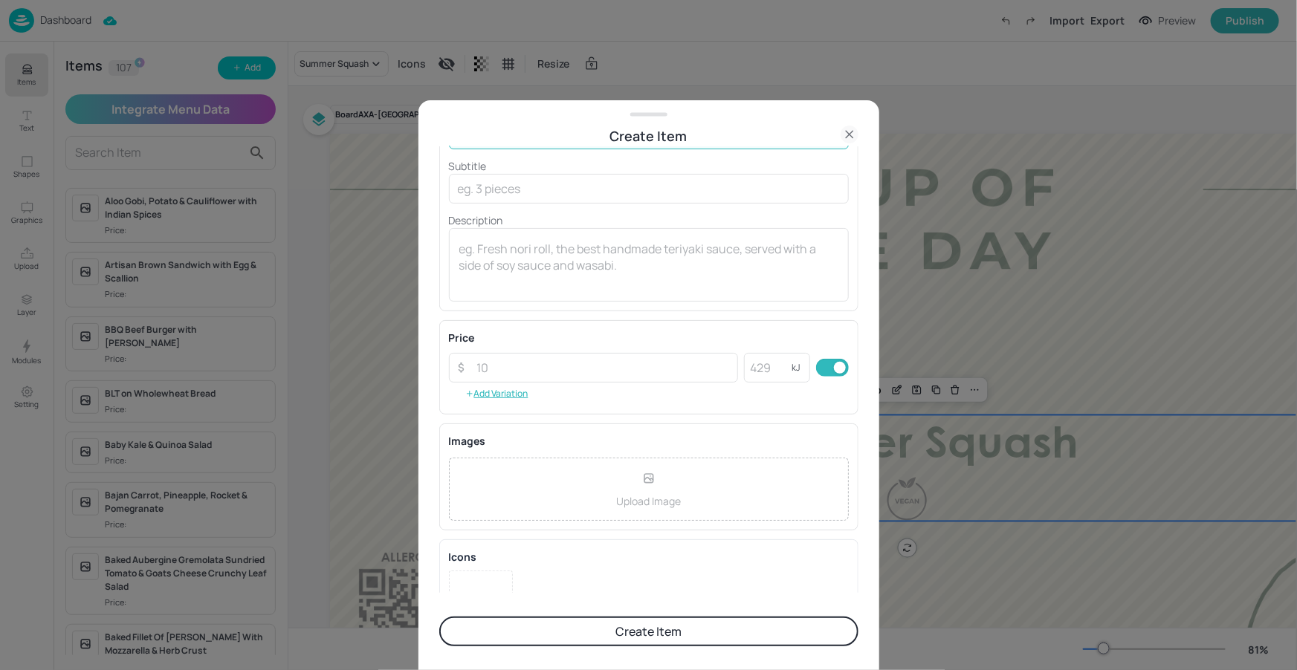
scroll to position [103, 0]
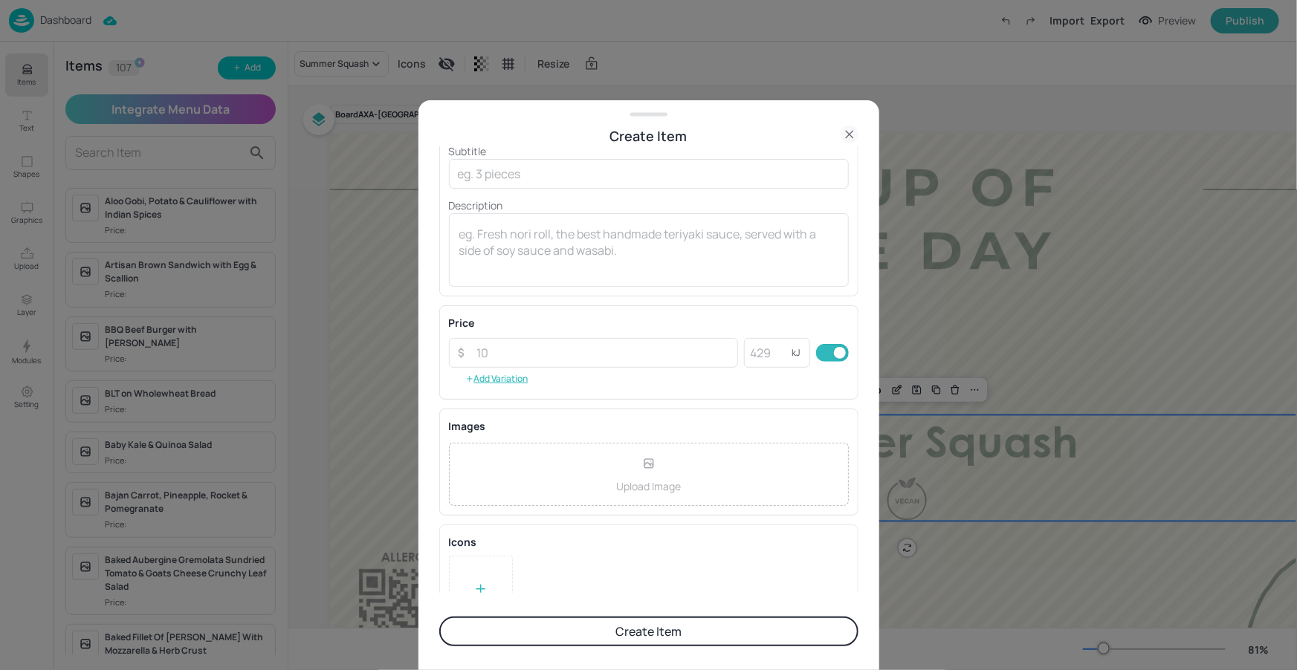
type input "Roasted Plum Tomato & Basil"
click at [507, 581] on div at bounding box center [481, 589] width 64 height 67
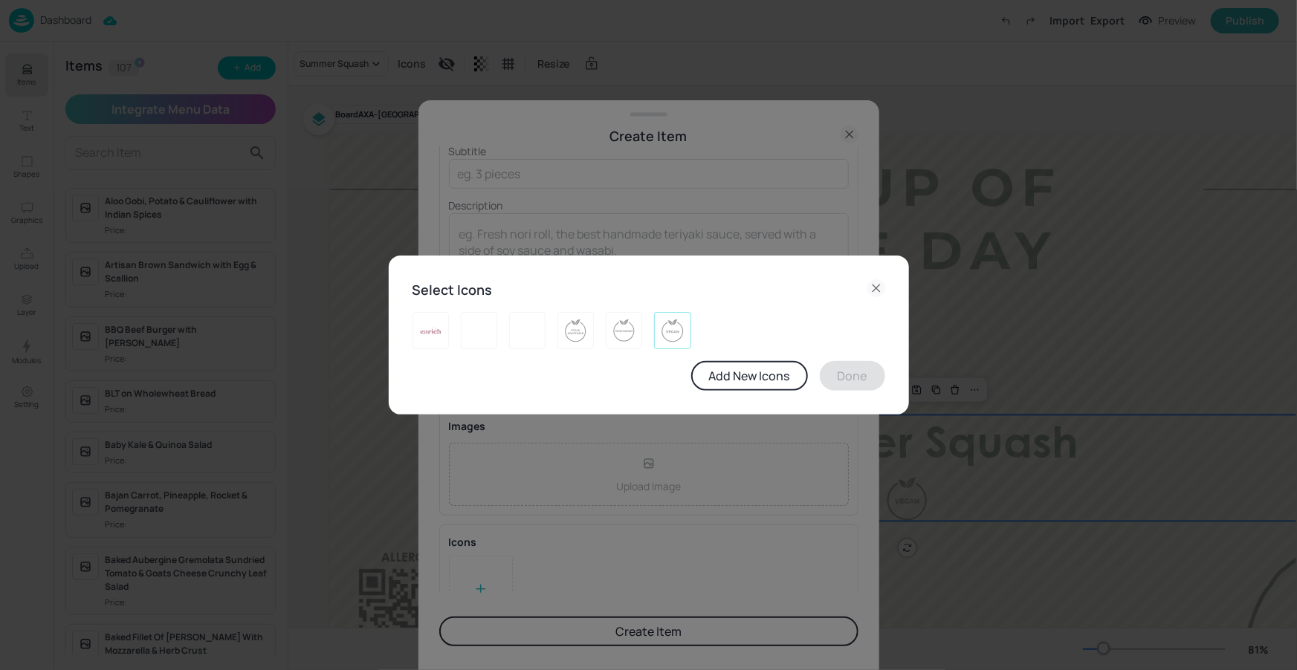
click at [681, 337] on img at bounding box center [672, 331] width 23 height 24
click at [850, 377] on button "Done" at bounding box center [852, 376] width 65 height 30
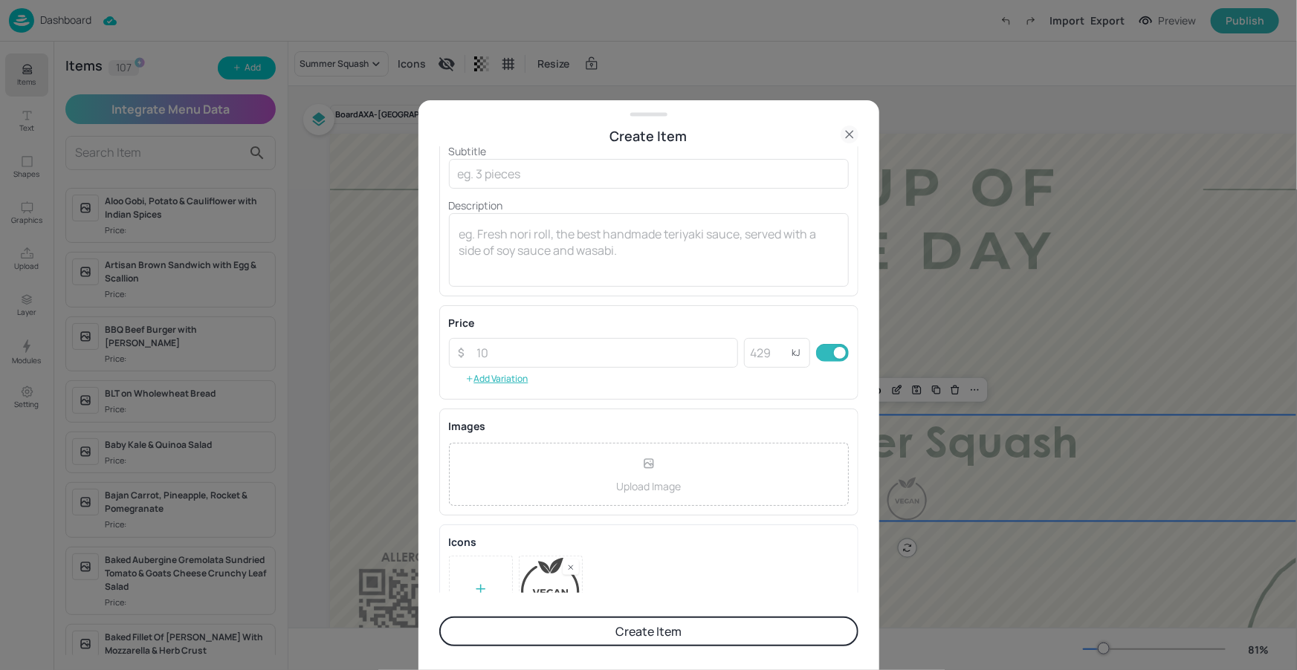
click at [528, 633] on button "Create Item" at bounding box center [648, 632] width 419 height 30
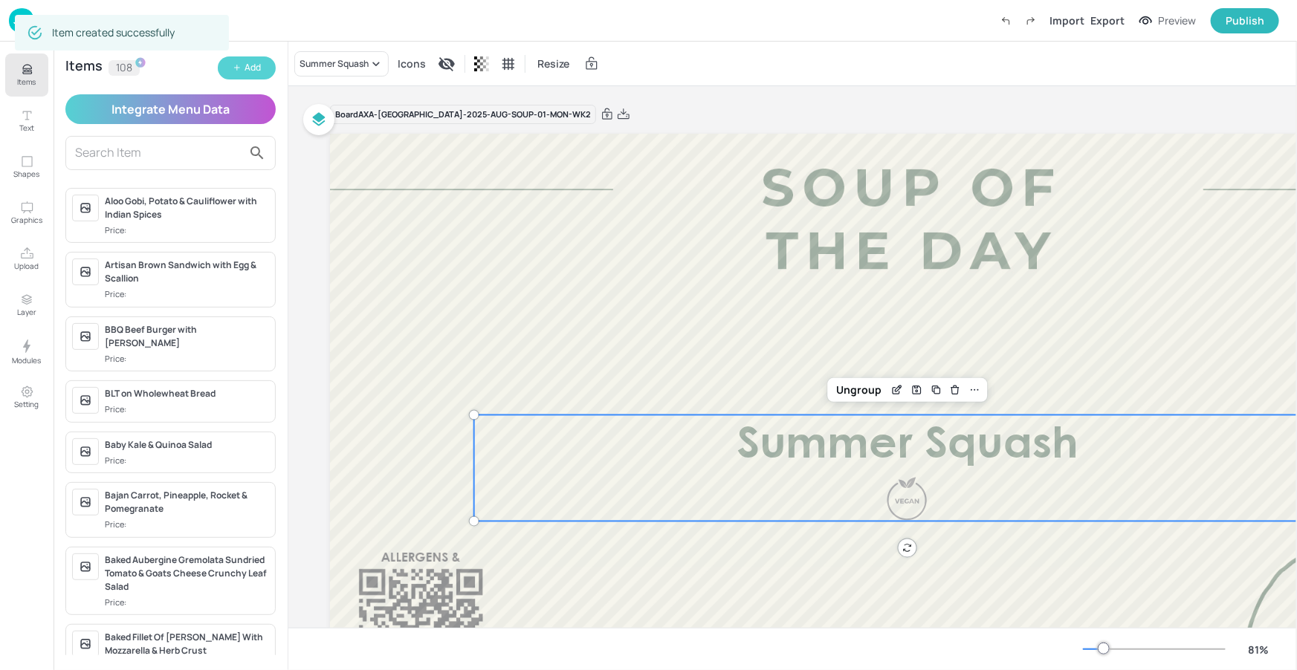
click at [243, 73] on button "Add" at bounding box center [247, 67] width 58 height 23
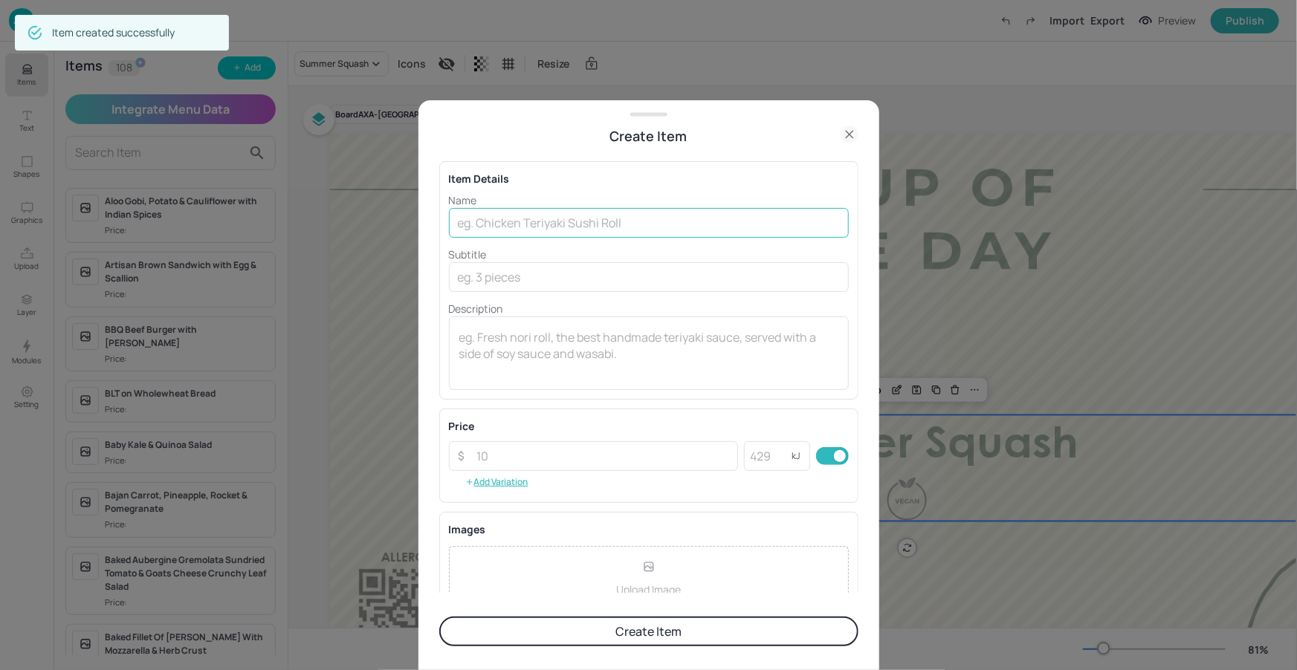
click at [636, 235] on input "text" at bounding box center [649, 223] width 400 height 30
type input "ç"
click at [575, 233] on input "ç" at bounding box center [649, 223] width 400 height 30
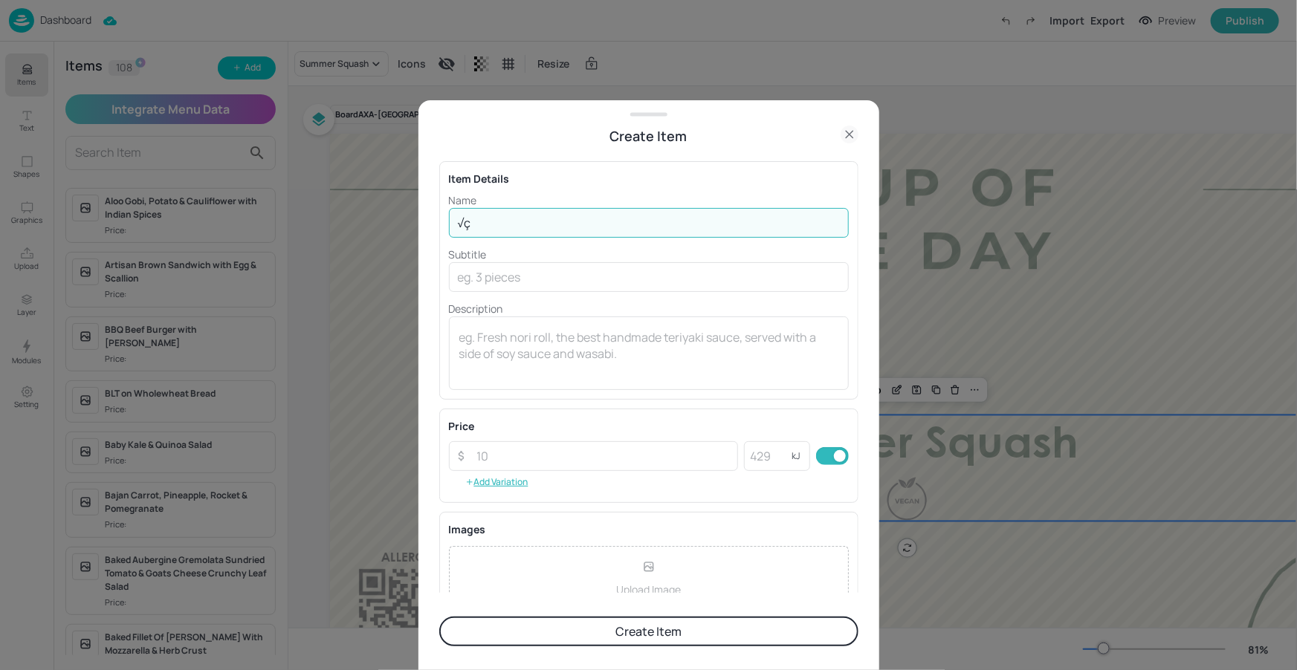
type input "√"
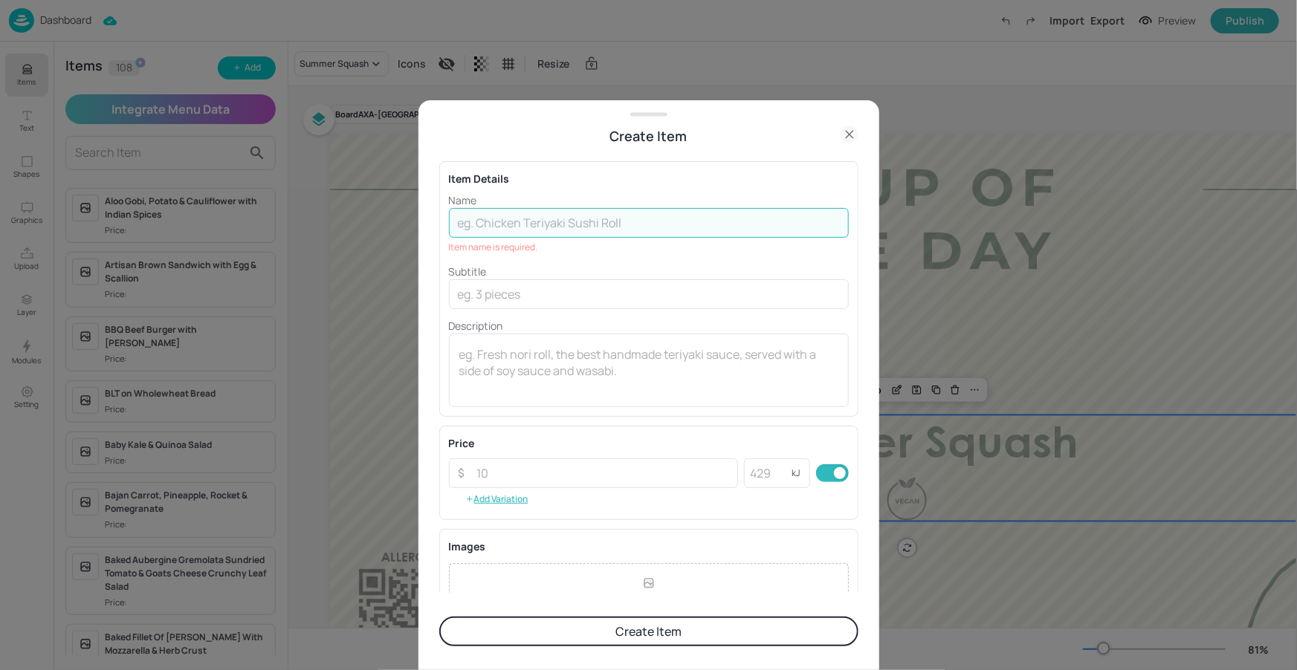
paste input "Seasonal Root Medley with Honey, Thyme & Pesto Drizzle"
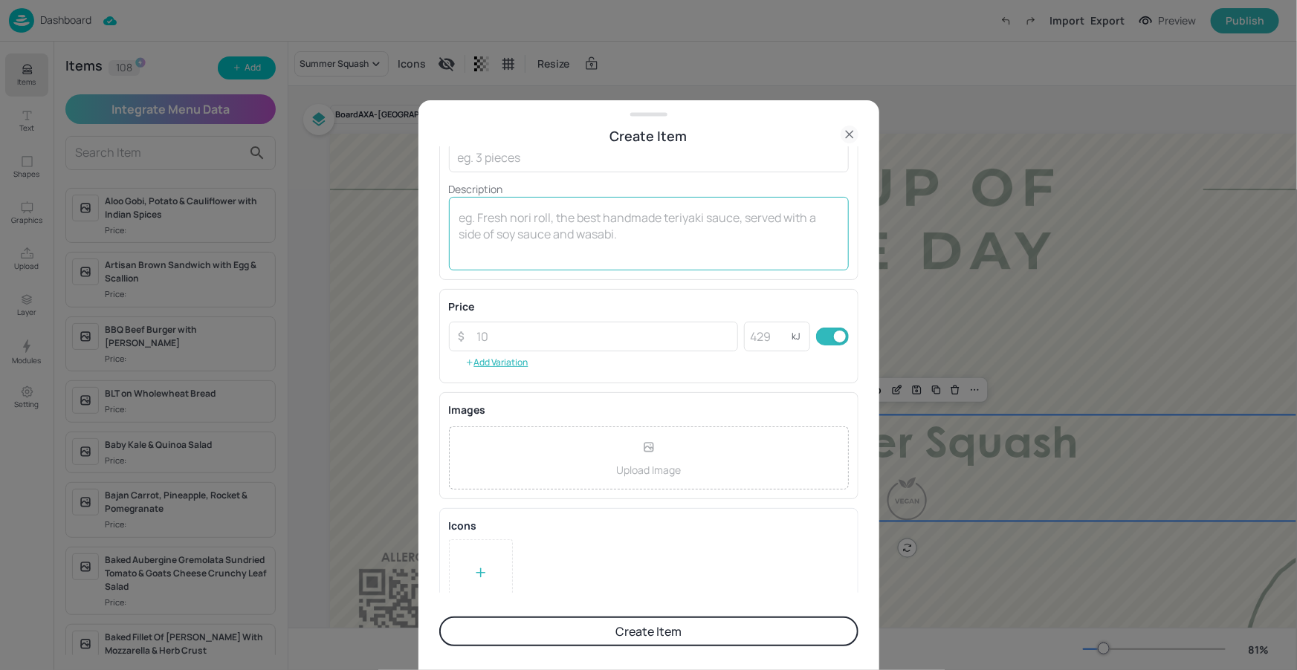
scroll to position [141, 0]
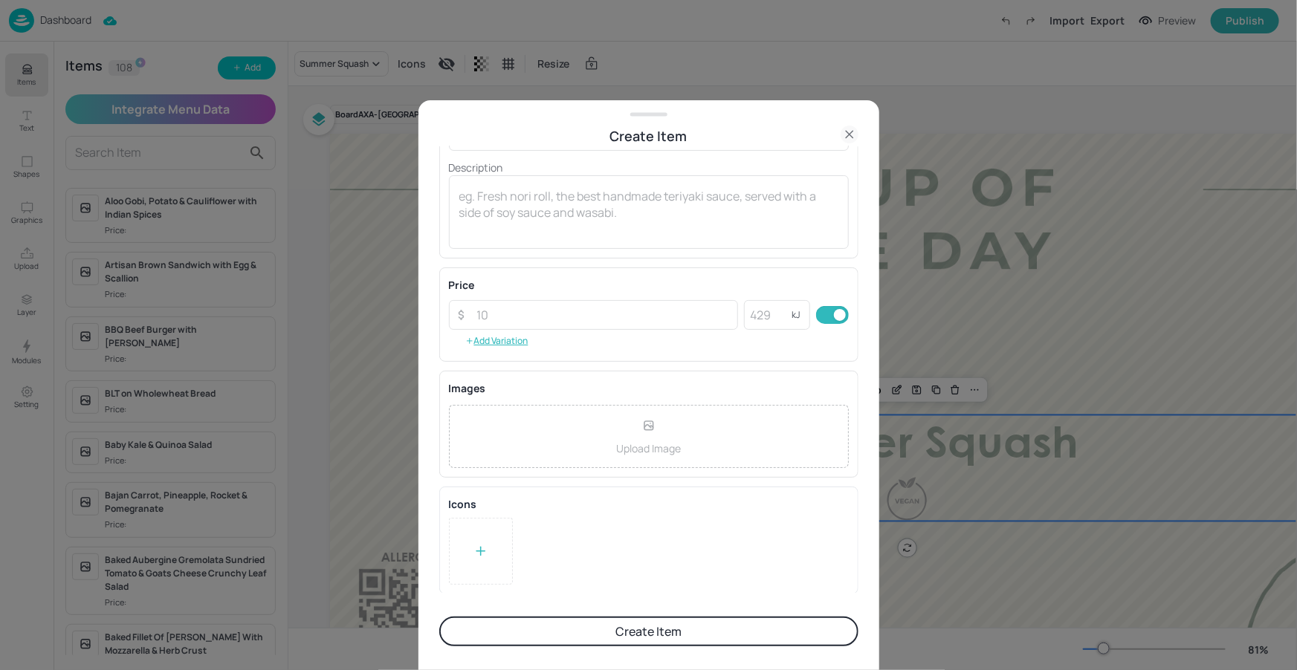
type input "Seasonal Root Medley with Honey, Thyme & Pesto Drizzle"
click at [484, 544] on icon at bounding box center [480, 551] width 15 height 15
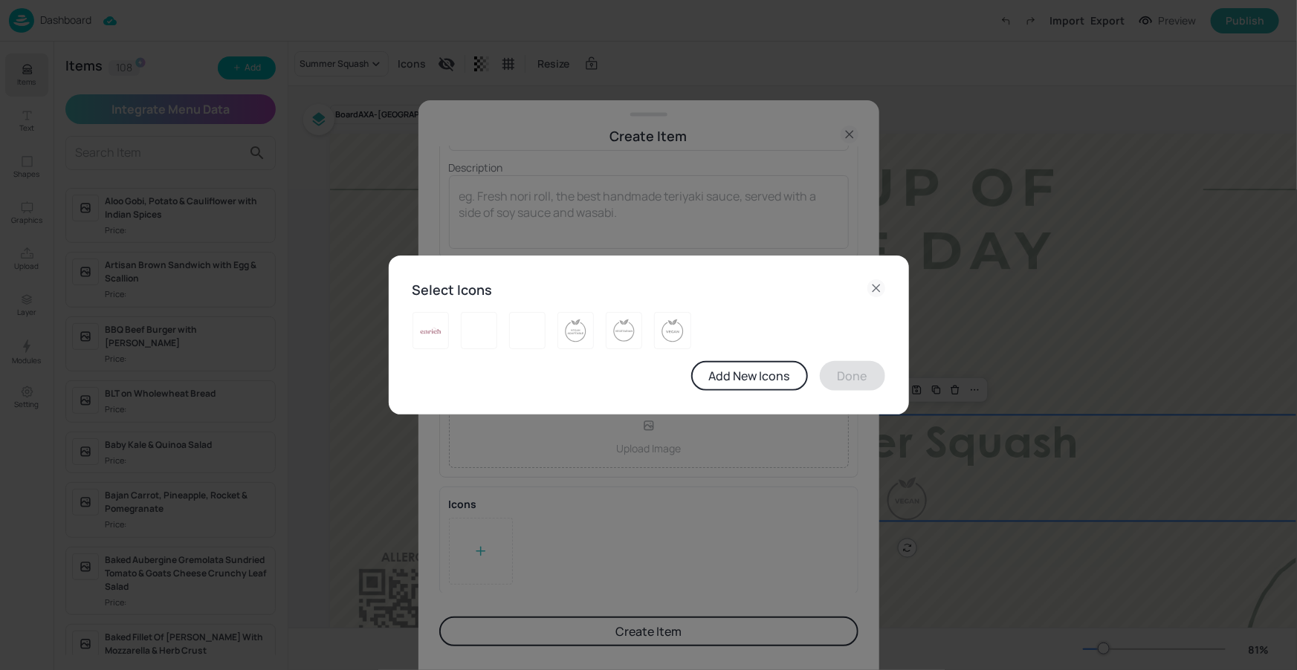
click at [665, 511] on div "Select Icons Add New Icons Done" at bounding box center [648, 335] width 1297 height 670
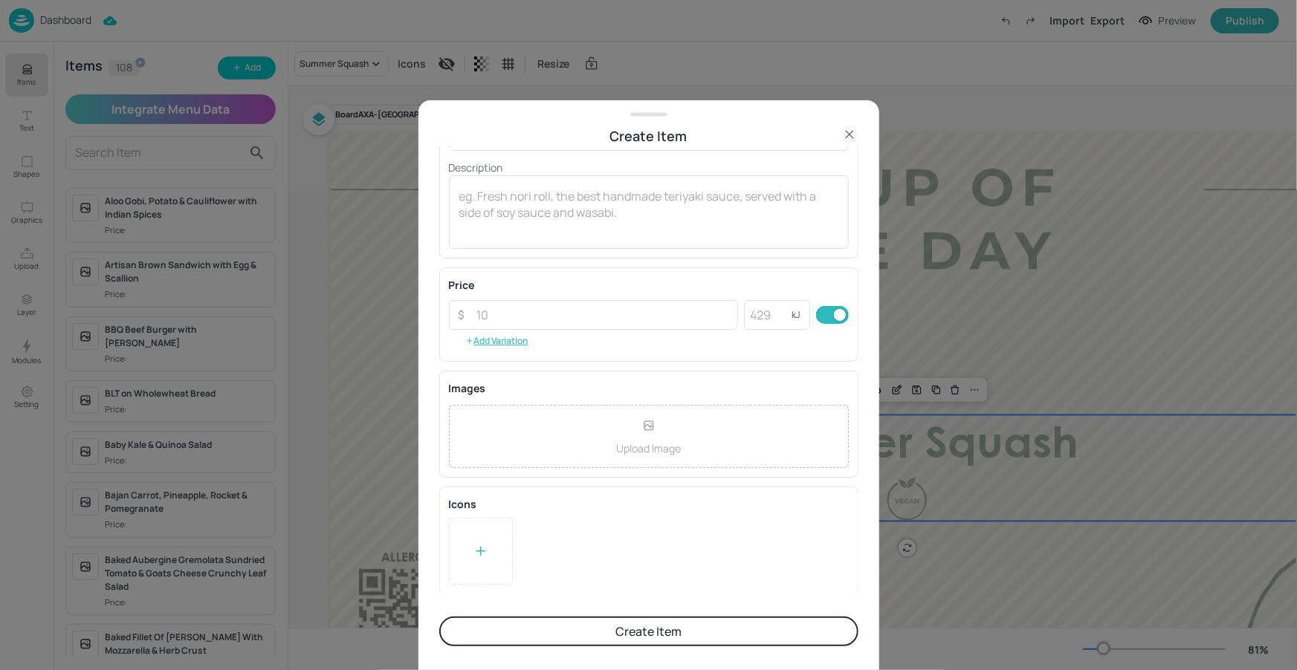
click at [588, 635] on button "Create Item" at bounding box center [648, 632] width 419 height 30
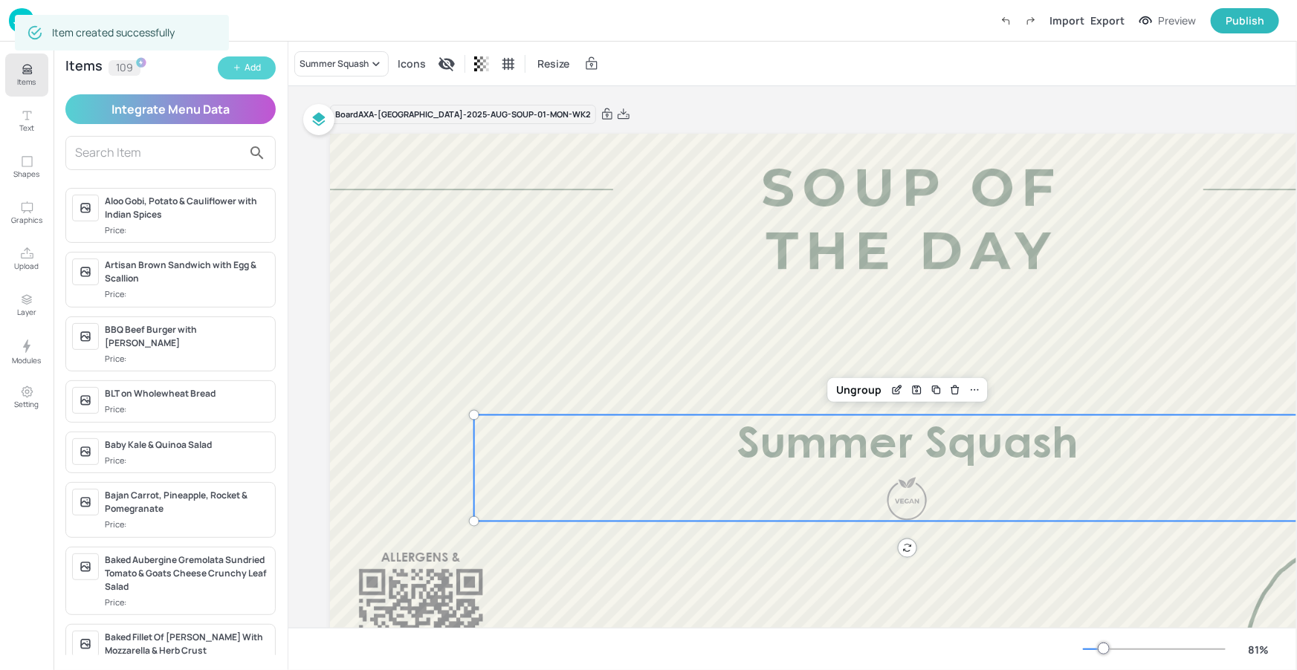
click at [253, 71] on div "Add" at bounding box center [252, 68] width 16 height 14
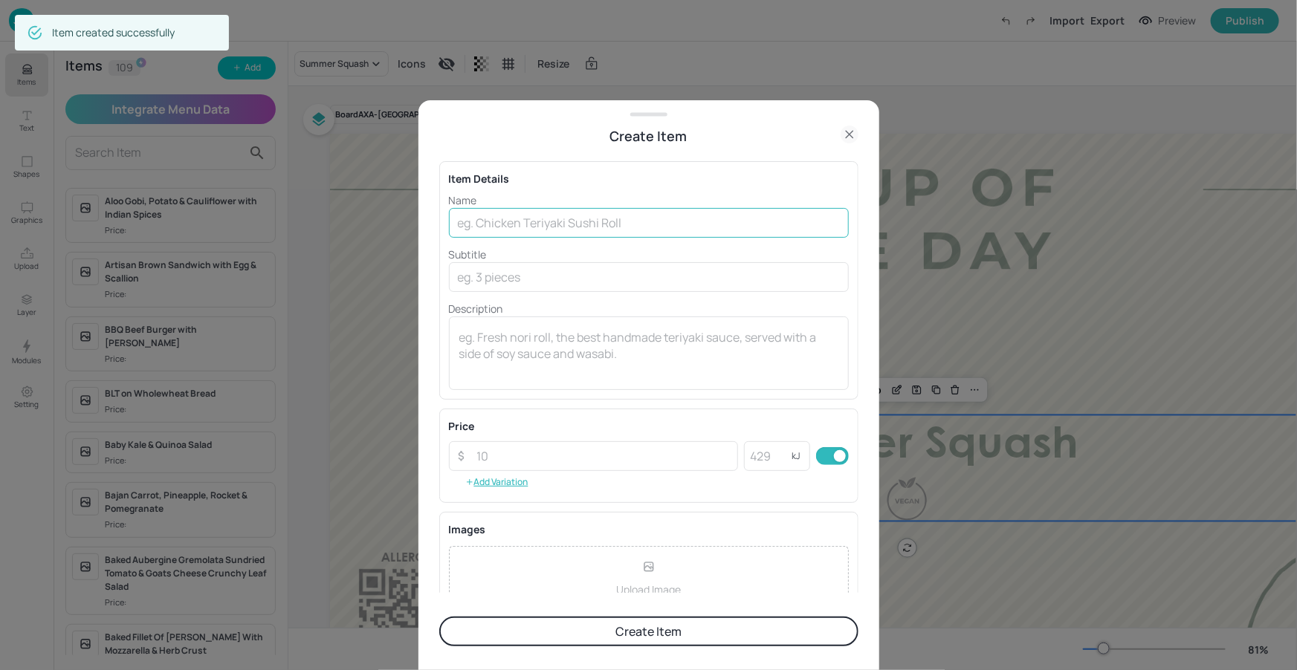
click at [530, 234] on div "Name ​ Subtitle ​ Description x ​" at bounding box center [649, 291] width 400 height 198
click at [538, 223] on input "text" at bounding box center [649, 223] width 400 height 30
paste input "Velouté of Carrot & Ginger"
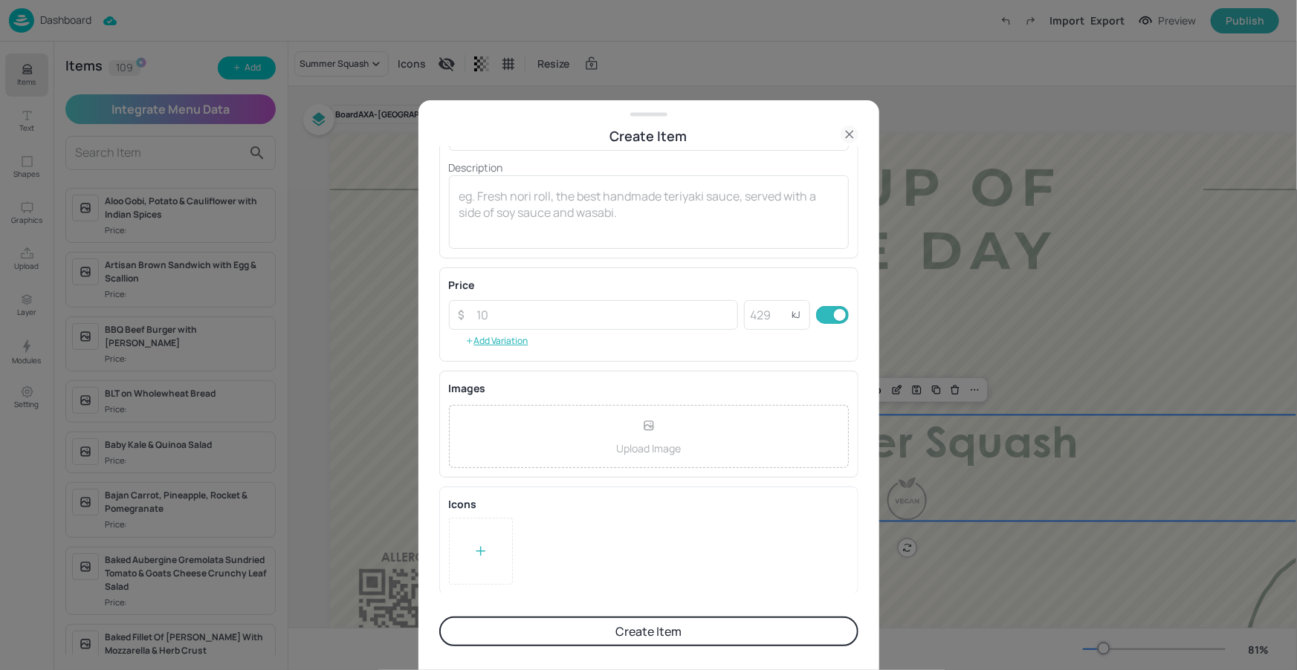
type input "Velouté of Carrot & Ginger"
click at [469, 530] on div at bounding box center [481, 551] width 64 height 67
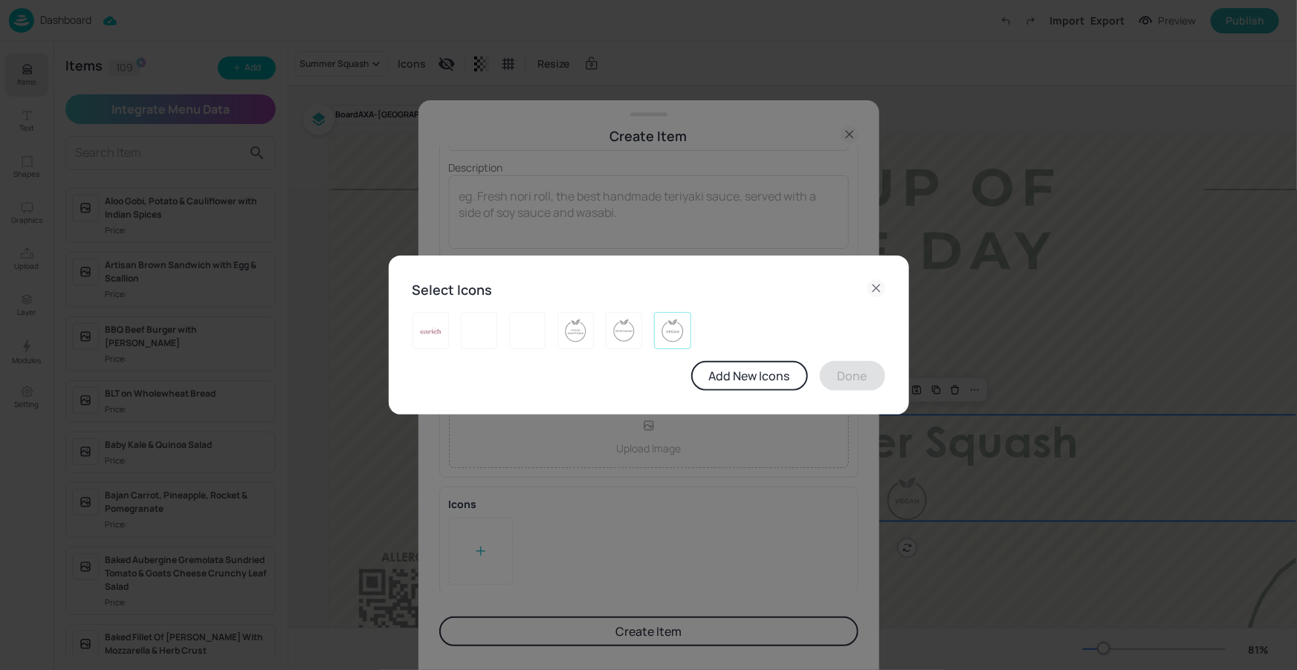
drag, startPoint x: 670, startPoint y: 322, endPoint x: 682, endPoint y: 334, distance: 16.3
click at [671, 322] on img at bounding box center [672, 331] width 23 height 24
click at [843, 372] on button "Done" at bounding box center [852, 376] width 65 height 30
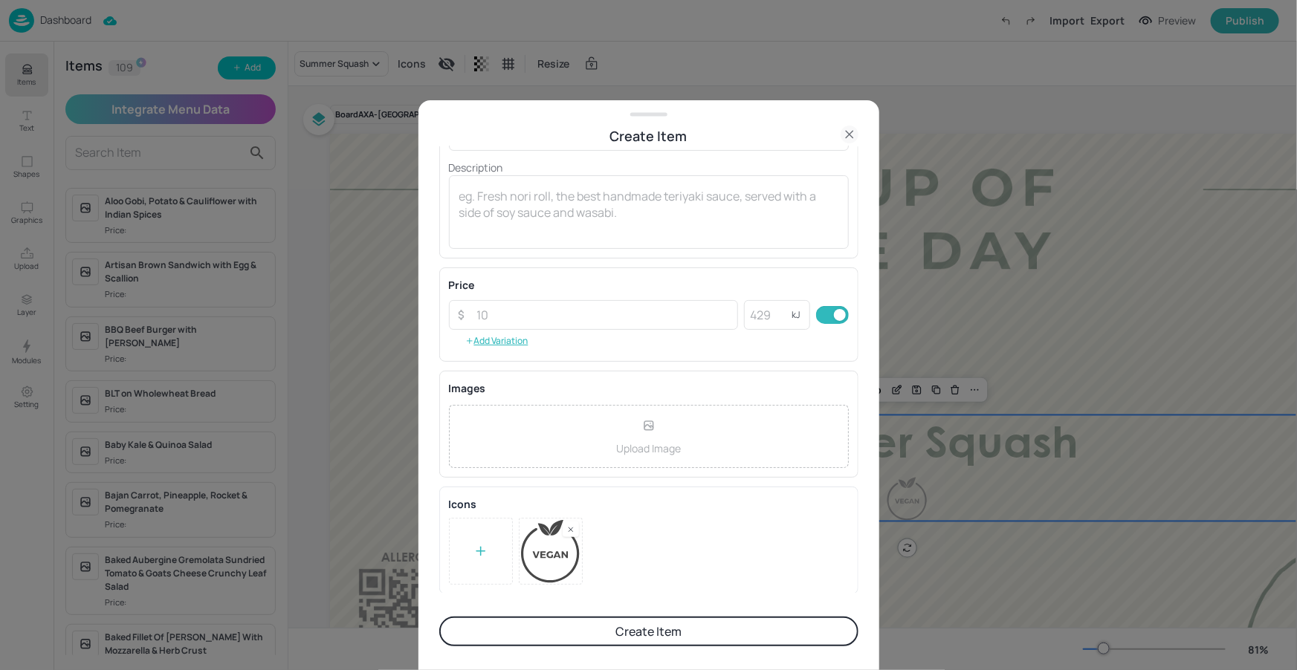
click at [669, 623] on button "Create Item" at bounding box center [648, 632] width 419 height 30
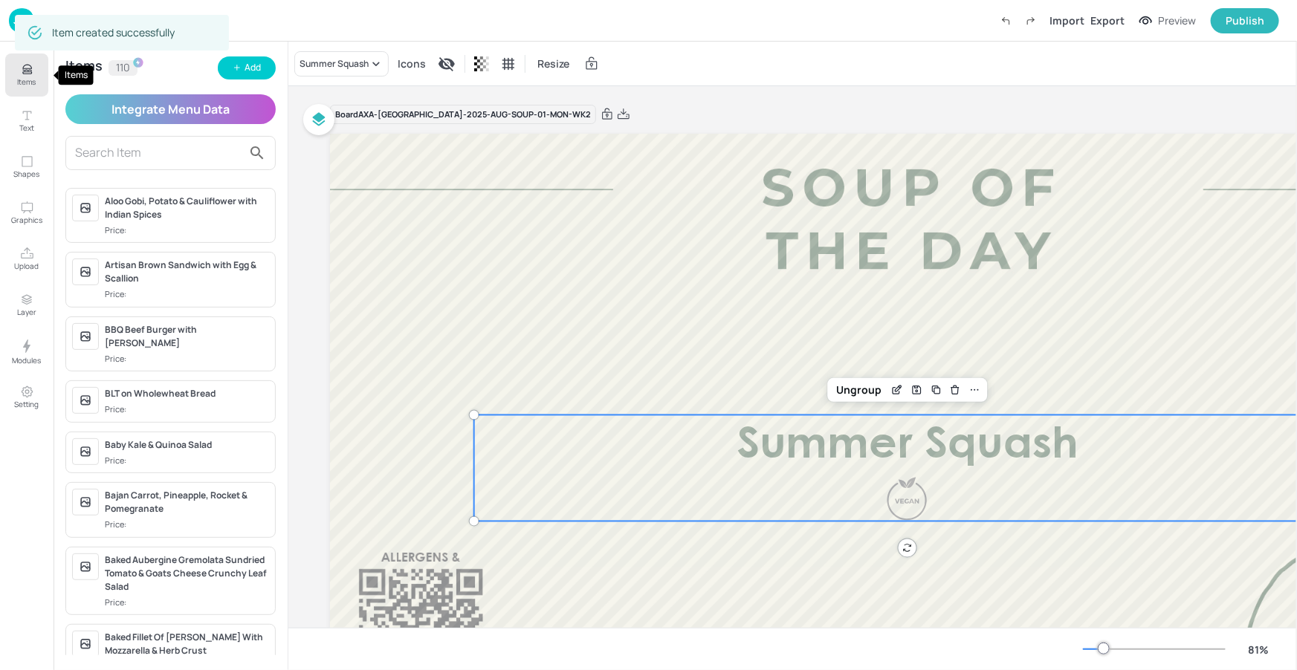
click at [28, 67] on icon "Items" at bounding box center [27, 69] width 14 height 14
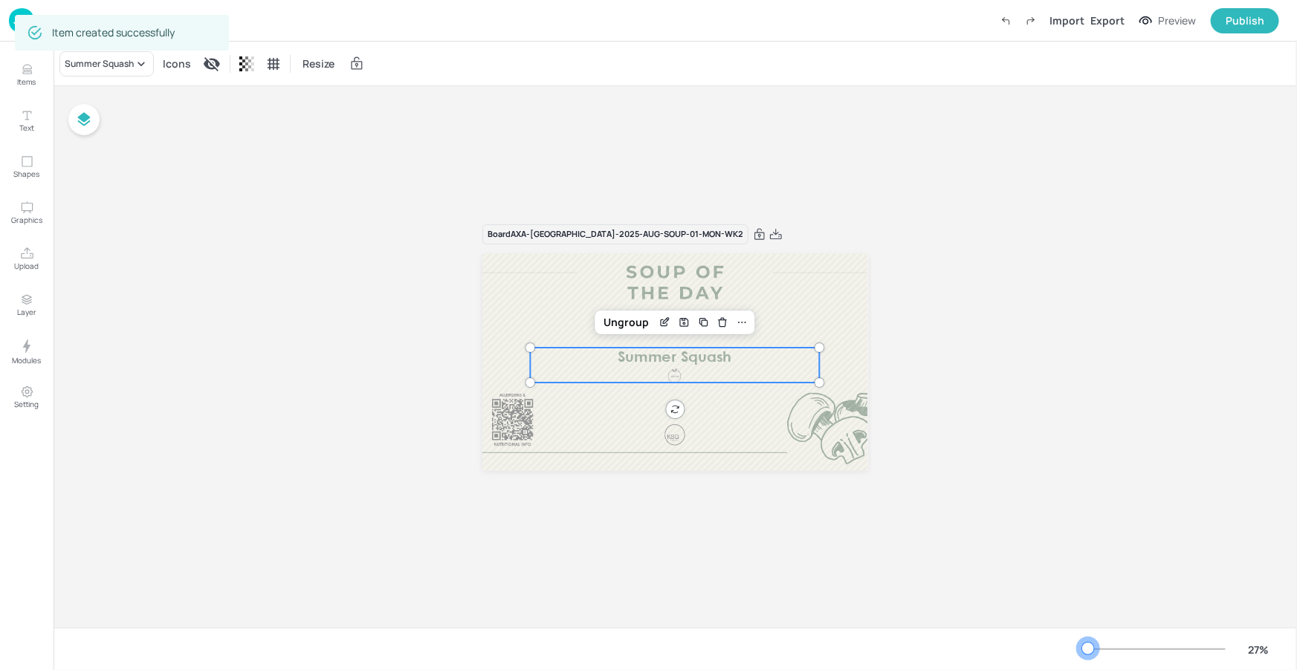
click at [1088, 644] on div at bounding box center [1154, 649] width 143 height 12
click at [134, 74] on div "Summer Squash" at bounding box center [106, 63] width 94 height 25
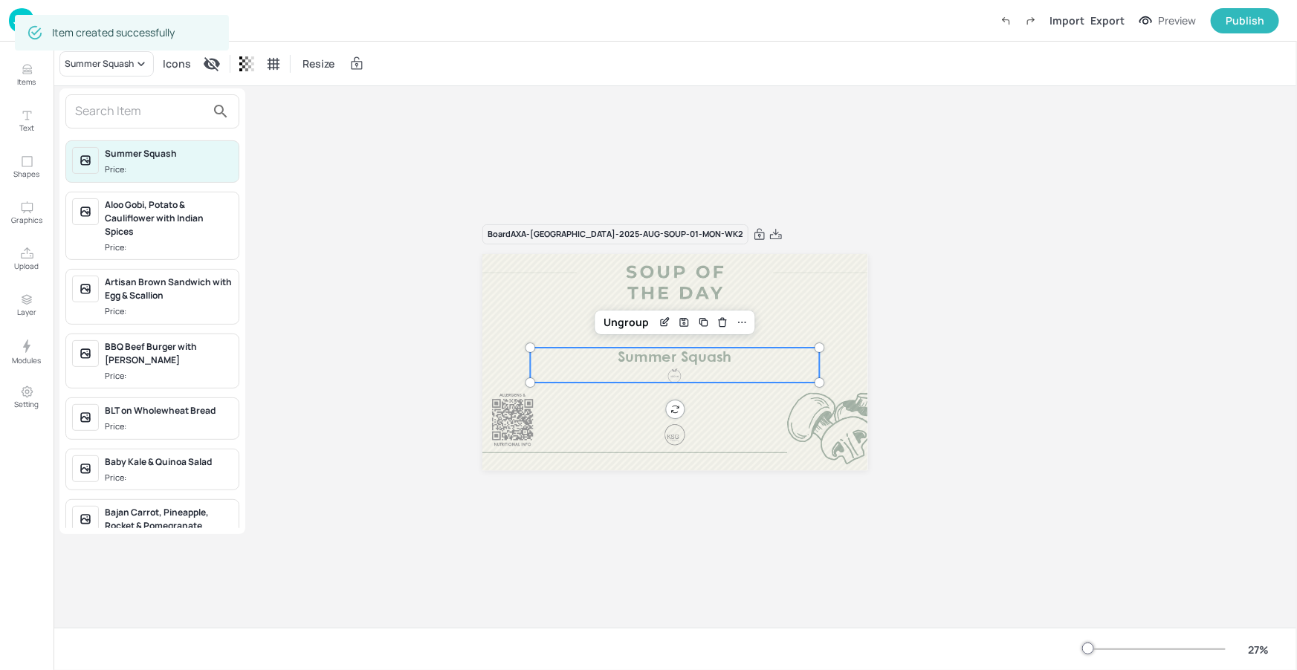
click at [139, 109] on input "text" at bounding box center [140, 112] width 131 height 24
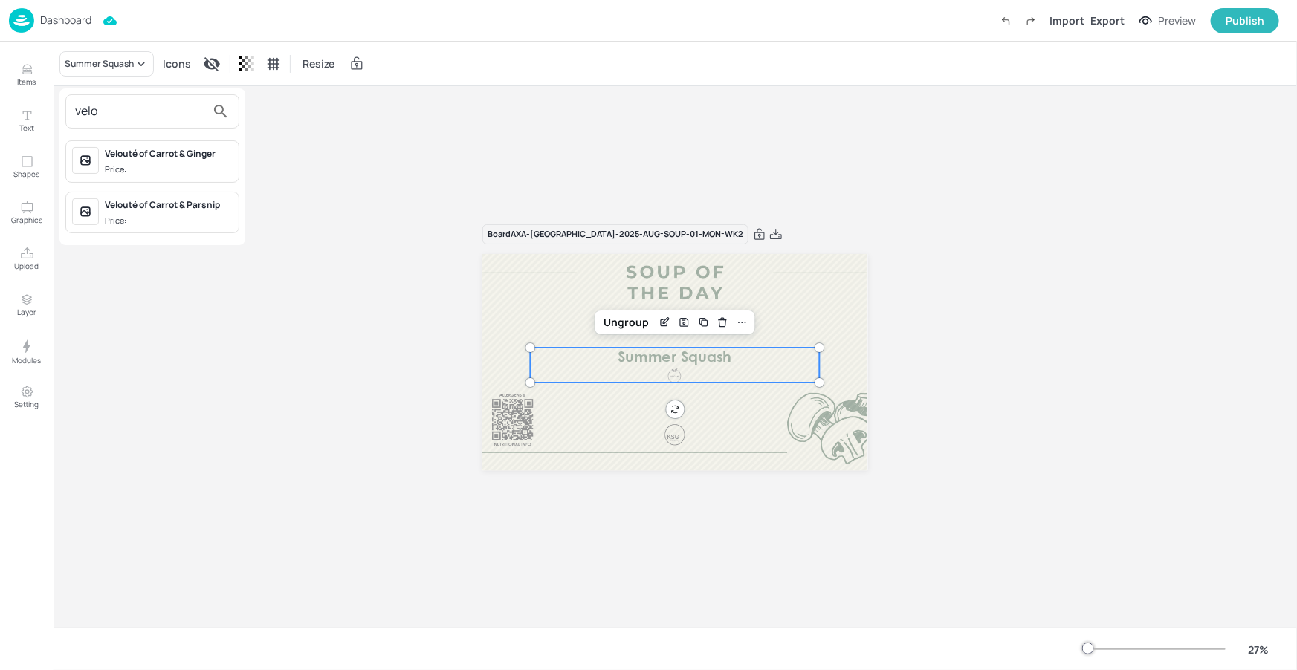
type input "velo"
click at [127, 227] on div "Velouté of Carrot & Parsnip Price:" at bounding box center [152, 213] width 174 height 42
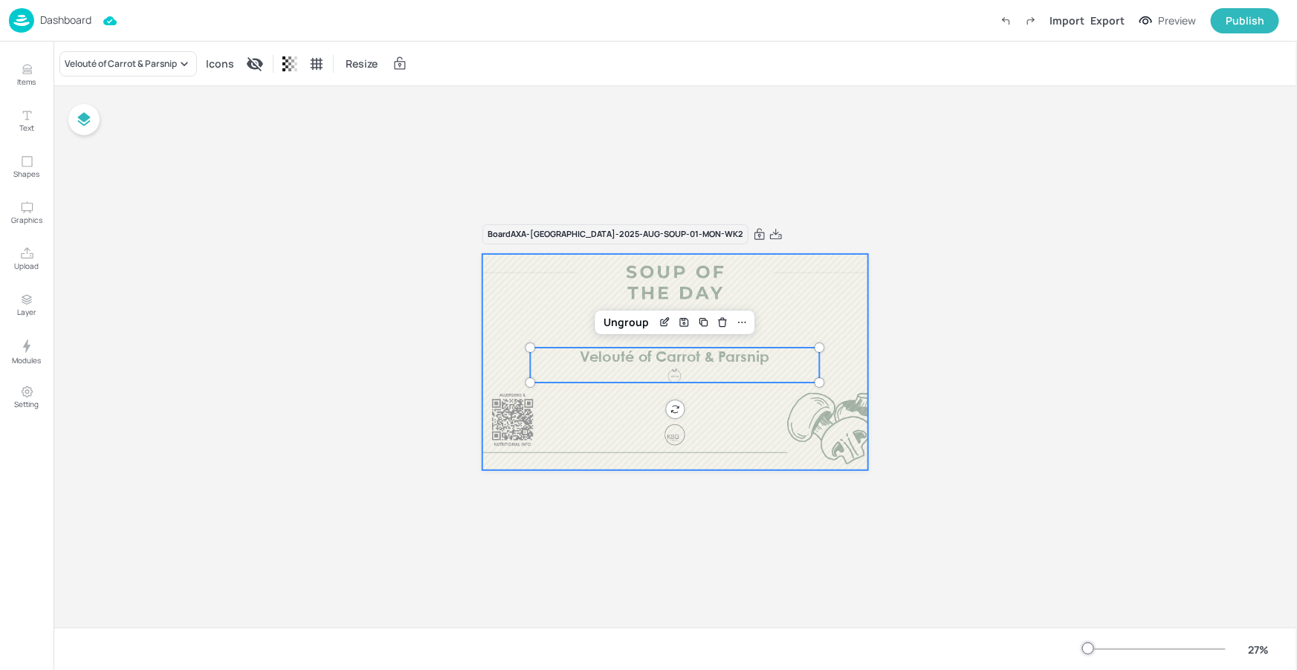
click at [544, 423] on div at bounding box center [674, 362] width 385 height 217
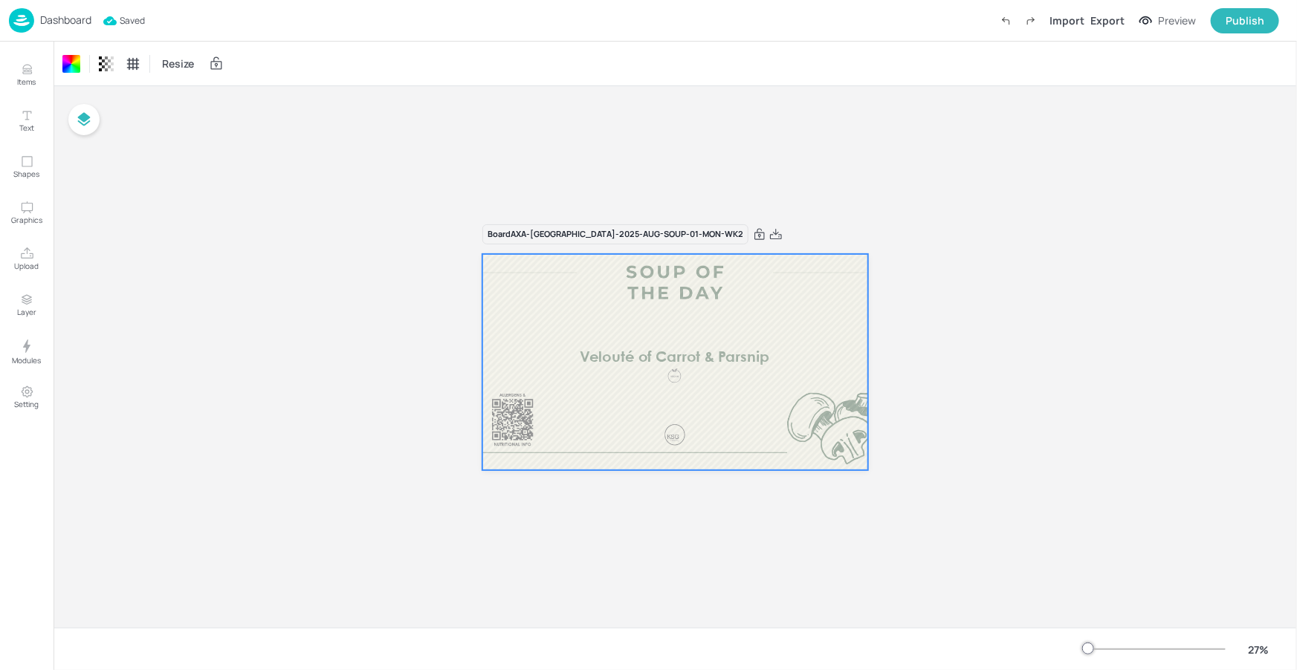
click at [61, 16] on p "Dashboard" at bounding box center [65, 20] width 51 height 10
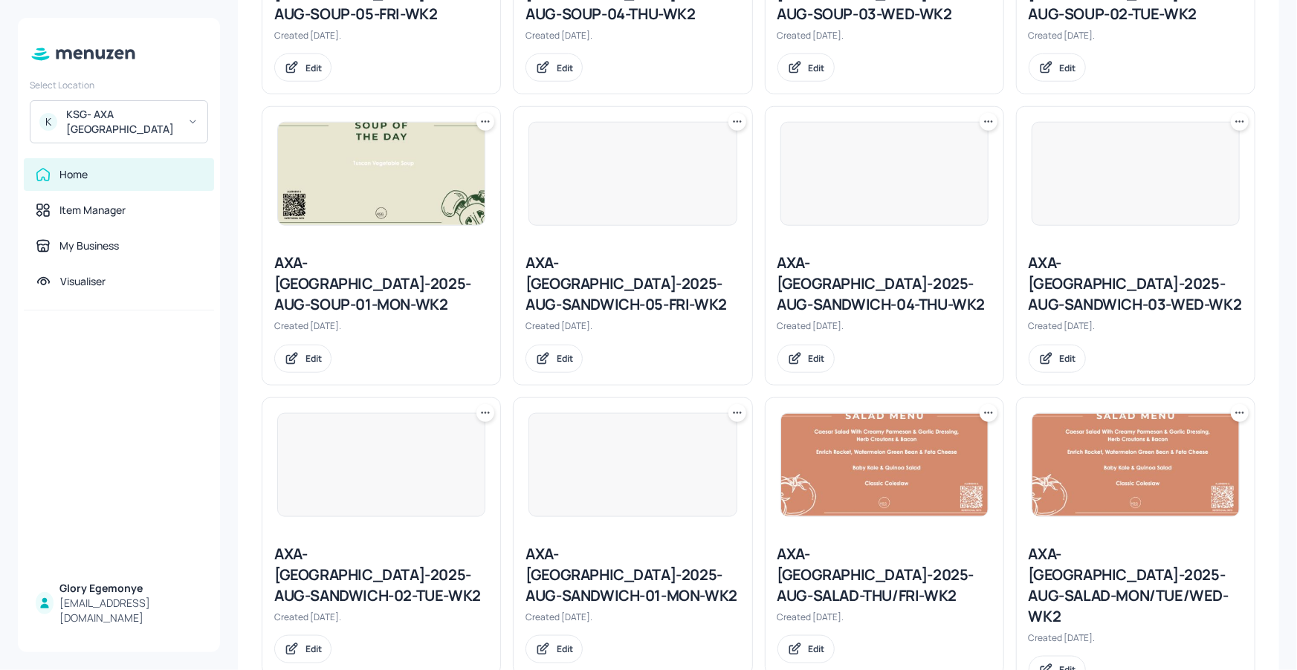
scroll to position [348, 0]
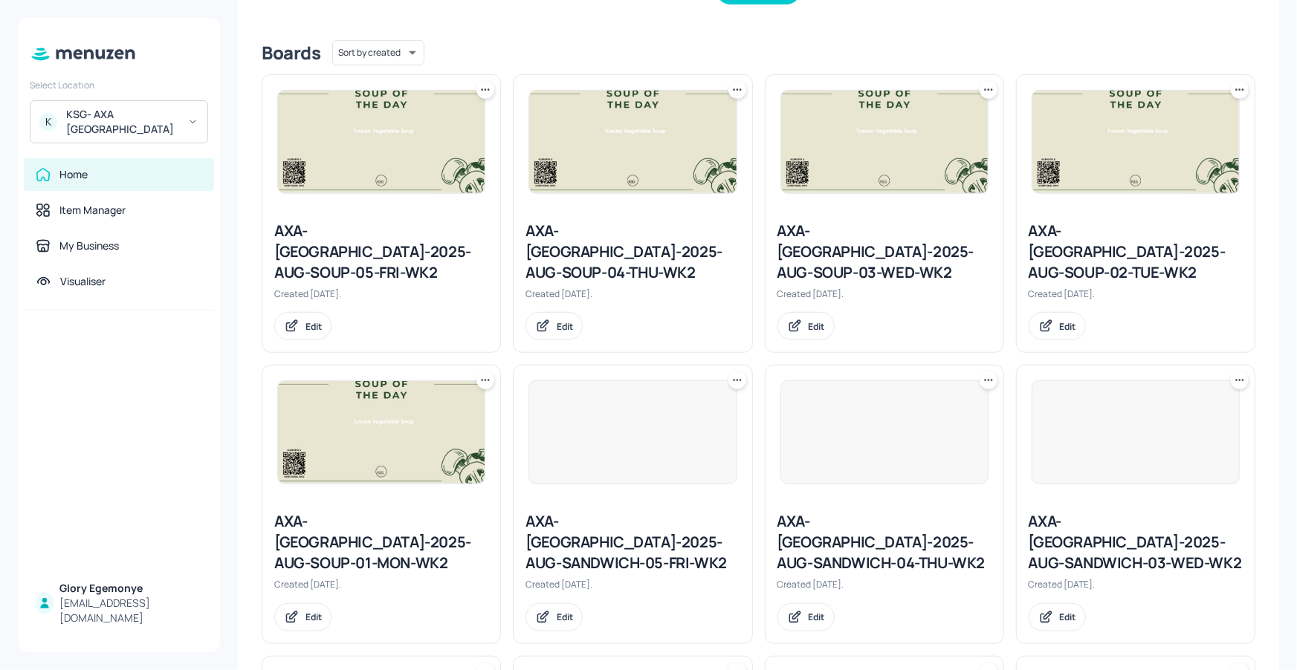
click at [1132, 238] on div "AXA-DUBLIN-2025-AUG-SOUP-02-TUE-WK2" at bounding box center [1135, 252] width 214 height 62
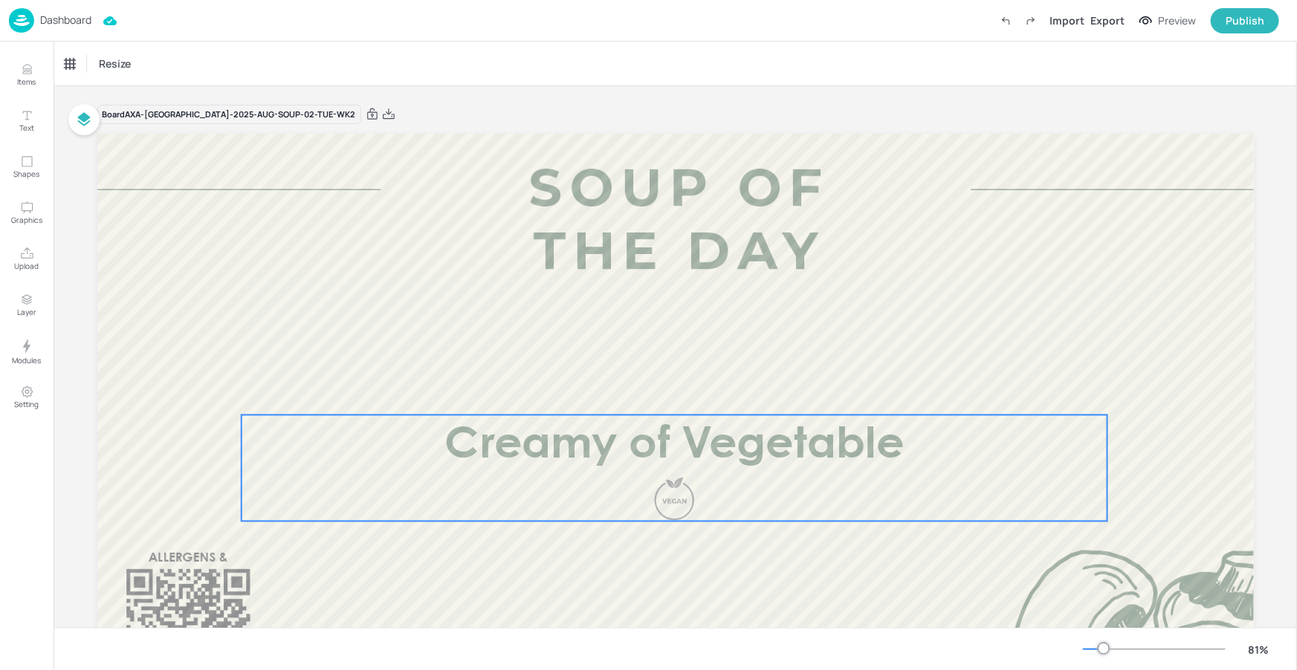
click at [730, 478] on div "Creamy of Vegetable" at bounding box center [674, 468] width 866 height 106
click at [143, 68] on div "Creamy of Vegetable" at bounding box center [109, 63] width 88 height 13
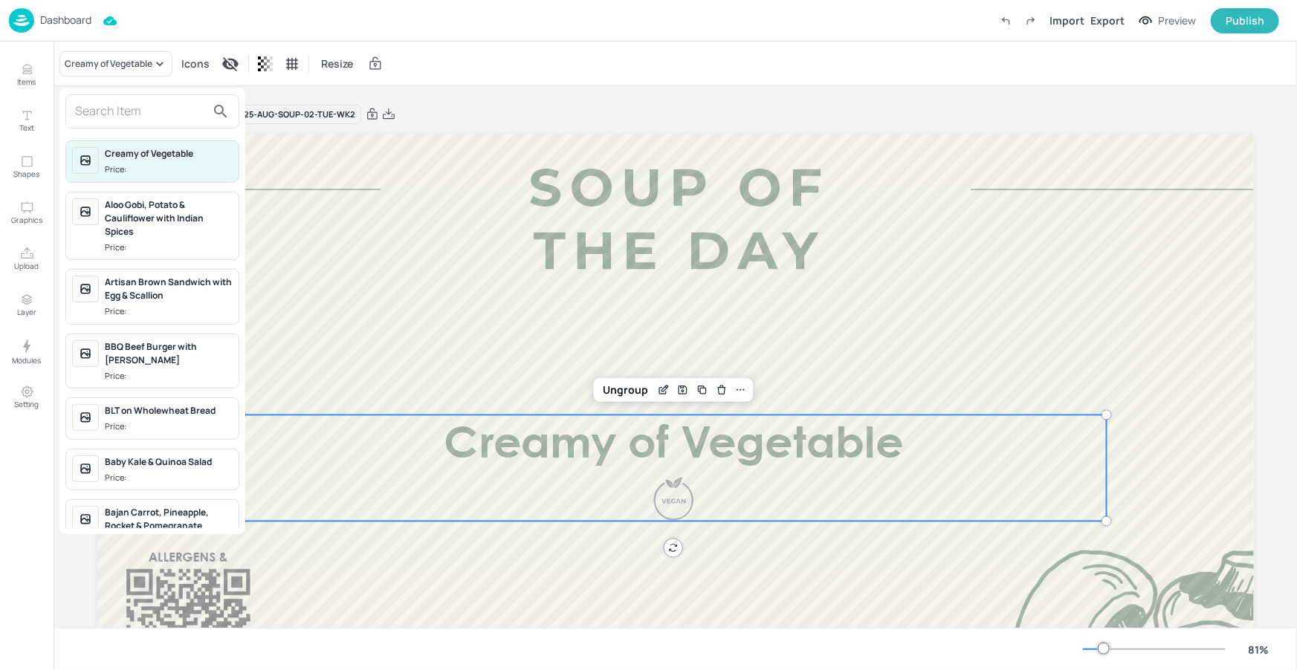
click at [163, 114] on input "text" at bounding box center [140, 112] width 131 height 24
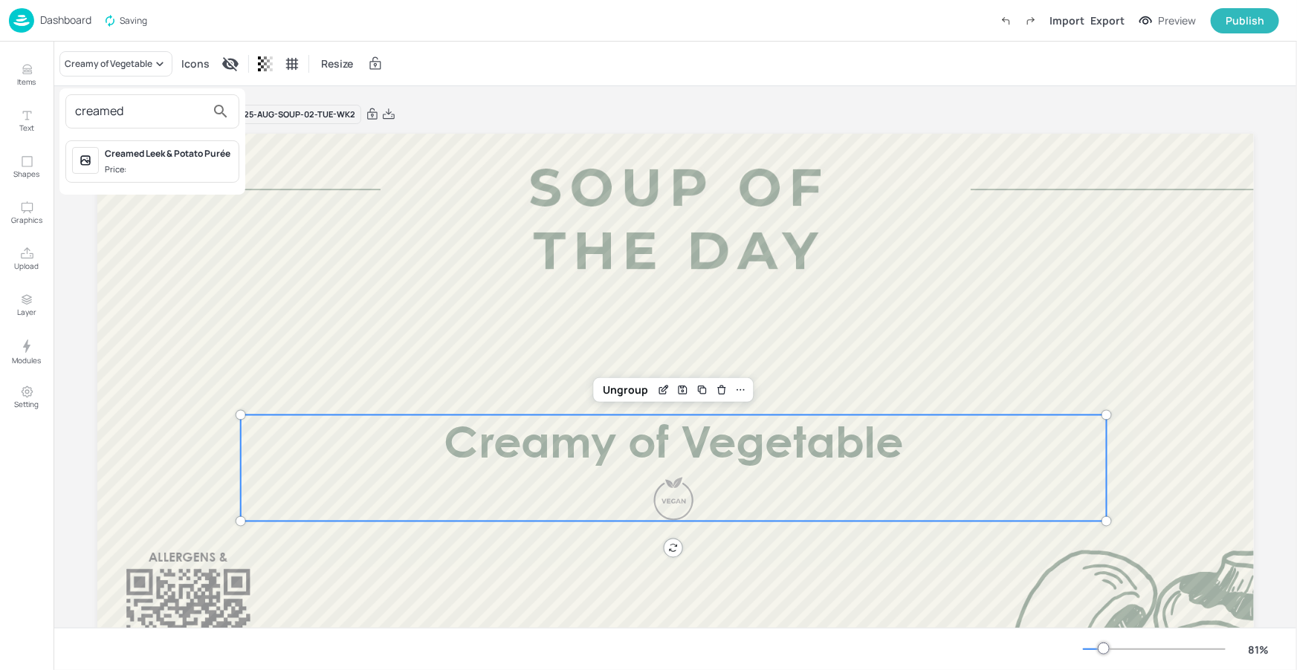
type input "creamed"
click at [172, 156] on div "Creamed Leek & Potato Purée" at bounding box center [169, 153] width 128 height 13
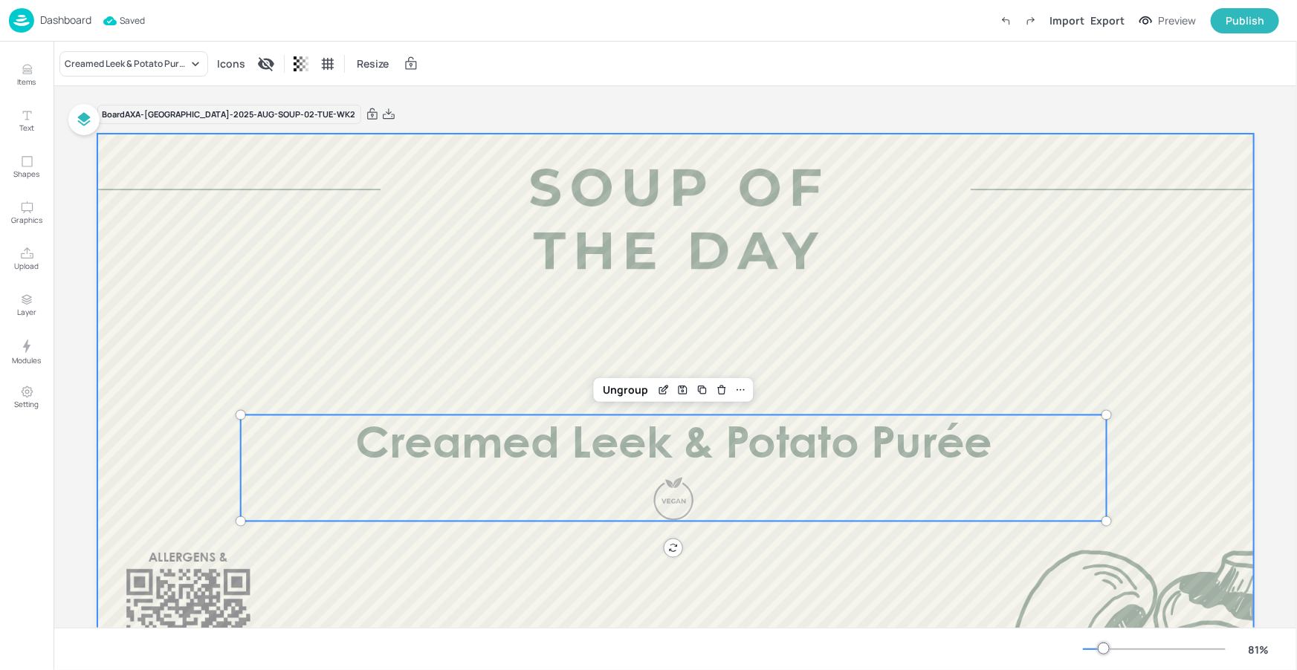
click at [326, 261] on div at bounding box center [675, 459] width 1156 height 650
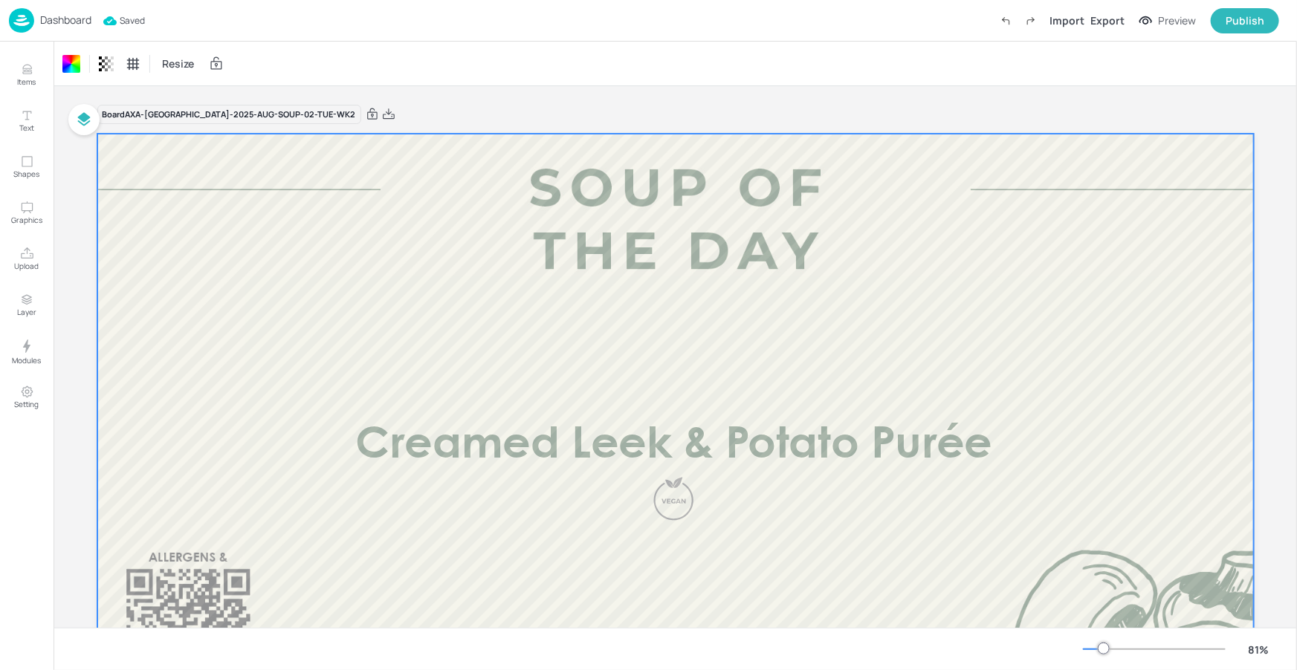
click at [81, 18] on p "Dashboard" at bounding box center [65, 20] width 51 height 10
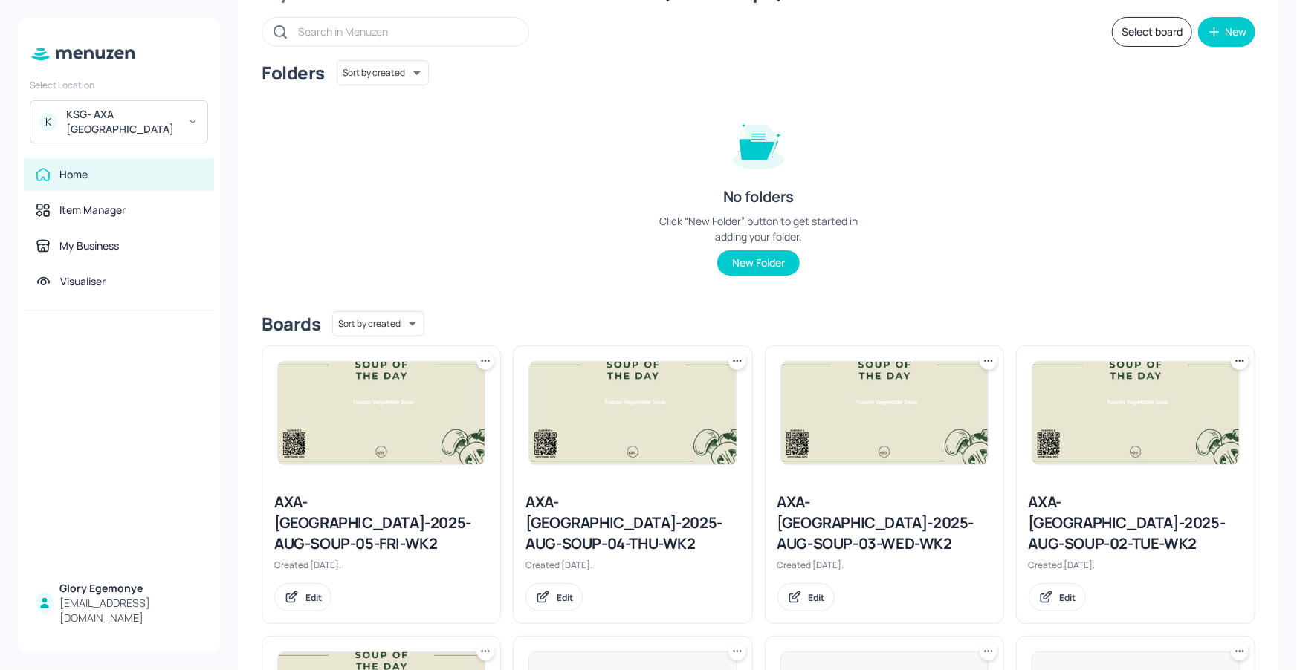
scroll to position [268, 0]
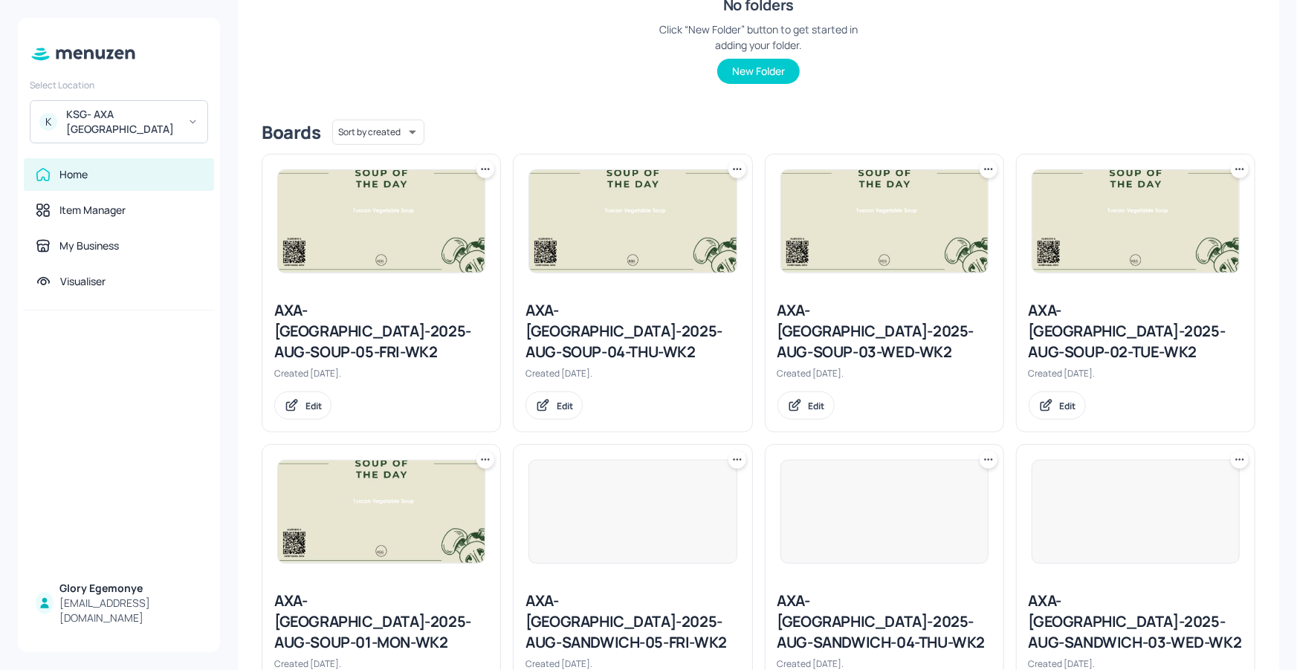
click at [850, 316] on div "AXA-DUBLIN-2025-AUG-SOUP-03-WED-WK2" at bounding box center [884, 331] width 214 height 62
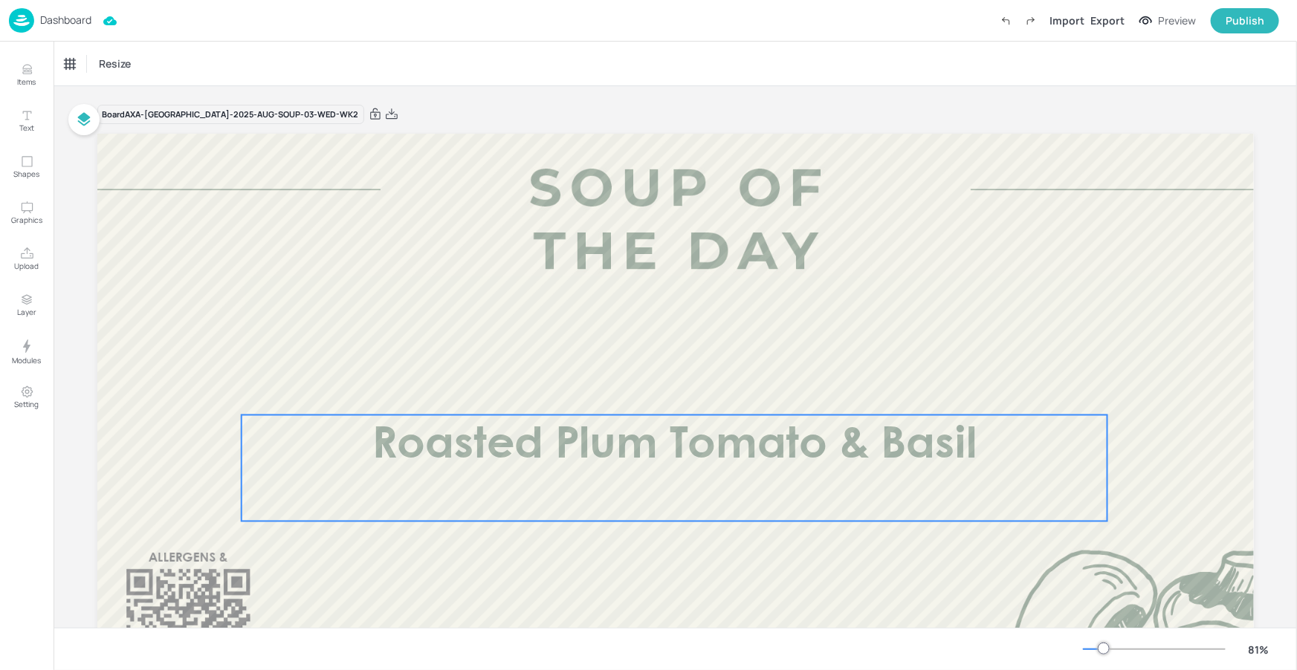
click at [623, 437] on span "Roasted Plum Tomato & Basil" at bounding box center [673, 446] width 605 height 42
click at [183, 68] on div "Roasted Plum Tomato & Basil" at bounding box center [125, 63] width 120 height 13
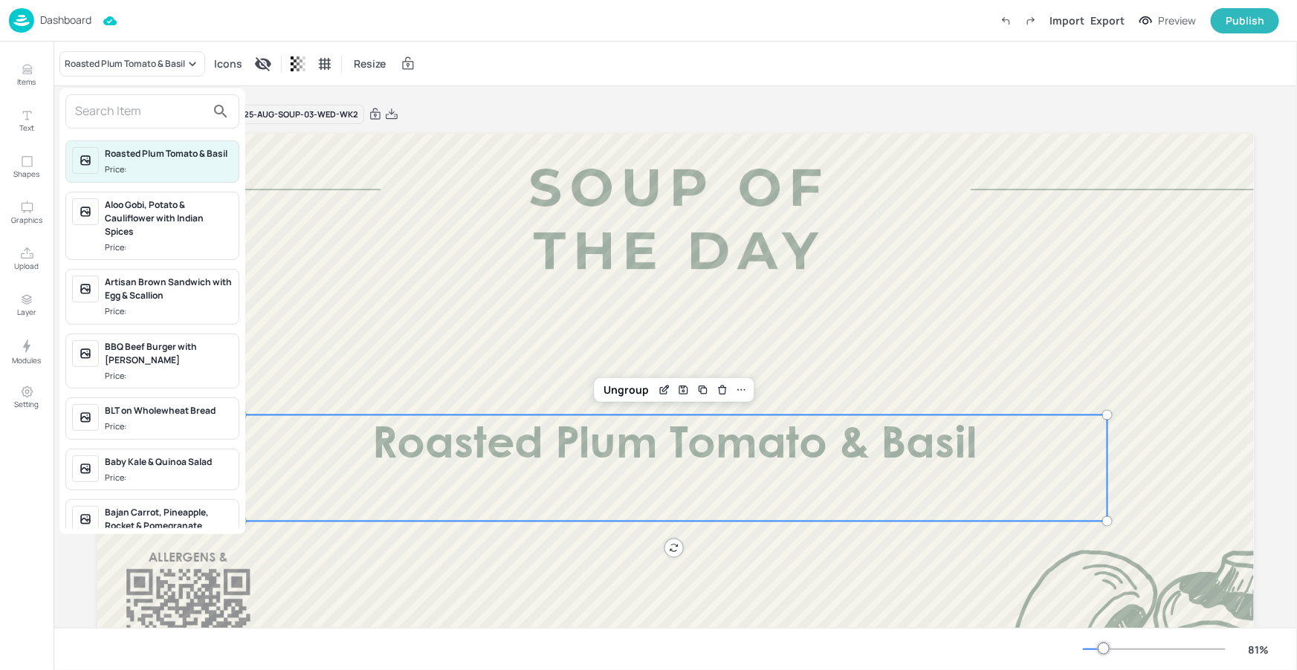
click at [159, 121] on input "text" at bounding box center [140, 112] width 131 height 24
click at [383, 167] on div at bounding box center [648, 335] width 1297 height 670
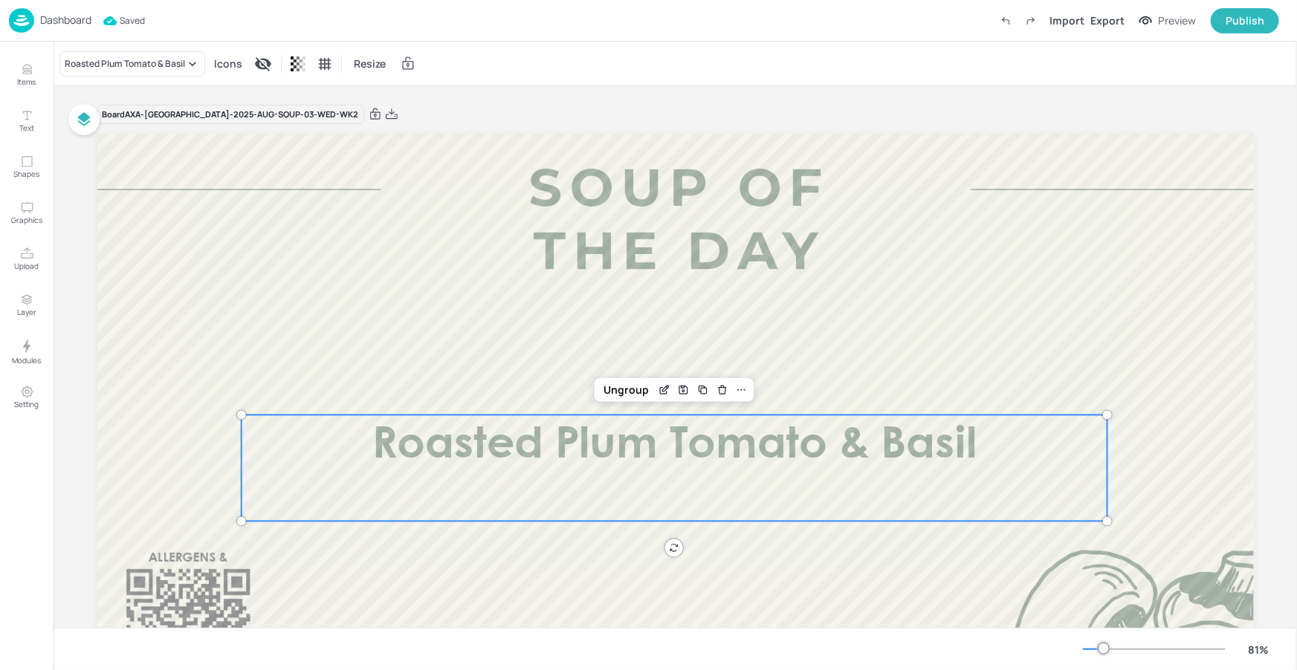
click at [72, 22] on p "Dashboard" at bounding box center [65, 20] width 51 height 10
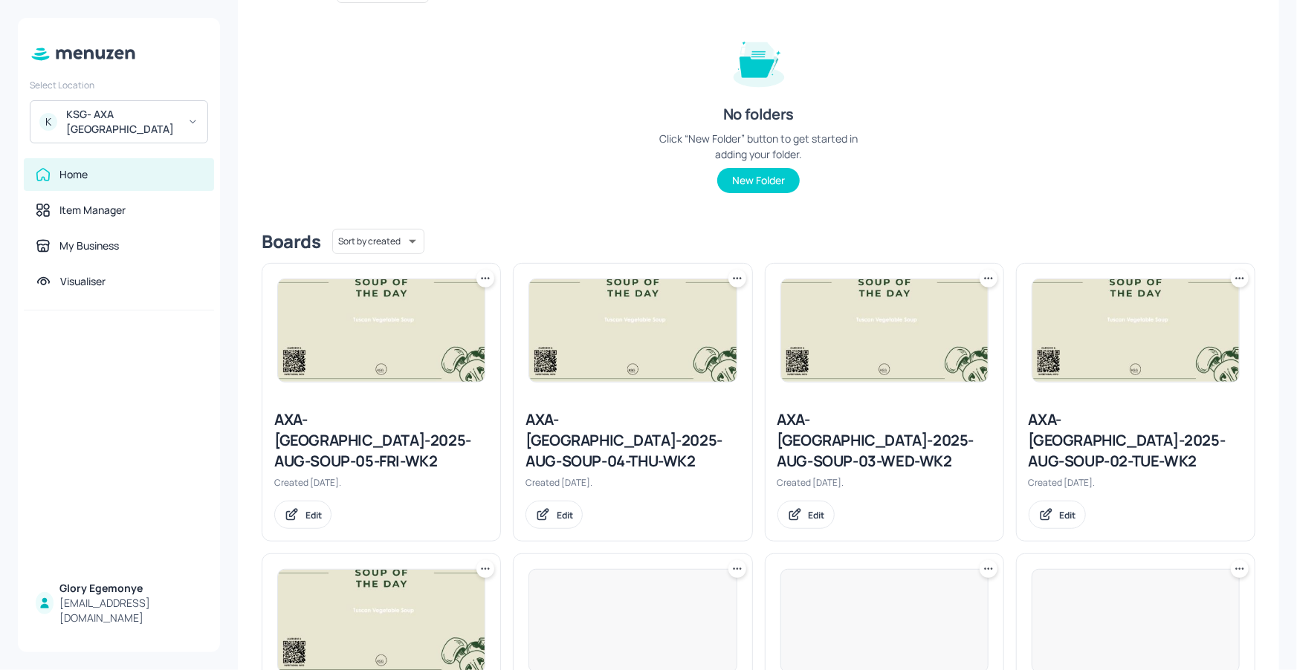
scroll to position [210, 0]
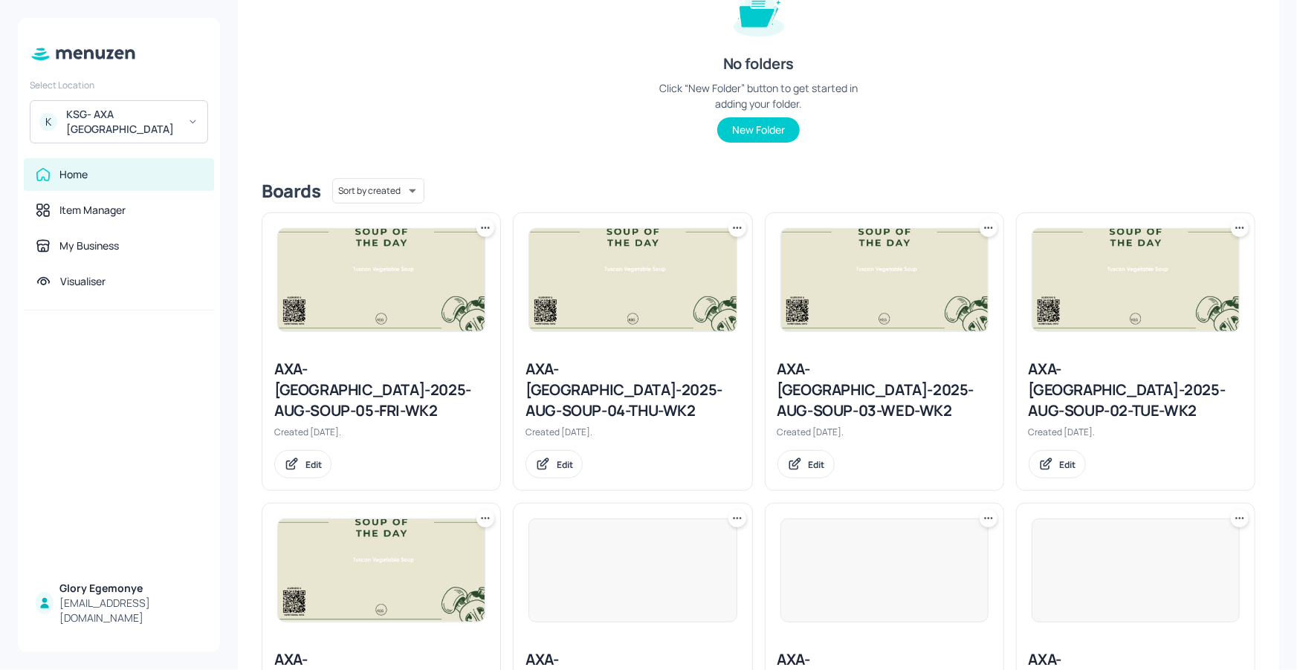
click at [626, 383] on div "AXA-DUBLIN-2025-AUG-SOUP-04-THU-WK2" at bounding box center [632, 390] width 214 height 62
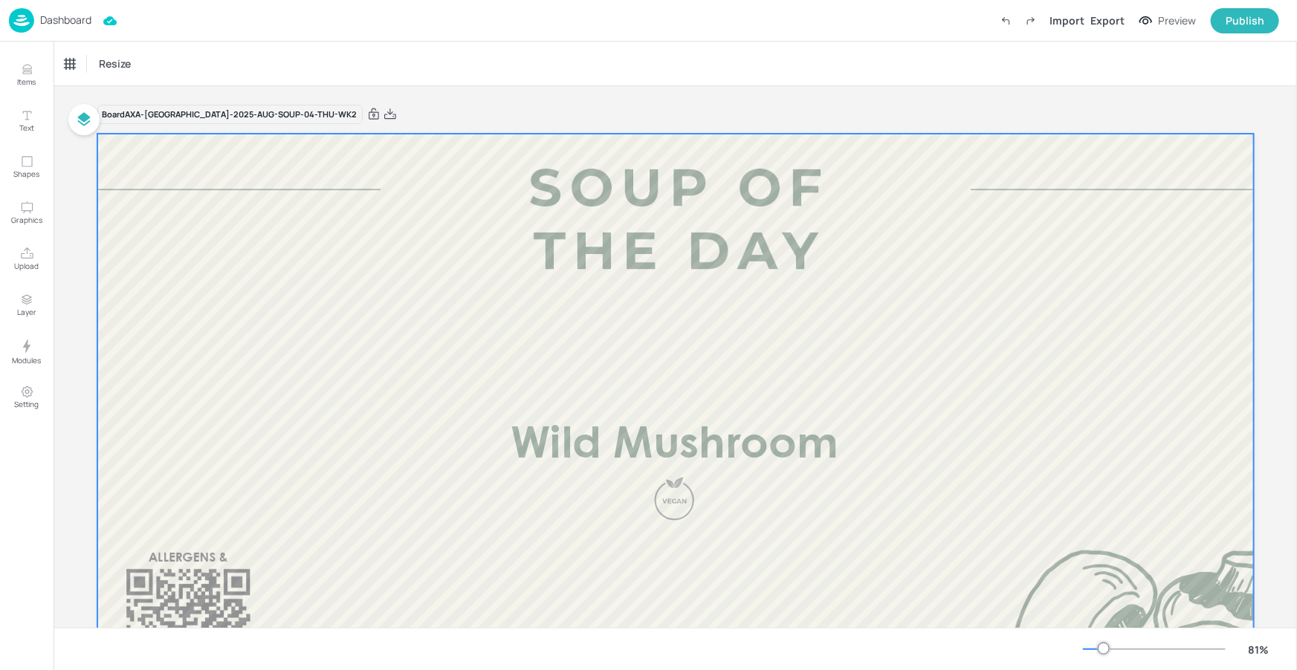
click at [693, 412] on div at bounding box center [675, 459] width 1156 height 650
click at [685, 432] on span "Wild Mushroom" at bounding box center [674, 446] width 328 height 42
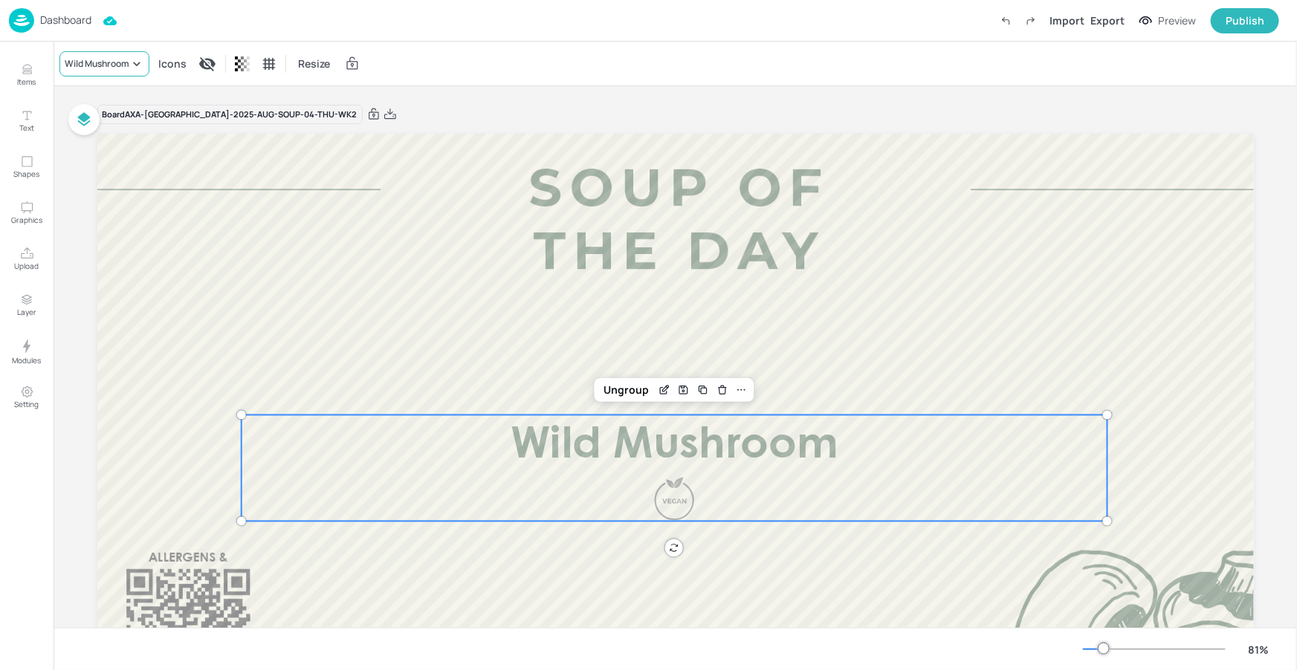
click at [130, 63] on icon at bounding box center [136, 63] width 15 height 15
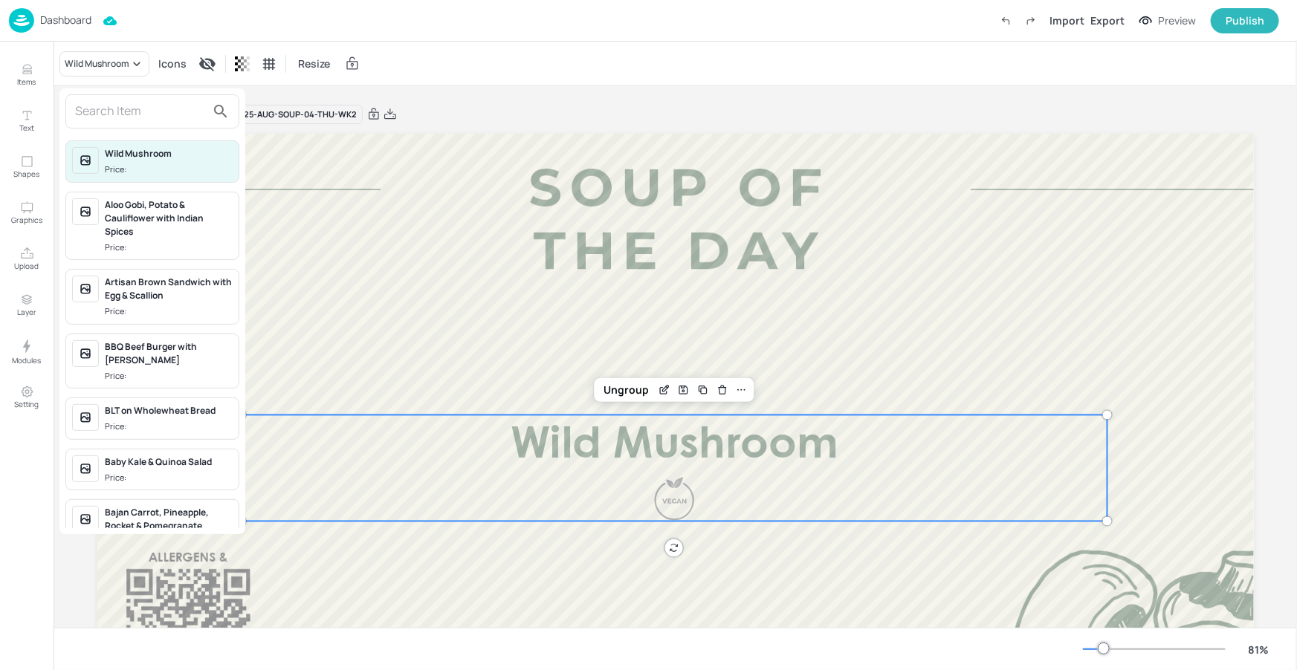
click at [142, 110] on input "text" at bounding box center [140, 112] width 131 height 24
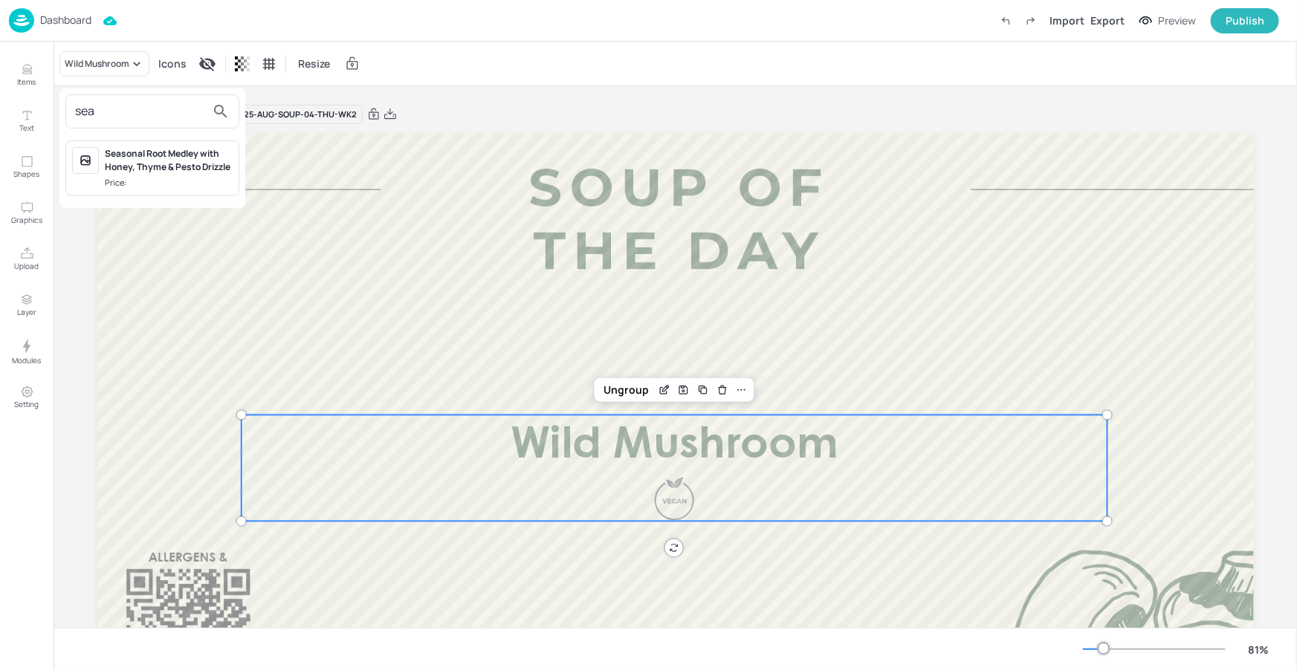
type input "sea"
click at [204, 182] on span "Price:" at bounding box center [169, 183] width 128 height 13
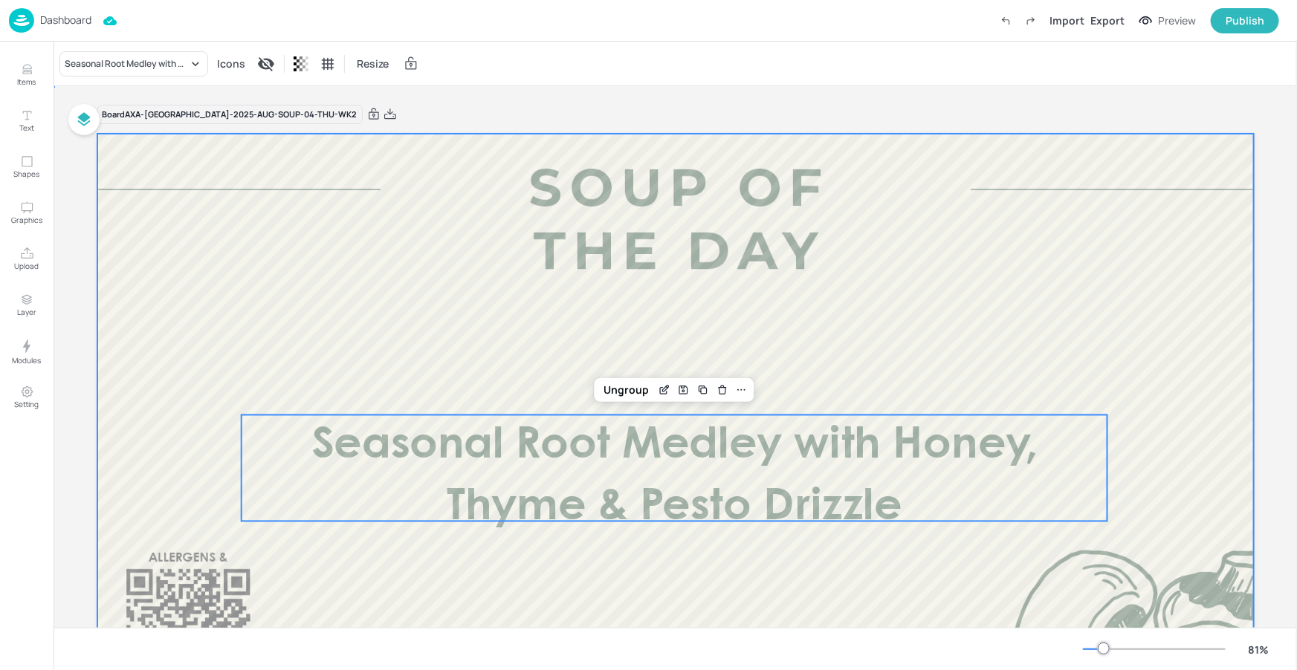
click at [399, 230] on div at bounding box center [675, 459] width 1156 height 650
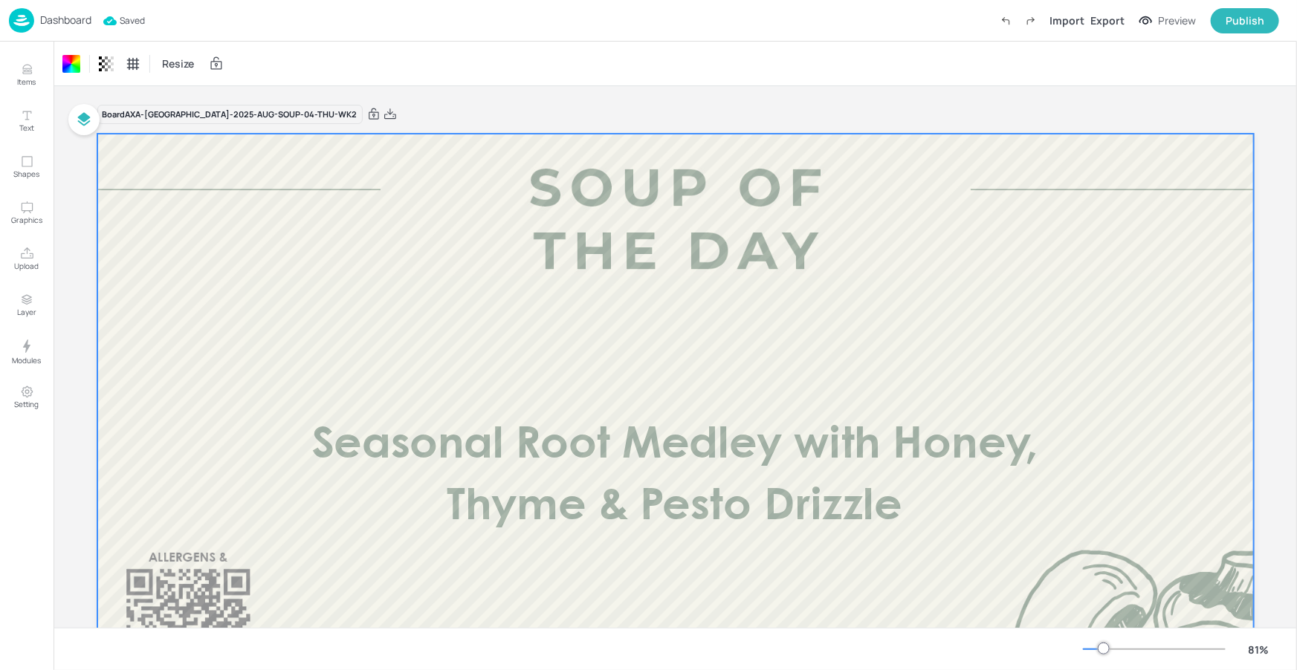
click at [70, 16] on p "Dashboard" at bounding box center [65, 20] width 51 height 10
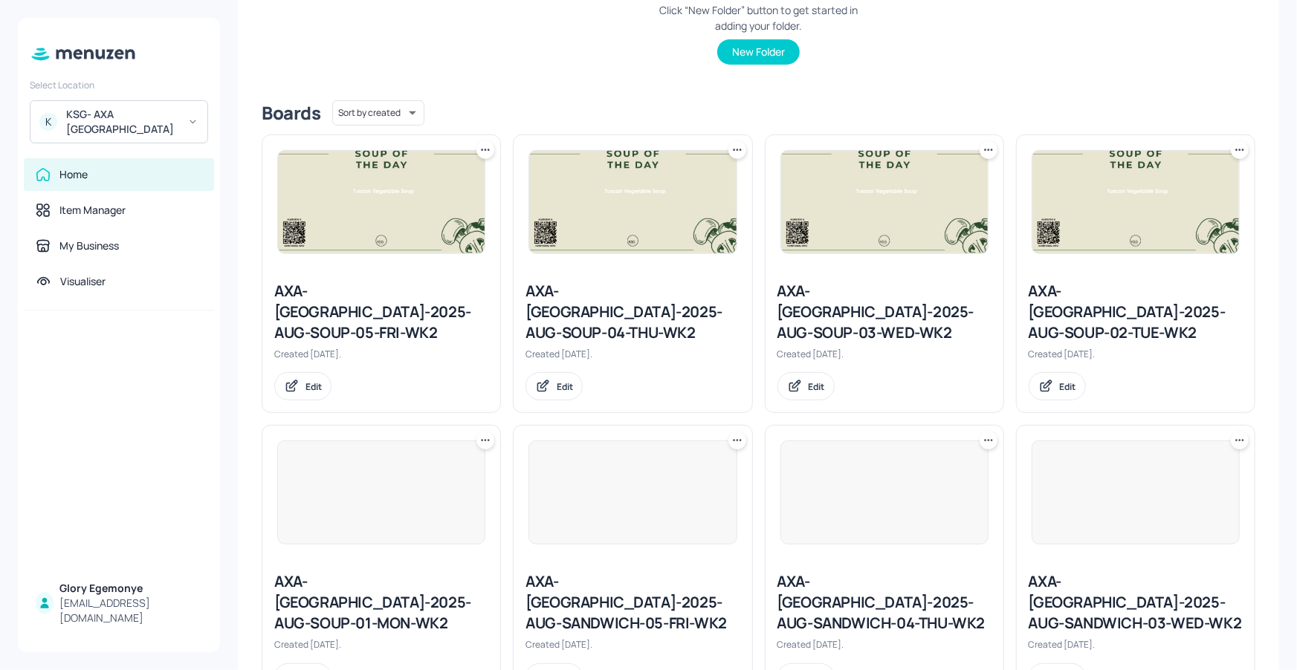
scroll to position [290, 0]
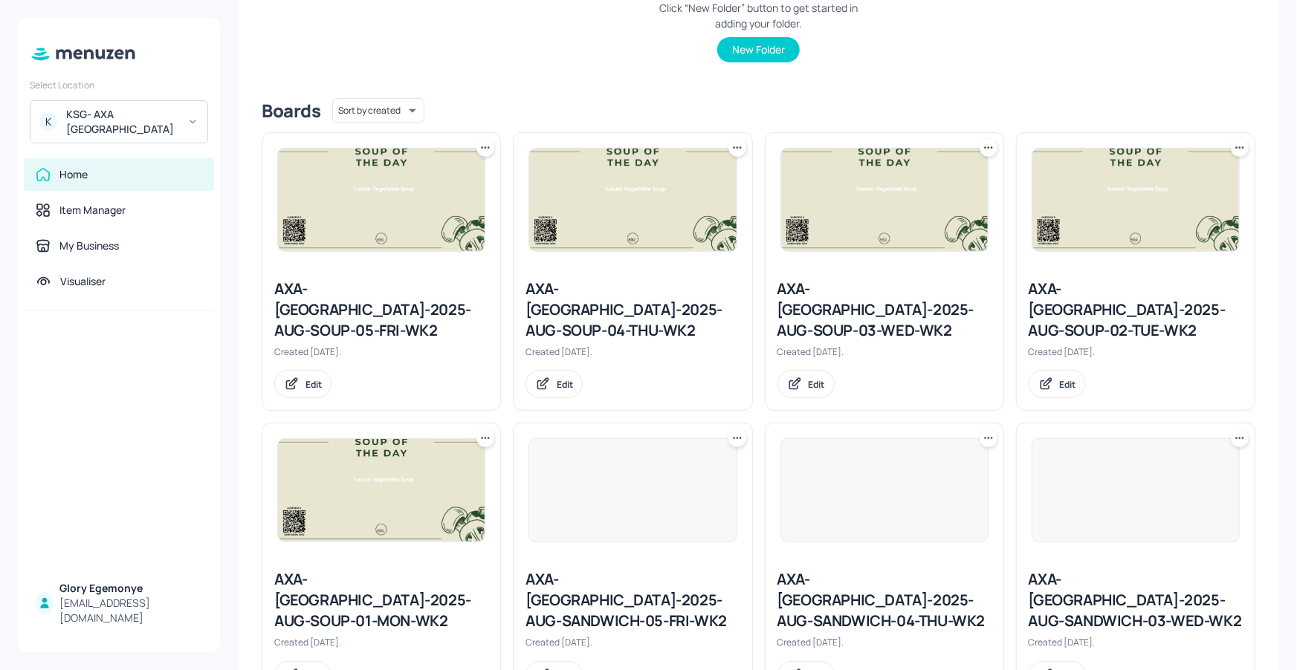
click at [875, 303] on div "AXA-DUBLIN-2025-AUG-SOUP-03-WED-WK2" at bounding box center [884, 310] width 214 height 62
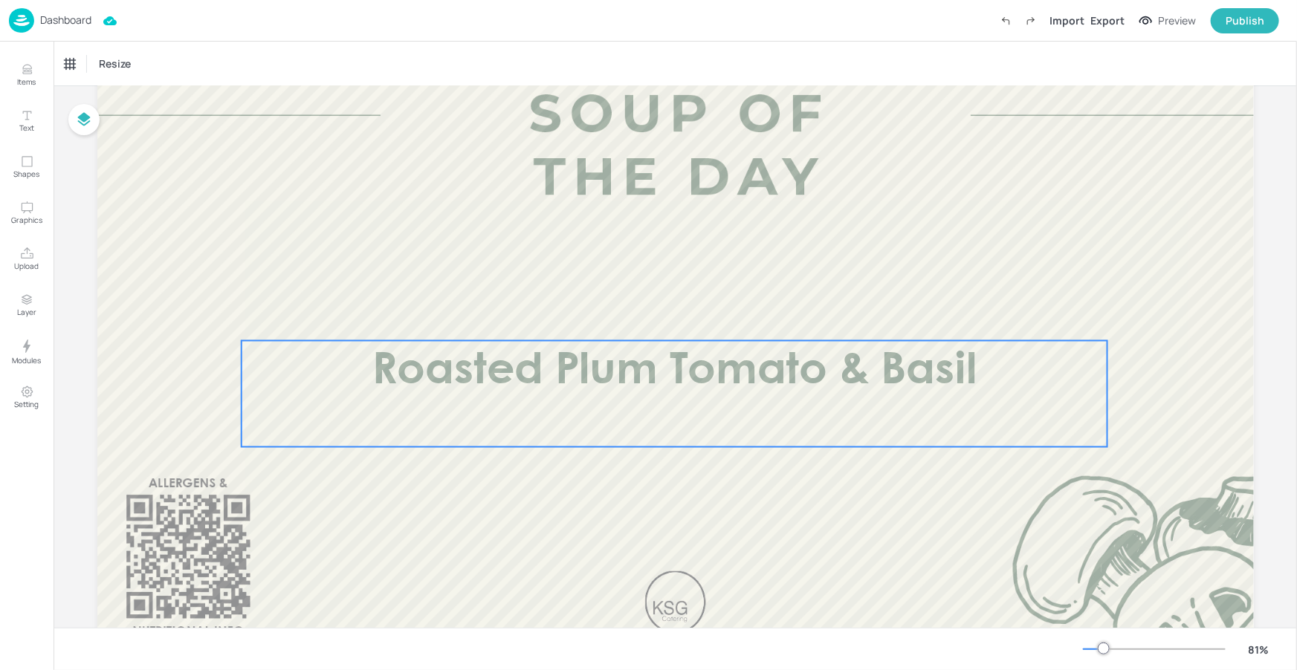
scroll to position [193, 0]
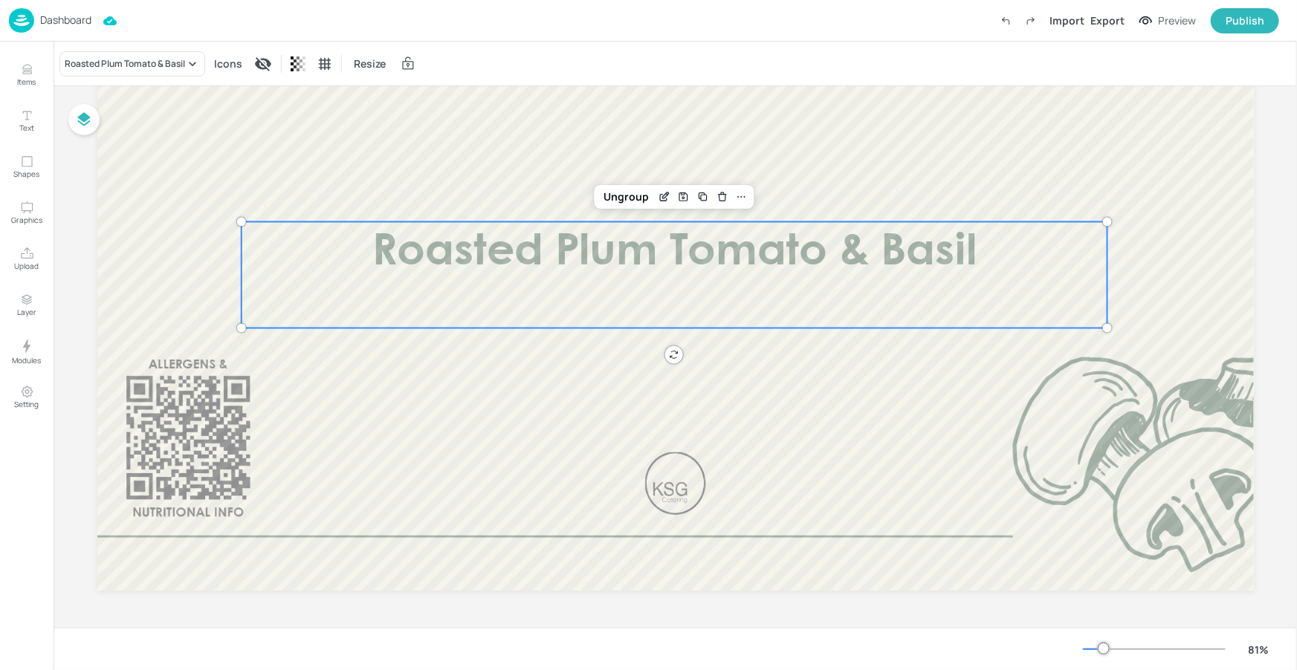
click at [747, 306] on div "Roasted Plum Tomato & Basil" at bounding box center [674, 275] width 866 height 106
click at [658, 198] on icon "Edit Item" at bounding box center [664, 197] width 13 height 12
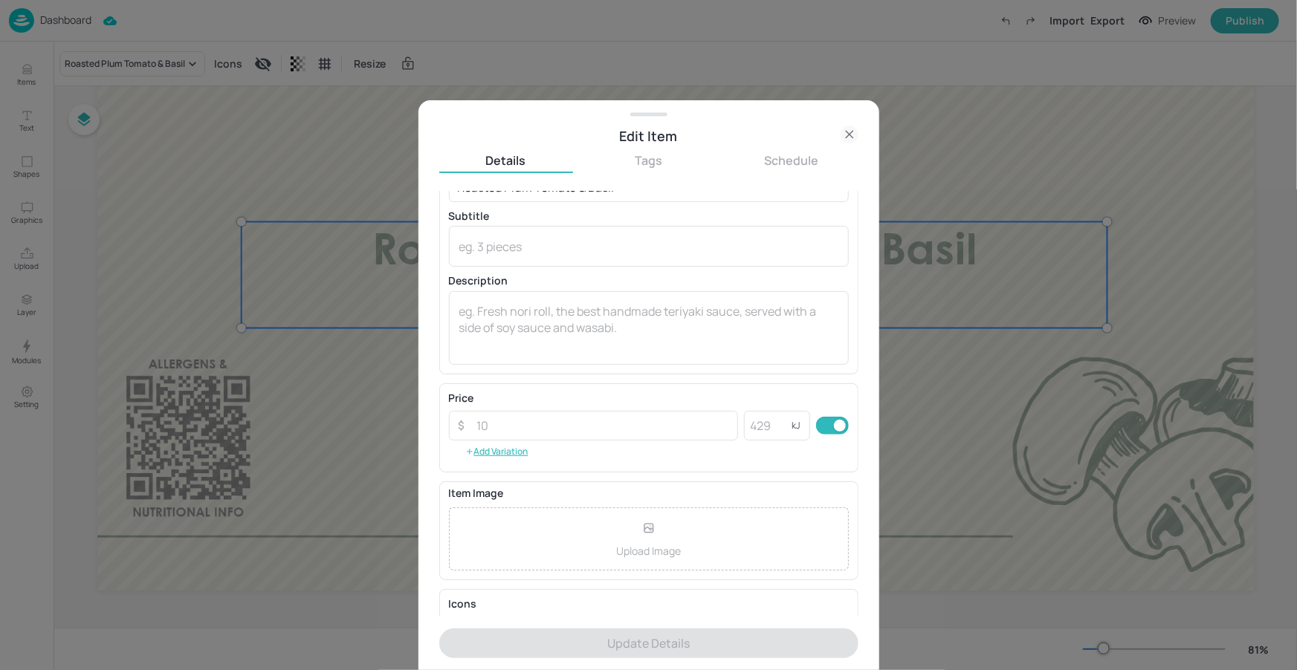
scroll to position [124, 0]
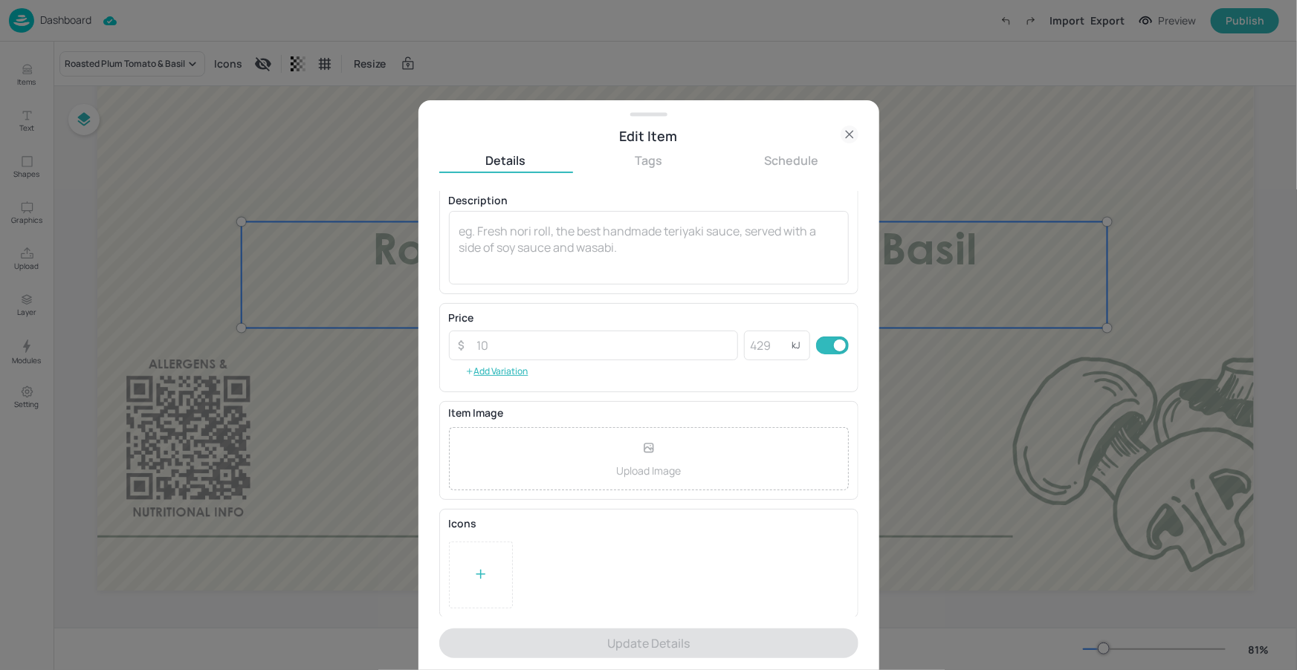
click at [484, 557] on div at bounding box center [481, 575] width 64 height 67
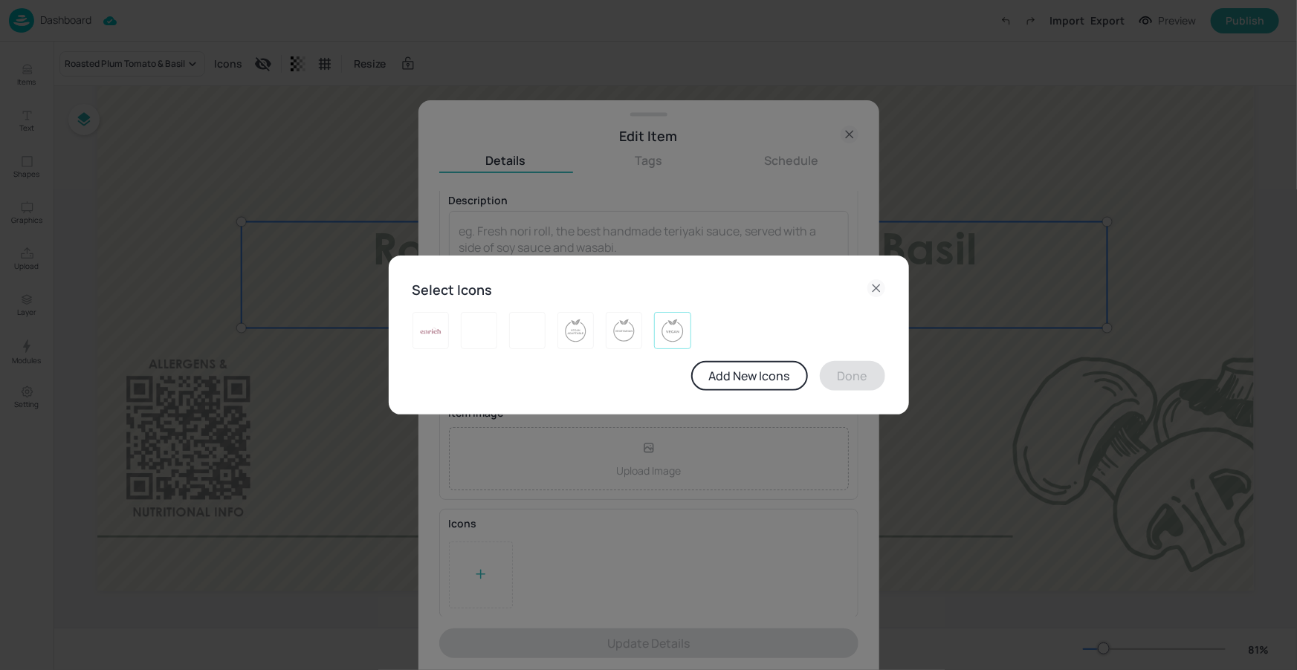
click at [681, 319] on img at bounding box center [672, 331] width 23 height 24
drag, startPoint x: 843, startPoint y: 372, endPoint x: 825, endPoint y: 393, distance: 26.9
click at [843, 372] on button "Done" at bounding box center [852, 376] width 65 height 30
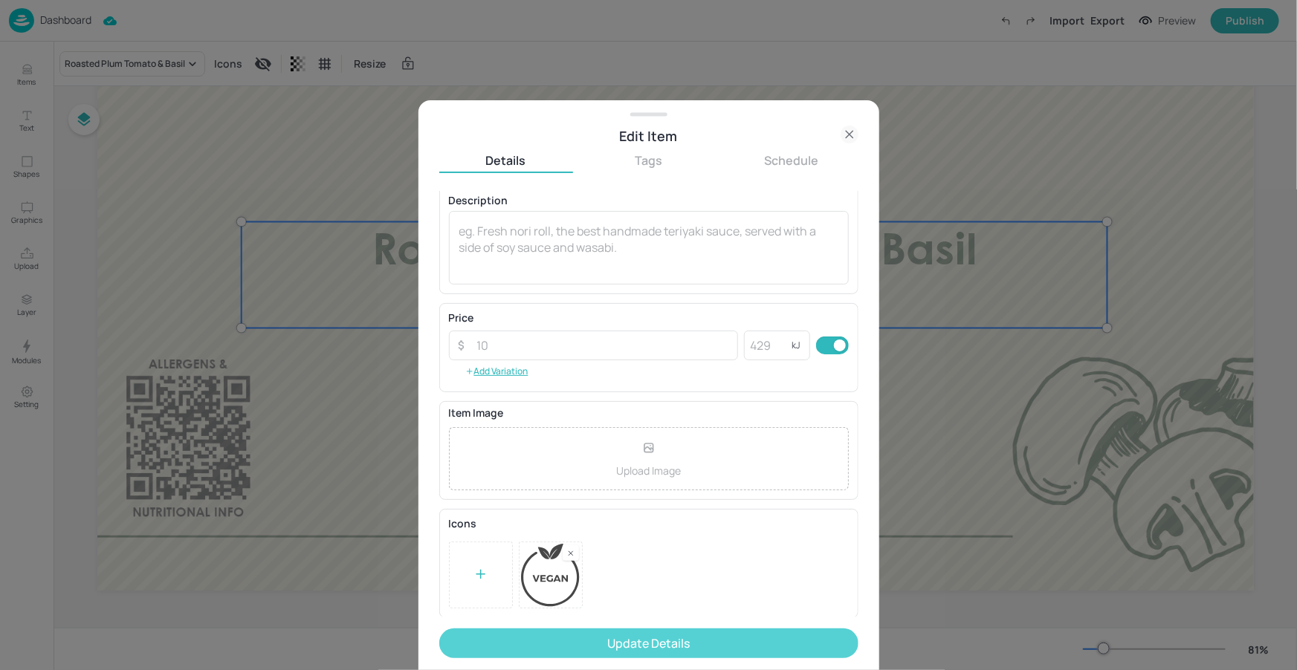
click at [640, 631] on button "Update Details" at bounding box center [648, 644] width 419 height 30
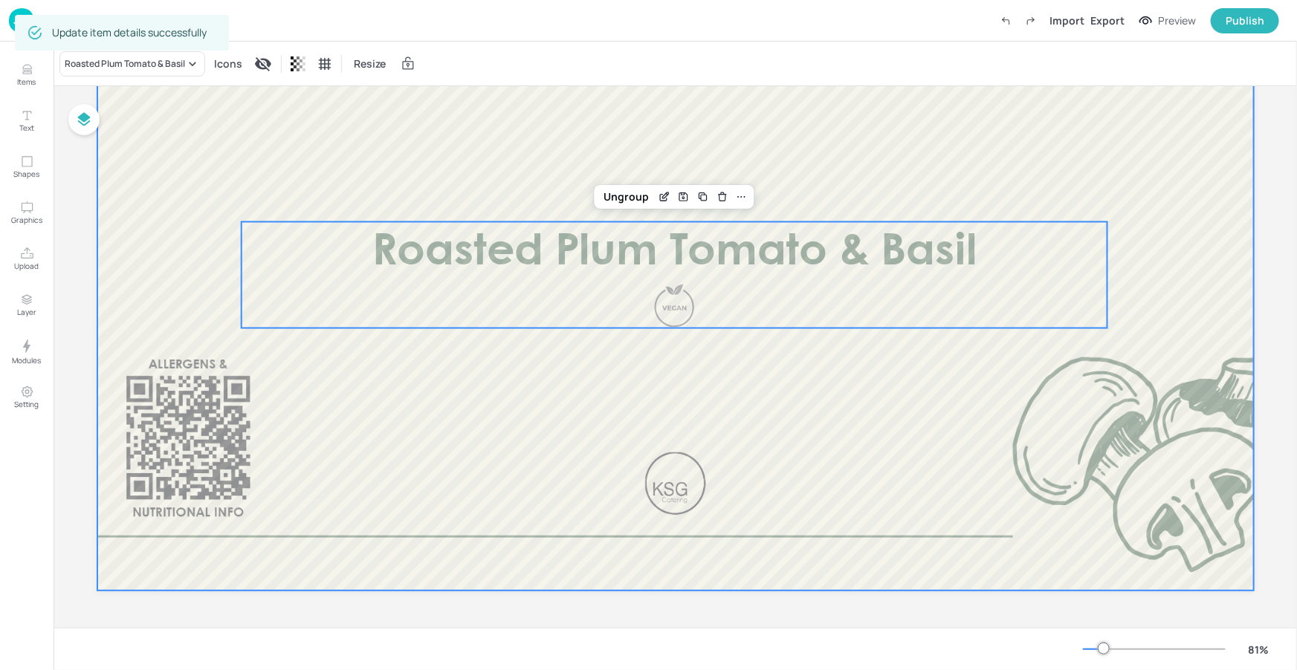
click at [925, 428] on div at bounding box center [675, 266] width 1156 height 650
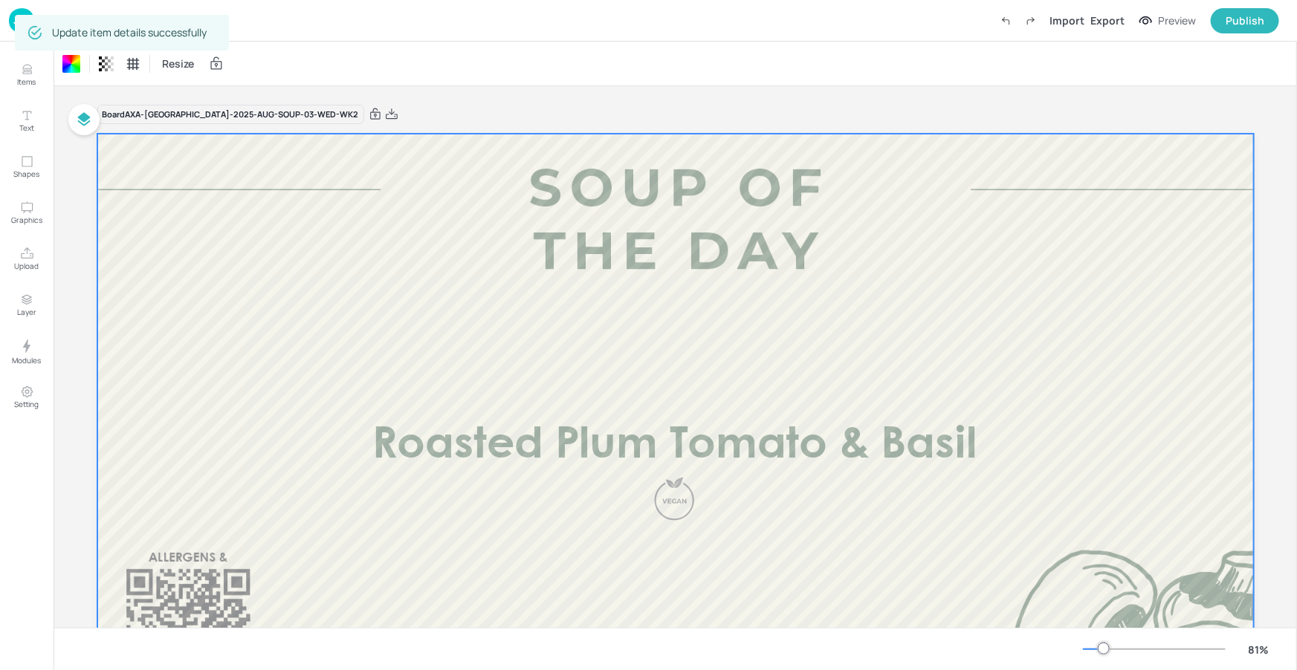
click at [332, 44] on div "Resize" at bounding box center [674, 64] width 1243 height 44
click at [77, 19] on p "Dashboard" at bounding box center [65, 20] width 51 height 10
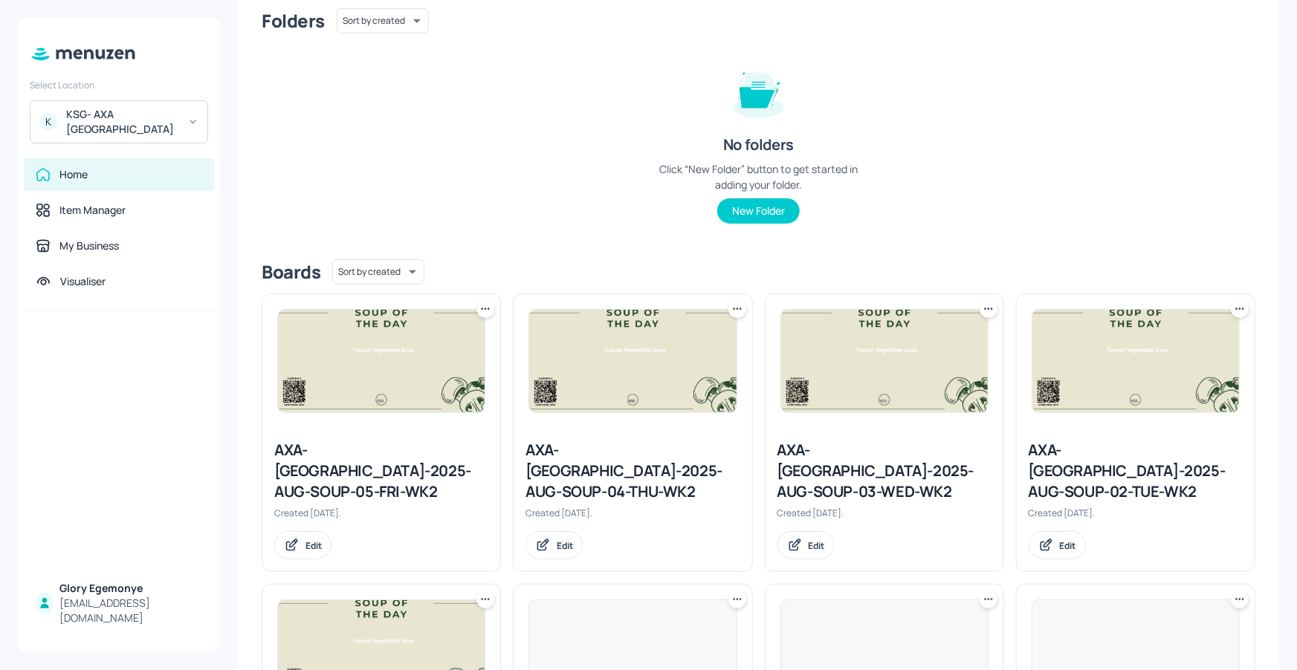
scroll to position [279, 0]
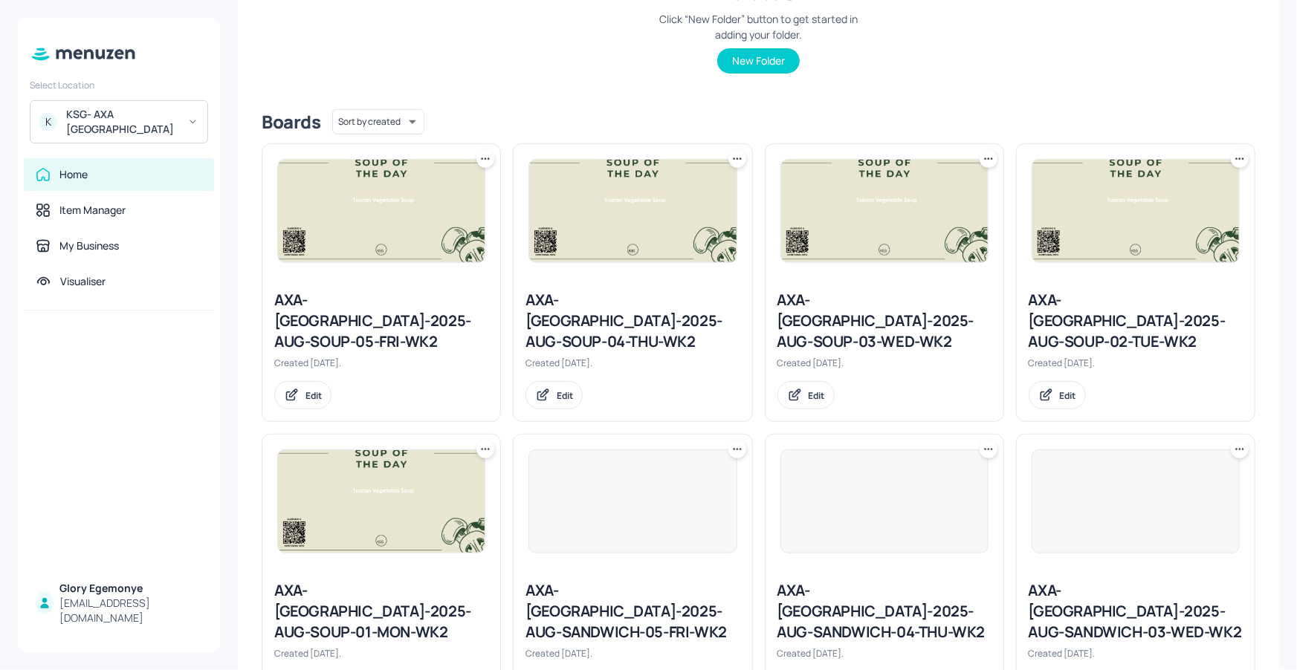
click at [413, 308] on div "AXA-DUBLIN-2025-AUG-SOUP-05-FRI-WK2" at bounding box center [381, 321] width 214 height 62
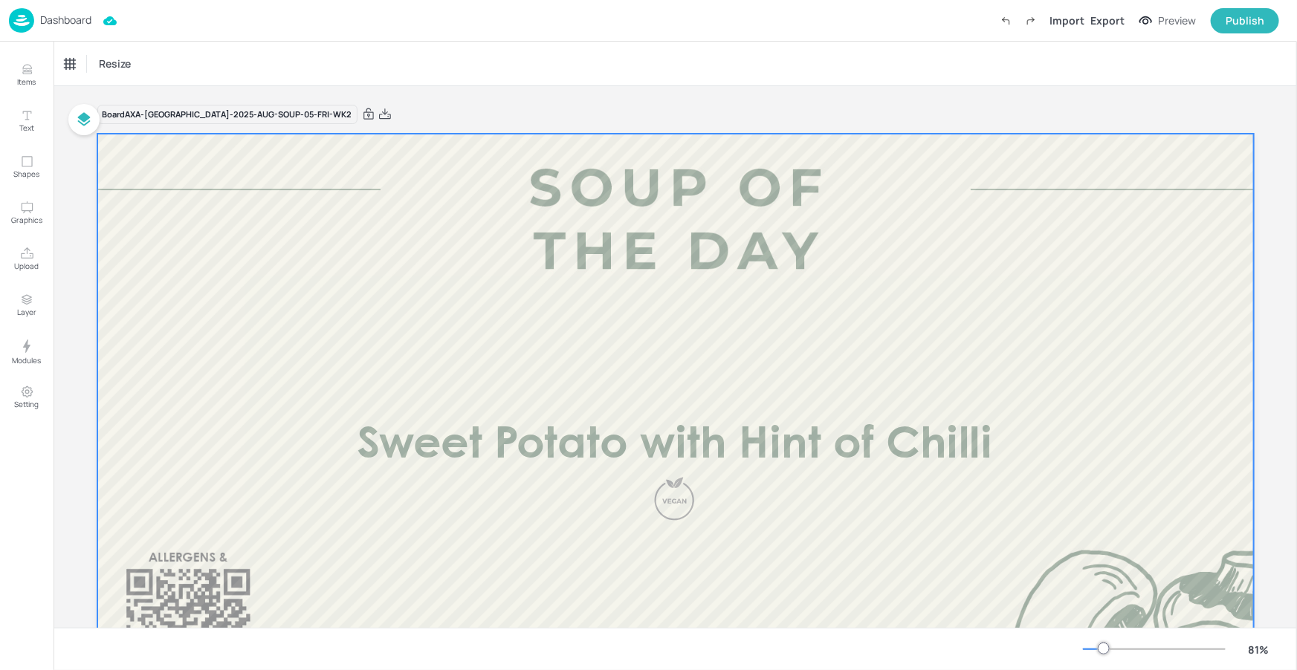
click at [638, 444] on span "Sweet Potato with Hint of Chilli" at bounding box center [674, 446] width 635 height 42
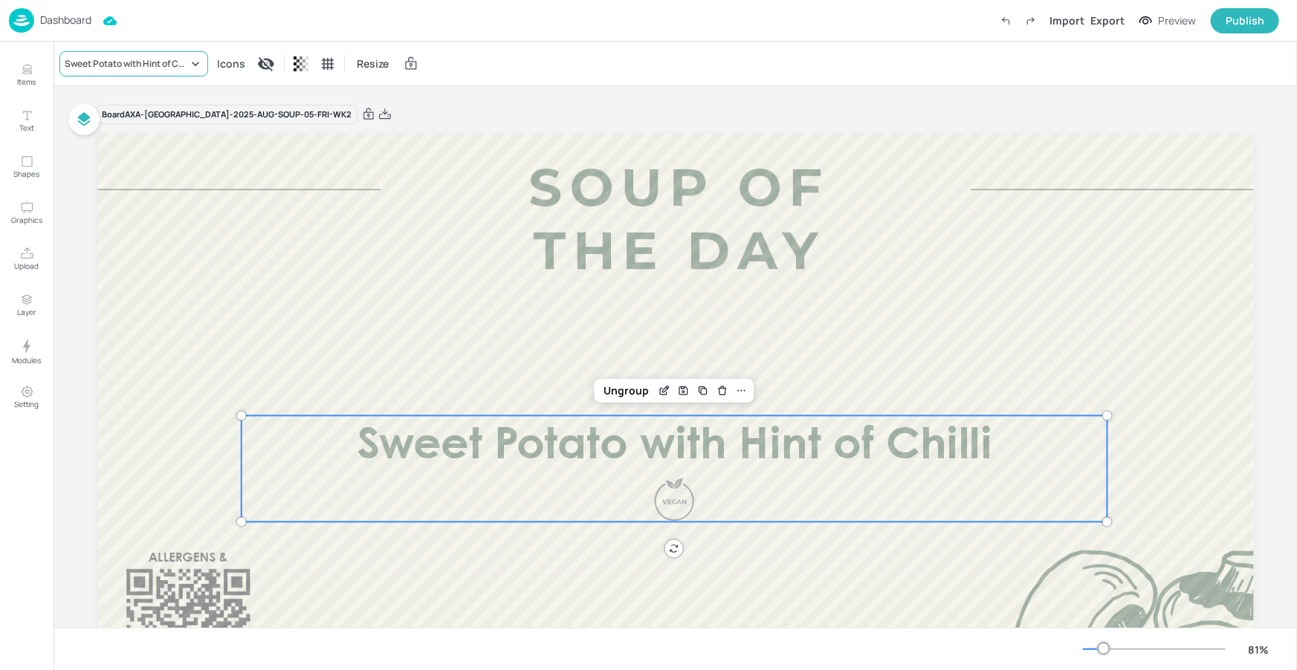
click at [166, 53] on div "Sweet Potato with Hint of Chilli" at bounding box center [133, 63] width 149 height 25
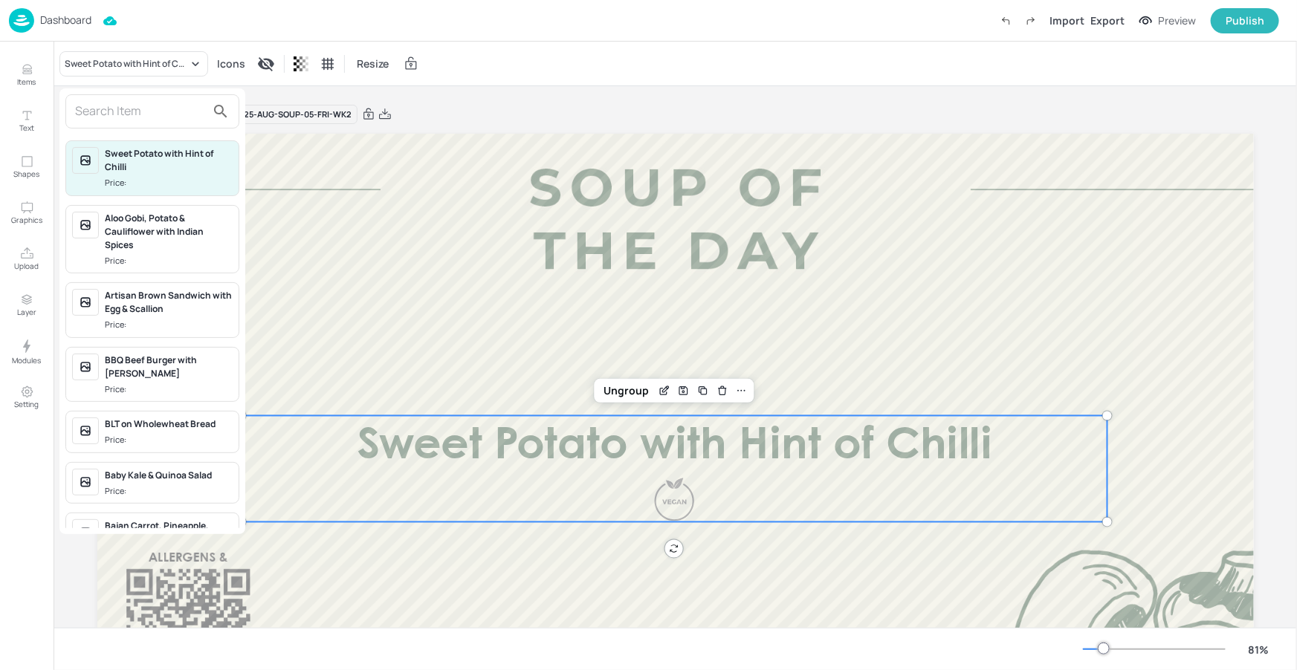
click at [186, 113] on input "text" at bounding box center [140, 112] width 131 height 24
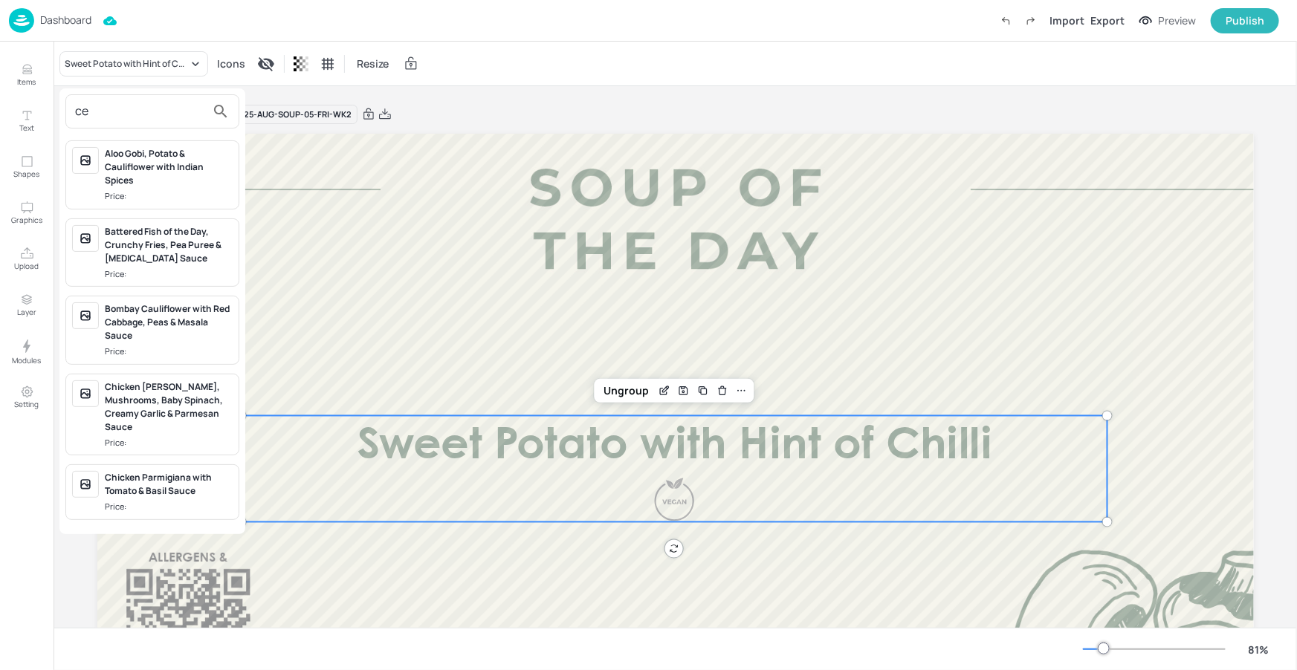
type input "c"
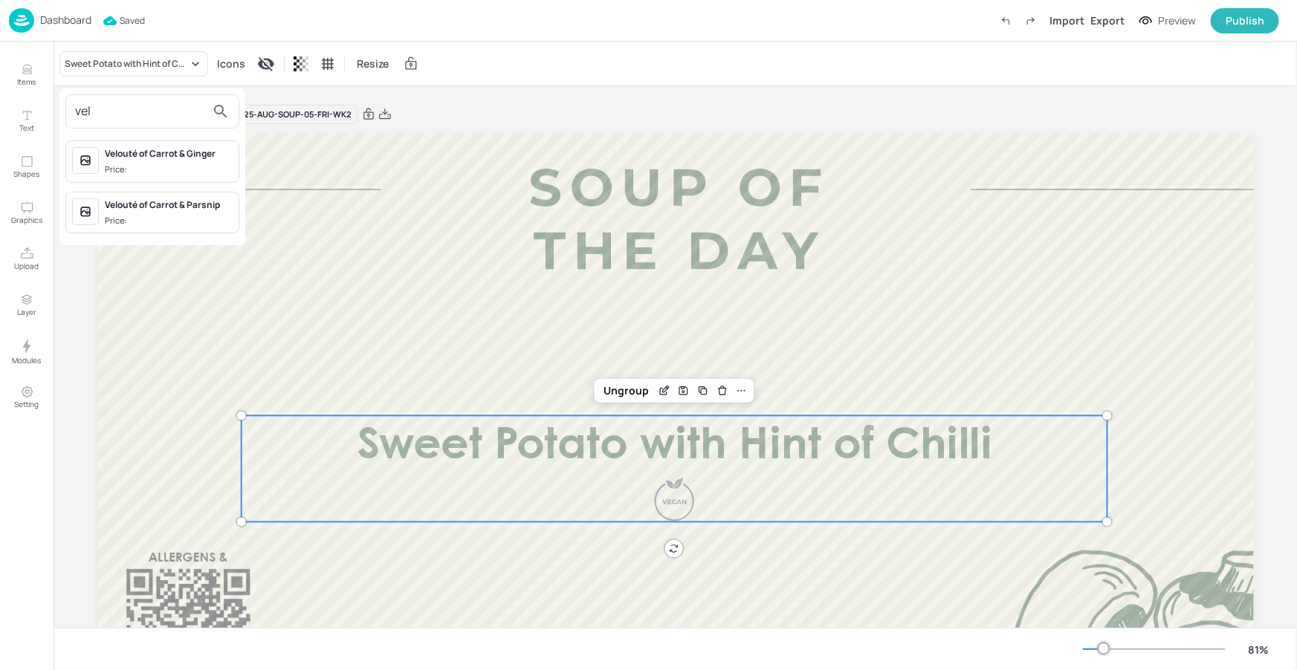
type input "vel"
click at [198, 160] on div "Velouté of Carrot & Ginger Price:" at bounding box center [169, 161] width 128 height 29
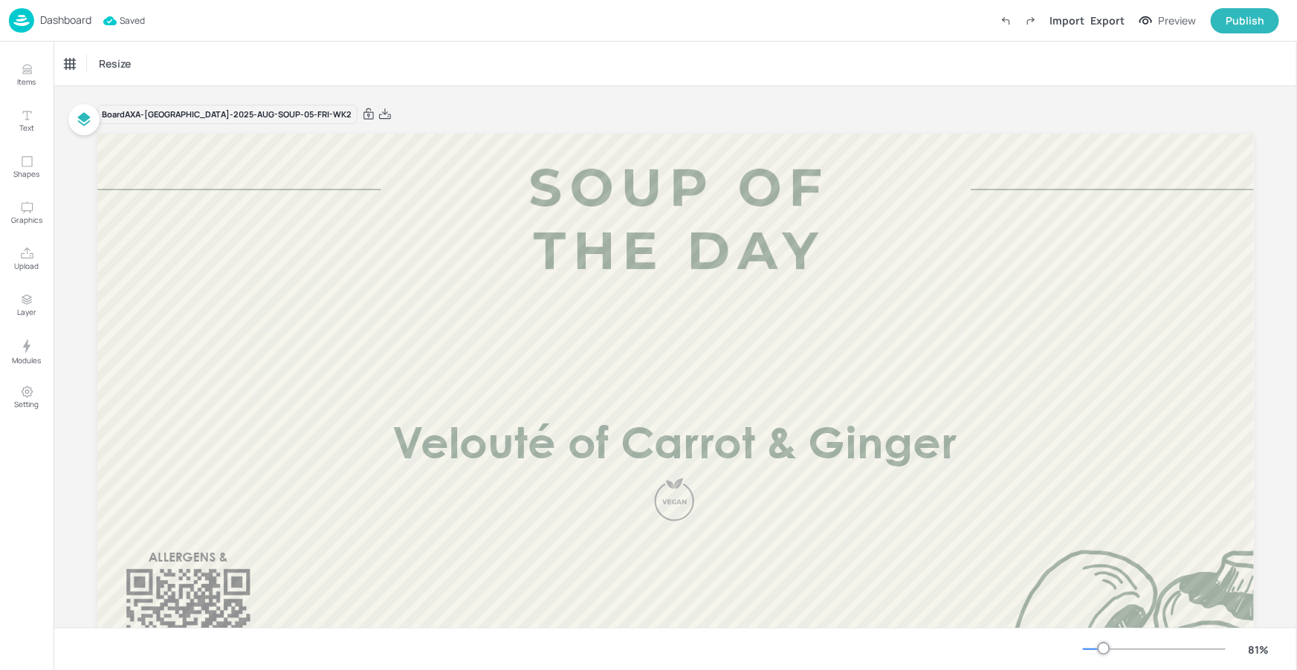
click at [74, 20] on p "Dashboard" at bounding box center [65, 20] width 51 height 10
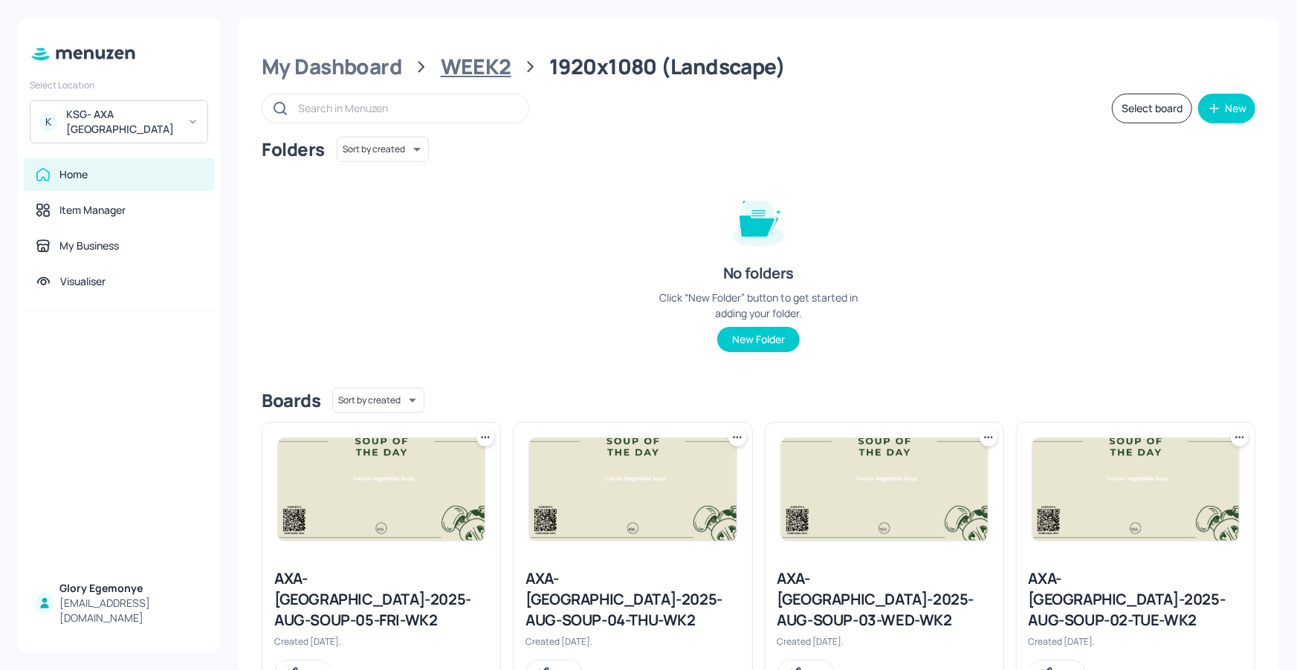
click at [467, 78] on div "WEEK2" at bounding box center [476, 66] width 71 height 27
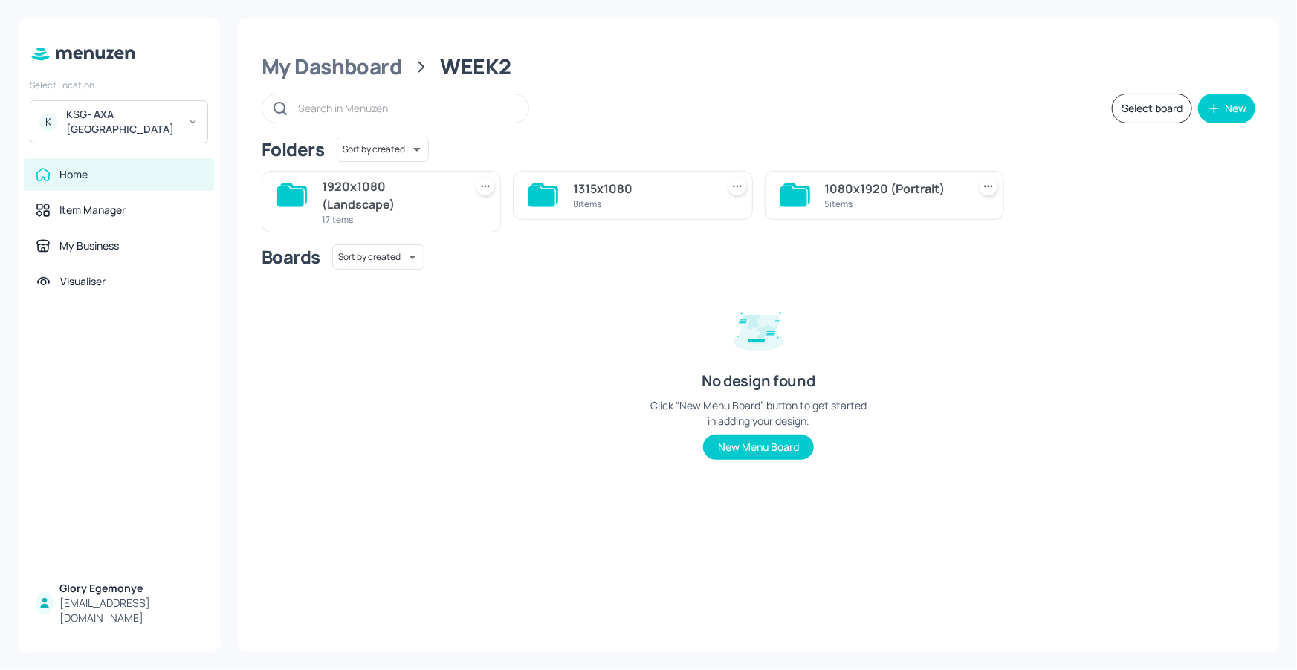
click at [554, 195] on icon at bounding box center [541, 196] width 27 height 20
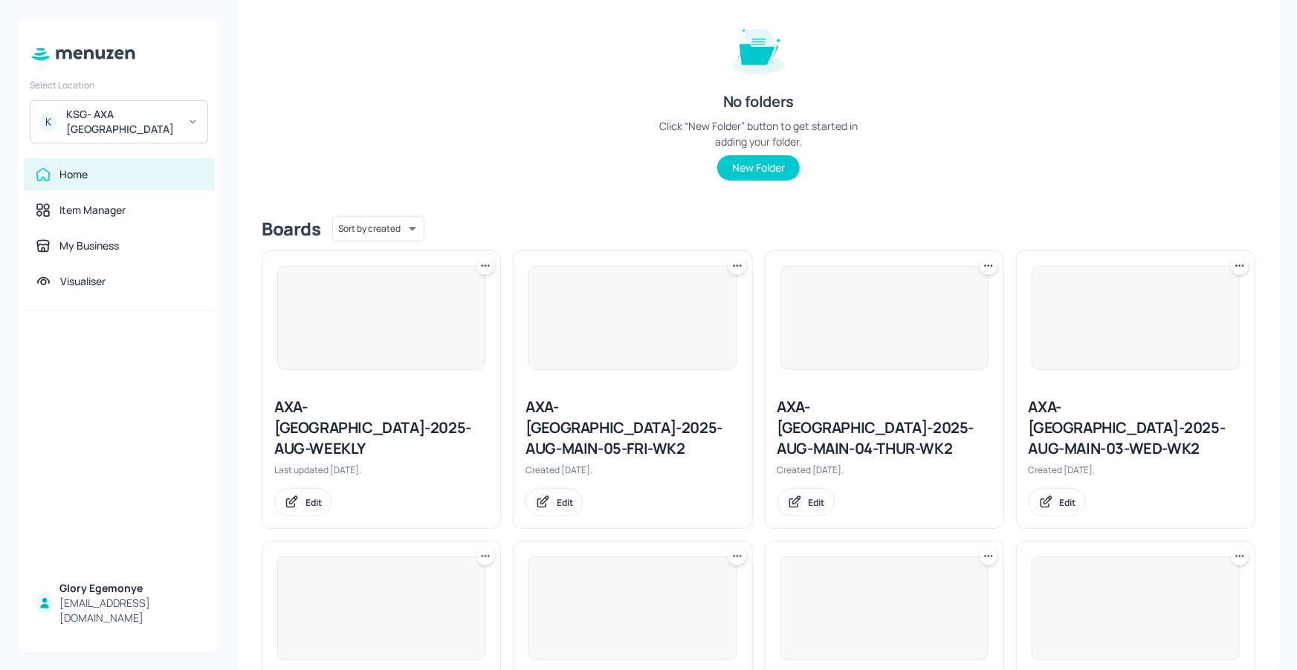
scroll to position [335, 0]
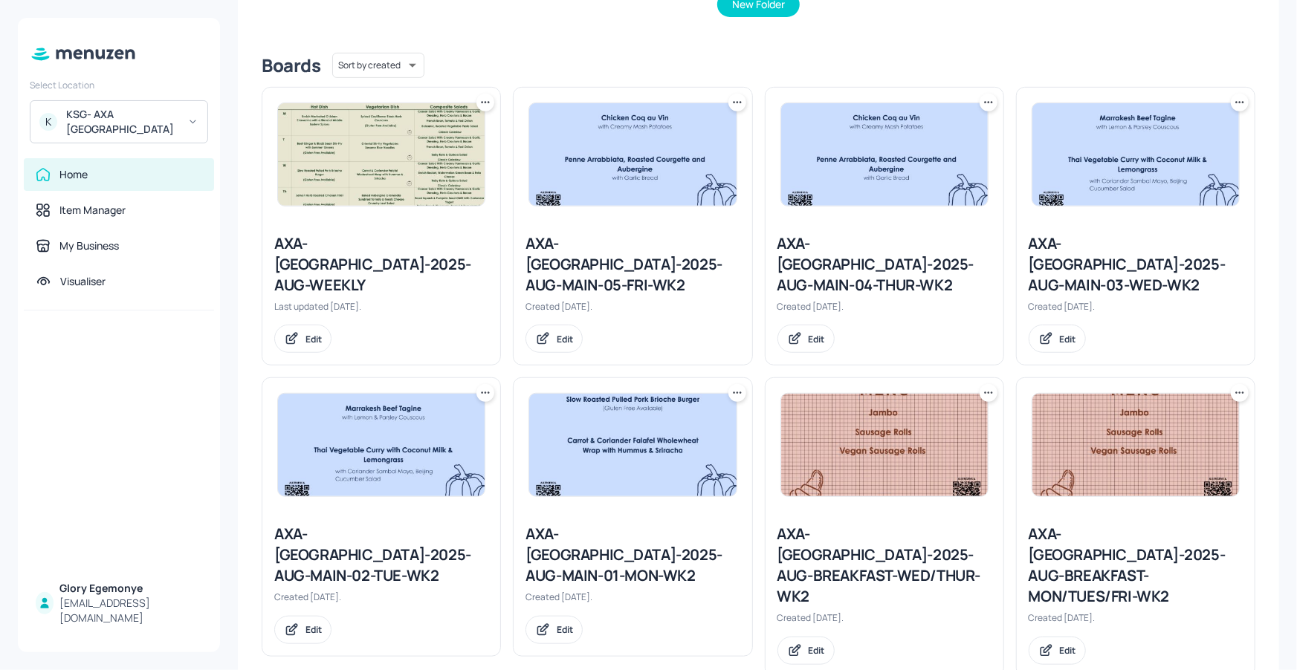
click at [595, 524] on div "AXA-DUBLIN-2025-AUG-MAIN-01-MON-WK2" at bounding box center [632, 555] width 214 height 62
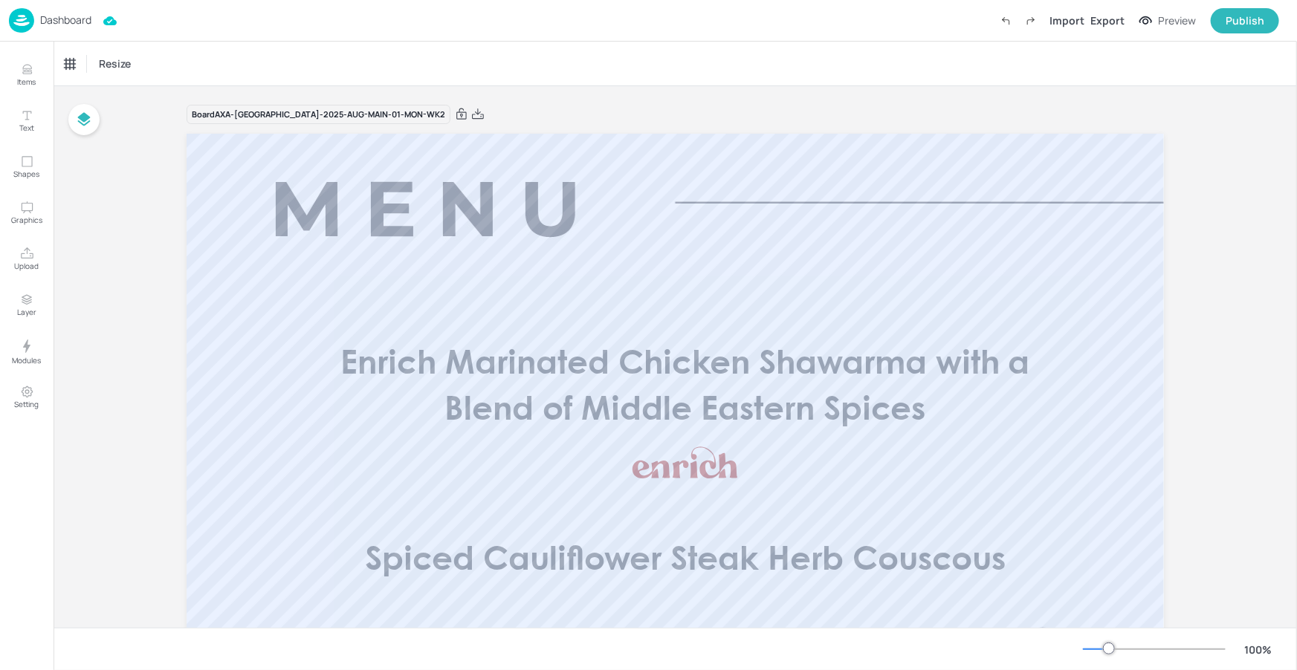
click at [1095, 649] on div at bounding box center [1096, 649] width 26 height 1
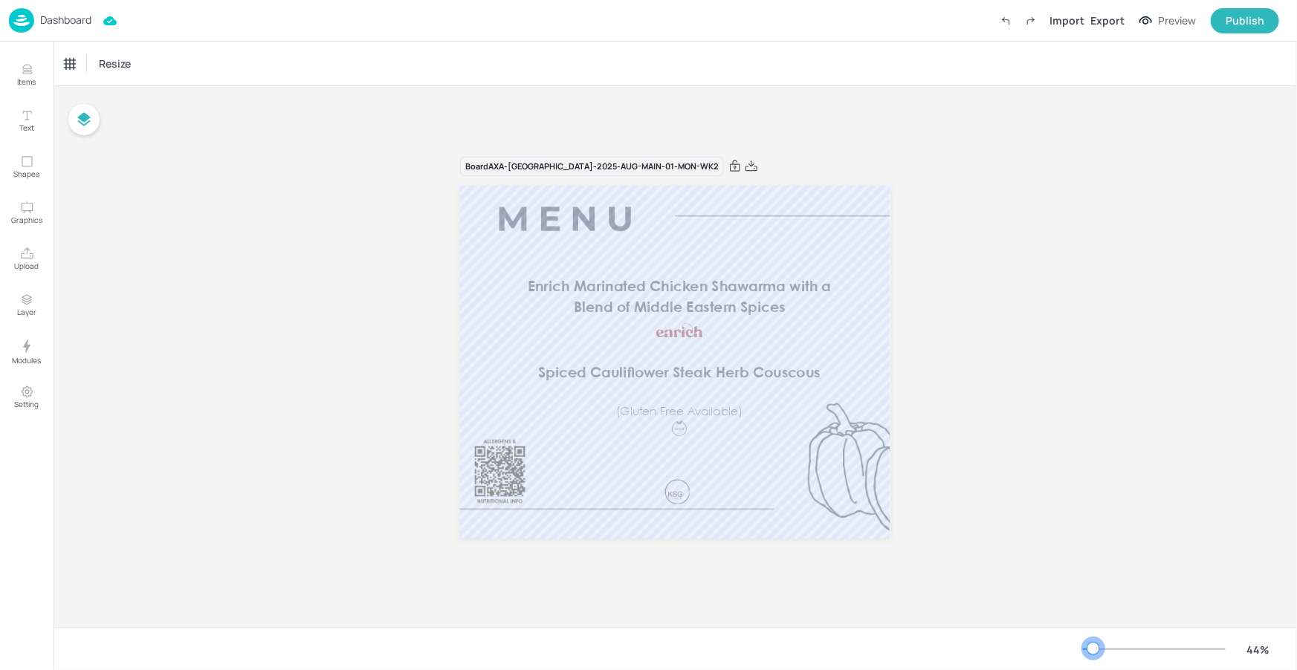
click at [1093, 648] on div at bounding box center [1093, 649] width 12 height 12
click at [31, 87] on button "Items" at bounding box center [26, 74] width 43 height 43
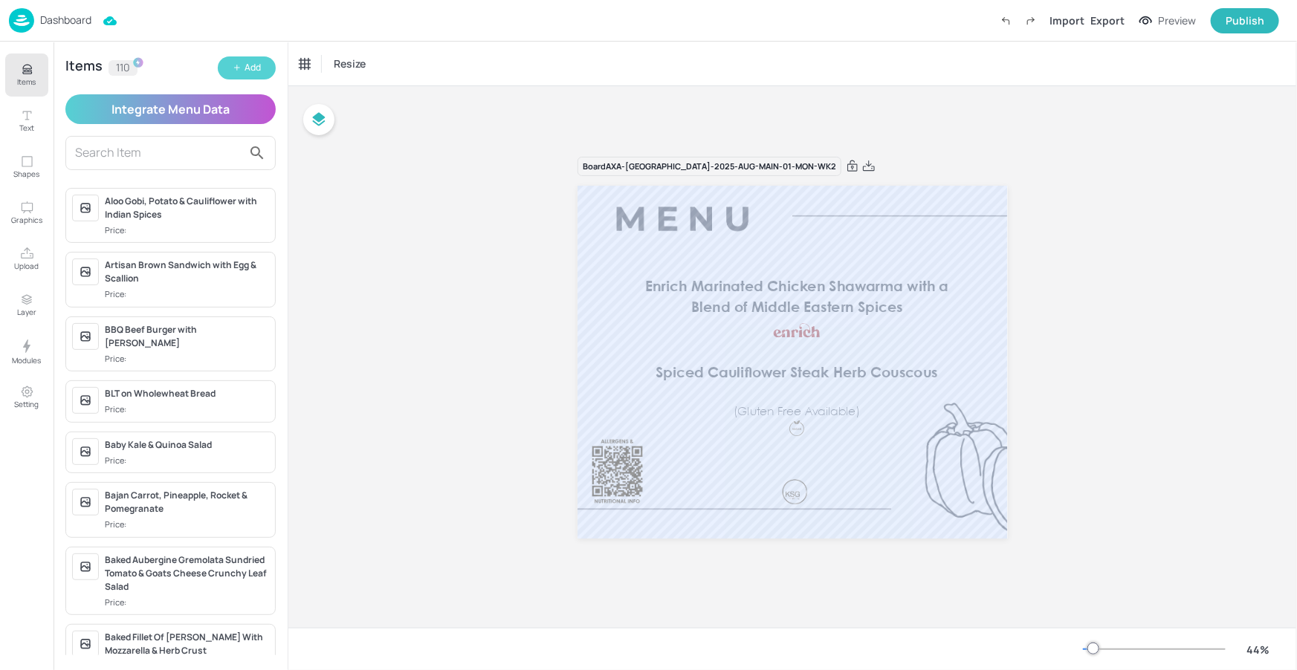
click at [264, 62] on button "Add" at bounding box center [247, 67] width 58 height 23
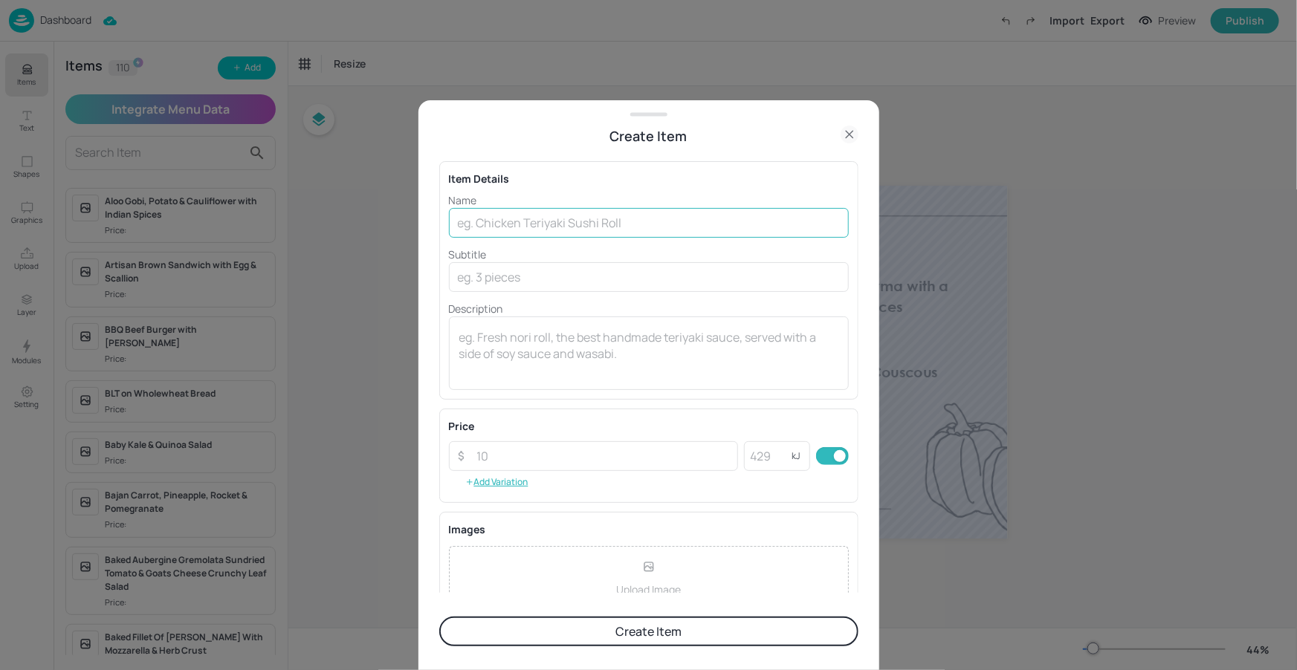
click at [483, 221] on input "text" at bounding box center [649, 223] width 400 height 30
paste input "Chicken Fricassee with Autumn Vegetables"
type input "Chicken Fricassee with Autumn Vegetables"
click at [608, 637] on button "Create Item" at bounding box center [648, 632] width 419 height 30
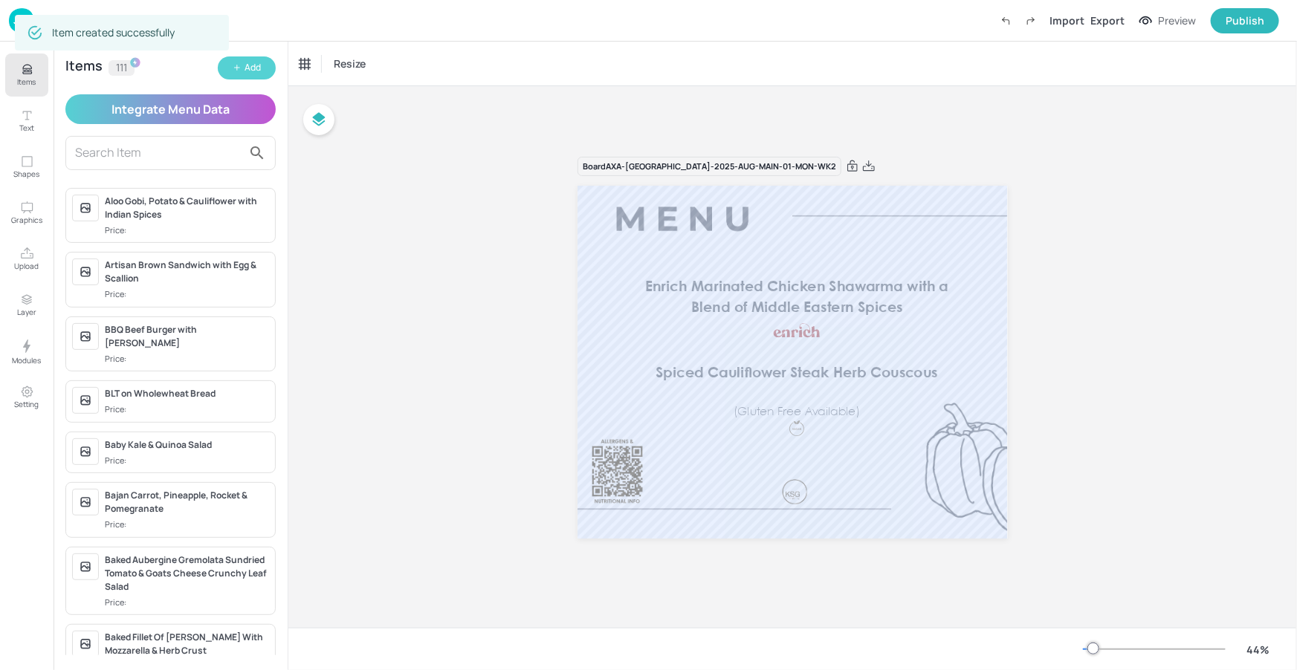
click at [248, 68] on div "Add" at bounding box center [252, 68] width 16 height 14
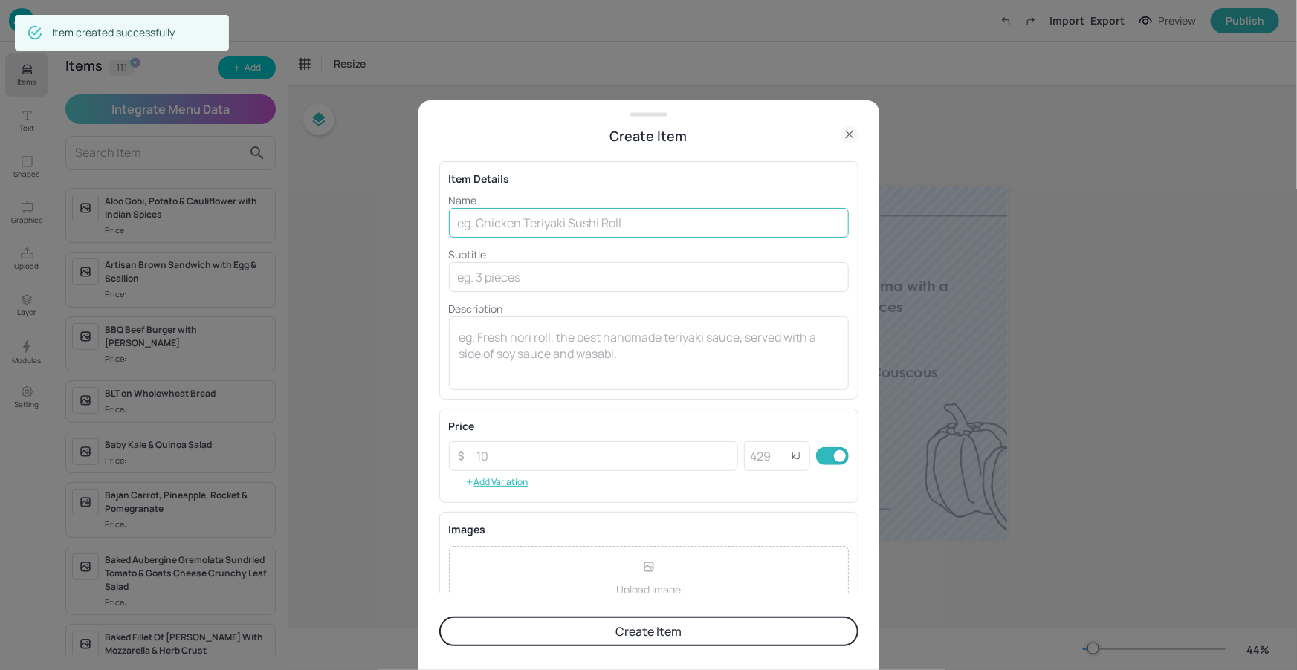
click at [581, 220] on input "text" at bounding box center [649, 223] width 400 height 30
paste input "Coconut-Infused Sweet Potato & Chickpea Stew with Seasonal Greens"
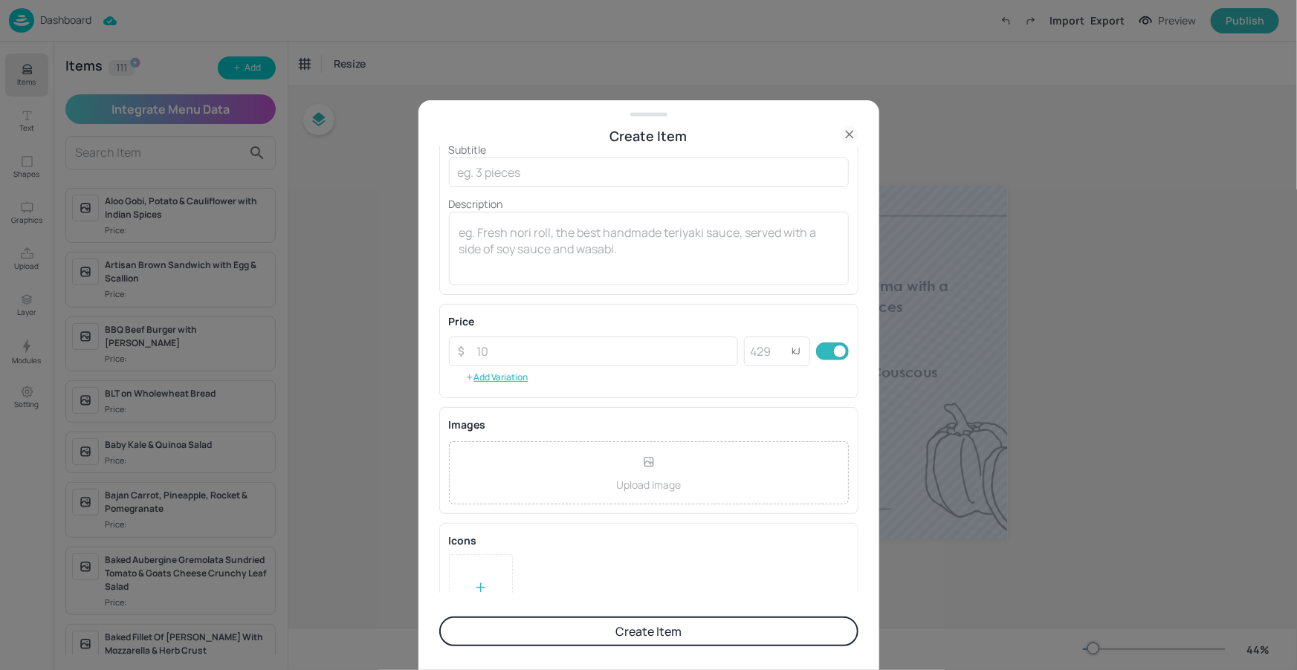
scroll to position [111, 0]
type input "Coconut-Infused Sweet Potato & Chickpea Stew with Seasonal Greens"
click at [481, 548] on div at bounding box center [481, 581] width 64 height 67
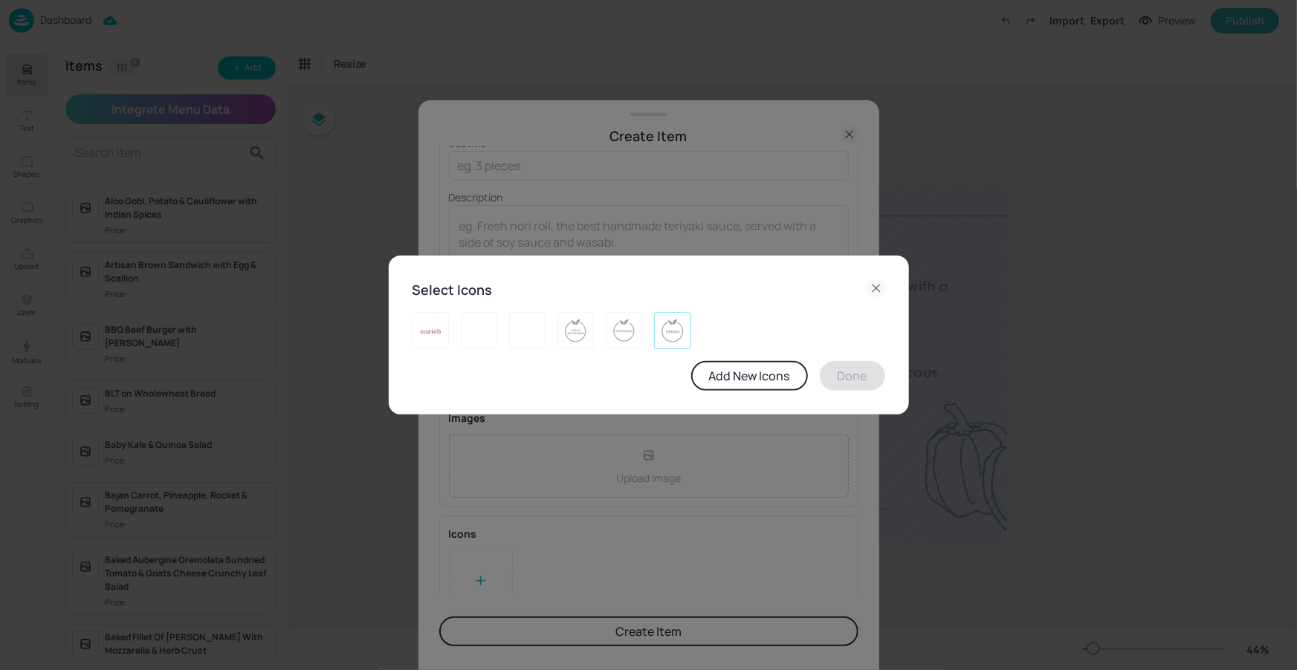
click at [666, 325] on img at bounding box center [672, 331] width 23 height 24
click at [855, 370] on button "Done" at bounding box center [852, 376] width 65 height 30
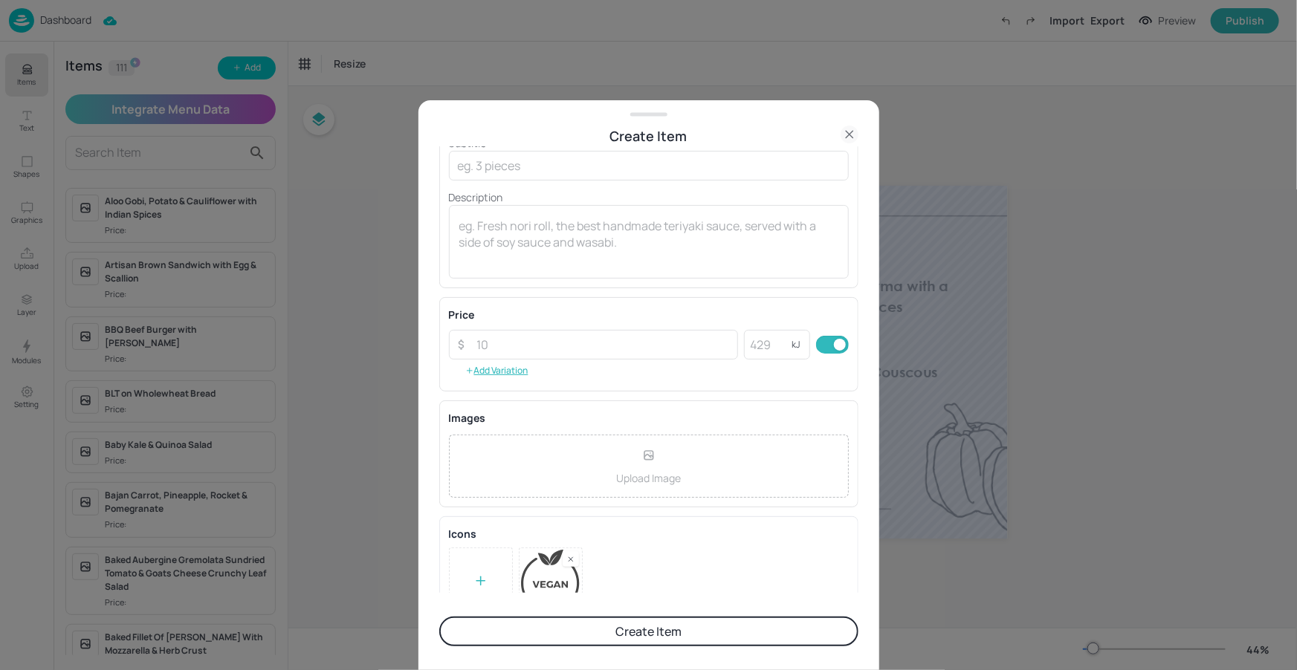
click at [639, 629] on button "Create Item" at bounding box center [648, 632] width 419 height 30
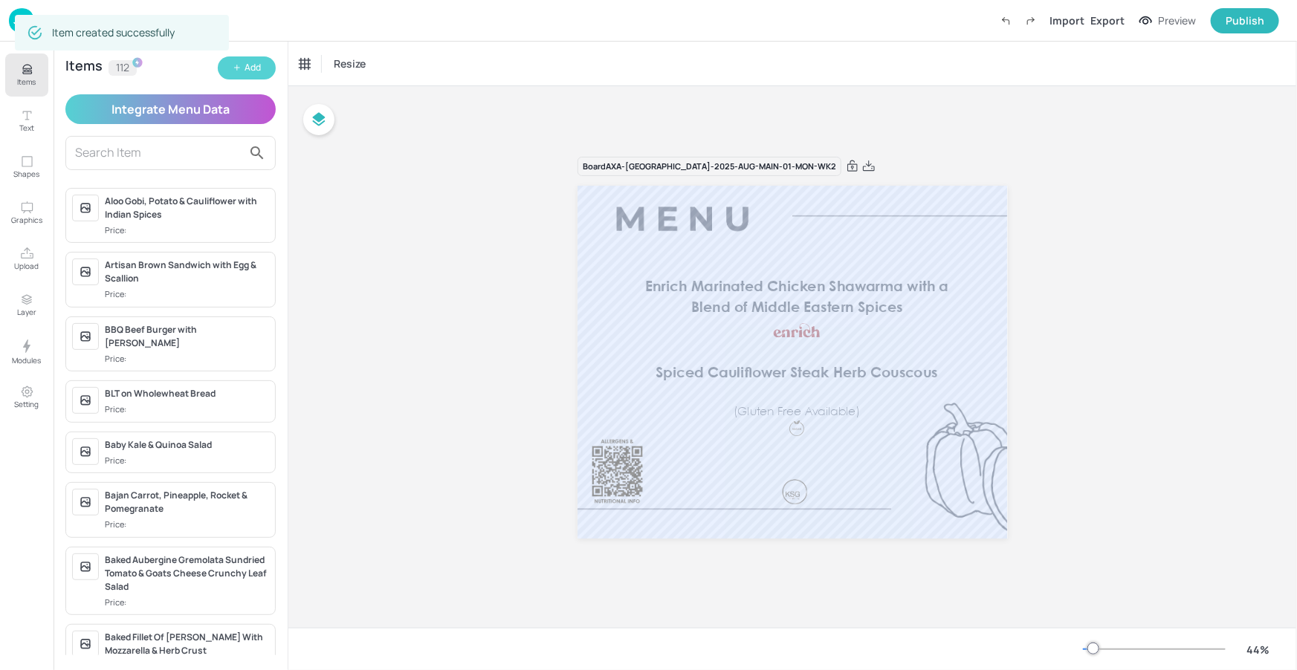
click at [258, 68] on div "Add" at bounding box center [252, 68] width 16 height 14
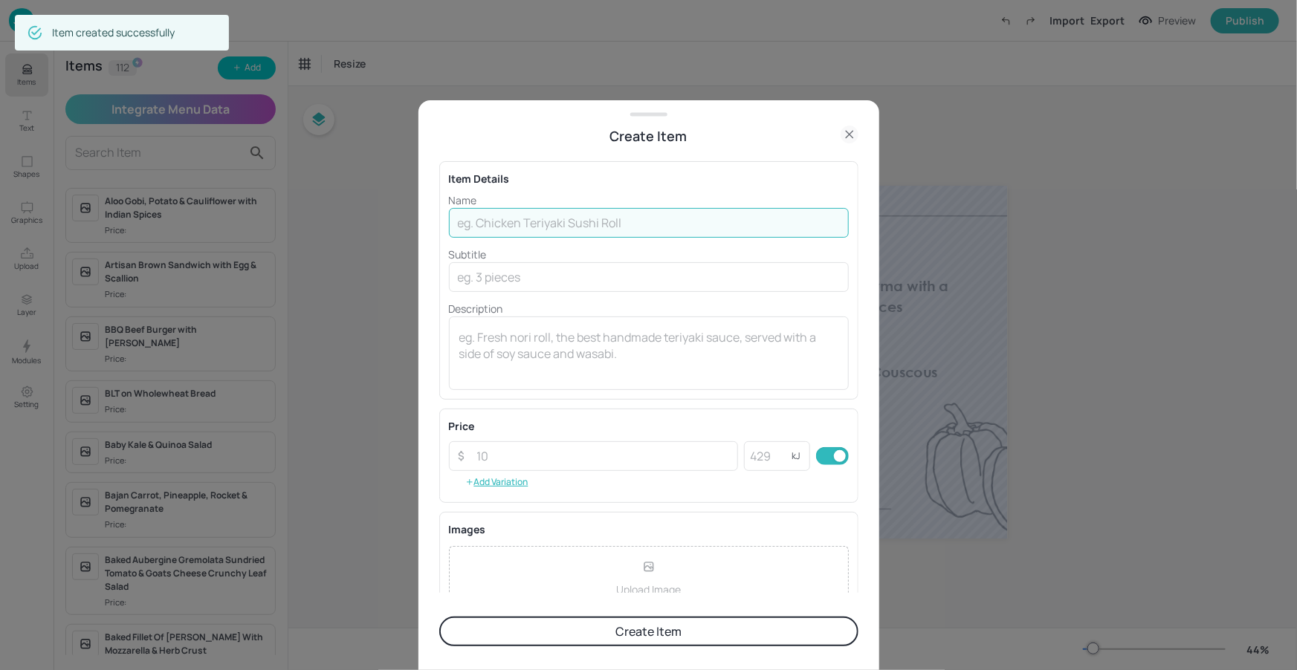
click at [557, 228] on input "text" at bounding box center [649, 223] width 400 height 30
paste input "Classic Bolognese Spaghetti, Served with Garlic Bread"
type input "Classic Bolognese Spaghetti, Served with Garlic Bread"
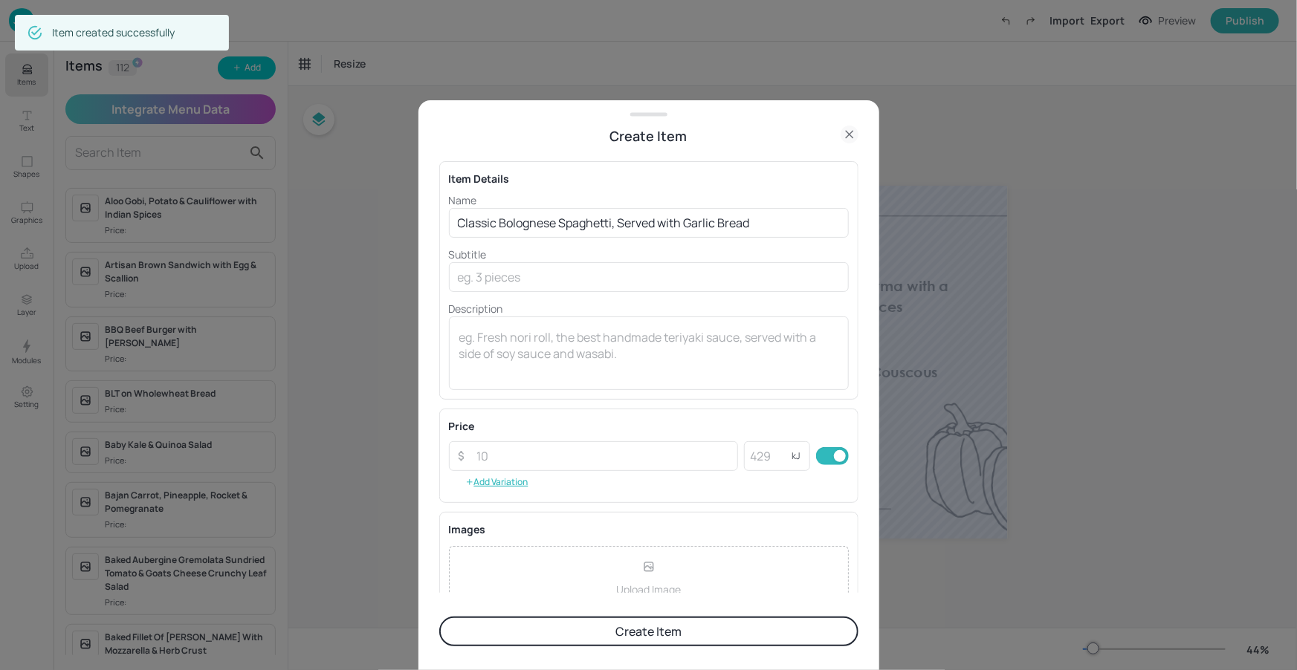
click at [585, 620] on button "Create Item" at bounding box center [648, 632] width 419 height 30
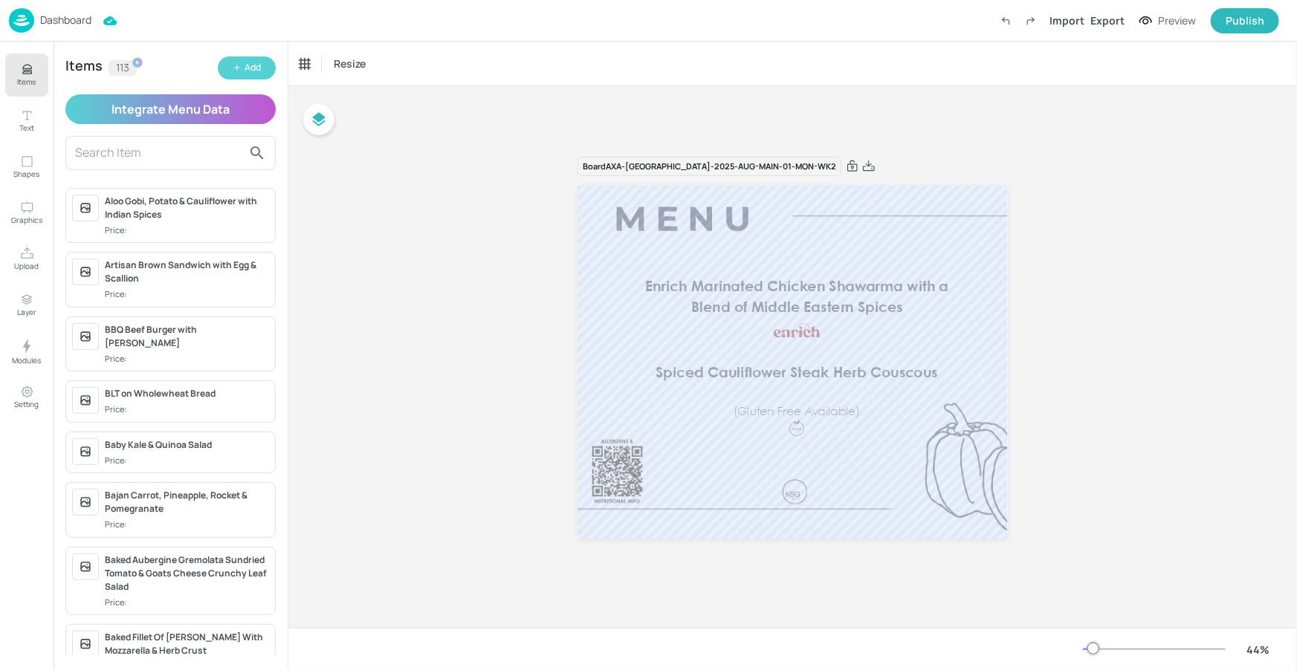
click at [238, 58] on button "Add" at bounding box center [247, 67] width 58 height 23
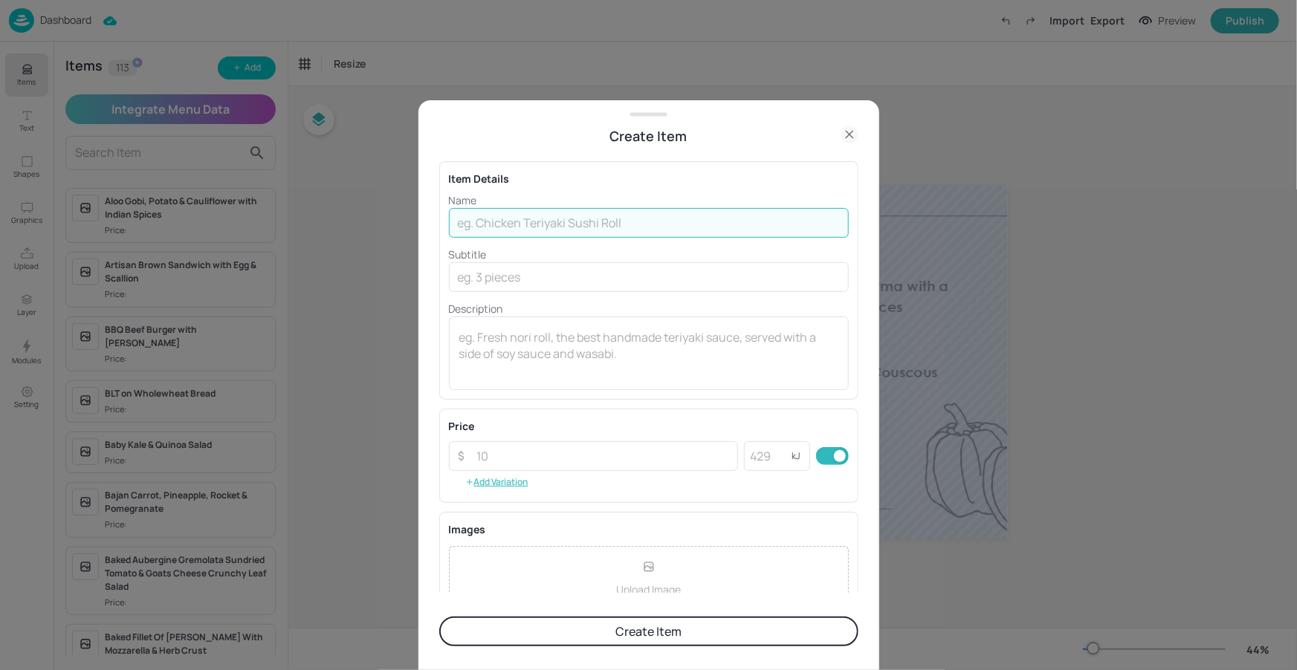
click at [606, 226] on input "text" at bounding box center [649, 223] width 400 height 30
paste input "Pasta al Ragù Vegetariano with Garlic Bread"
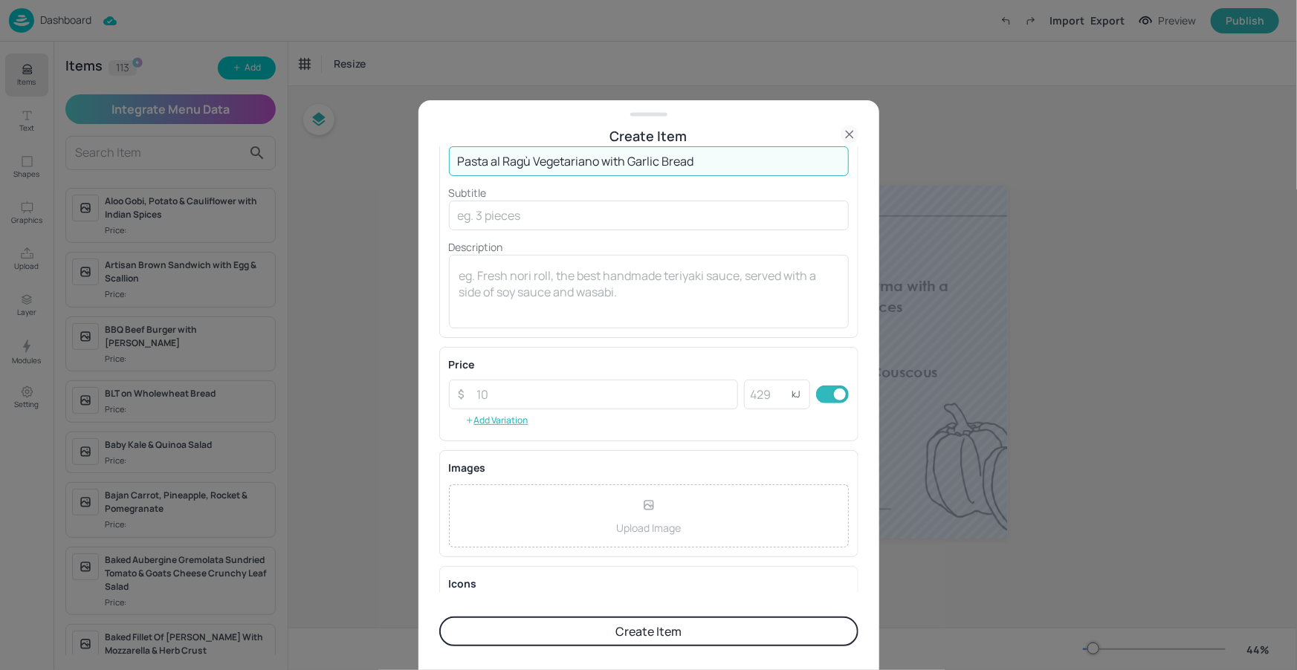
scroll to position [137, 0]
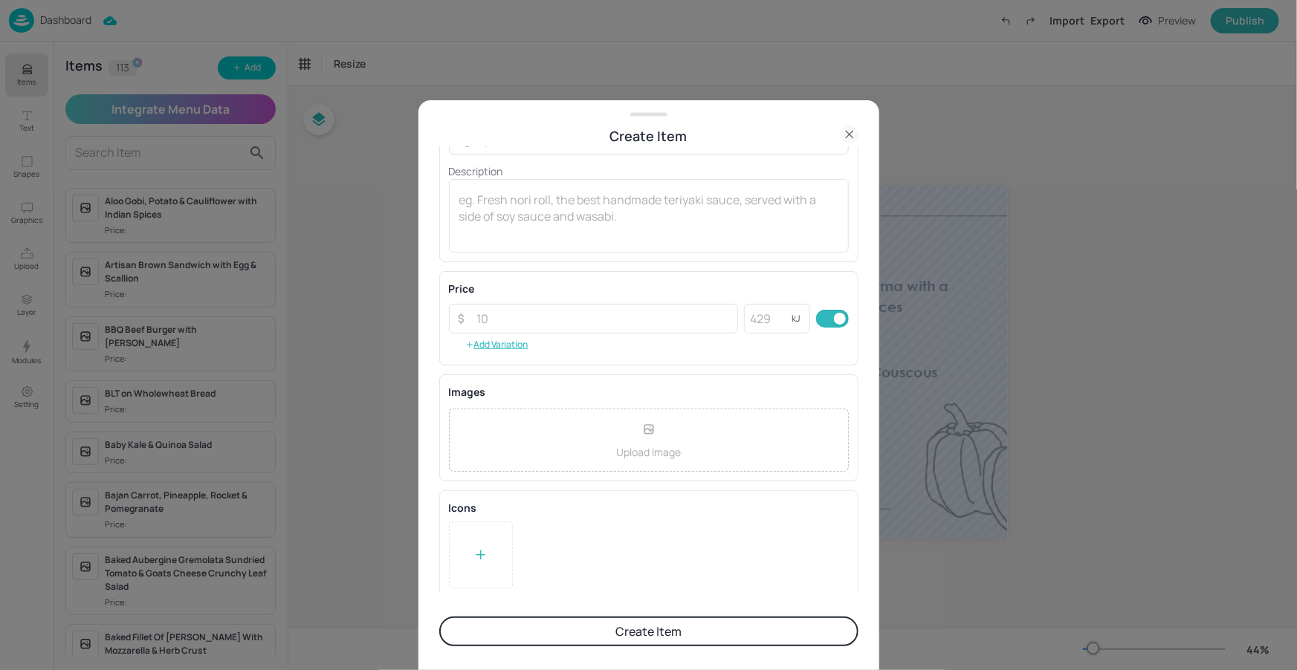
type input "Pasta al Ragù Vegetariano with Garlic Bread"
click at [481, 555] on icon at bounding box center [480, 555] width 15 height 15
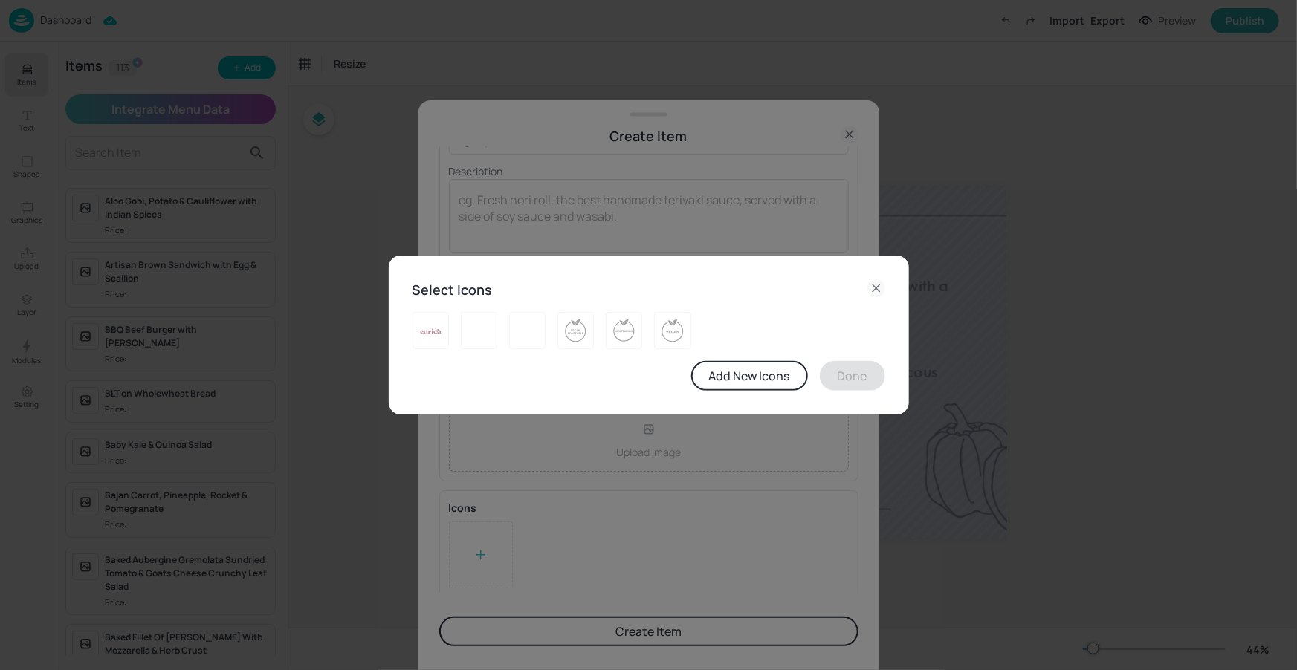
drag, startPoint x: 684, startPoint y: 335, endPoint x: 691, endPoint y: 345, distance: 11.7
click at [684, 335] on div at bounding box center [672, 330] width 36 height 37
click at [840, 366] on button "Done" at bounding box center [852, 376] width 65 height 30
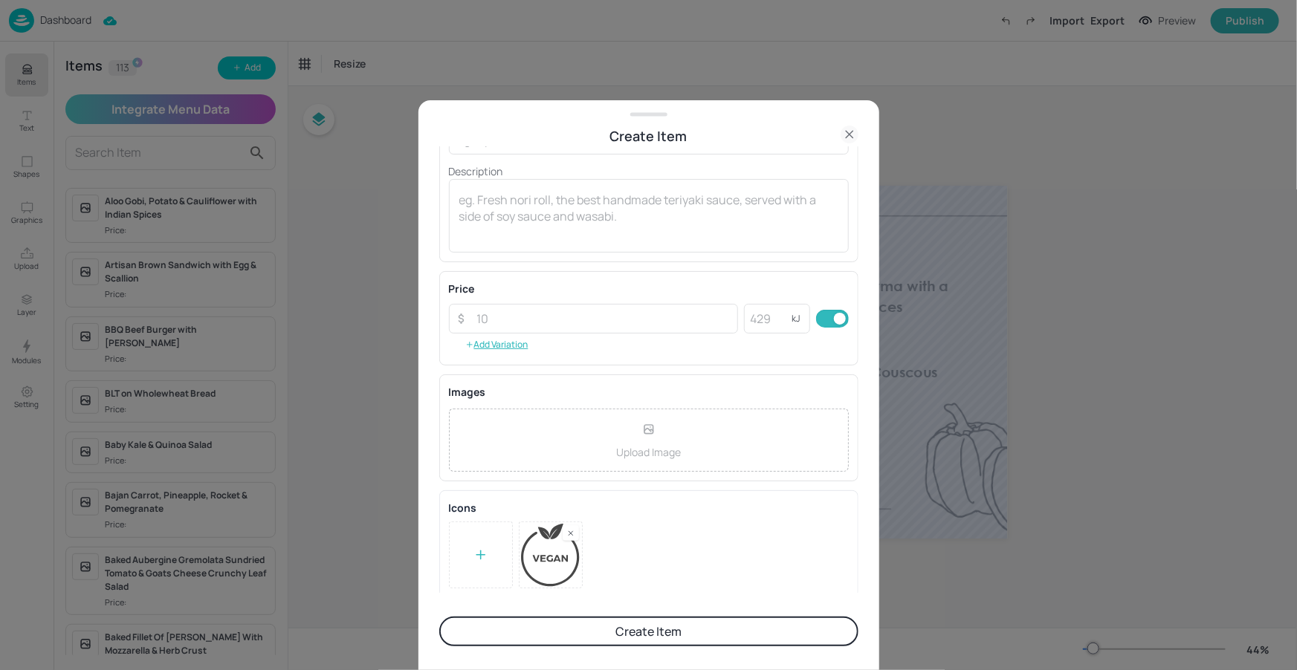
click at [627, 615] on form "Item Details Name Pasta al Ragù Vegetariano with Garlic Bread ​ Subtitle ​ Desc…" at bounding box center [648, 408] width 419 height 524
click at [629, 620] on button "Create Item" at bounding box center [648, 632] width 419 height 30
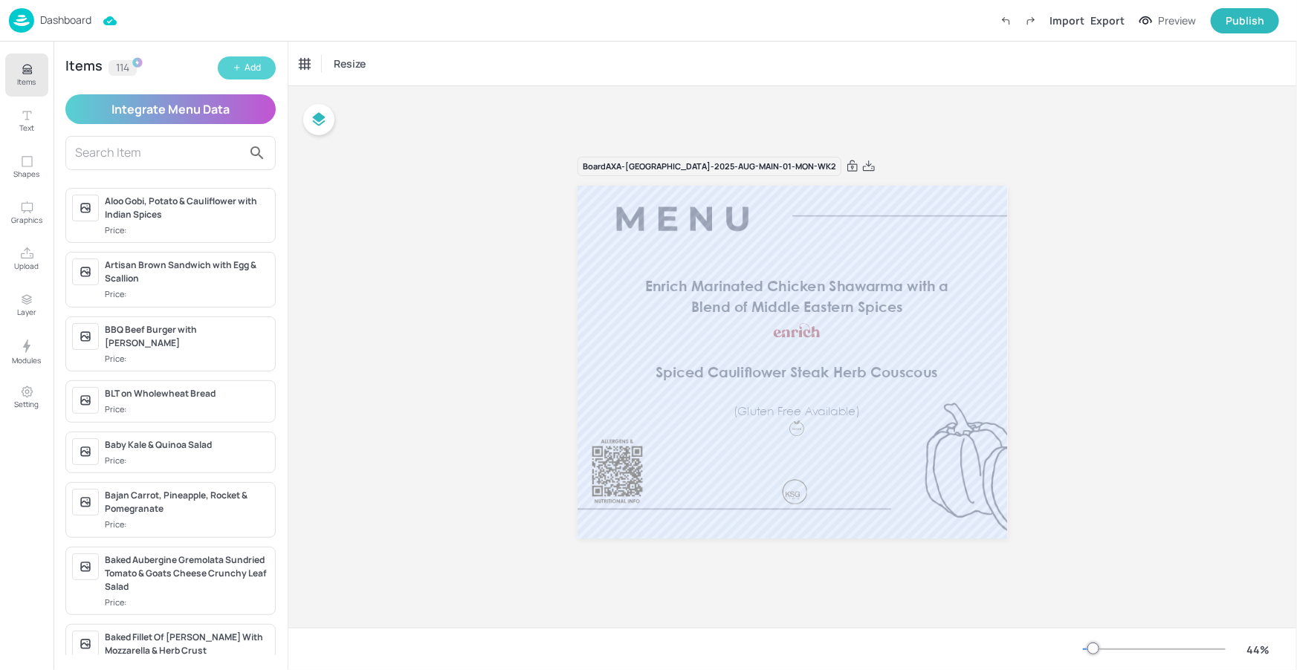
click at [262, 71] on button "Add" at bounding box center [247, 67] width 58 height 23
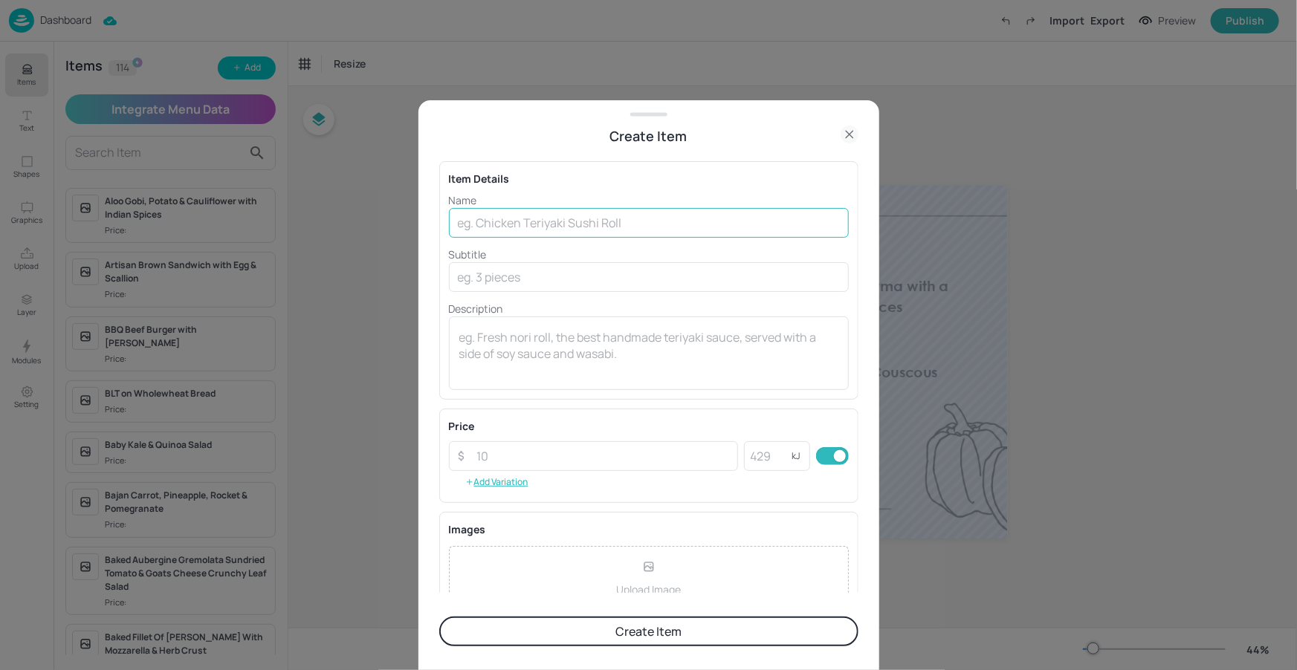
drag, startPoint x: 517, startPoint y: 212, endPoint x: 518, endPoint y: 227, distance: 15.6
click at [517, 212] on input "text" at bounding box center [649, 223] width 400 height 30
paste input "Slow-Roast Gammon with Tarragon-Peppercorn Sauce, Accompanied by Herb Potatoes …"
type input "Slow-Roast Gammon with Tarragon-Peppercorn Sauce, Accompanied by Herb Potatoes …"
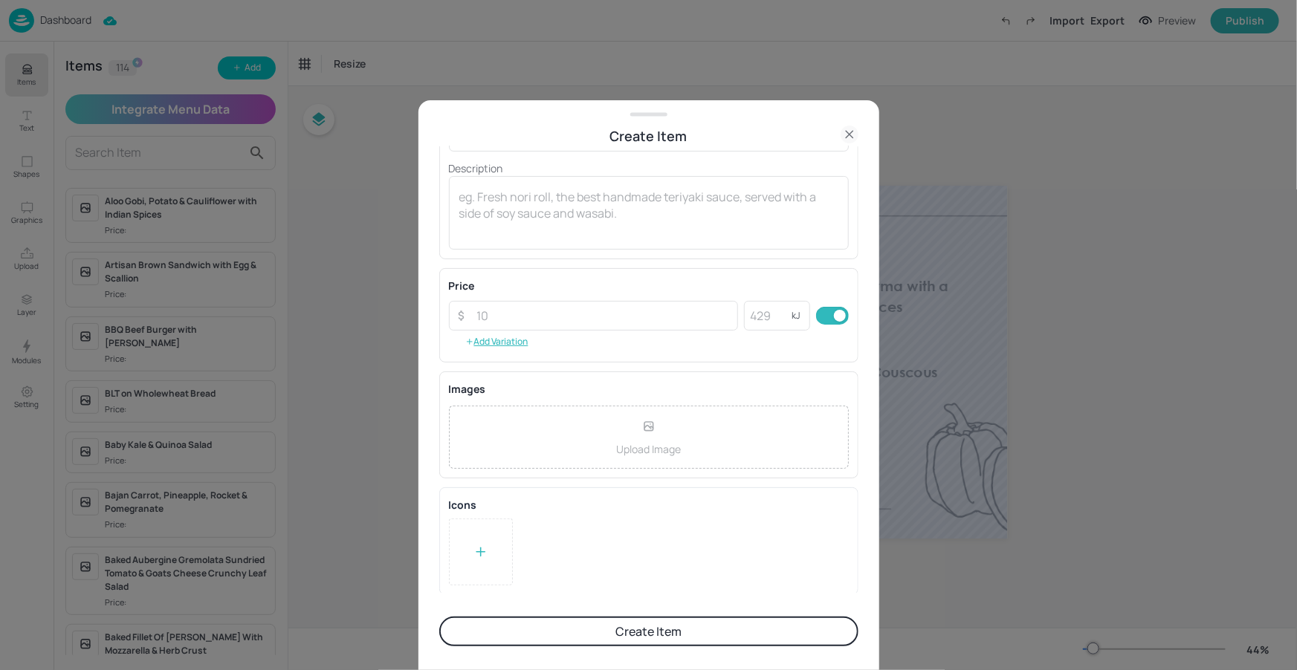
scroll to position [141, 0]
click at [544, 628] on button "Create Item" at bounding box center [648, 632] width 419 height 30
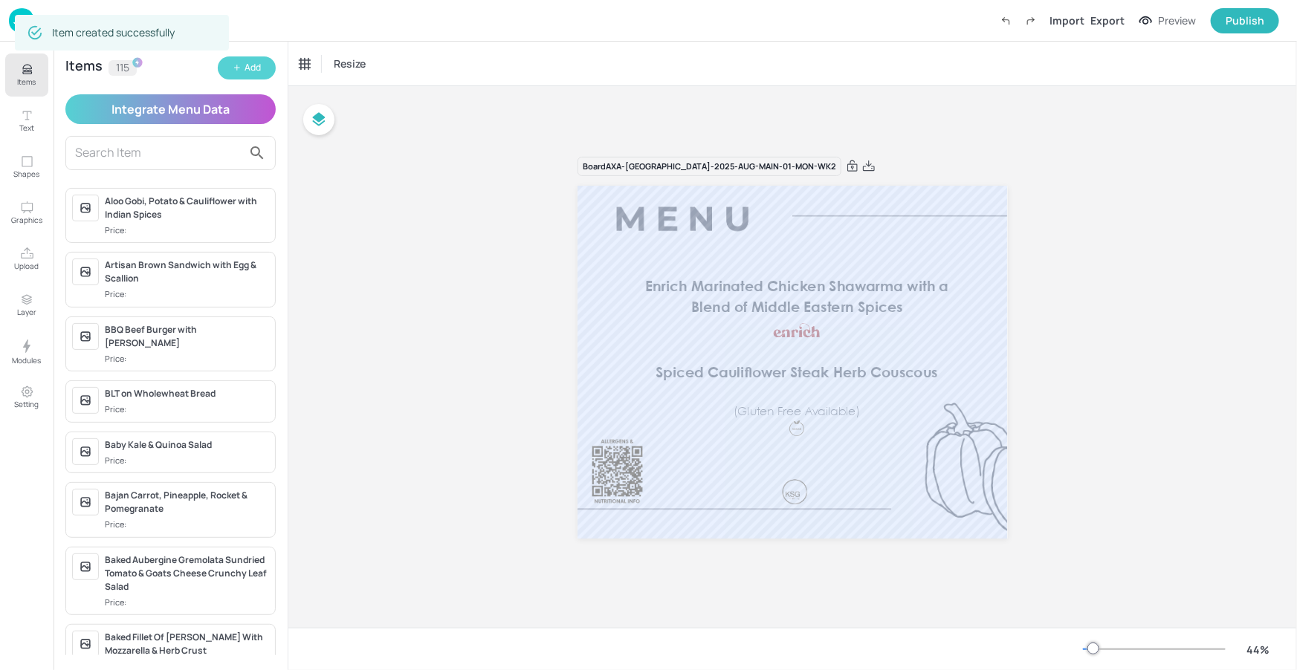
click at [258, 68] on div "Add" at bounding box center [252, 68] width 16 height 14
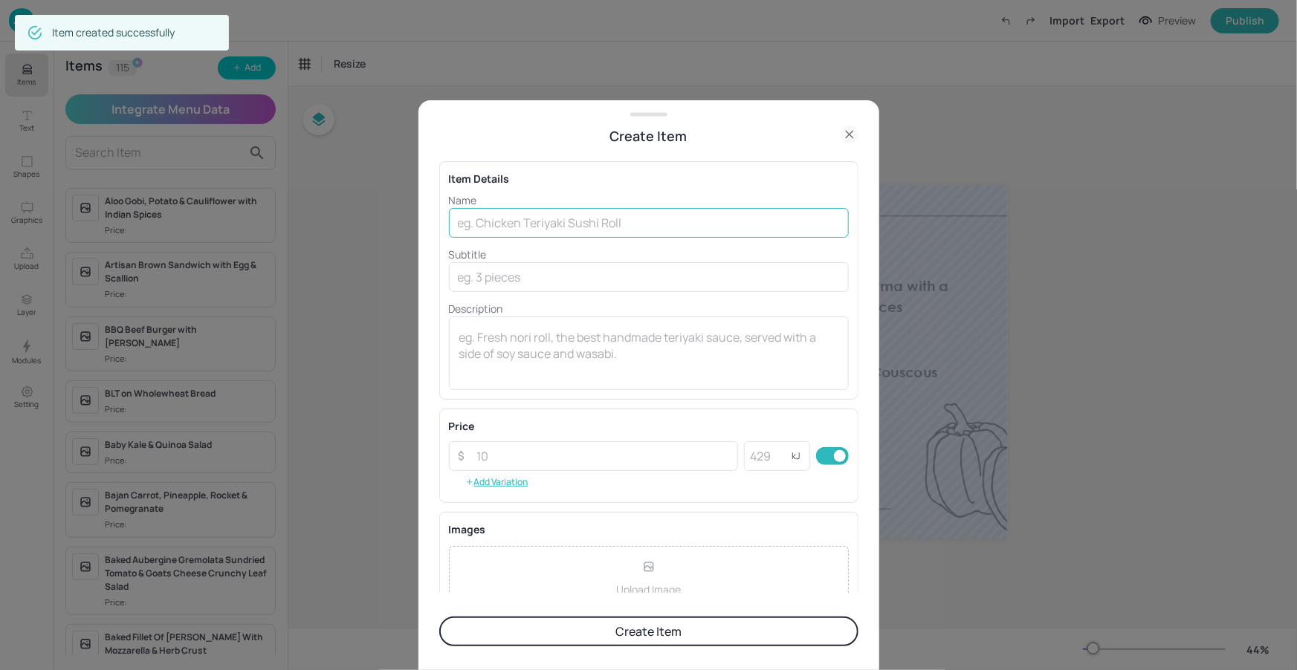
drag, startPoint x: 512, startPoint y: 211, endPoint x: 510, endPoint y: 230, distance: 18.7
click at [512, 211] on input "text" at bounding box center [649, 223] width 400 height 30
paste input "Herb-Infused Potato Rösti"
type input "Herb-Infused Potato Rösti"
click at [545, 291] on input "text" at bounding box center [649, 277] width 400 height 30
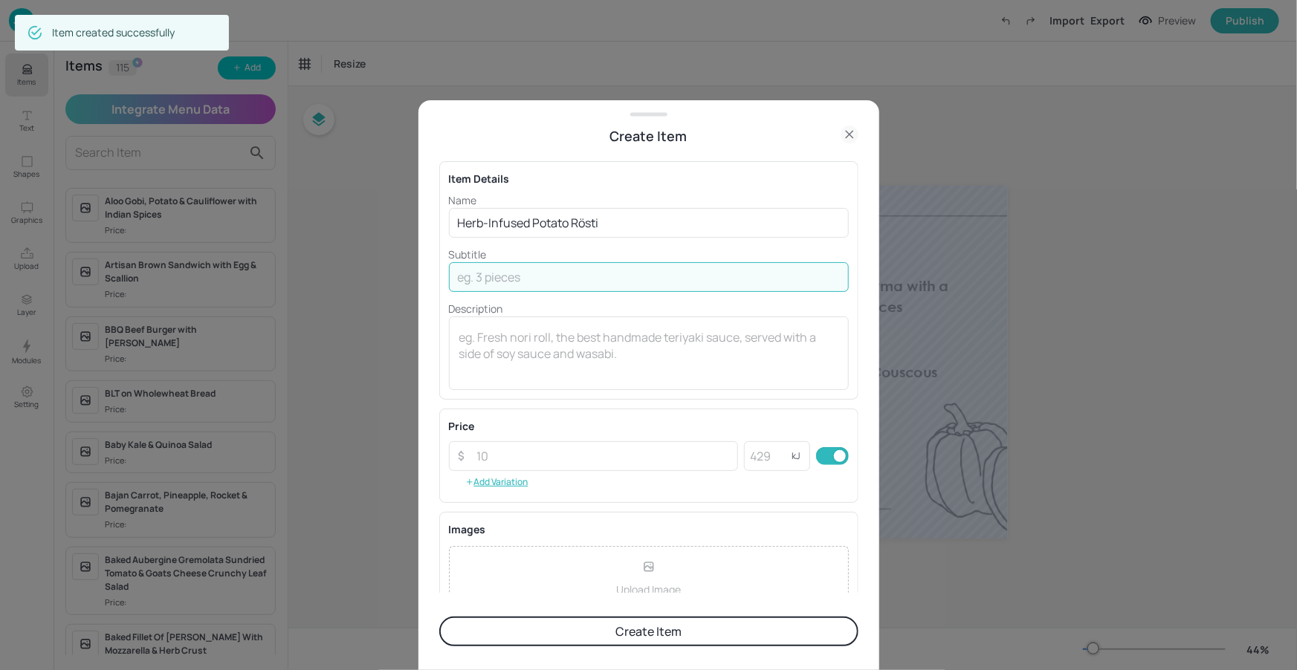
paste input "(Gluten Free Available)"
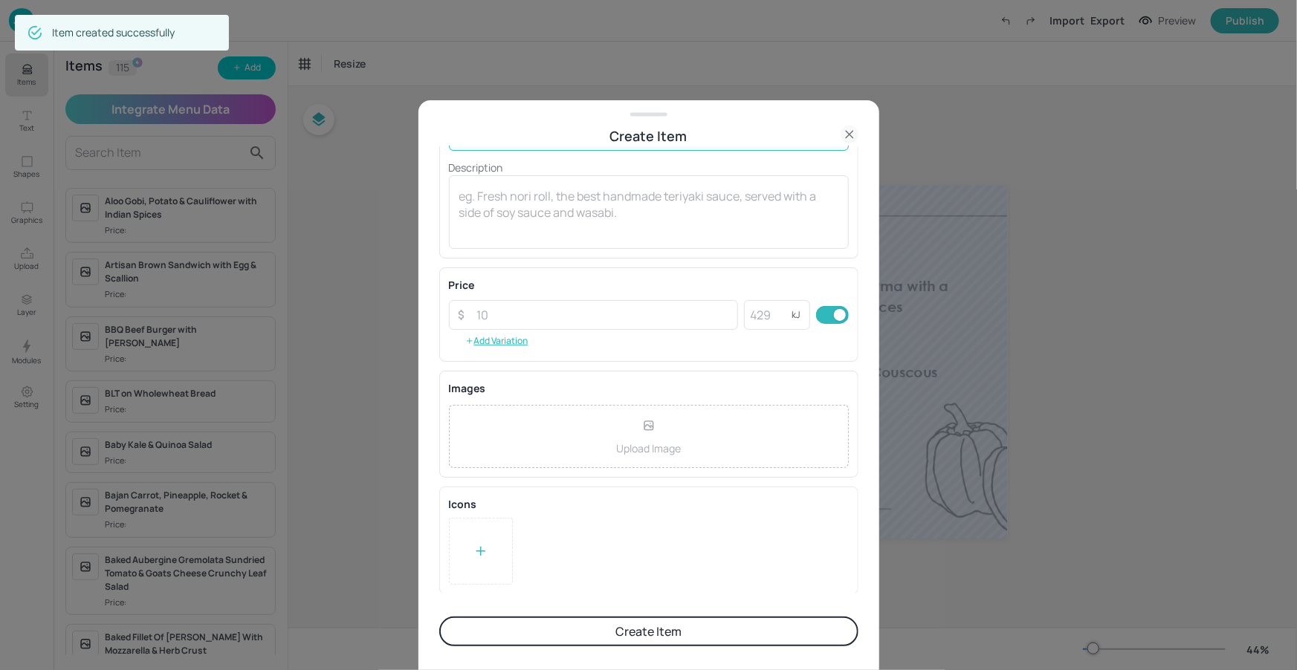
type input "(Gluten Free Available)"
click at [465, 564] on div at bounding box center [481, 551] width 64 height 67
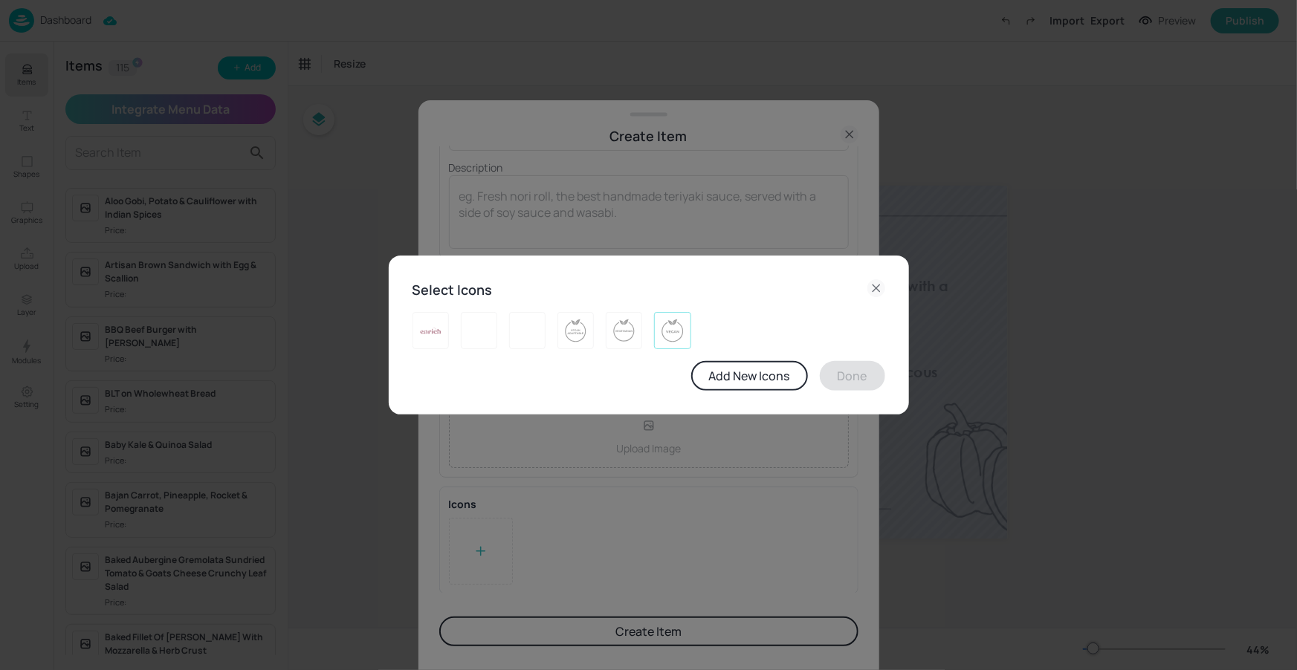
click at [675, 334] on img at bounding box center [672, 331] width 23 height 24
click at [832, 375] on button "Done" at bounding box center [852, 376] width 65 height 30
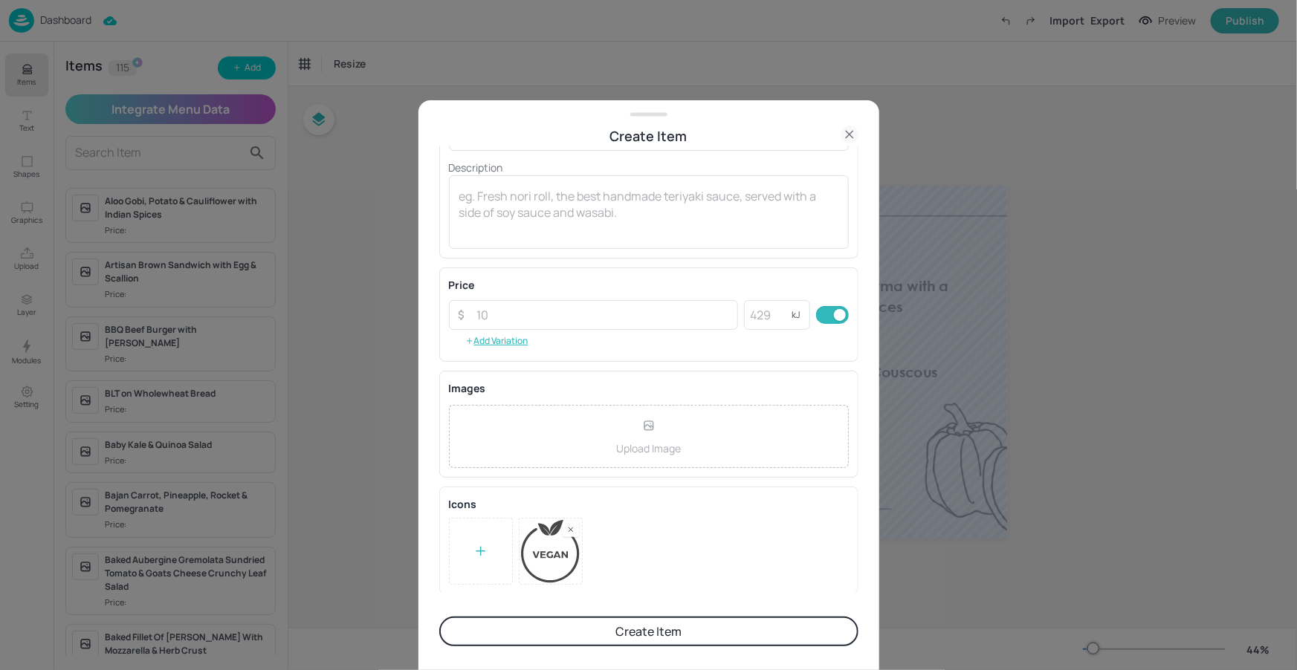
click at [640, 630] on button "Create Item" at bounding box center [648, 632] width 419 height 30
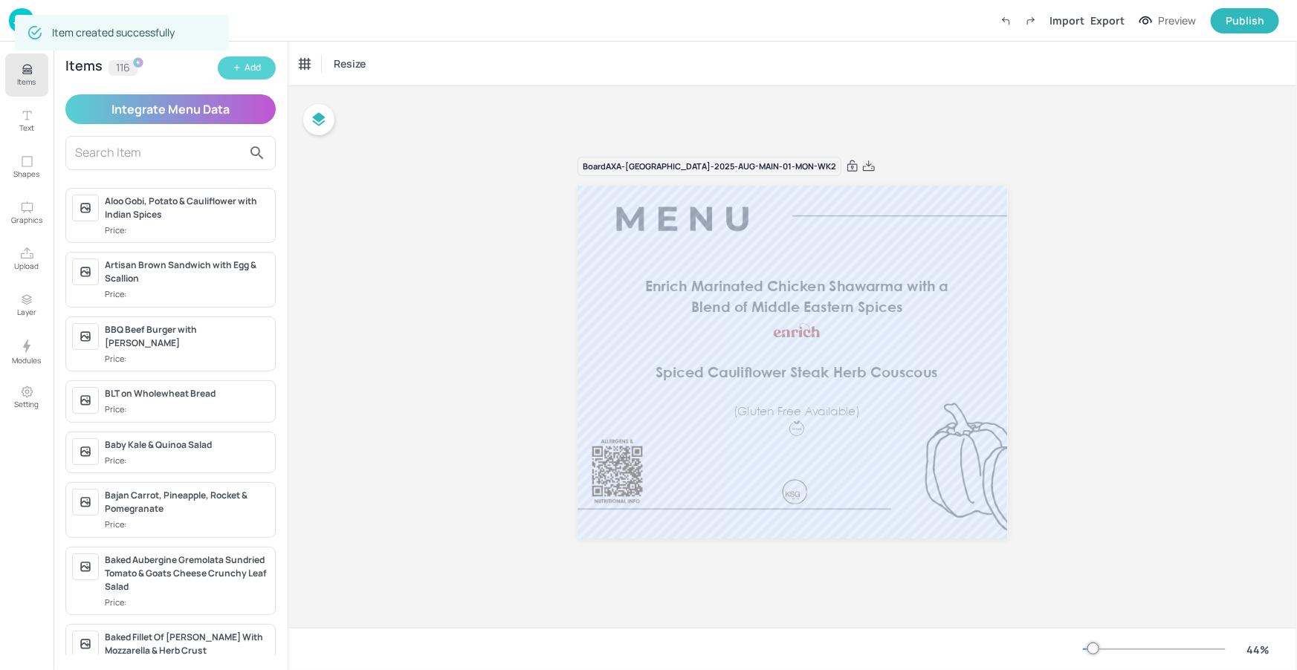
click at [262, 73] on button "Add" at bounding box center [247, 67] width 58 height 23
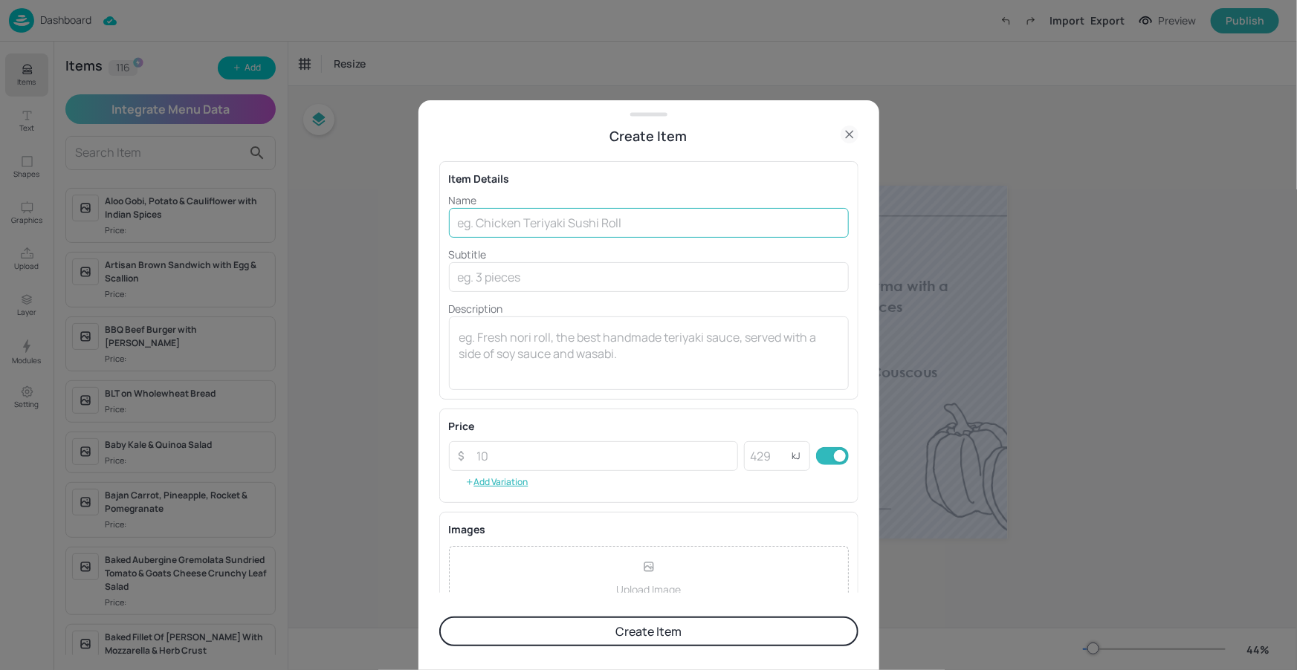
click at [561, 228] on input "text" at bounding box center [649, 223] width 400 height 30
paste input "Caribbean Jerk Chicken Leg with Steamed Rice & Beans"
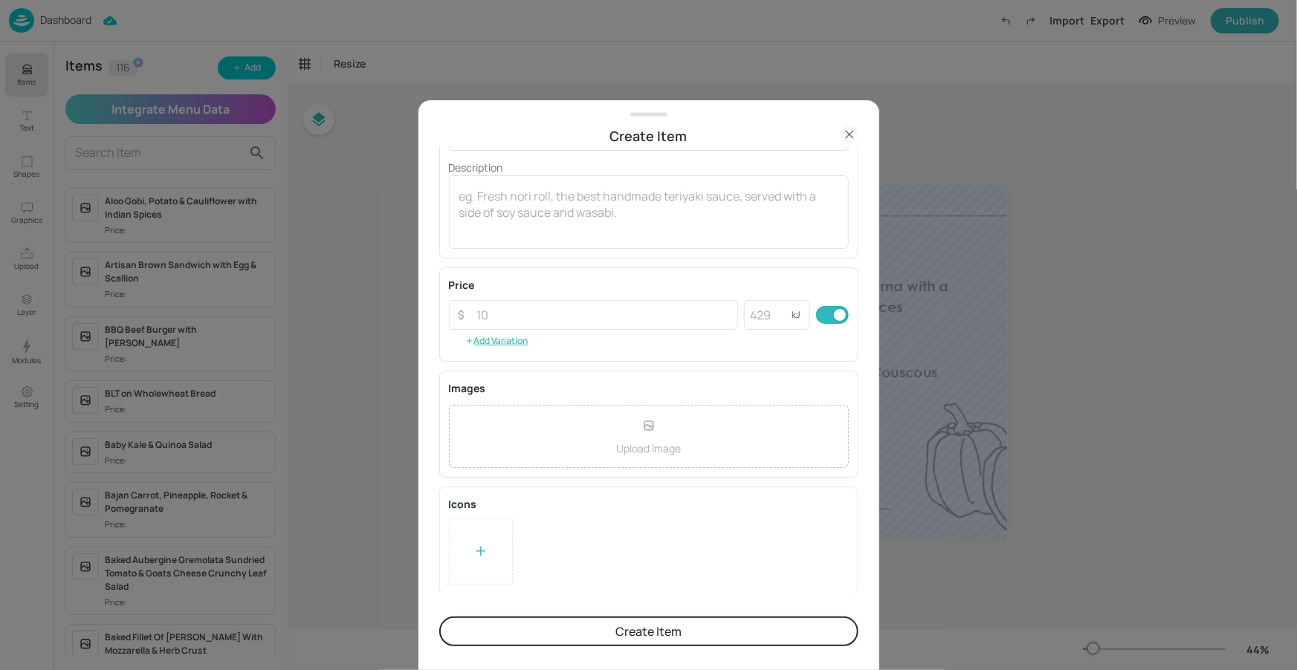
type input "Caribbean Jerk Chicken Leg with Steamed Rice & Beans"
click at [476, 536] on div at bounding box center [481, 551] width 64 height 67
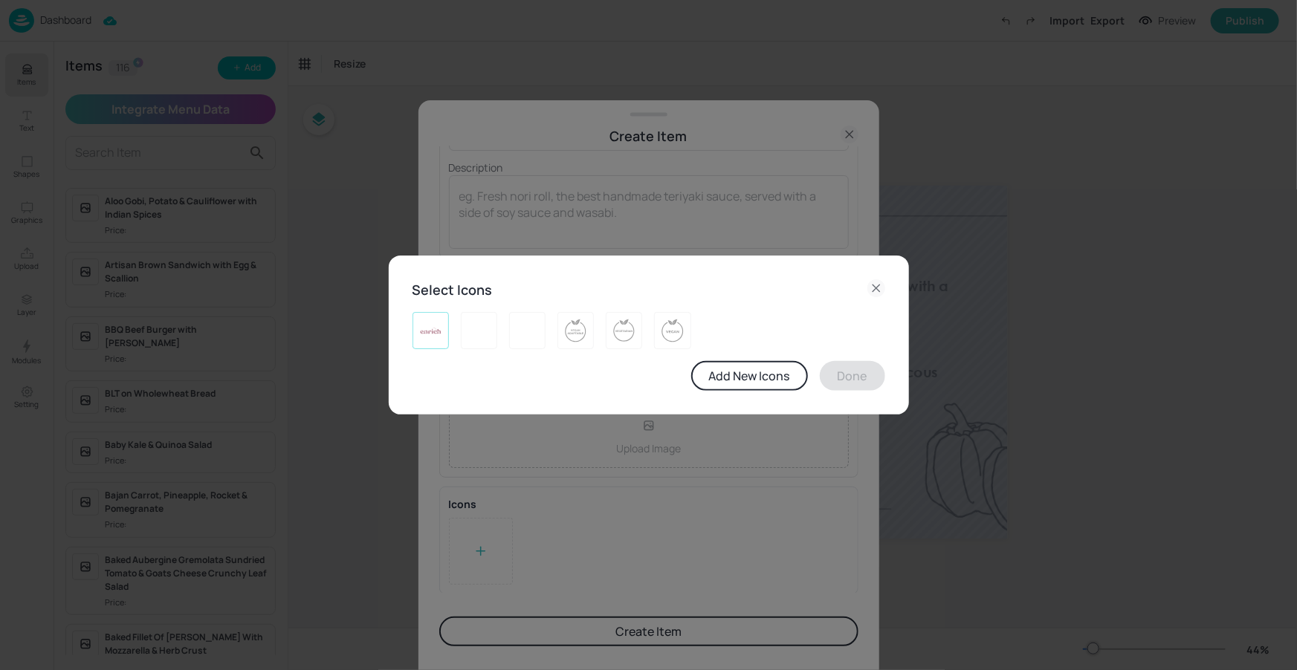
click at [440, 343] on div at bounding box center [430, 330] width 36 height 37
click at [863, 372] on button "Done" at bounding box center [852, 376] width 65 height 30
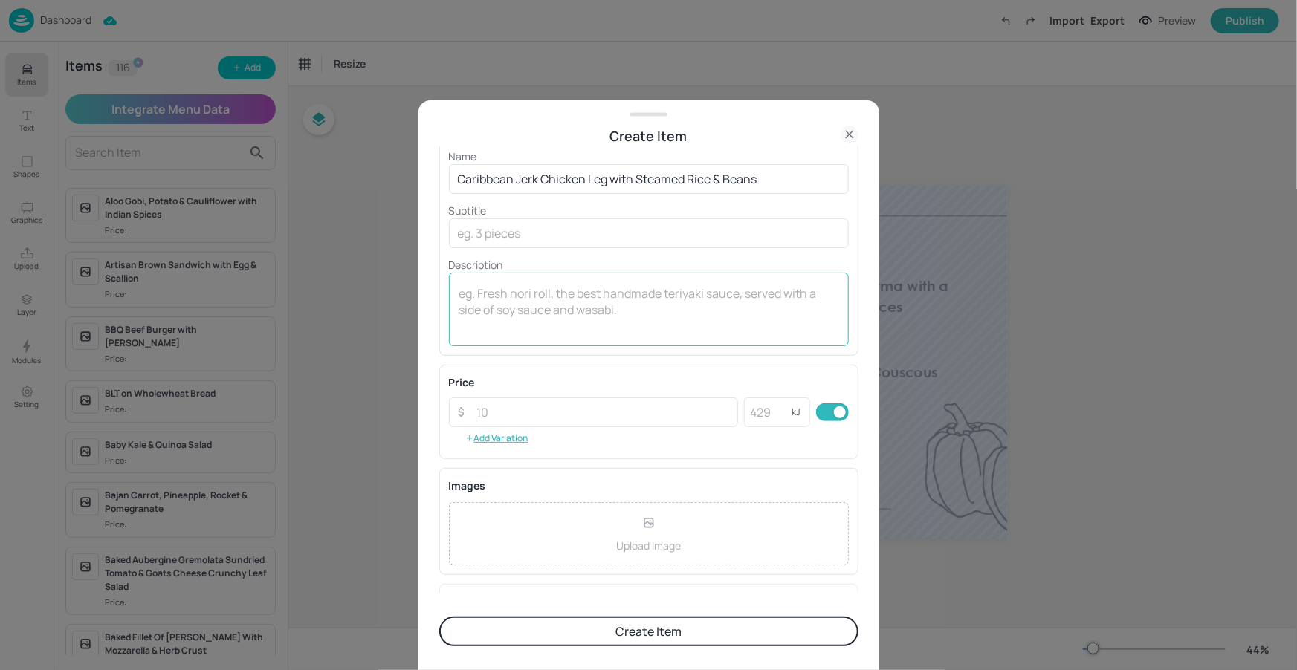
scroll to position [35, 0]
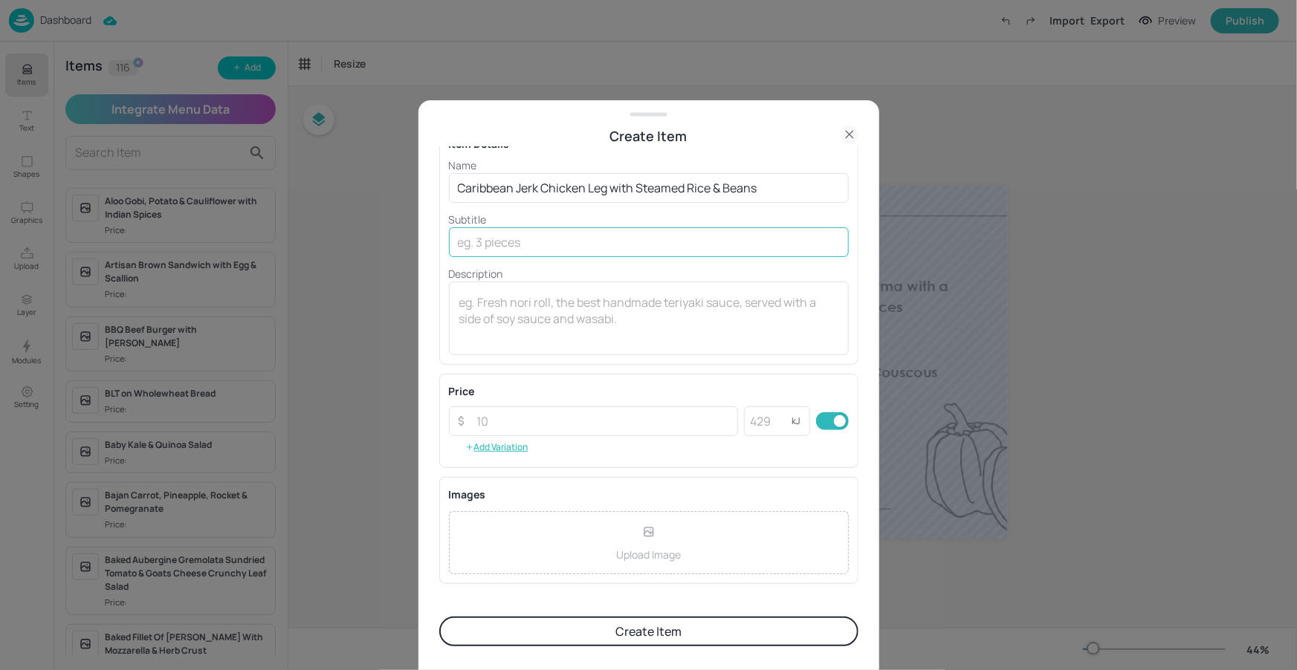
click at [602, 248] on input "text" at bounding box center [649, 242] width 400 height 30
paste input "(Gluten Free Available)"
click at [606, 230] on input "(Gluten Free Available)" at bounding box center [649, 245] width 400 height 30
type input "(Gluten Free Available)"
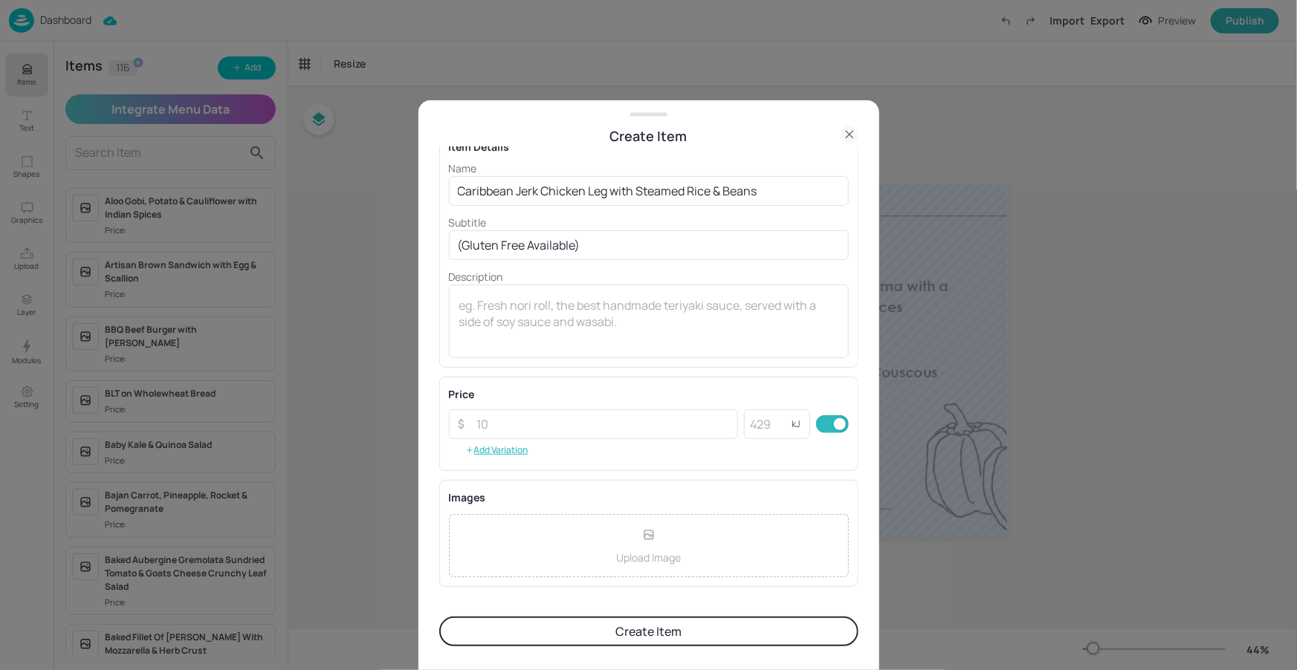
click at [624, 215] on p "Subtitle" at bounding box center [649, 223] width 400 height 16
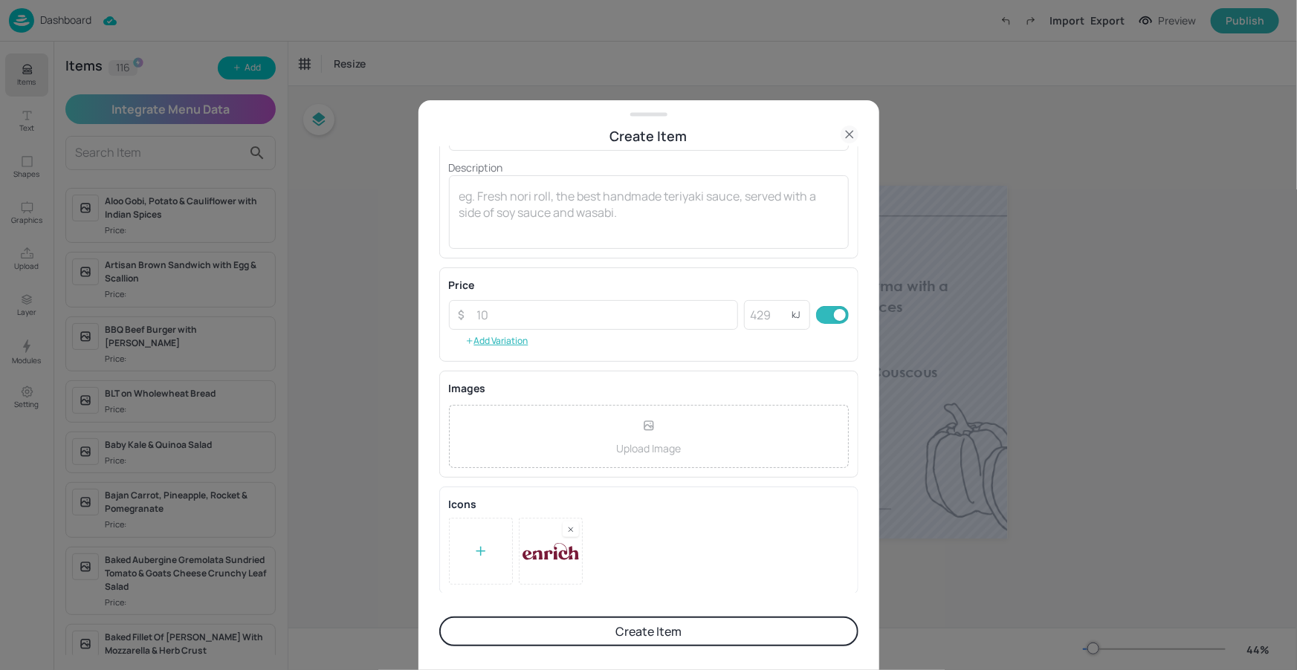
click at [580, 627] on button "Create Item" at bounding box center [648, 632] width 419 height 30
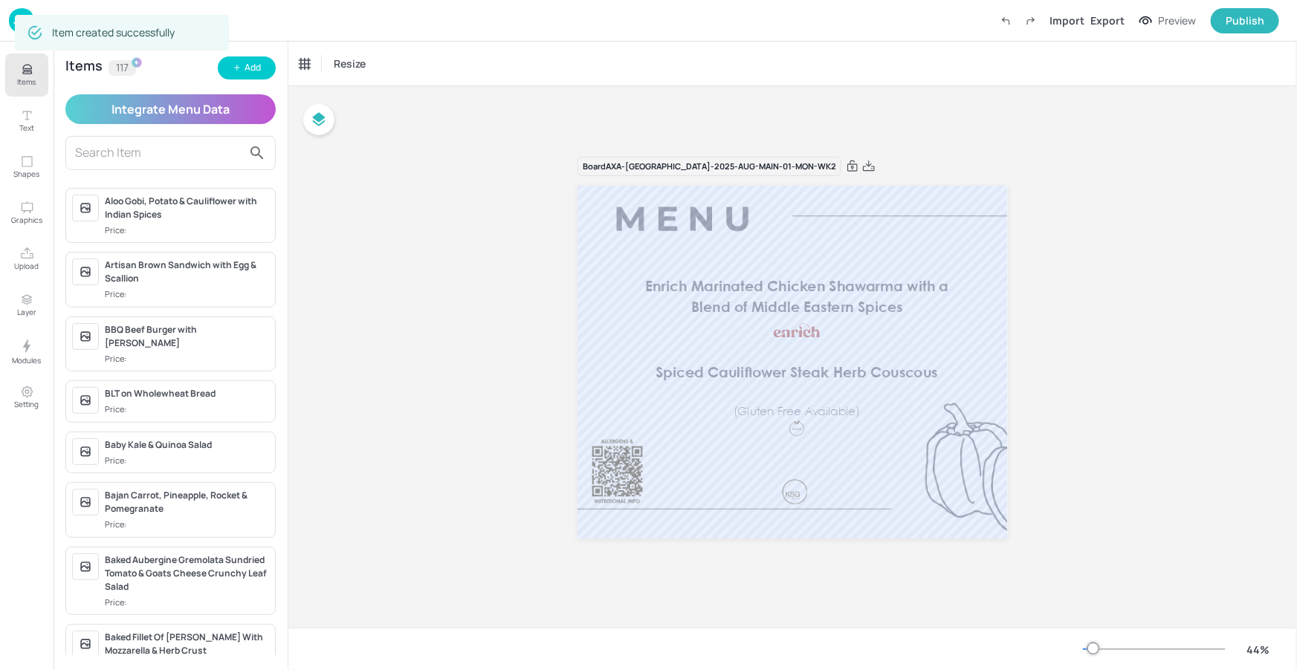
scroll to position [141, 0]
click at [250, 69] on div "Add" at bounding box center [252, 68] width 16 height 14
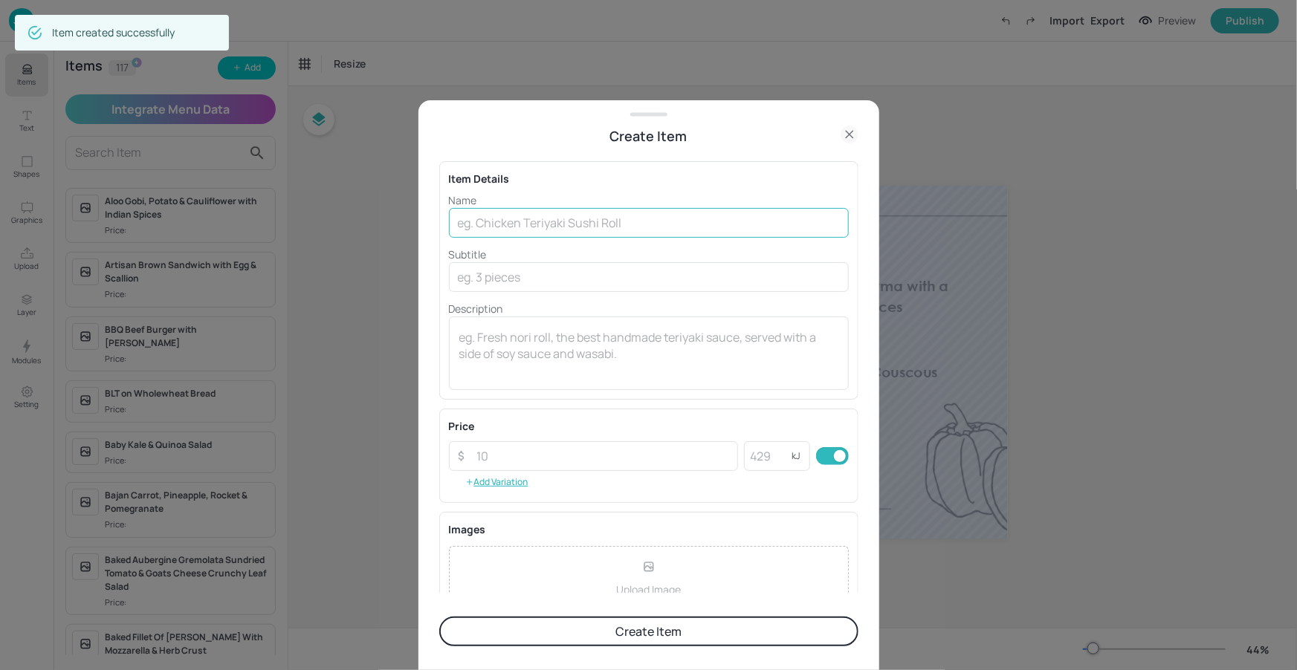
click at [630, 236] on div "Name ​ Subtitle ​ Description x ​" at bounding box center [649, 291] width 400 height 198
click at [633, 233] on input "text" at bounding box center [649, 223] width 400 height 30
paste input "Smoked BBQ Pork Shoulder with Slaw & Potato Wedges"
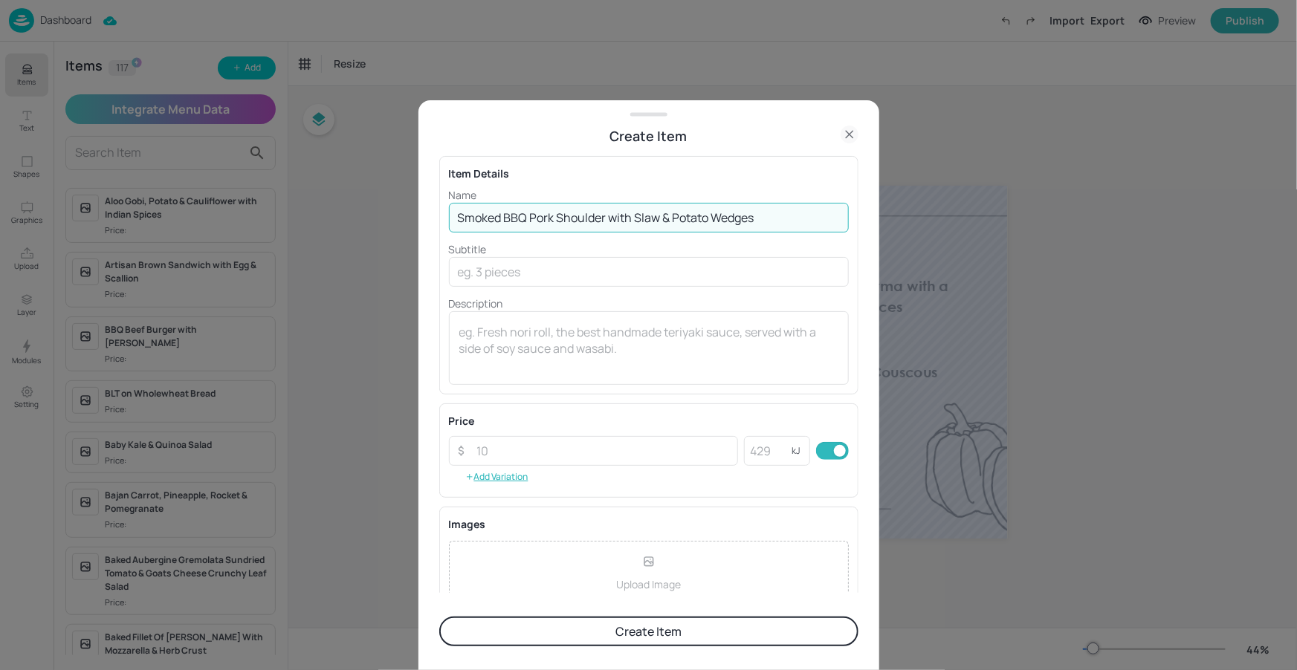
scroll to position [0, 0]
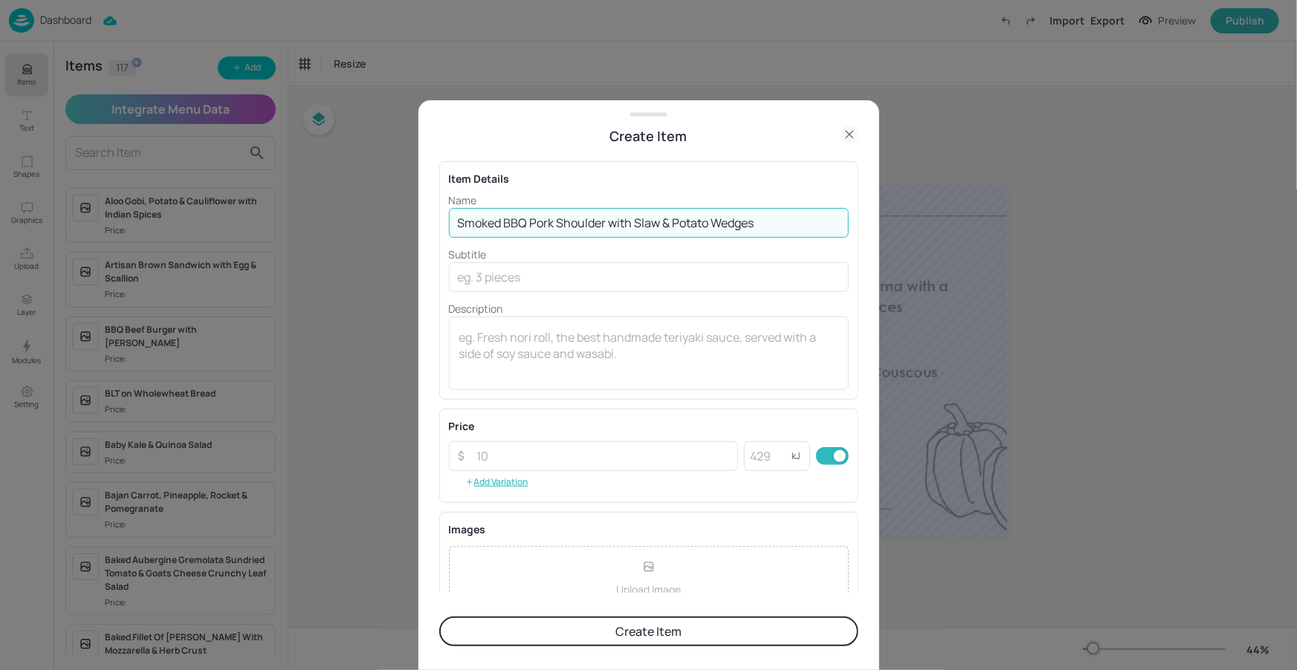
type input "Smoked BBQ Pork Shoulder with Slaw & Potato Wedges"
click at [481, 275] on input "text" at bounding box center [649, 277] width 400 height 30
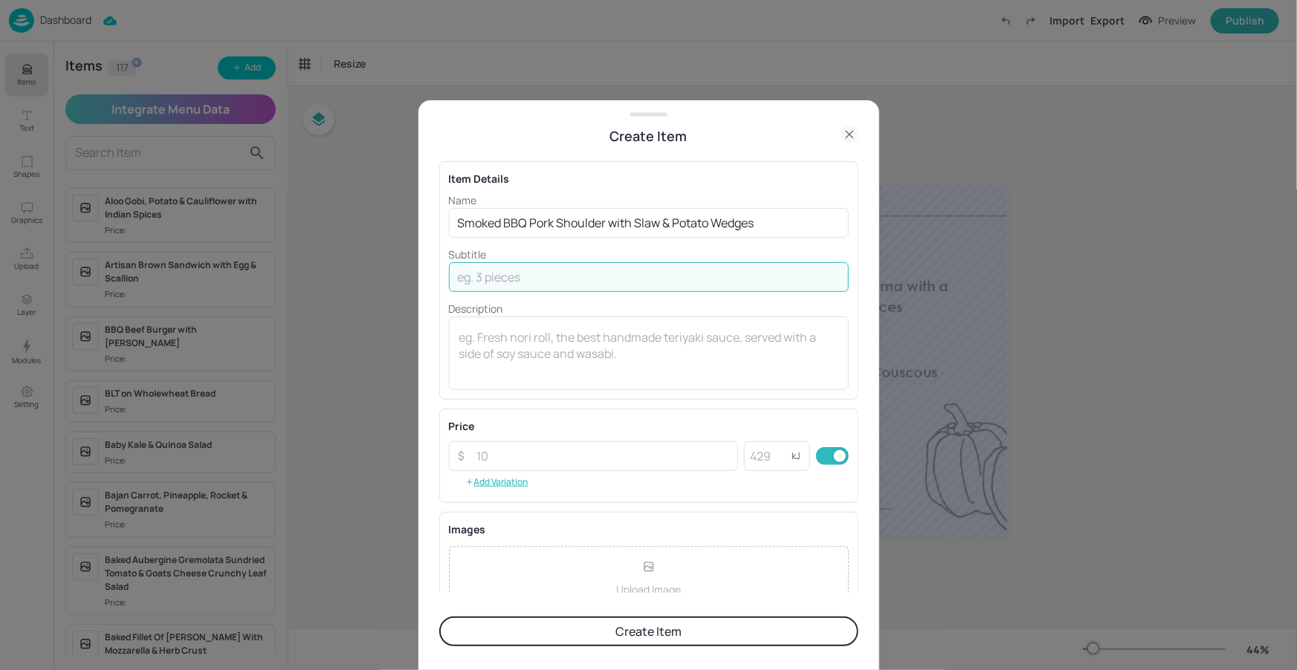
paste input "(Gluten Free Available)"
type input "(Gluten Free Available)"
click at [655, 405] on div "Item Details Name Smoked BBQ Pork Shoulder with Slaw & Potato Wedges ​ Subtitle…" at bounding box center [648, 369] width 419 height 447
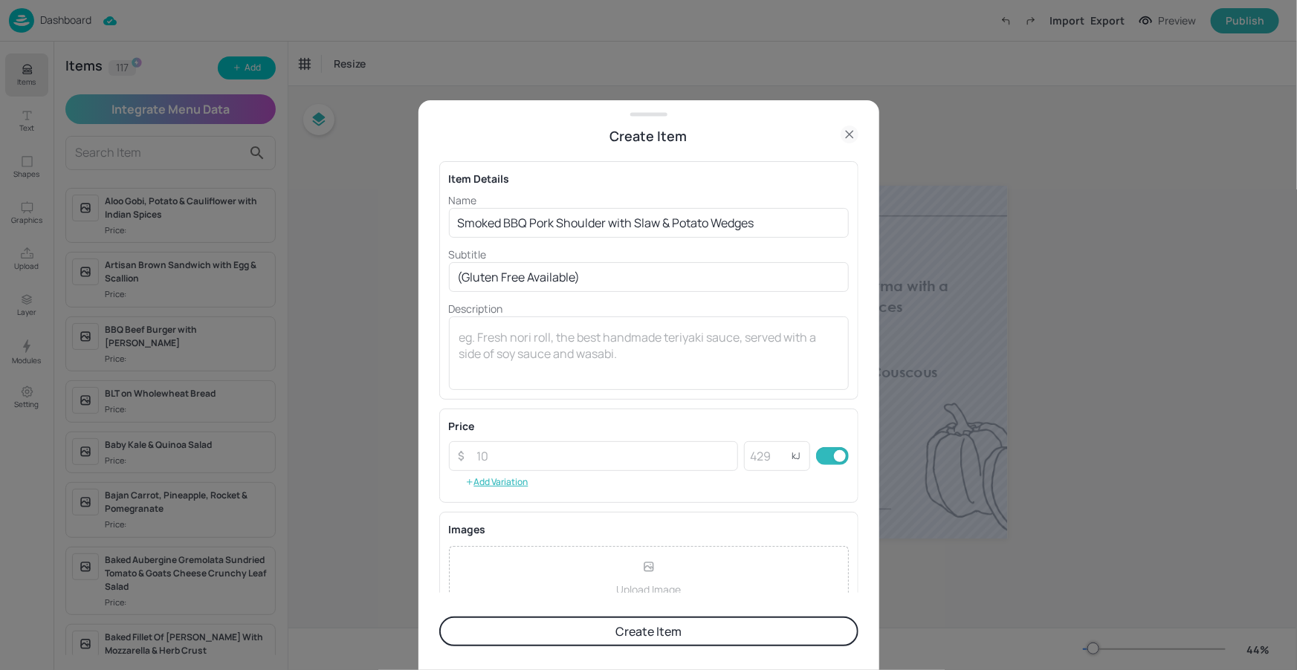
click at [630, 634] on button "Create Item" at bounding box center [648, 632] width 419 height 30
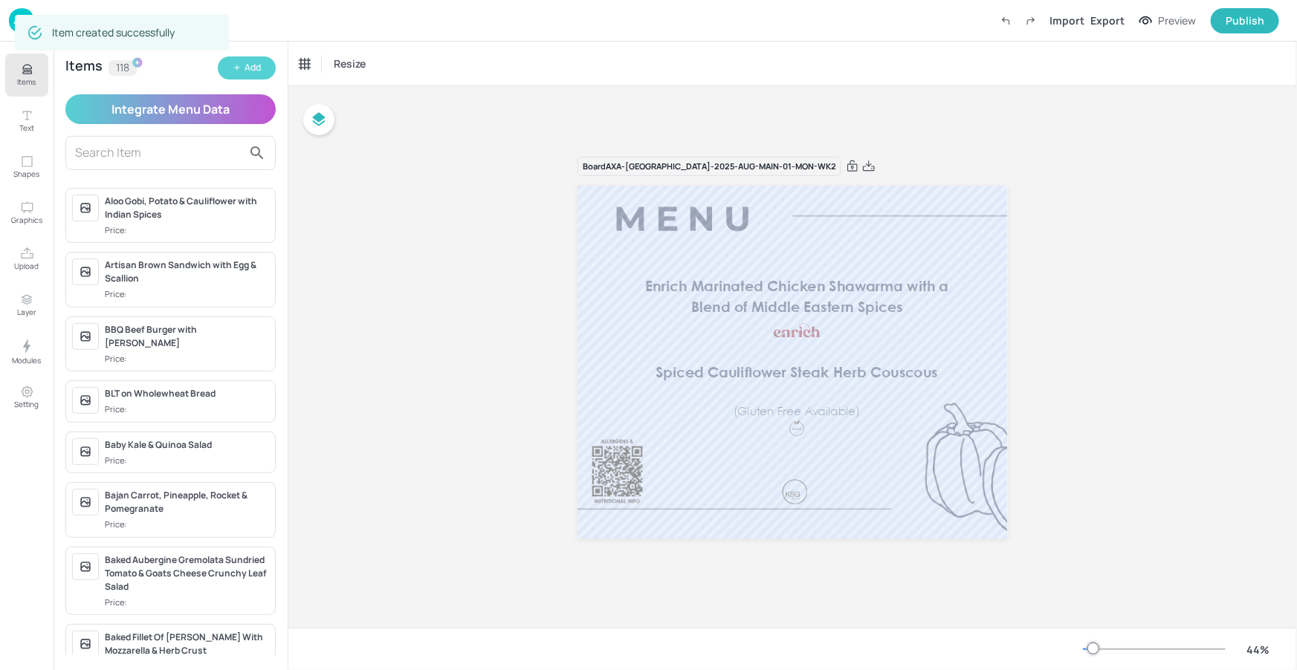
click at [250, 68] on div "Add" at bounding box center [252, 68] width 16 height 14
drag, startPoint x: 217, startPoint y: 56, endPoint x: 237, endPoint y: 64, distance: 21.4
click at [218, 56] on div "Items 118 Add" at bounding box center [170, 67] width 210 height 23
click at [241, 65] on button "Add" at bounding box center [247, 67] width 58 height 23
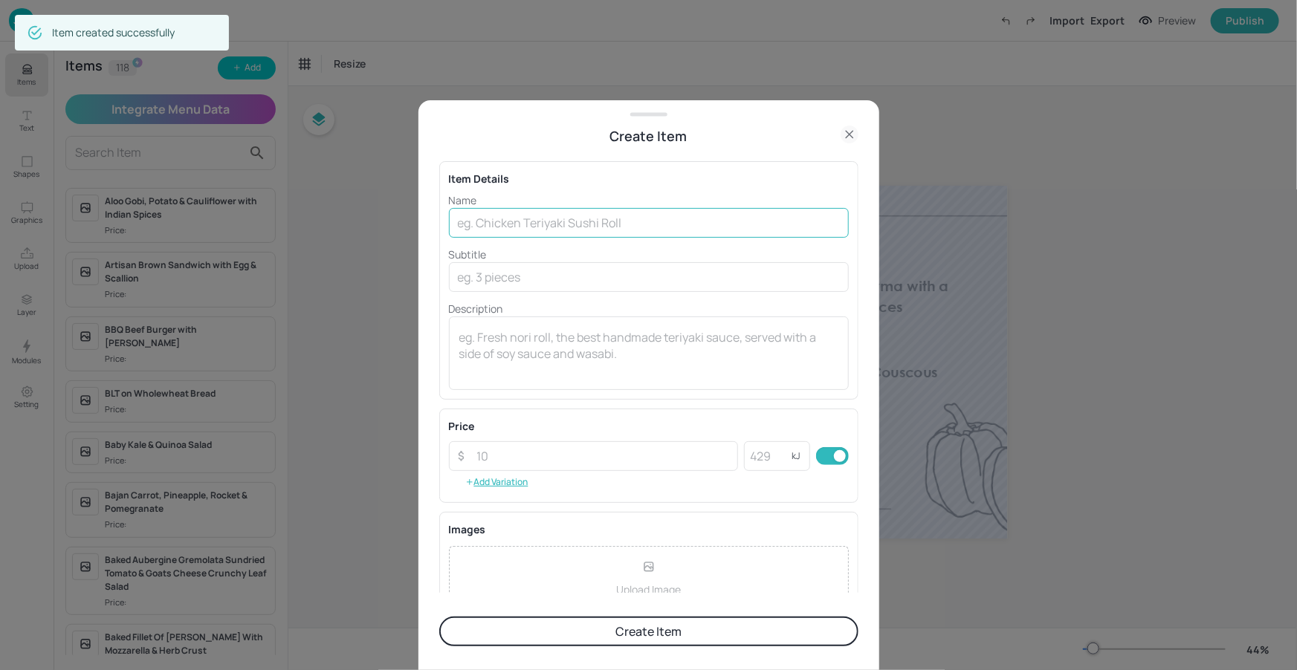
click at [597, 218] on input "text" at bounding box center [649, 223] width 400 height 30
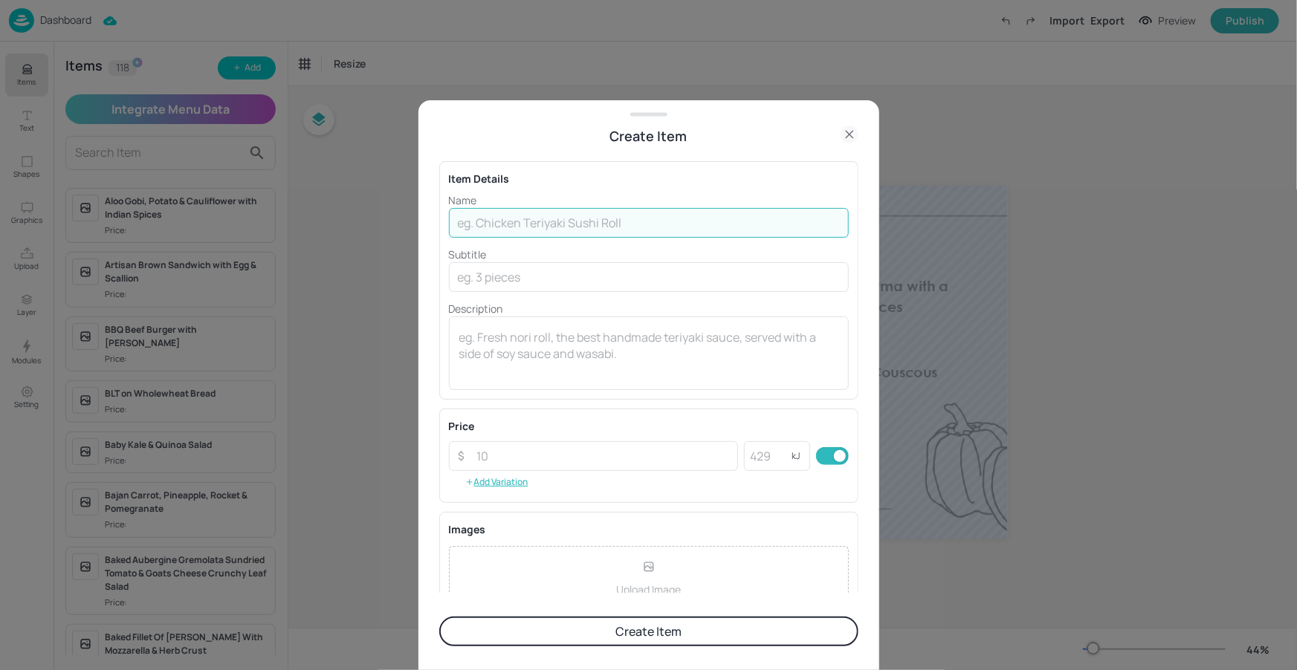
paste input "Golden Falafel with Tzatziki and Smoky Vegan Slaw"
type input "Golden Falafel with Tzatziki and Smoky Vegan Slaw"
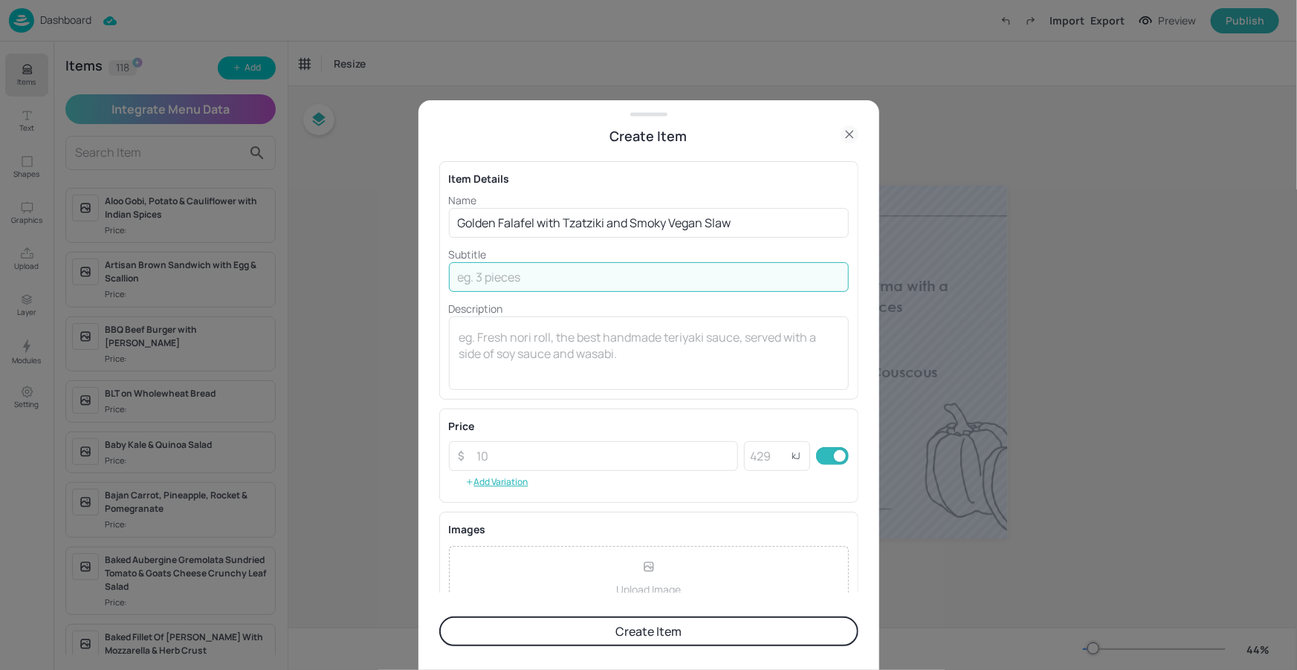
click at [640, 290] on input "text" at bounding box center [649, 277] width 400 height 30
paste input "(Gluten Free Available)"
type input "(Gluten Free Available)"
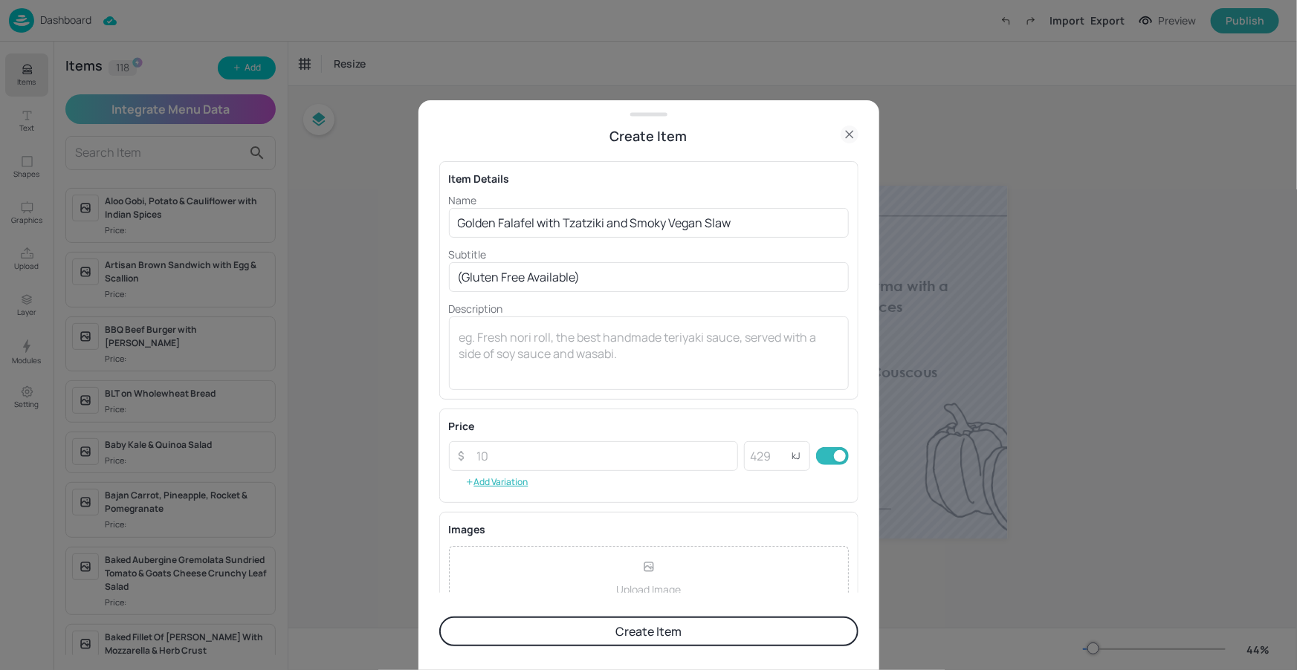
click at [683, 303] on p "Description" at bounding box center [649, 309] width 400 height 16
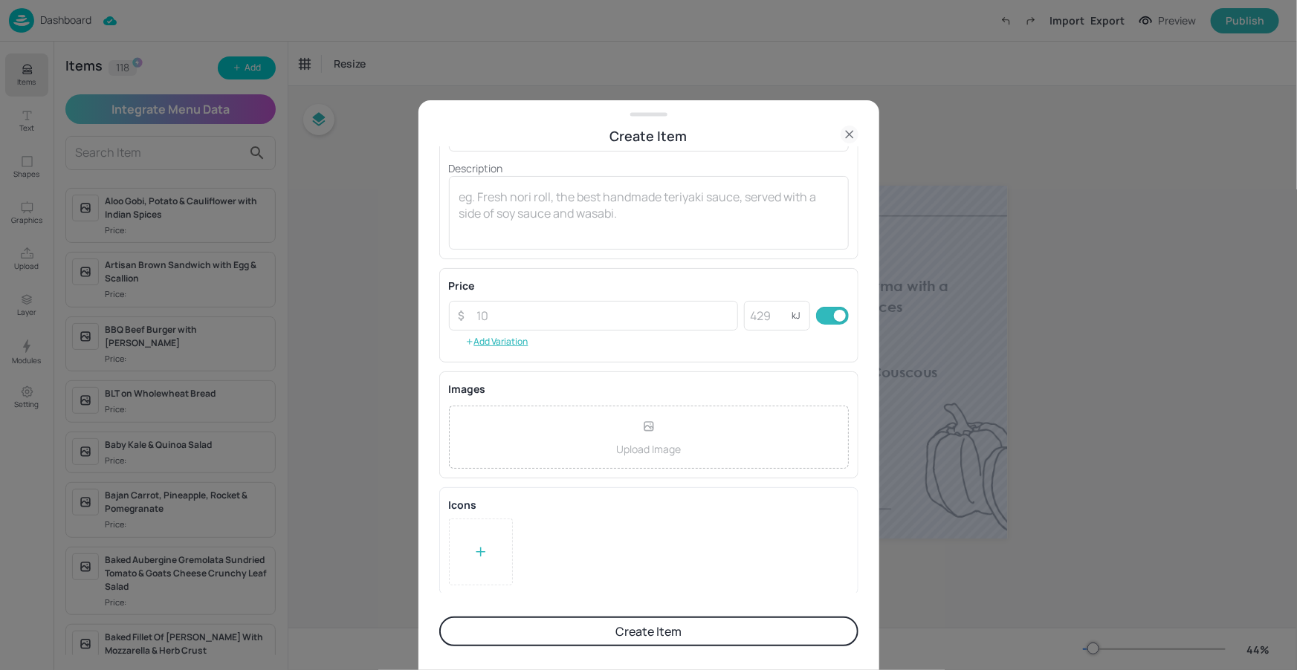
scroll to position [141, 0]
click at [470, 539] on div at bounding box center [481, 551] width 64 height 67
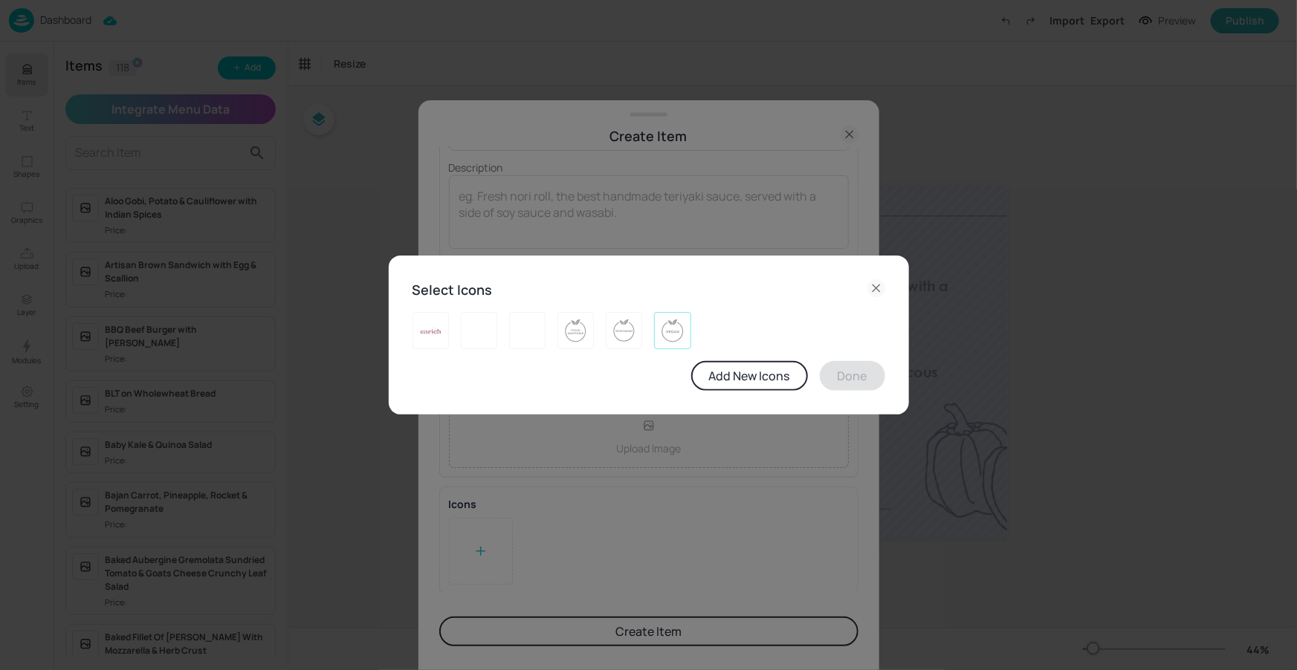
click at [678, 319] on img at bounding box center [672, 331] width 23 height 24
click at [852, 379] on button "Done" at bounding box center [852, 376] width 65 height 30
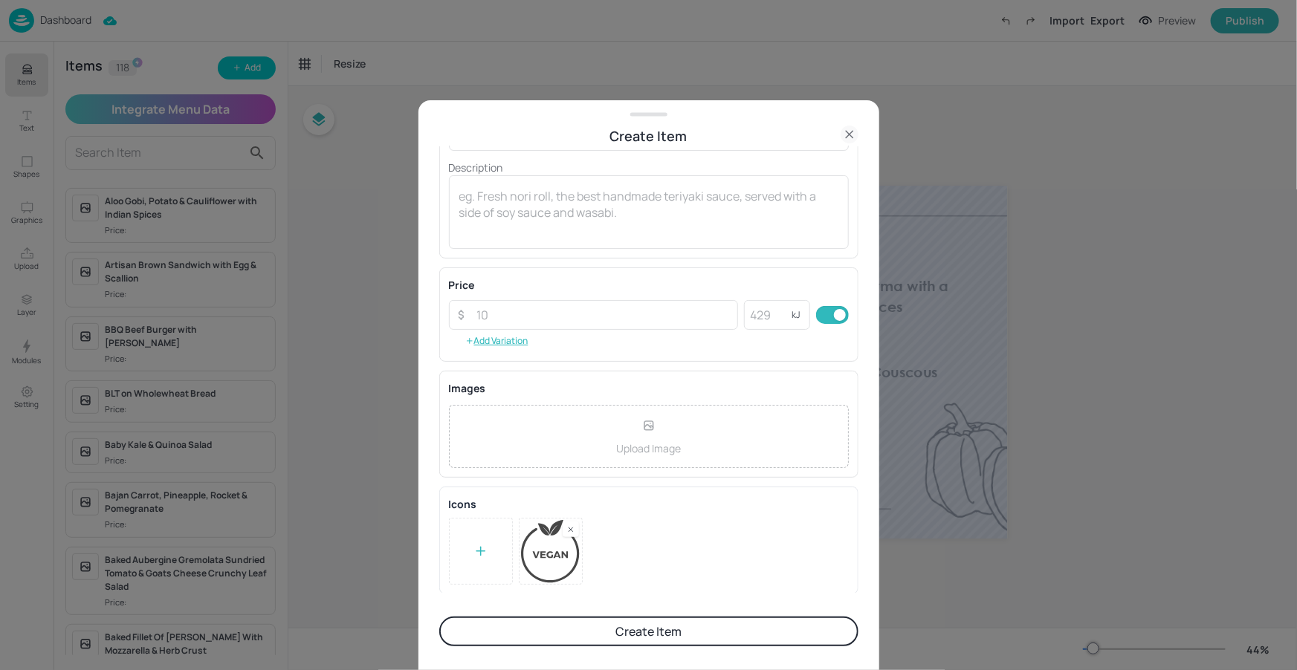
click at [632, 626] on button "Create Item" at bounding box center [648, 632] width 419 height 30
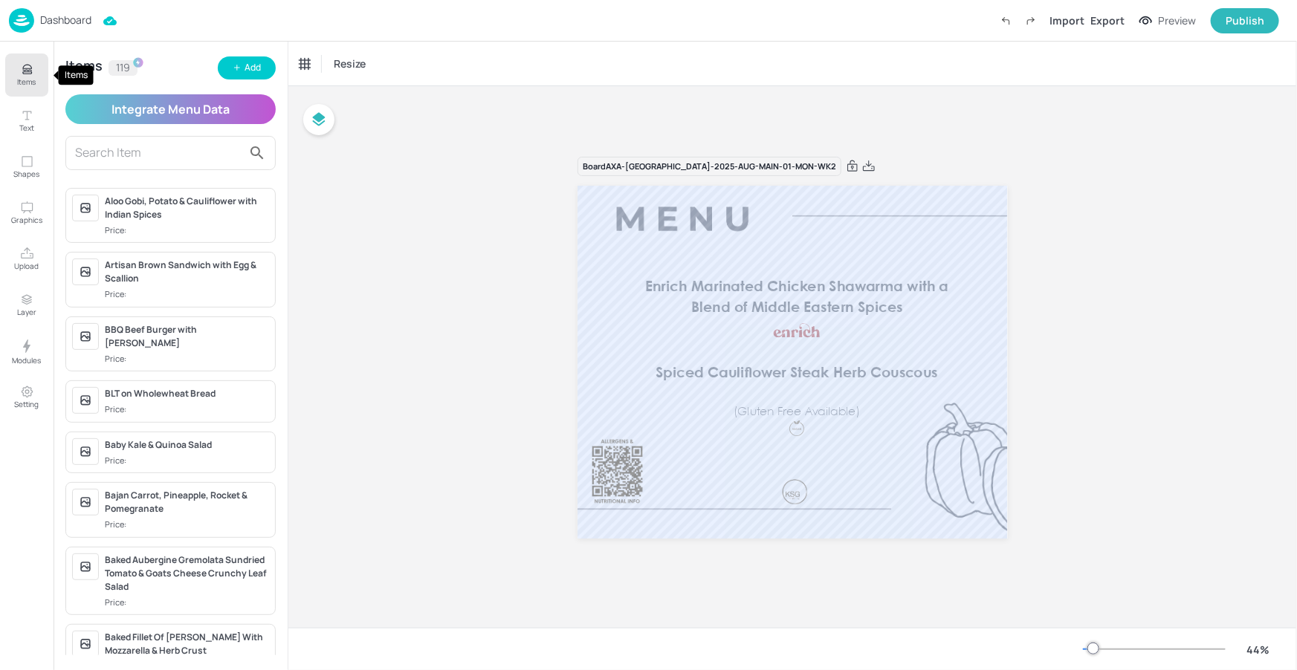
click at [12, 85] on button "Items" at bounding box center [26, 74] width 43 height 43
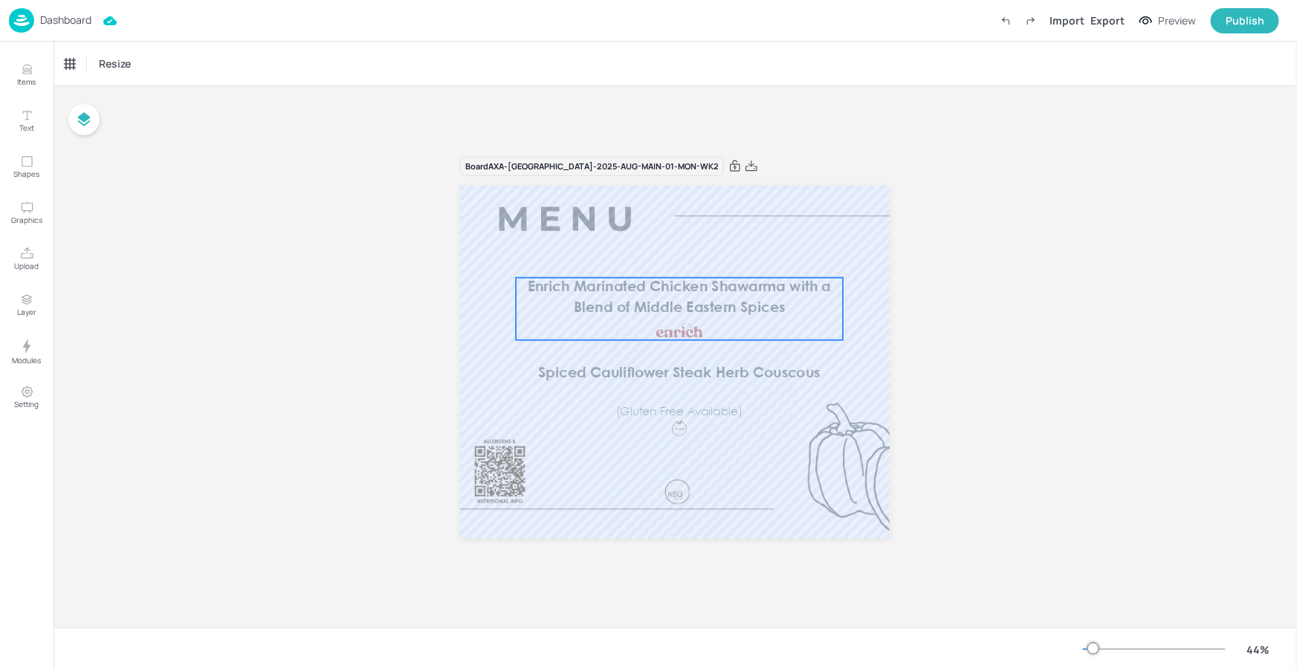
click at [736, 318] on div "Enrich Marinated Chicken Shawarma with a Blend of Middle Eastern Spices" at bounding box center [679, 309] width 327 height 62
click at [189, 59] on icon at bounding box center [195, 63] width 15 height 15
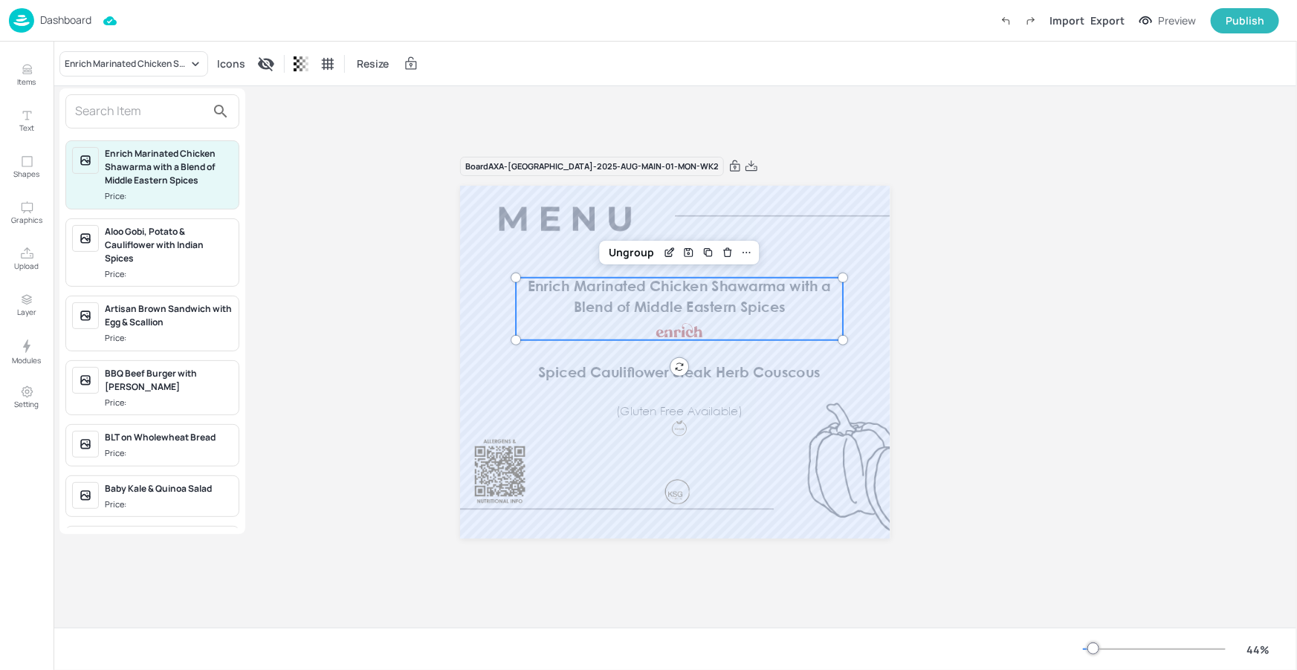
click at [169, 107] on input "text" at bounding box center [140, 112] width 131 height 24
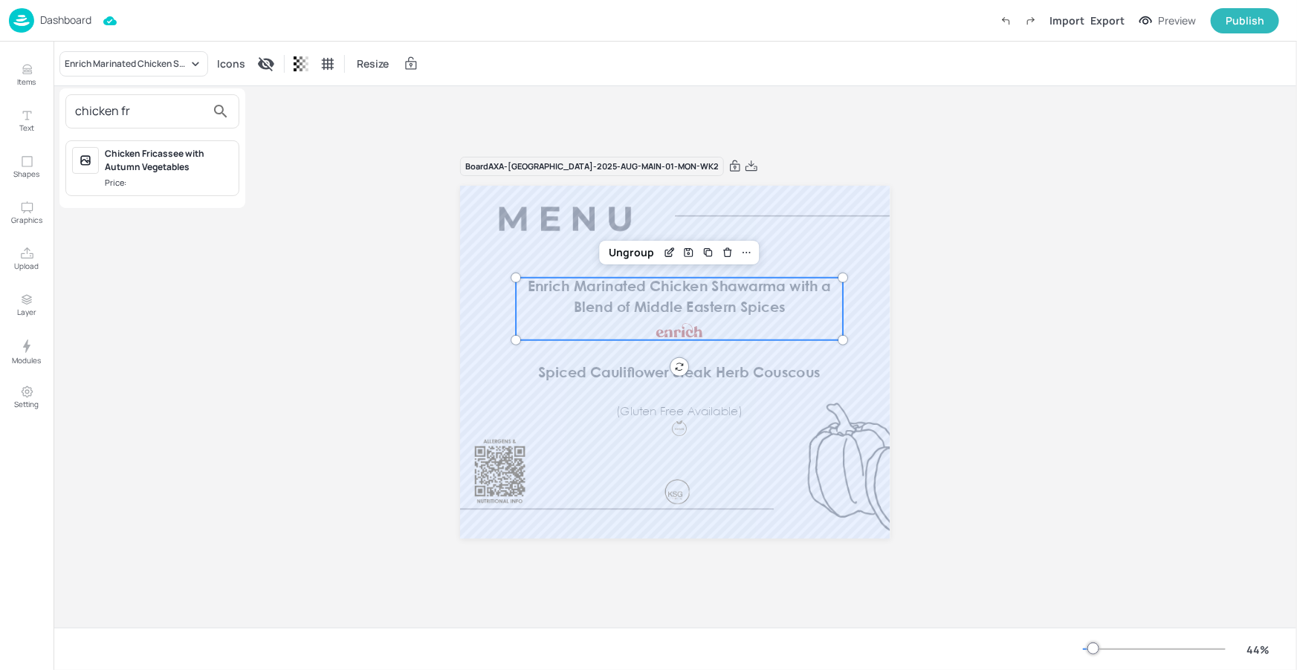
type input "chicken fr"
click at [172, 180] on span "Price:" at bounding box center [169, 183] width 128 height 13
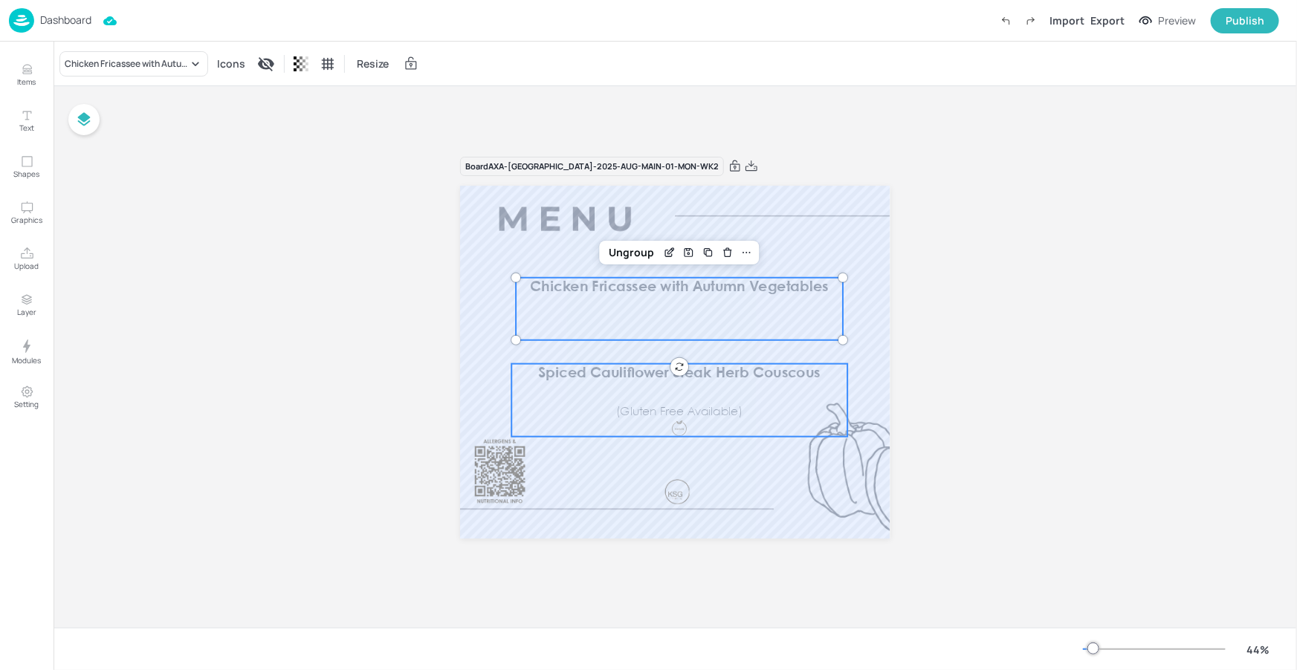
click at [736, 377] on span "Spiced Cauliflower Steak Herb Couscous" at bounding box center [680, 373] width 282 height 13
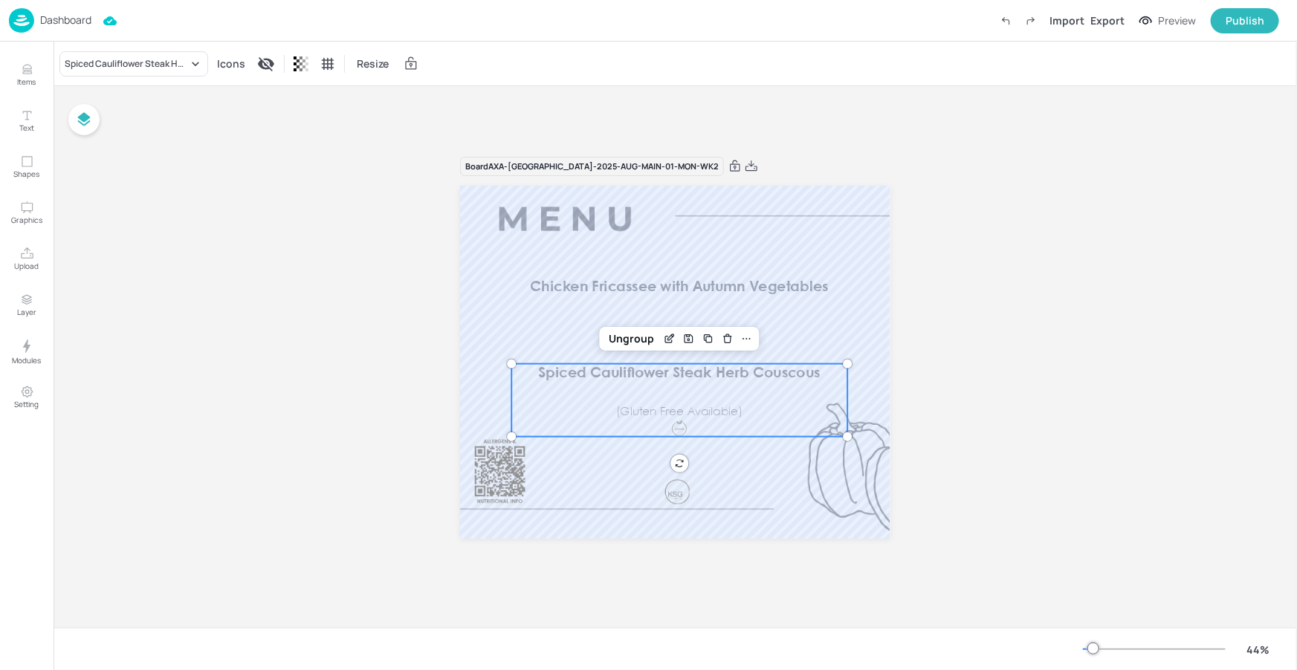
click at [150, 48] on div "Spiced Cauliflower Steak Herb Couscous Icons Resize" at bounding box center [674, 64] width 1243 height 44
click at [152, 65] on div "Spiced Cauliflower Steak Herb Couscous" at bounding box center [126, 63] width 123 height 13
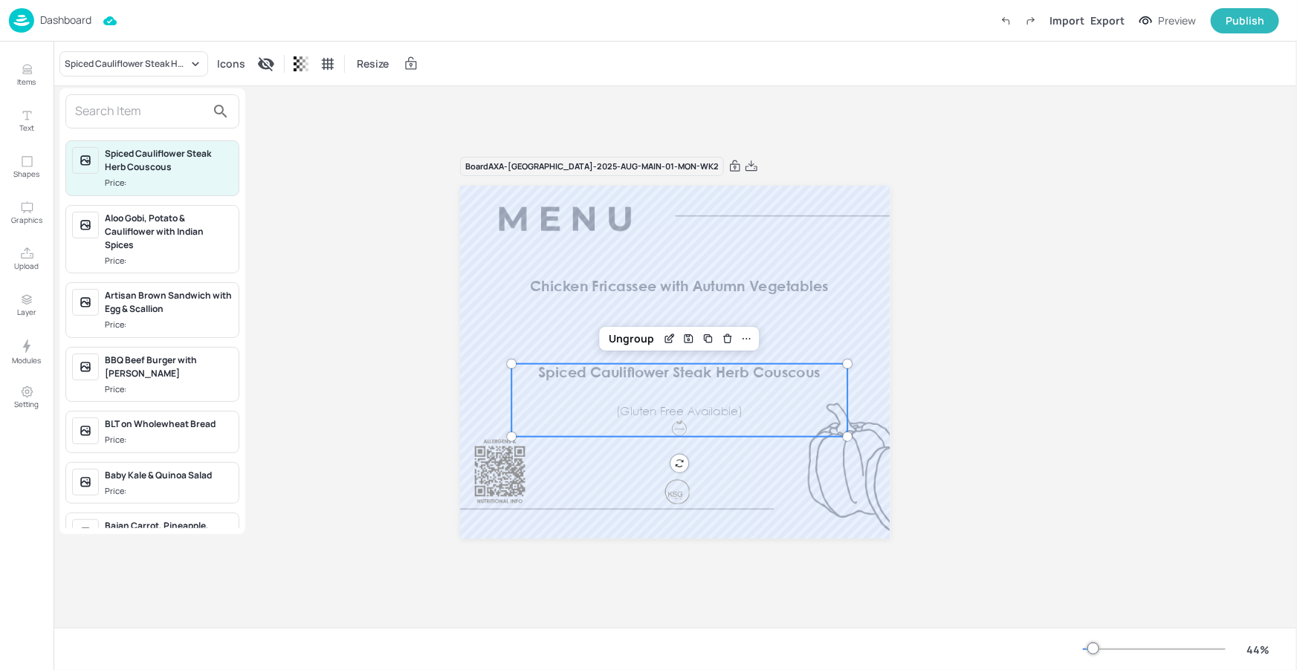
click at [149, 111] on input "text" at bounding box center [140, 112] width 131 height 24
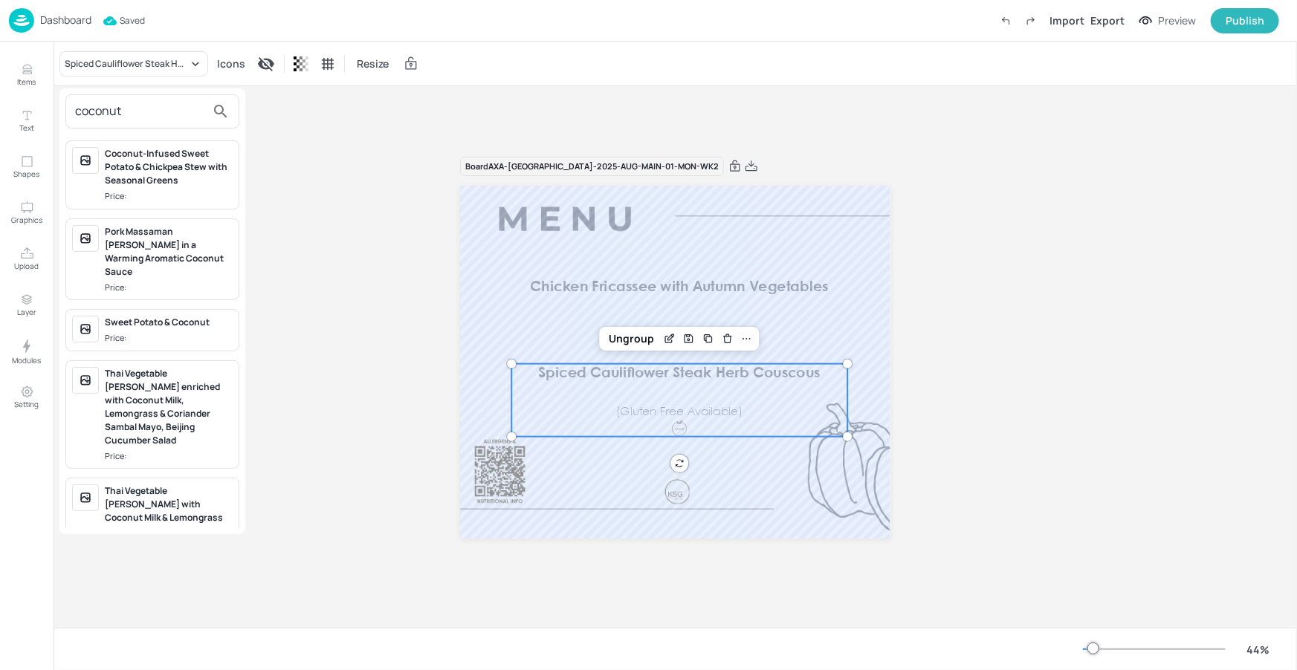
type input "coconut"
click at [173, 187] on div "Coconut-Infused Sweet Potato & Chickpea Stew with Seasonal Greens Price:" at bounding box center [169, 175] width 128 height 56
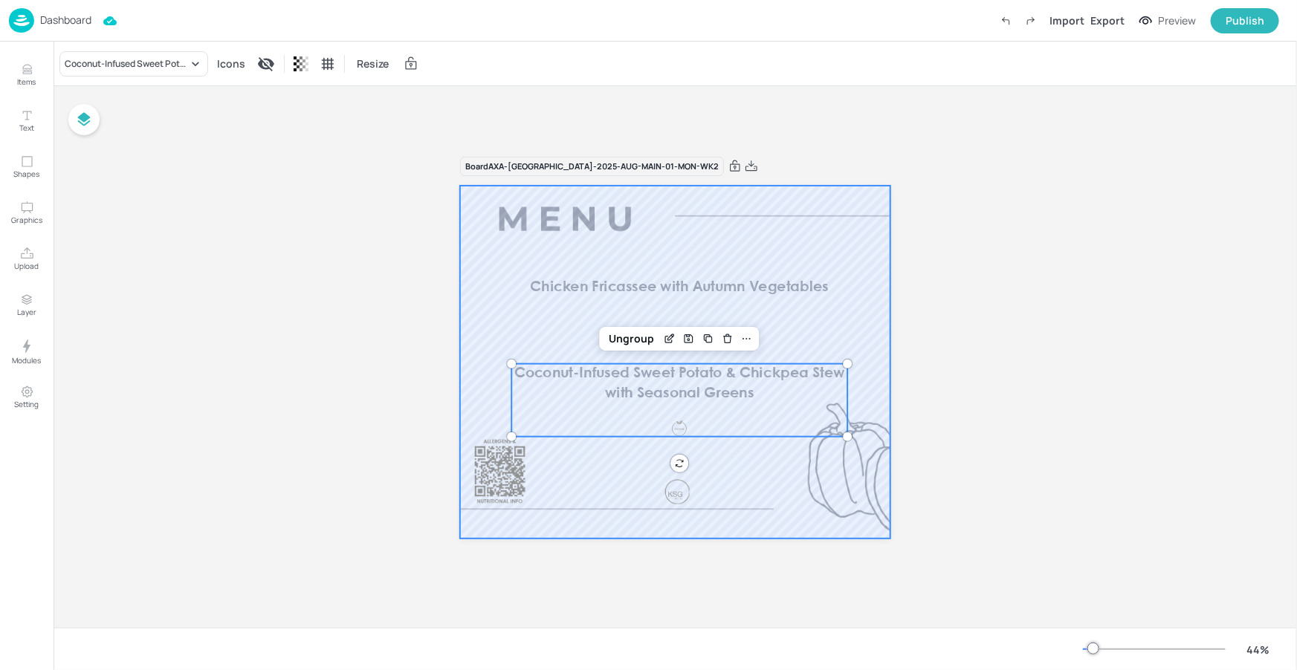
click at [854, 484] on div at bounding box center [675, 362] width 430 height 353
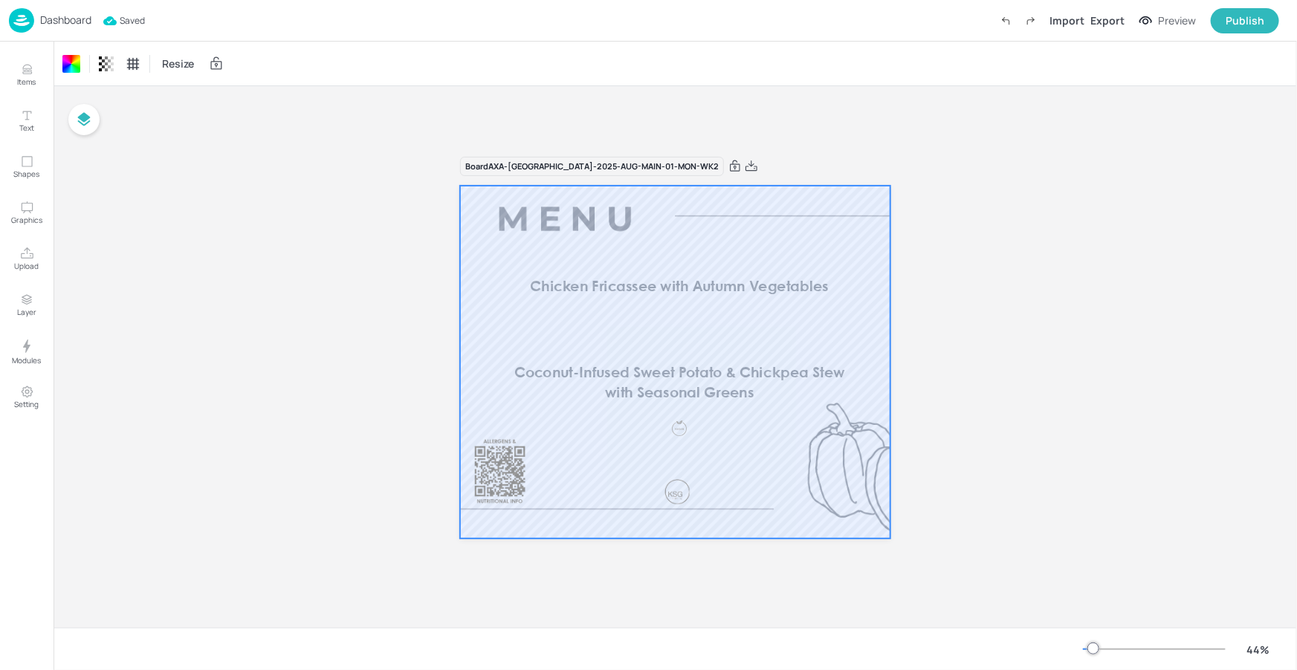
click at [71, 19] on p "Dashboard" at bounding box center [65, 20] width 51 height 10
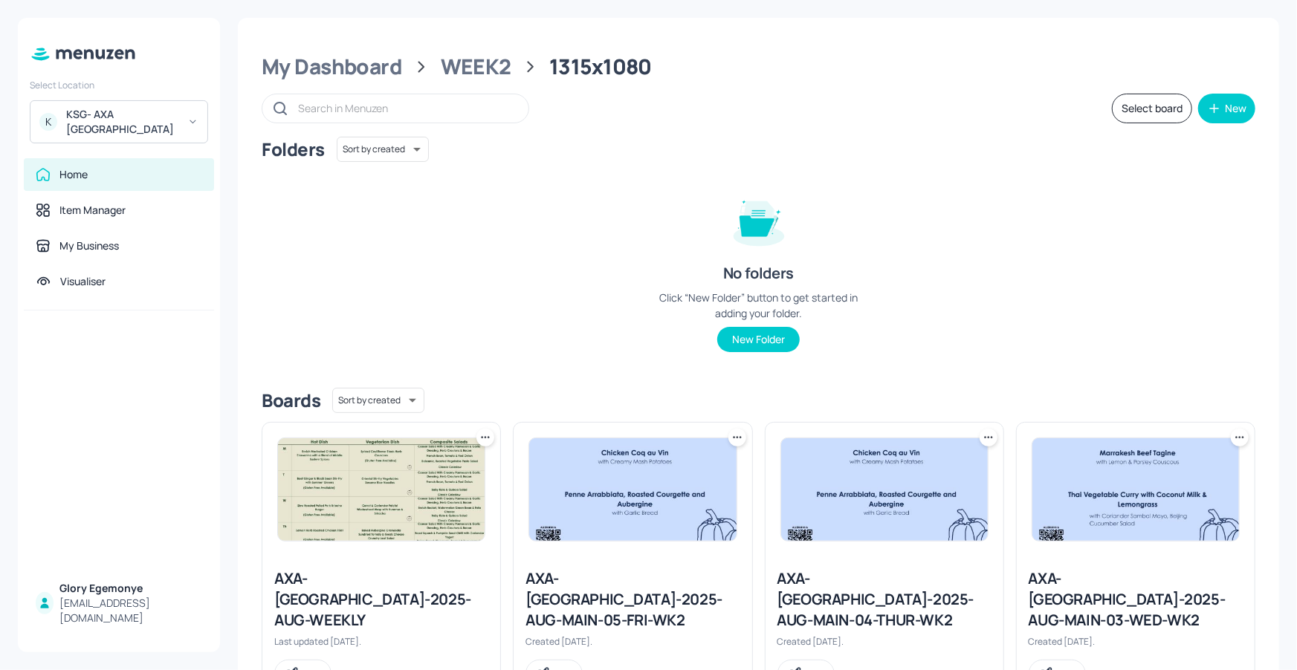
scroll to position [335, 0]
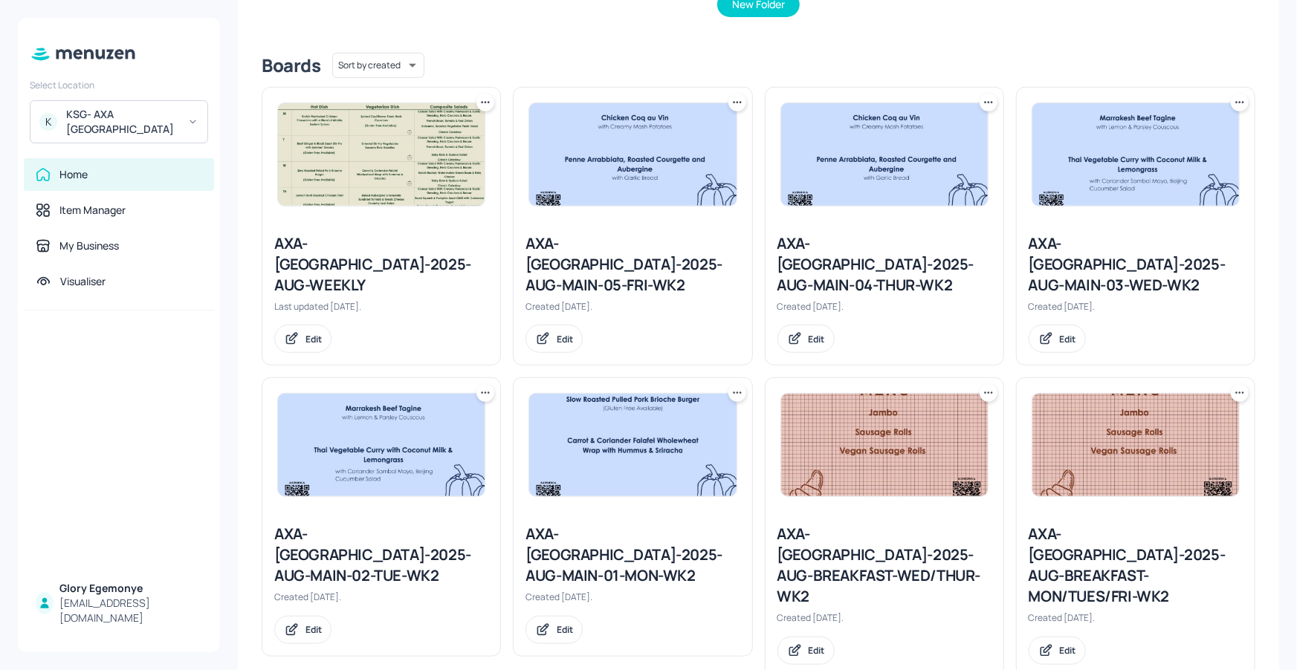
click at [378, 524] on div "AXA-DUBLIN-2025-AUG-MAIN-02-TUE-WK2" at bounding box center [381, 555] width 214 height 62
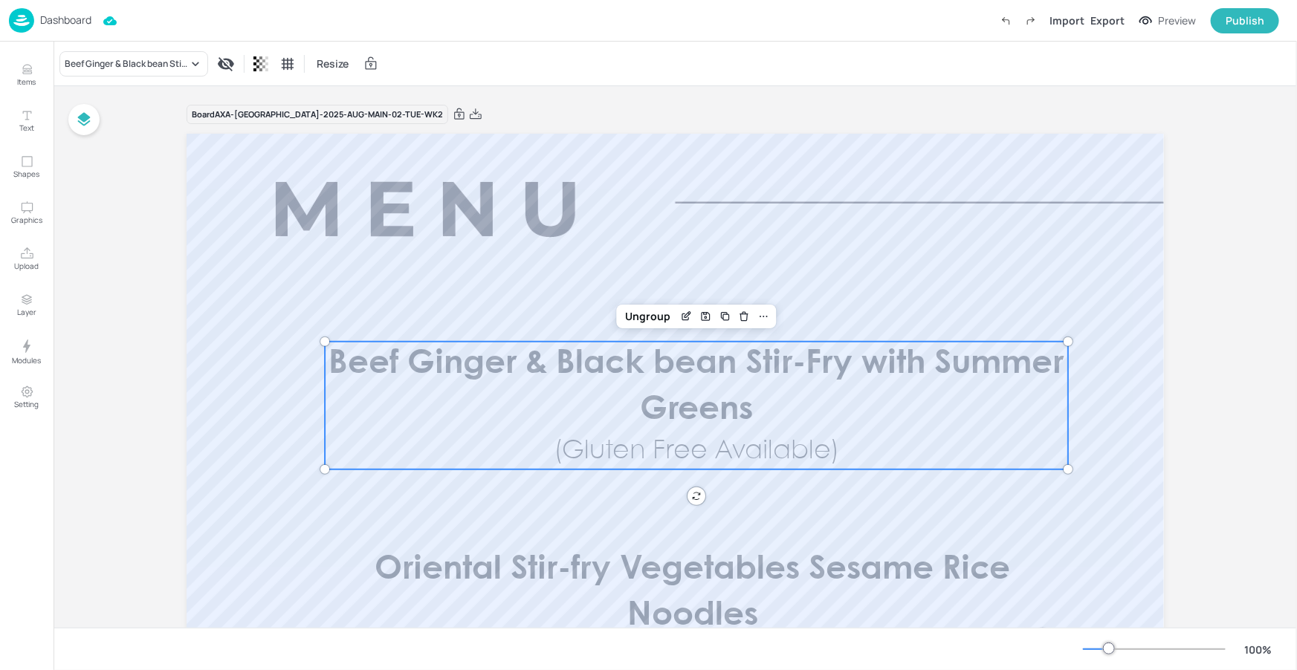
click at [691, 386] on p "Beef Ginger & Black bean Stir-Fry with Summer Greens" at bounding box center [696, 387] width 743 height 91
click at [170, 67] on div "Beef Ginger & Black bean Stir-Fry with Summer Greens" at bounding box center [126, 63] width 123 height 13
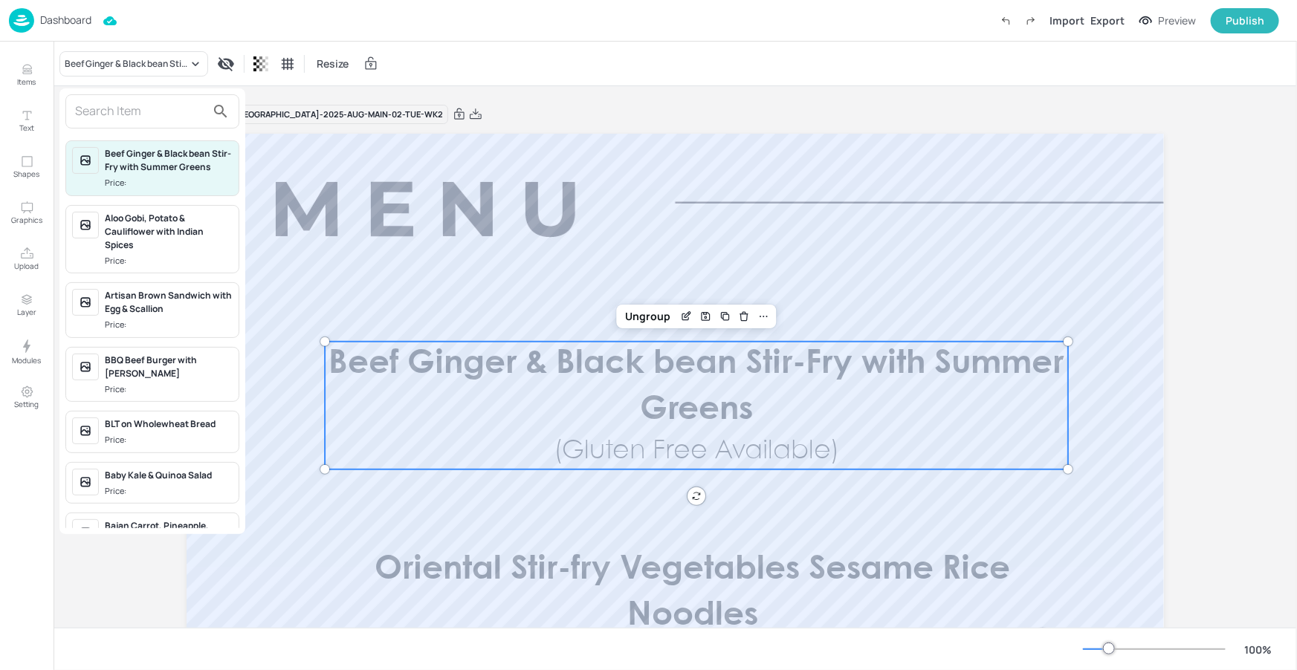
click at [169, 111] on input "text" at bounding box center [140, 112] width 131 height 24
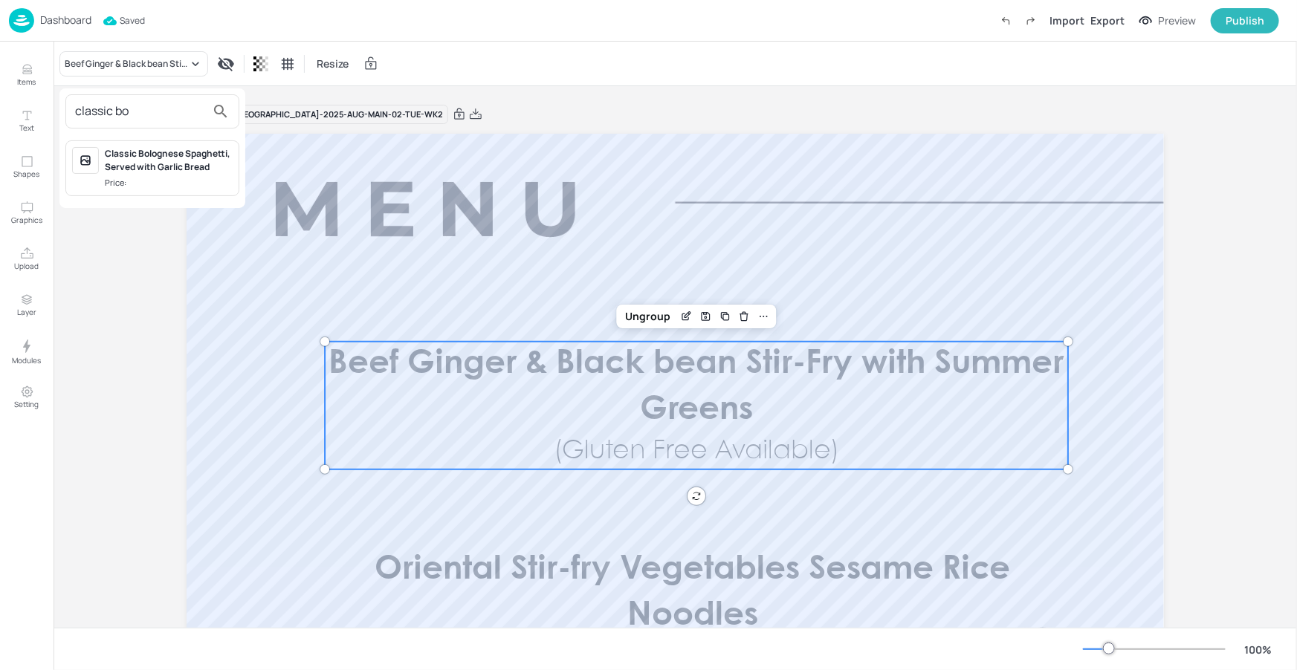
type input "classic bo"
click at [163, 149] on div "Classic Bolognese Spaghetti, Served with Garlic Bread" at bounding box center [169, 160] width 128 height 27
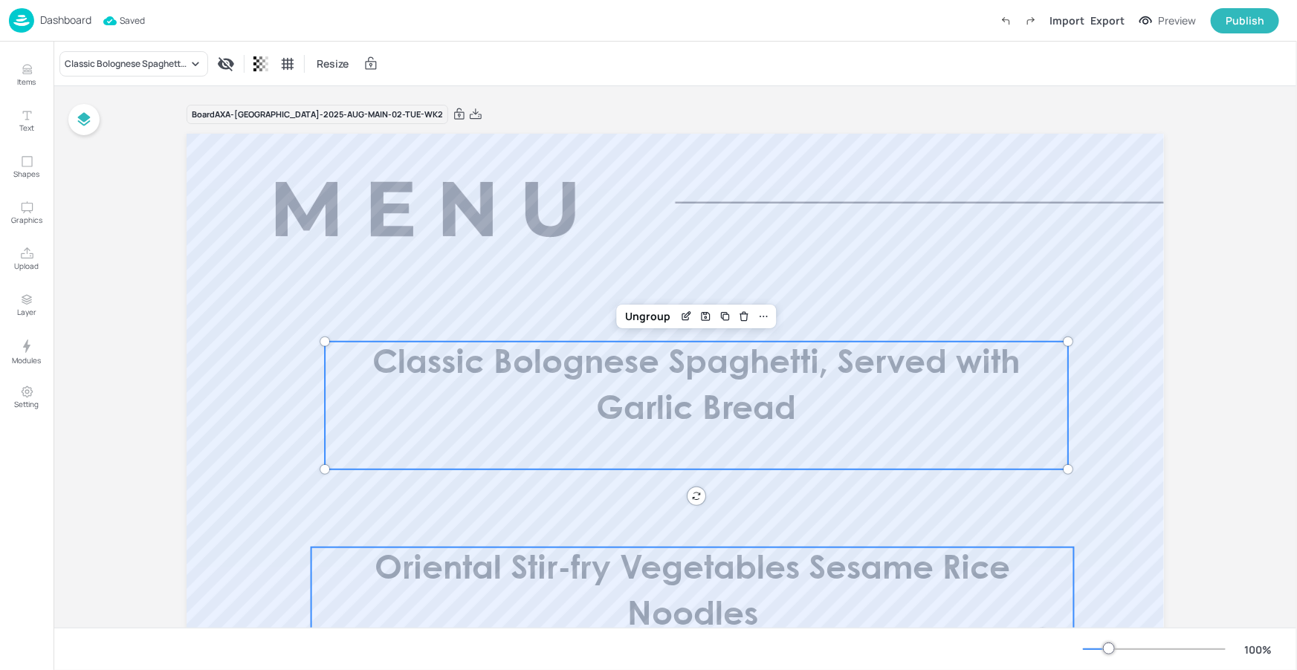
click at [700, 603] on span "Oriental Stir-fry Vegetables Sesame Rice Noodles" at bounding box center [691, 592] width 635 height 77
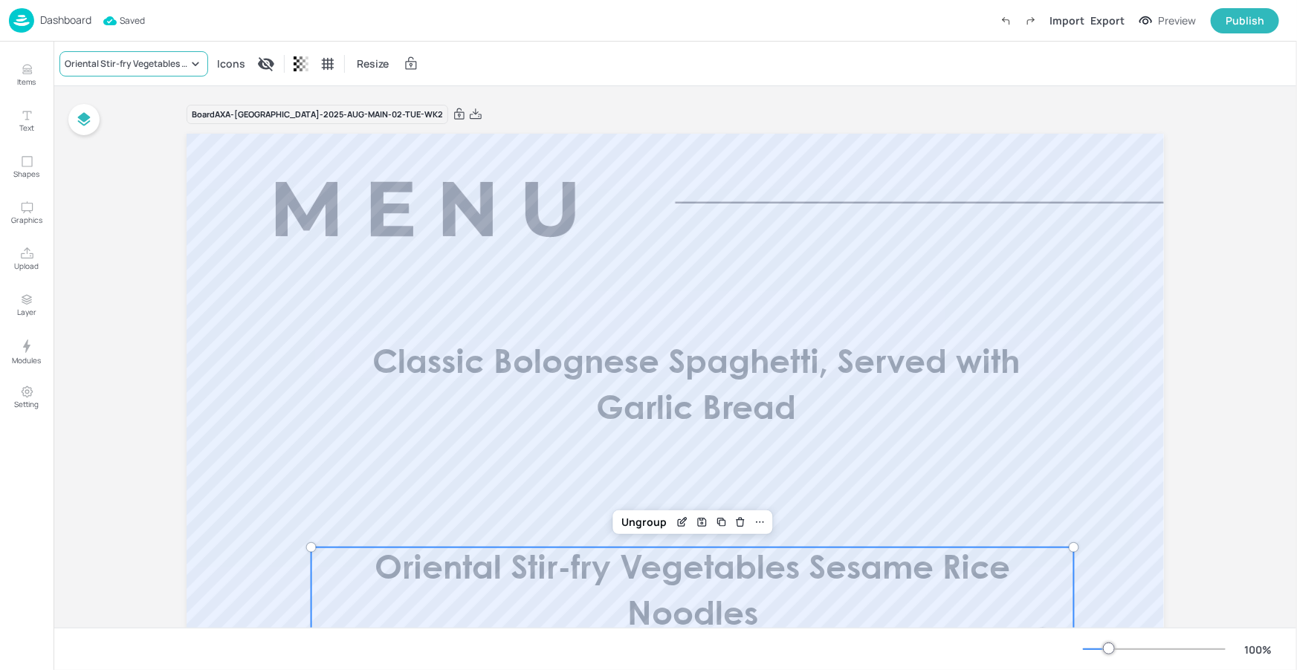
click at [175, 75] on div "Oriental Stir-fry Vegetables Sesame Rice Noodles" at bounding box center [133, 63] width 149 height 25
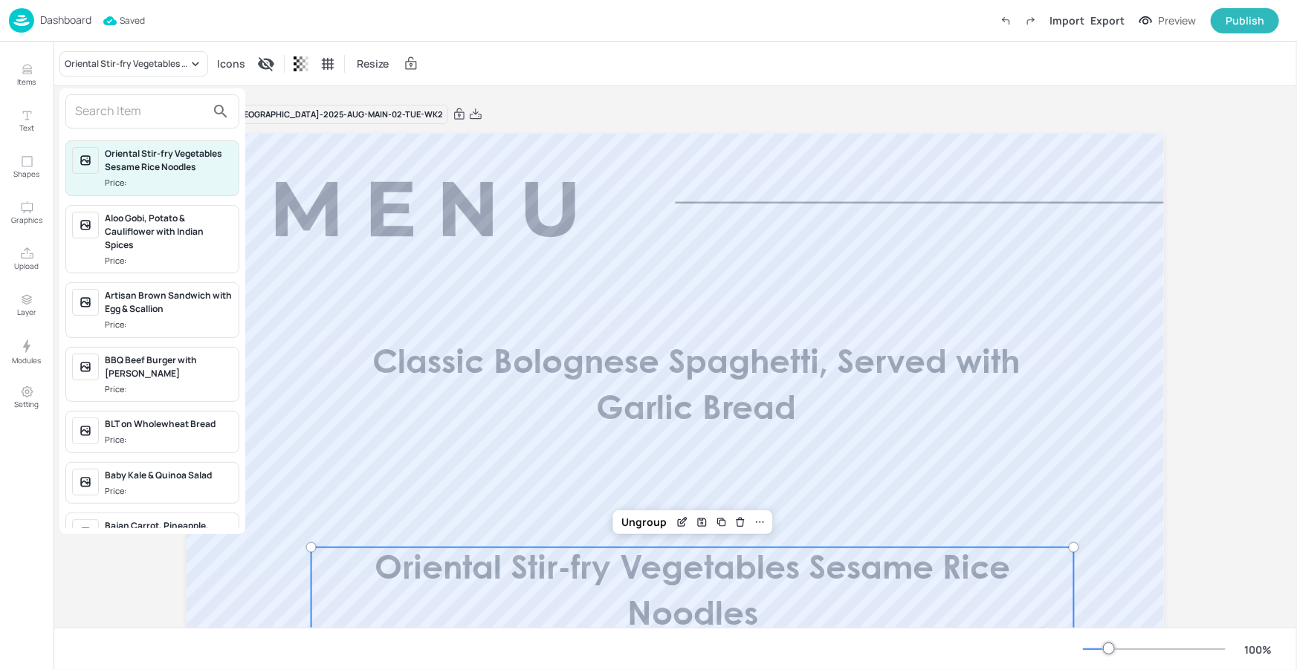
click at [151, 115] on input "text" at bounding box center [140, 112] width 131 height 24
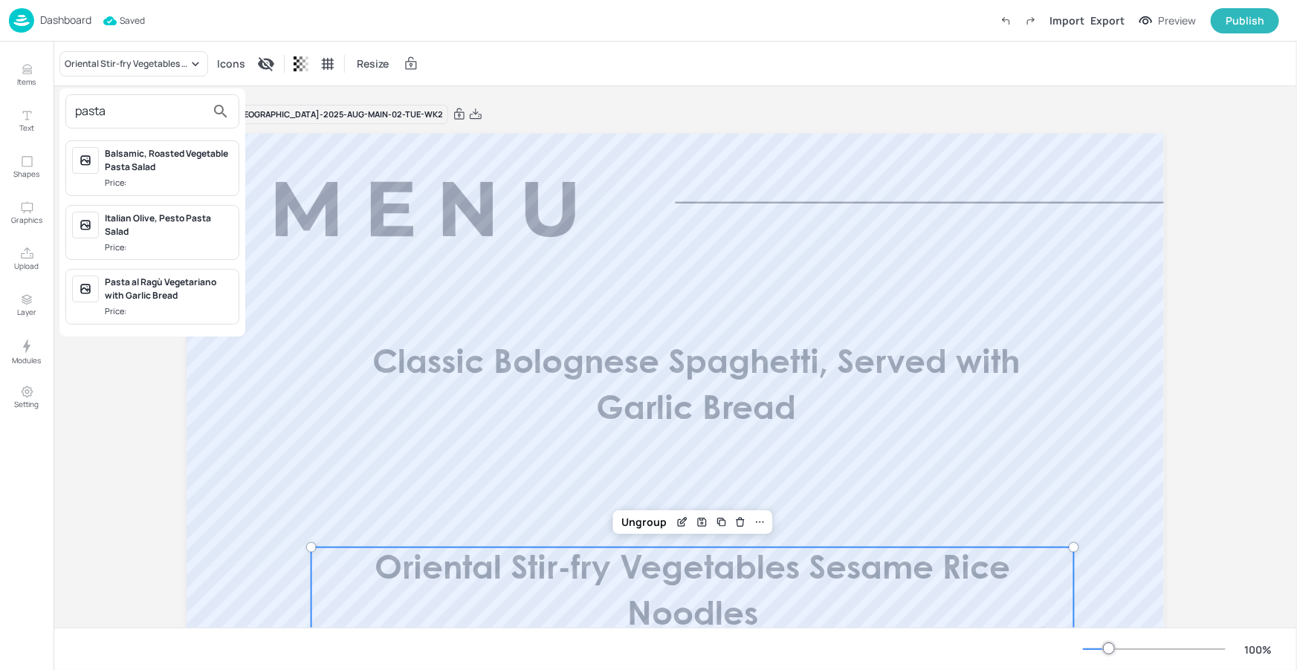
type input "pasta"
click at [184, 293] on div "Pasta al Ragù Vegetariano with Garlic Bread" at bounding box center [169, 289] width 128 height 27
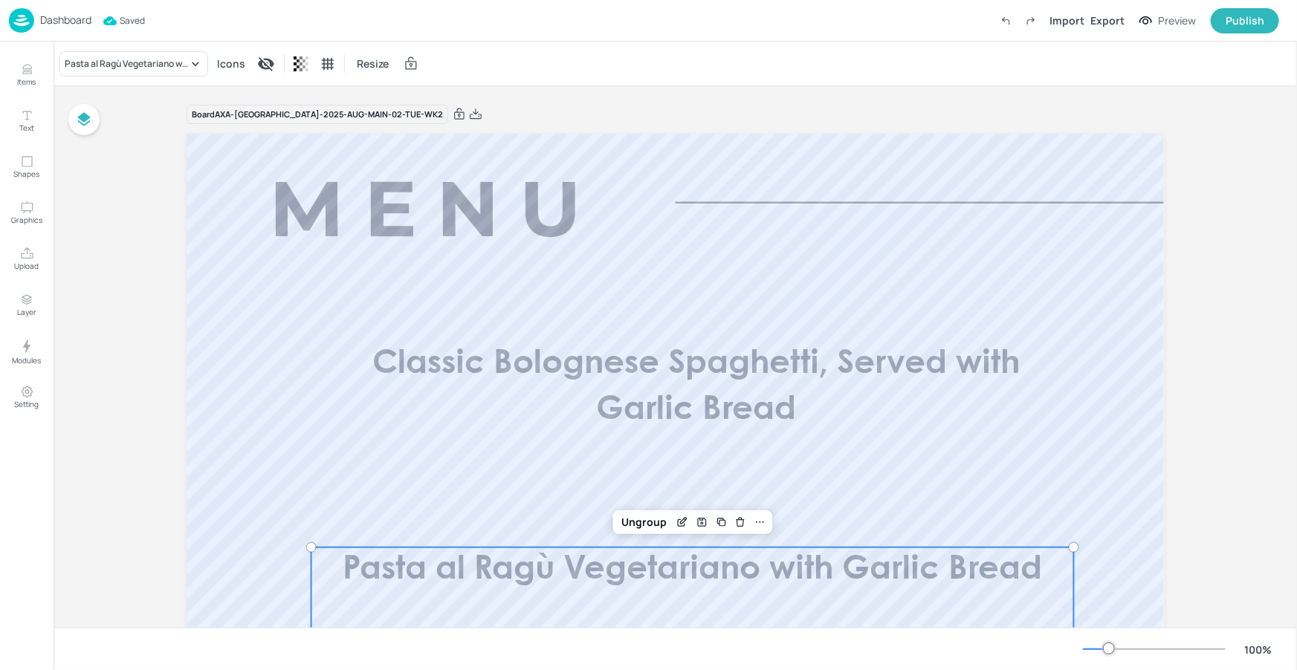
click at [724, 287] on div at bounding box center [674, 535] width 977 height 802
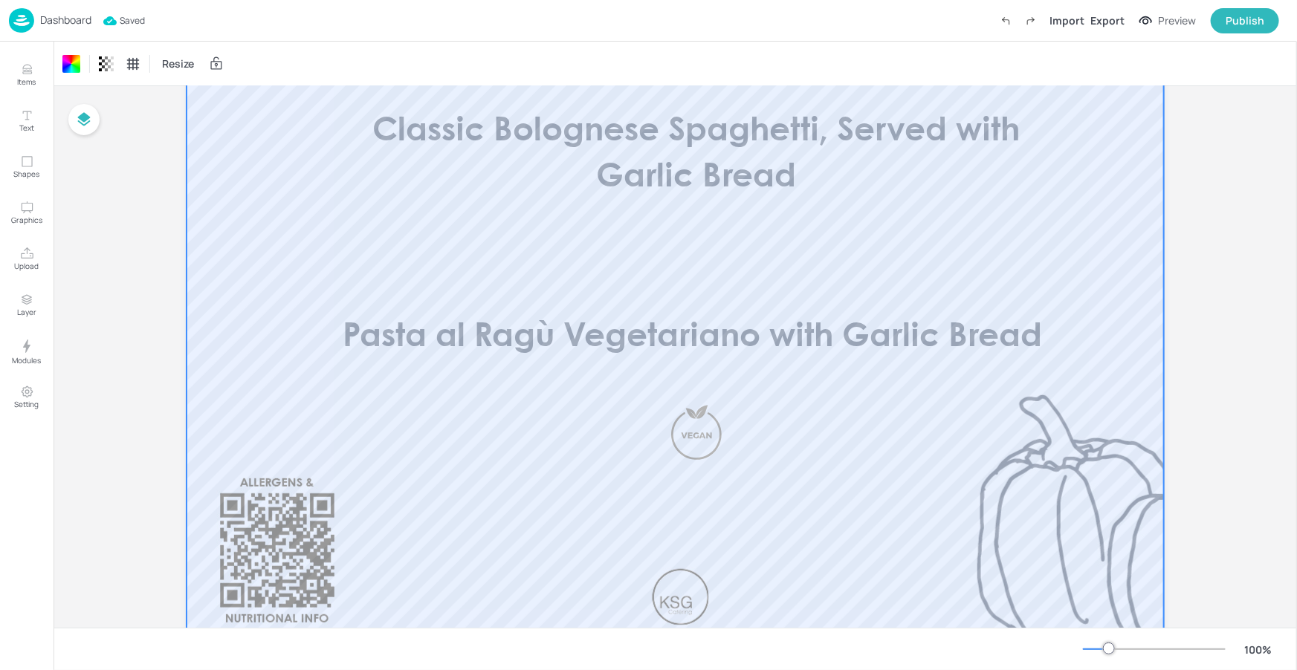
scroll to position [146, 0]
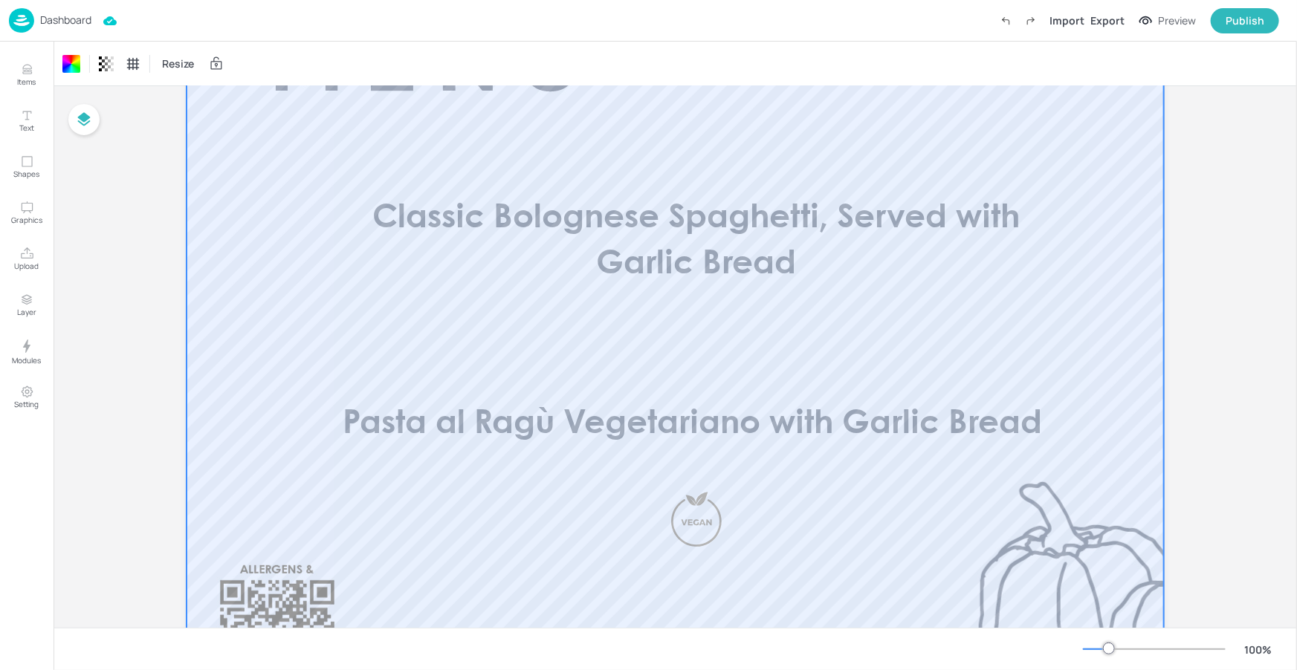
click at [62, 22] on p "Dashboard" at bounding box center [65, 20] width 51 height 10
click at [73, 19] on p "Dashboard" at bounding box center [65, 20] width 51 height 10
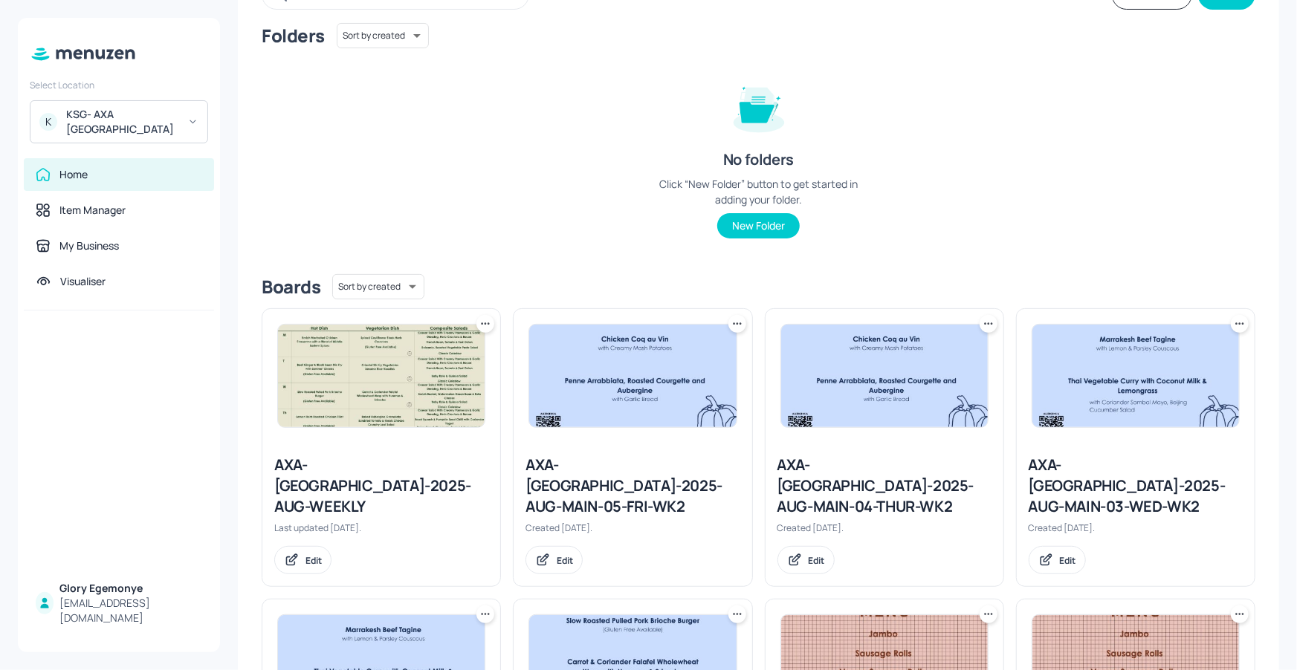
scroll to position [267, 0]
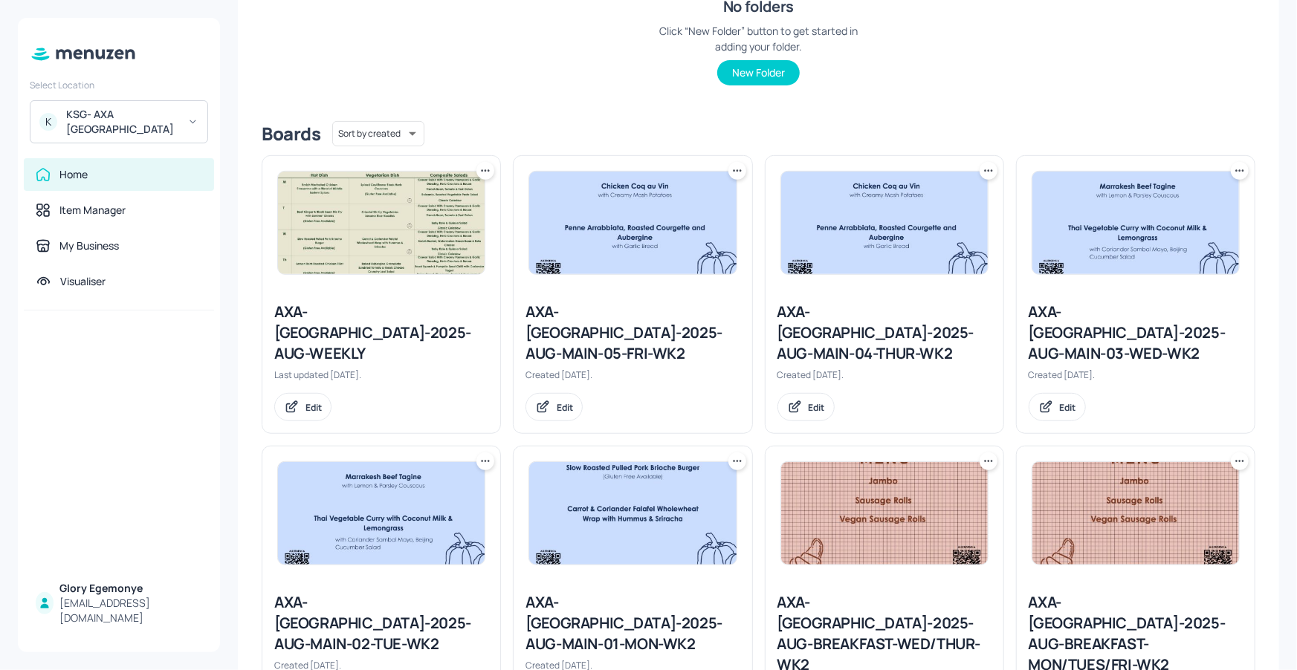
click at [1099, 337] on div "AXA-DUBLIN-2025-AUG-MAIN-03-WED-WK2" at bounding box center [1135, 333] width 214 height 62
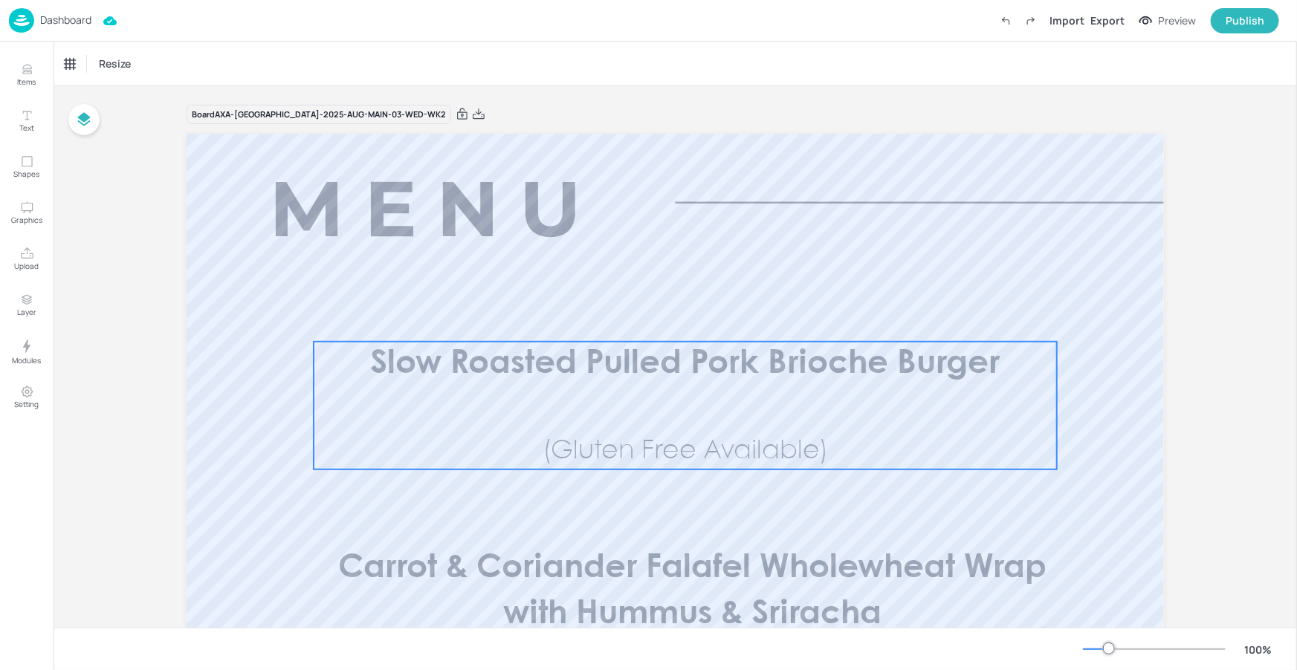
click at [564, 379] on span "Slow Roasted Pulled Pork Brioche Burger" at bounding box center [684, 363] width 629 height 31
click at [158, 56] on div "Slow Roasted Pulled Pork Brioche Burger" at bounding box center [133, 63] width 149 height 25
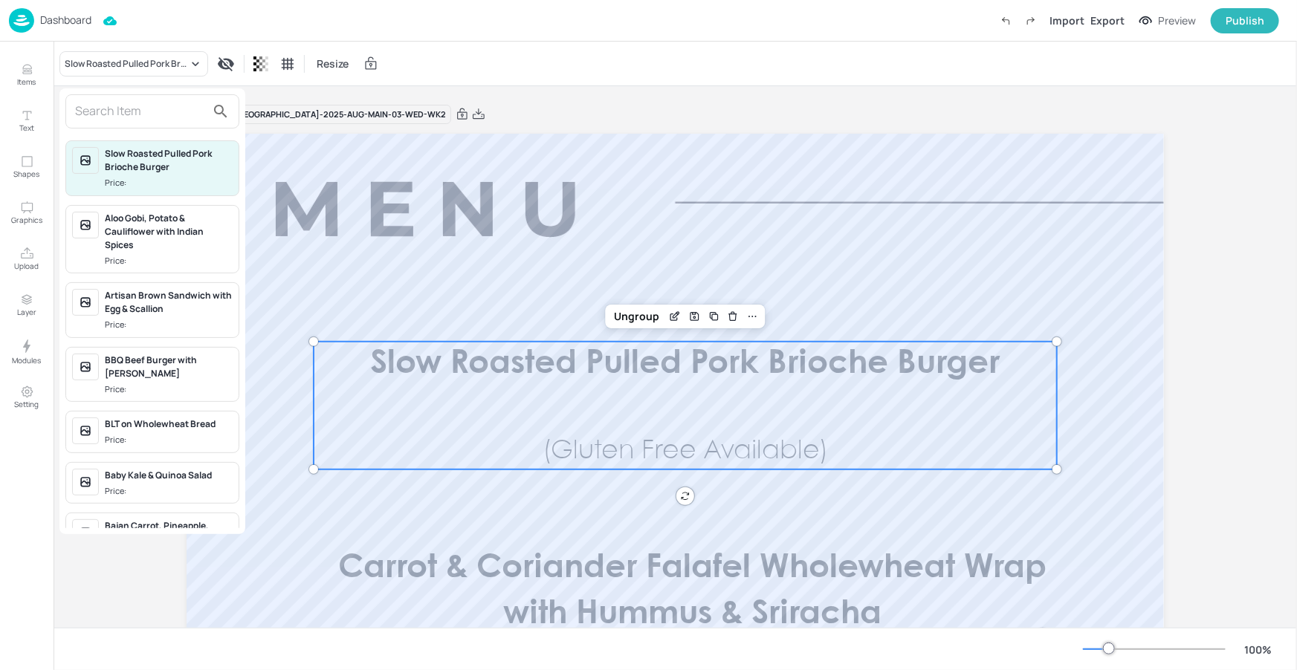
click at [164, 108] on input "text" at bounding box center [140, 112] width 131 height 24
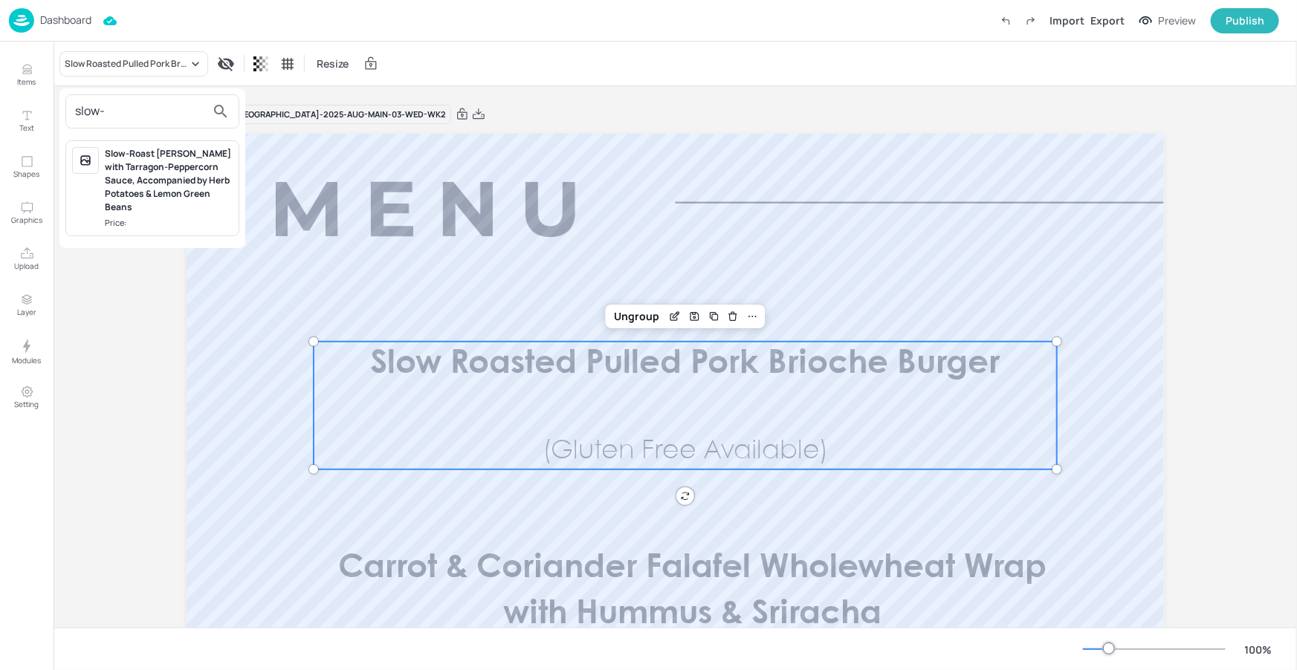
type input "slow-"
click at [137, 184] on div "Slow-Roast Gammon with Tarragon-Peppercorn Sauce, Accompanied by Herb Potatoes …" at bounding box center [169, 180] width 128 height 67
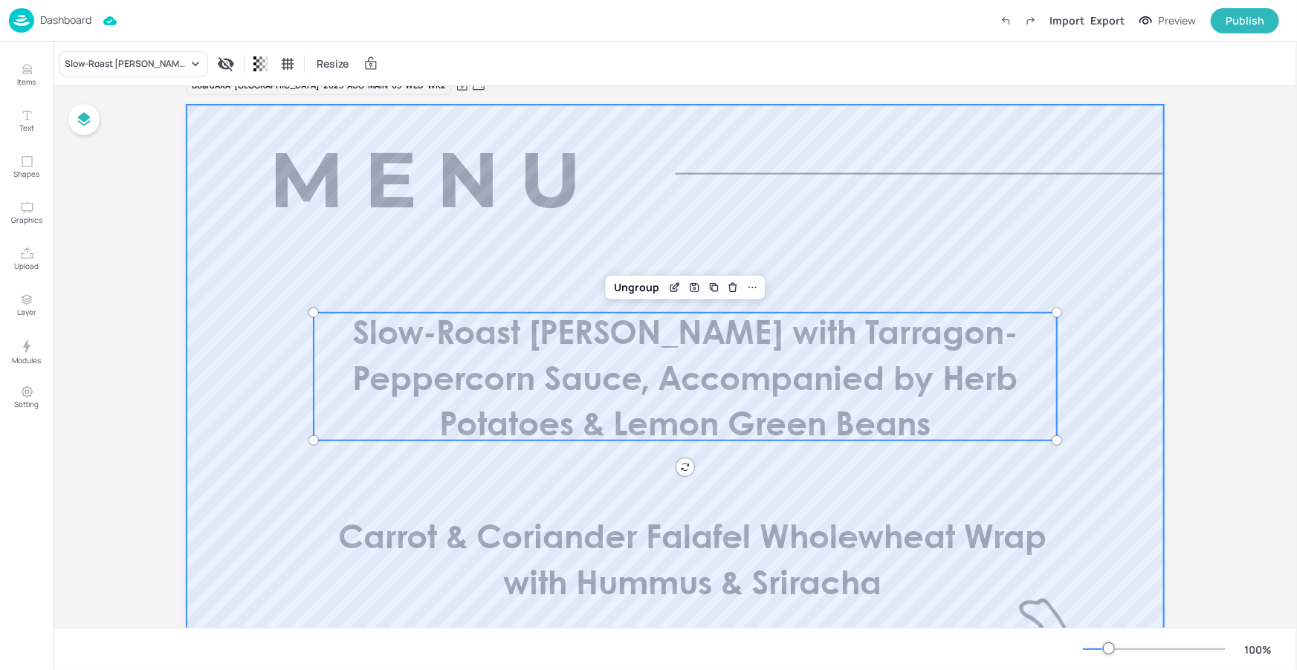
scroll to position [108, 0]
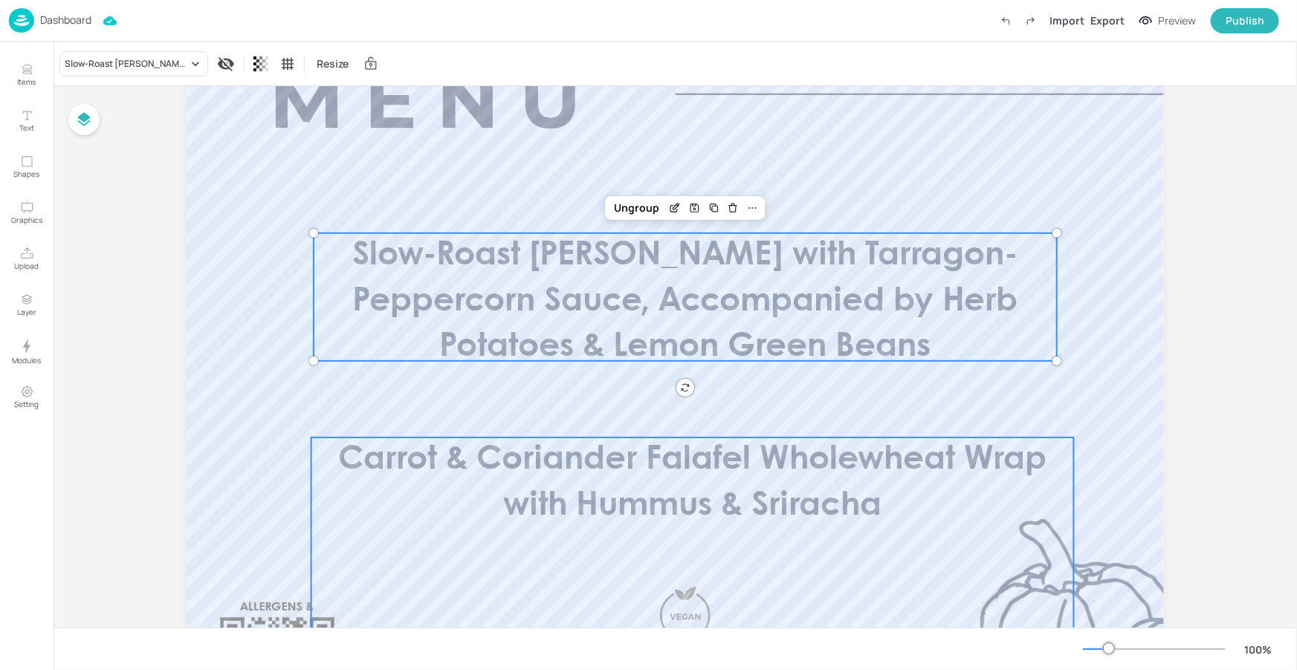
click at [653, 455] on span "Carrot & Coriander Falafel Wholewheat Wrap with Hummus & Sriracha" at bounding box center [692, 482] width 708 height 77
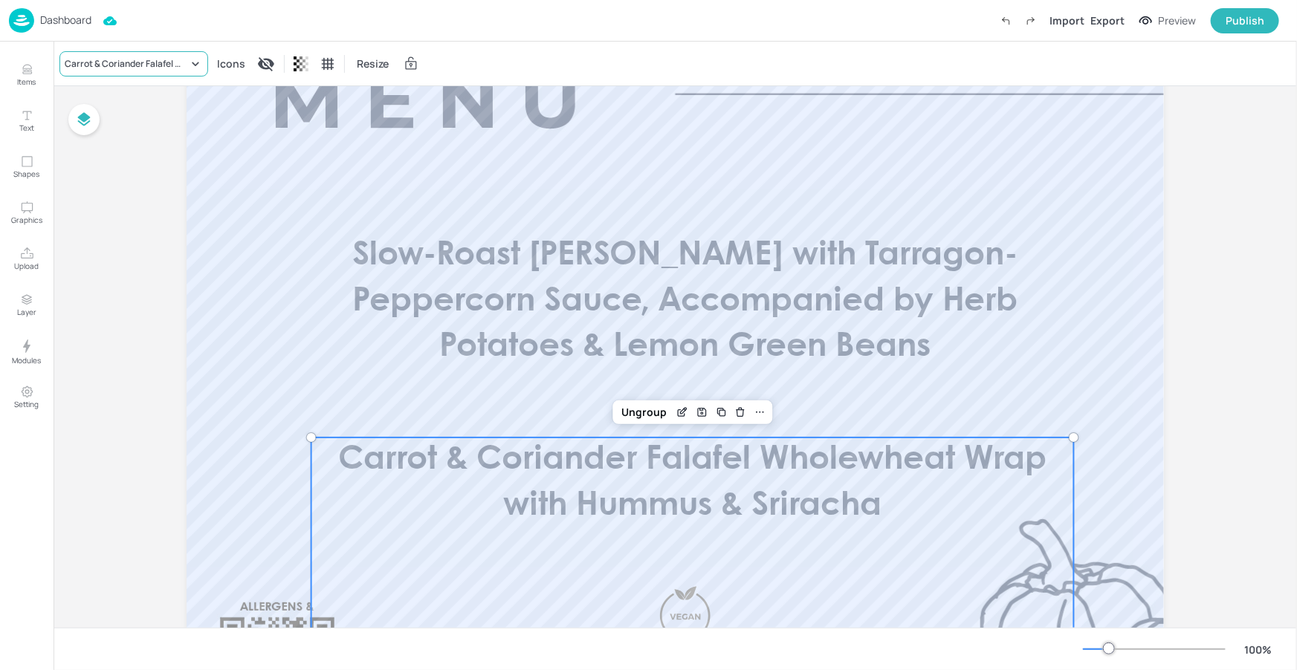
click at [158, 62] on div "Carrot & Coriander Falafel Wholewheat Wrap with Hummus & Sriracha" at bounding box center [126, 63] width 123 height 13
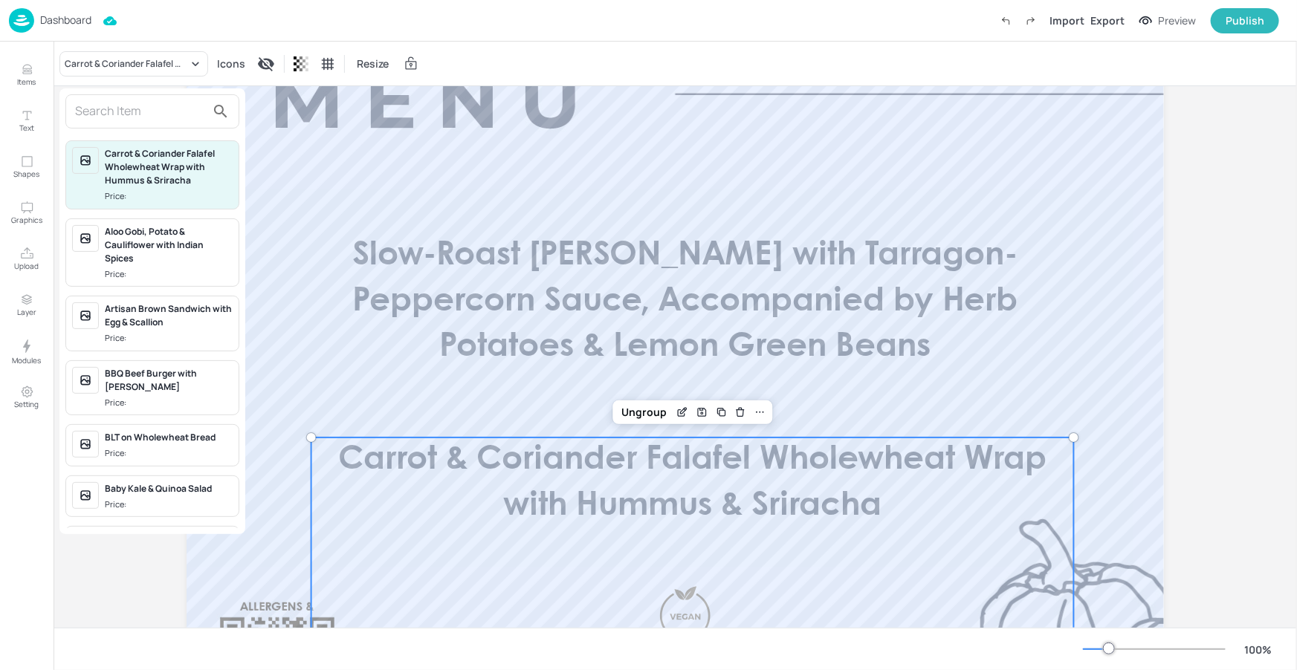
click at [151, 109] on input "text" at bounding box center [140, 112] width 131 height 24
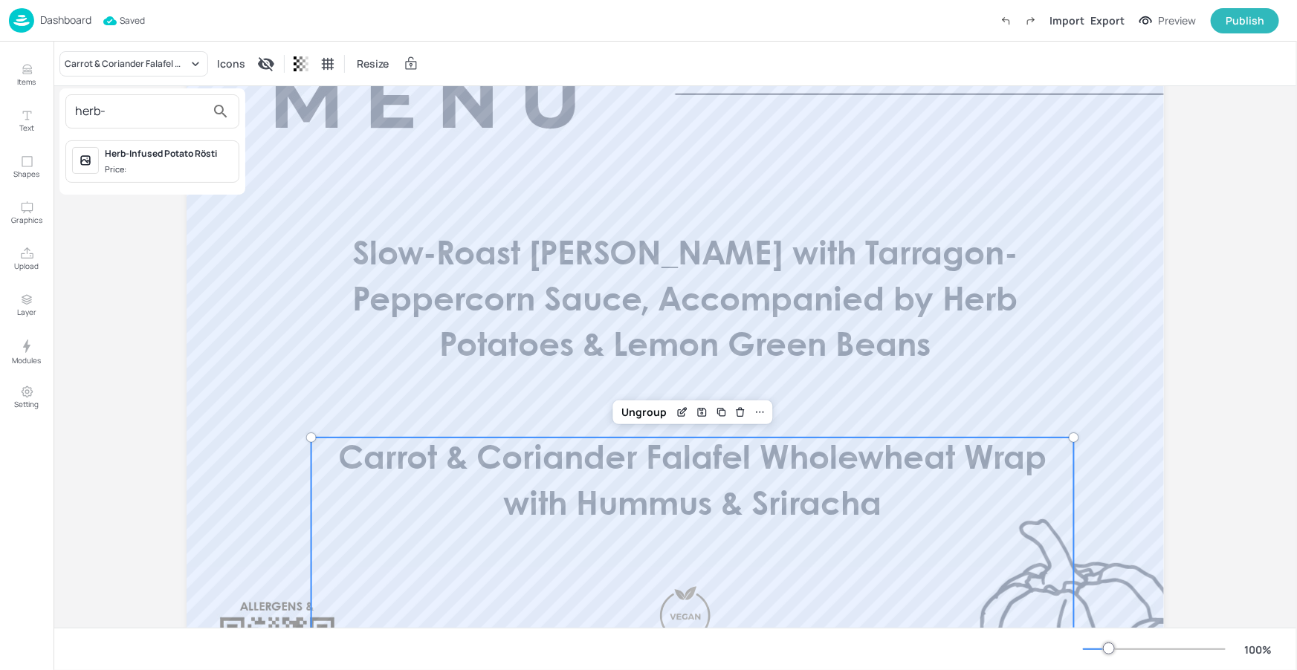
type input "herb-"
click at [159, 171] on span "Price:" at bounding box center [169, 169] width 128 height 13
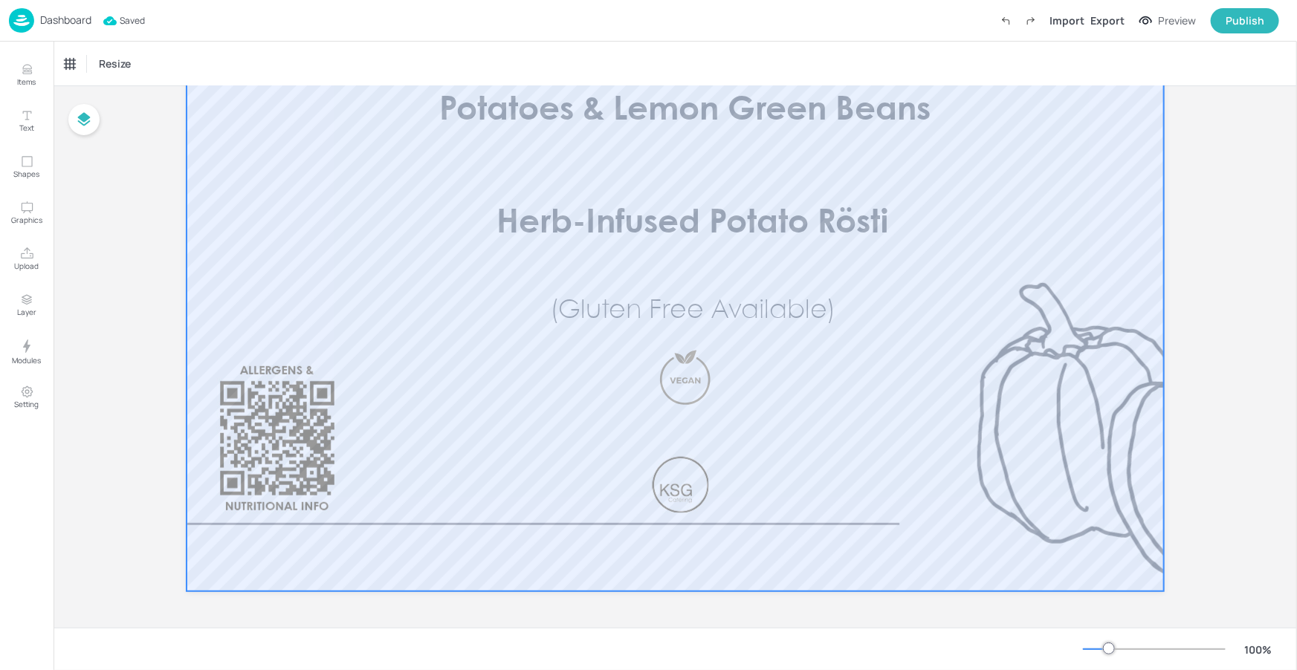
scroll to position [99, 0]
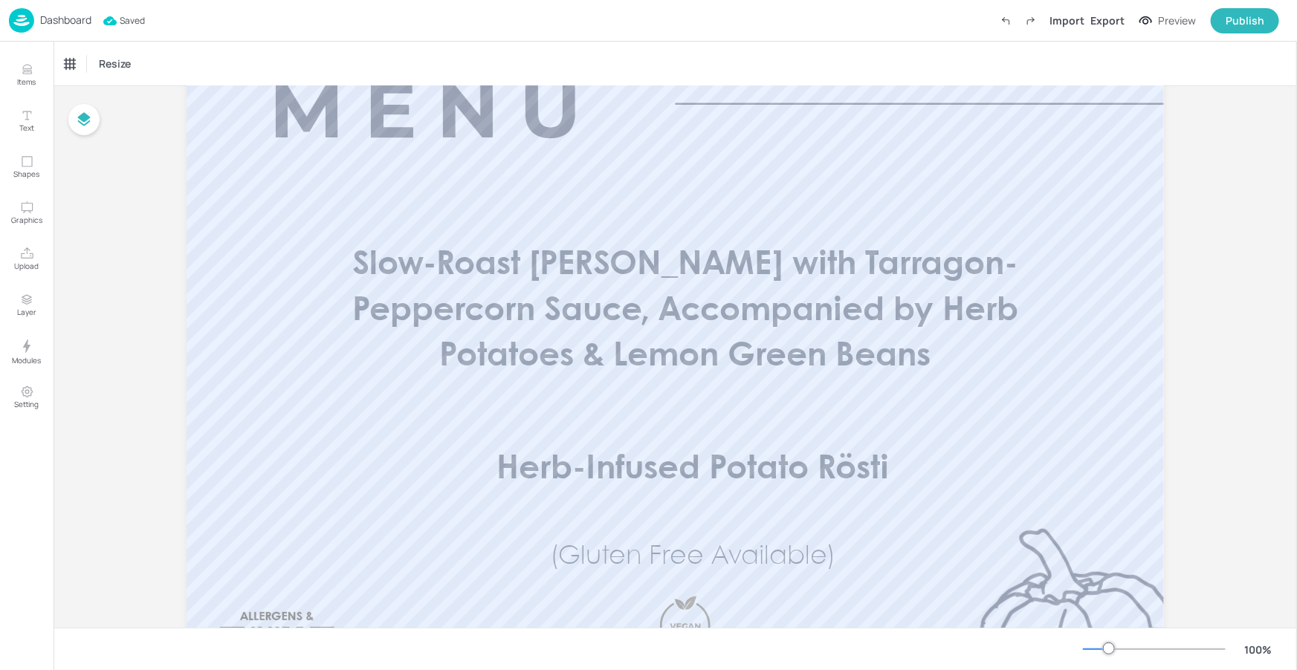
click at [65, 15] on p "Dashboard" at bounding box center [65, 20] width 51 height 10
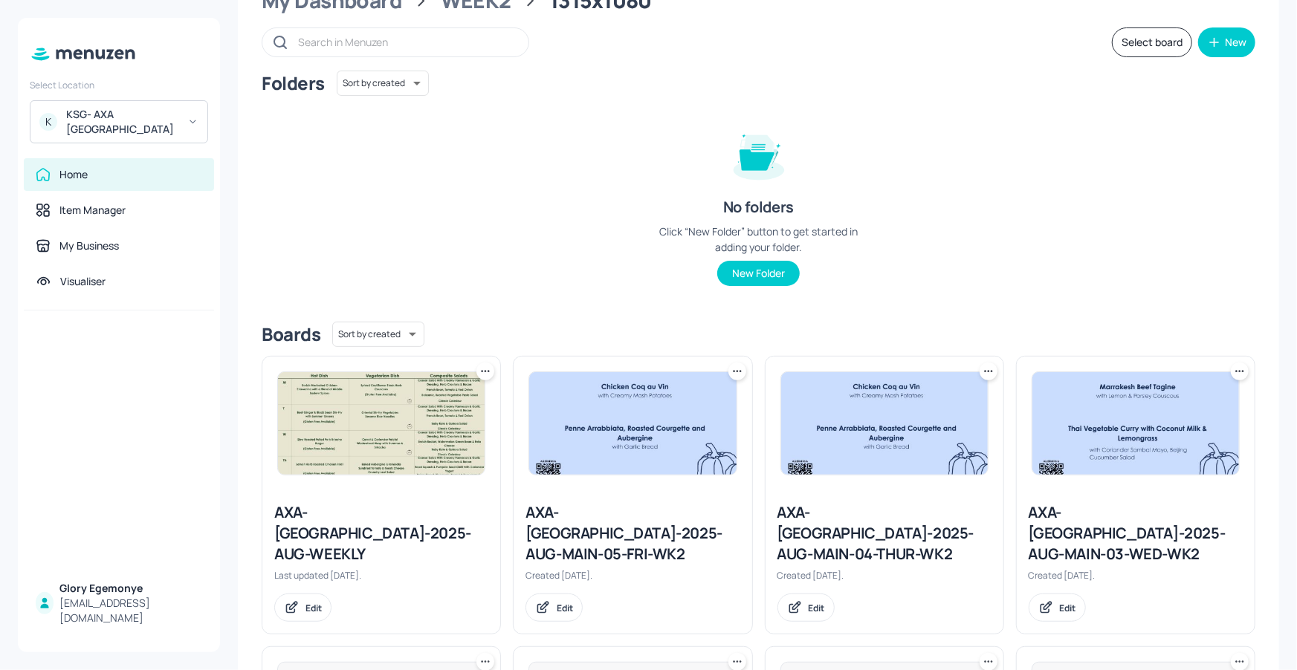
scroll to position [137, 0]
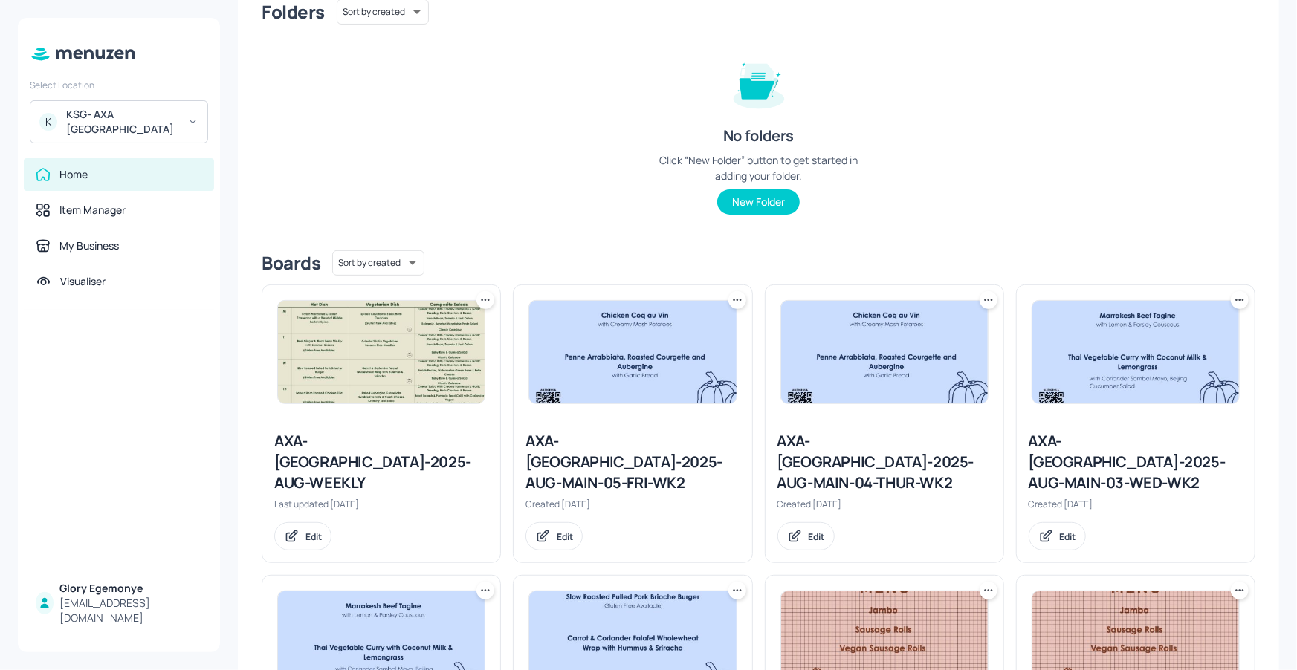
click at [852, 451] on div "AXA-DUBLIN-2025-AUG-MAIN-04-THUR-WK2" at bounding box center [884, 462] width 214 height 62
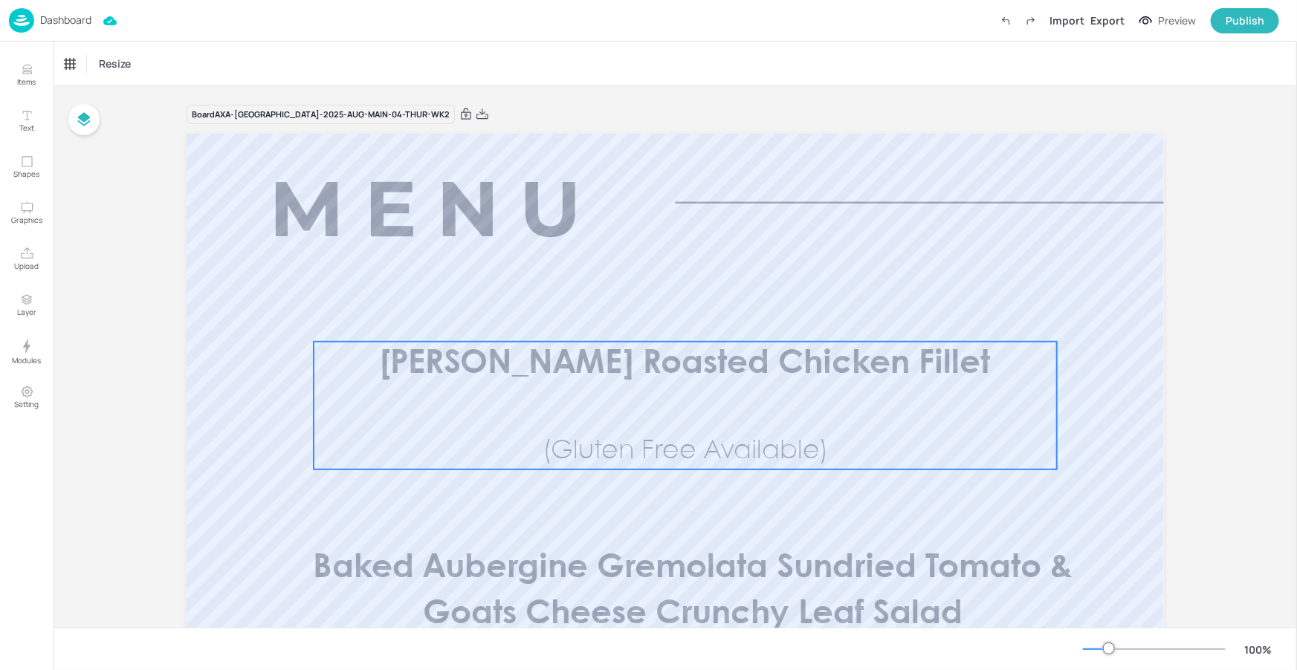
click at [663, 363] on span "Lemon Herb Roasted Chicken Fillet" at bounding box center [685, 363] width 610 height 31
click at [137, 53] on div "Lemon Herb Roasted Chicken Fillet" at bounding box center [133, 63] width 149 height 25
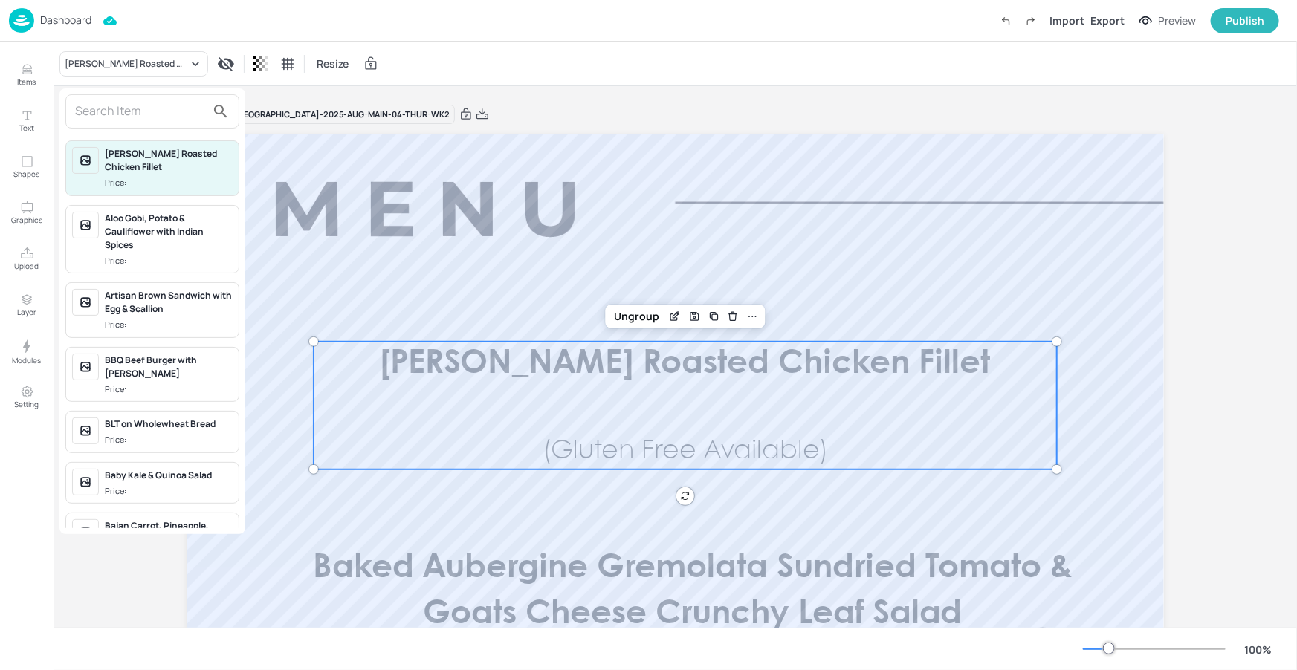
click at [171, 115] on input "text" at bounding box center [140, 112] width 131 height 24
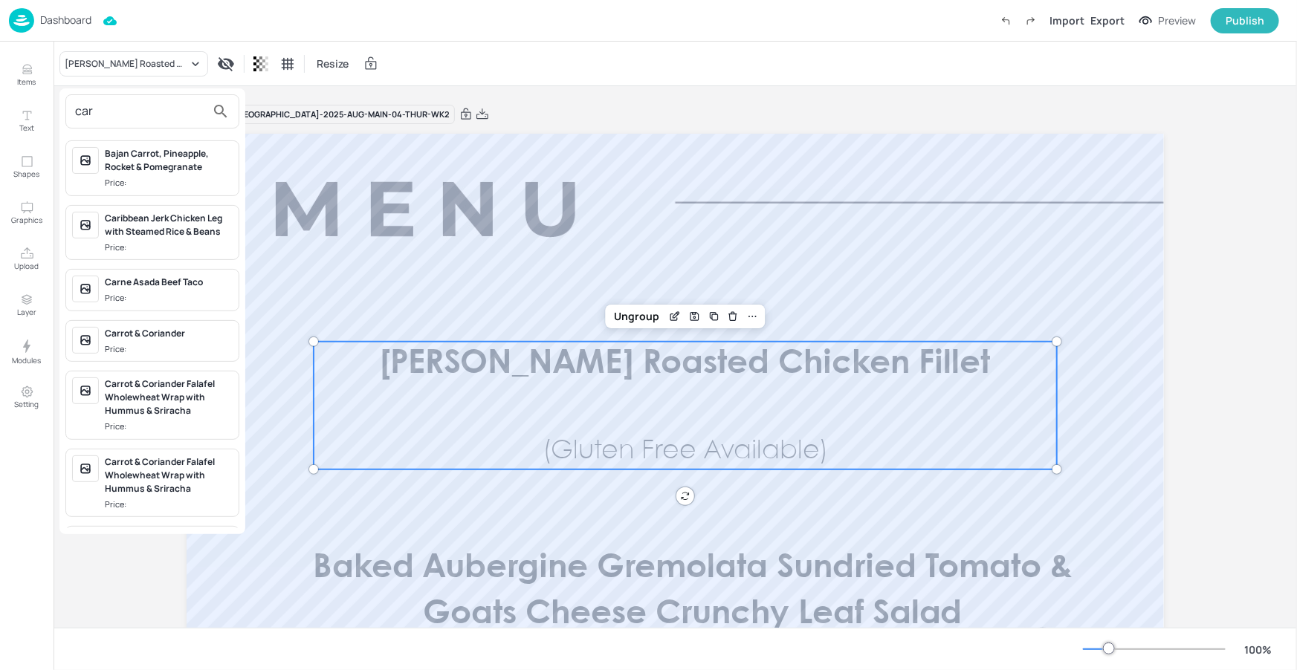
type input "car"
click at [175, 226] on div "Caribbean Jerk Chicken Leg with Steamed Rice & Beans" at bounding box center [169, 225] width 128 height 27
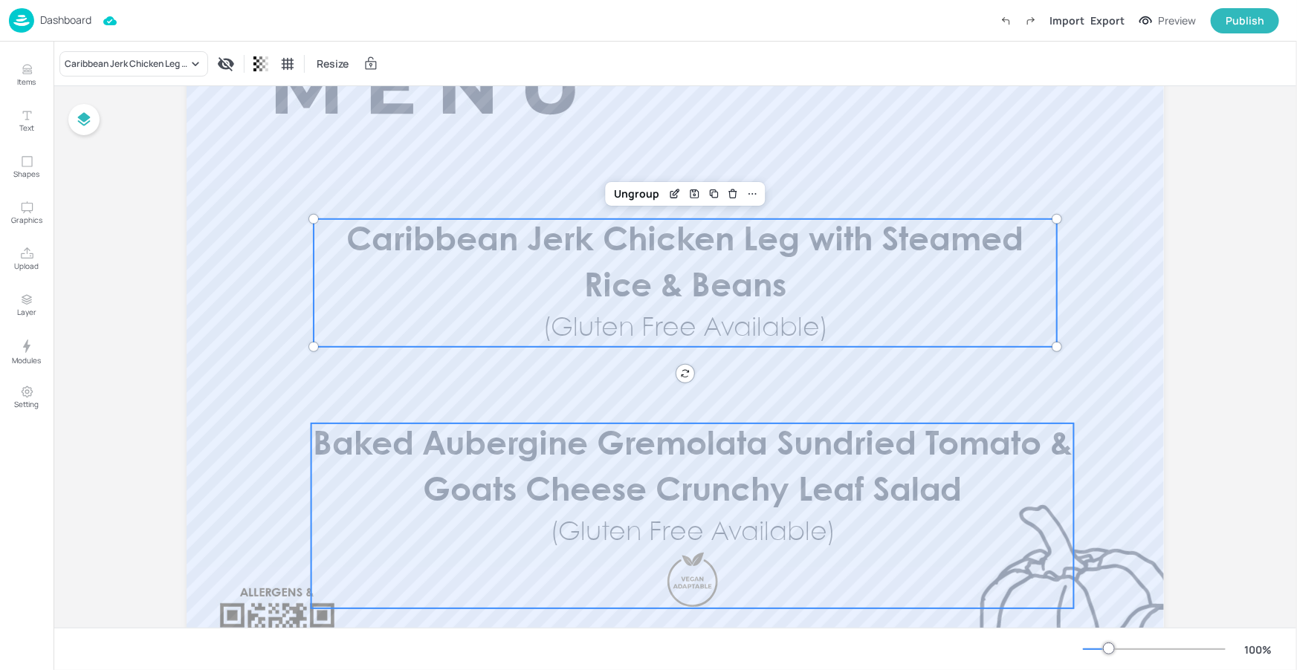
scroll to position [124, 0]
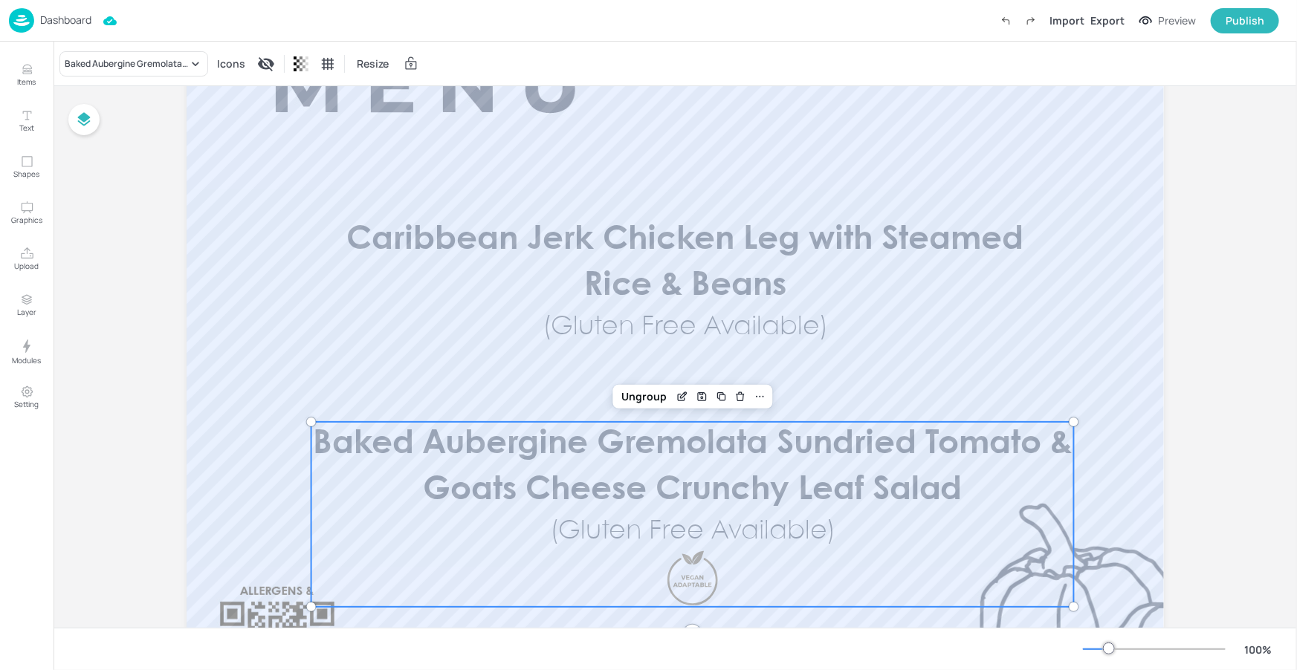
click at [711, 476] on span "Baked Aubergine Gremolata Sundried Tomato & Goats Cheese Crunchy Leaf Salad" at bounding box center [692, 467] width 759 height 77
click at [149, 57] on div "Baked Aubergine Gremolata Sundried Tomato & Goats Cheese Crunchy Leaf Salad" at bounding box center [126, 63] width 123 height 13
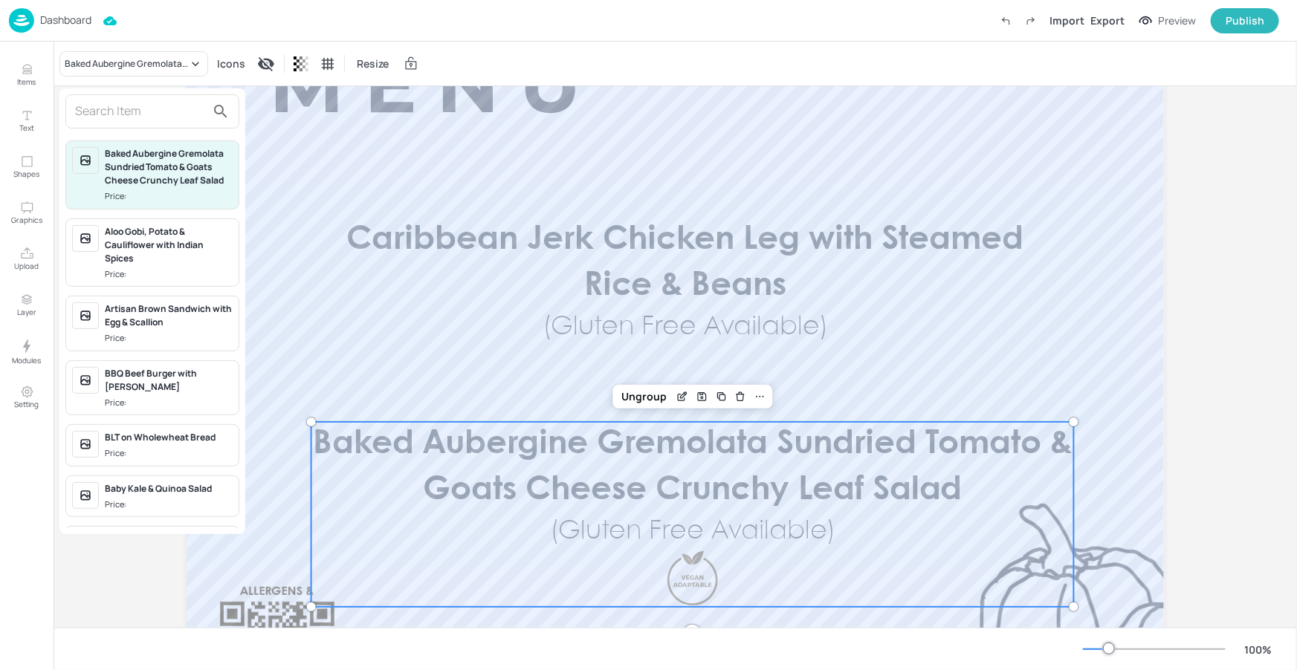
click at [160, 118] on input "text" at bounding box center [140, 112] width 131 height 24
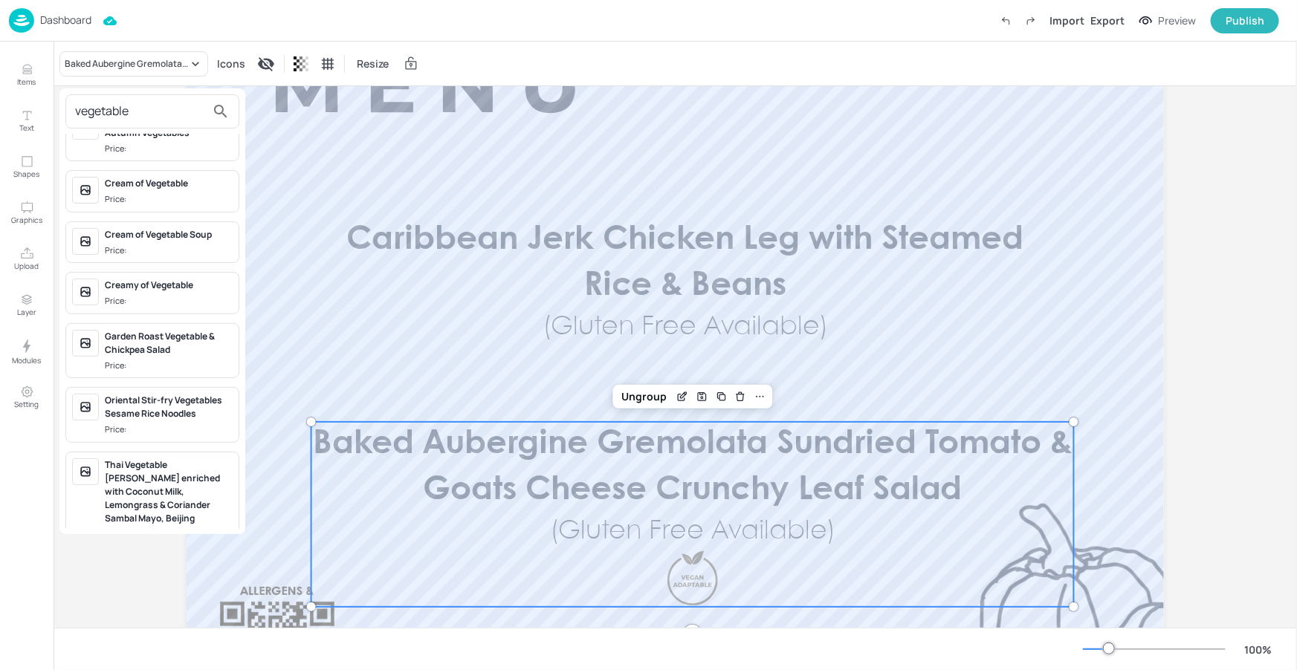
scroll to position [0, 0]
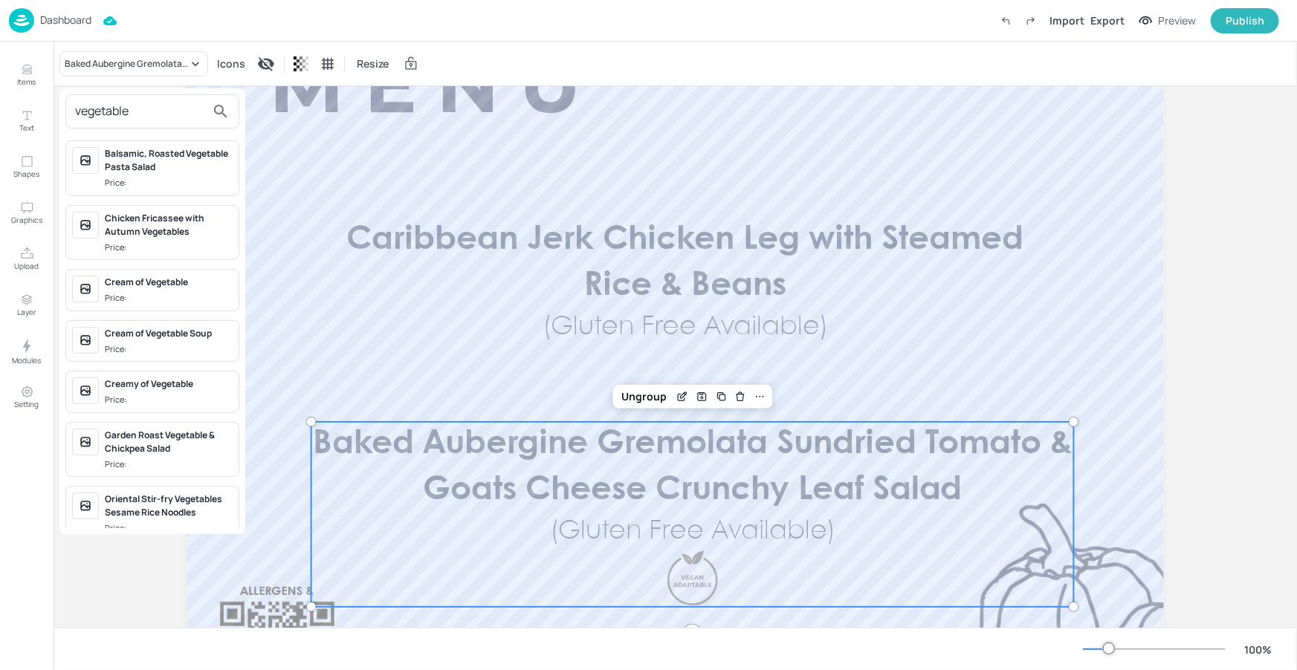
type input "vegetable"
click at [381, 285] on div at bounding box center [648, 335] width 1297 height 670
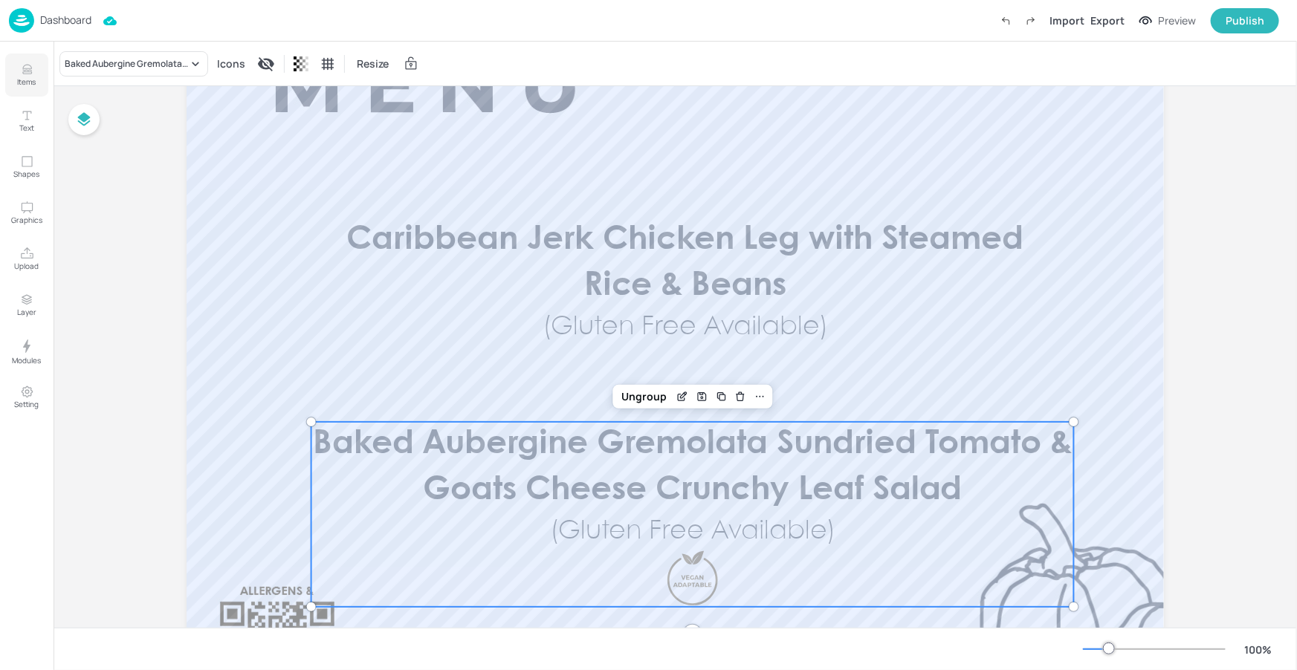
click at [24, 75] on icon "Items" at bounding box center [27, 69] width 14 height 14
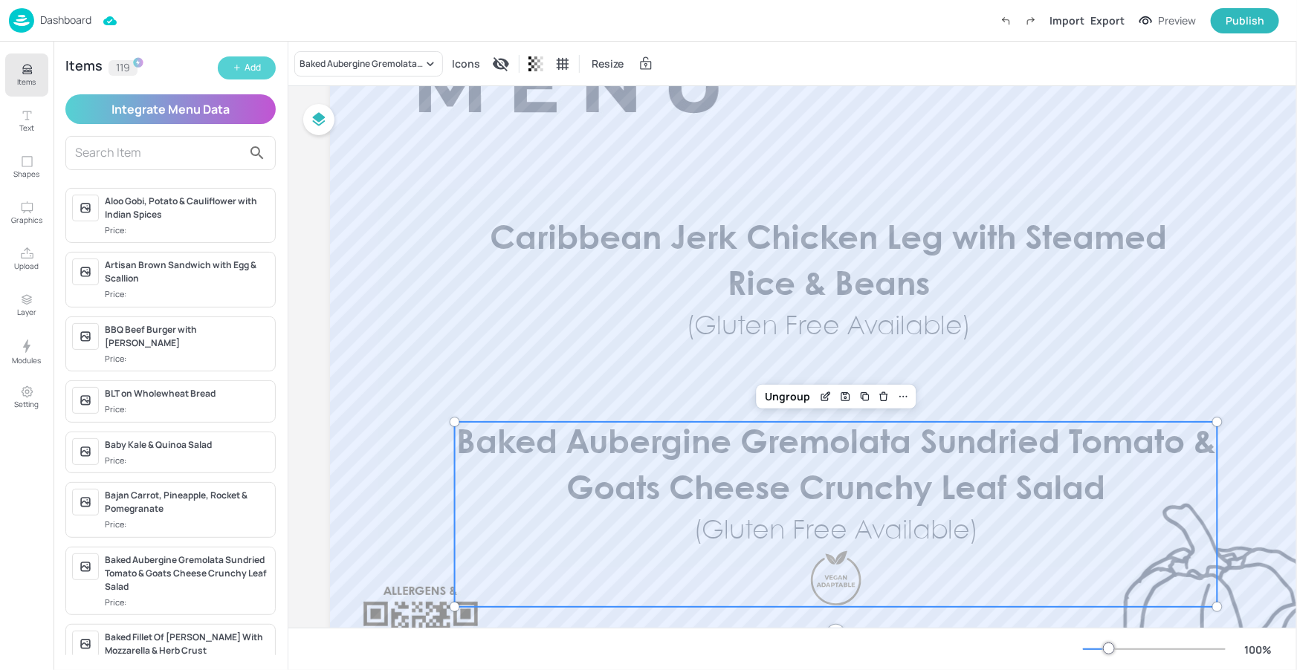
click at [238, 72] on button "Add" at bounding box center [247, 67] width 58 height 23
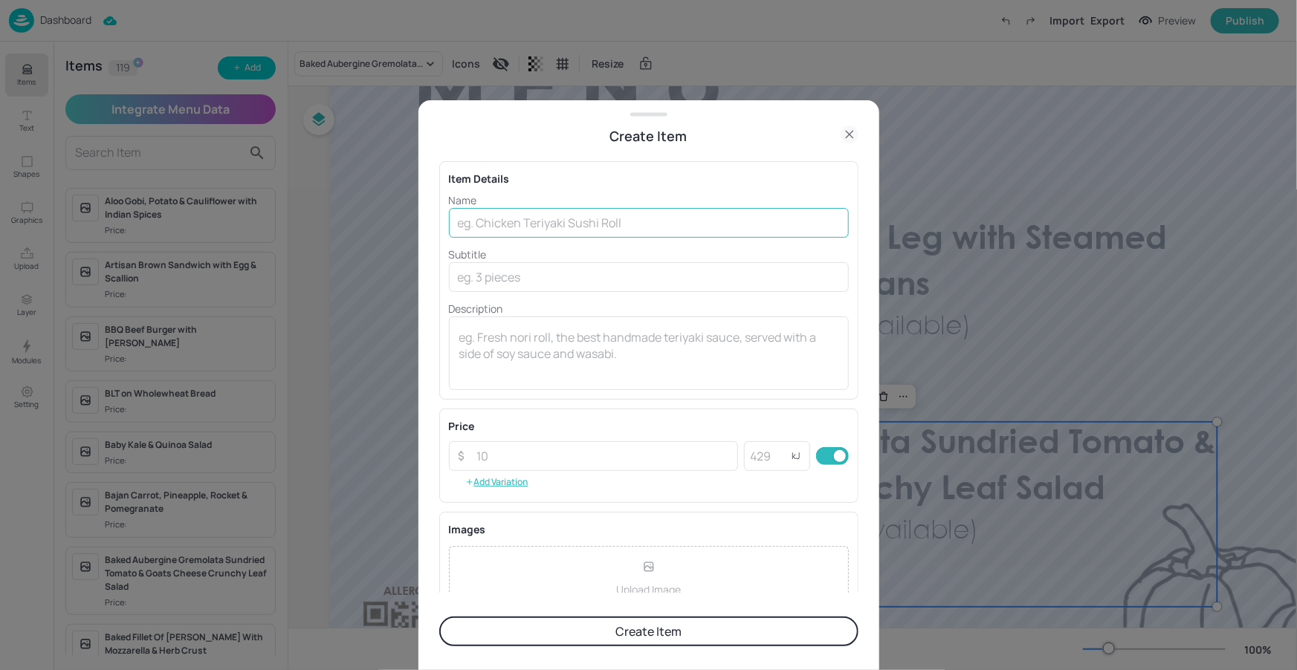
click at [647, 223] on input "text" at bounding box center [649, 223] width 400 height 30
paste input "Vegetable Risotto with Garden Leaves"
type input "Vegetable Risotto with Garden Leaves"
click at [612, 285] on input "text" at bounding box center [649, 277] width 400 height 30
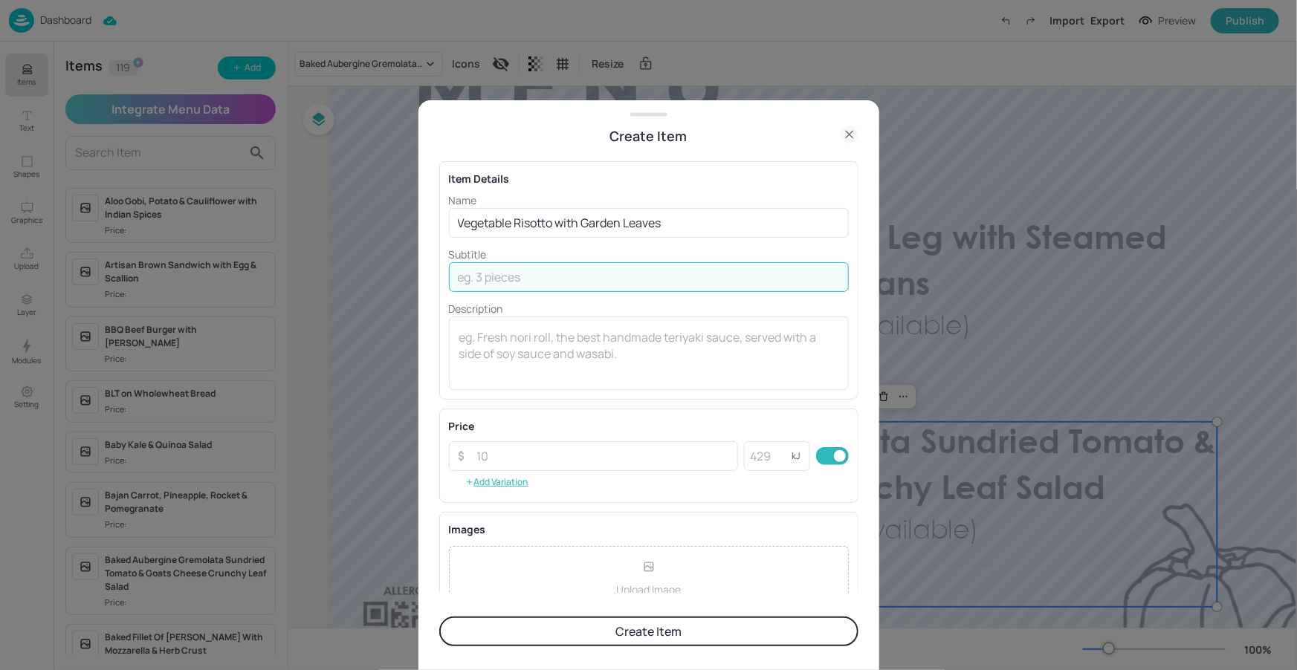
paste input "(Gluten Free Available)"
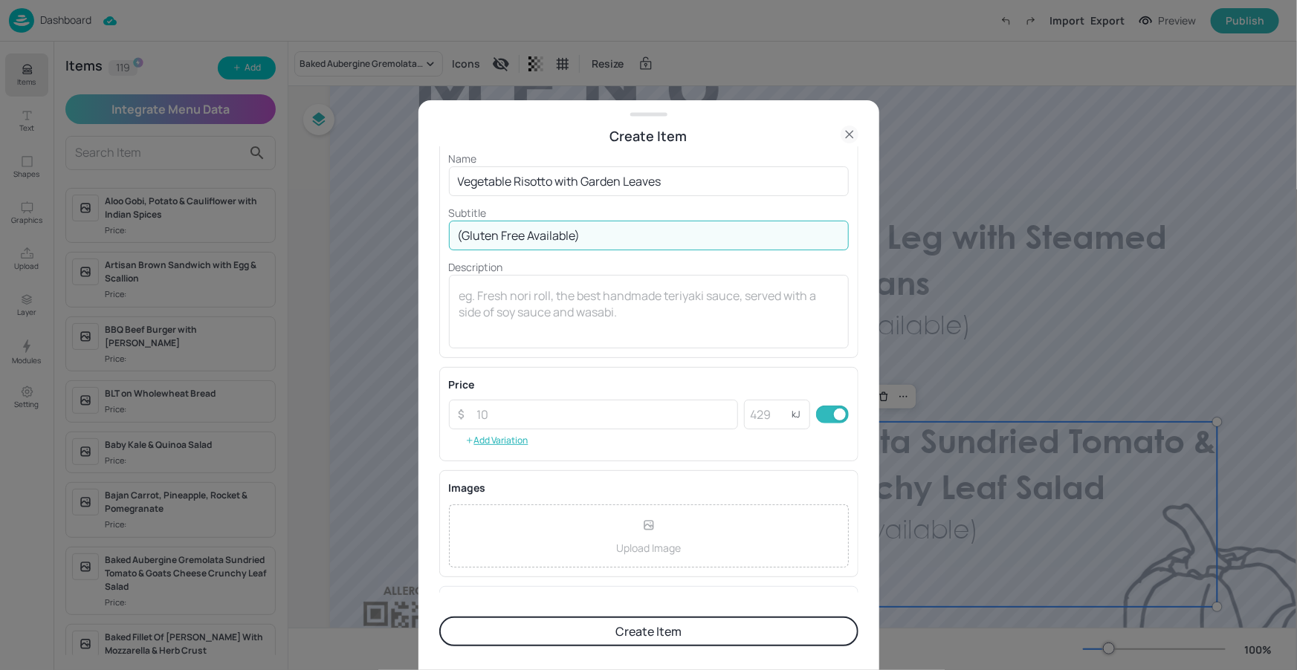
scroll to position [141, 0]
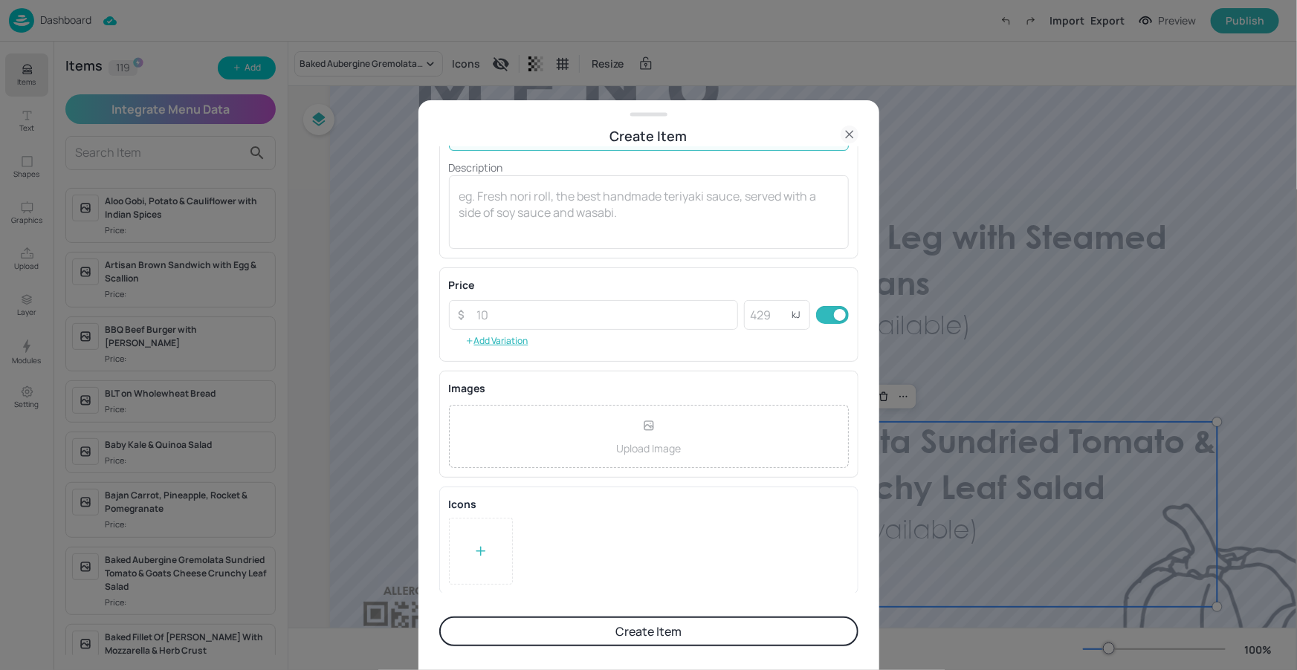
type input "(Gluten Free Available)"
click at [476, 540] on div at bounding box center [480, 551] width 15 height 22
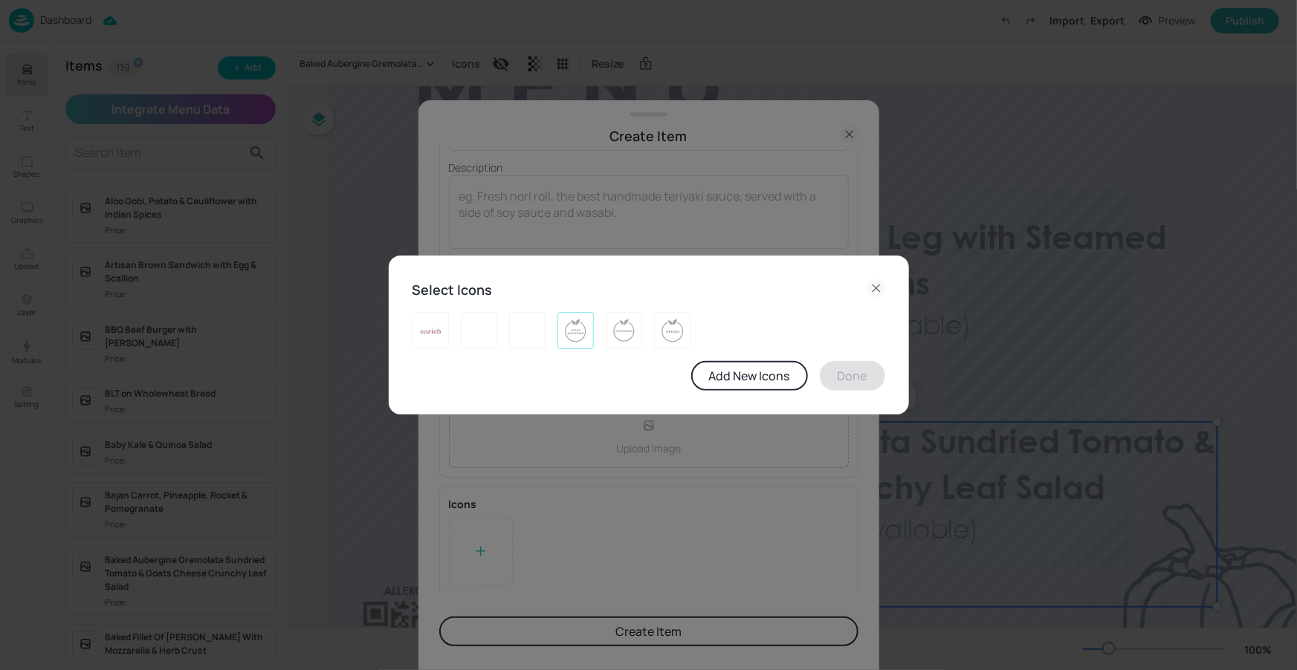
click at [582, 334] on img at bounding box center [575, 331] width 23 height 24
click at [870, 381] on button "Done" at bounding box center [852, 376] width 65 height 30
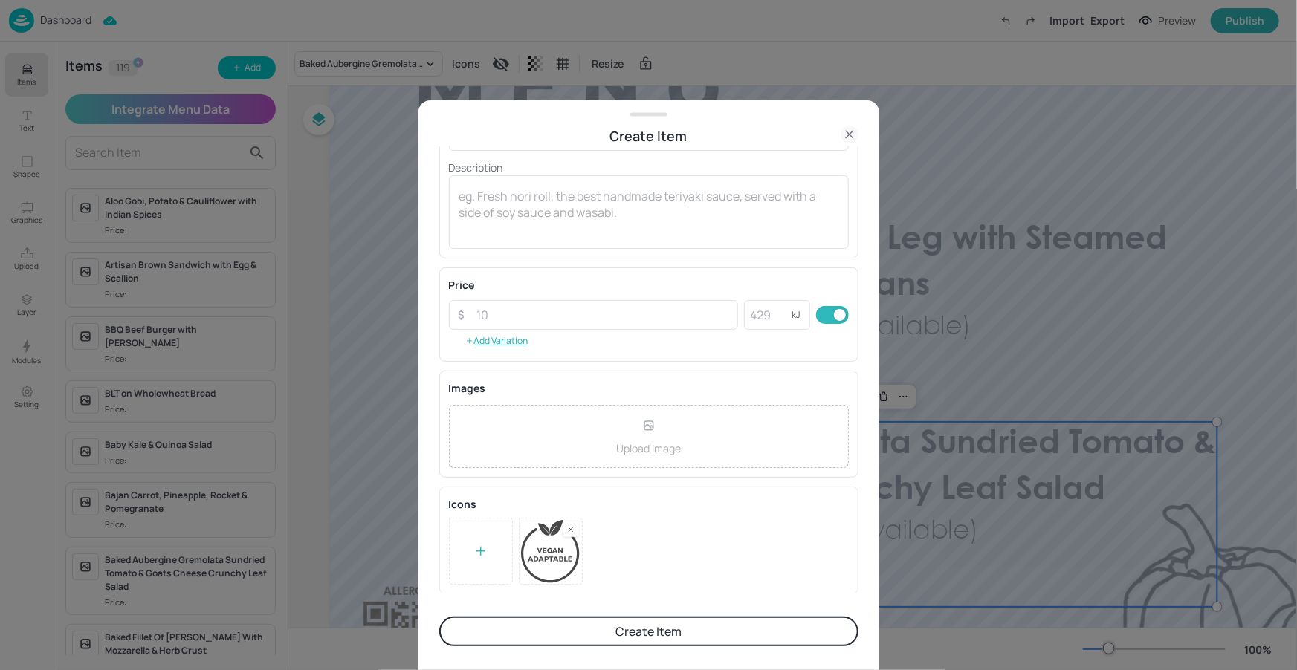
click at [586, 635] on button "Create Item" at bounding box center [648, 632] width 419 height 30
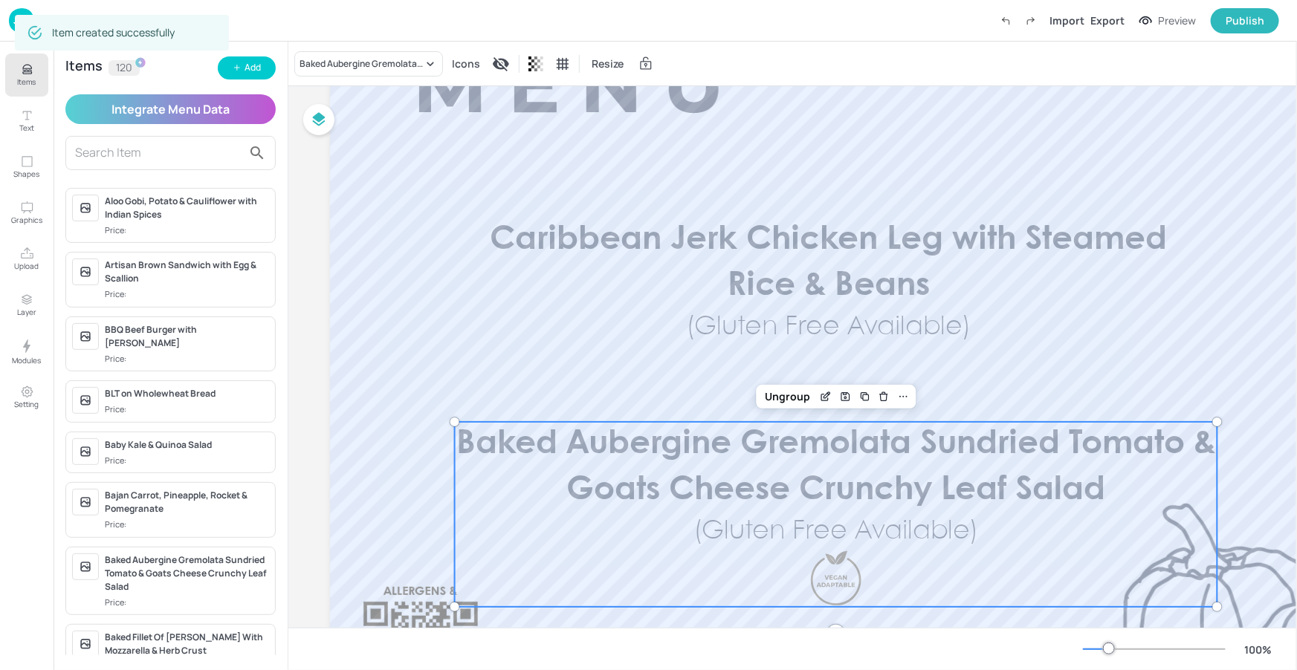
click at [63, 79] on div "Items 120 Add Integrate Menu Data Aloo Gobi, Potato & Cauliflower with Indian S…" at bounding box center [170, 356] width 234 height 629
click at [35, 85] on p "Items" at bounding box center [27, 82] width 19 height 10
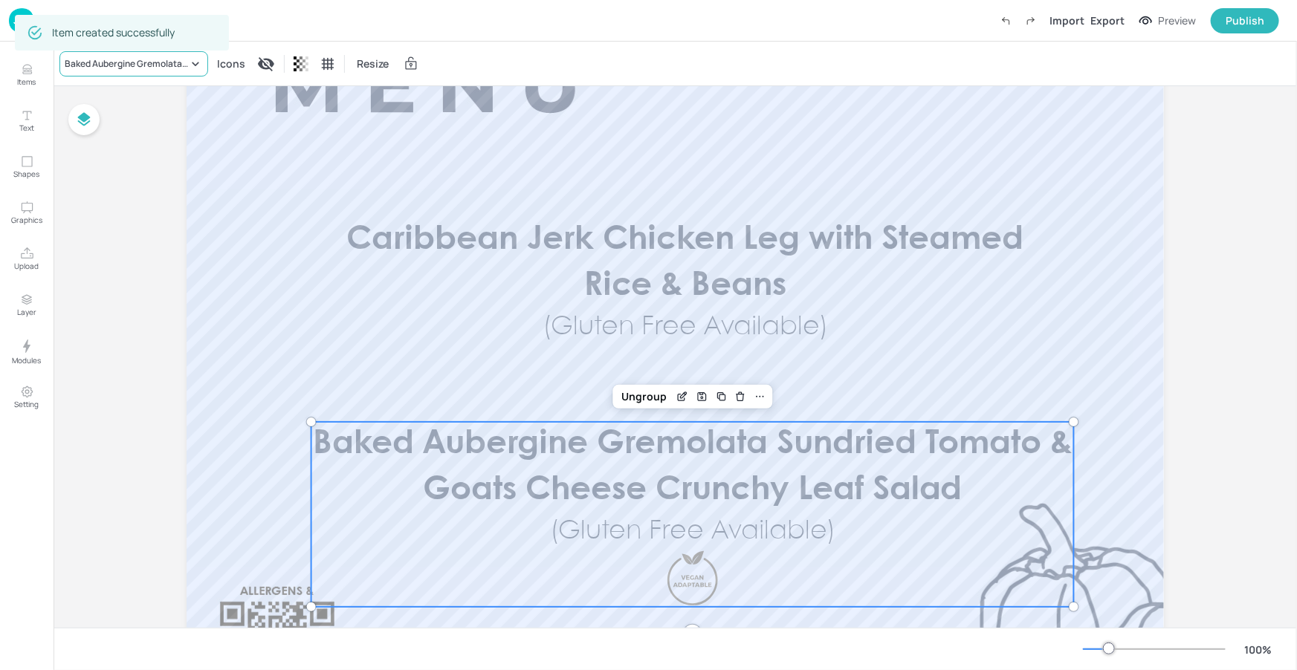
click at [163, 66] on div "Baked Aubergine Gremolata Sundried Tomato & Goats Cheese Crunchy Leaf Salad" at bounding box center [126, 63] width 123 height 13
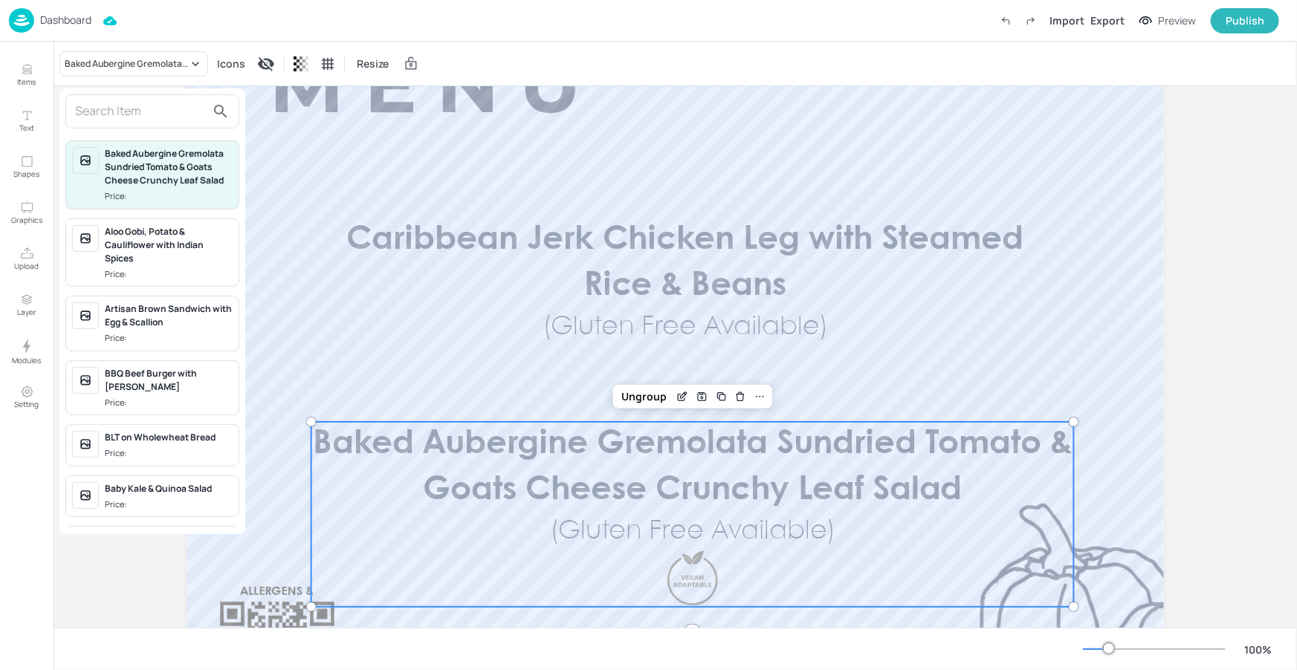
click at [142, 115] on input "text" at bounding box center [140, 112] width 131 height 24
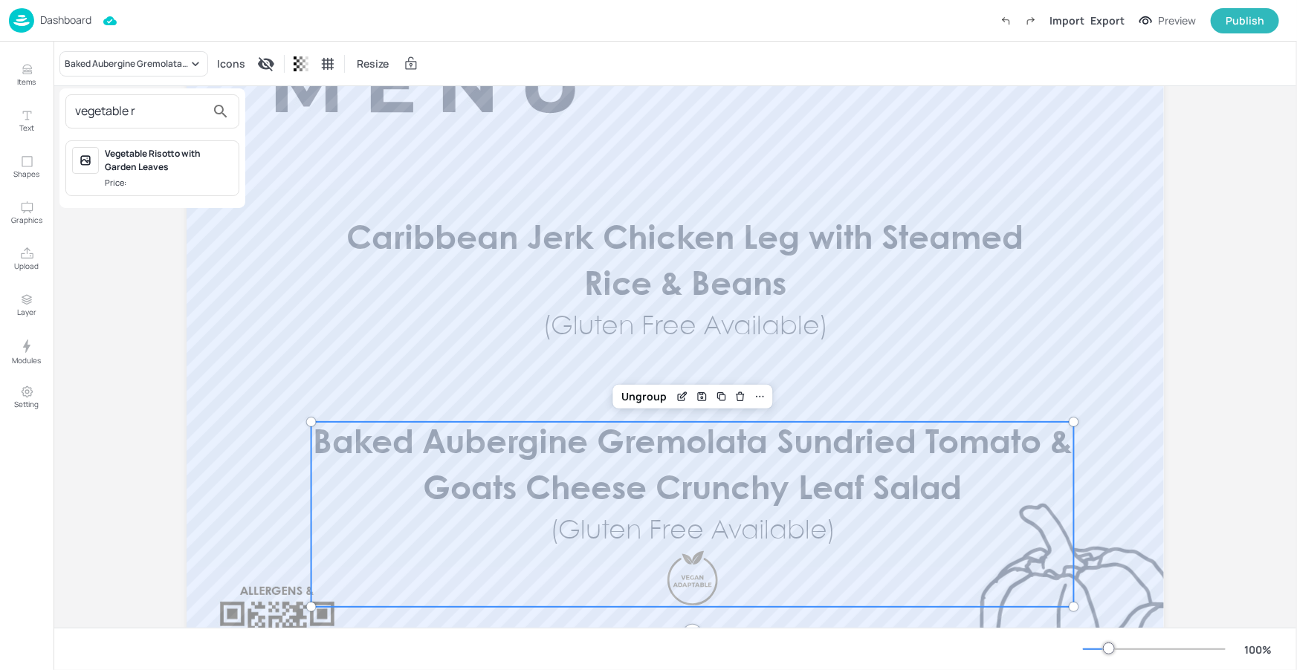
type input "vegetable r"
click at [118, 161] on div "Vegetable Risotto with Garden Leaves" at bounding box center [169, 160] width 128 height 27
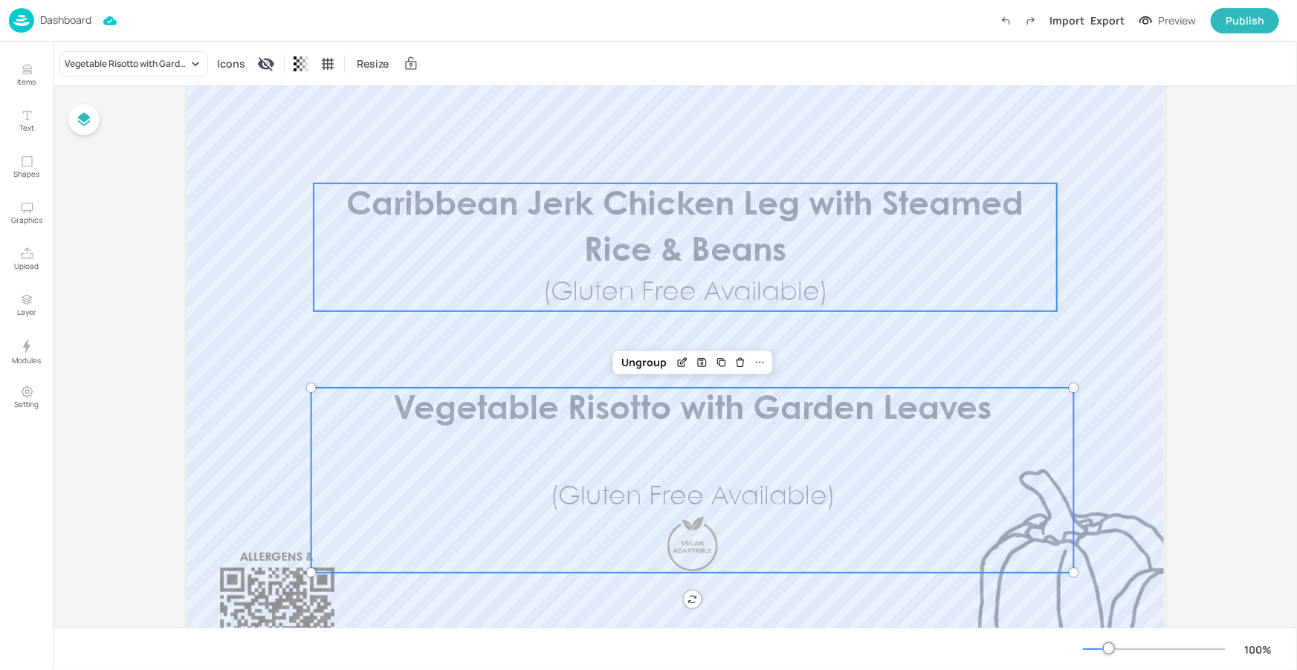
scroll to position [245, 0]
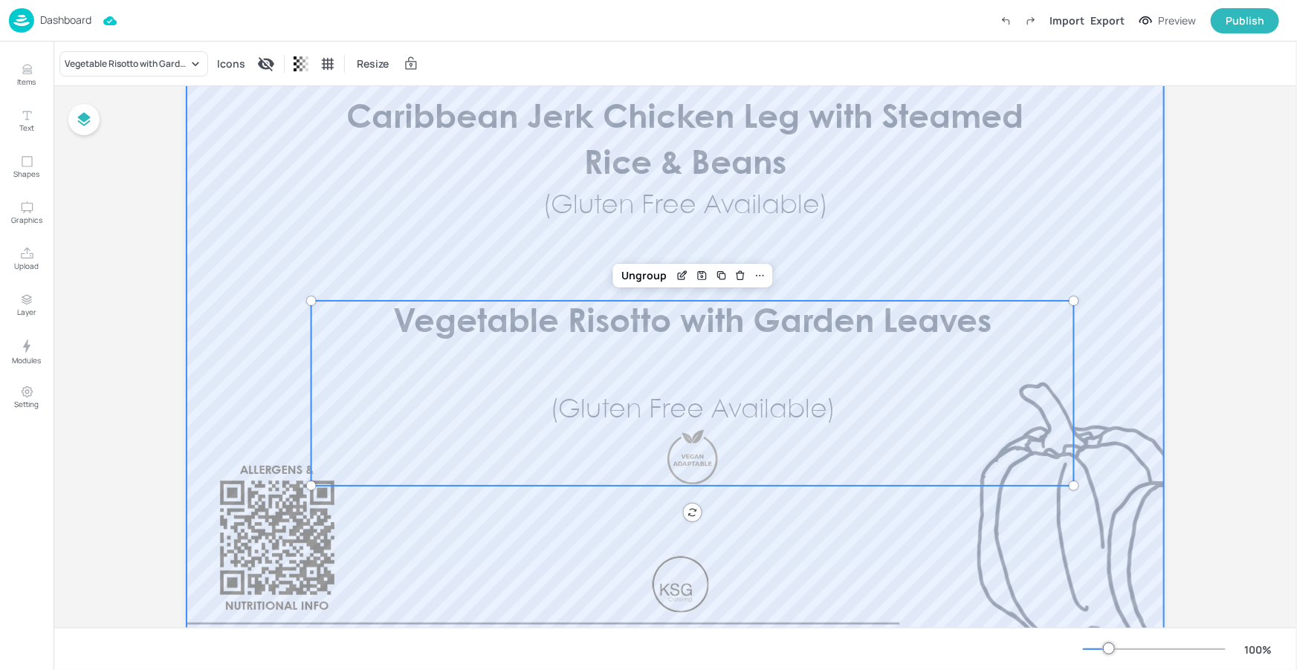
click at [759, 537] on div at bounding box center [674, 290] width 977 height 802
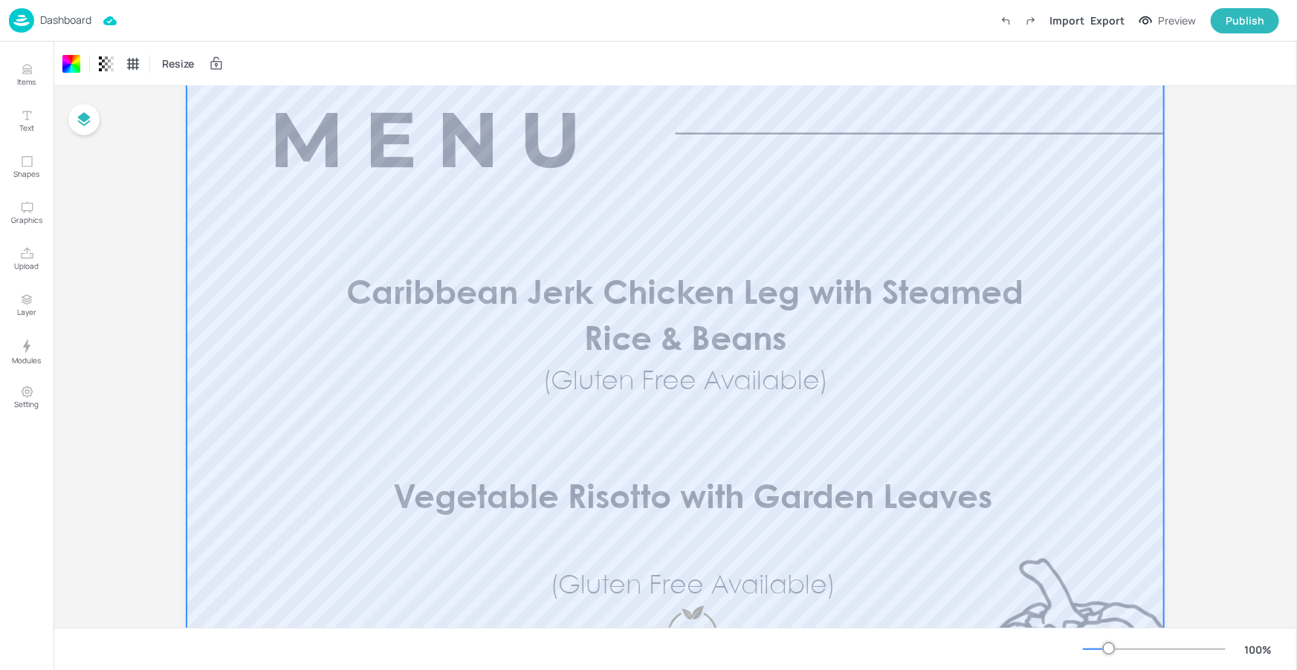
scroll to position [0, 0]
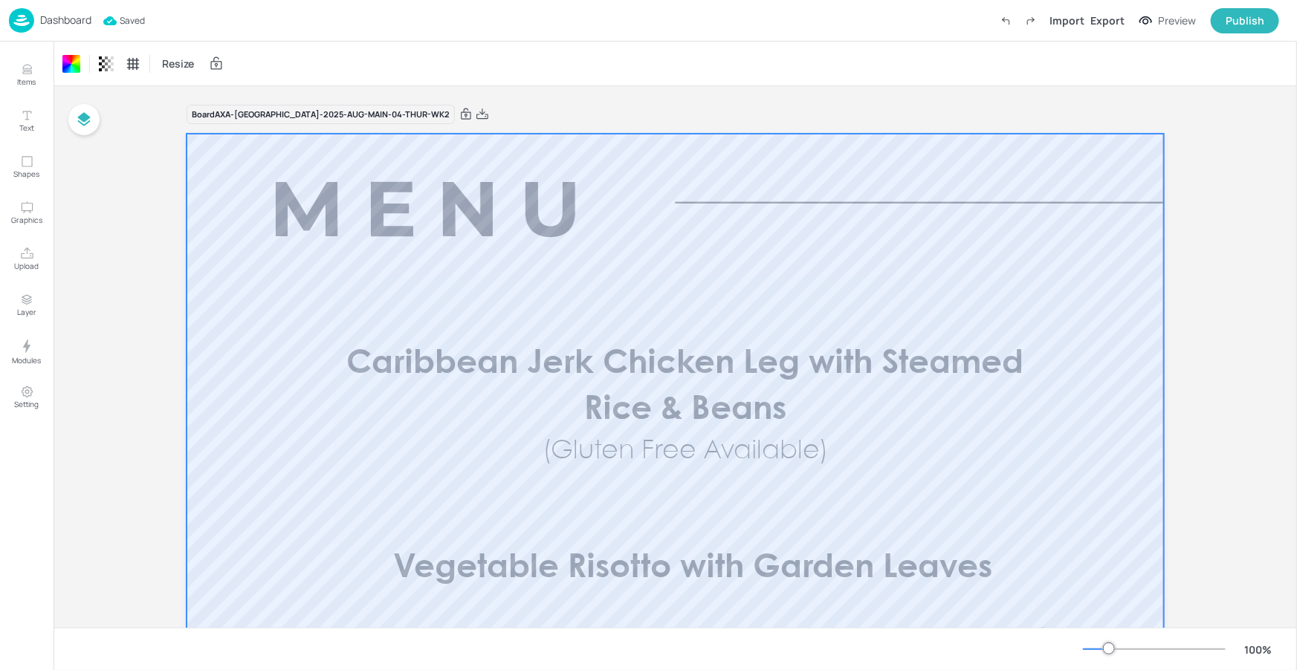
click at [75, 15] on p "Dashboard" at bounding box center [65, 20] width 51 height 10
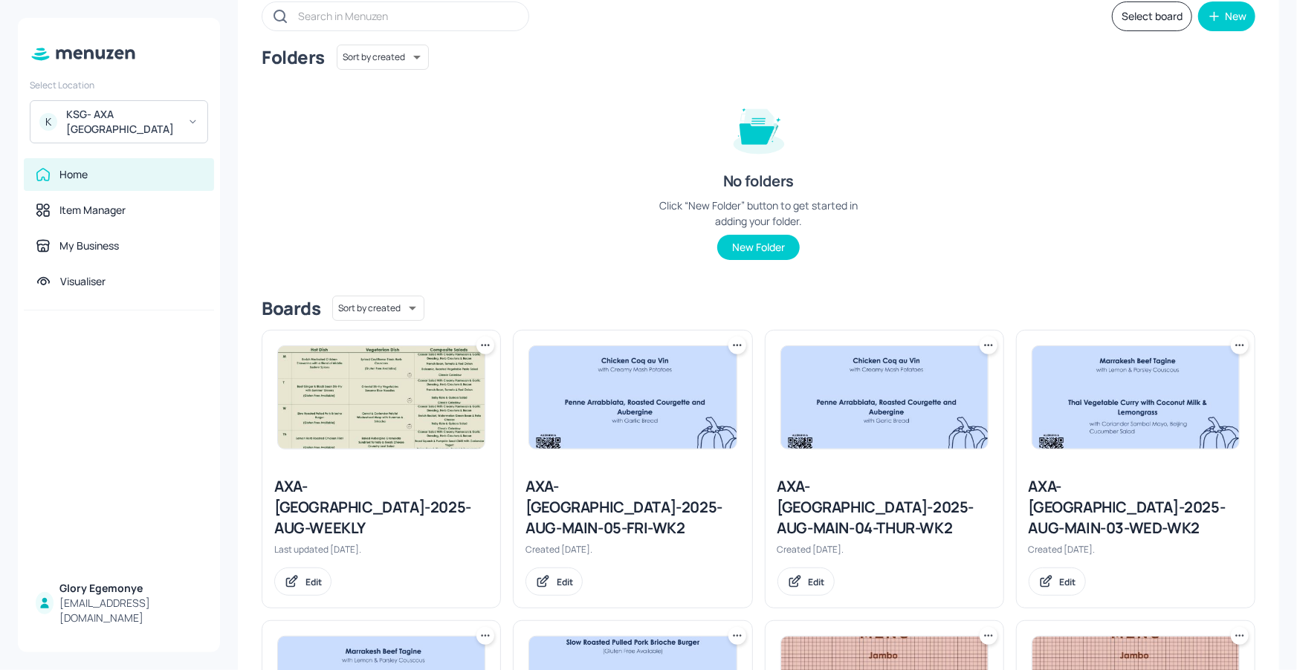
scroll to position [279, 0]
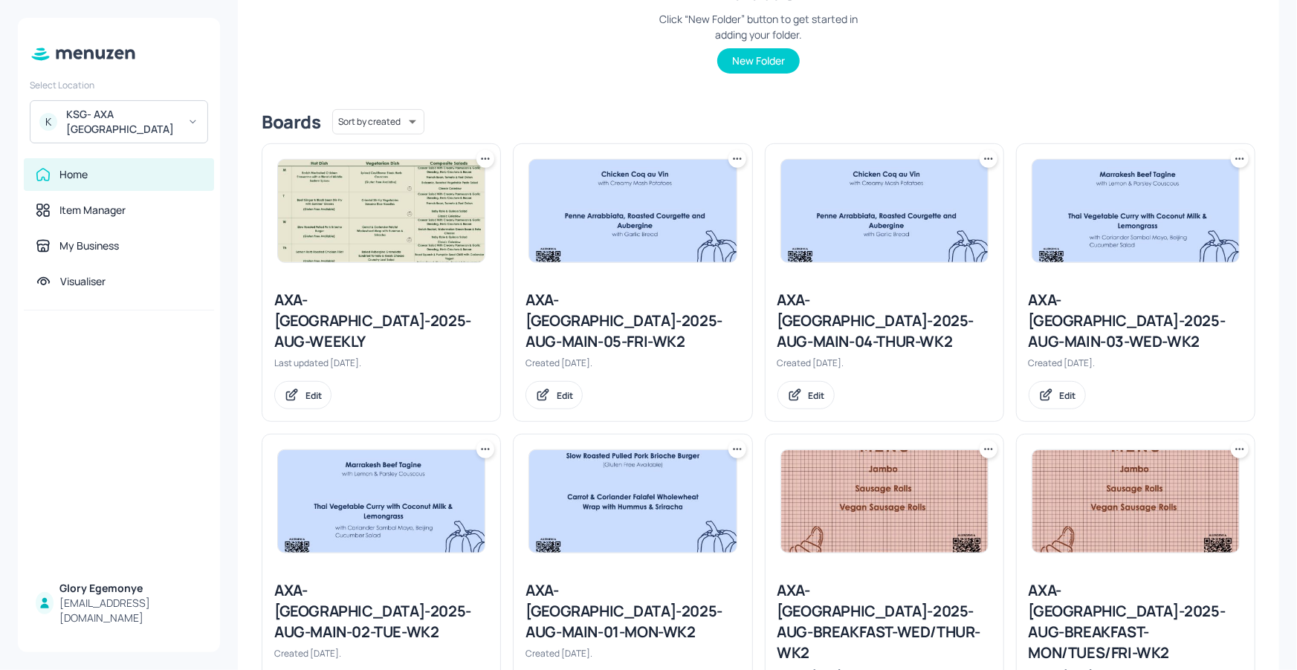
click at [622, 300] on div "AXA-DUBLIN-2025-AUG-MAIN-05-FRI-WK2" at bounding box center [632, 321] width 214 height 62
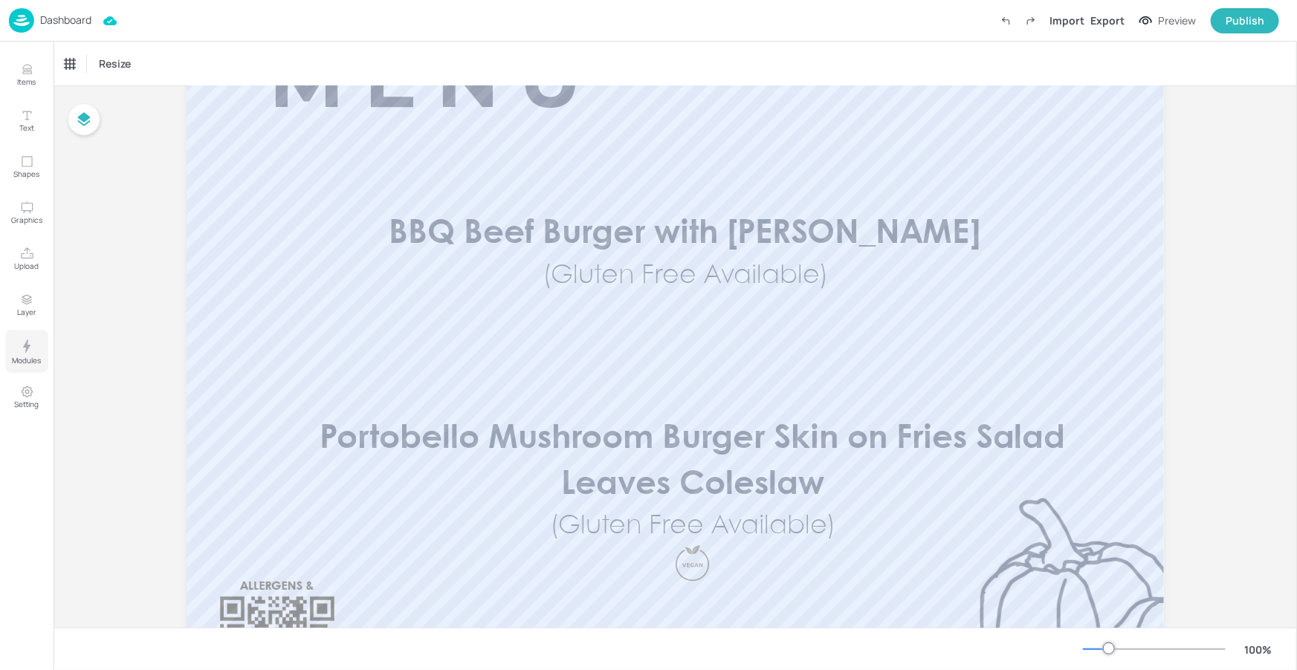
scroll to position [132, 0]
click at [75, 21] on p "Dashboard" at bounding box center [65, 20] width 51 height 10
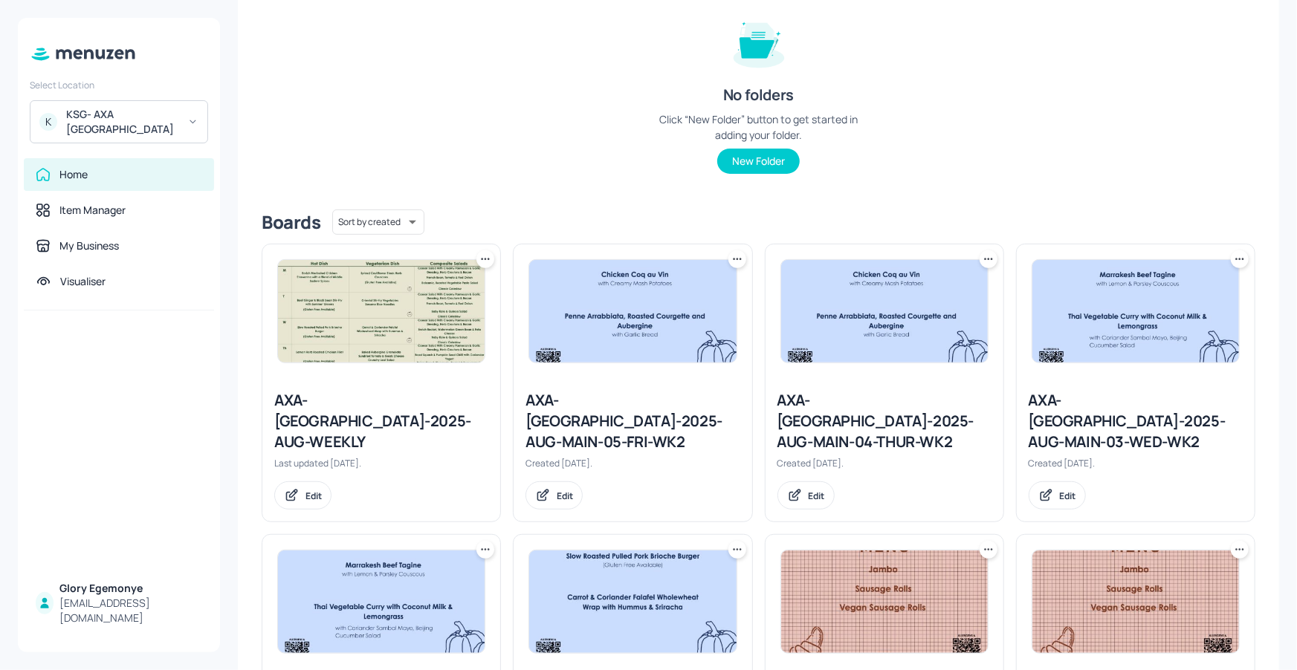
scroll to position [335, 0]
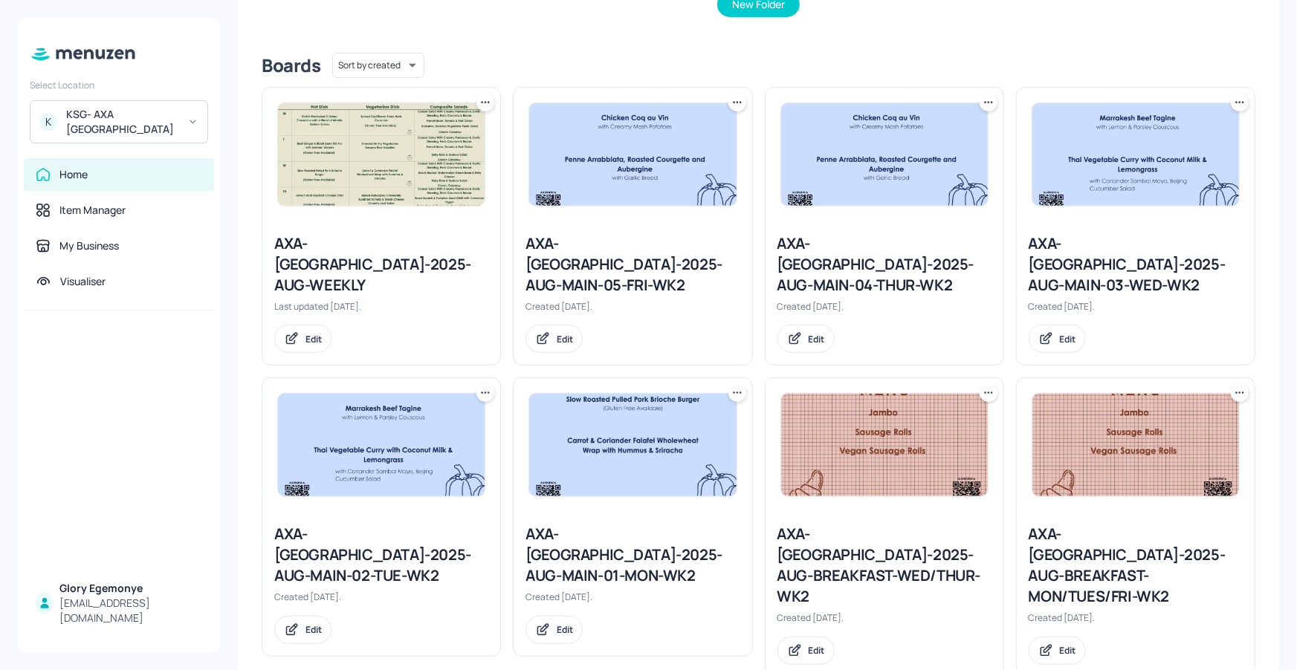
click at [854, 259] on div "AXA-DUBLIN-2025-AUG-MAIN-04-THUR-WK2" at bounding box center [884, 264] width 214 height 62
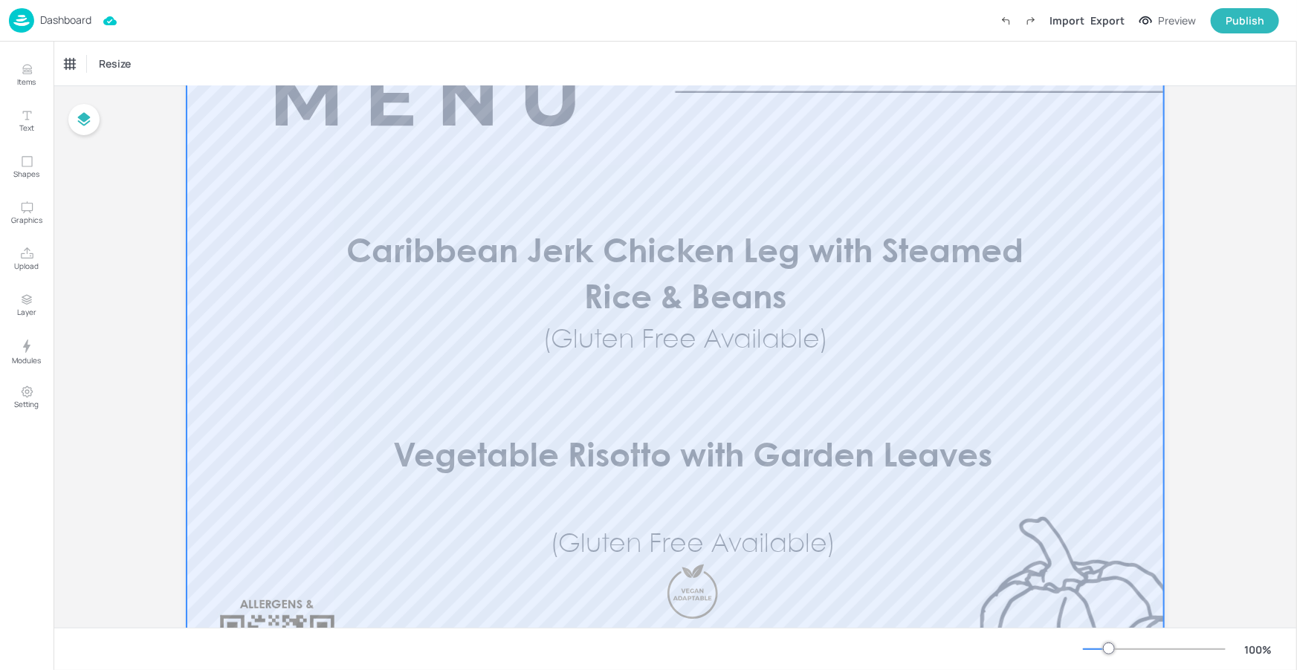
scroll to position [111, 0]
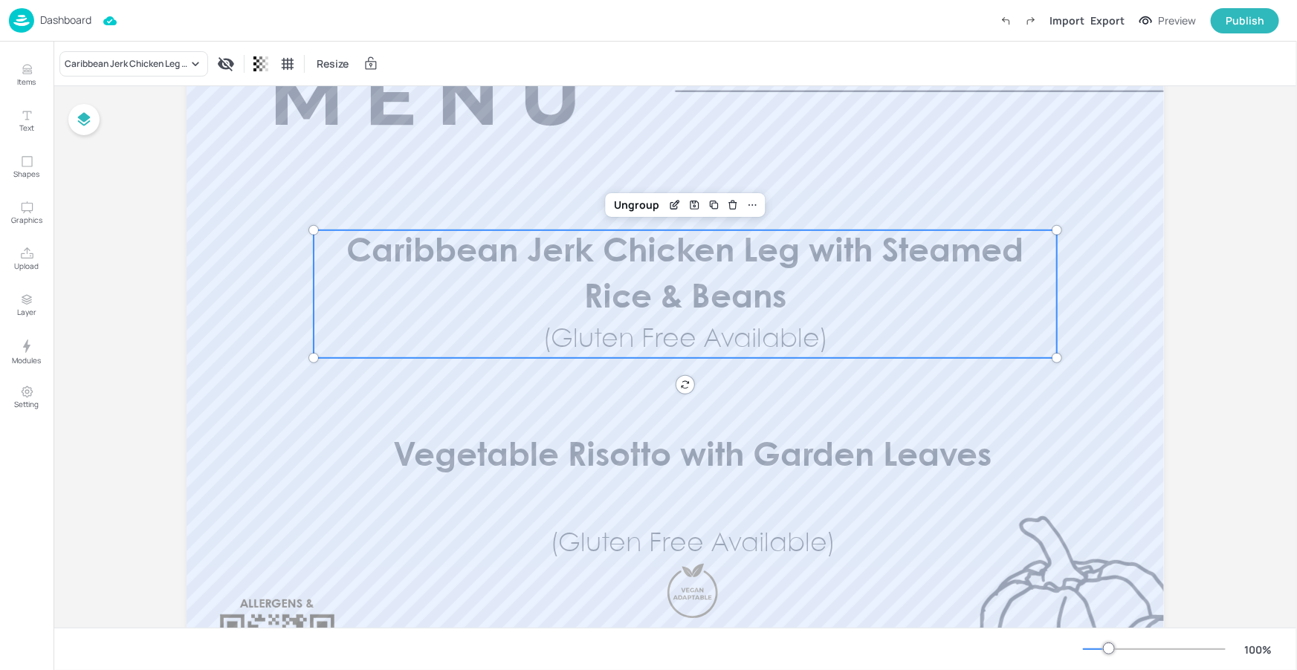
click at [743, 323] on p "(Gluten Free Available)" at bounding box center [684, 340] width 406 height 36
click at [684, 208] on div "Save Layout" at bounding box center [693, 204] width 19 height 19
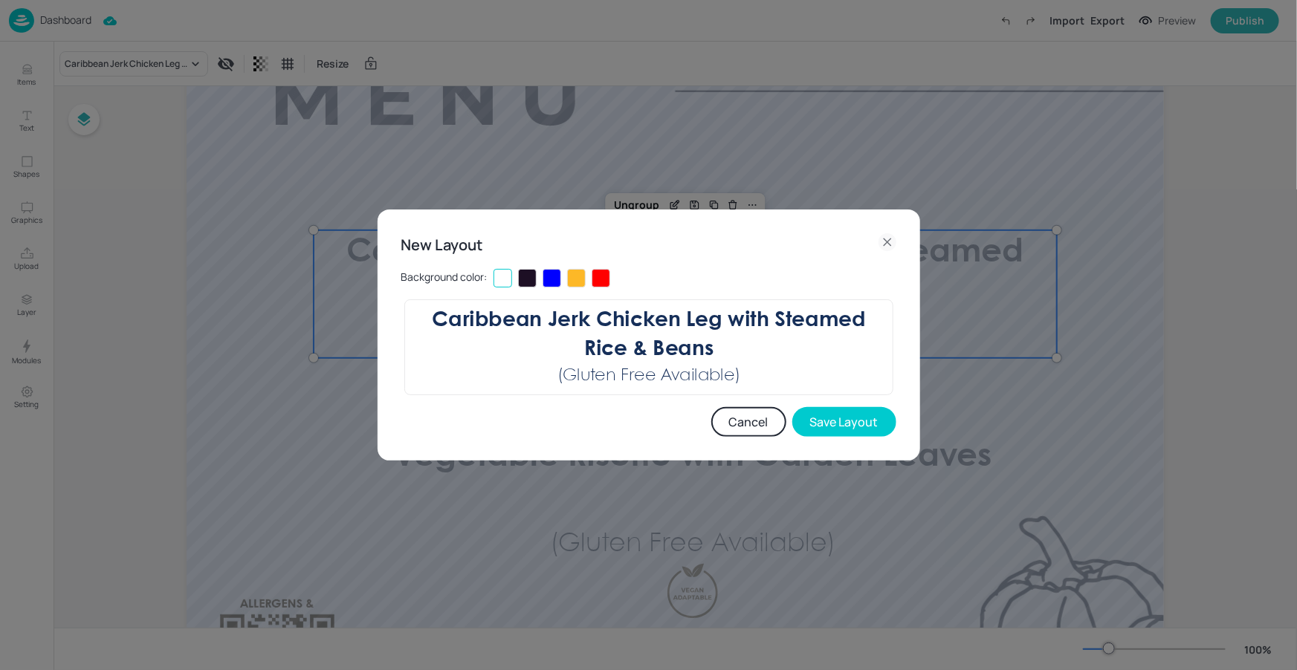
drag, startPoint x: 730, startPoint y: 413, endPoint x: 721, endPoint y: 399, distance: 16.7
click at [730, 413] on button "Cancel" at bounding box center [748, 422] width 75 height 30
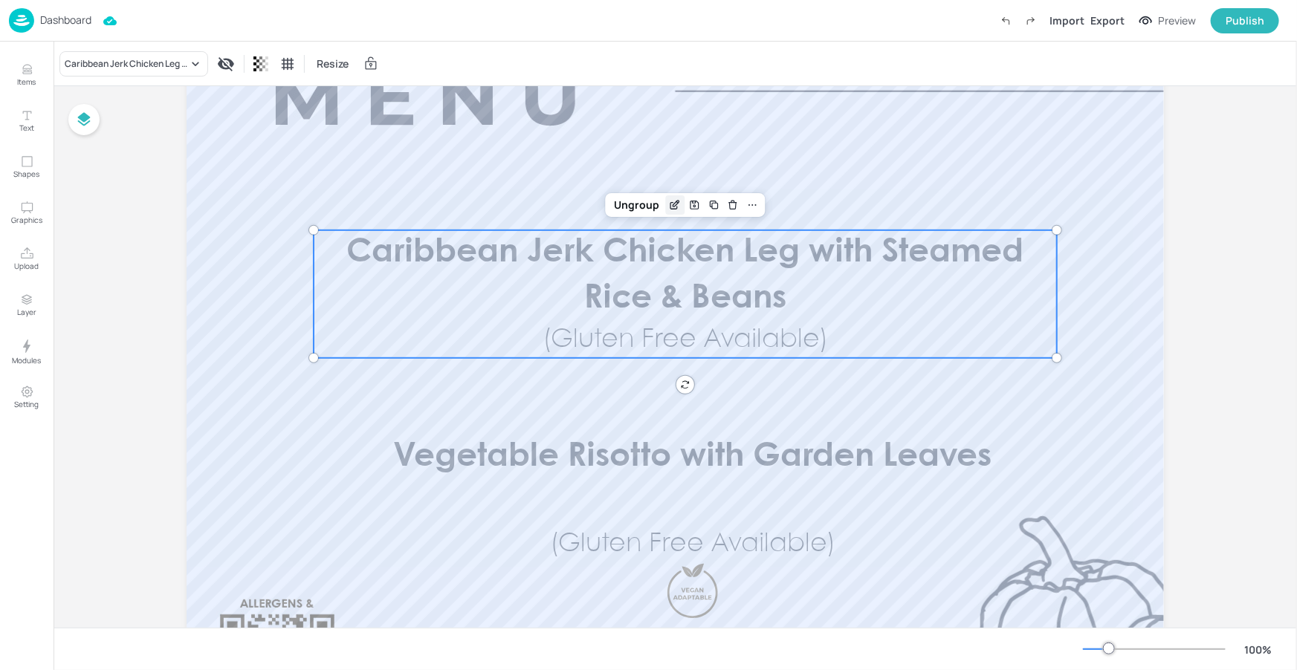
click at [671, 207] on icon "Edit Item" at bounding box center [674, 206] width 7 height 7
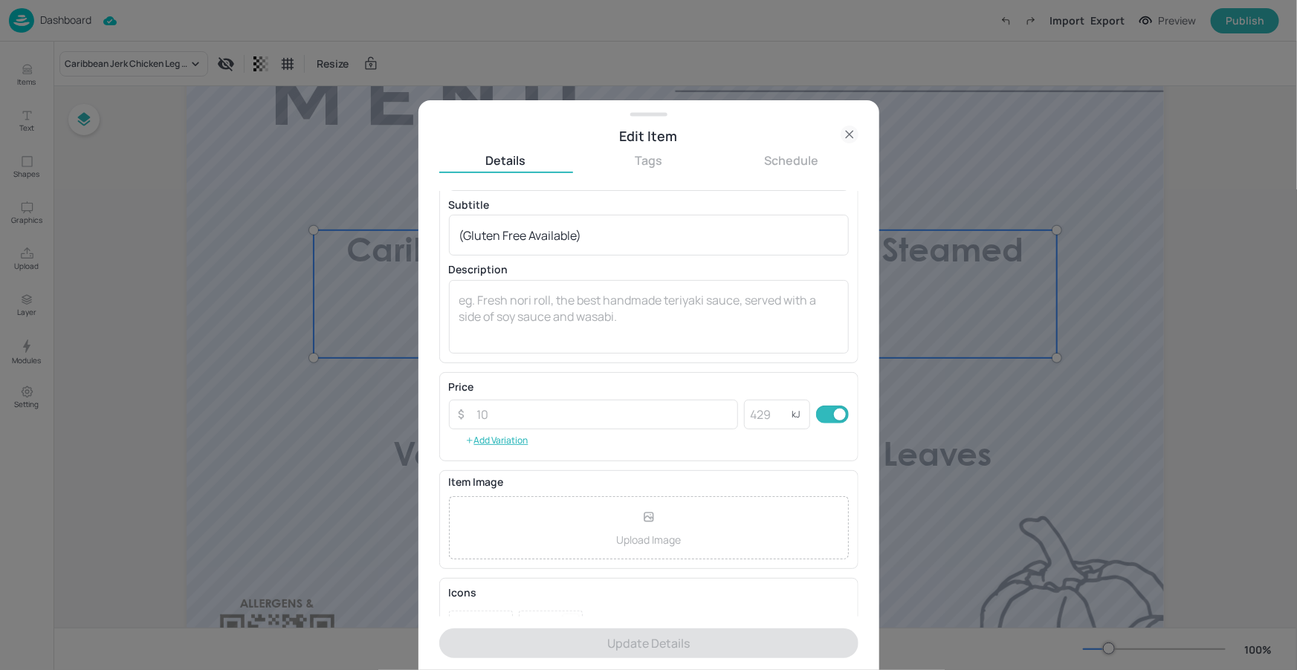
scroll to position [124, 0]
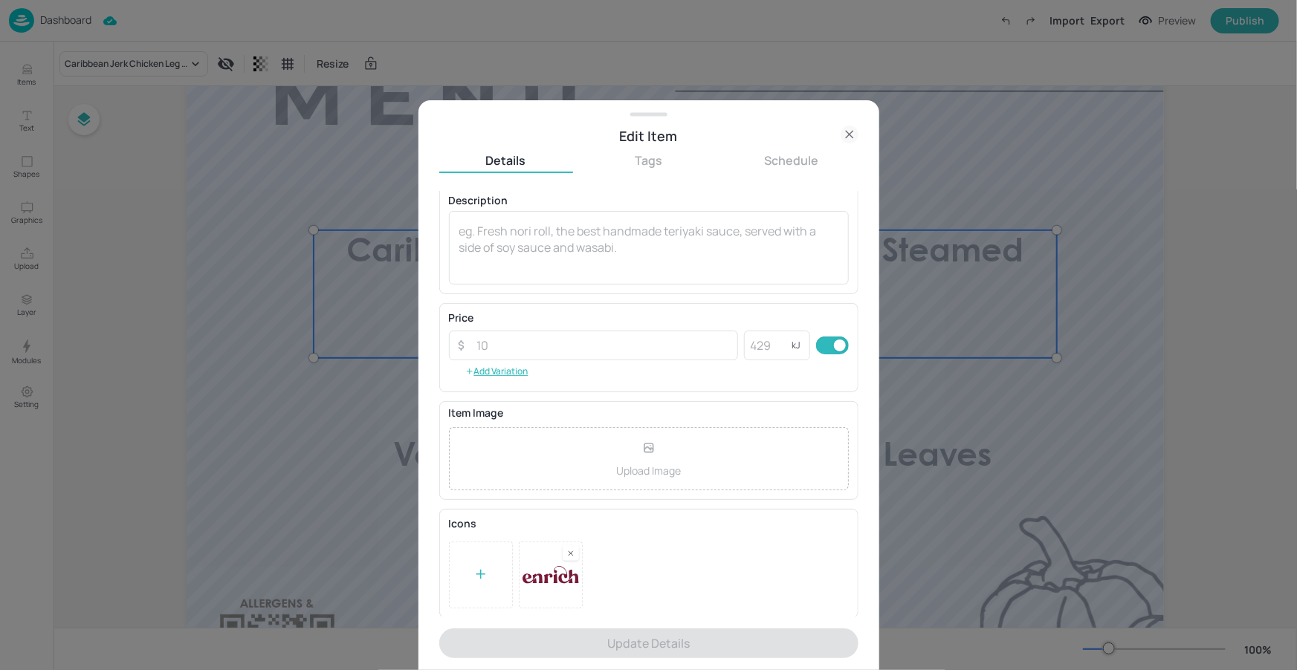
click at [1076, 186] on div at bounding box center [648, 335] width 1297 height 670
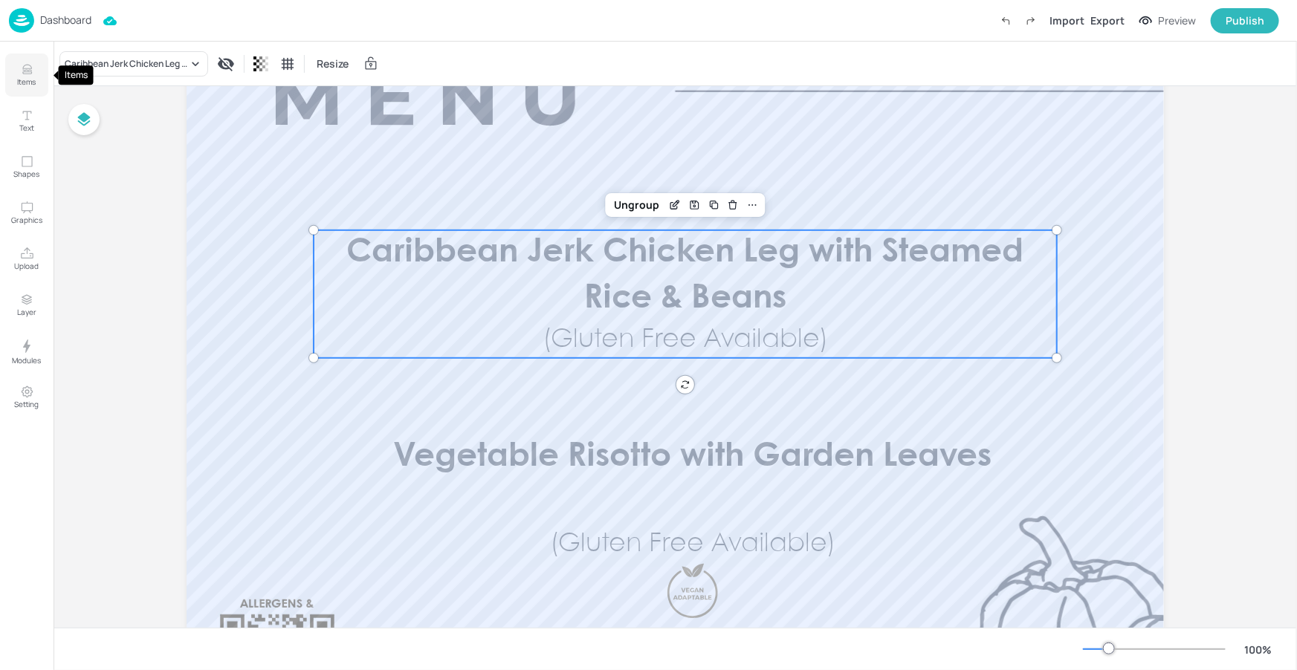
click at [33, 88] on button "Items" at bounding box center [26, 74] width 43 height 43
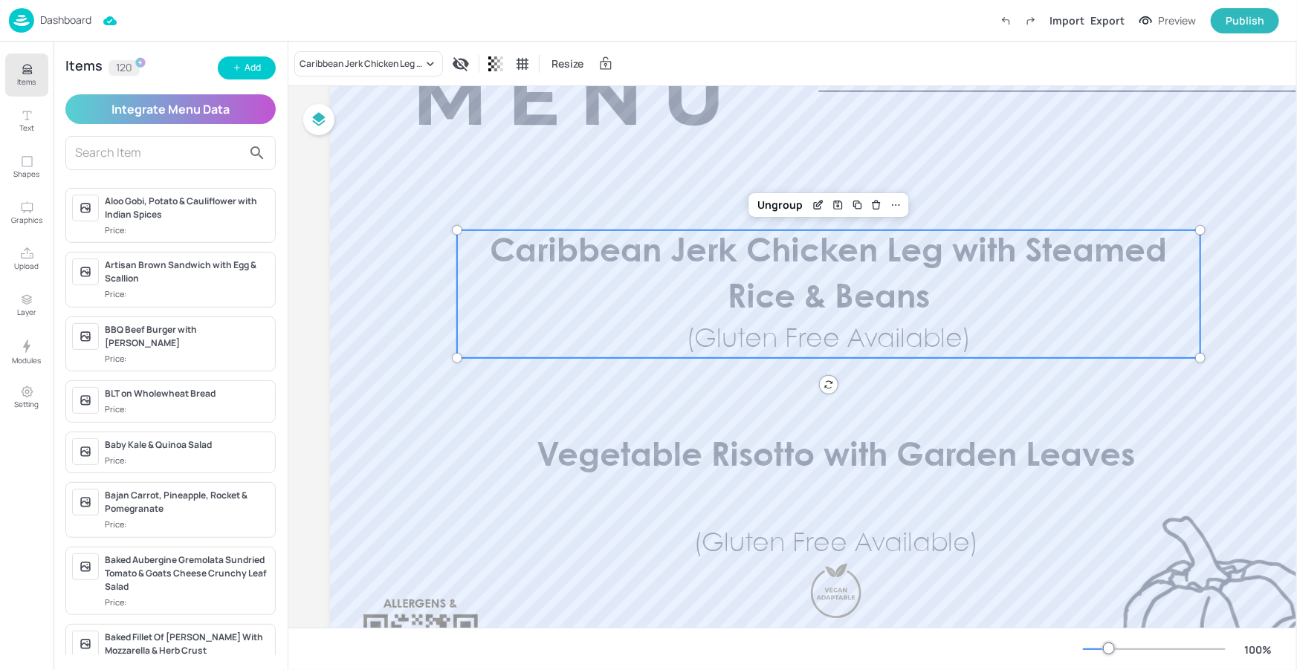
click at [187, 152] on input "text" at bounding box center [158, 153] width 167 height 24
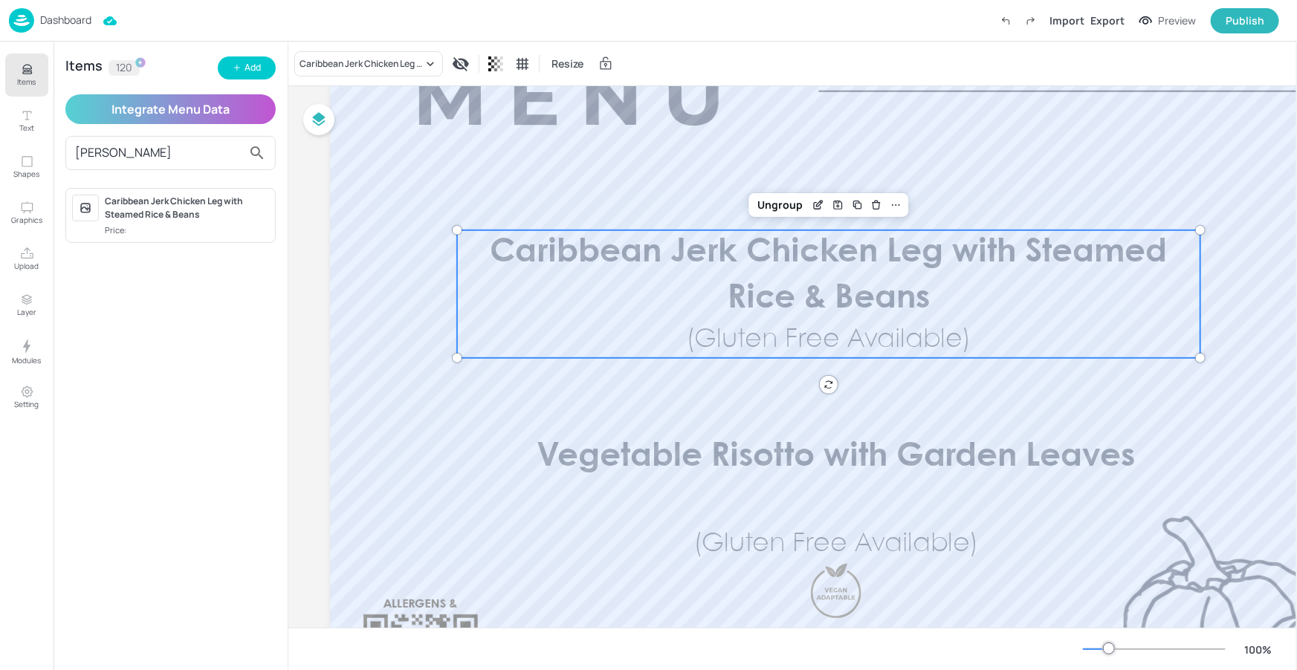
type input "cari"
click at [181, 213] on div "Caribbean Jerk Chicken Leg with Steamed Rice & Beans" at bounding box center [187, 208] width 164 height 27
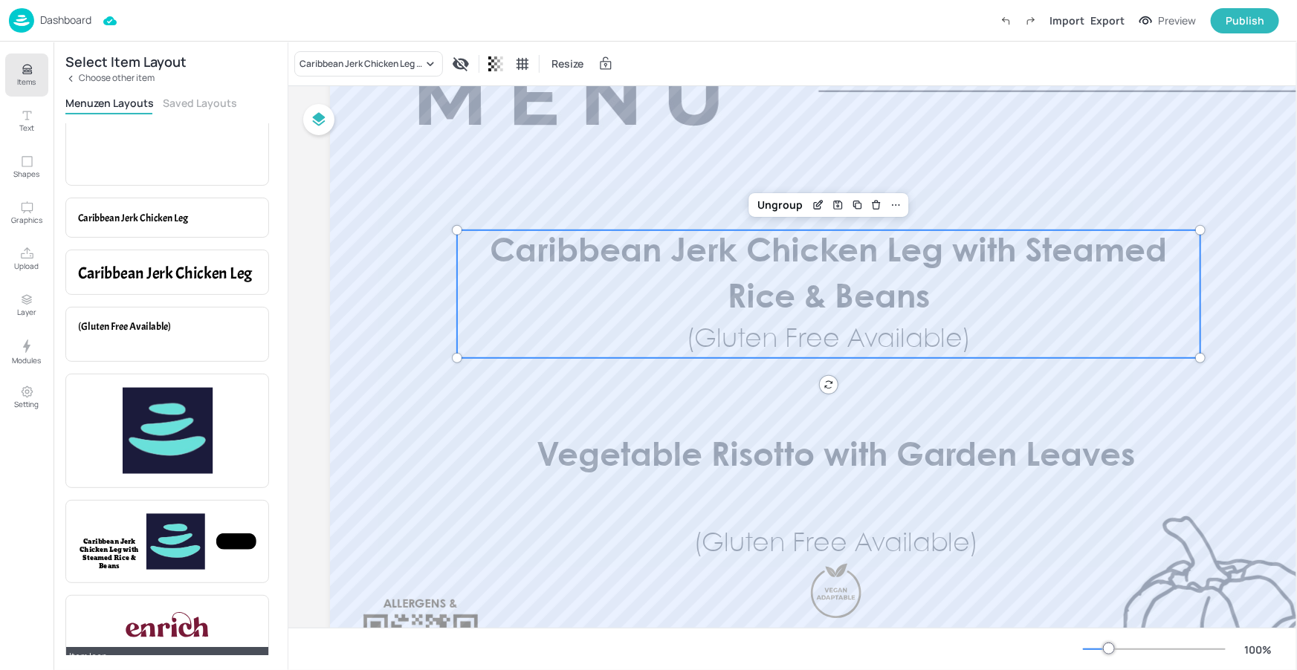
scroll to position [24, 0]
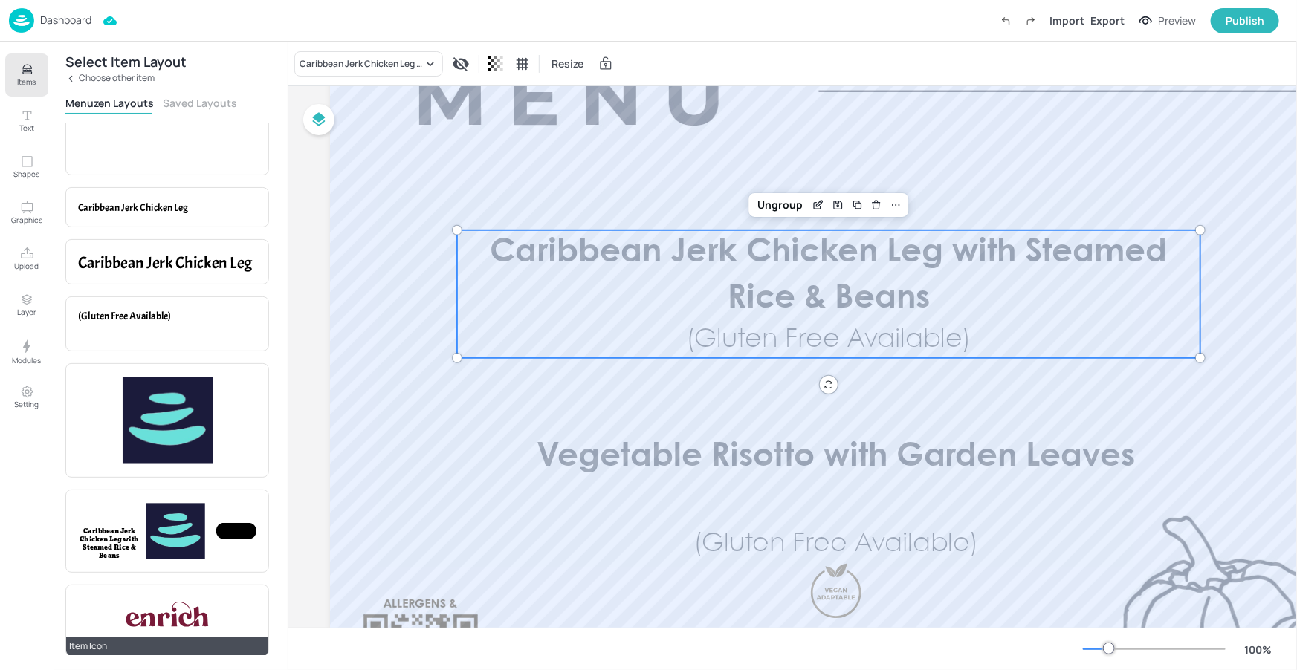
click at [212, 622] on div at bounding box center [166, 614] width 91 height 34
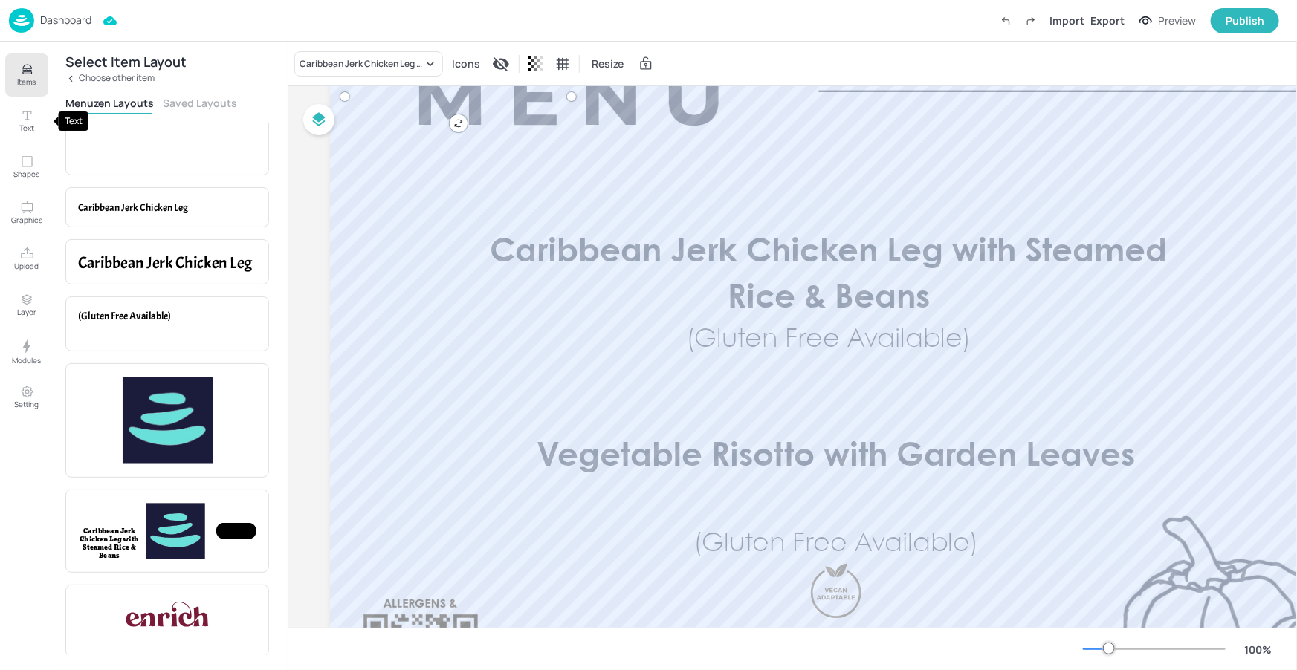
click at [39, 79] on button "Items" at bounding box center [26, 74] width 43 height 43
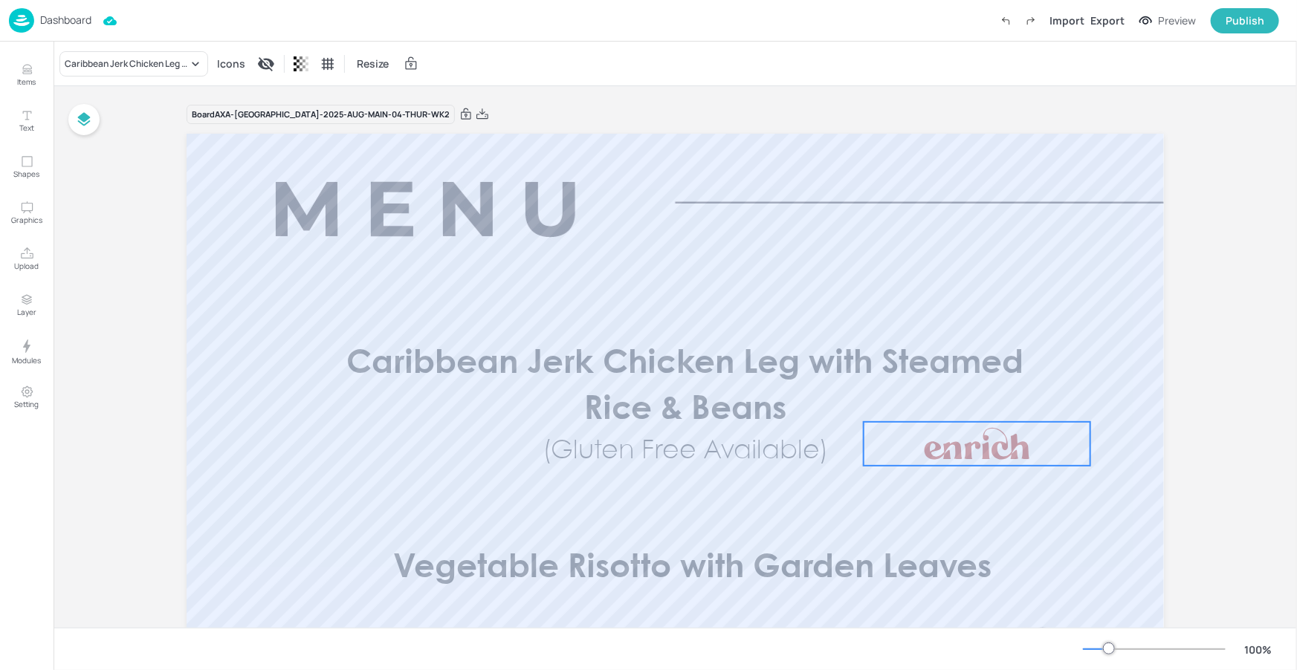
drag, startPoint x: 354, startPoint y: 175, endPoint x: 1016, endPoint y: 448, distance: 716.2
click at [1016, 448] on div at bounding box center [976, 444] width 117 height 44
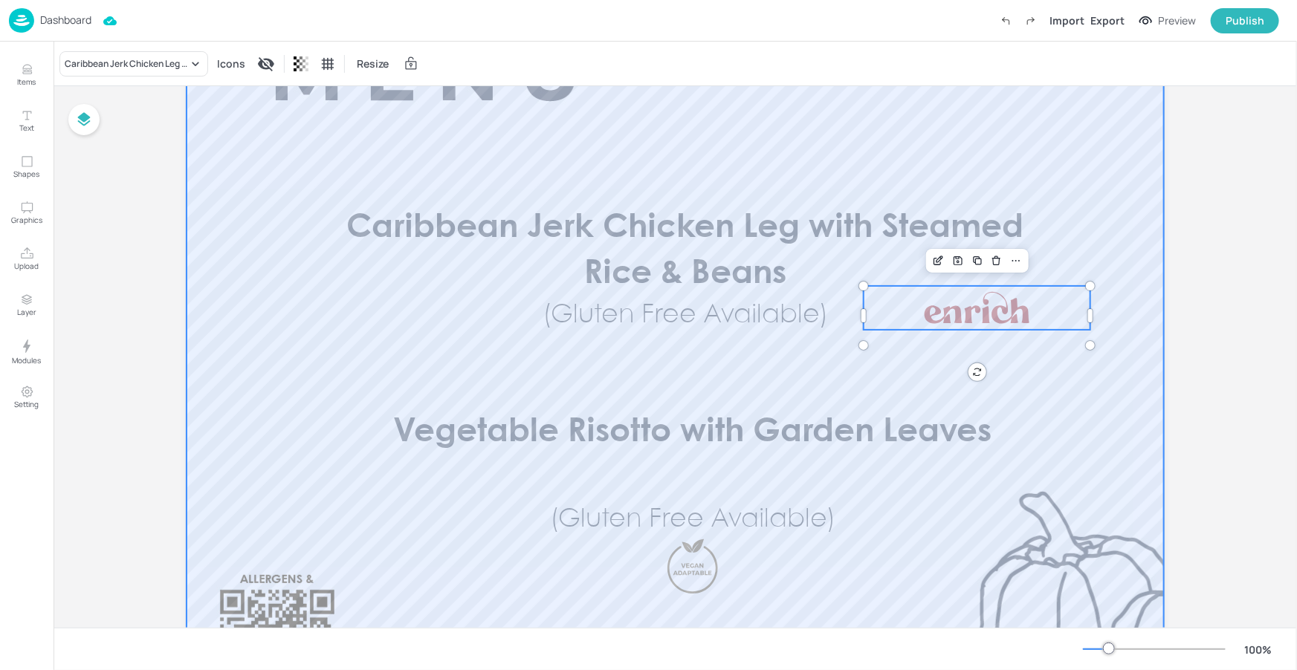
scroll to position [142, 0]
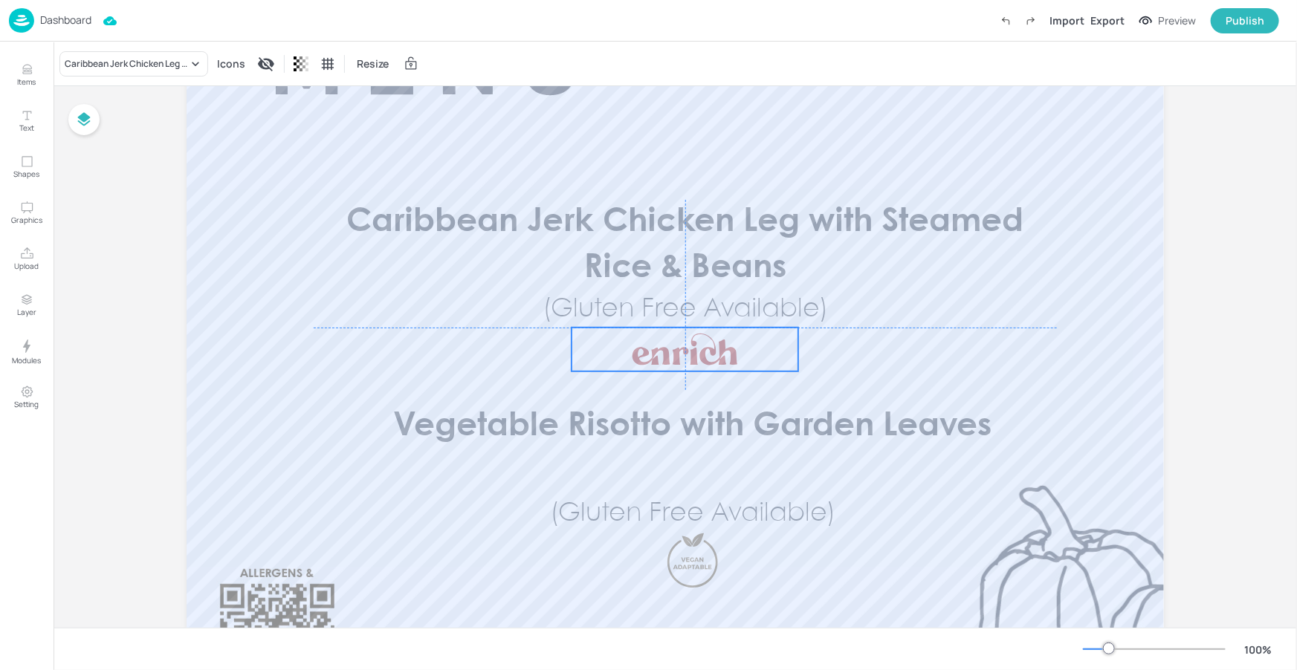
drag, startPoint x: 989, startPoint y: 310, endPoint x: 696, endPoint y: 360, distance: 297.1
click at [696, 360] on div at bounding box center [685, 350] width 117 height 44
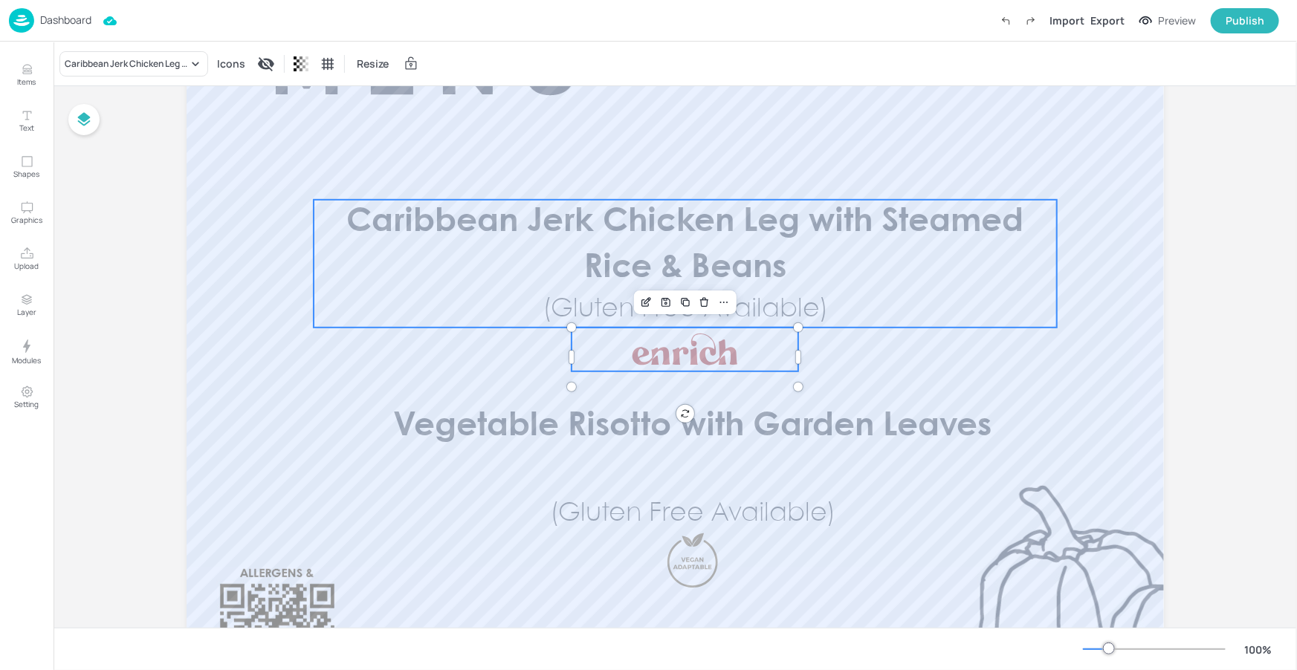
click at [804, 302] on span "(Gluten Free Available)" at bounding box center [684, 309] width 285 height 25
click at [616, 180] on div "Group" at bounding box center [608, 174] width 44 height 19
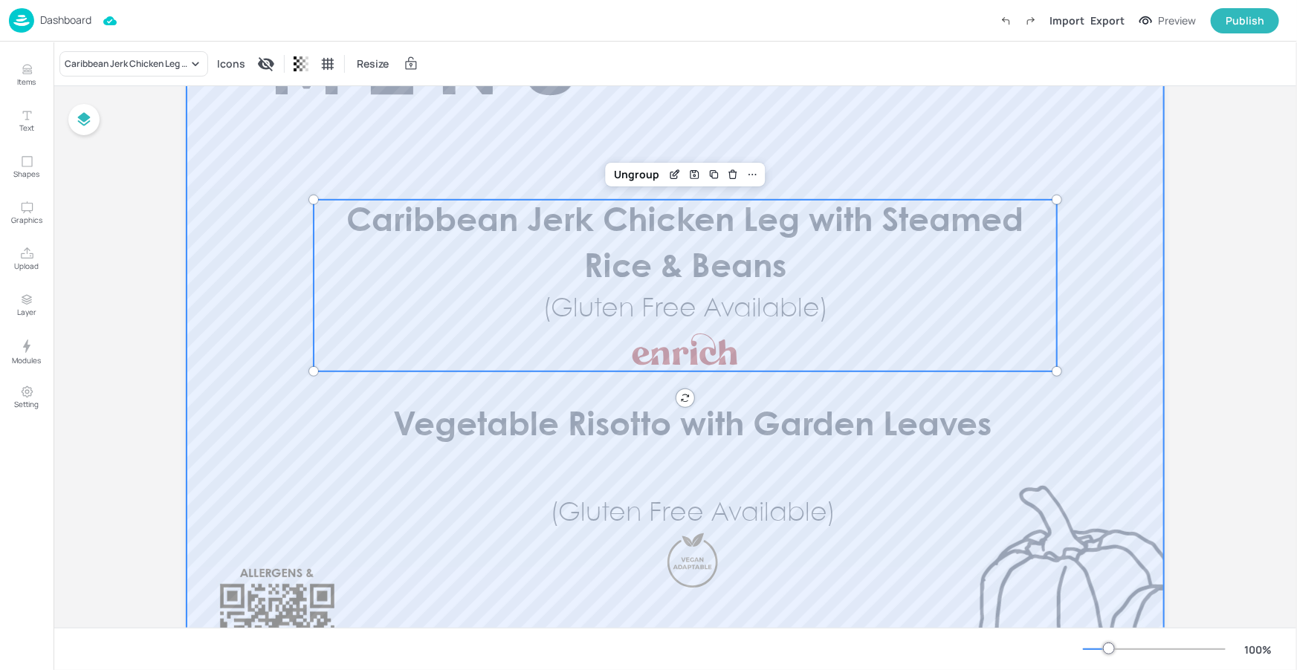
click at [1113, 321] on div at bounding box center [674, 393] width 977 height 802
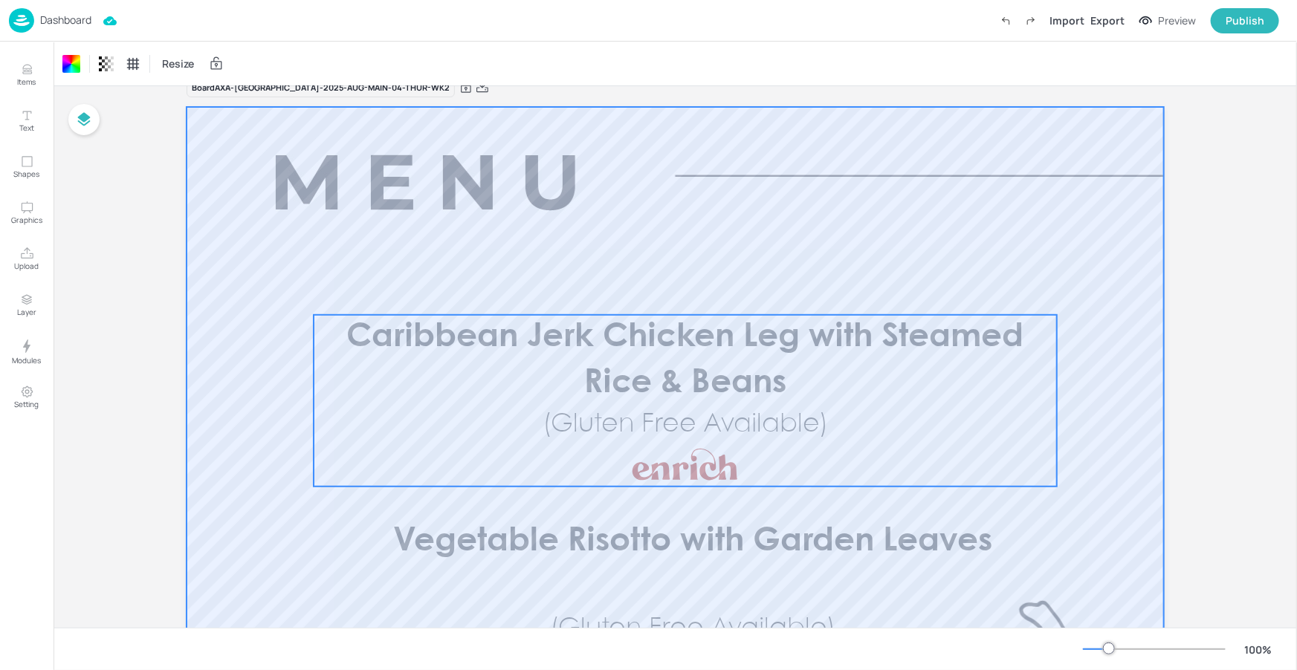
scroll to position [23, 0]
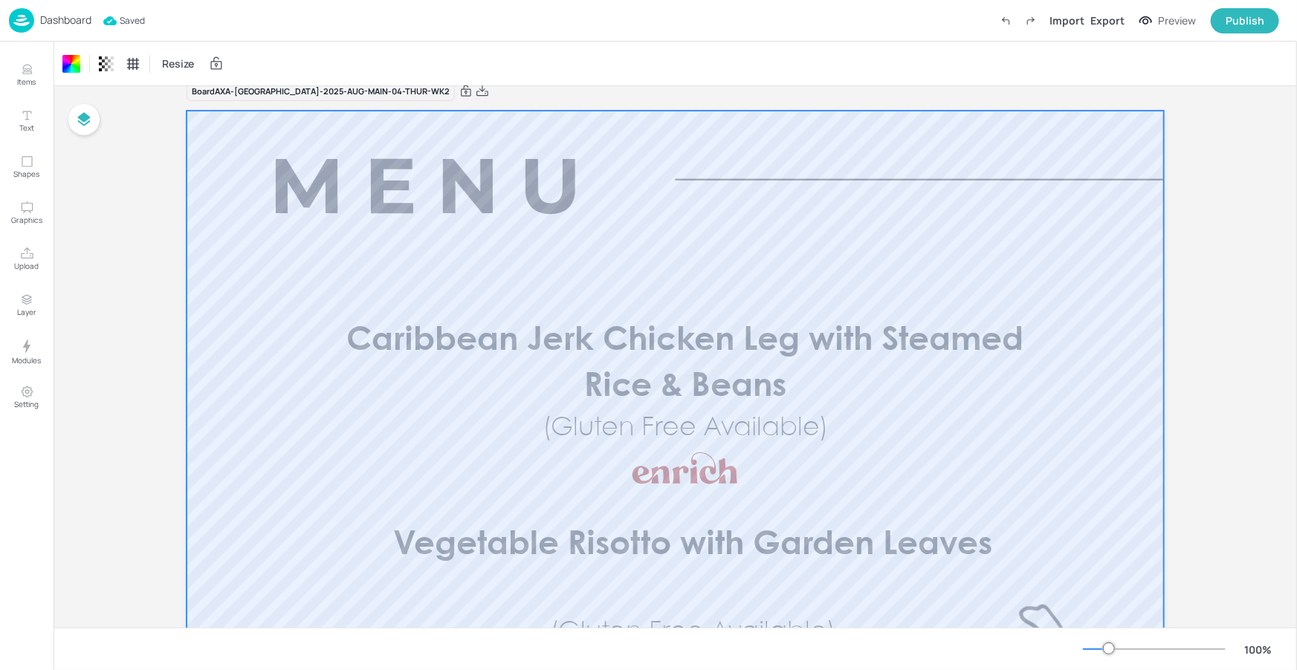
click at [84, 18] on p "Dashboard" at bounding box center [65, 20] width 51 height 10
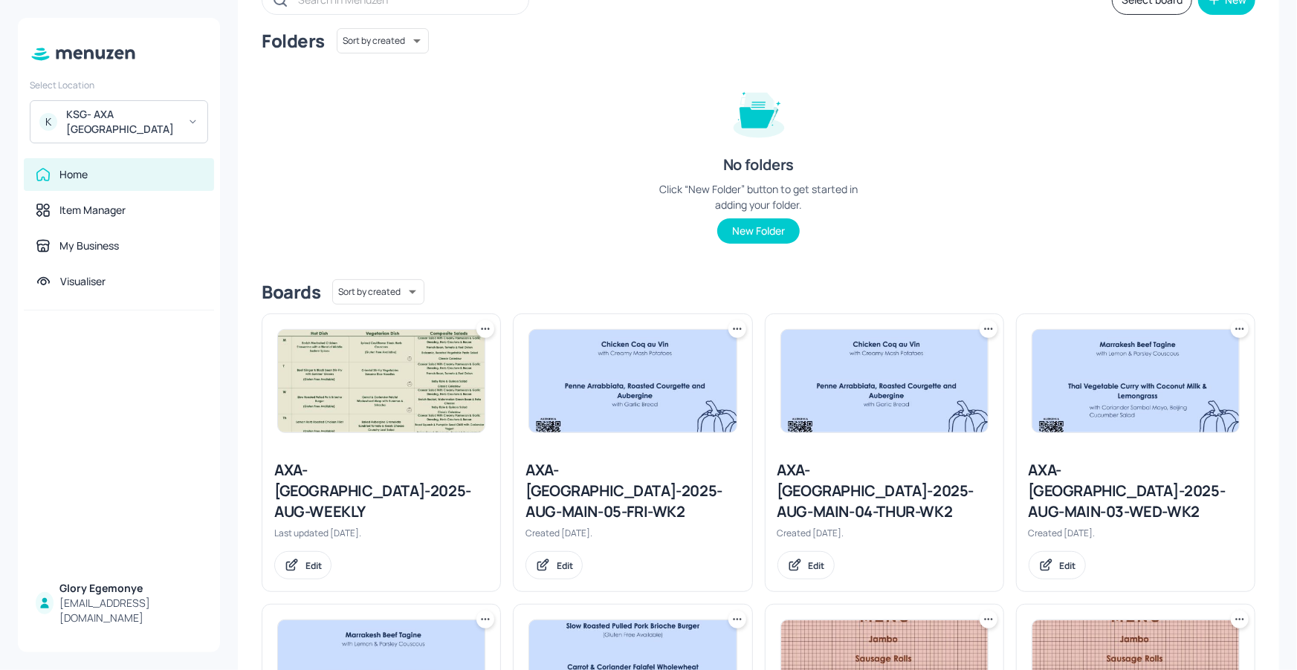
scroll to position [269, 0]
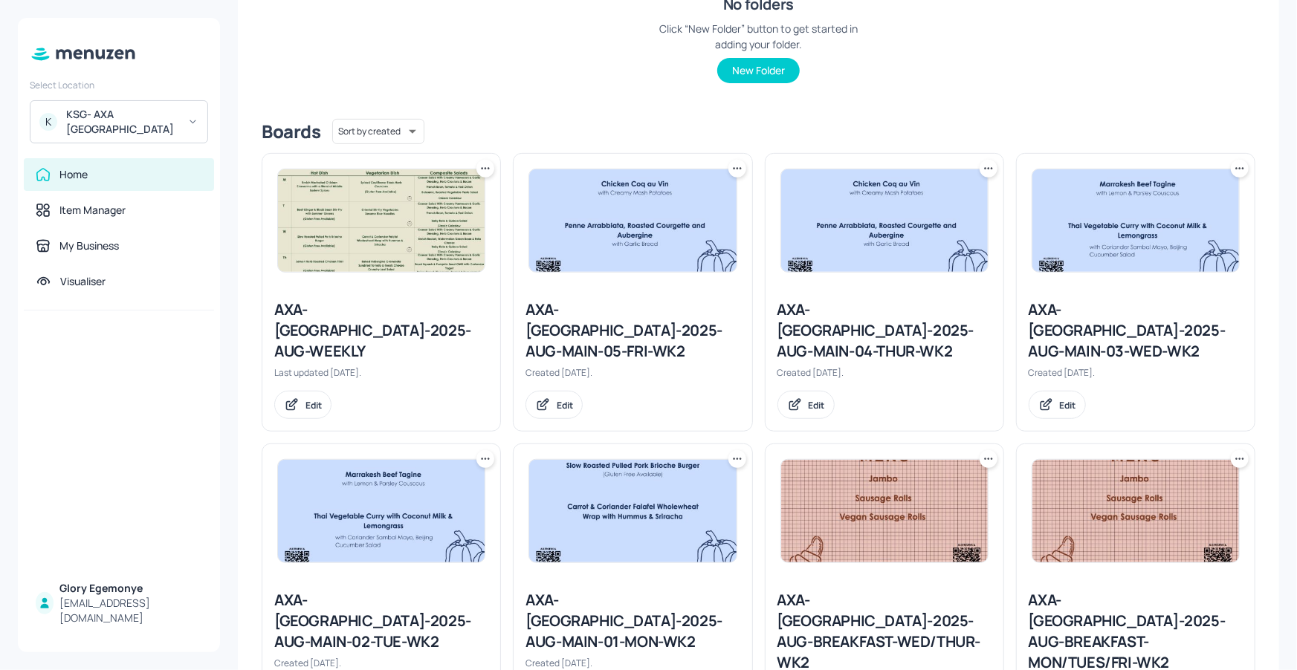
click at [603, 312] on div "AXA-DUBLIN-2025-AUG-MAIN-05-FRI-WK2" at bounding box center [632, 330] width 214 height 62
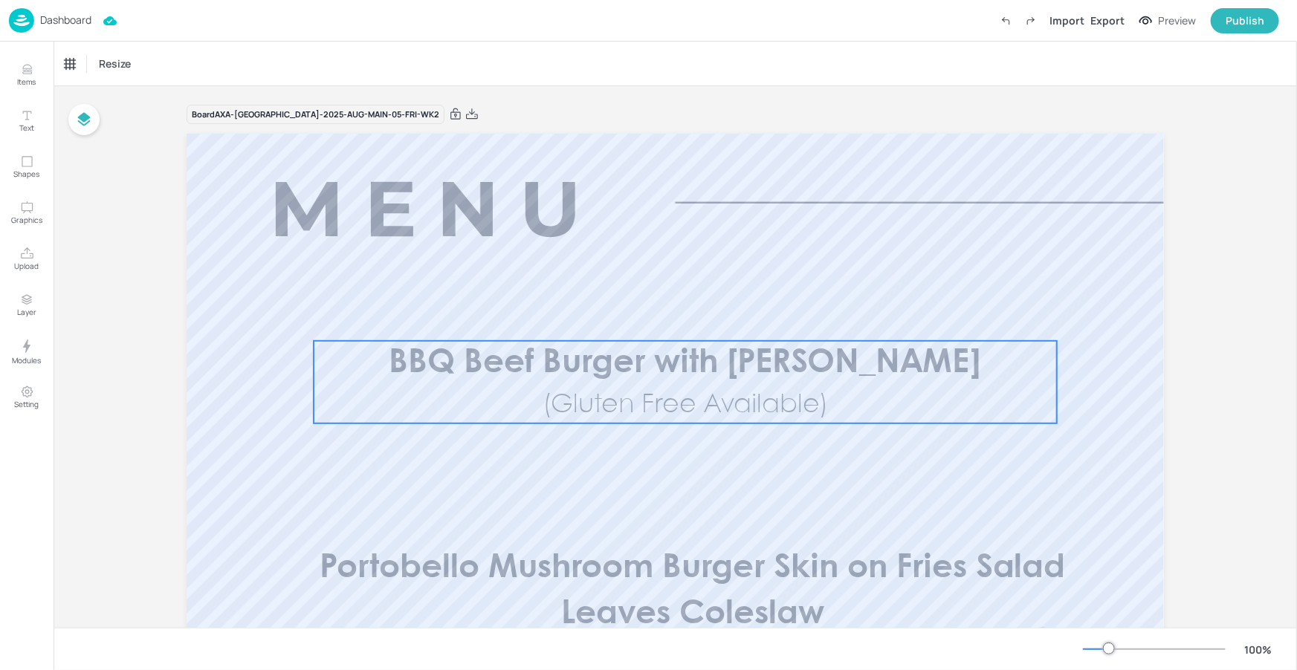
click at [714, 367] on span "BBQ Beef Burger with Jack Cheese" at bounding box center [685, 363] width 592 height 31
click at [166, 55] on div "BBQ Beef Burger with Jack Cheese" at bounding box center [133, 63] width 149 height 25
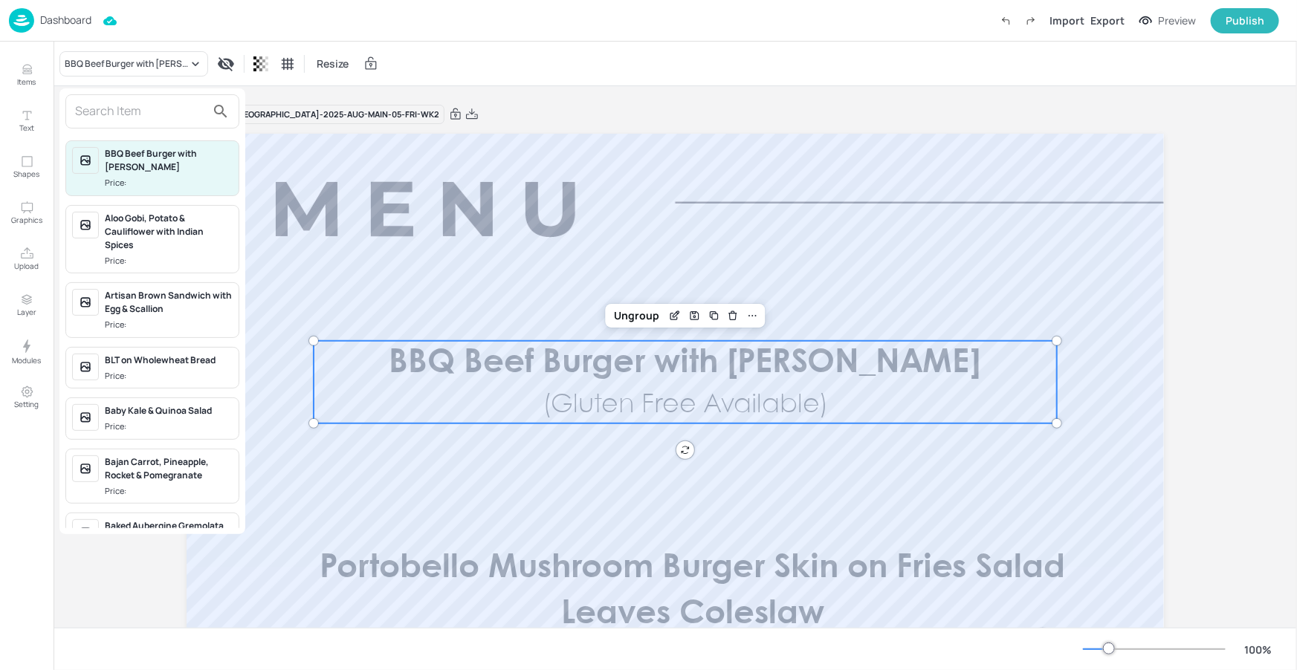
click at [166, 109] on input "text" at bounding box center [140, 112] width 131 height 24
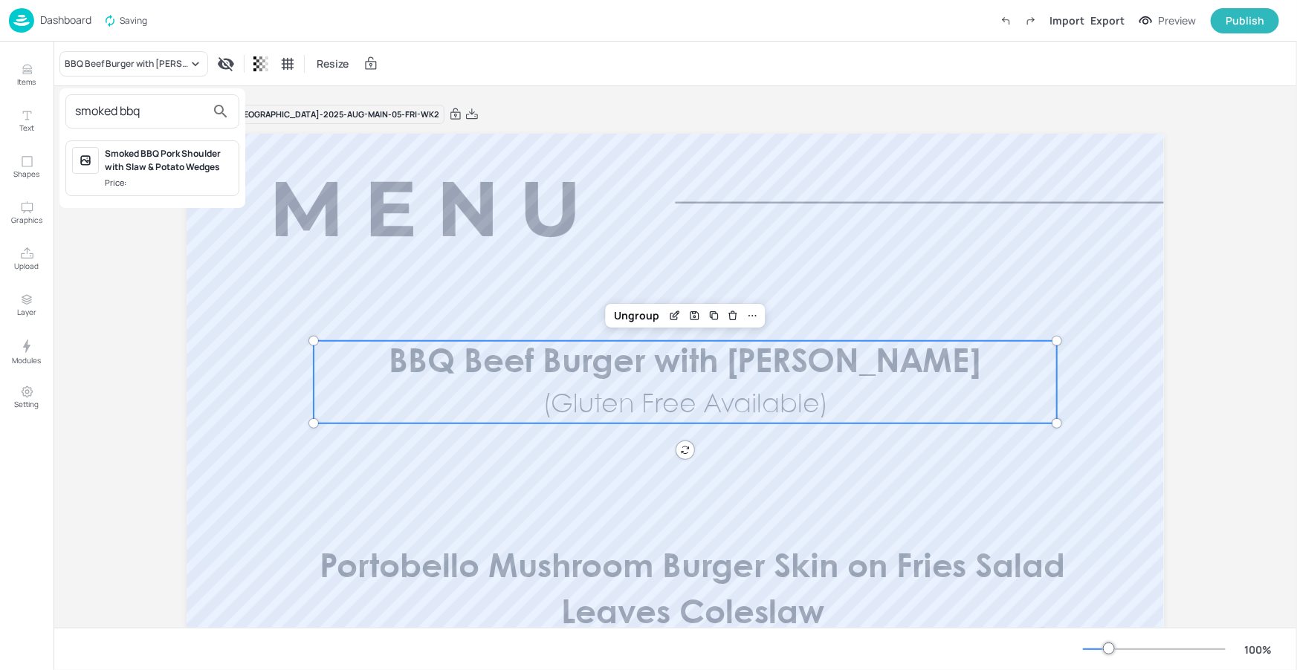
type input "smoked bbq"
click at [183, 154] on div "Smoked BBQ Pork Shoulder with Slaw & Potato Wedges" at bounding box center [169, 160] width 128 height 27
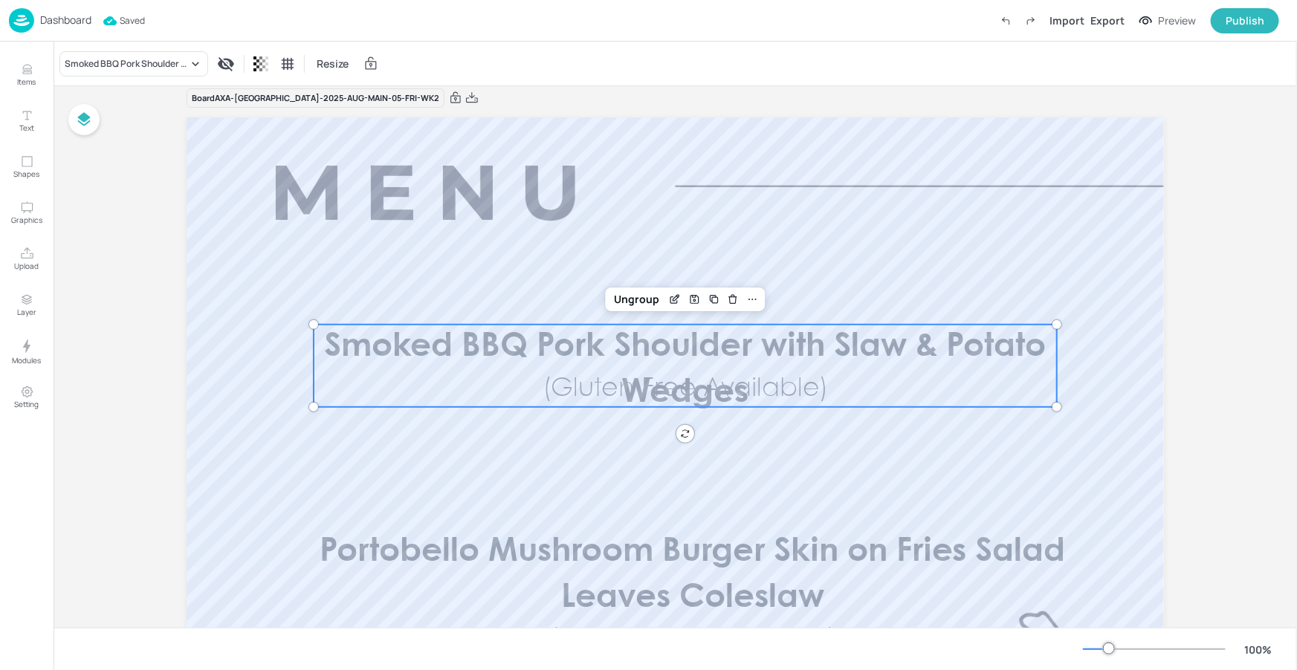
scroll to position [30, 0]
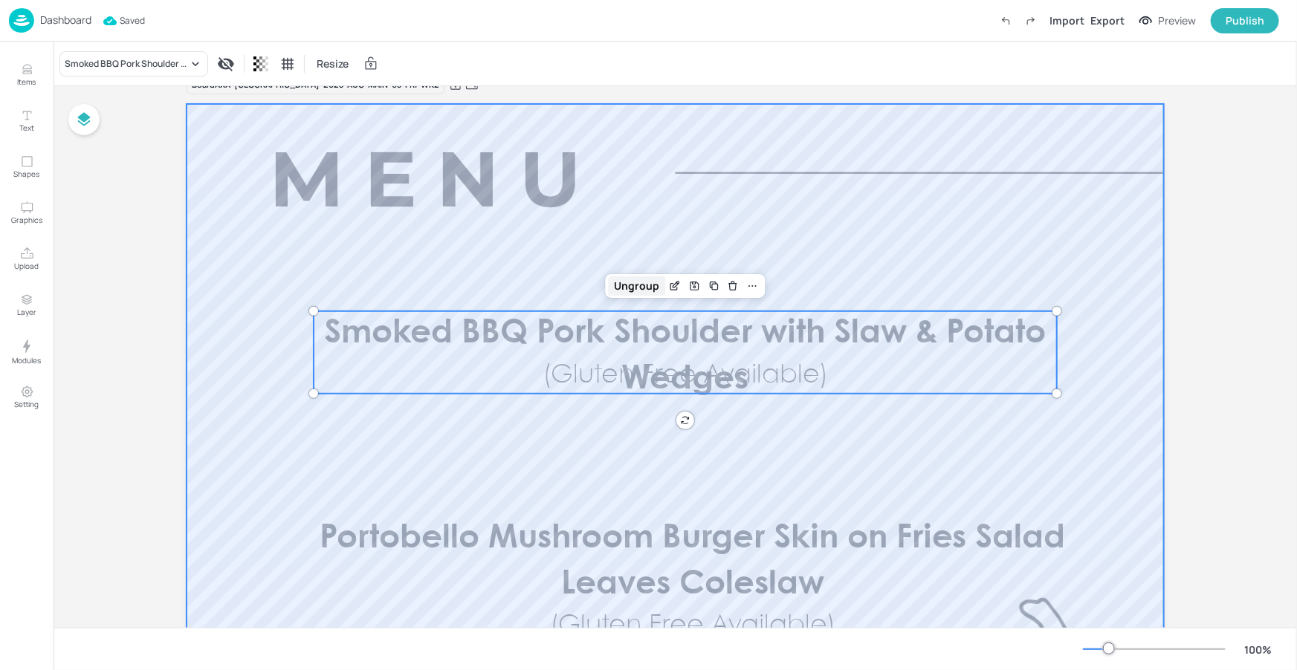
click at [639, 295] on div "Ungroup" at bounding box center [636, 285] width 57 height 19
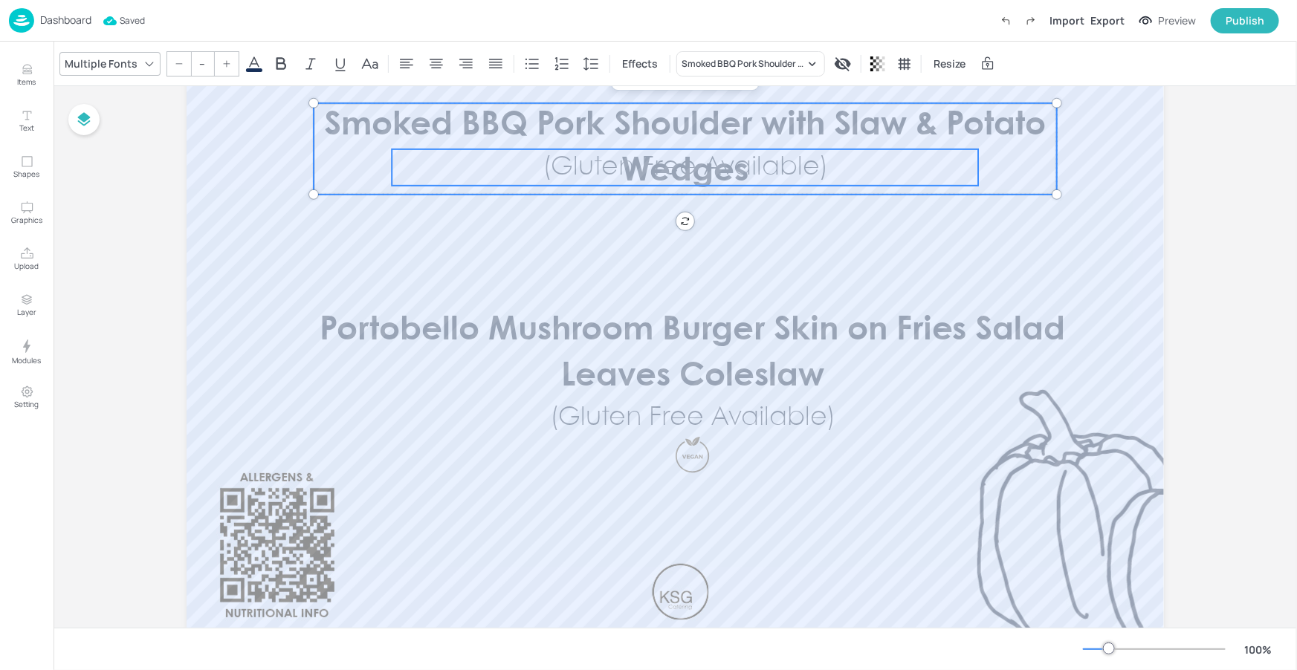
scroll to position [215, 0]
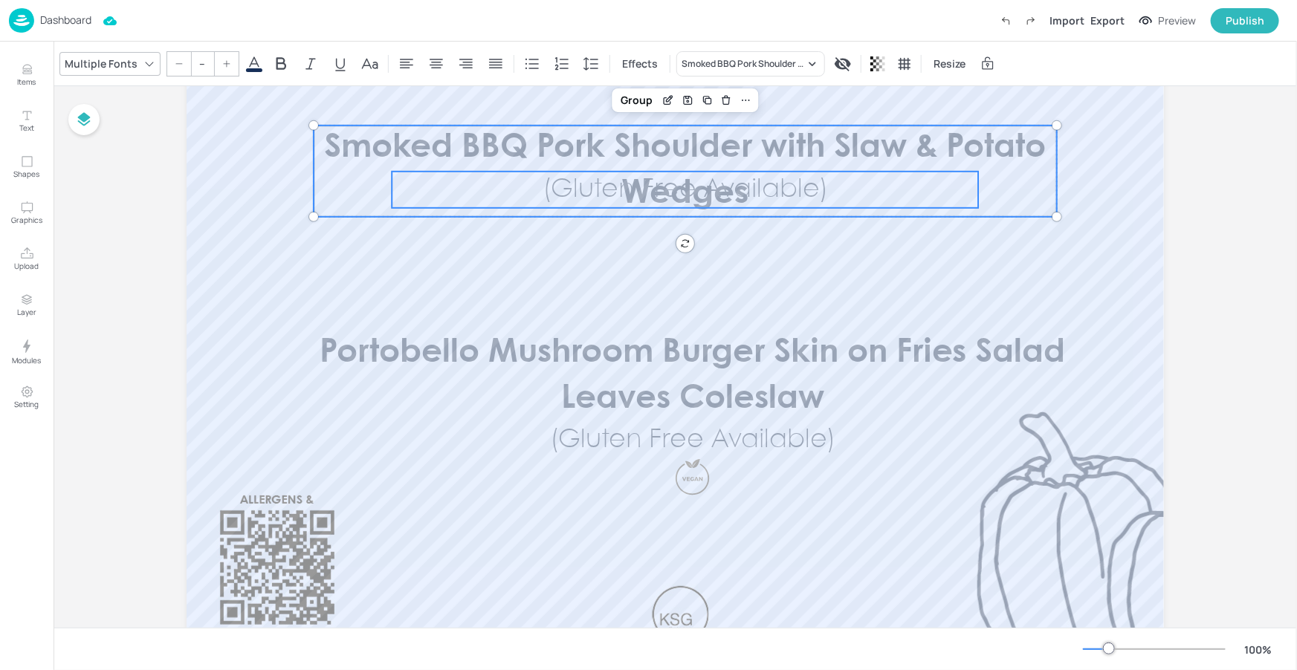
click at [825, 188] on p "(Gluten Free Available)" at bounding box center [685, 190] width 586 height 36
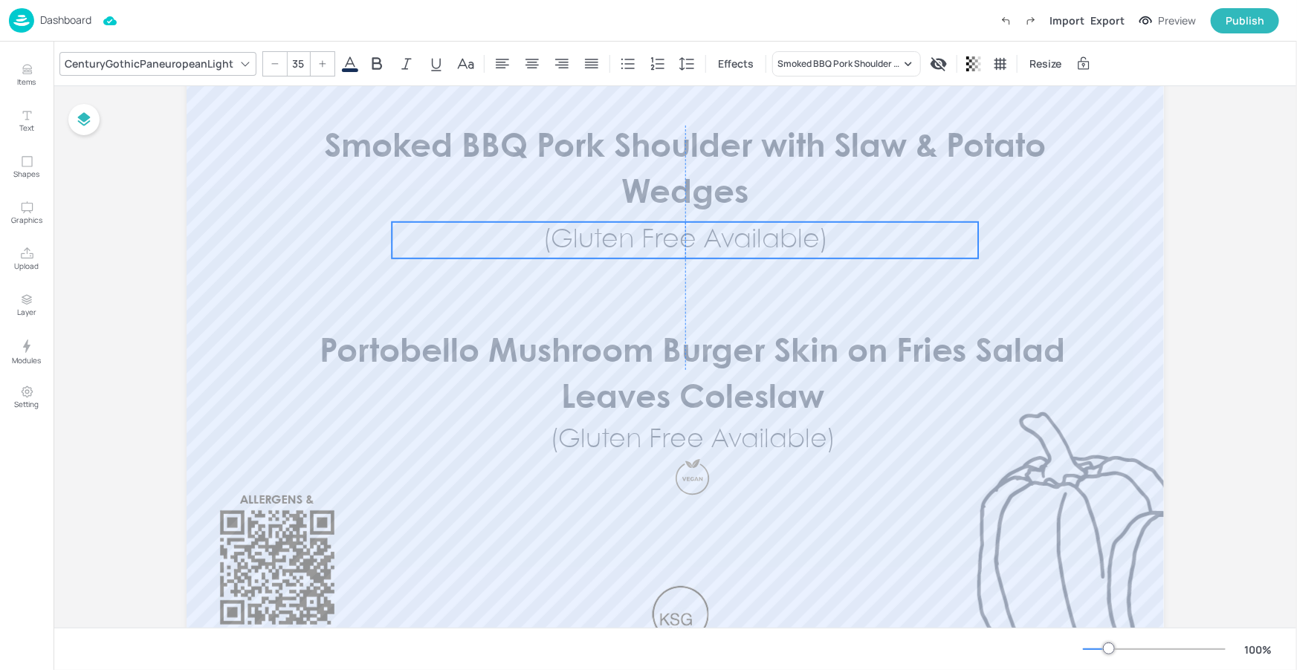
drag, startPoint x: 825, startPoint y: 187, endPoint x: 825, endPoint y: 238, distance: 50.5
click at [825, 238] on span "(Gluten Free Available)" at bounding box center [684, 240] width 285 height 25
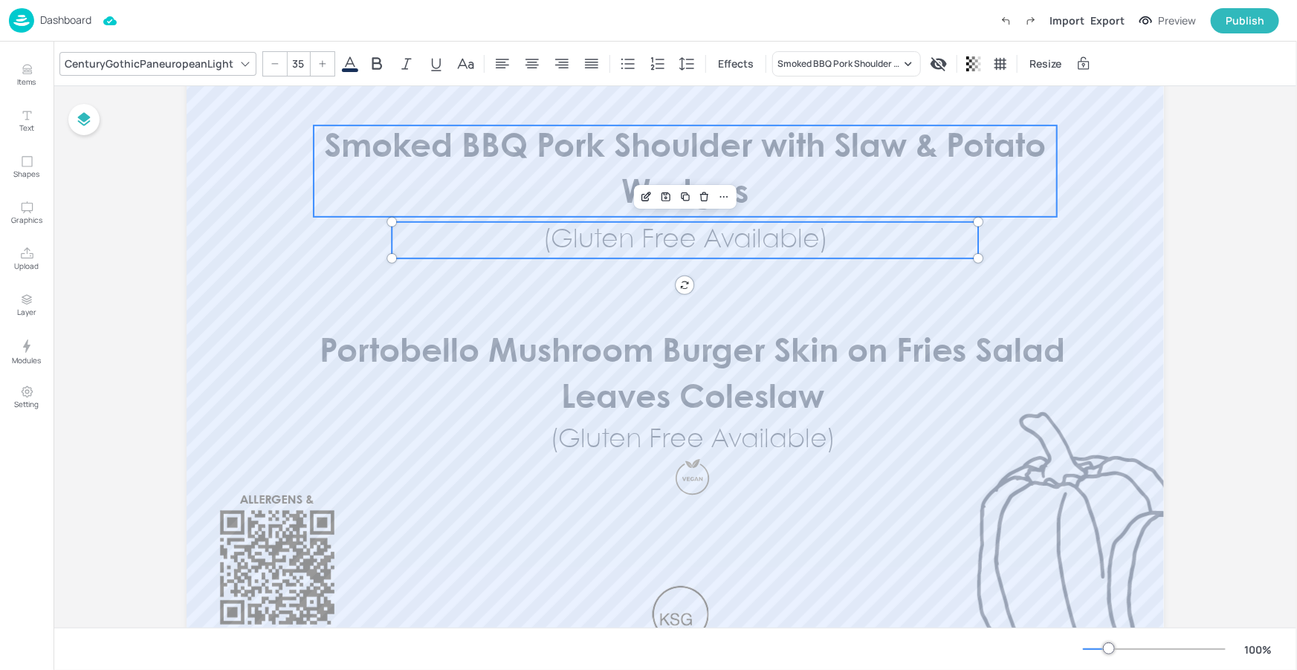
type input "--"
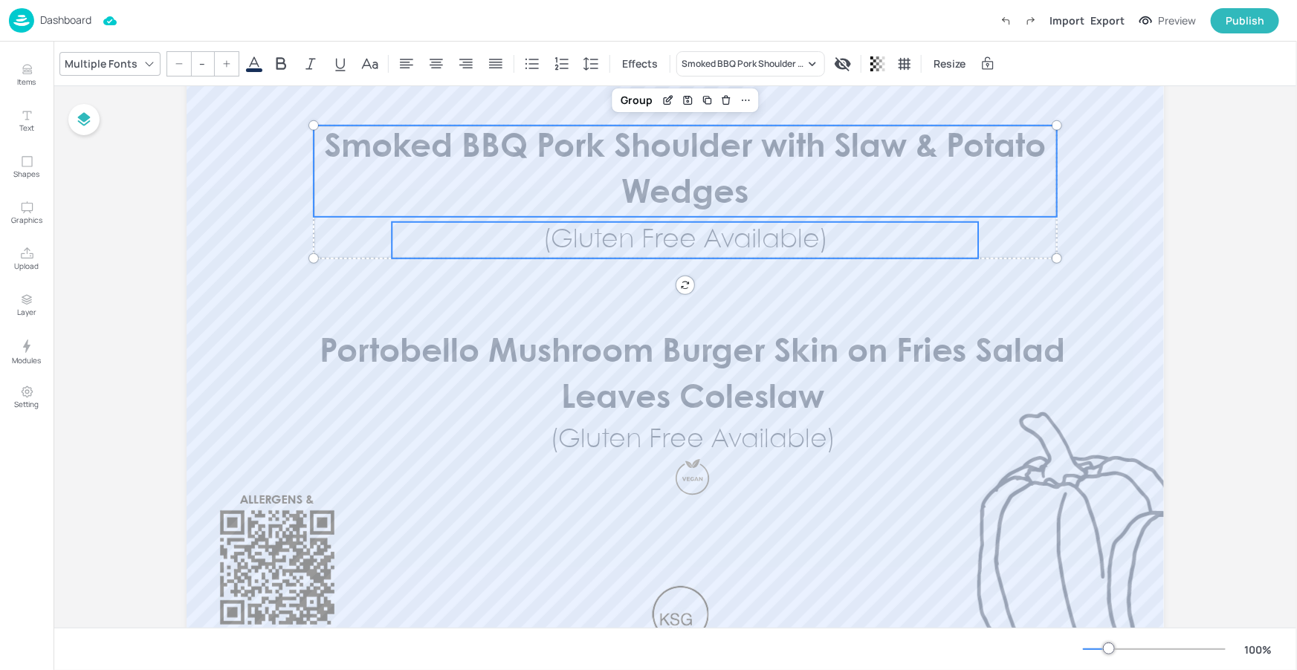
click at [837, 191] on p "Smoked BBQ Pork Shoulder with Slaw & Potato Wedges" at bounding box center [685, 171] width 743 height 91
click at [663, 98] on icon "Edit Item" at bounding box center [668, 100] width 13 height 12
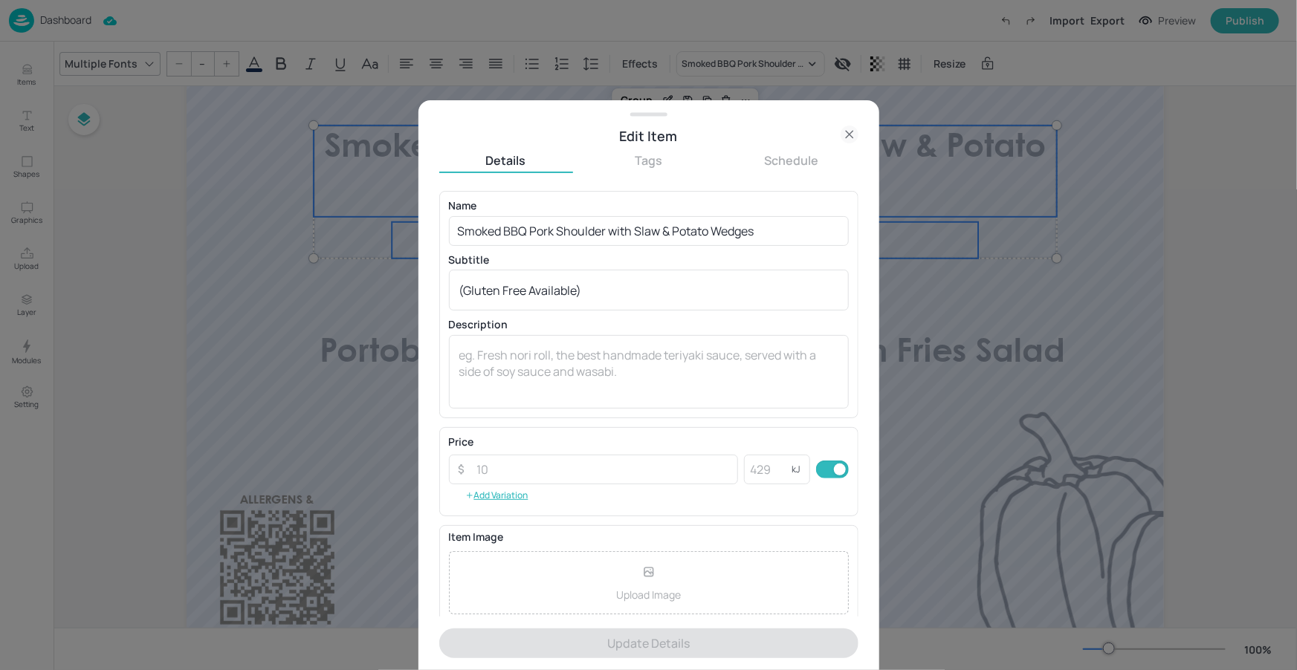
click at [632, 74] on div at bounding box center [648, 335] width 1297 height 670
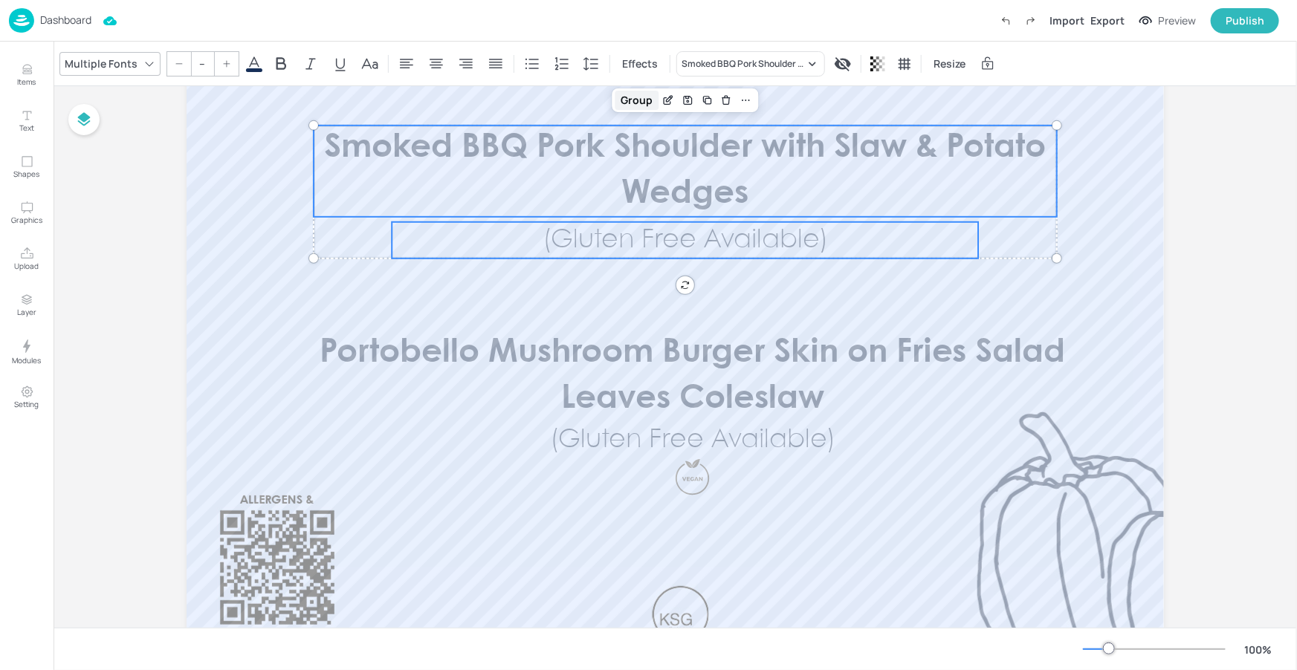
click at [641, 96] on div "Group" at bounding box center [636, 100] width 44 height 19
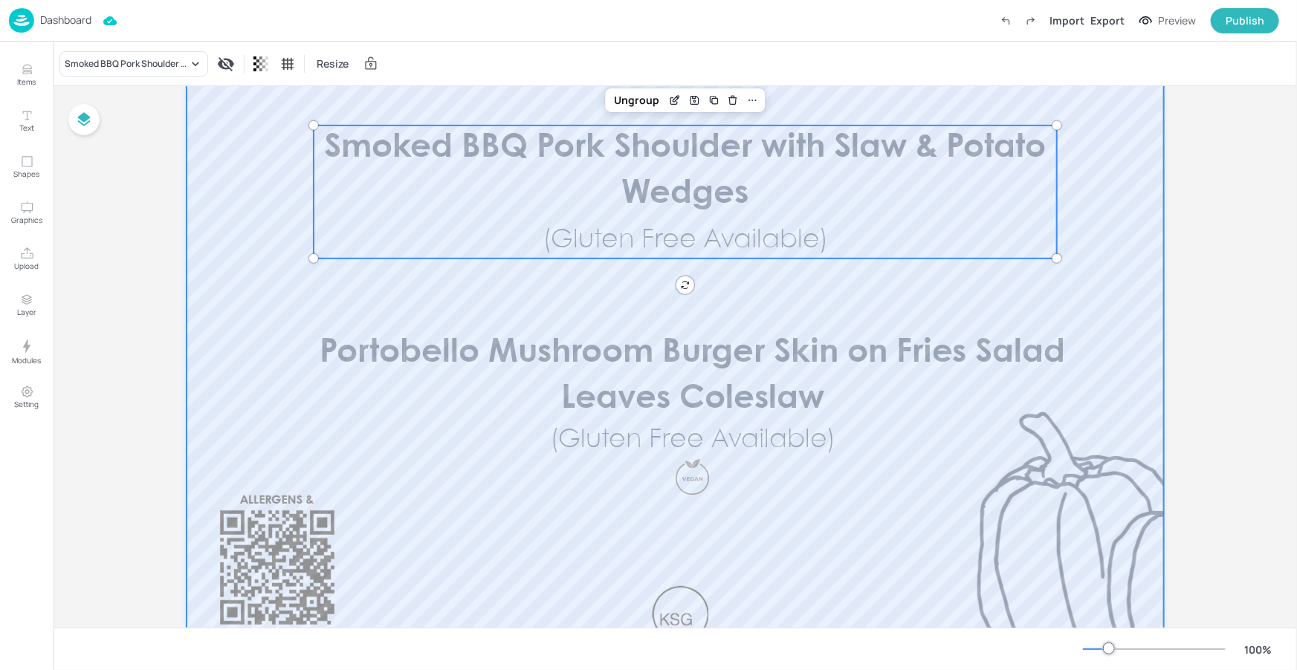
click at [1028, 283] on div at bounding box center [674, 319] width 977 height 802
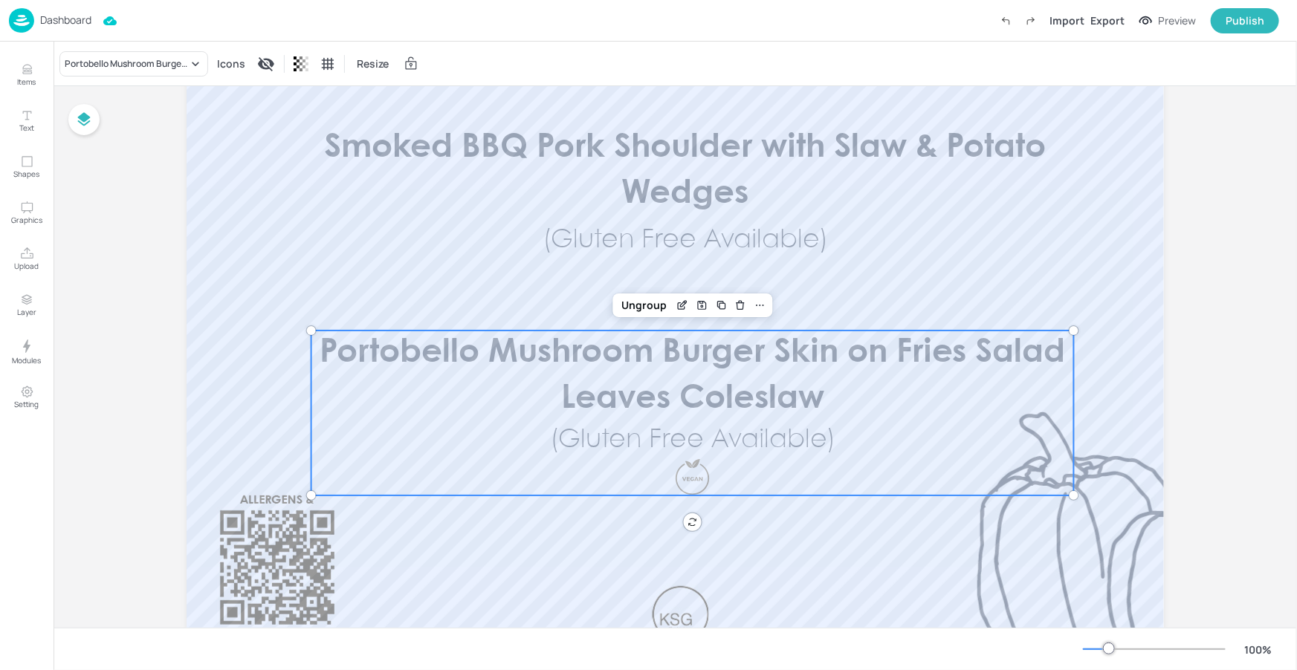
click at [774, 415] on p "Portobello Mushroom Burger Skin on Fries Salad Leaves Coleslaw" at bounding box center [692, 376] width 762 height 91
click at [166, 67] on div "Portobello Mushroom Burger Skin on Fries Salad Leaves Coleslaw" at bounding box center [126, 63] width 123 height 13
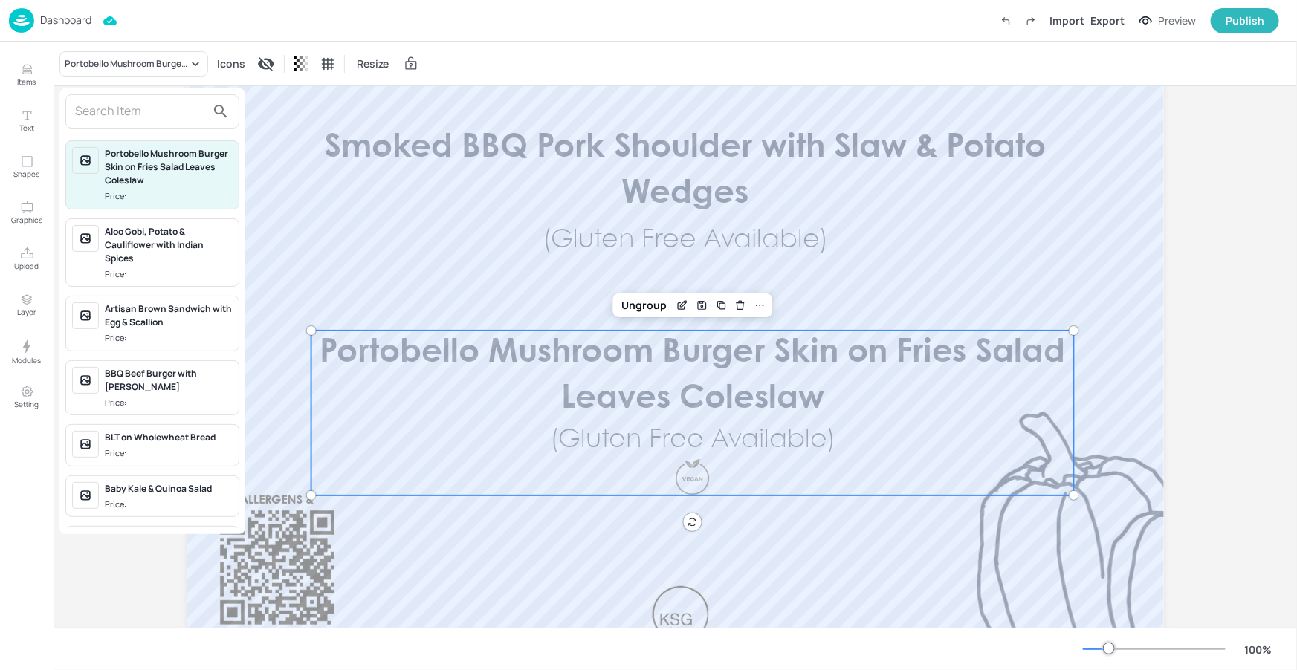
click at [168, 111] on input "text" at bounding box center [140, 112] width 131 height 24
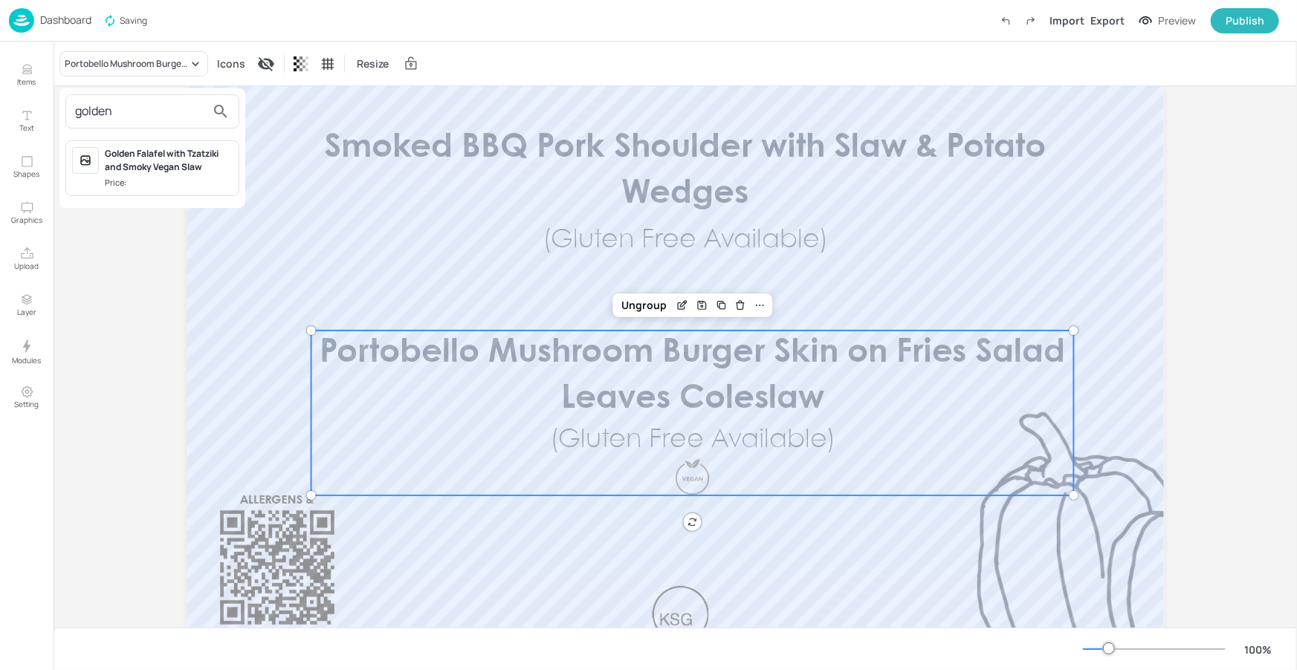
type input "golden"
click at [198, 172] on div "Golden Falafel with Tzatziki and Smoky Vegan Slaw" at bounding box center [169, 160] width 128 height 27
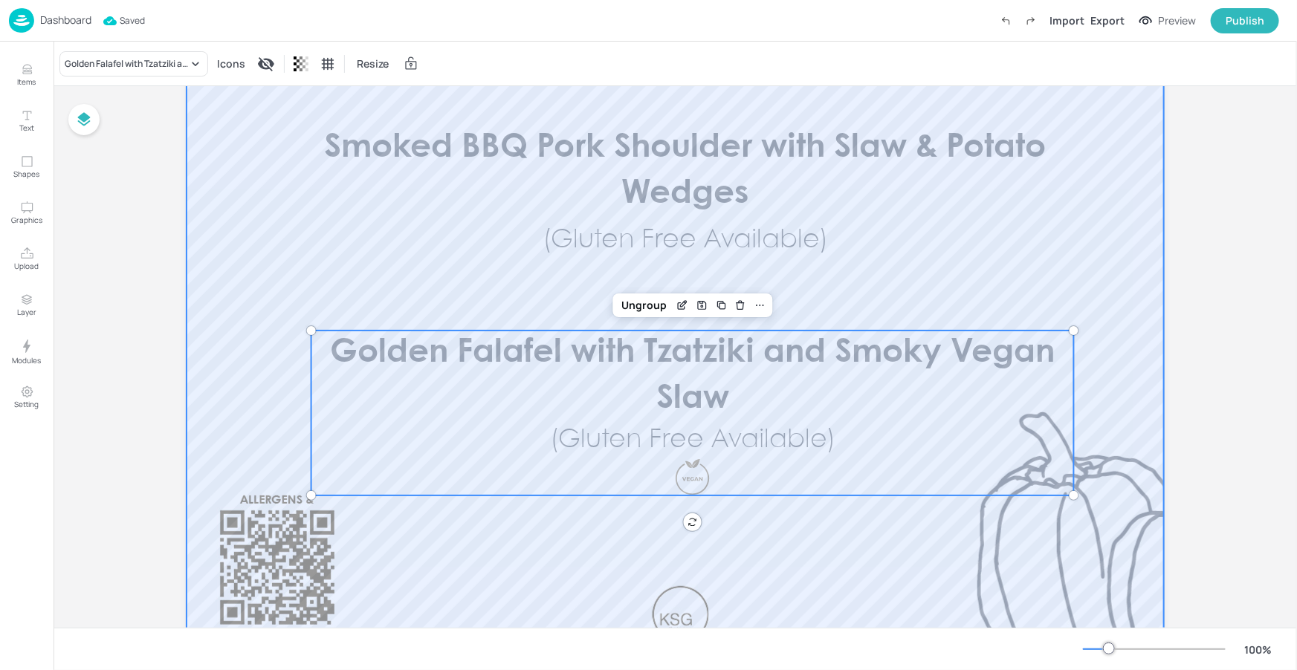
click at [877, 553] on div at bounding box center [674, 319] width 977 height 802
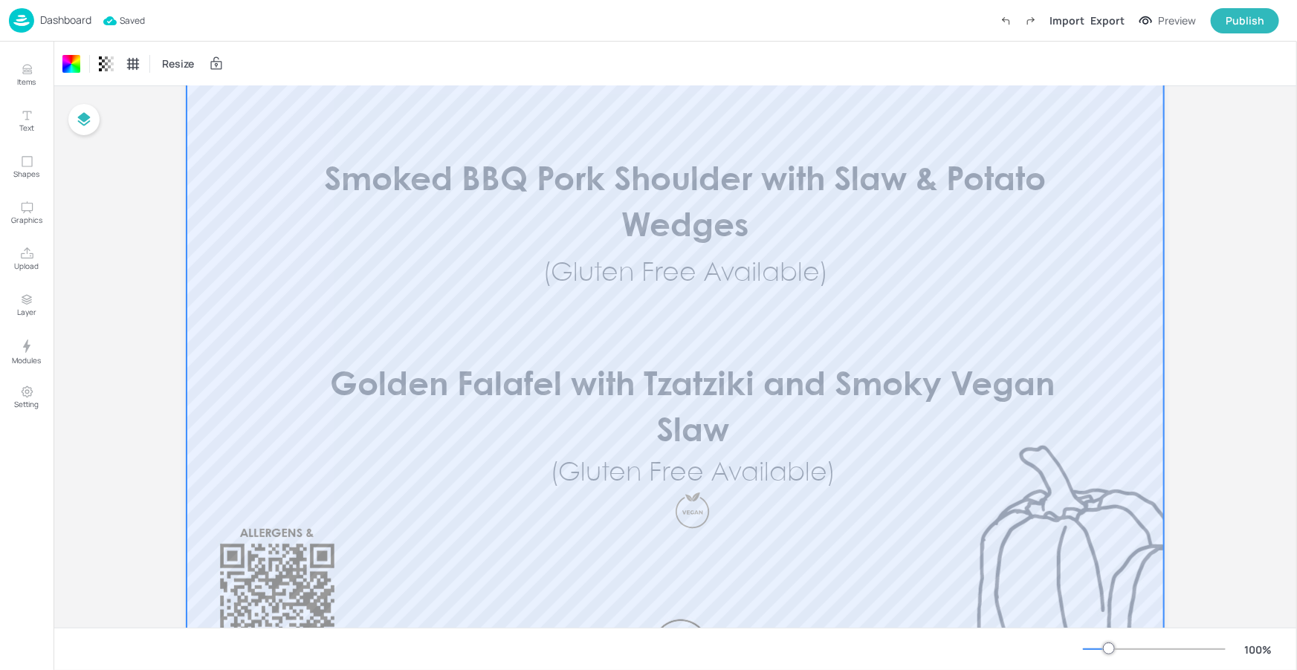
scroll to position [109, 0]
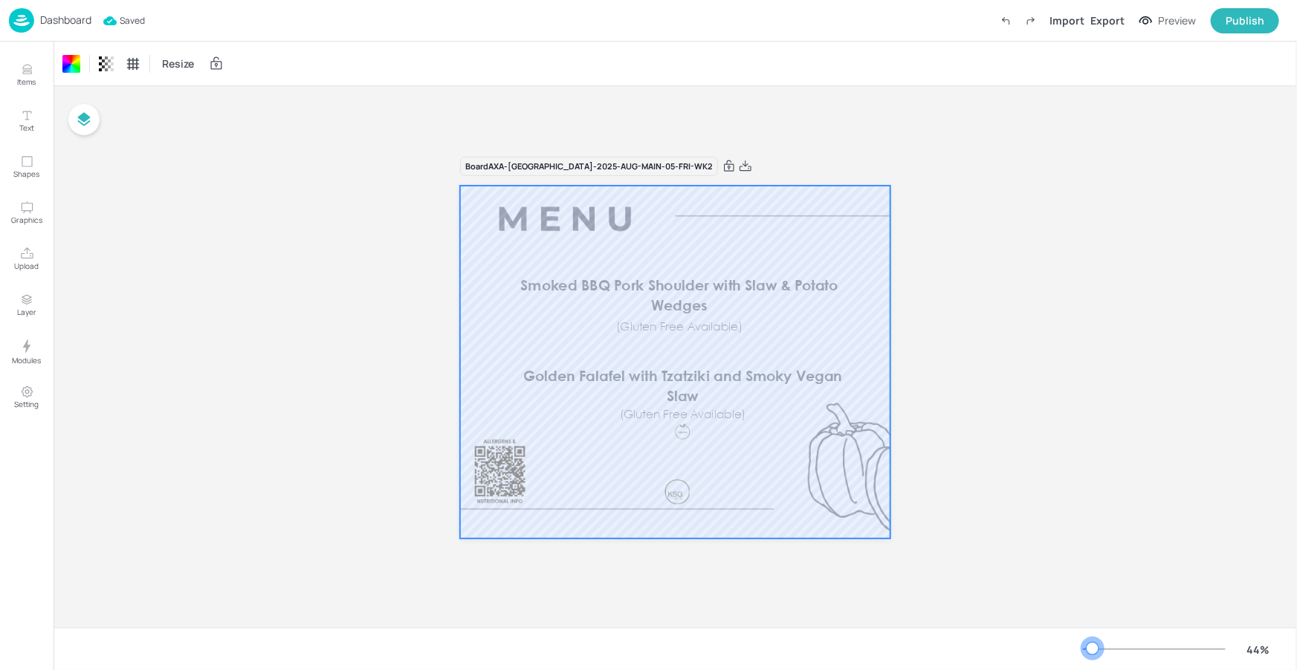
click at [1093, 646] on div at bounding box center [1154, 649] width 143 height 12
click at [1100, 647] on div at bounding box center [1154, 649] width 143 height 12
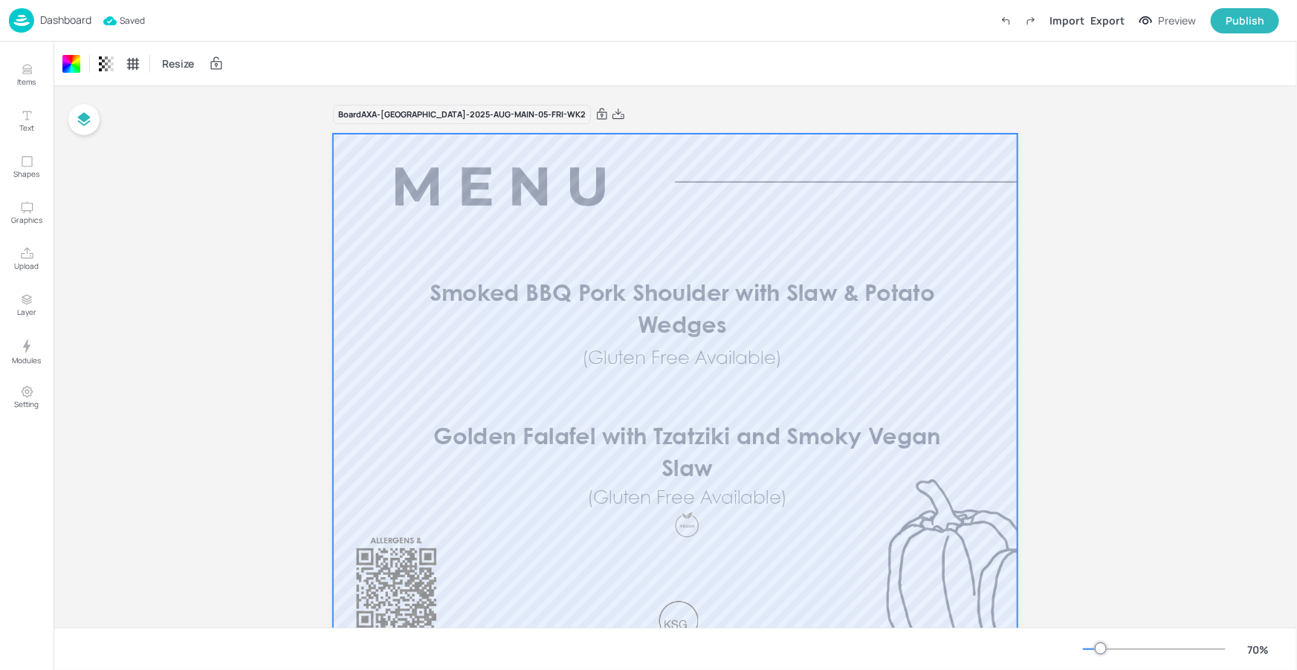
click at [78, 20] on p "Dashboard" at bounding box center [65, 20] width 51 height 10
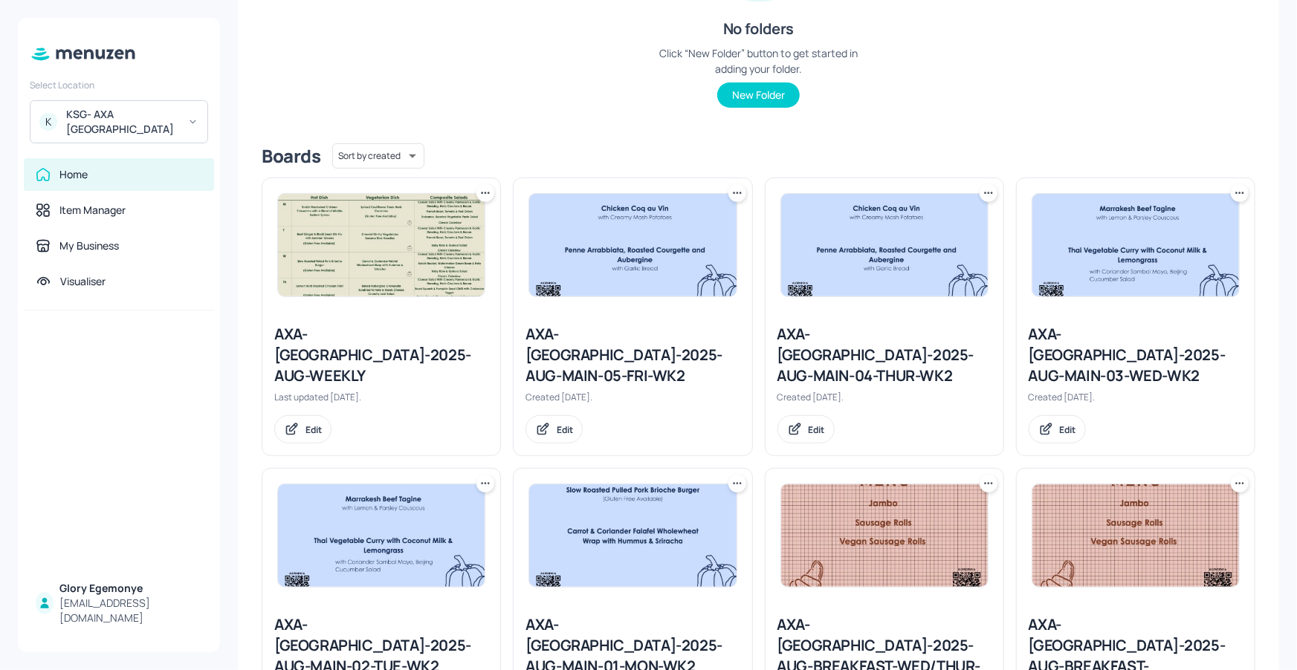
scroll to position [260, 0]
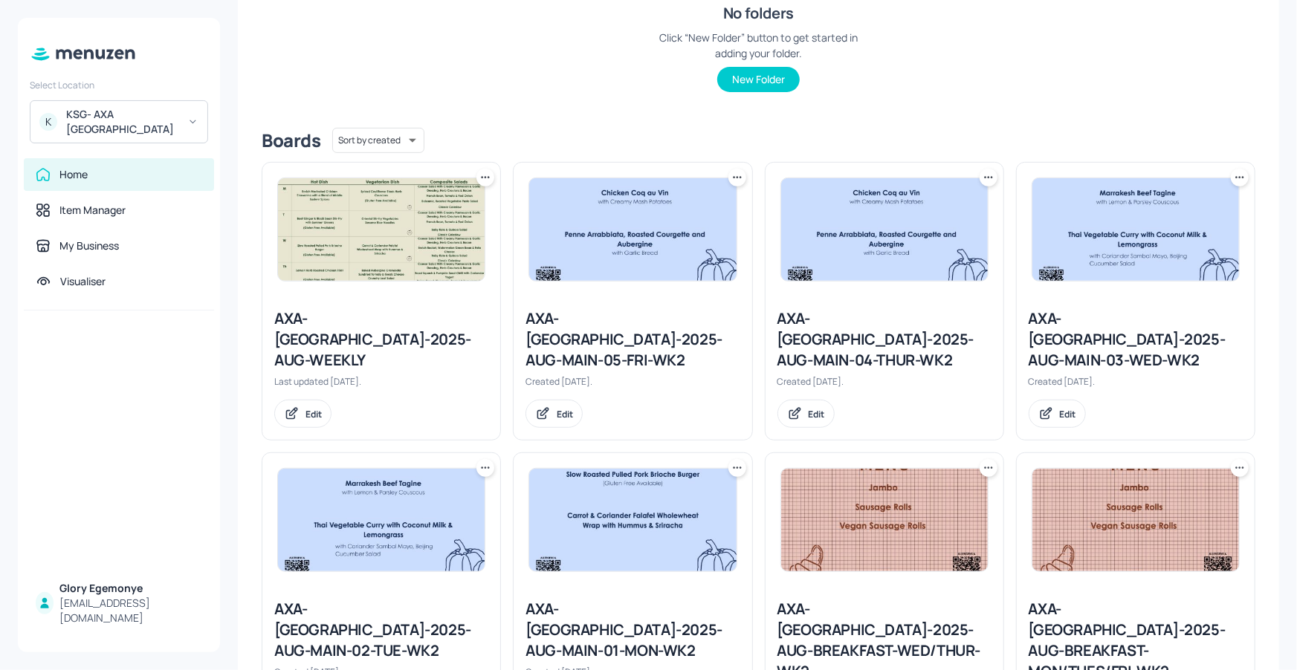
click at [371, 317] on div "AXA-DUBLIN-2025-AUG-WEEKLY" at bounding box center [381, 339] width 214 height 62
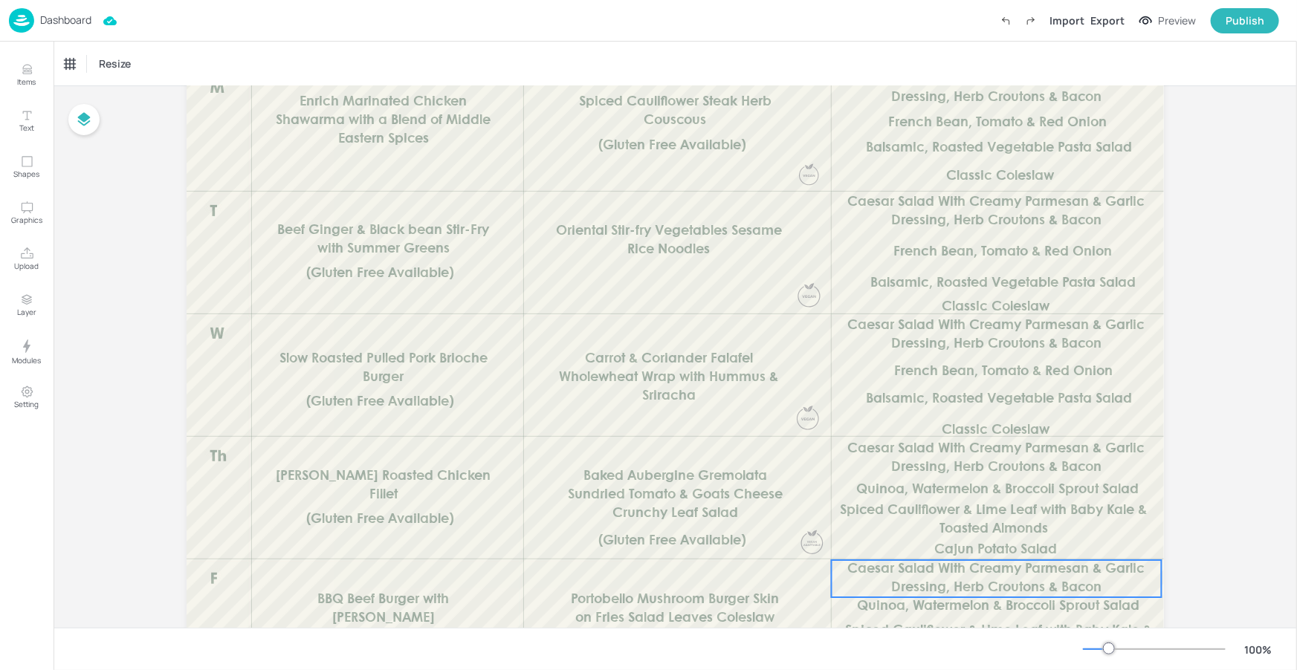
scroll to position [321, 0]
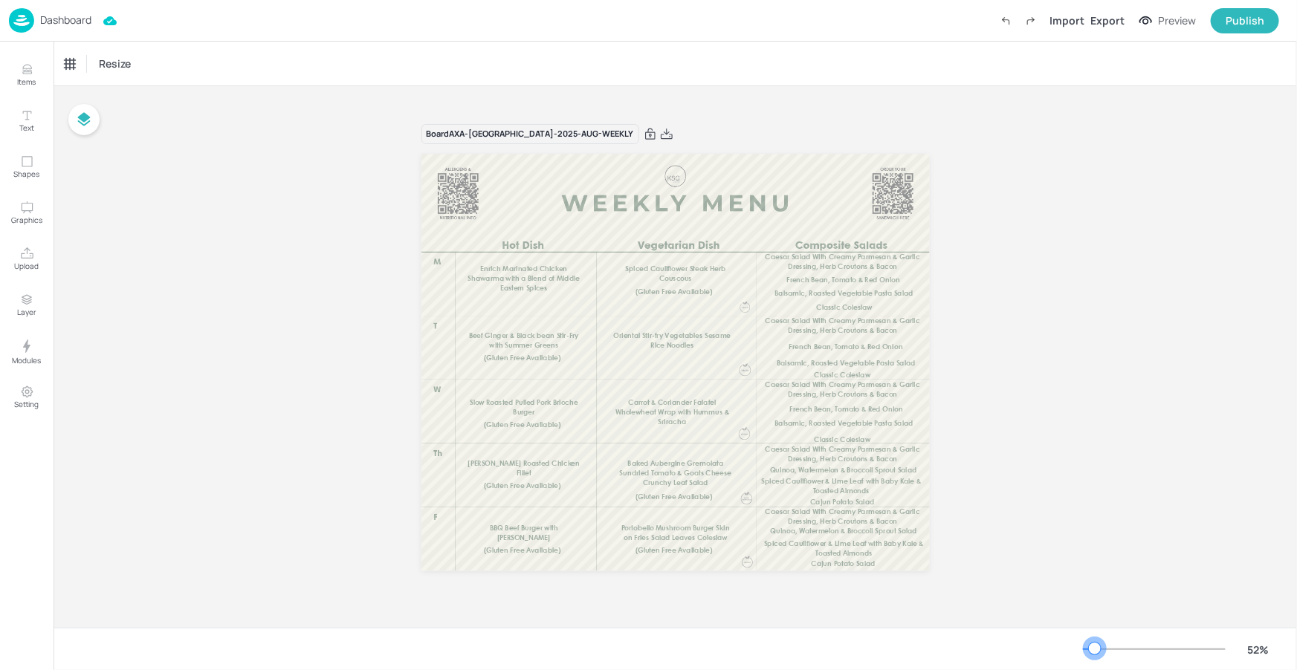
click at [1095, 654] on div at bounding box center [1154, 649] width 143 height 12
click at [510, 282] on p "Enrich Marinated Chicken Shawarma with a Blend of Middle Eastern Spices" at bounding box center [523, 279] width 118 height 29
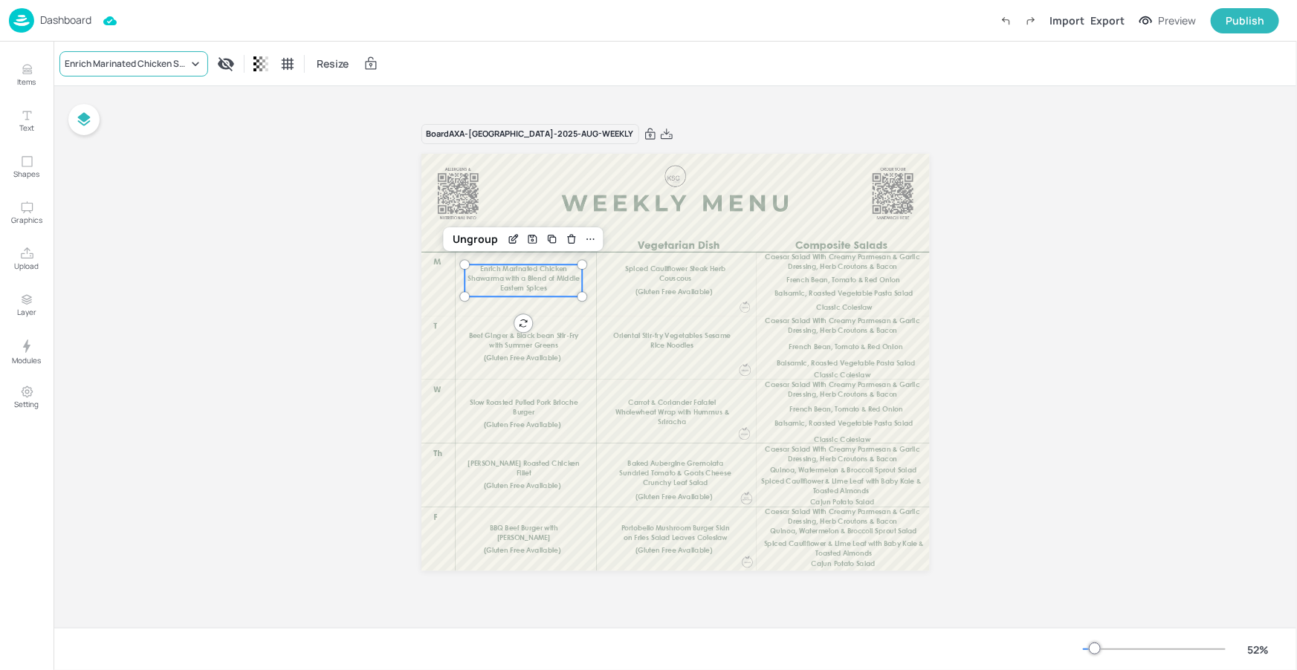
click at [137, 62] on div "Enrich Marinated Chicken Shawarma with a Blend of Middle Eastern Spices" at bounding box center [126, 63] width 123 height 13
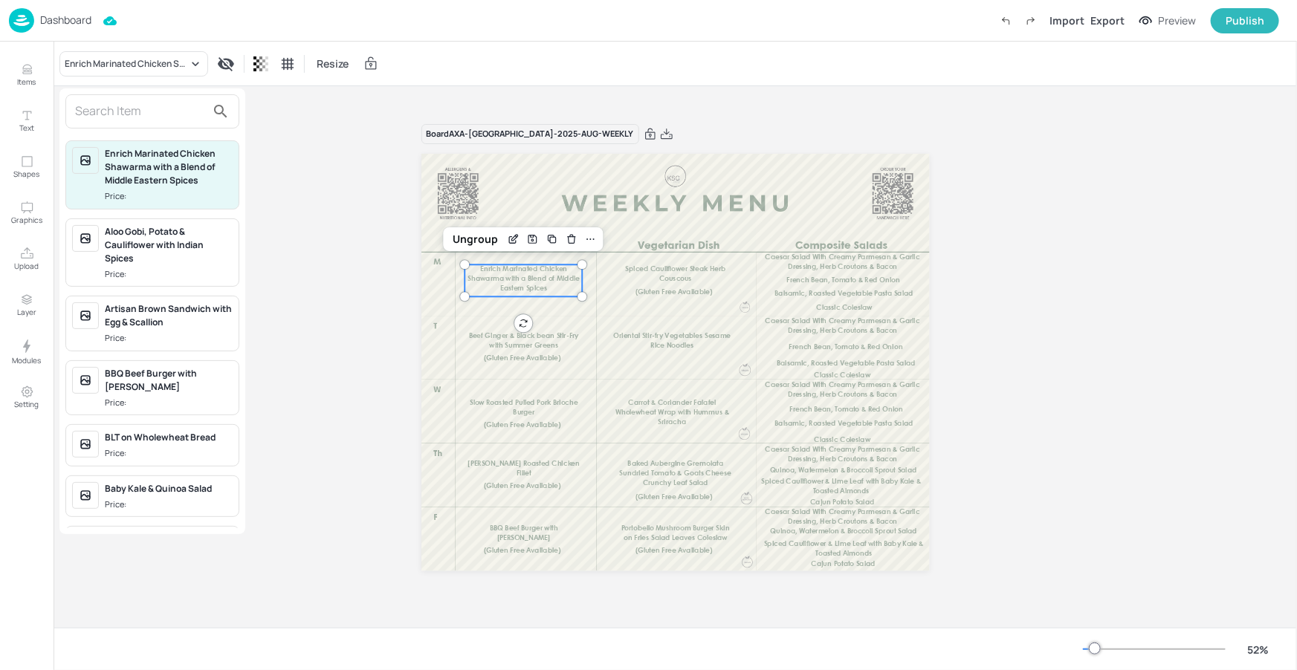
click at [129, 117] on input "text" at bounding box center [140, 112] width 131 height 24
drag, startPoint x: 158, startPoint y: 114, endPoint x: 132, endPoint y: 105, distance: 28.2
click at [158, 114] on input "text" at bounding box center [140, 112] width 131 height 24
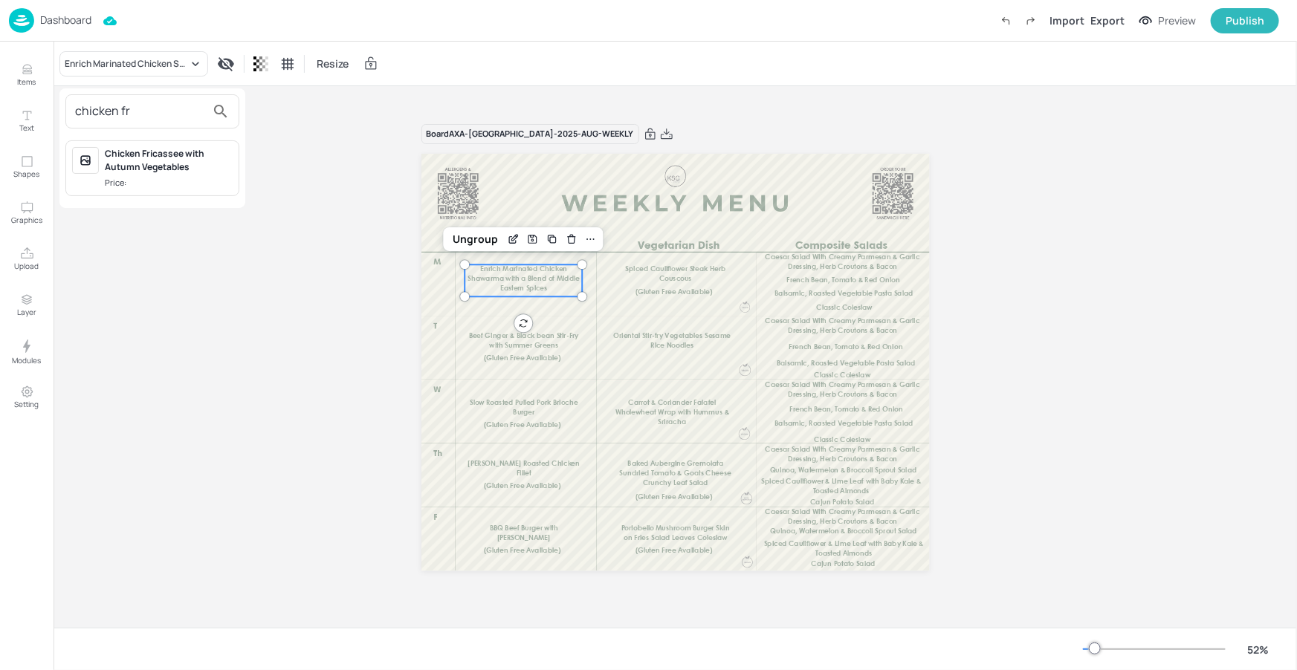
type input "chicken fr"
click at [143, 155] on div "Chicken Fricassee with Autumn Vegetables" at bounding box center [169, 160] width 128 height 27
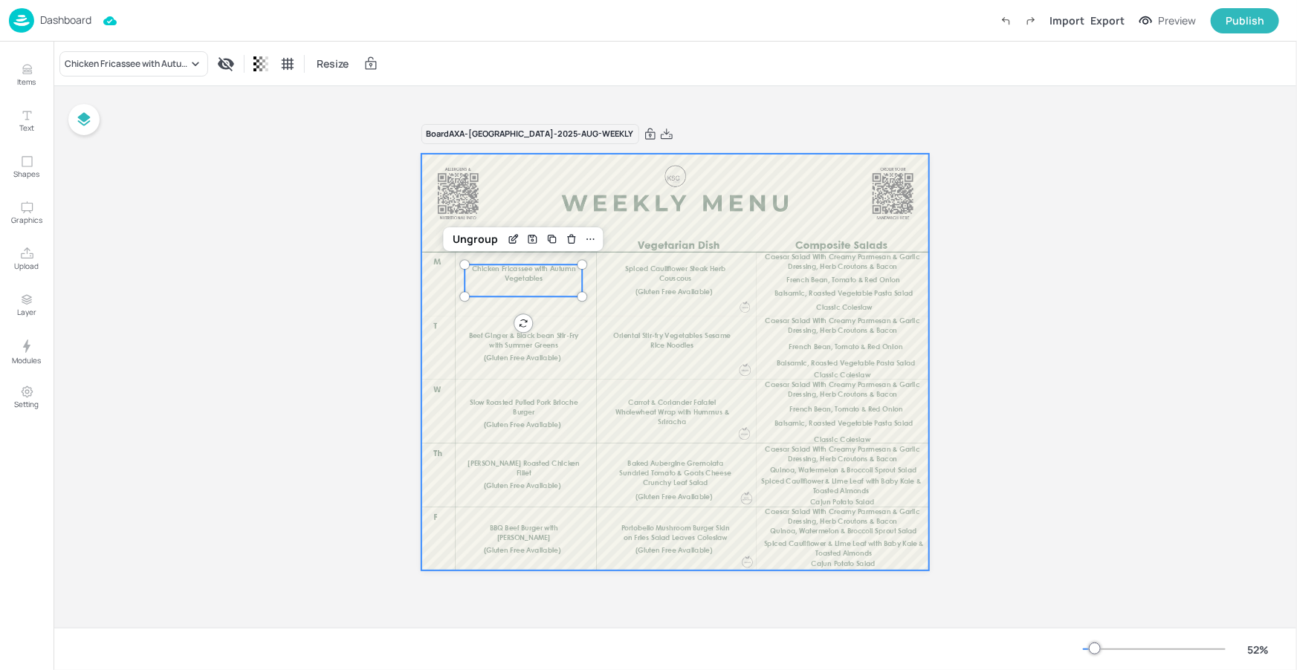
click at [657, 273] on p "Spiced Cauliflower Steak Herb Couscous" at bounding box center [675, 274] width 118 height 19
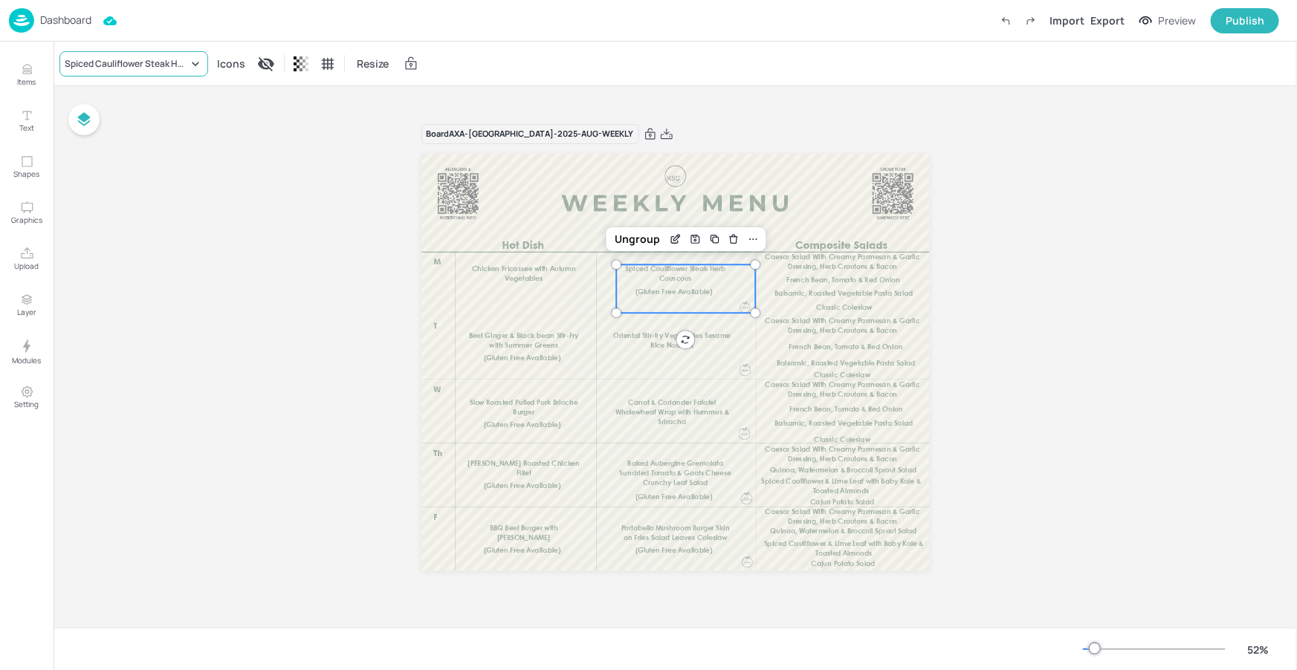
click at [176, 70] on div "Spiced Cauliflower Steak Herb Couscous" at bounding box center [133, 63] width 149 height 25
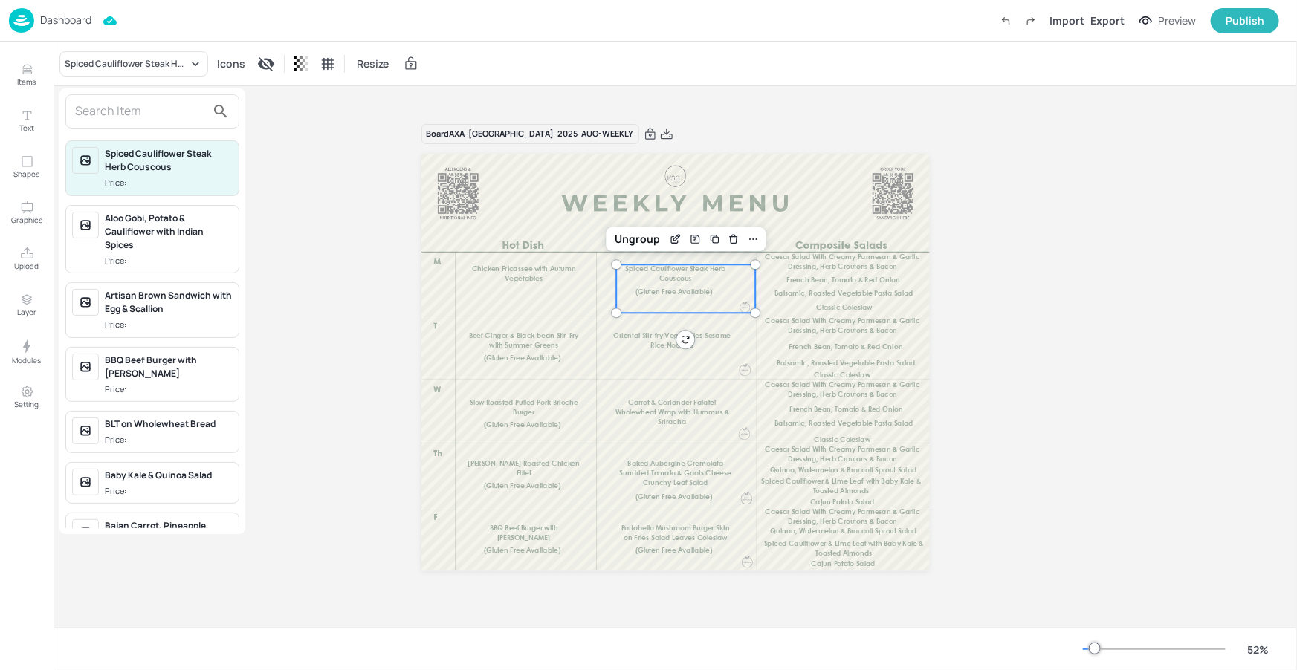
click at [151, 108] on input "text" at bounding box center [140, 112] width 131 height 24
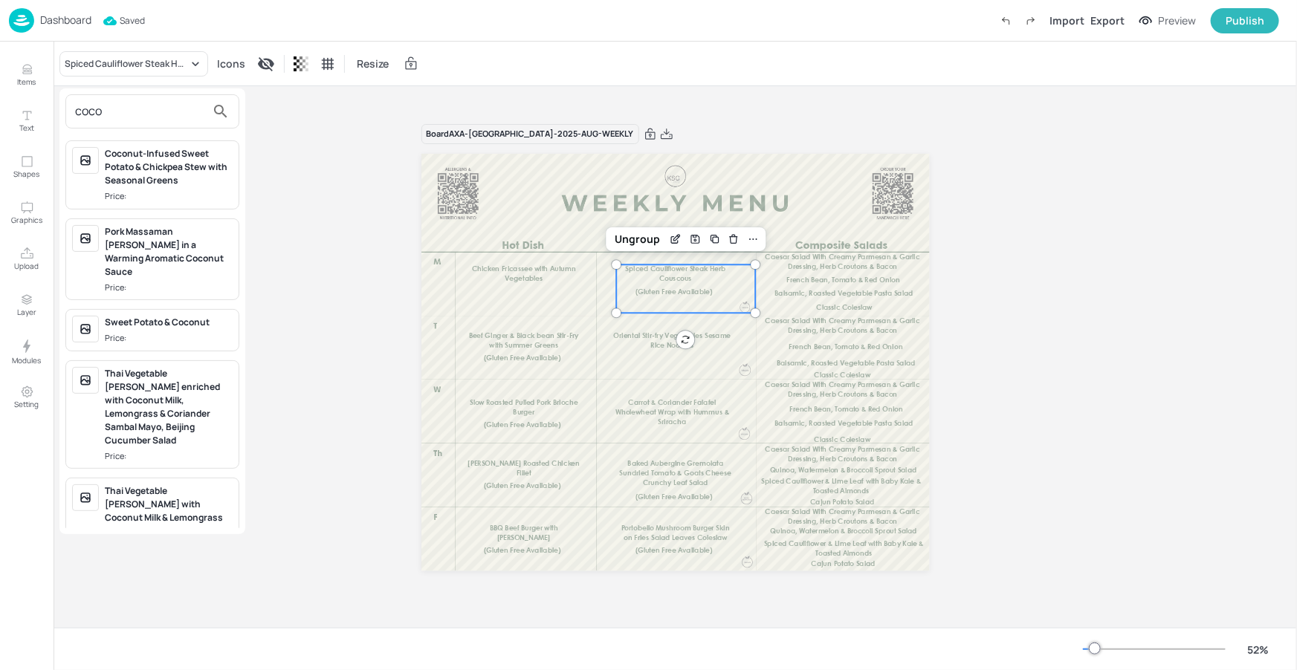
type input "coco"
click at [199, 180] on div "Coconut-Infused Sweet Potato & Chickpea Stew with Seasonal Greens" at bounding box center [169, 167] width 128 height 40
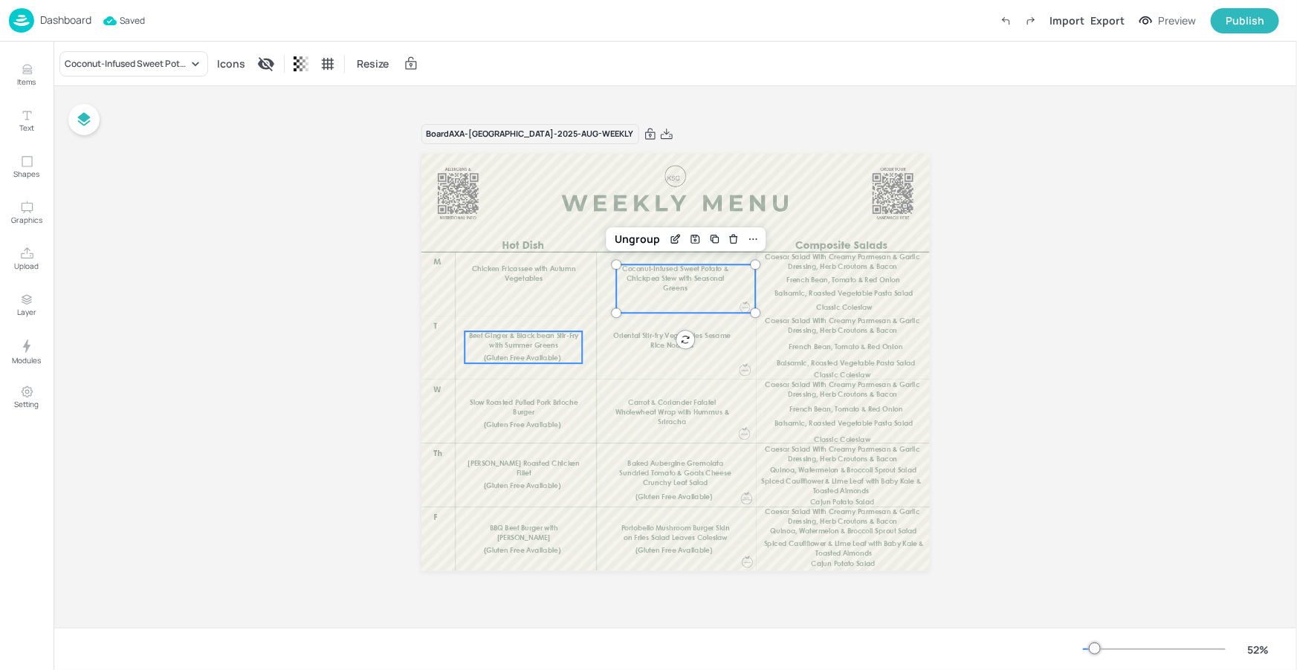
click at [525, 347] on span "Beef Ginger & Black bean Stir-Fry with Summer Greens" at bounding box center [523, 341] width 110 height 16
click at [136, 81] on div "Beef Ginger & Black bean Stir-Fry with Summer Greens Resize" at bounding box center [674, 64] width 1243 height 44
click at [140, 69] on div "Beef Ginger & Black bean Stir-Fry with Summer Greens" at bounding box center [126, 63] width 123 height 13
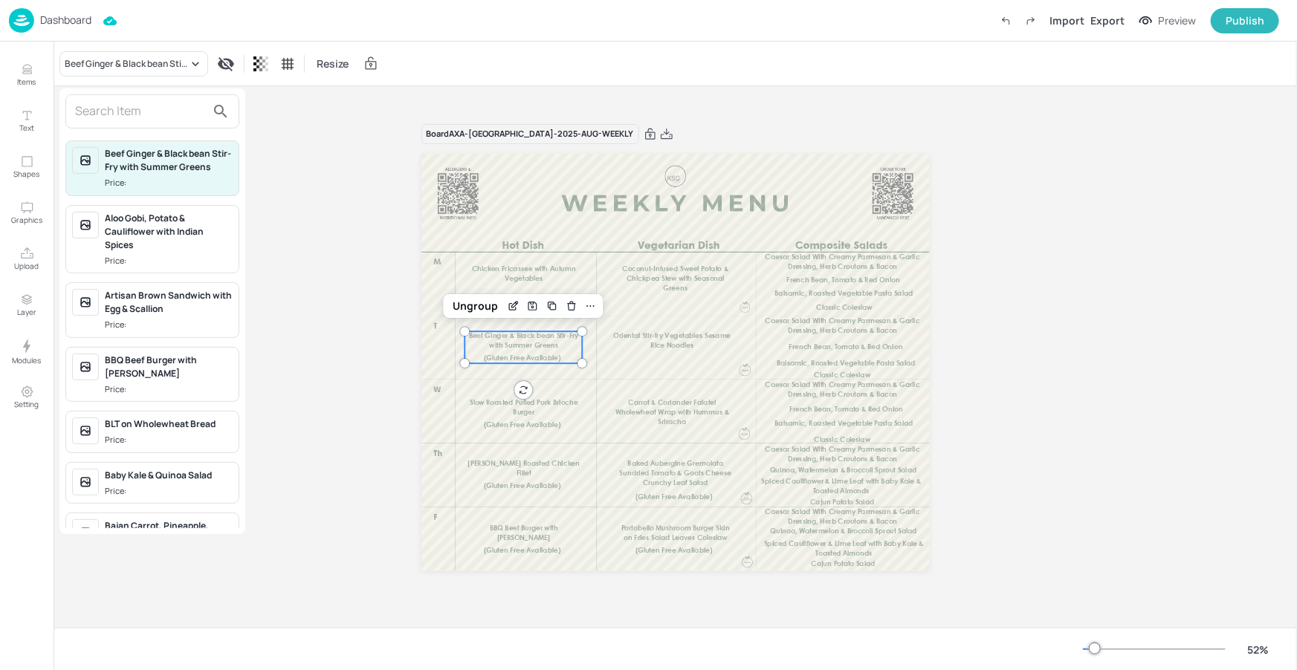
click at [134, 105] on input "text" at bounding box center [140, 112] width 131 height 24
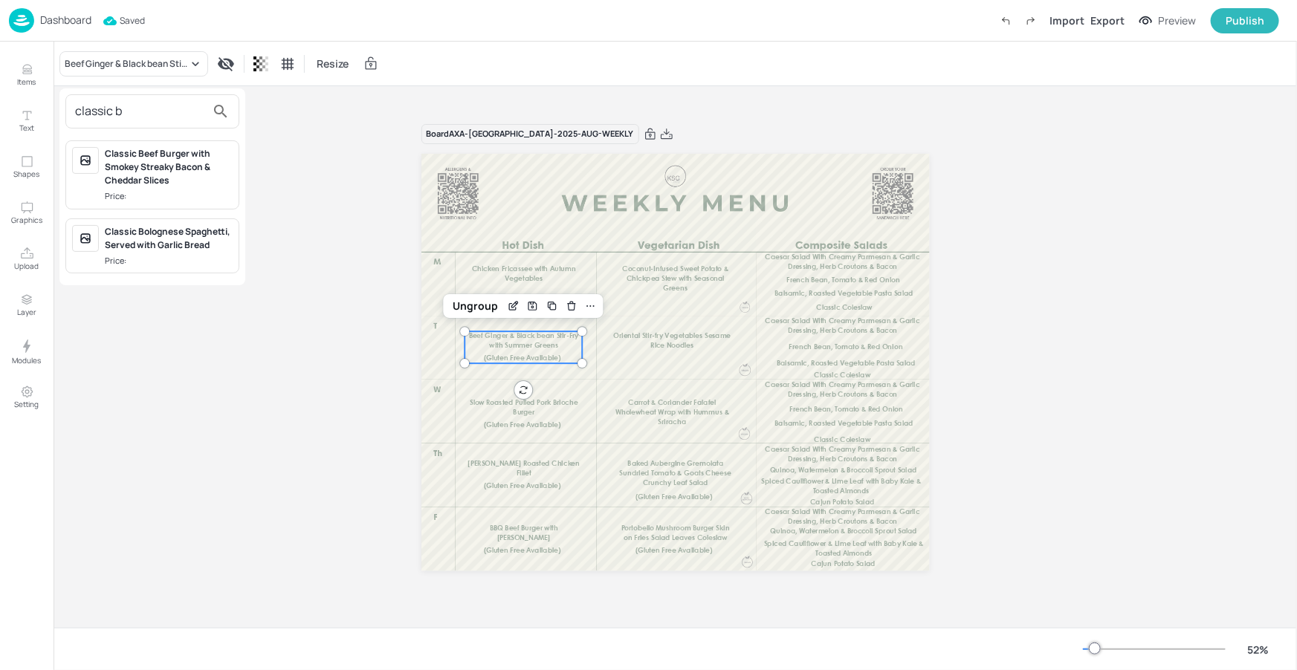
type input "classic b"
click at [154, 237] on div "Classic Bolognese Spaghetti, Served with Garlic Bread" at bounding box center [169, 238] width 128 height 27
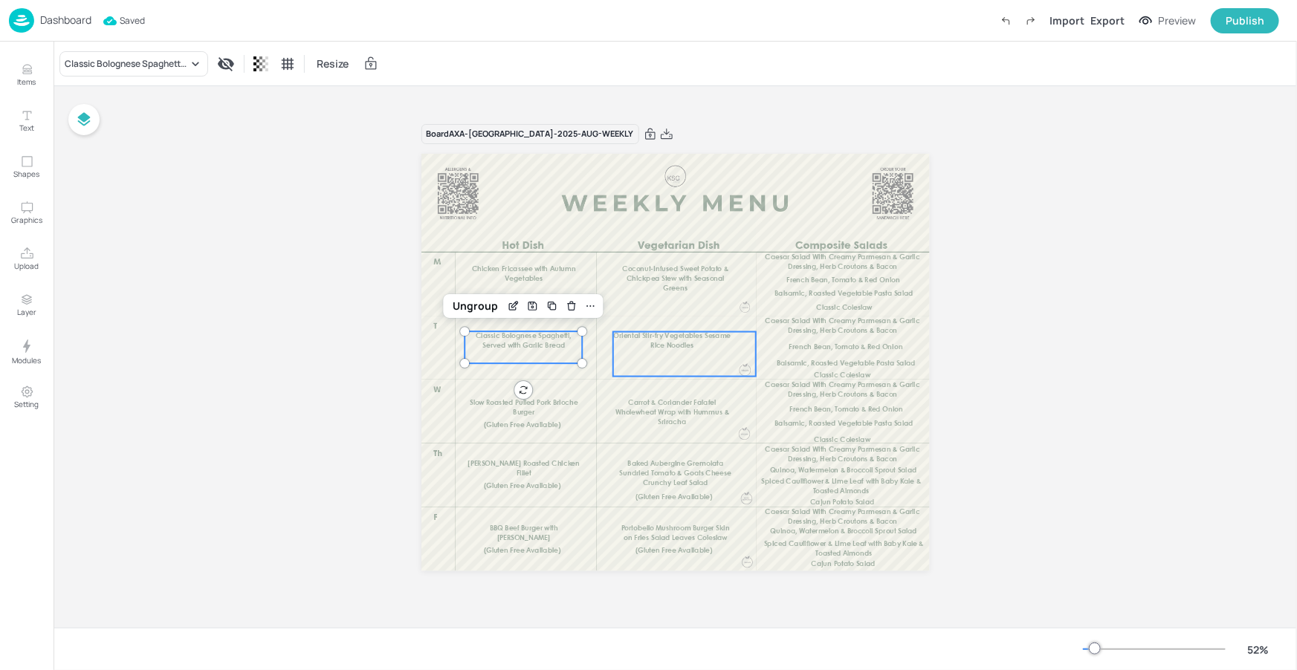
click at [680, 348] on span "Oriental Stir-fry Vegetables Sesame Rice Noodles" at bounding box center [671, 341] width 117 height 16
click at [175, 73] on div "Oriental Stir-fry Vegetables Sesame Rice Noodles" at bounding box center [133, 63] width 149 height 25
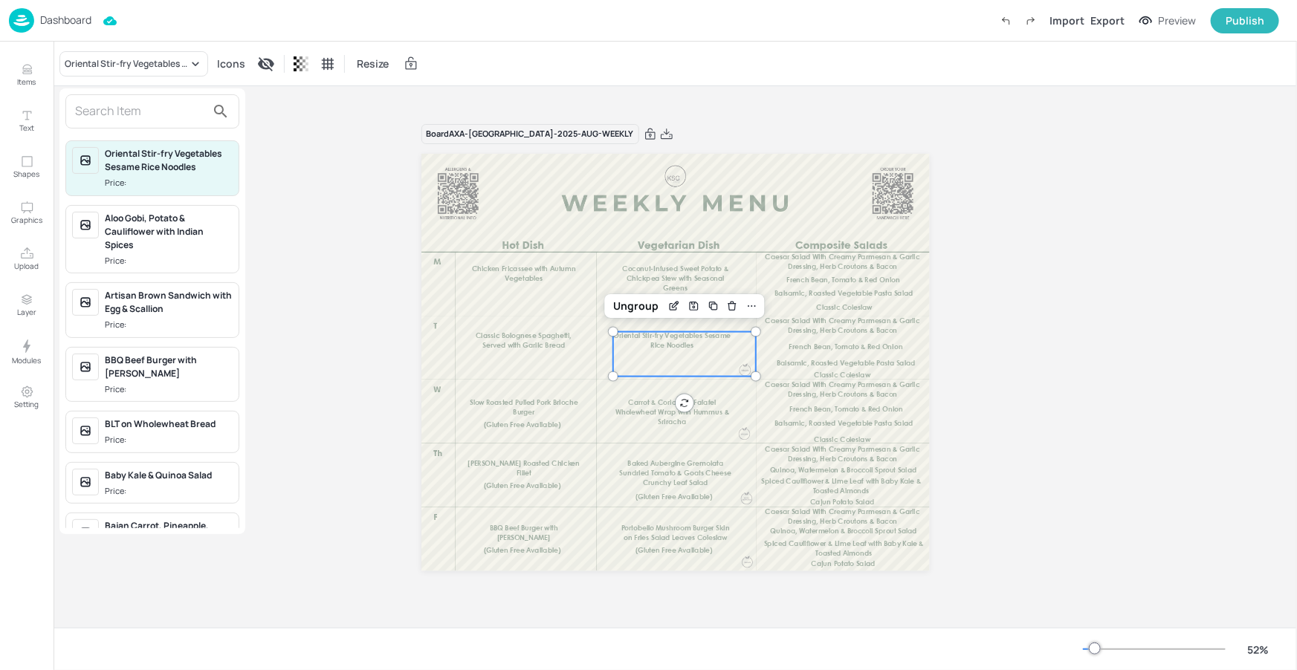
click at [162, 103] on input "text" at bounding box center [140, 112] width 131 height 24
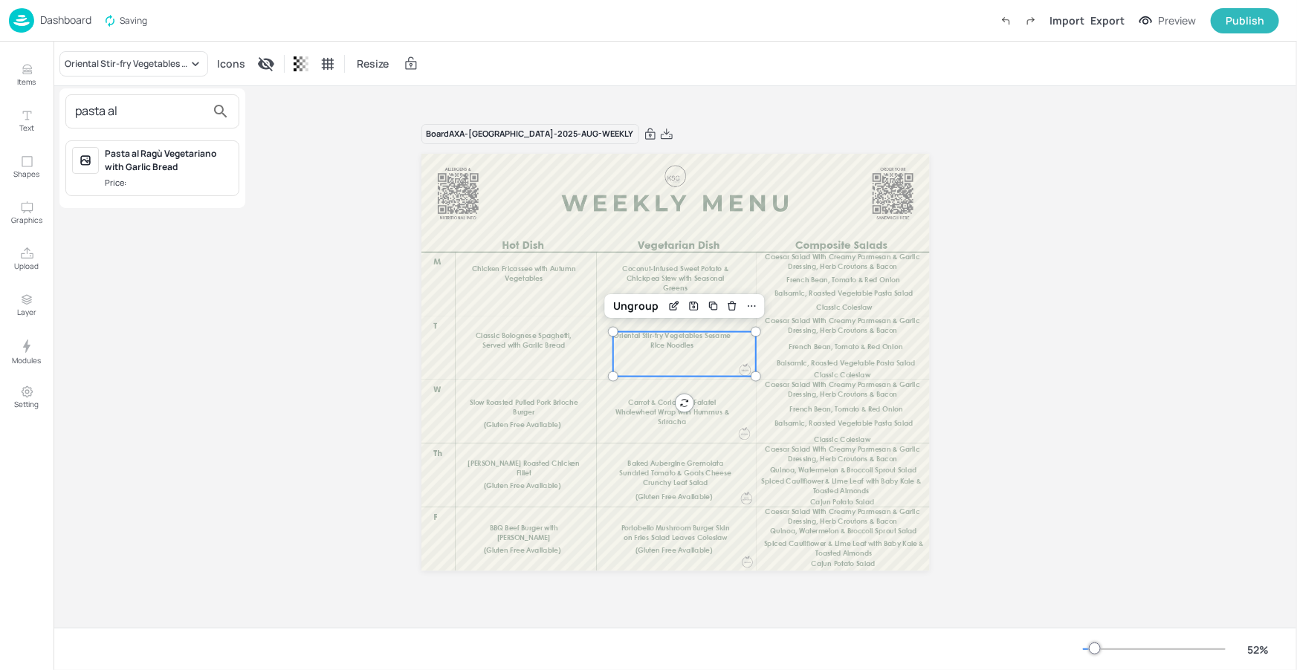
type input "pasta al"
click at [206, 178] on span "Price:" at bounding box center [169, 183] width 128 height 13
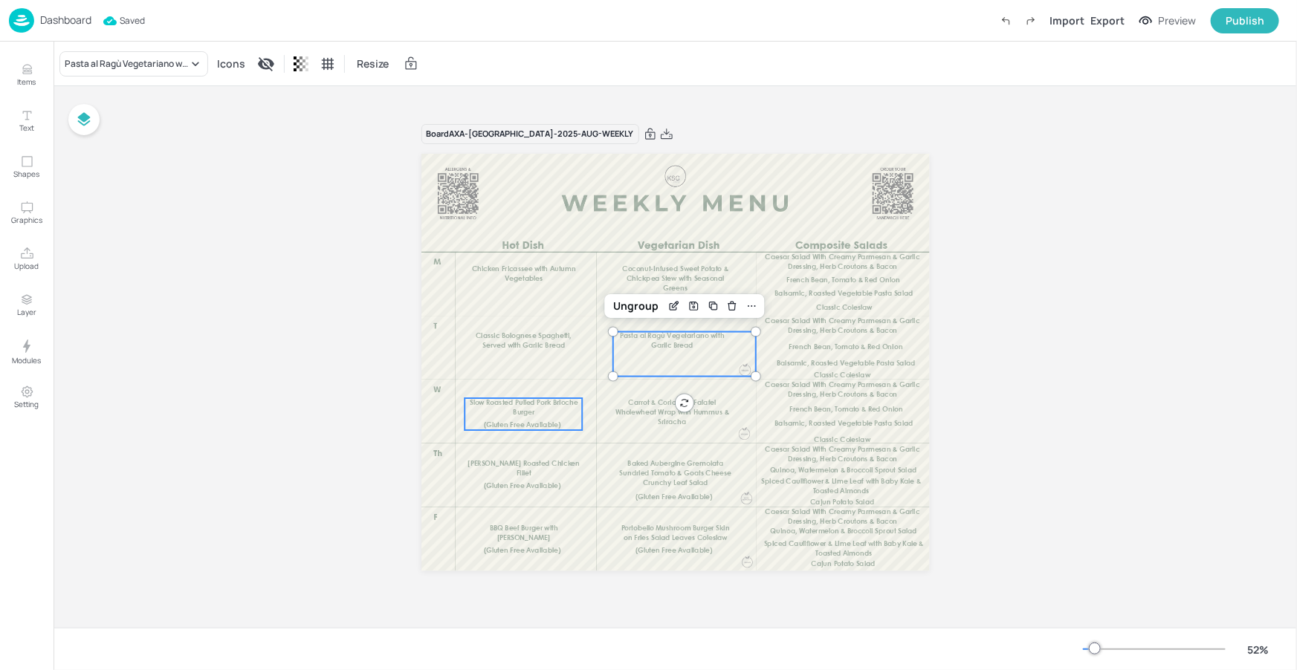
click at [542, 415] on p "Slow Roasted Pulled Pork Brioche Burger" at bounding box center [523, 407] width 118 height 19
click at [134, 64] on div "Slow Roasted Pulled Pork Brioche Burger" at bounding box center [126, 63] width 123 height 13
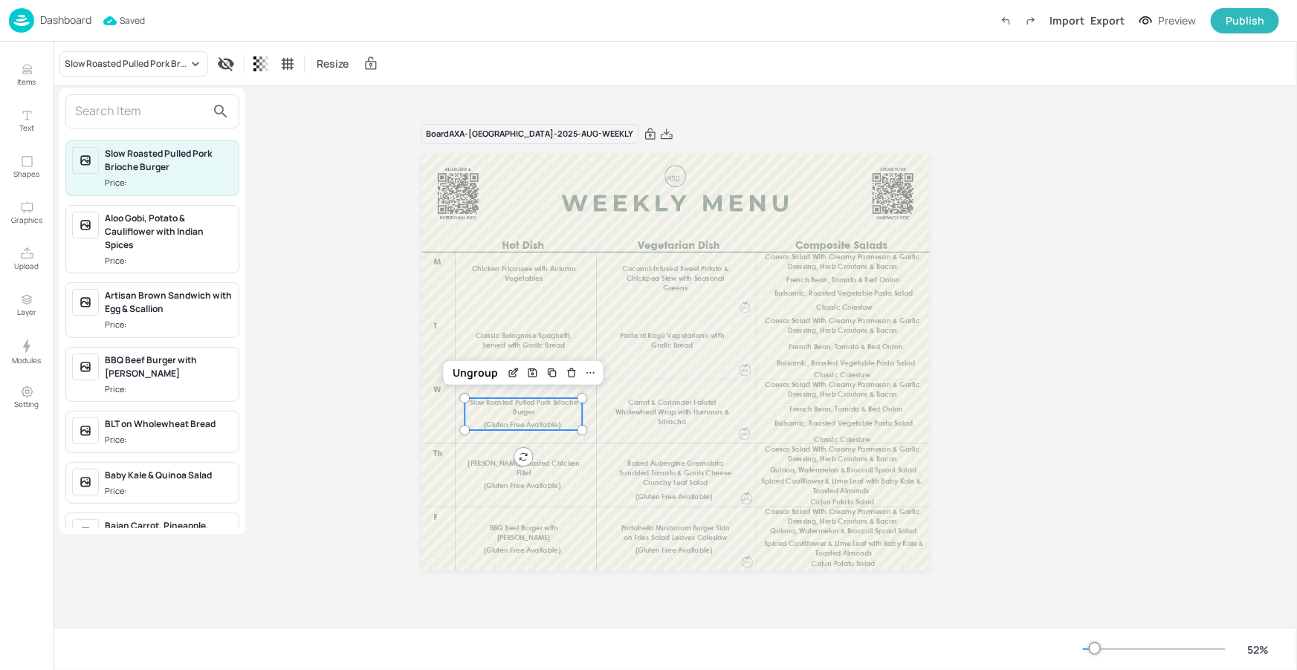
click at [140, 111] on input "text" at bounding box center [140, 112] width 131 height 24
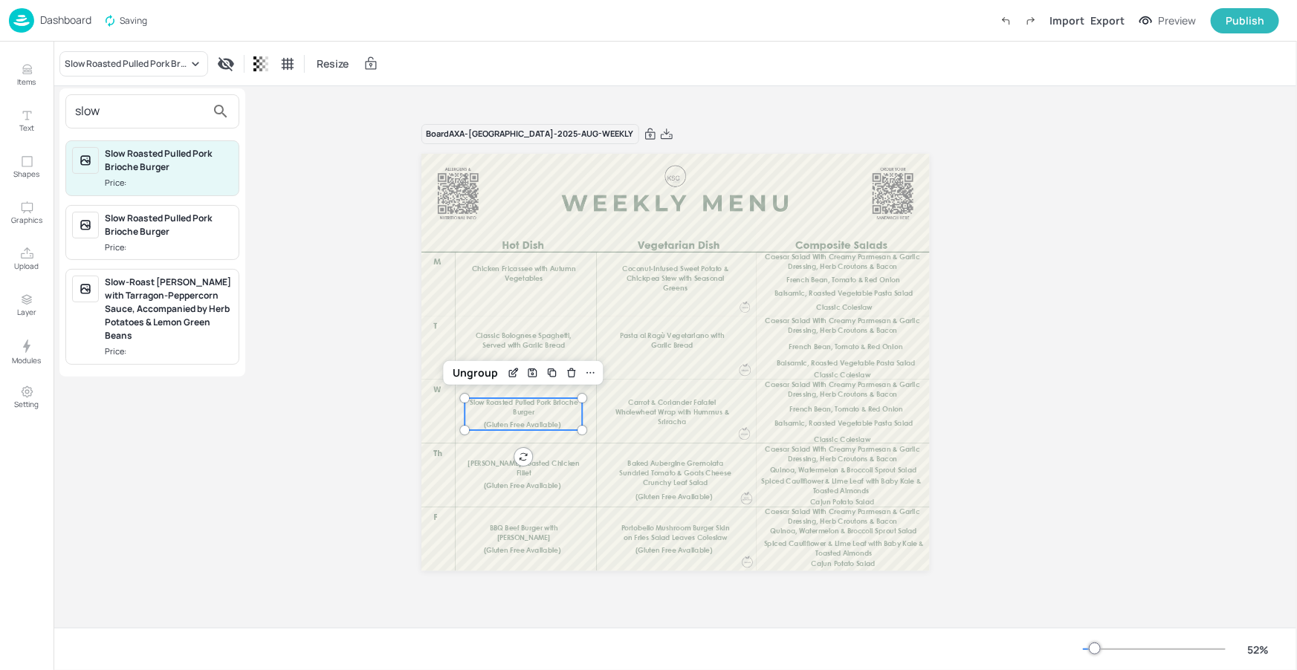
type input "slow"
click at [167, 289] on div "Slow-Roast Gammon with Tarragon-Peppercorn Sauce, Accompanied by Herb Potatoes …" at bounding box center [169, 309] width 128 height 67
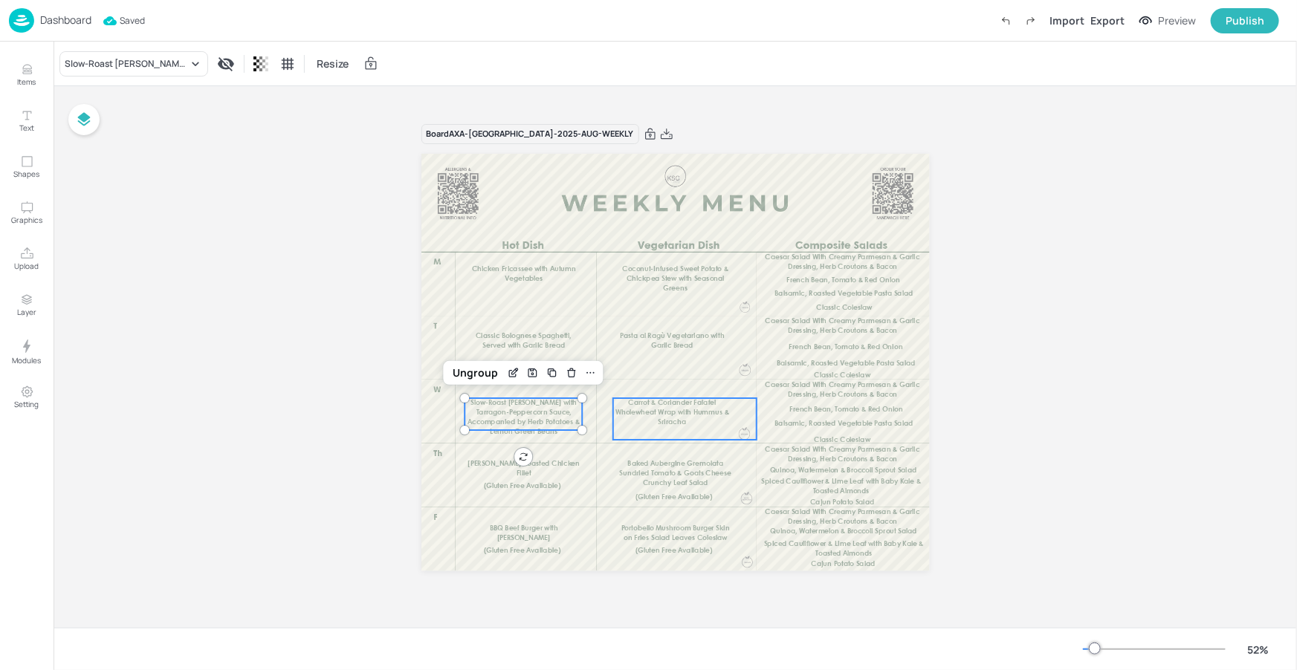
click at [631, 421] on p "Carrot & Coriander Falafel Wholewheat Wrap with Hummus & Sriracha" at bounding box center [672, 412] width 118 height 29
click at [163, 70] on div "Carrot & Coriander Falafel Wholewheat Wrap with Hummus & Sriracha" at bounding box center [133, 63] width 149 height 25
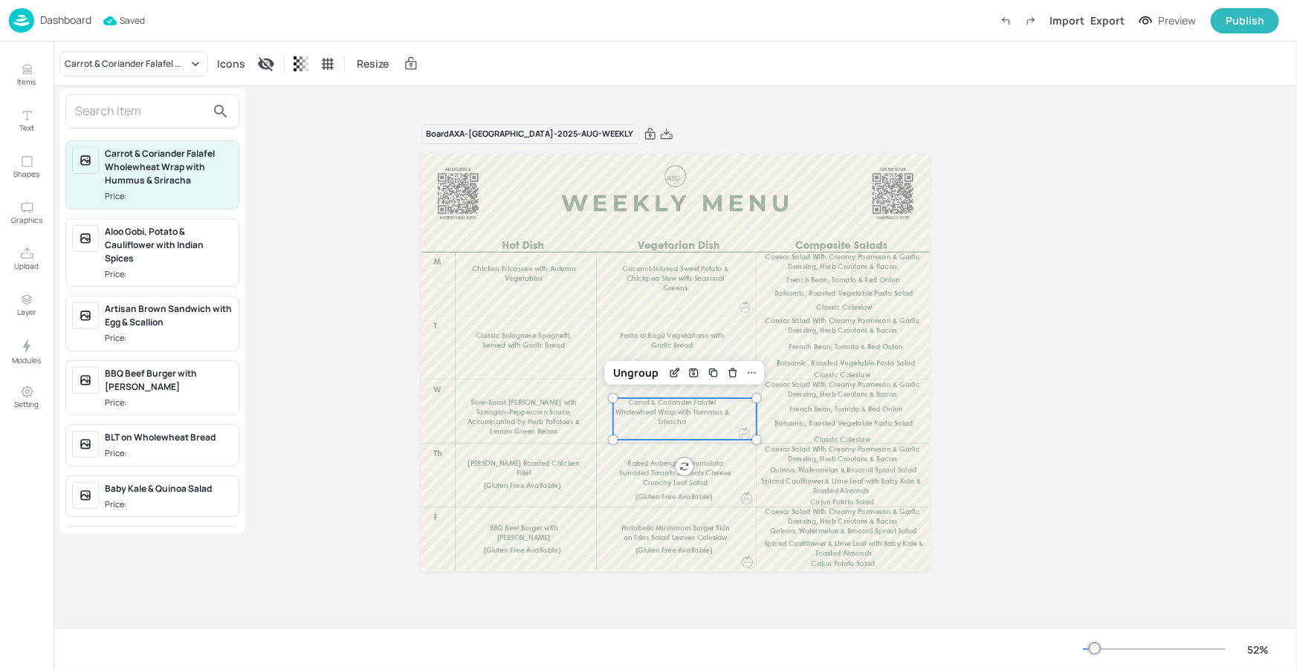
click at [172, 116] on input "text" at bounding box center [140, 112] width 131 height 24
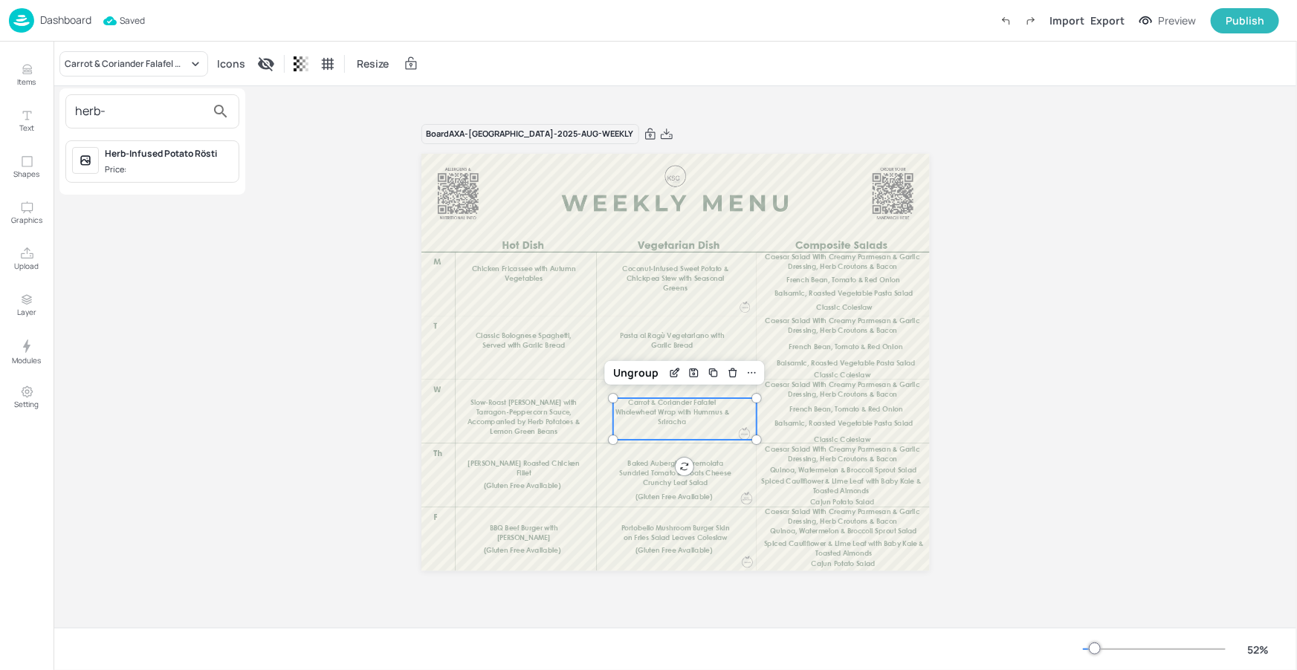
type input "herb-"
click at [215, 168] on span "Price:" at bounding box center [169, 169] width 128 height 13
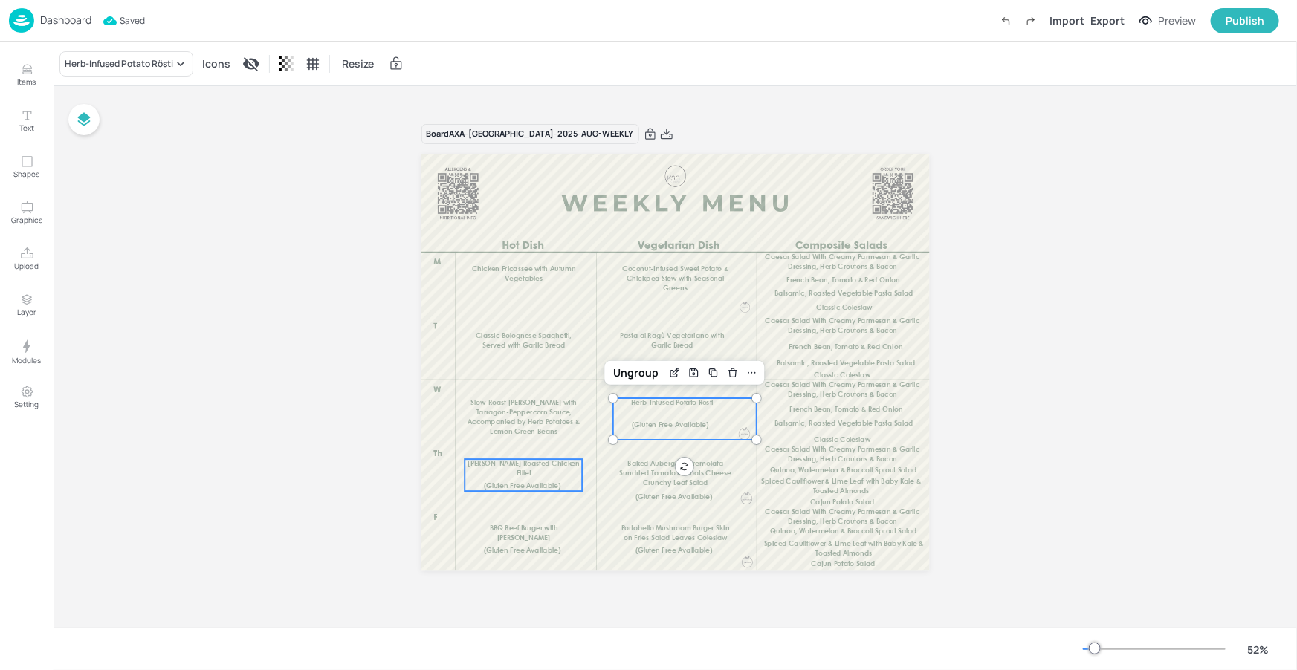
click at [500, 473] on div "Lemon Herb Roasted Chicken Fillet (Gluten Free Available)" at bounding box center [523, 475] width 118 height 32
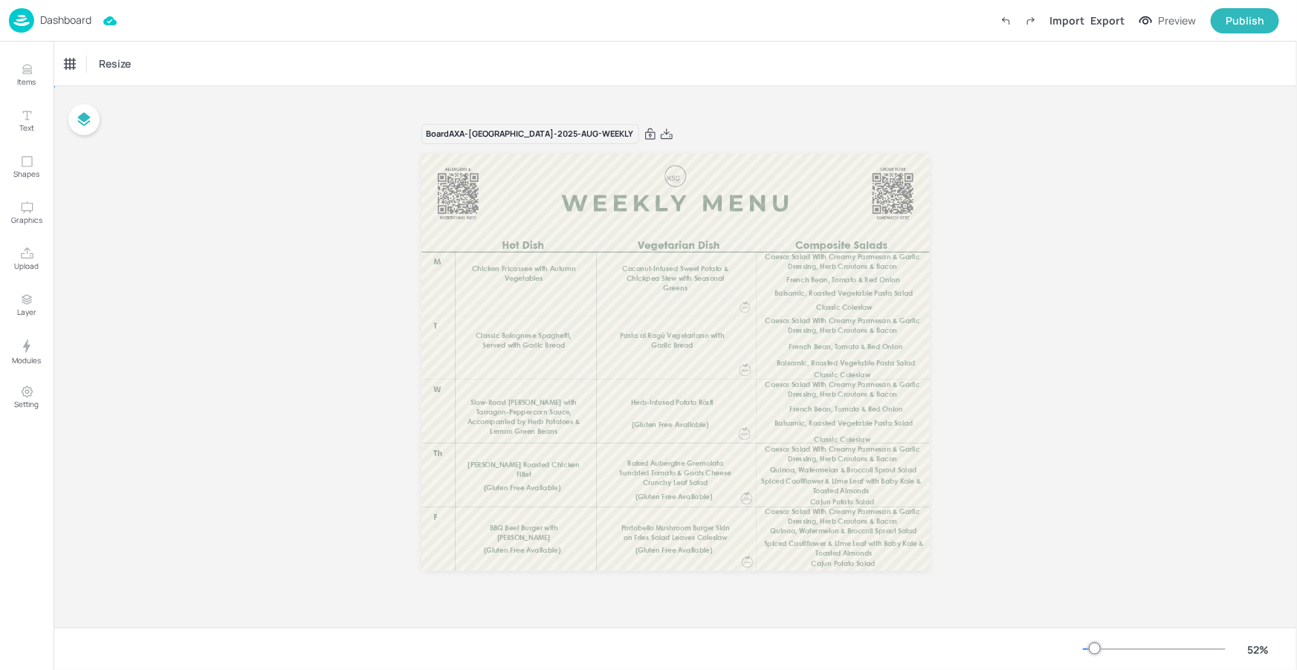
click at [536, 470] on p "Lemon Herb Roasted Chicken Fillet" at bounding box center [523, 470] width 118 height 19
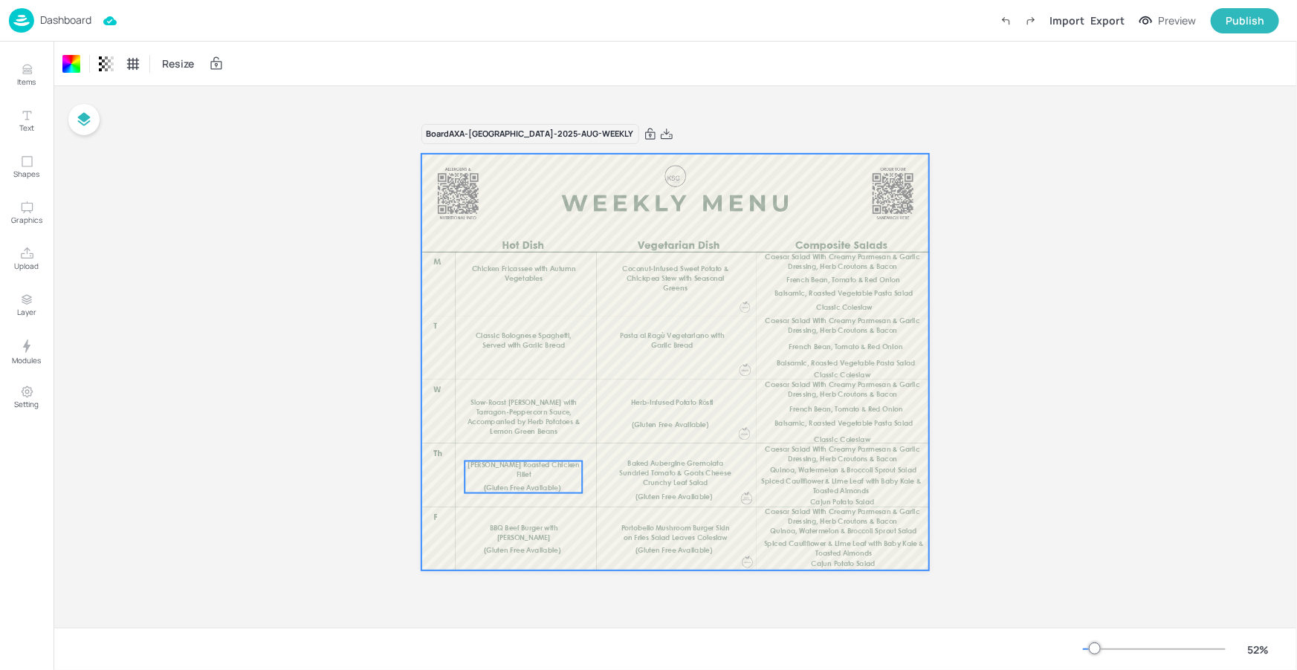
click at [537, 463] on span "Lemon Herb Roasted Chicken Fillet" at bounding box center [522, 471] width 111 height 16
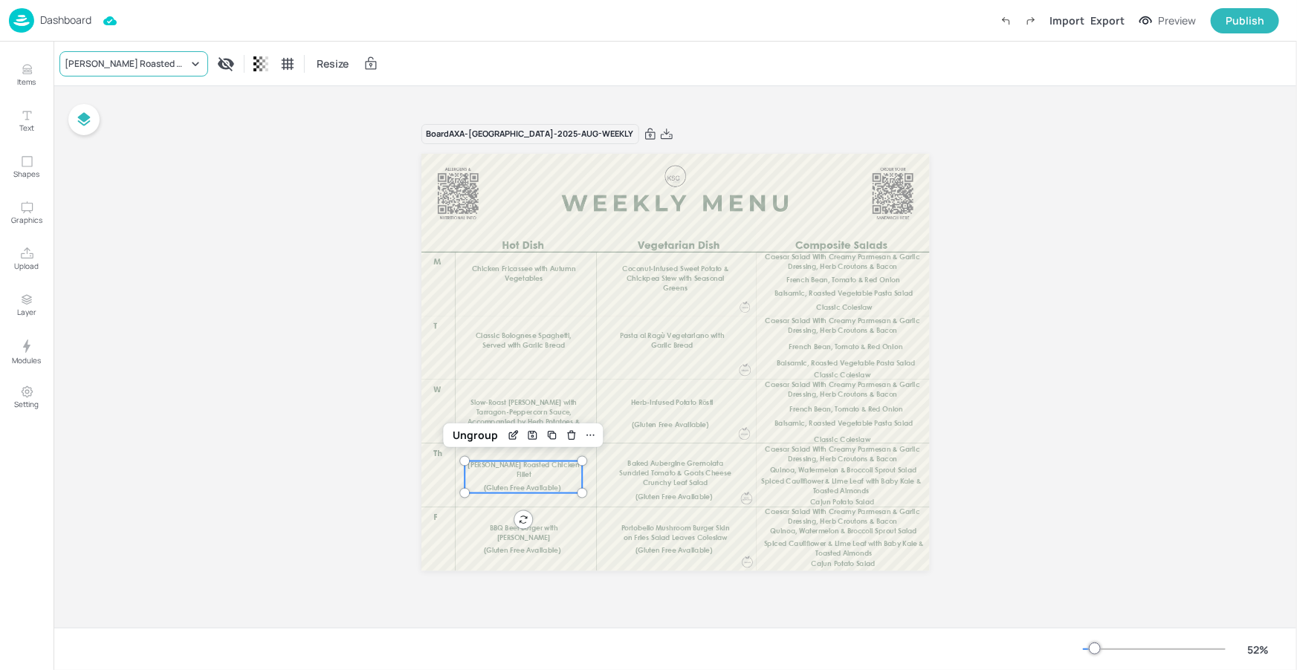
click at [161, 69] on div "Lemon Herb Roasted Chicken Fillet" at bounding box center [126, 63] width 123 height 13
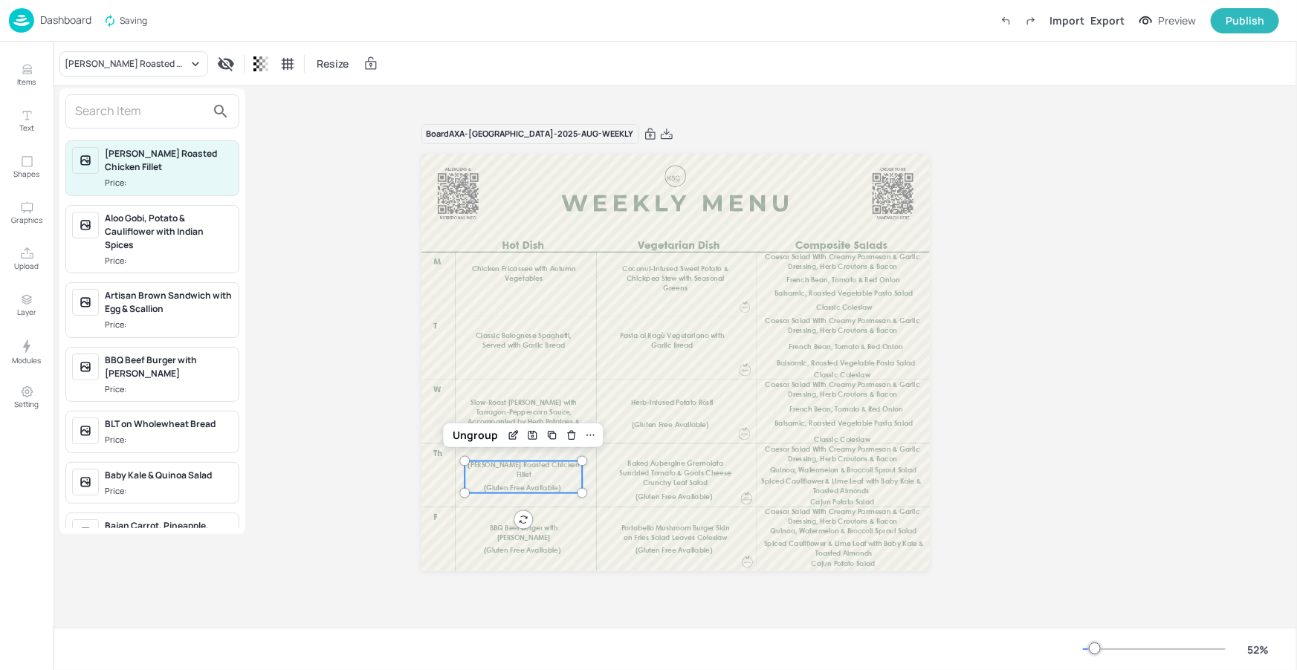
click at [156, 111] on input "text" at bounding box center [140, 112] width 131 height 24
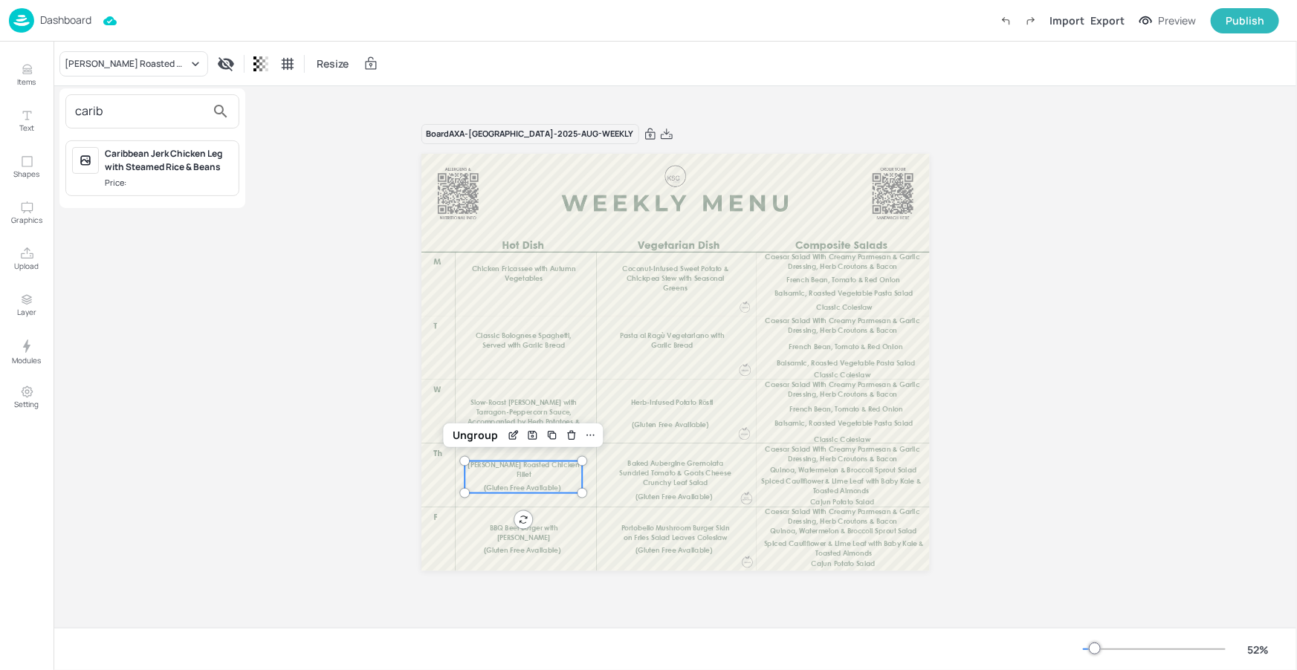
type input "carib"
click at [151, 166] on div "Caribbean Jerk Chicken Leg with Steamed Rice & Beans" at bounding box center [169, 160] width 128 height 27
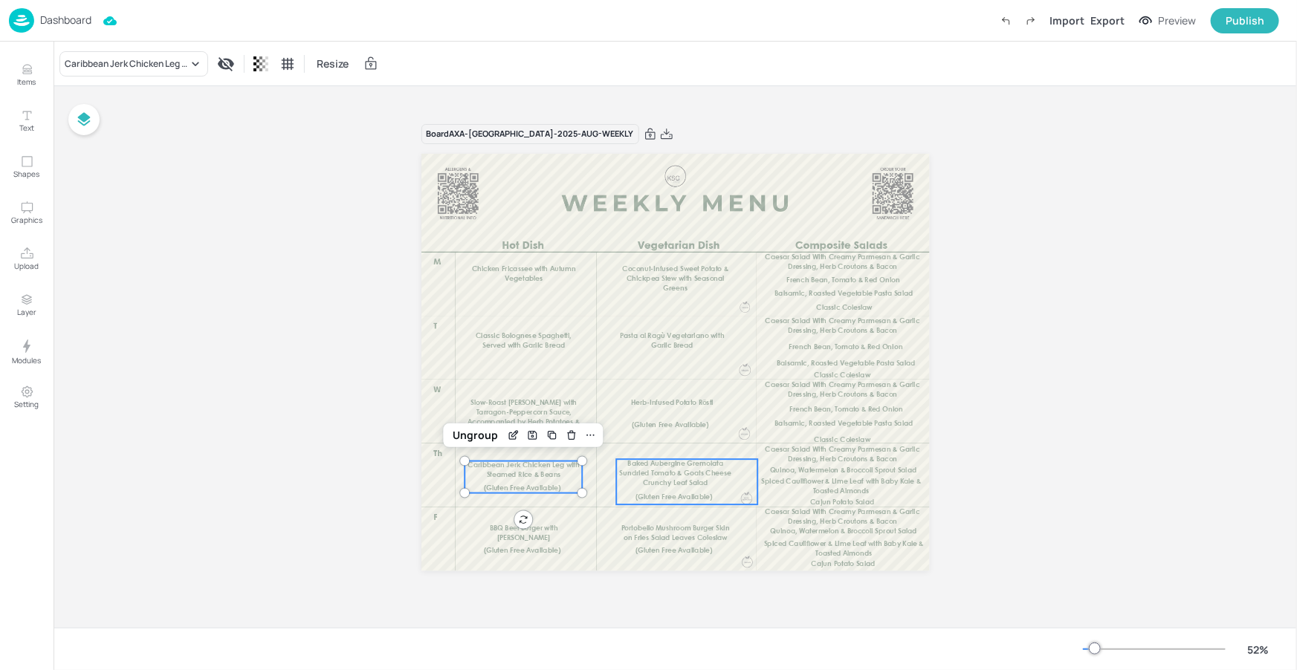
click at [673, 477] on p "Baked Aubergine Gremolata Sundried Tomato & Goats Cheese Crunchy Leaf Salad" at bounding box center [675, 473] width 118 height 29
click at [372, 484] on div "Board AXA-DUBLIN-2025-AUG-WEEKLY Chicken Fricassee with Autumn Vegetables Cocon…" at bounding box center [674, 357] width 1243 height 542
click at [331, 455] on div "Board AXA-DUBLIN-2025-AUG-WEEKLY Chicken Fricassee with Autumn Vegetables Cocon…" at bounding box center [674, 357] width 1243 height 542
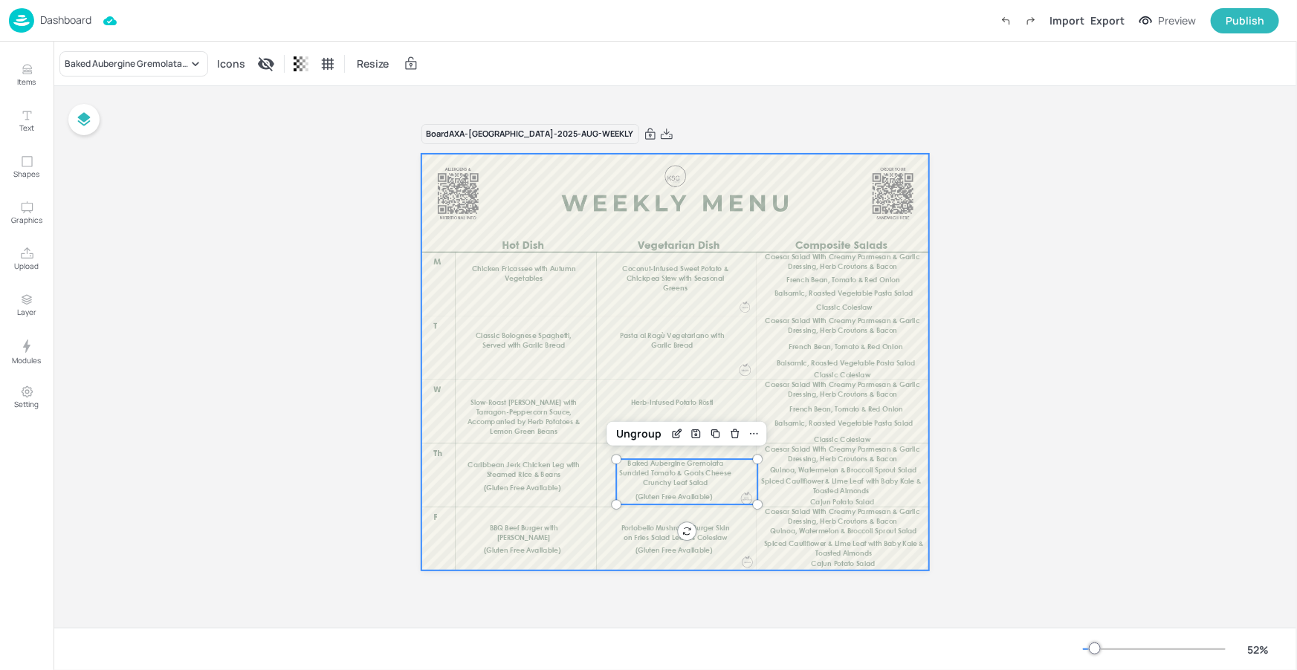
click at [425, 431] on div at bounding box center [675, 363] width 508 height 418
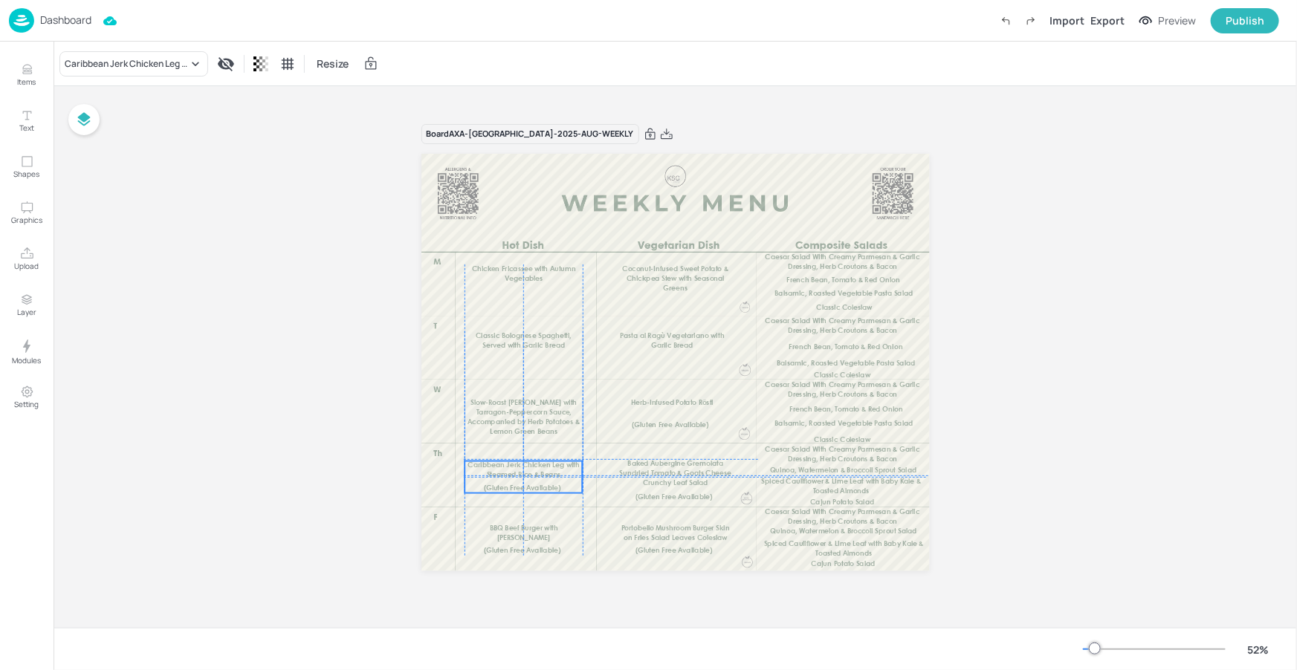
click at [554, 481] on div "Caribbean Jerk Chicken Leg with Steamed Rice & Beans (Gluten Free Available)" at bounding box center [523, 477] width 118 height 32
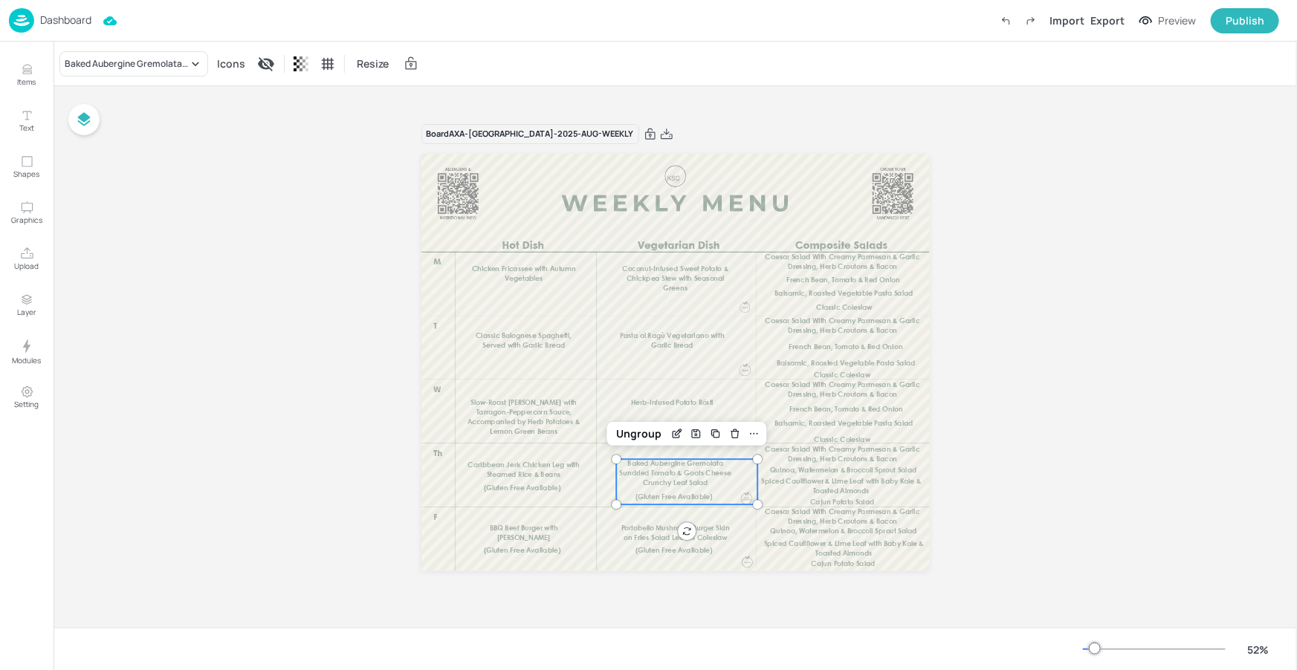
click at [684, 474] on span "Baked Aubergine Gremolata Sundried Tomato & Goats Cheese Crunchy Leaf Salad" at bounding box center [674, 474] width 111 height 26
click at [171, 59] on div "Baked Aubergine Gremolata Sundried Tomato & Goats Cheese Crunchy Leaf Salad" at bounding box center [126, 63] width 123 height 13
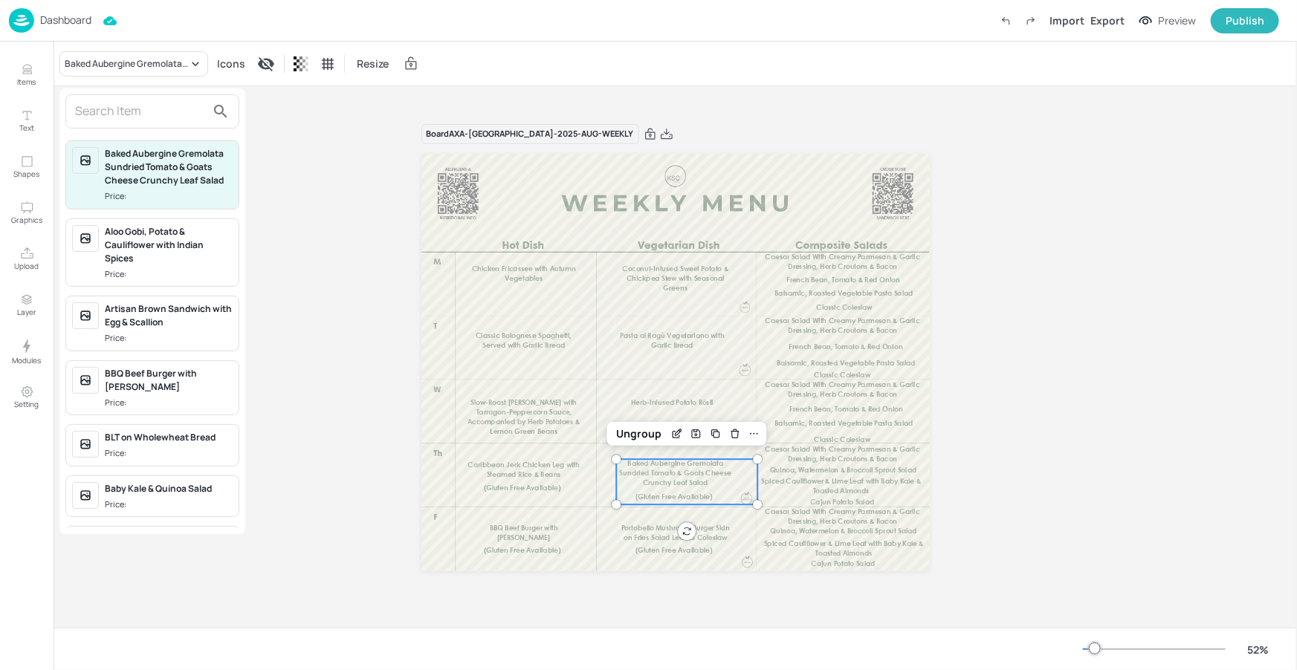
click at [170, 116] on input "text" at bounding box center [140, 112] width 131 height 24
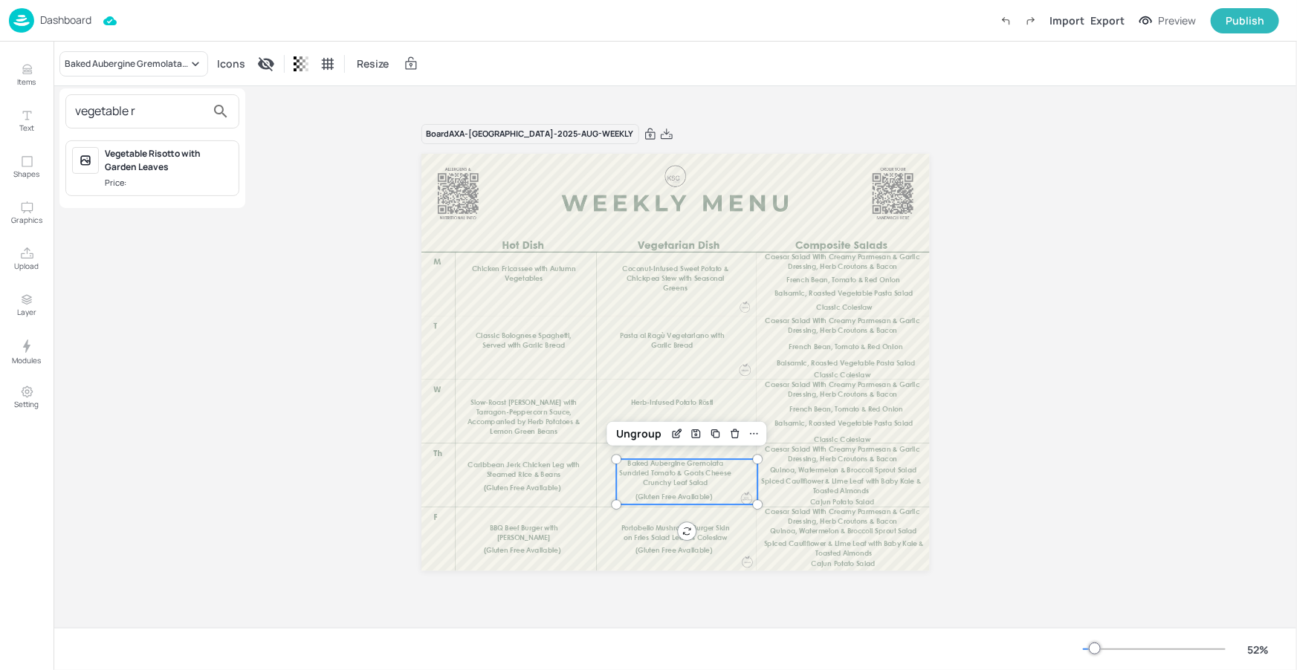
type input "vegetable r"
click at [157, 180] on span "Price:" at bounding box center [169, 183] width 128 height 13
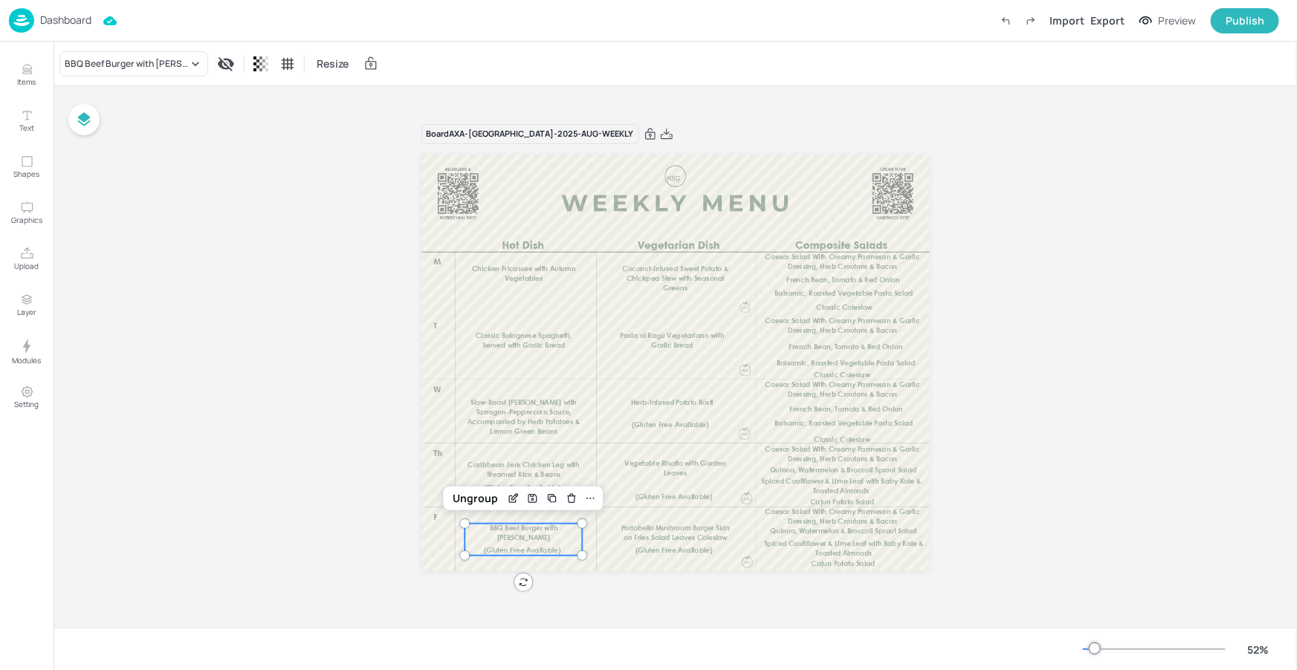
click at [520, 532] on p "BBQ Beef Burger with Jack Cheese" at bounding box center [523, 533] width 118 height 19
click at [148, 61] on div "BBQ Beef Burger with Jack Cheese" at bounding box center [126, 63] width 123 height 13
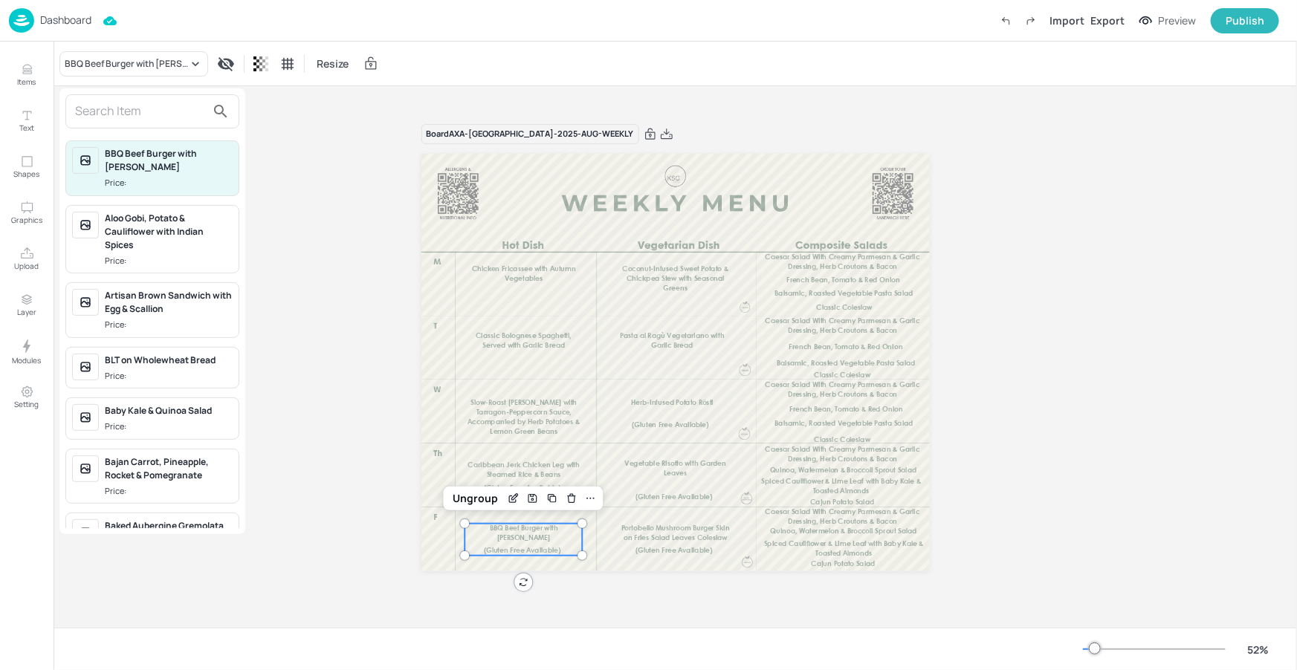
click at [137, 112] on input "text" at bounding box center [140, 112] width 131 height 24
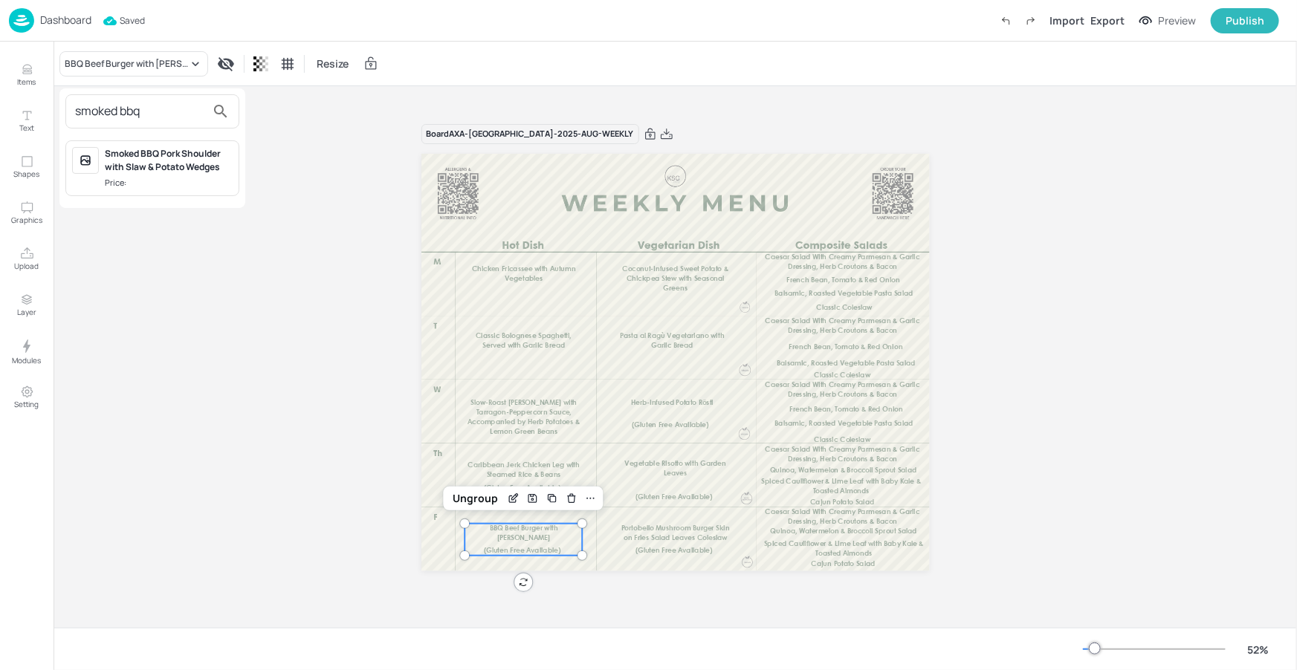
type input "smoked bbq"
click at [184, 157] on div "Smoked BBQ Pork Shoulder with Slaw & Potato Wedges" at bounding box center [169, 160] width 128 height 27
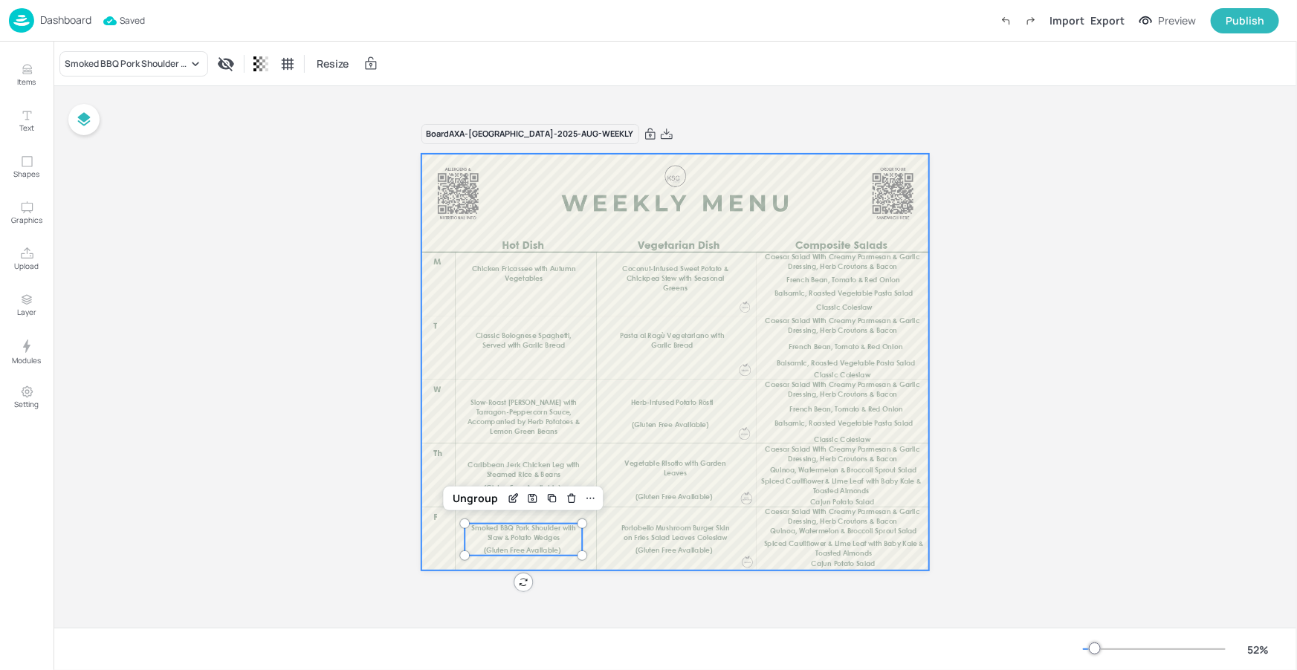
click at [639, 536] on span "Portobello Mushroom Burger Skin on Fries Salad Leaves Coleslaw" at bounding box center [675, 533] width 108 height 16
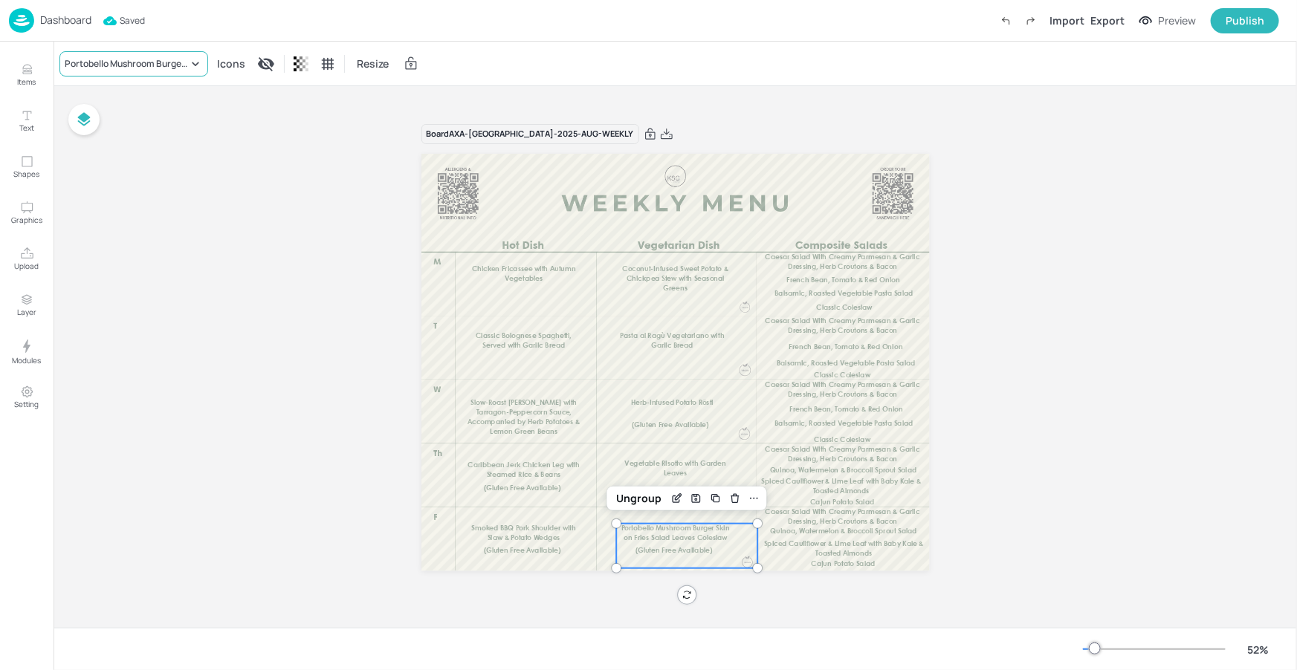
click at [140, 68] on div "Portobello Mushroom Burger Skin on Fries Salad Leaves Coleslaw" at bounding box center [126, 63] width 123 height 13
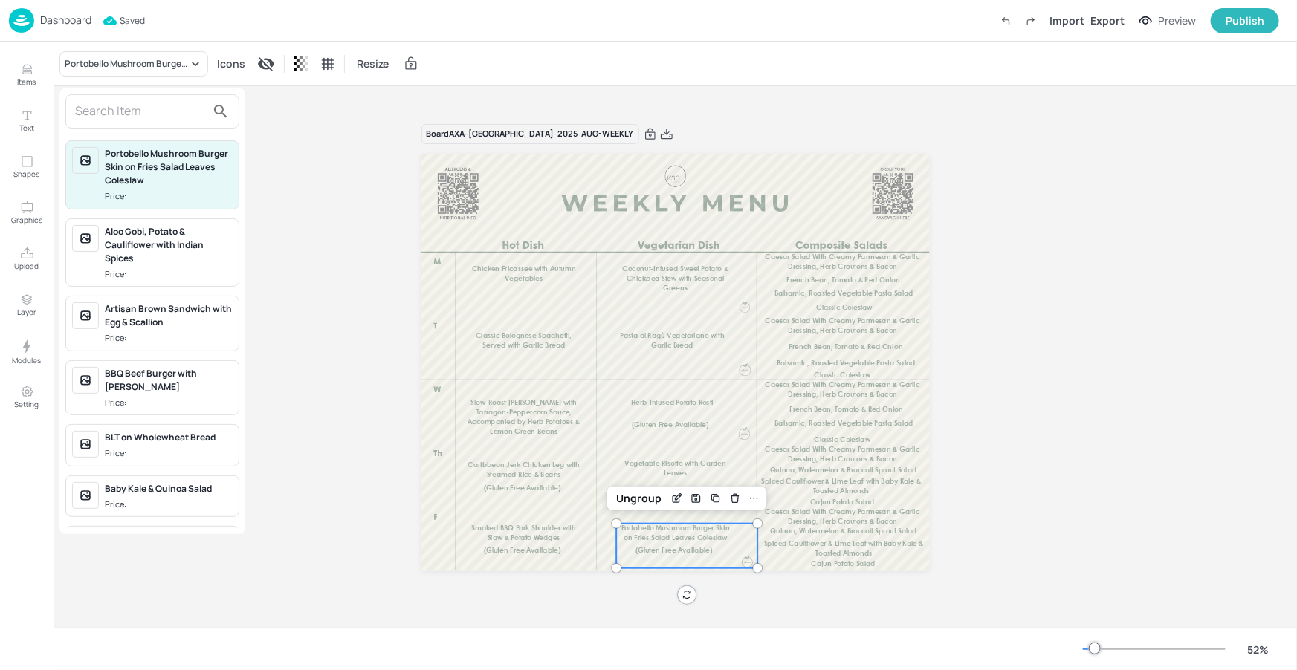
click at [137, 108] on input "text" at bounding box center [140, 112] width 131 height 24
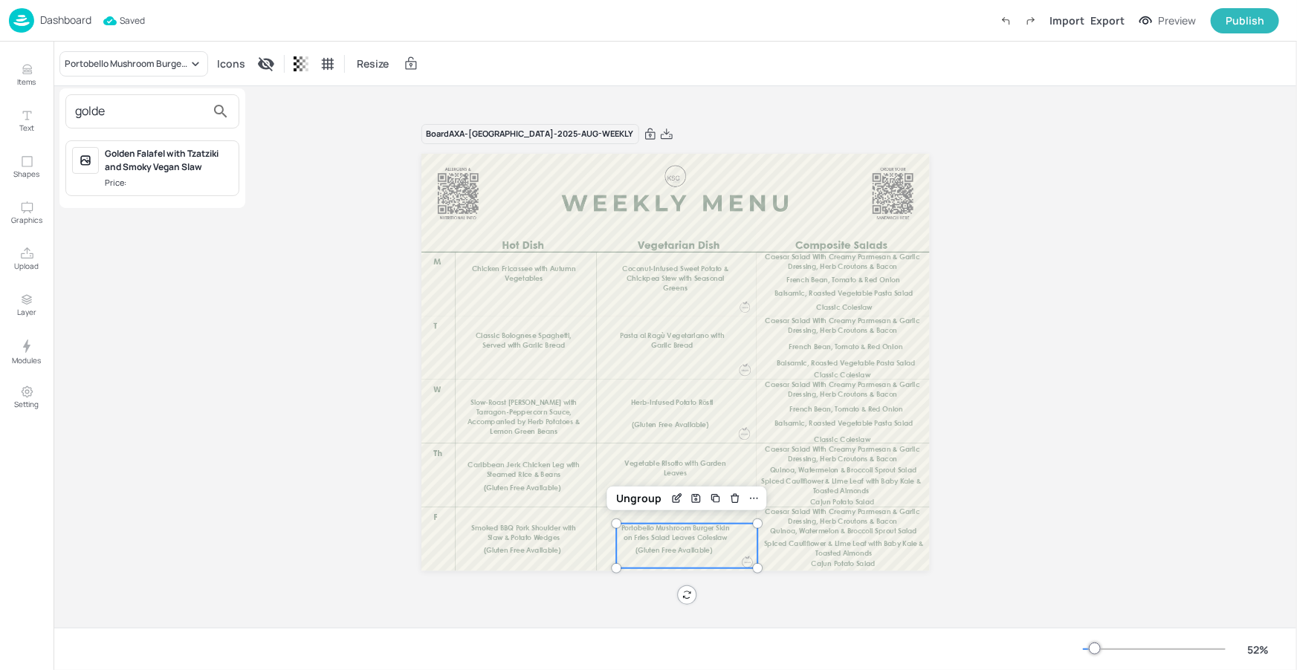
type input "golde"
click at [201, 147] on div "Golden Falafel with Tzatziki and Smoky Vegan Slaw" at bounding box center [169, 160] width 128 height 27
click at [805, 600] on div at bounding box center [675, 589] width 508 height 37
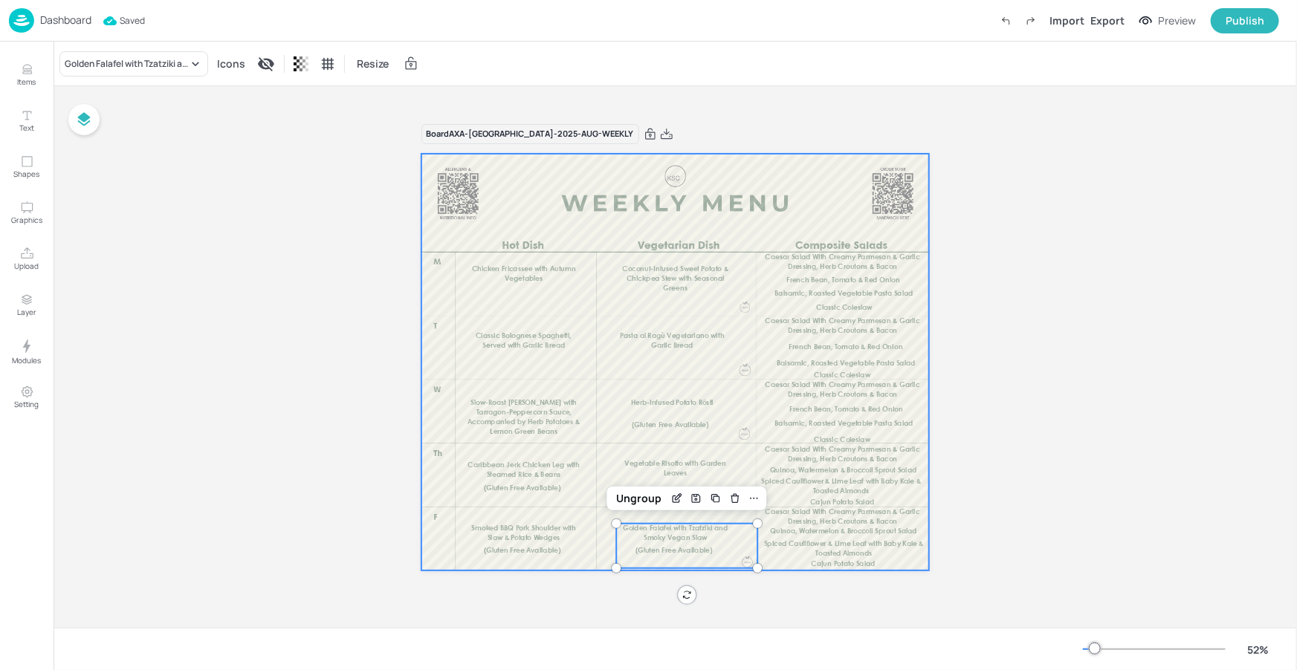
click at [912, 253] on p "Caesar Salad With Creamy Parmesan & Garlic Dressing, Herb Croutons & Bacon" at bounding box center [842, 262] width 172 height 19
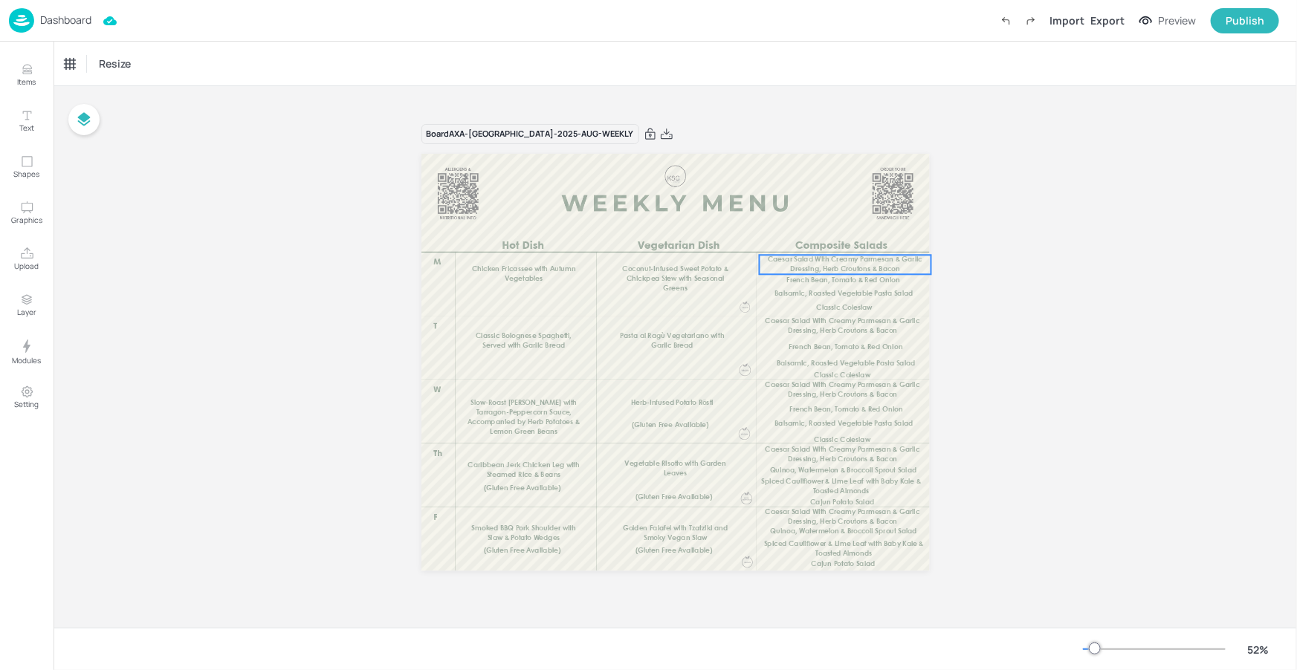
click at [824, 264] on p "Caesar Salad With Creamy Parmesan & Garlic Dressing, Herb Croutons & Bacon" at bounding box center [845, 264] width 172 height 19
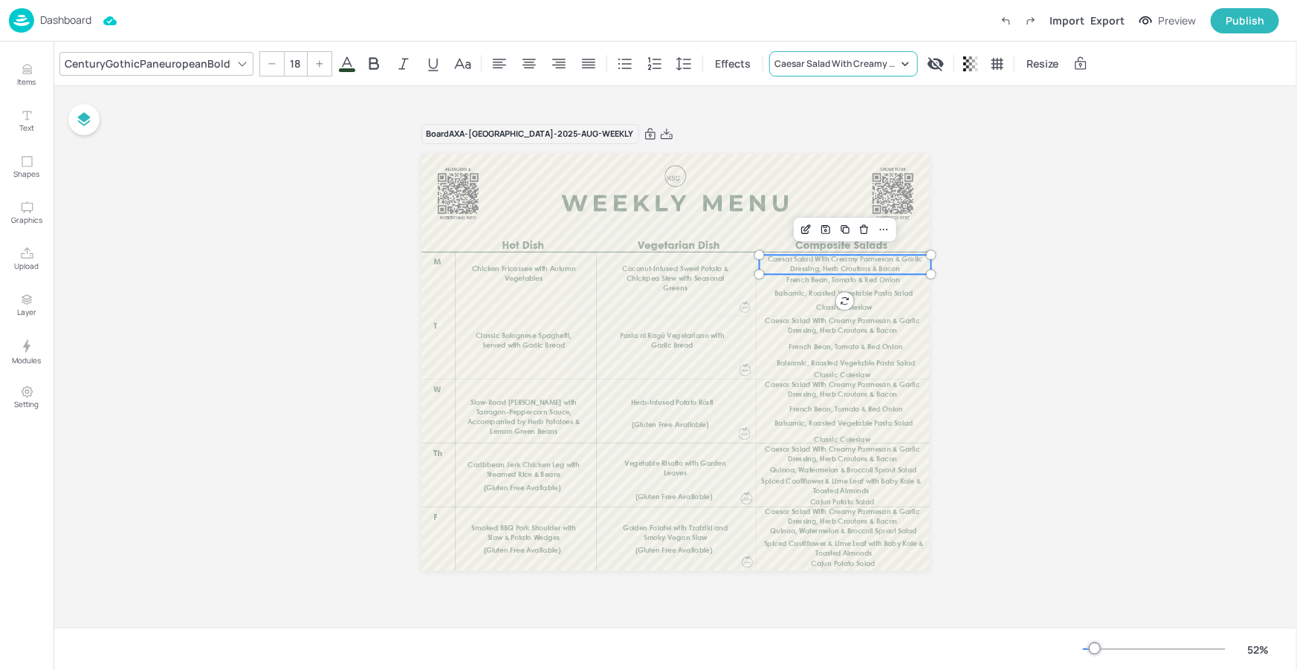
click at [792, 56] on div "Caesar Salad With Creamy Parmesan & Garlic Dressing, Herb Croutons & Bacon" at bounding box center [843, 63] width 149 height 25
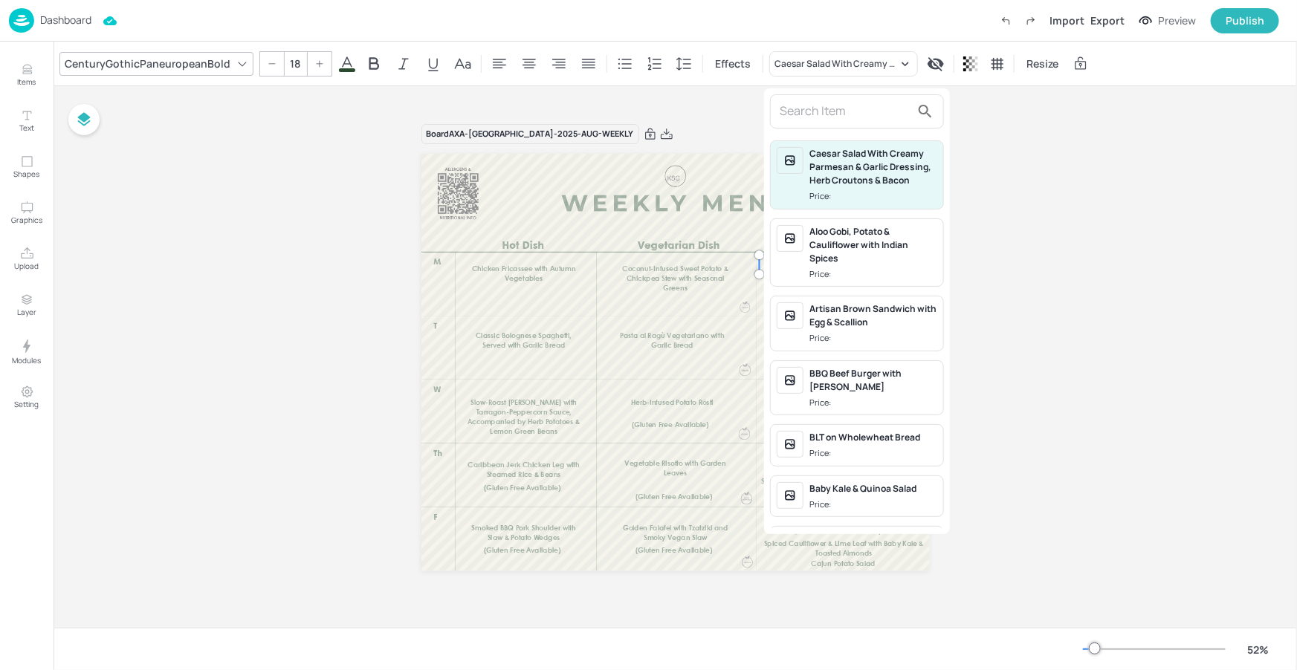
drag, startPoint x: 833, startPoint y: 122, endPoint x: 843, endPoint y: 121, distance: 9.7
click at [833, 122] on input "text" at bounding box center [844, 112] width 131 height 24
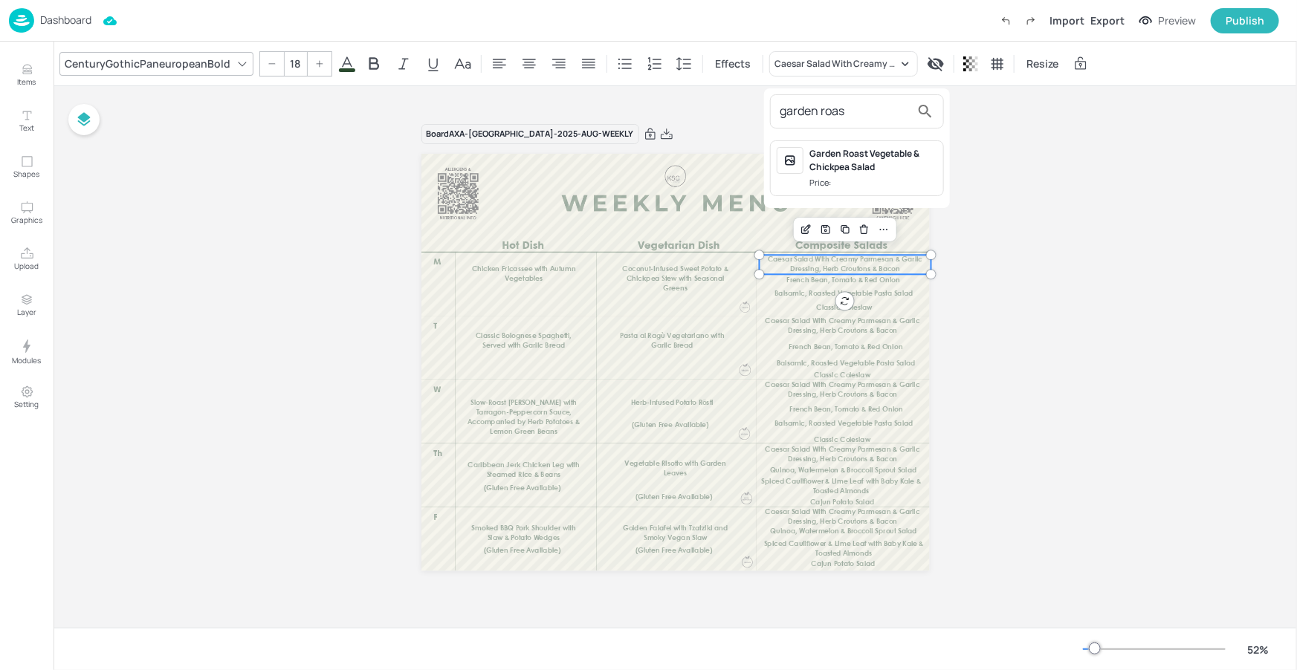
type input "garden roas"
click at [869, 169] on div "Garden Roast Vegetable & Chickpea Salad" at bounding box center [873, 160] width 128 height 27
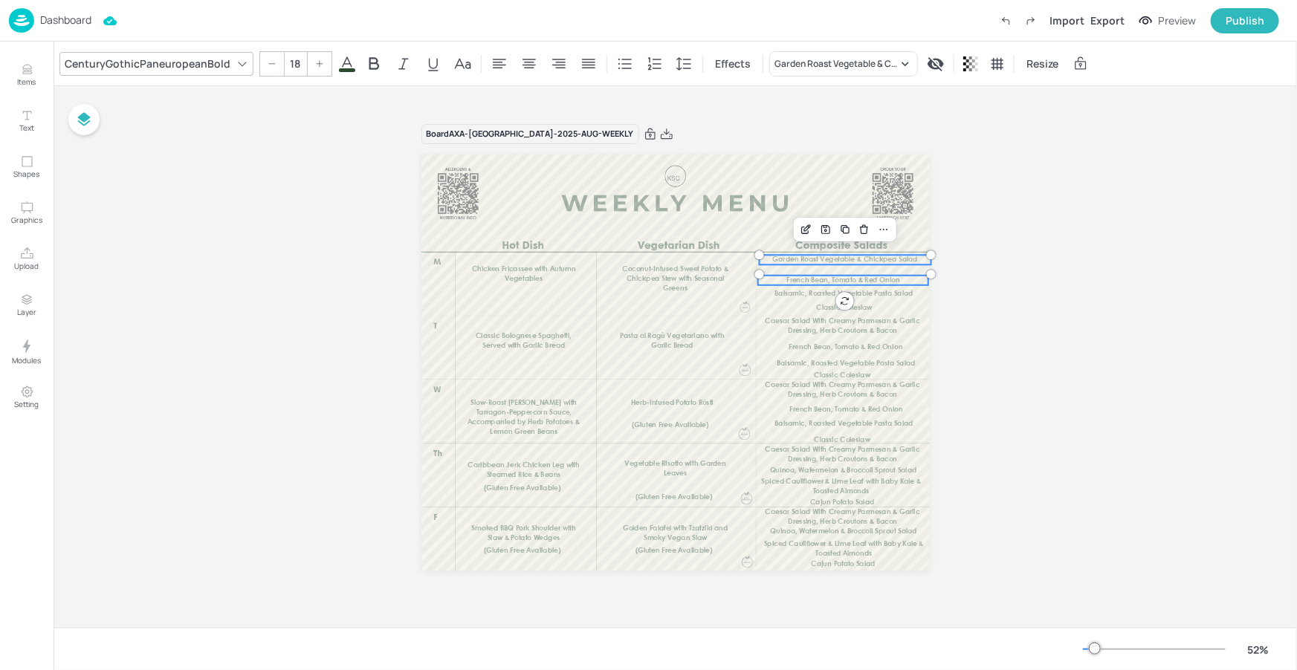
click at [843, 278] on span "French Bean, Tomato & Red Onion" at bounding box center [843, 280] width 114 height 7
click at [852, 57] on div "French Bean, Tomato & Red Onion" at bounding box center [835, 63] width 123 height 13
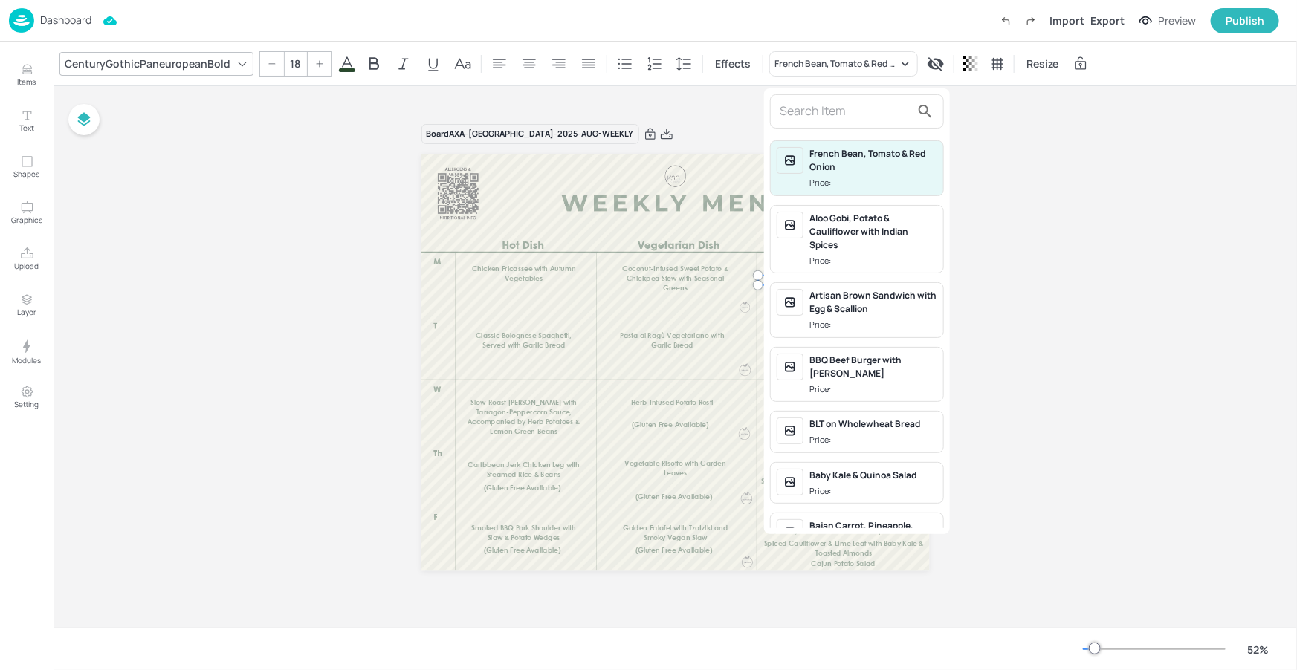
click at [1030, 160] on div at bounding box center [648, 335] width 1297 height 670
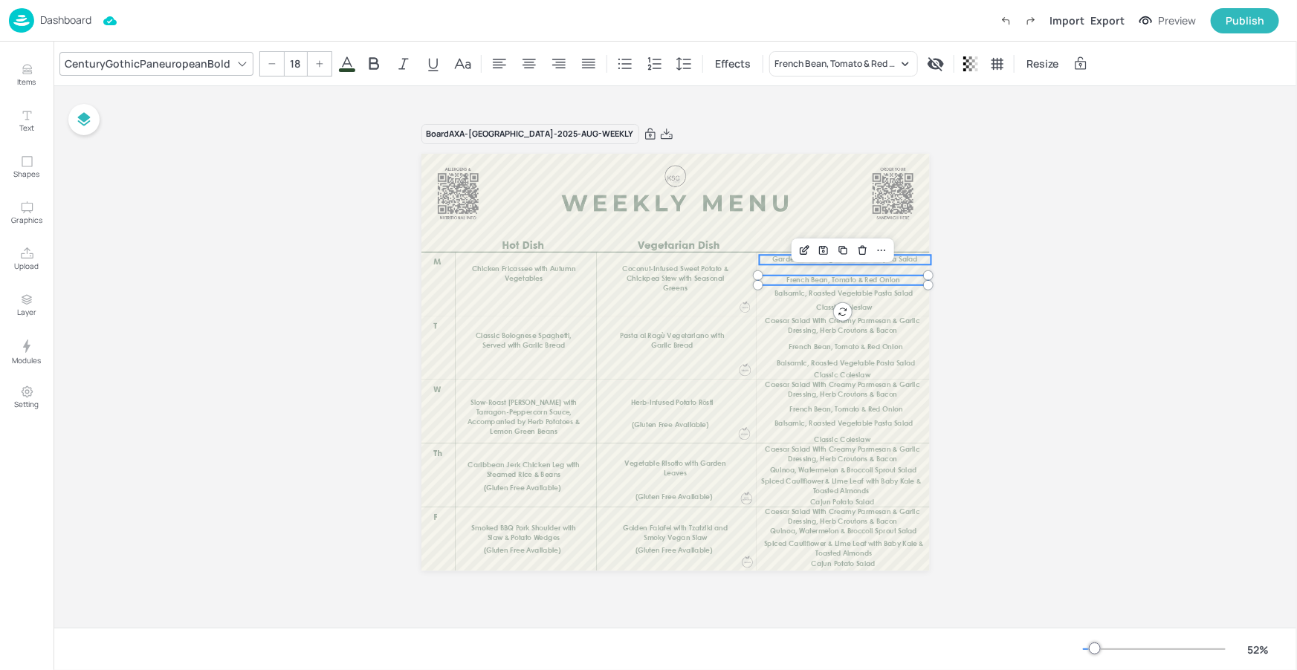
type input "18"
click at [770, 258] on p "Garden Roast Vegetable & Chickpea Salad" at bounding box center [845, 260] width 172 height 10
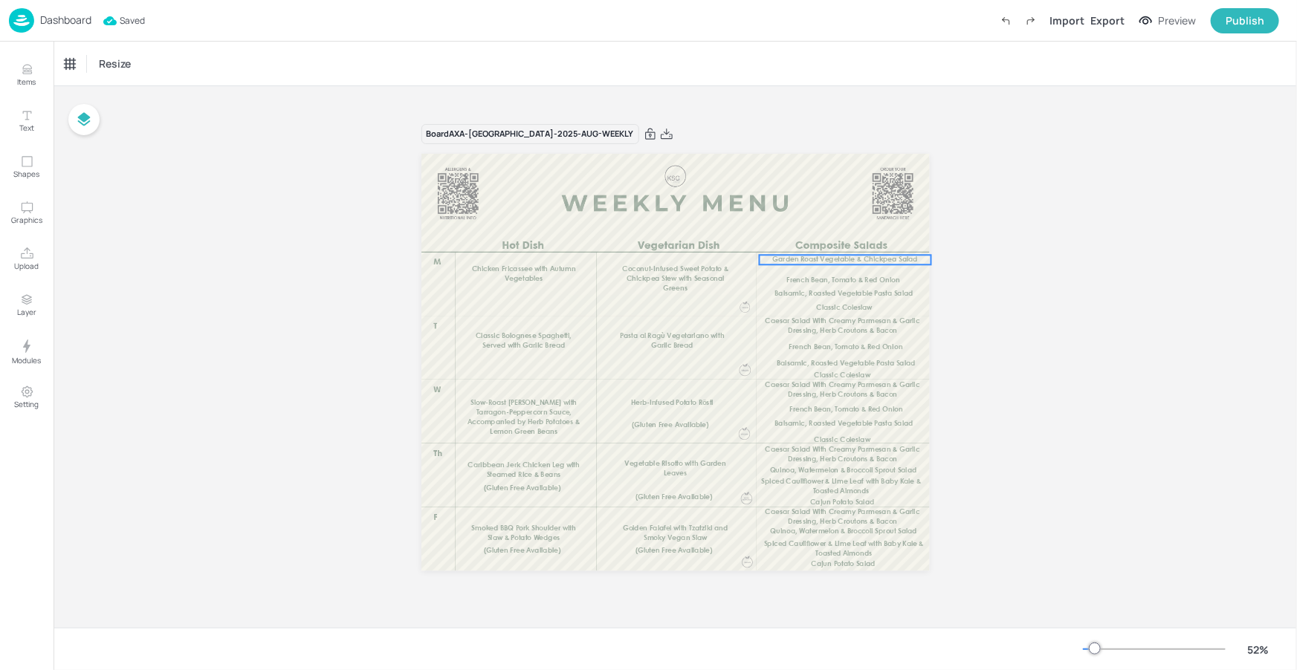
click at [816, 264] on p "Garden Roast Vegetable & Chickpea Salad" at bounding box center [845, 260] width 172 height 10
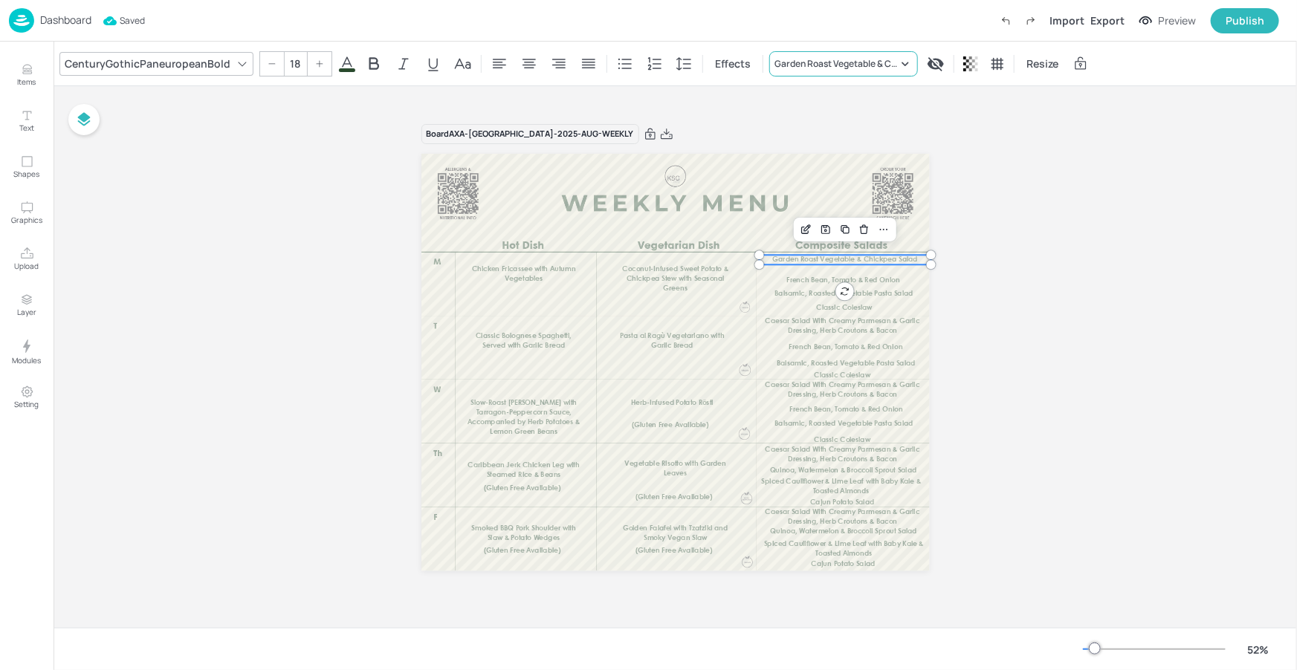
click at [819, 71] on div "Garden Roast Vegetable & Chickpea Salad" at bounding box center [843, 63] width 149 height 25
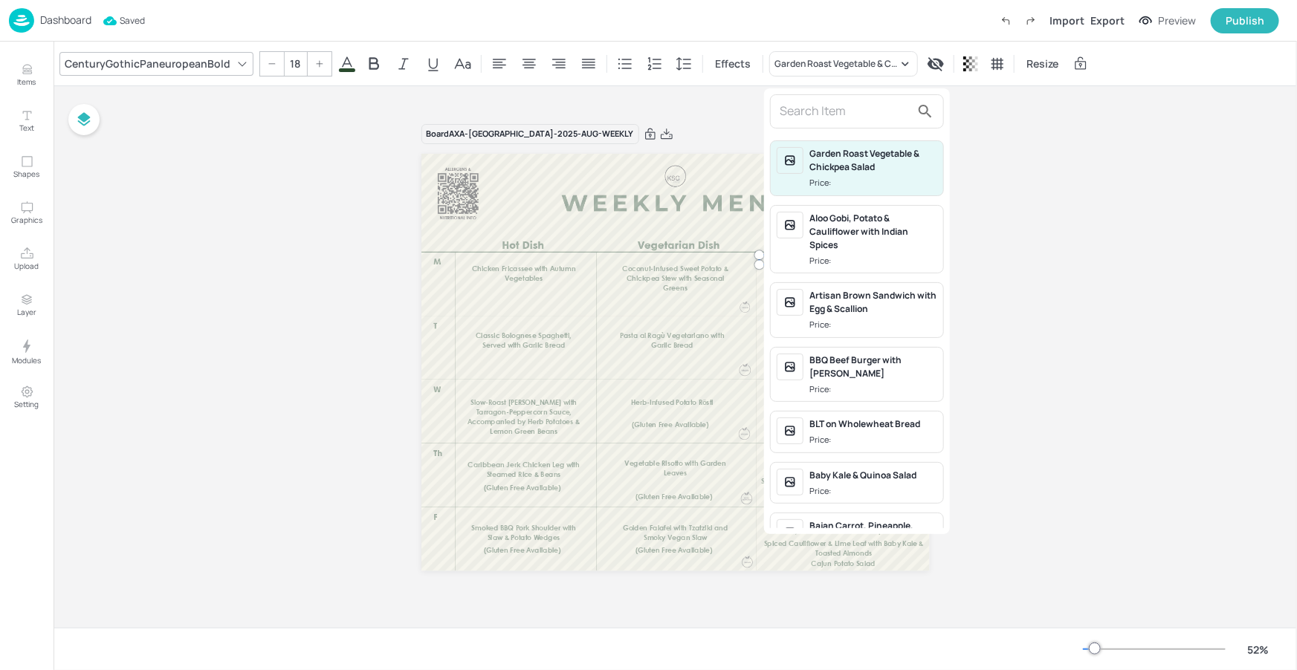
click at [803, 117] on input "text" at bounding box center [844, 112] width 131 height 24
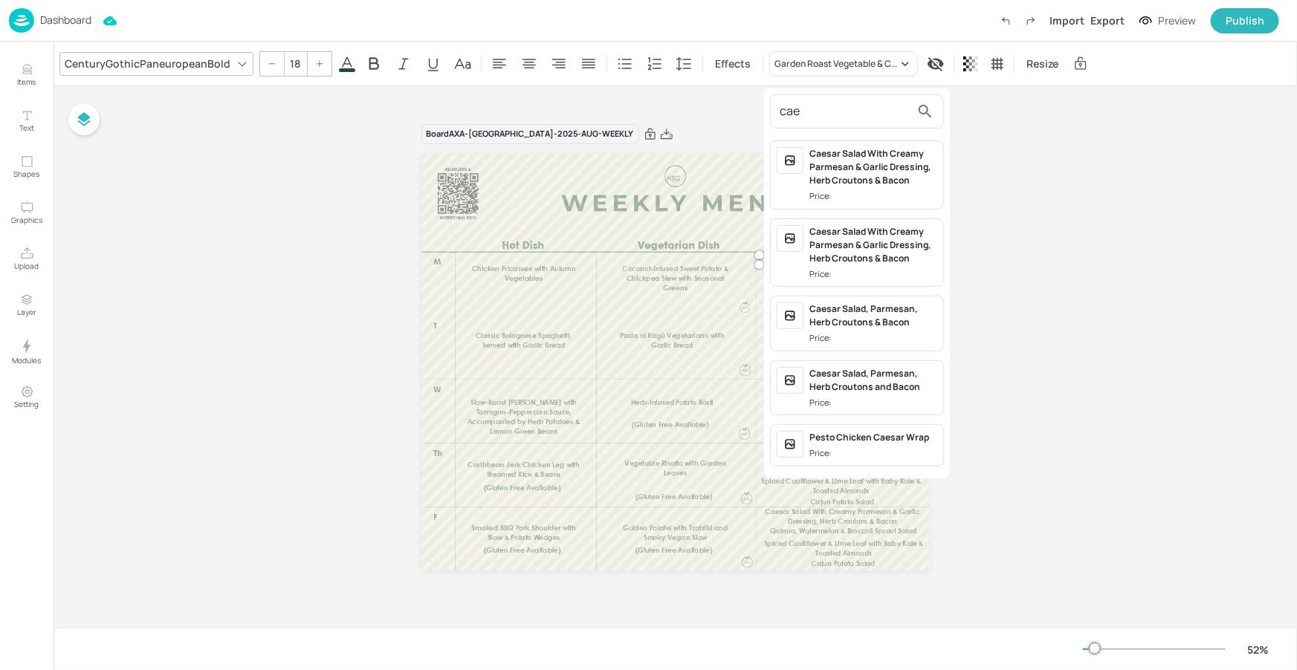
type input "cae"
click at [880, 172] on div "Caesar Salad With Creamy Parmesan & Garlic Dressing, Herb Croutons & Bacon" at bounding box center [873, 167] width 128 height 40
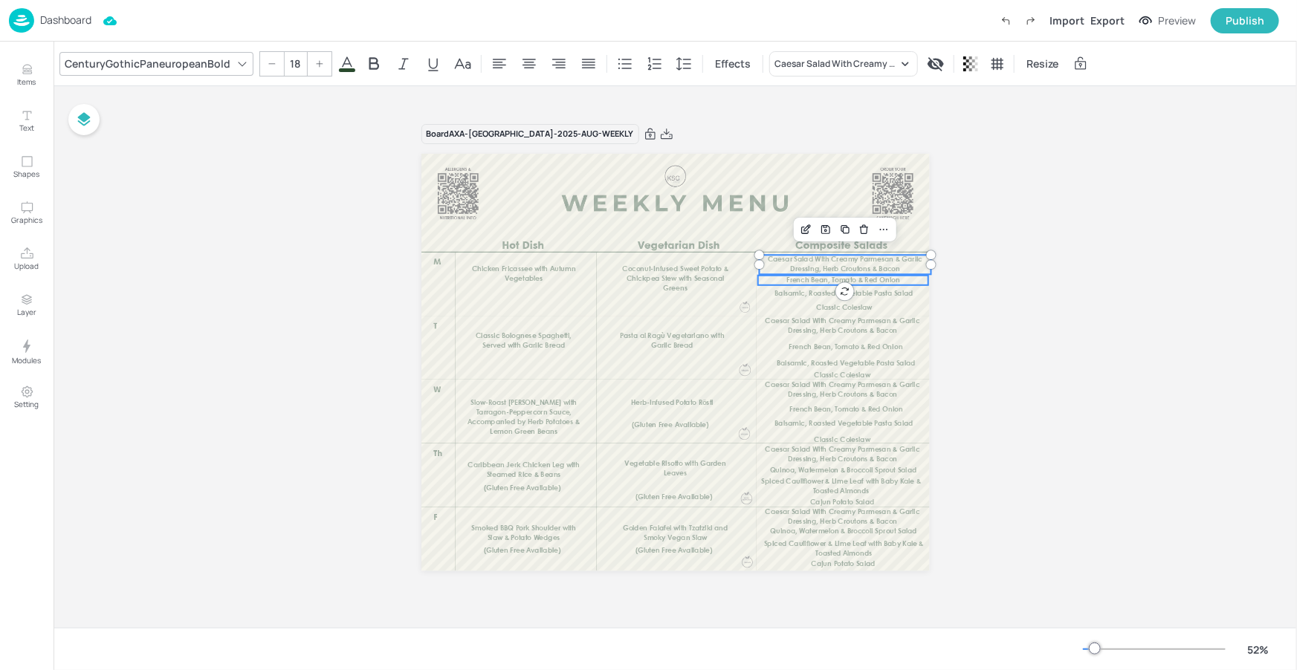
type input "18"
click at [815, 282] on span "French Bean, Tomato & Red Onion" at bounding box center [843, 280] width 114 height 7
click at [829, 76] on div "French Bean, Tomato & Red Onion" at bounding box center [843, 63] width 149 height 25
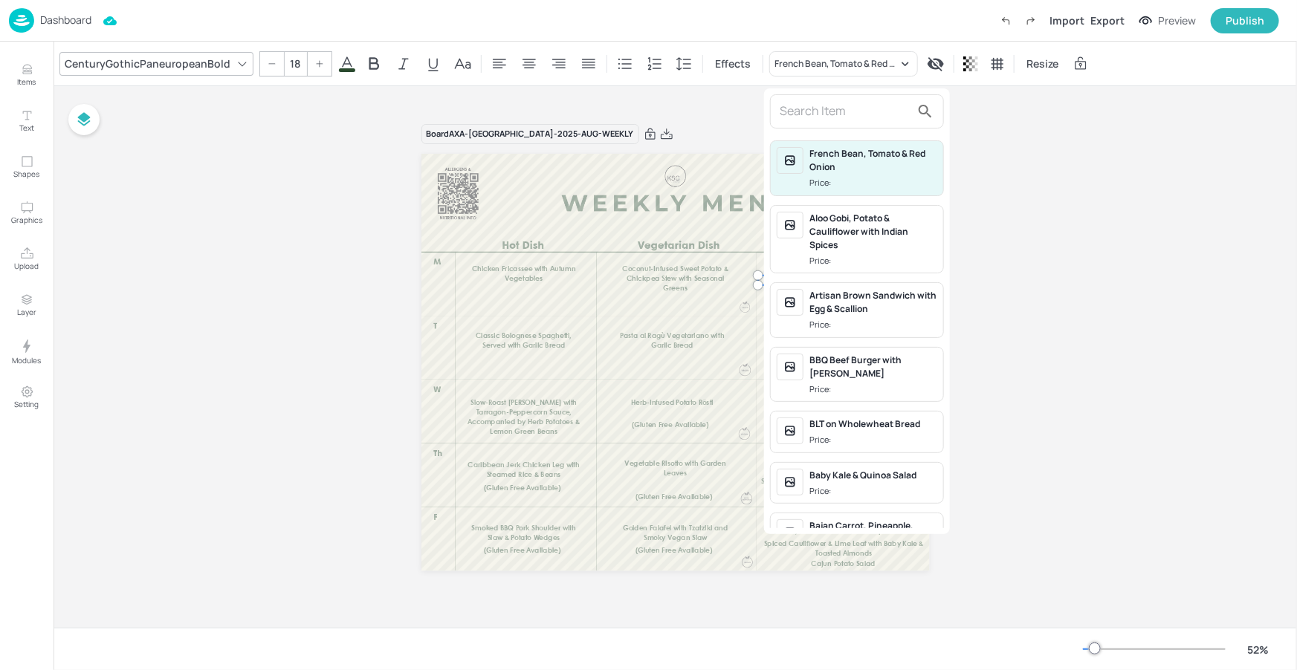
click at [828, 114] on input "text" at bounding box center [844, 112] width 131 height 24
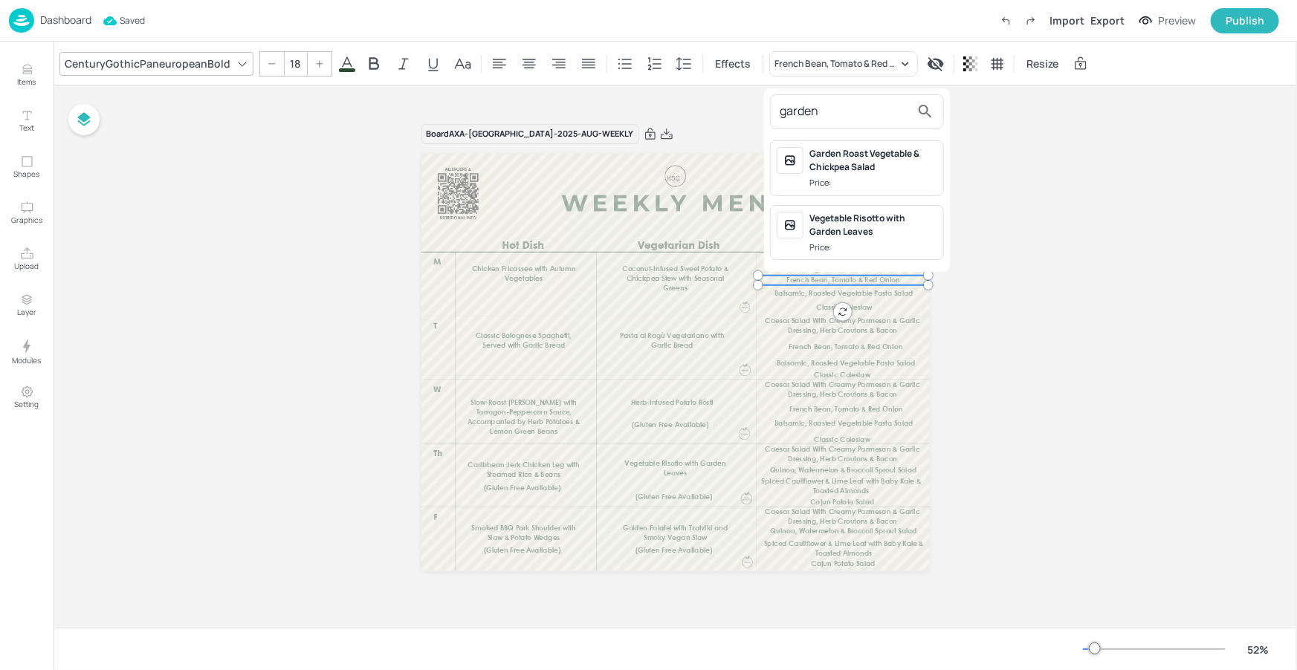
type input "garden"
click at [832, 178] on div "Price:" at bounding box center [821, 183] width 25 height 13
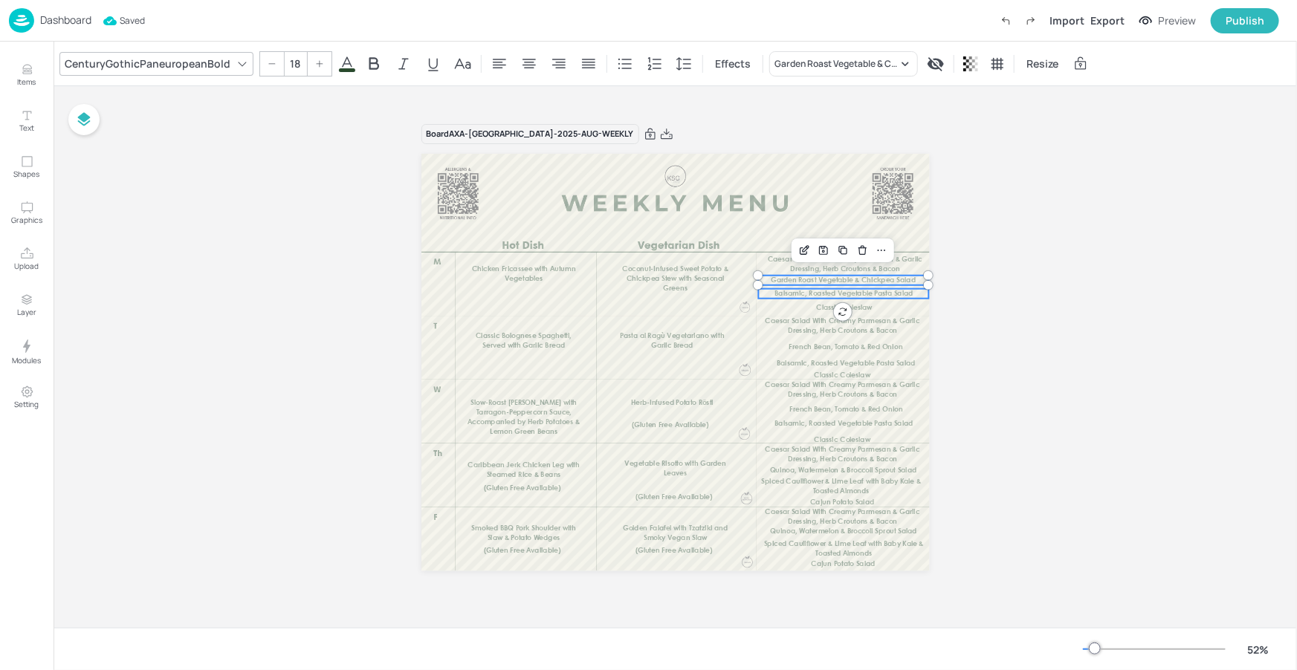
type input "18"
click at [848, 291] on span "Balsamic, Roasted Vegetable Pasta Salad" at bounding box center [843, 294] width 138 height 7
click at [802, 77] on div "CenturyGothicPaneuropeanBold 18 Effects Balsamic, Roasted Vegetable Pasta Salad…" at bounding box center [674, 64] width 1243 height 44
click at [804, 74] on div "Balsamic, Roasted Vegetable Pasta Salad" at bounding box center [843, 63] width 149 height 25
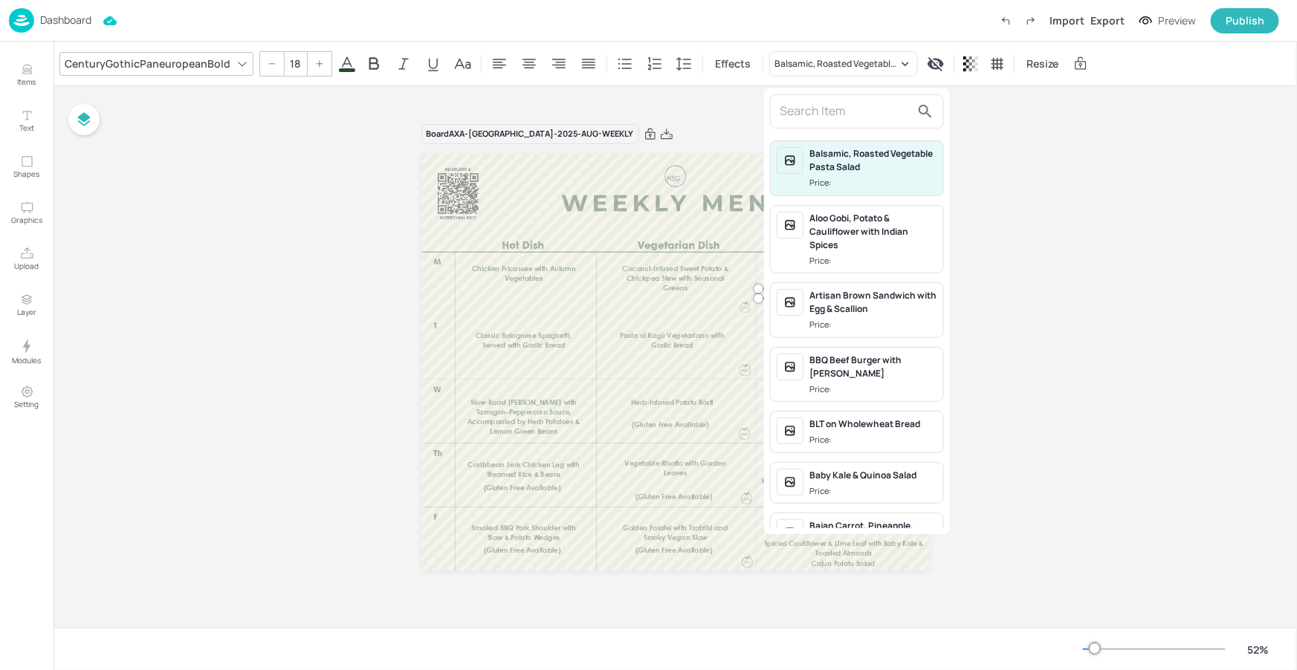
click at [814, 108] on input "text" at bounding box center [844, 112] width 131 height 24
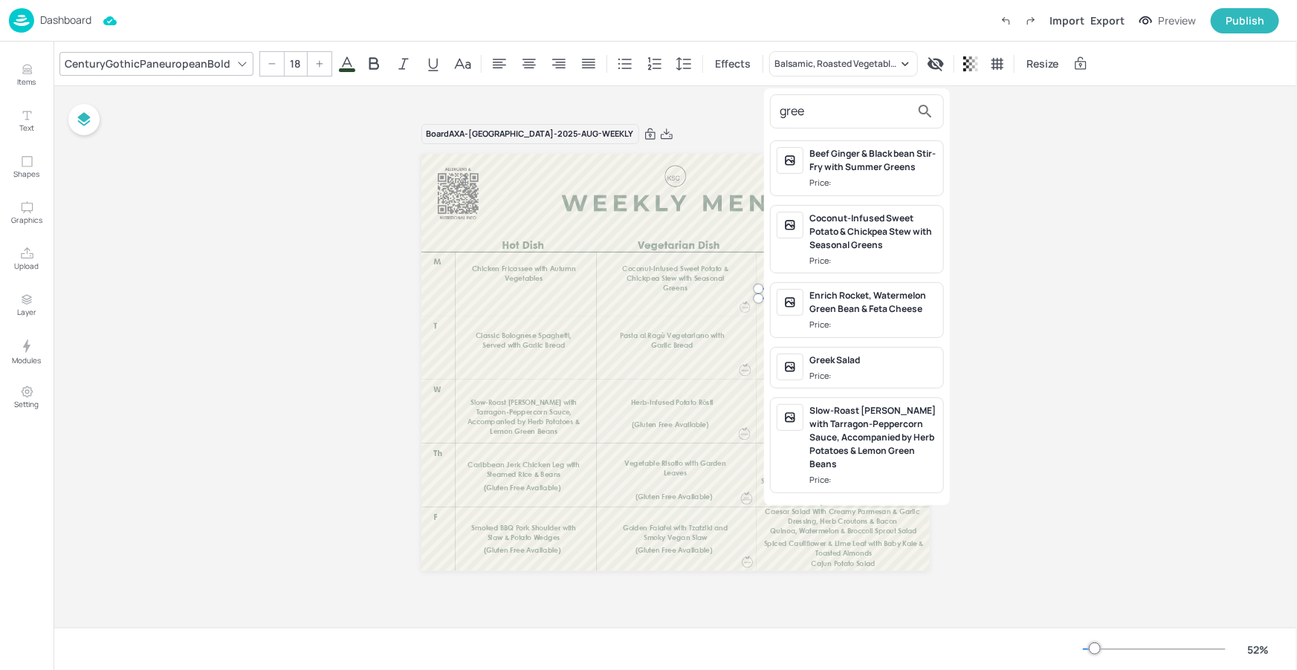
type input "gree"
click at [837, 367] on div "Greek Salad Price:" at bounding box center [873, 368] width 128 height 29
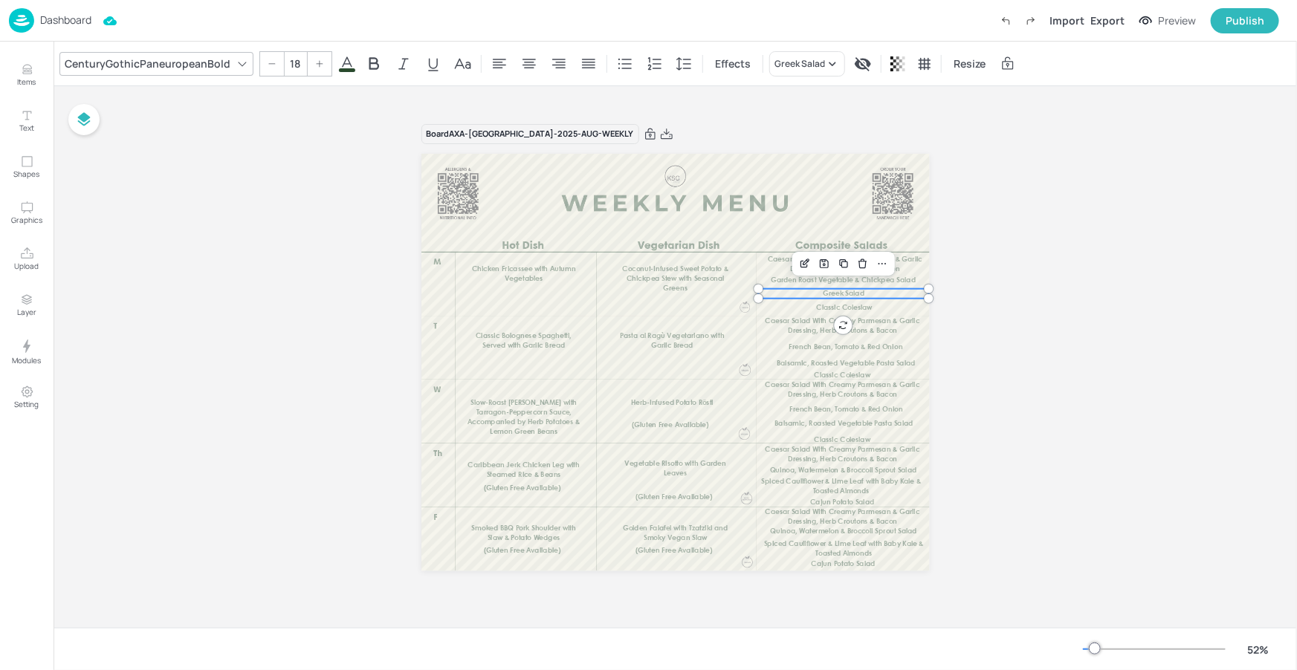
click at [959, 334] on div "Board AXA-DUBLIN-2025-AUG-WEEKLY Chicken Fricassee with Autumn Vegetables Cocon…" at bounding box center [675, 357] width 591 height 502
click at [859, 346] on span "French Bean, Tomato & Red Onion" at bounding box center [845, 347] width 114 height 7
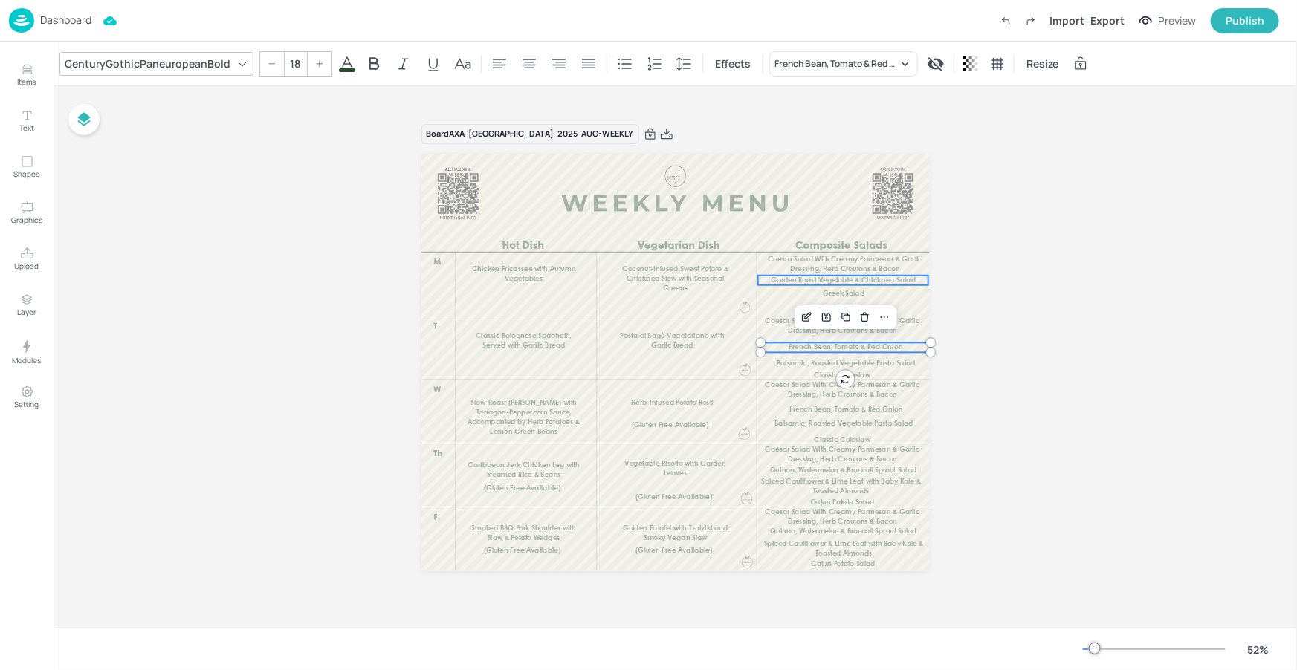
type input "18"
click at [849, 280] on span "Garden Roast Vegetable & Chickpea Salad" at bounding box center [842, 280] width 145 height 7
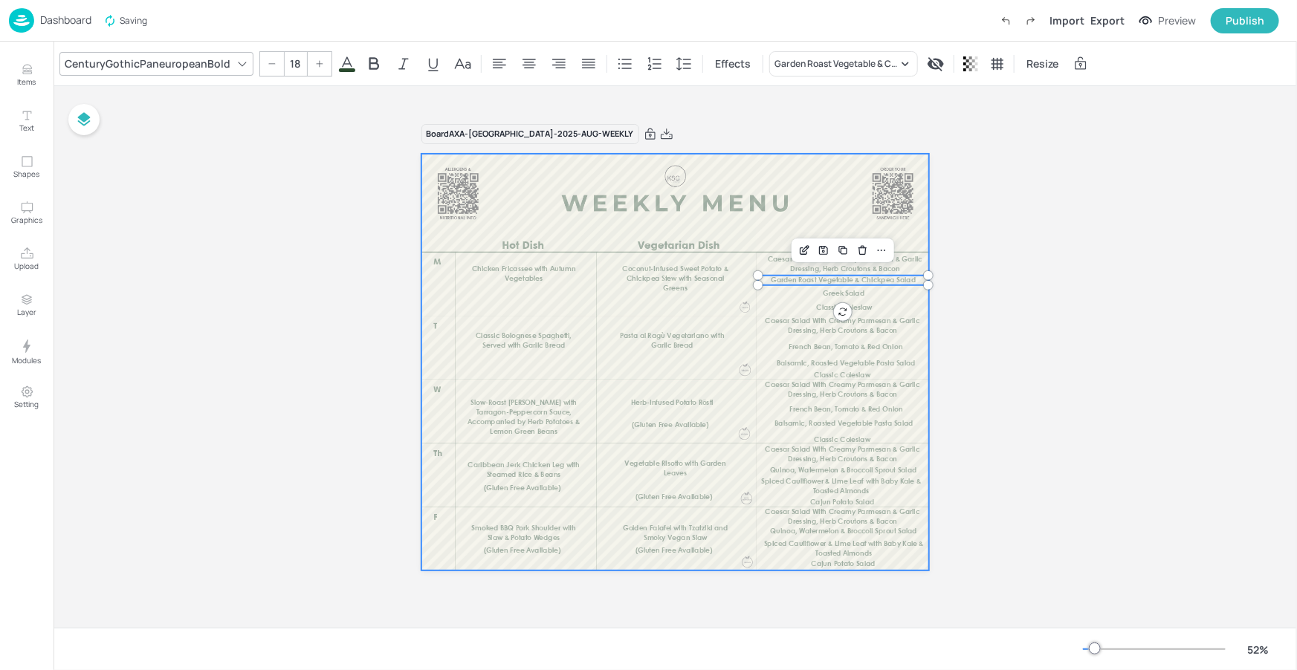
click at [686, 239] on div at bounding box center [675, 363] width 508 height 418
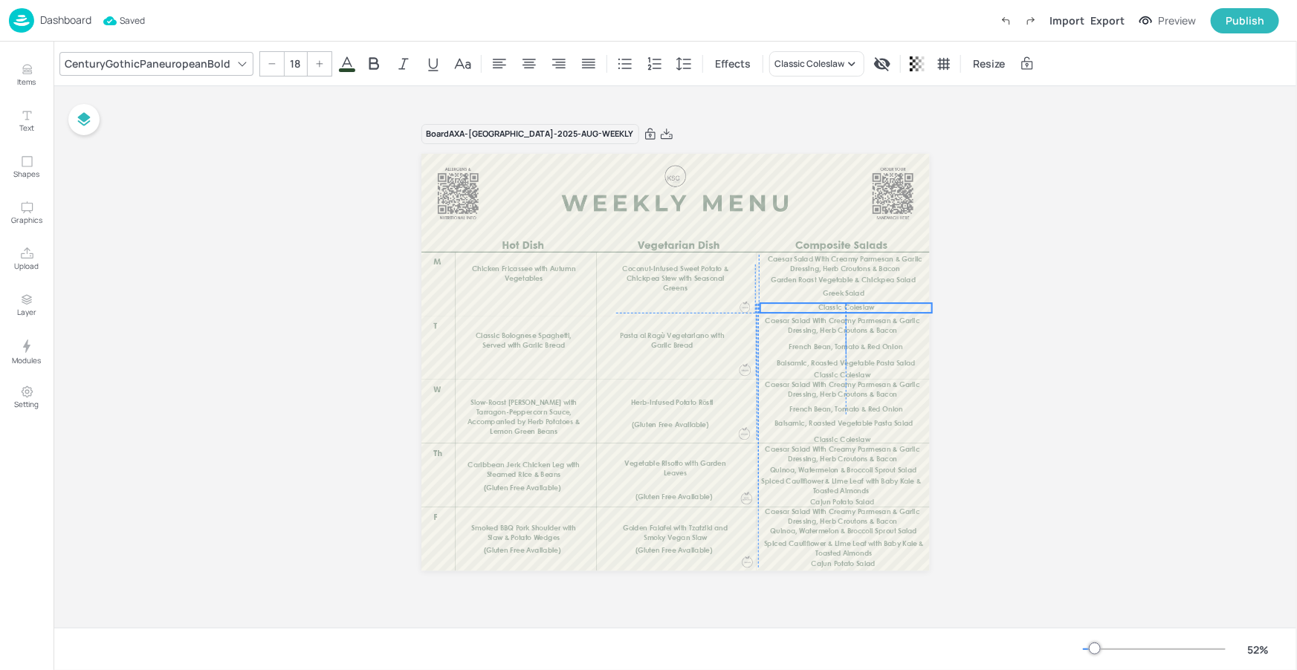
click at [848, 305] on span "Classic Coleslaw" at bounding box center [846, 308] width 56 height 7
click at [864, 293] on p "Greek Salad" at bounding box center [845, 297] width 171 height 10
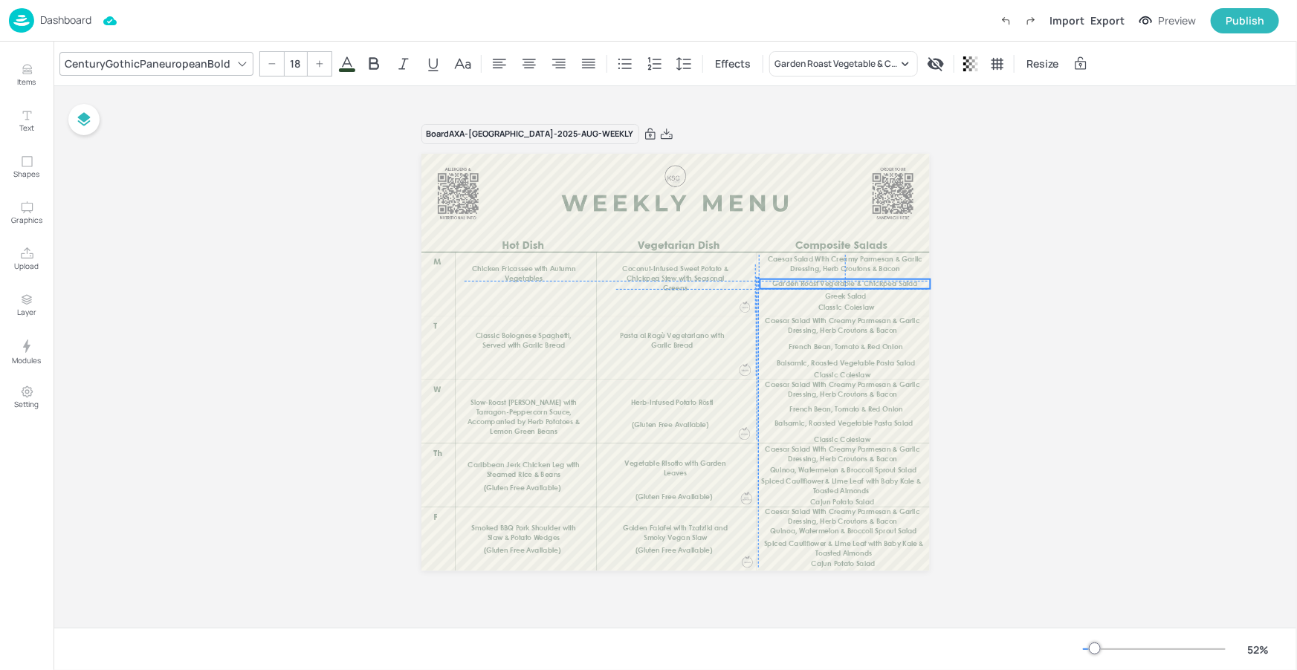
click at [877, 281] on span "Garden Roast Vegetable & Chickpea Salad" at bounding box center [844, 284] width 145 height 7
click at [895, 262] on div at bounding box center [845, 254] width 103 height 24
type input "18"
click at [903, 263] on span "Caesar Salad With Creamy Parmesan & Garlic Dressing, Herb Croutons & Bacon" at bounding box center [842, 270] width 155 height 16
click at [992, 276] on div "Board AXA-DUBLIN-2025-AUG-WEEKLY Chicken Fricassee with Autumn Vegetables Cocon…" at bounding box center [674, 357] width 1243 height 542
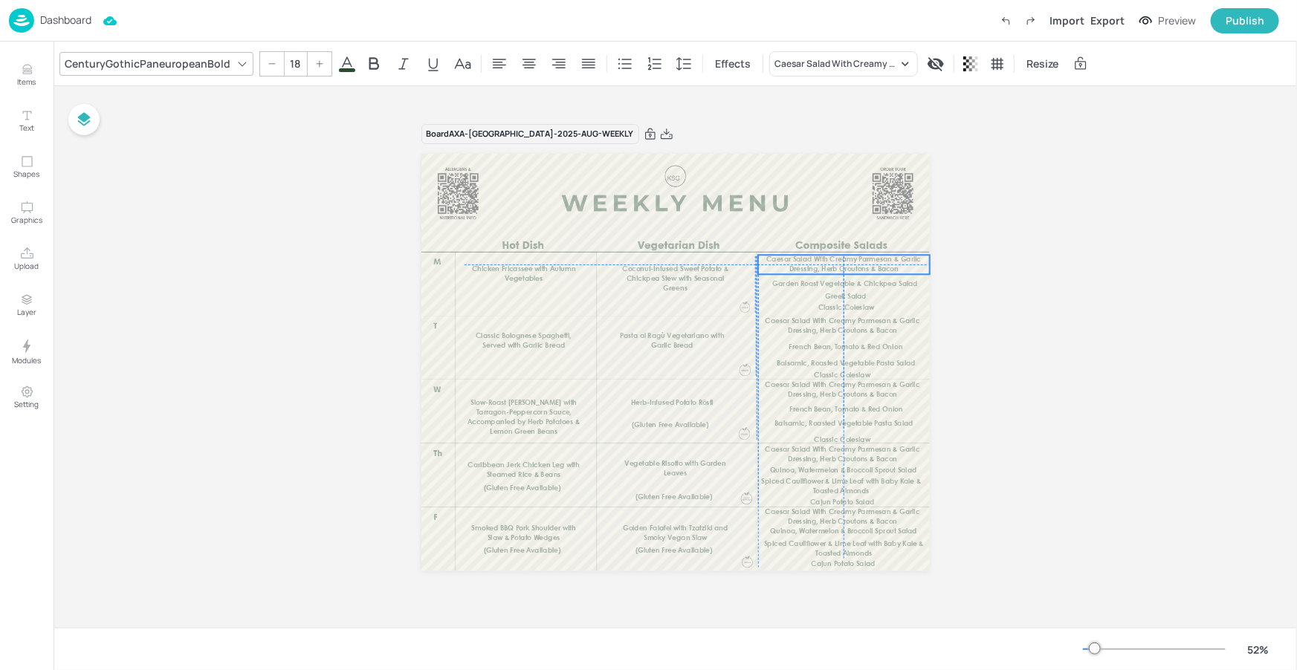
click at [883, 269] on span "Caesar Salad With Creamy Parmesan & Garlic Dressing, Herb Croutons & Bacon" at bounding box center [843, 264] width 155 height 16
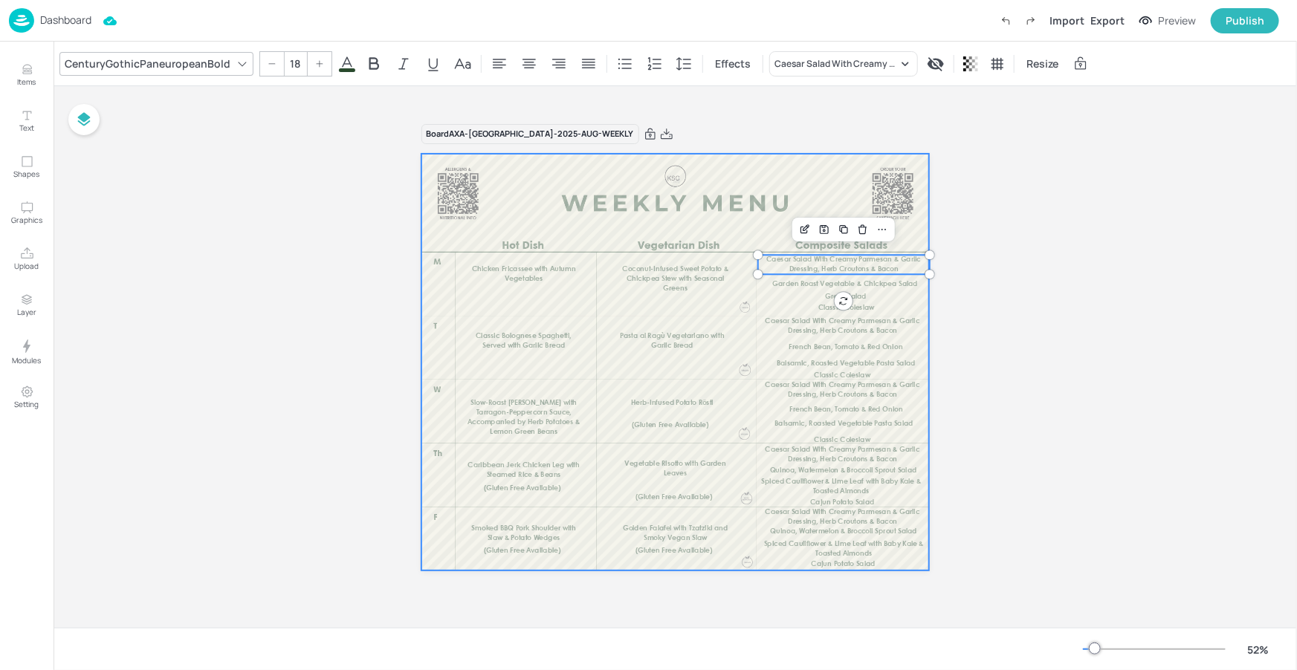
click at [909, 237] on div at bounding box center [675, 363] width 508 height 418
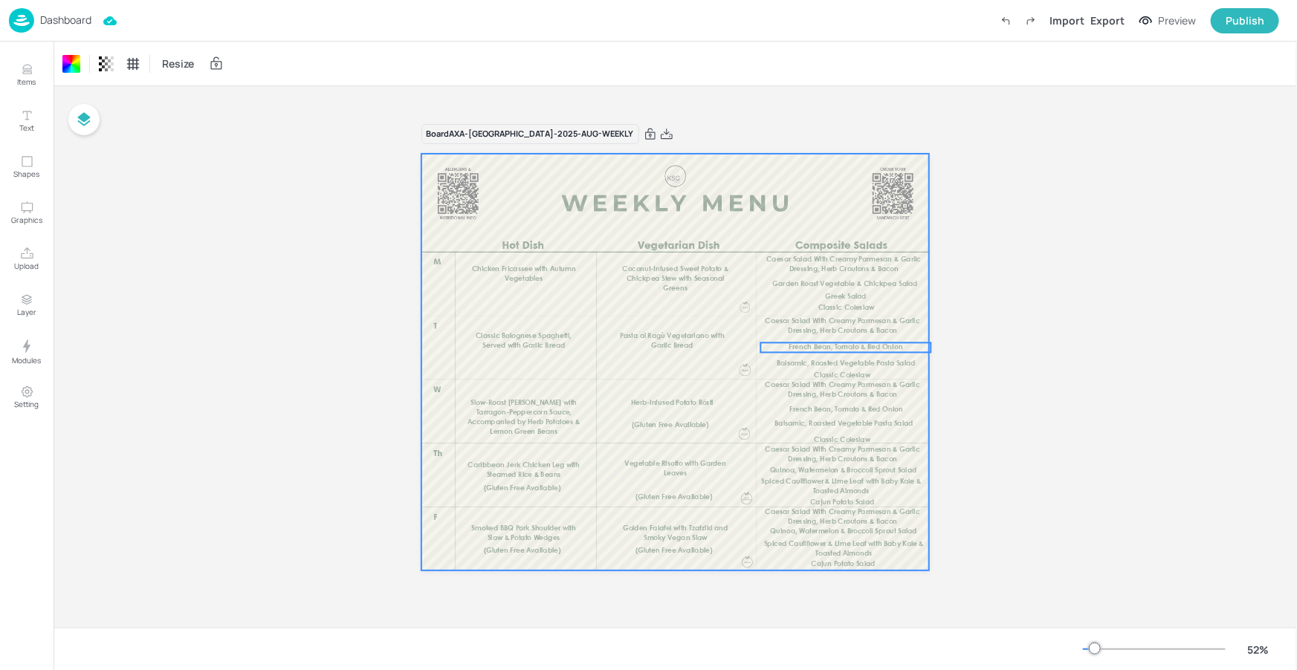
click at [847, 344] on span "French Bean, Tomato & Red Onion" at bounding box center [845, 347] width 114 height 7
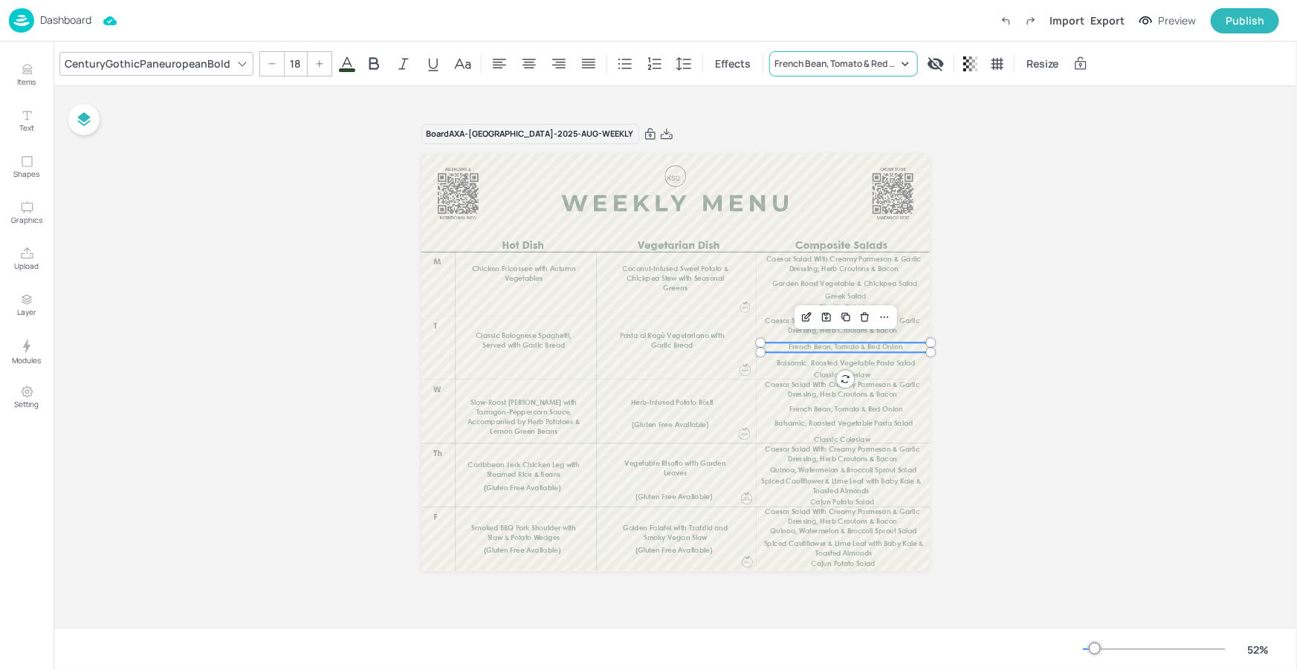
click at [841, 71] on div "French Bean, Tomato & Red Onion" at bounding box center [843, 63] width 149 height 25
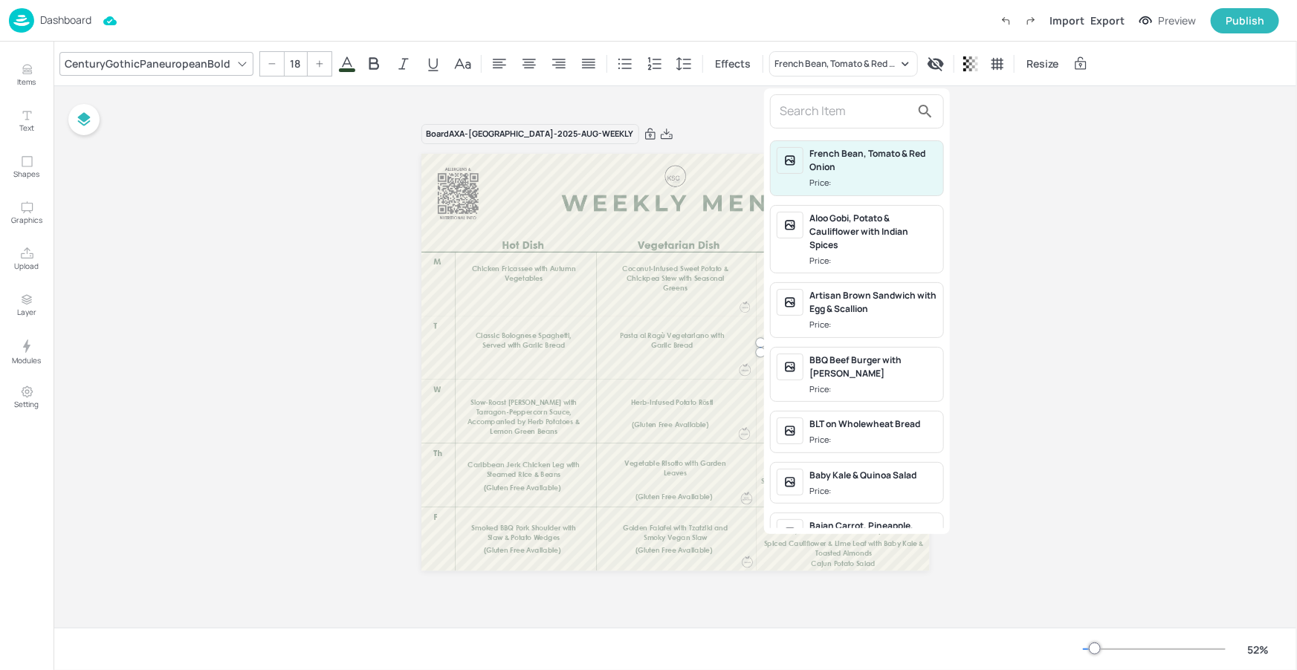
click at [816, 115] on input "text" at bounding box center [844, 112] width 131 height 24
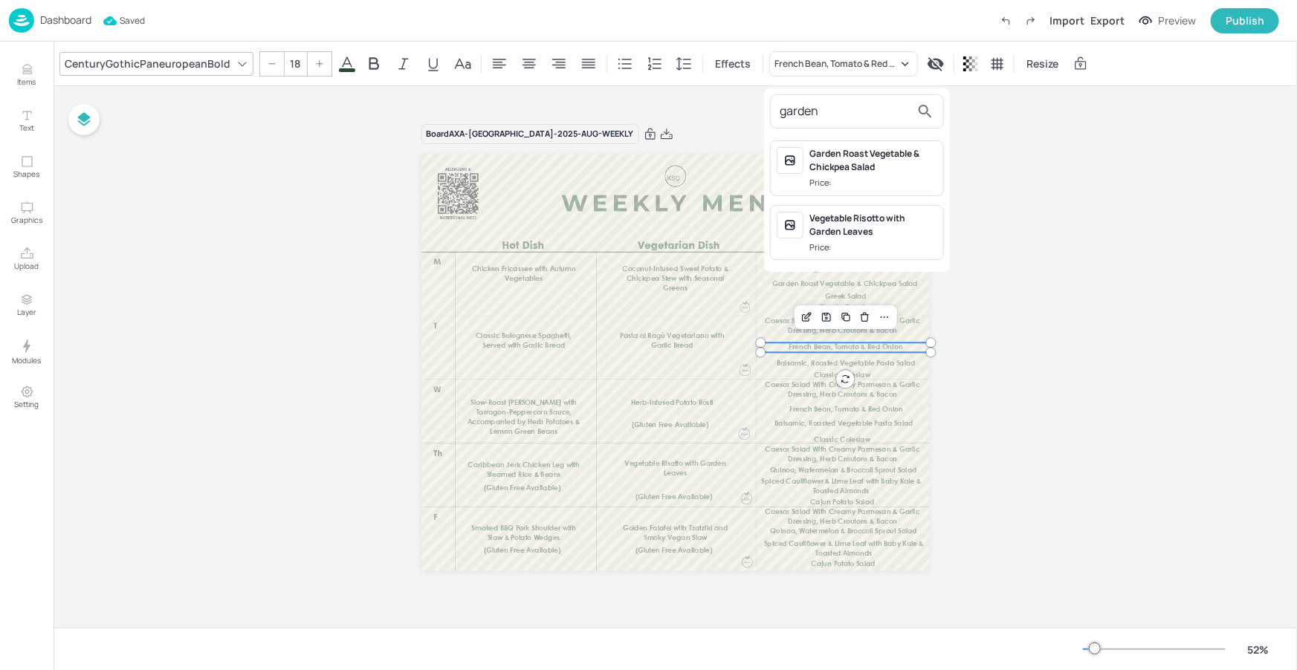
type input "garden"
drag, startPoint x: 858, startPoint y: 169, endPoint x: 861, endPoint y: 192, distance: 23.2
click at [859, 169] on div "Garden Roast Vegetable & Chickpea Salad" at bounding box center [873, 160] width 128 height 27
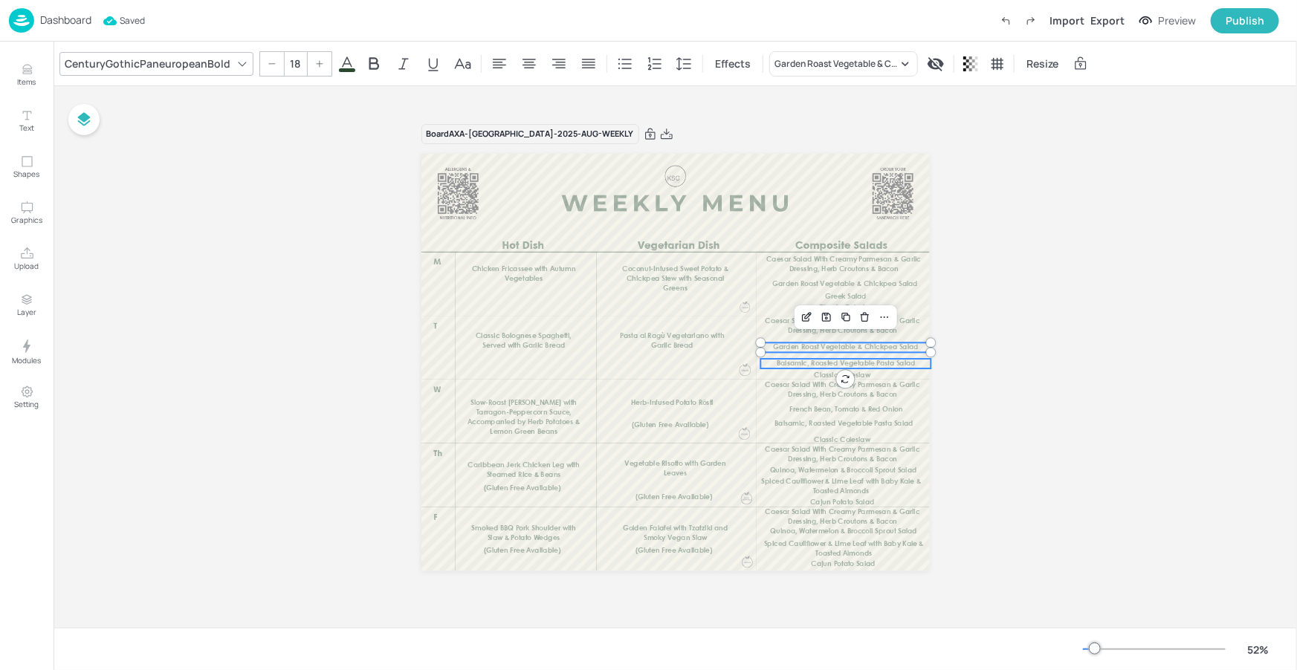
type input "--"
